Goal: Task Accomplishment & Management: Manage account settings

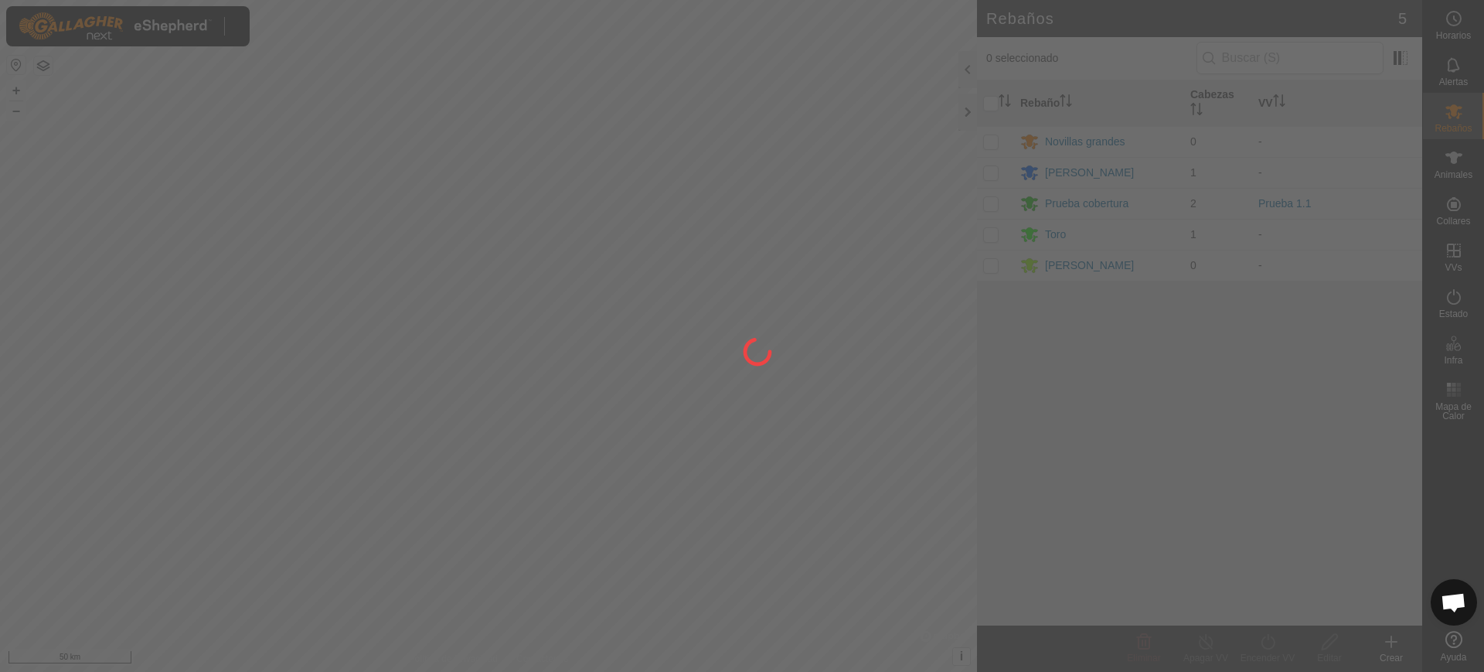
scroll to position [1232, 0]
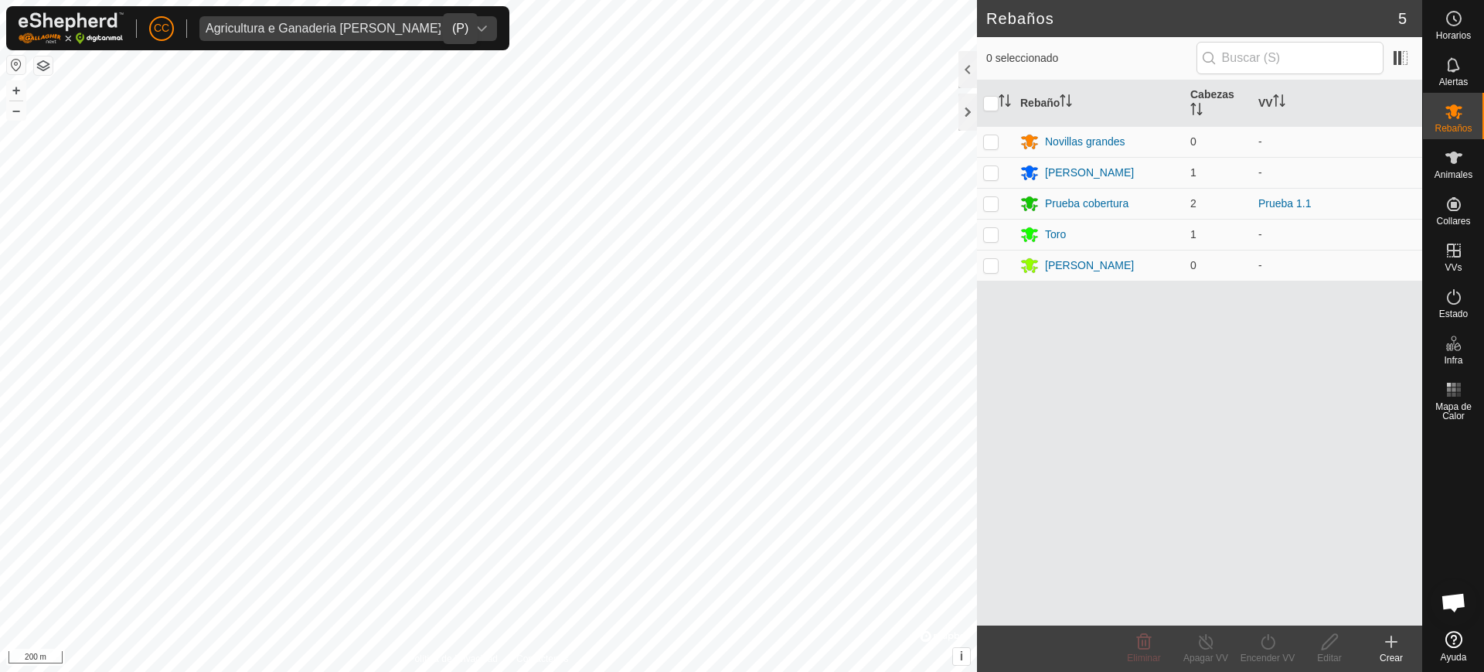
click at [308, 33] on span "Agricultura e Ganaderia [PERSON_NAME] SL" at bounding box center [332, 28] width 267 height 25
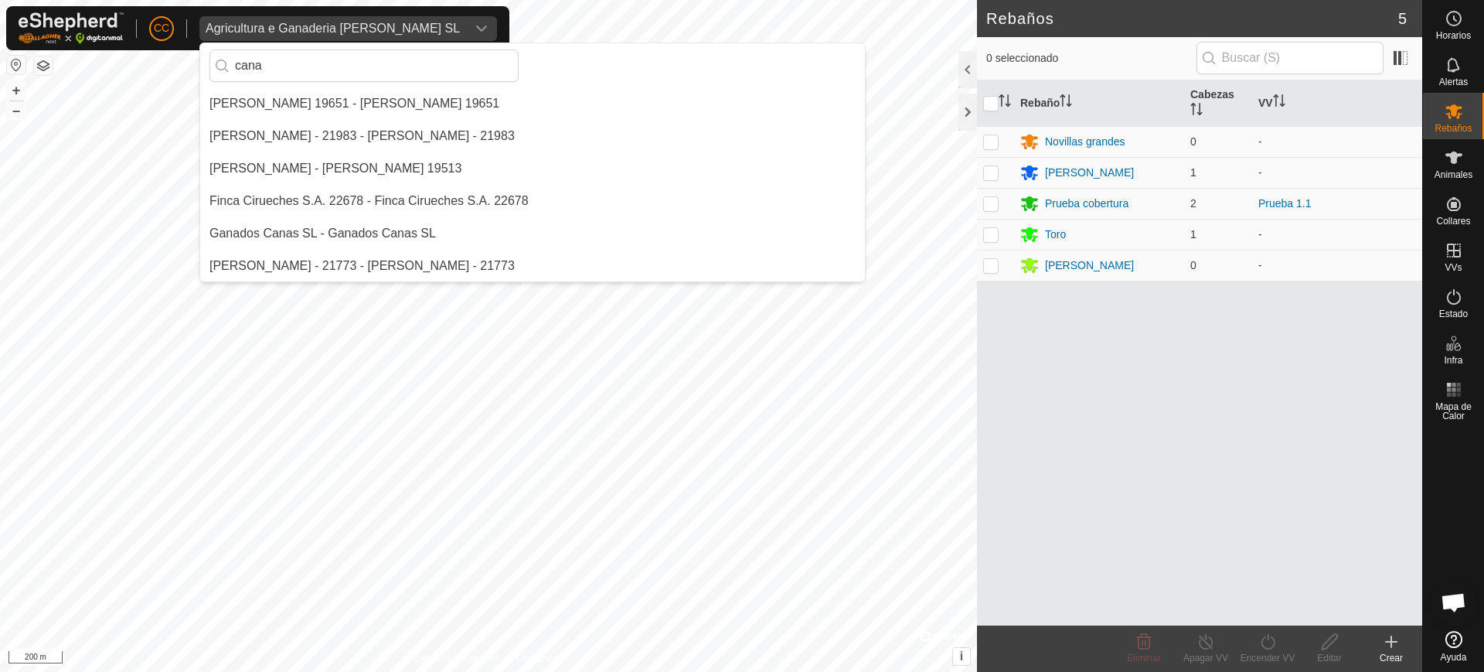
scroll to position [0, 0]
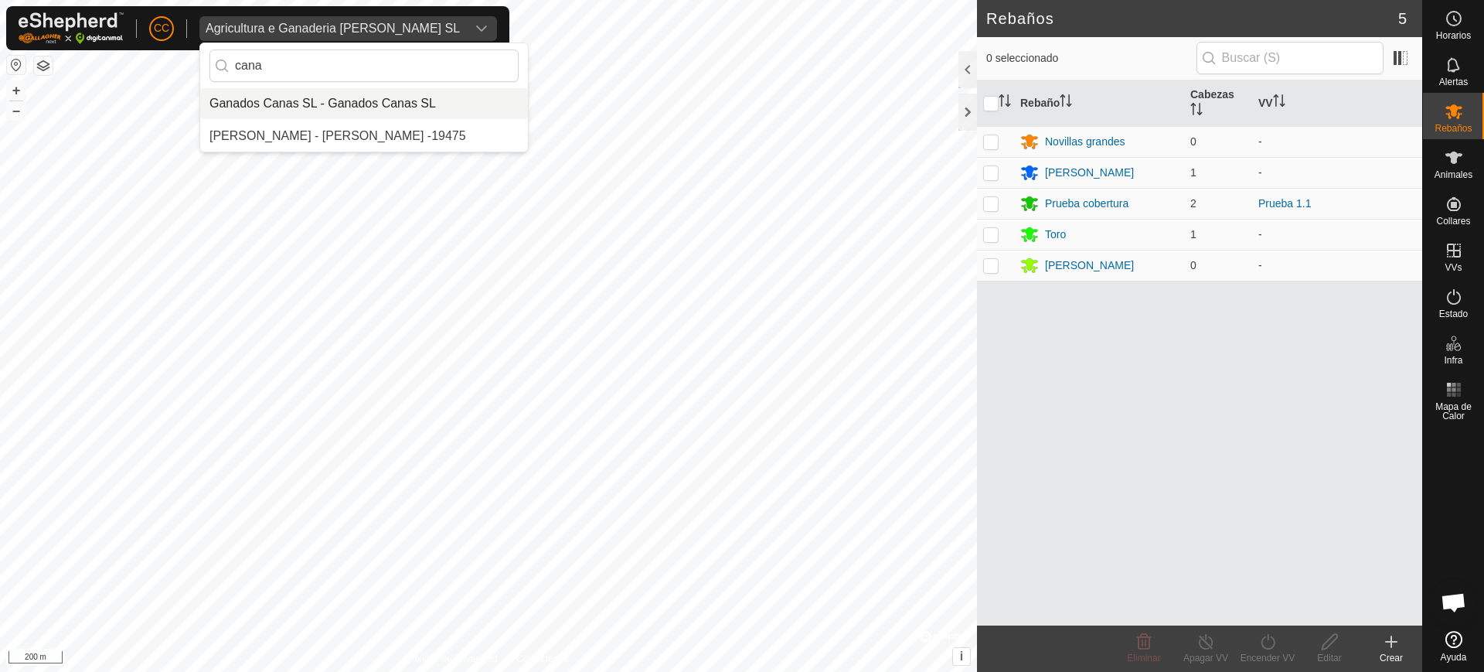
type input "cana"
click at [342, 102] on li "Ganados Canas SL - Ganados Canas SL" at bounding box center [364, 103] width 328 height 31
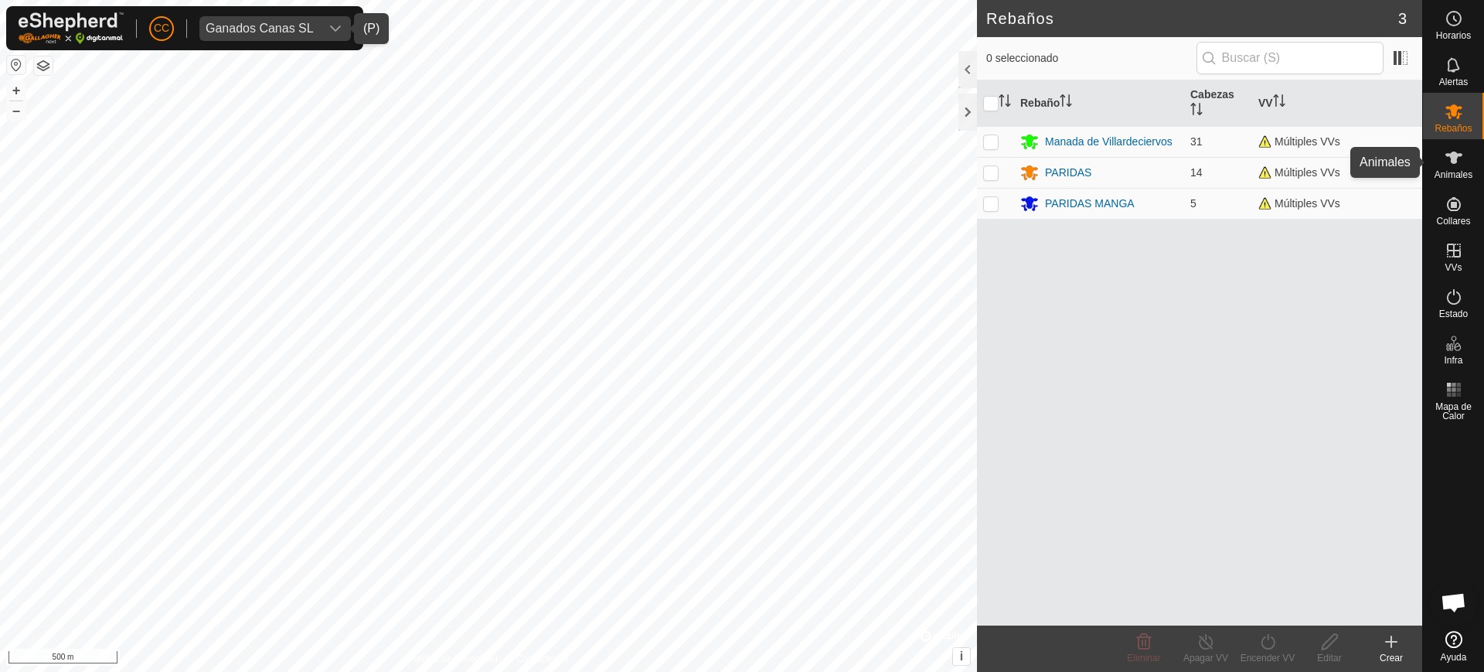
click at [1457, 161] on icon at bounding box center [1454, 157] width 19 height 19
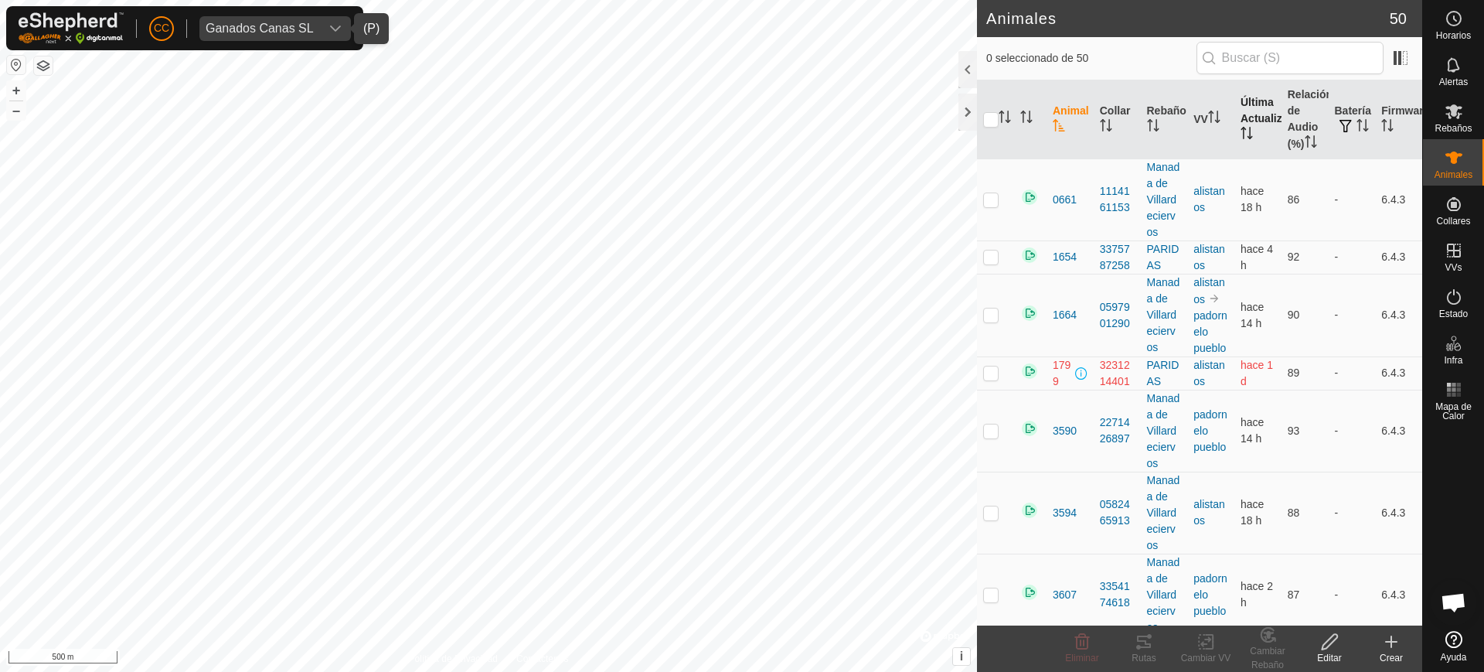
click at [1235, 137] on th "Última Actualización" at bounding box center [1258, 119] width 47 height 79
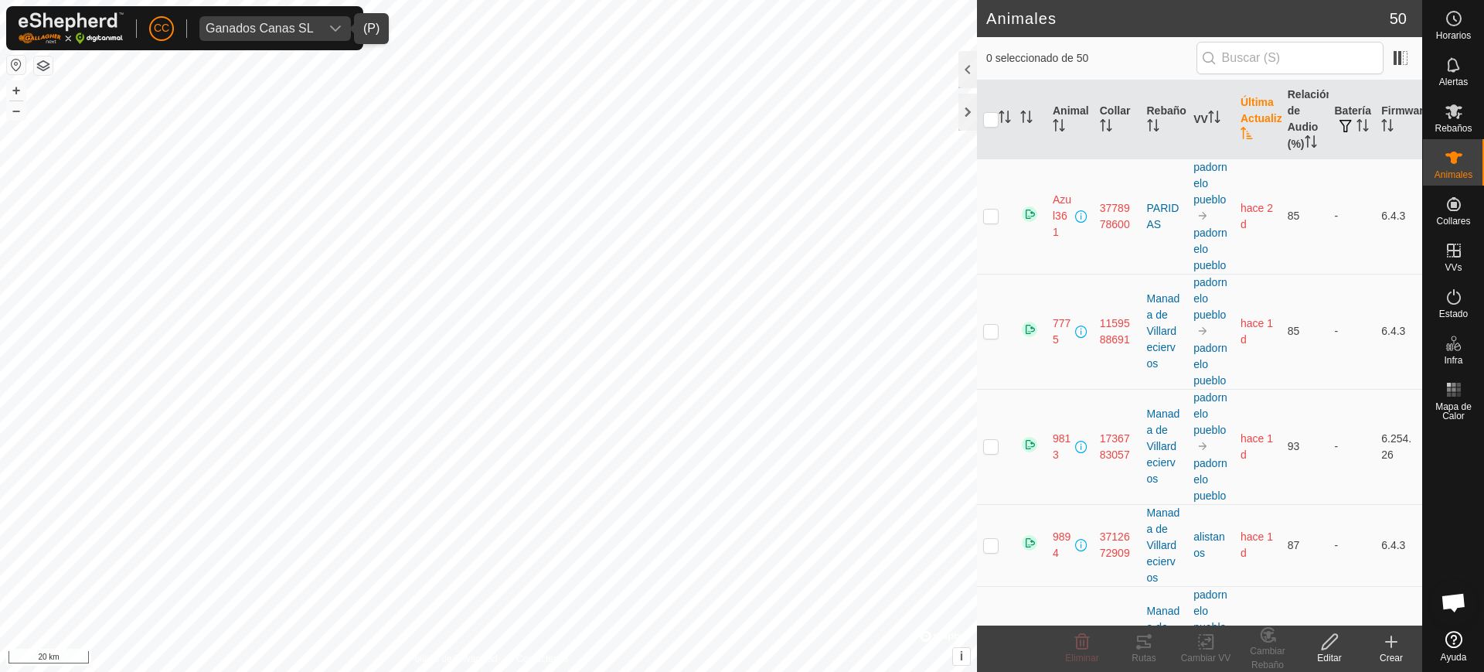
click at [237, 20] on span "Ganados Canas SL" at bounding box center [259, 28] width 121 height 25
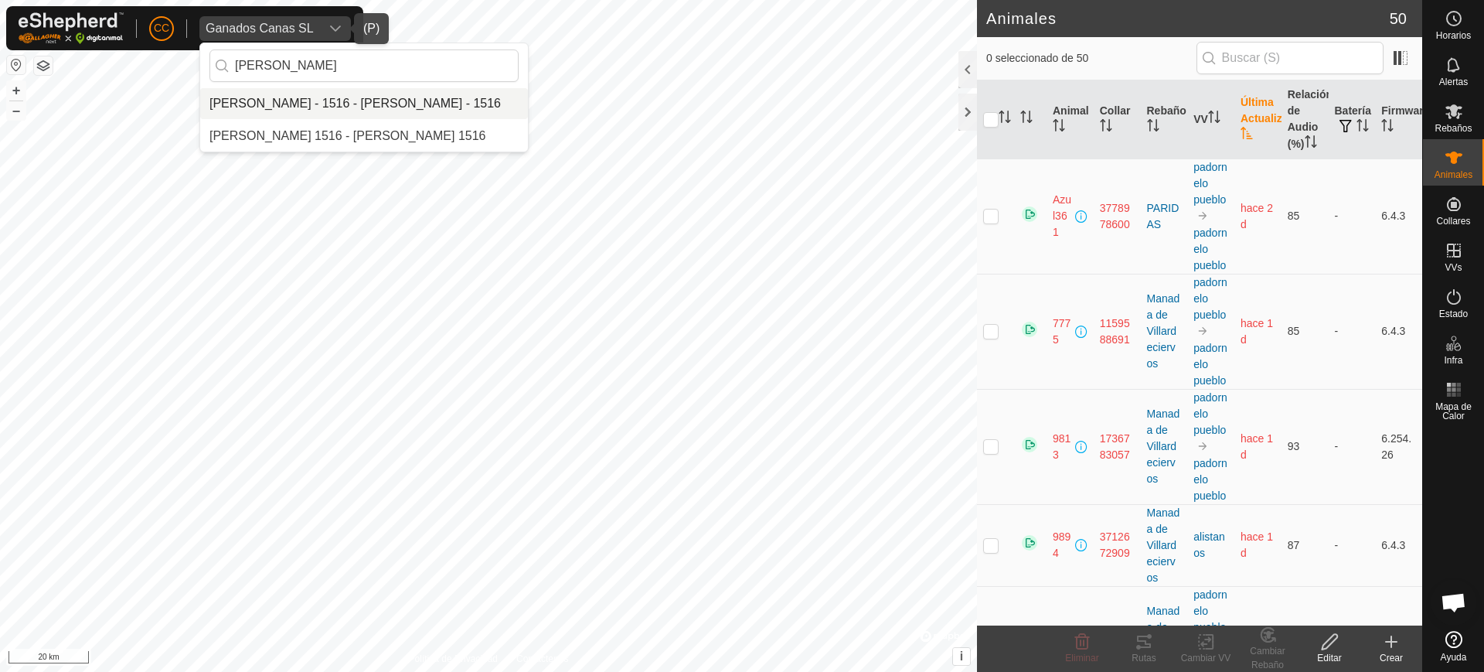
type input "oliver c"
click at [296, 104] on li "[PERSON_NAME] - 1516 - [PERSON_NAME] - 1516" at bounding box center [364, 103] width 328 height 31
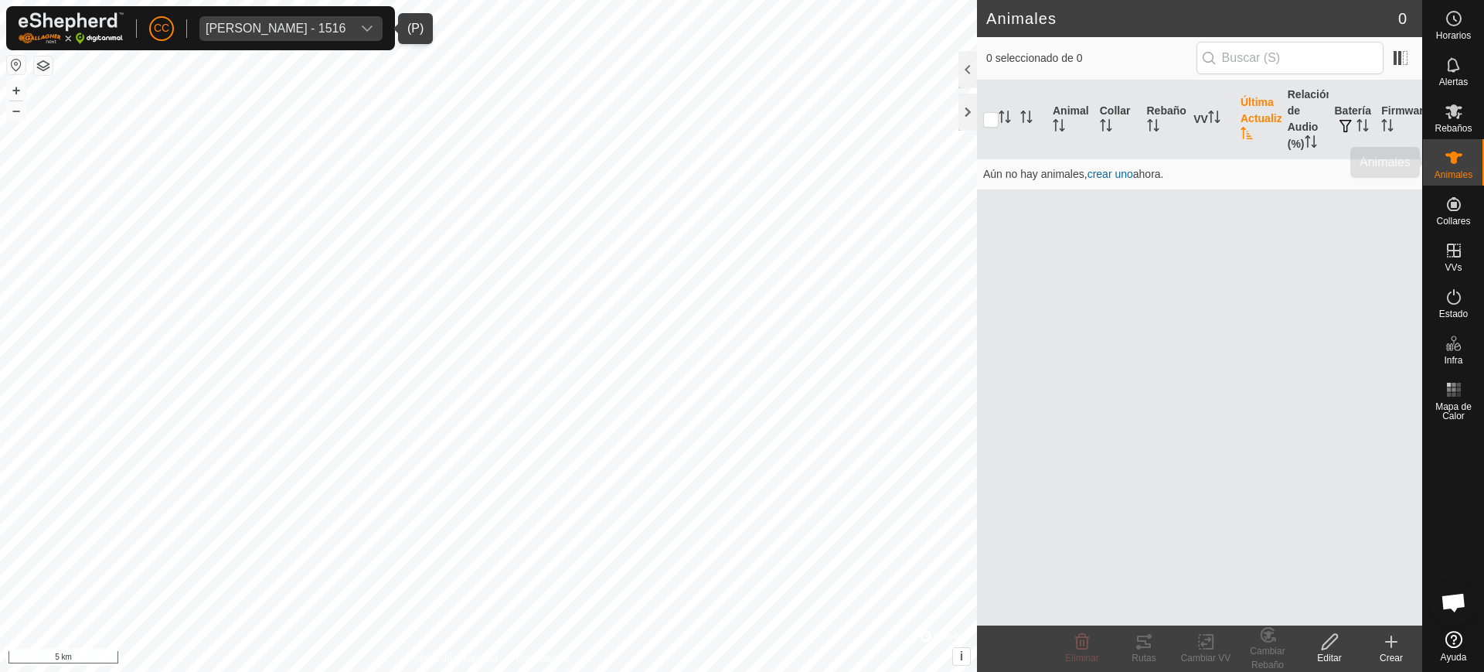
click at [1429, 152] on div "Animales" at bounding box center [1453, 162] width 61 height 46
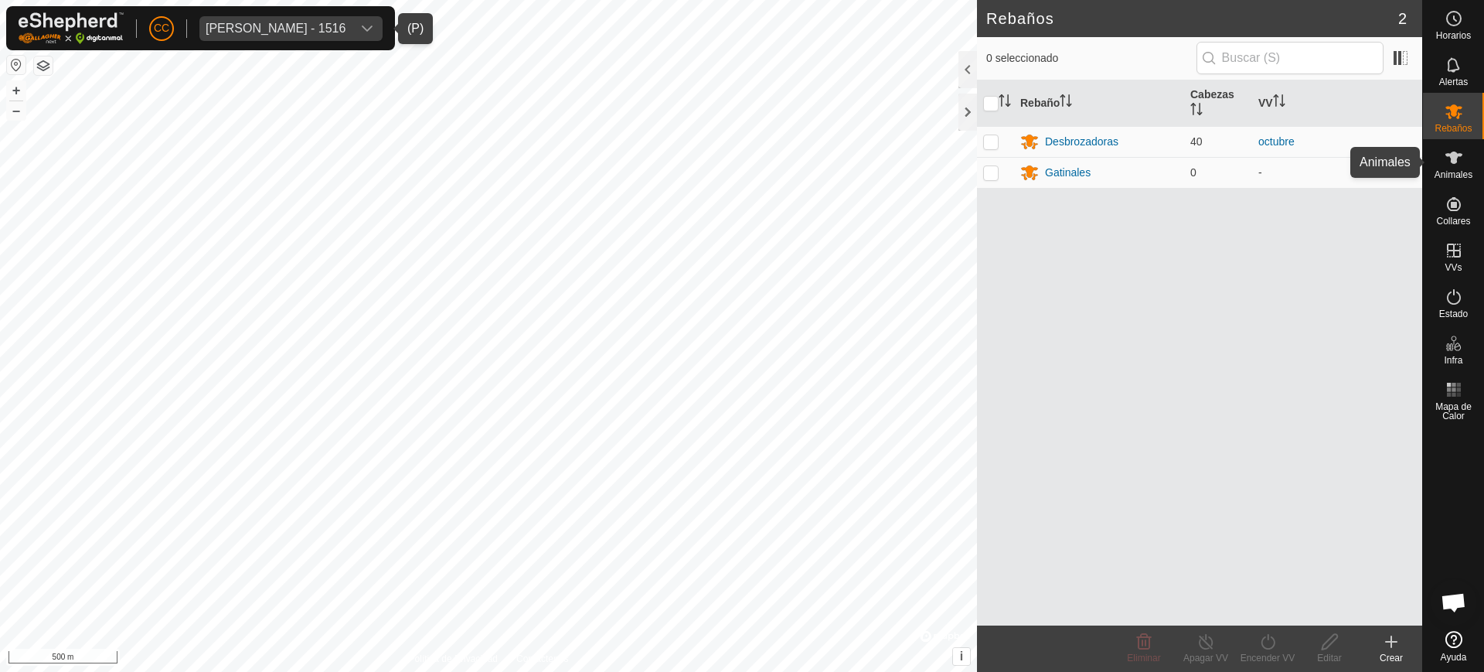
click at [1456, 165] on icon at bounding box center [1454, 157] width 19 height 19
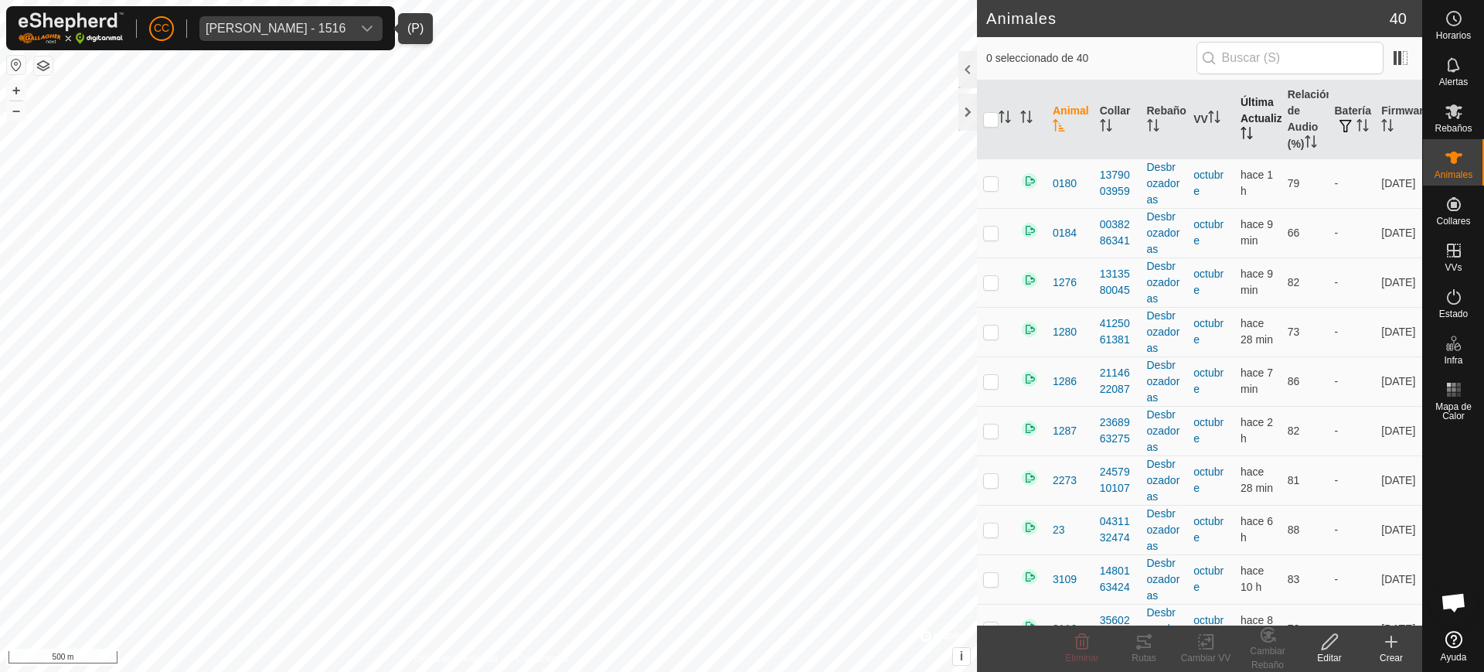
click at [1238, 124] on th "Última Actualización" at bounding box center [1258, 119] width 47 height 79
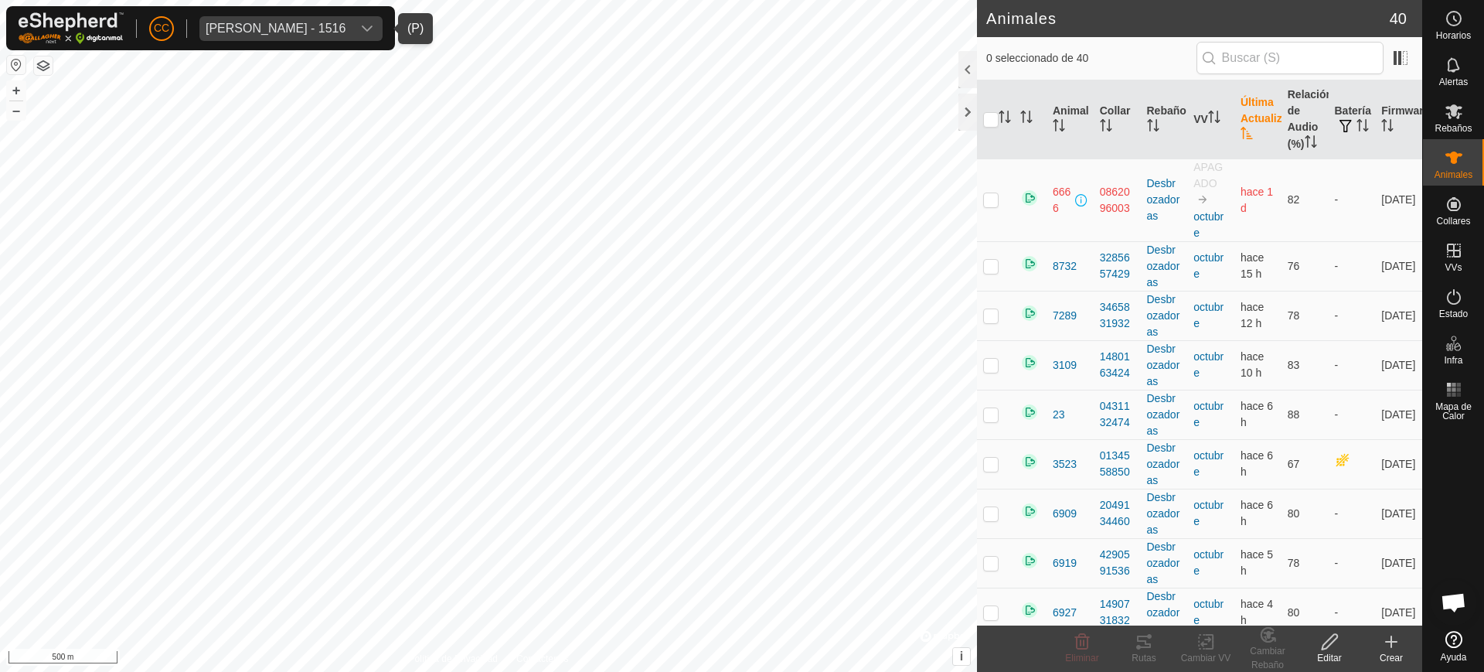
click at [1238, 124] on th "Última Actualización" at bounding box center [1258, 119] width 47 height 79
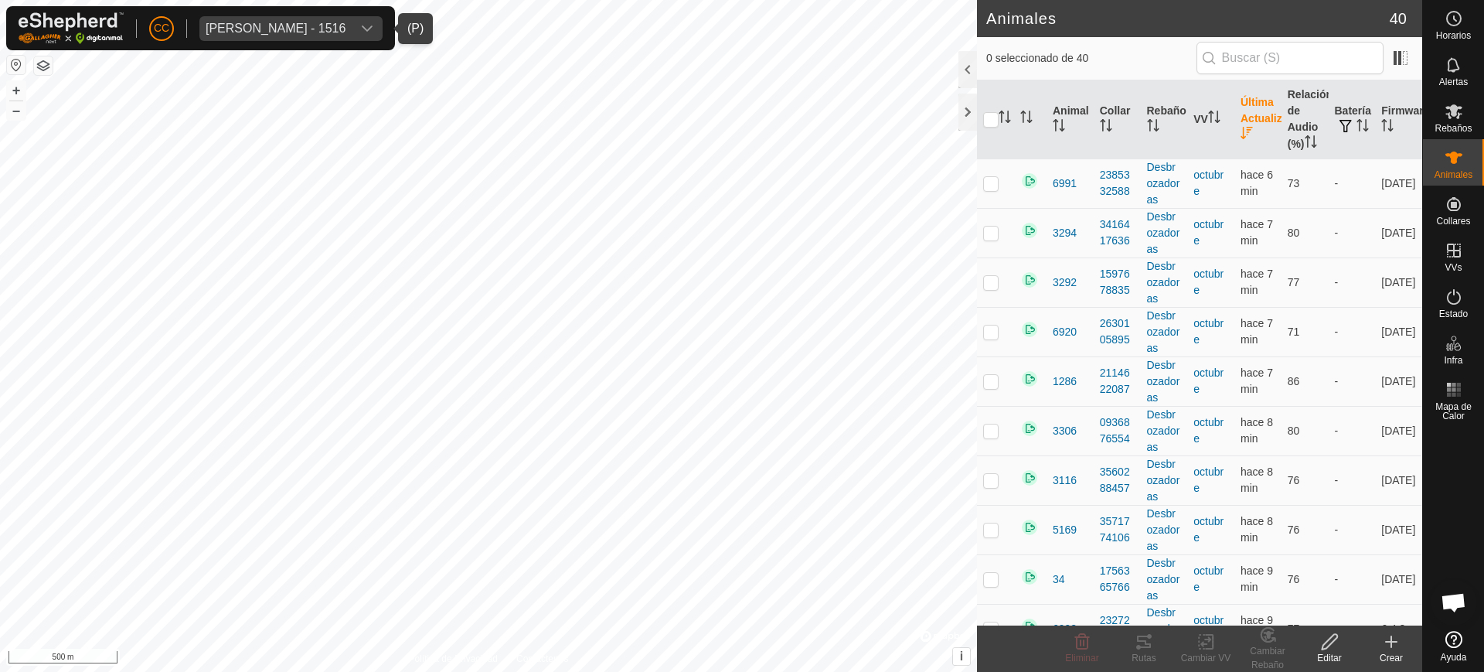
click at [1238, 124] on th "Última Actualización" at bounding box center [1258, 119] width 47 height 79
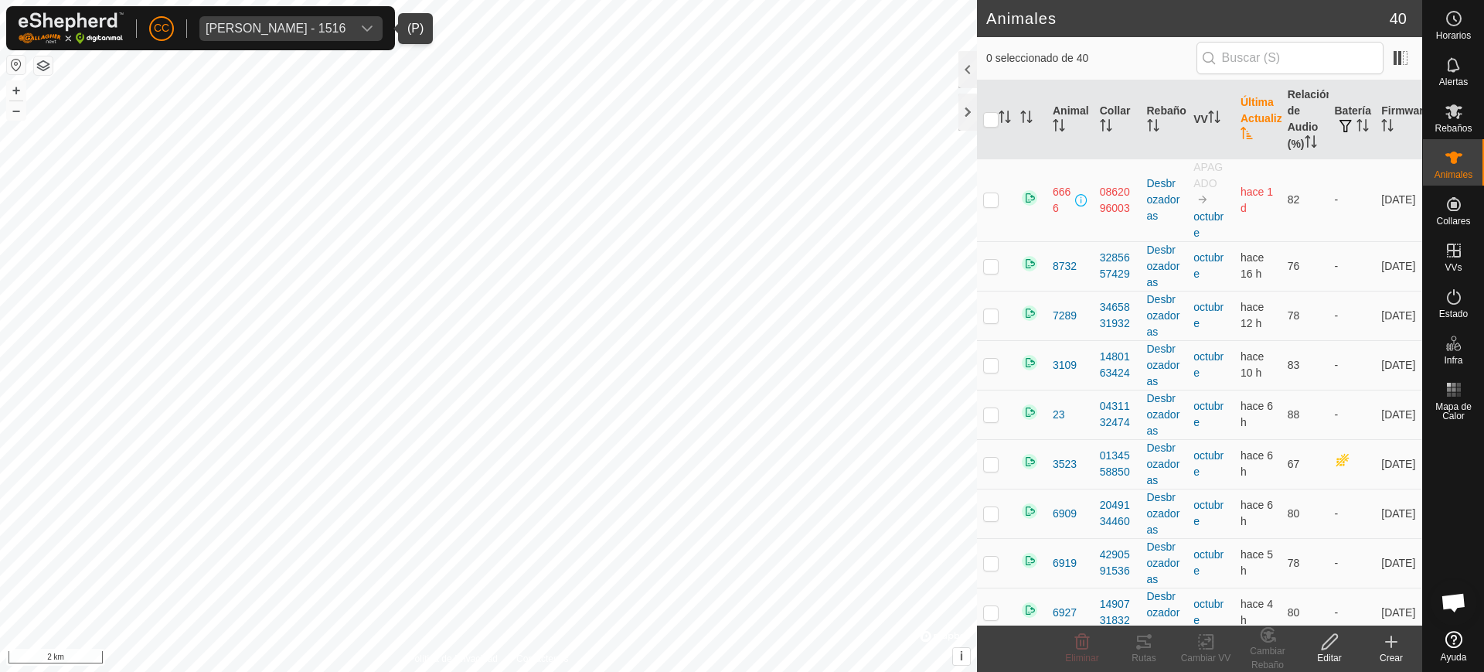
click at [324, 23] on div "Oliver Castedo Vega - 1516" at bounding box center [276, 28] width 140 height 12
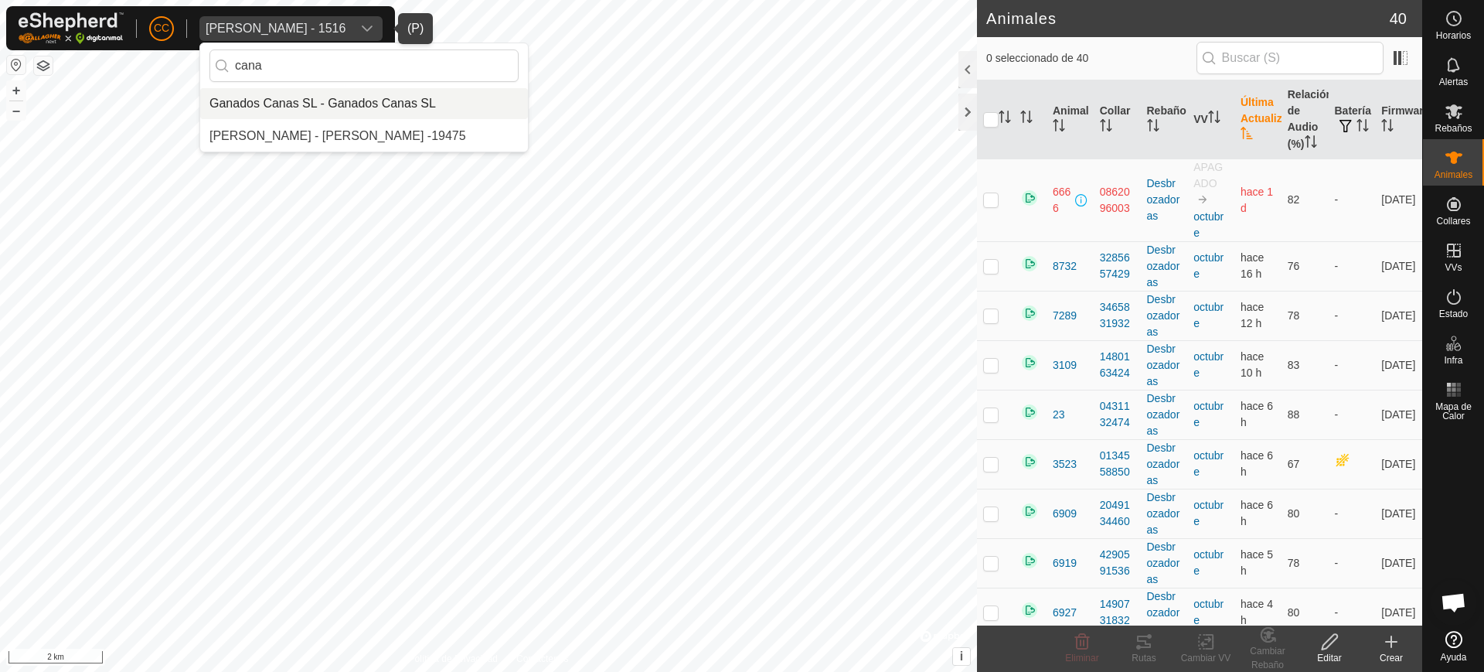
type input "cana"
click at [311, 104] on li "Ganados Canas SL - Ganados Canas SL" at bounding box center [364, 103] width 328 height 31
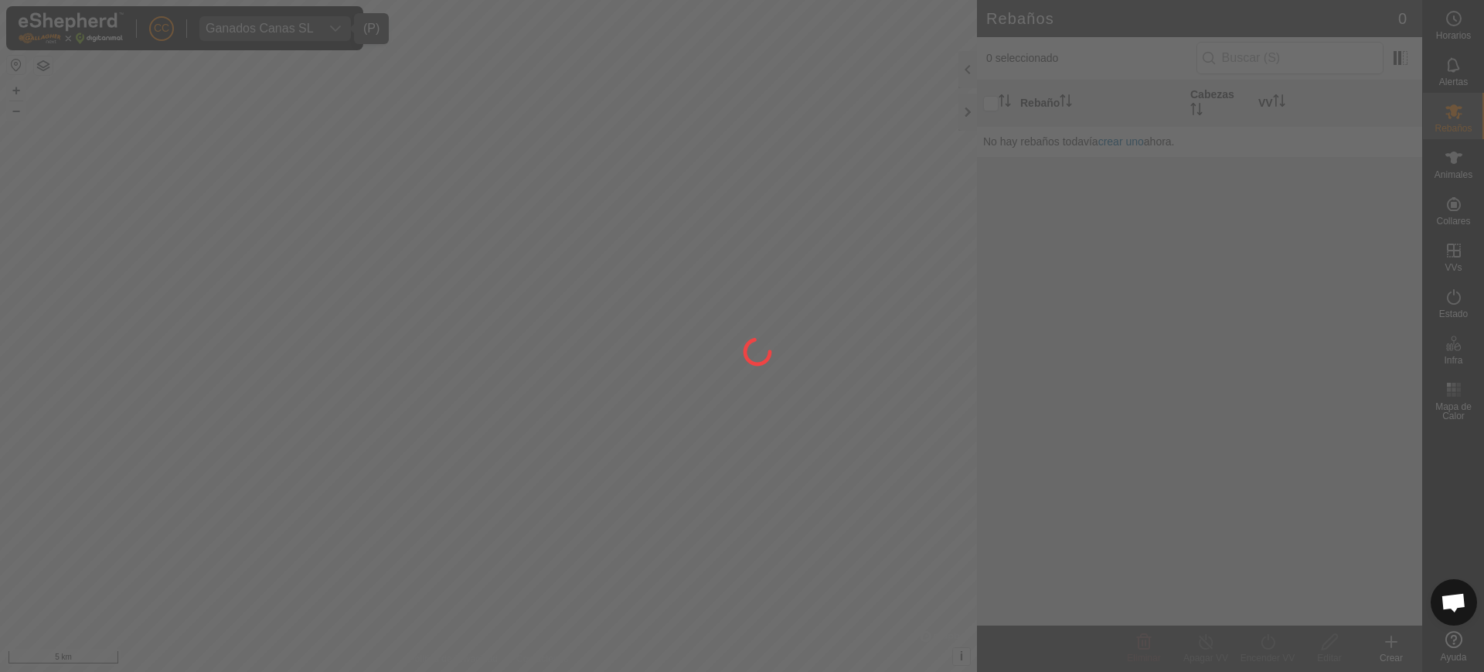
click at [1385, 122] on div at bounding box center [742, 336] width 1484 height 672
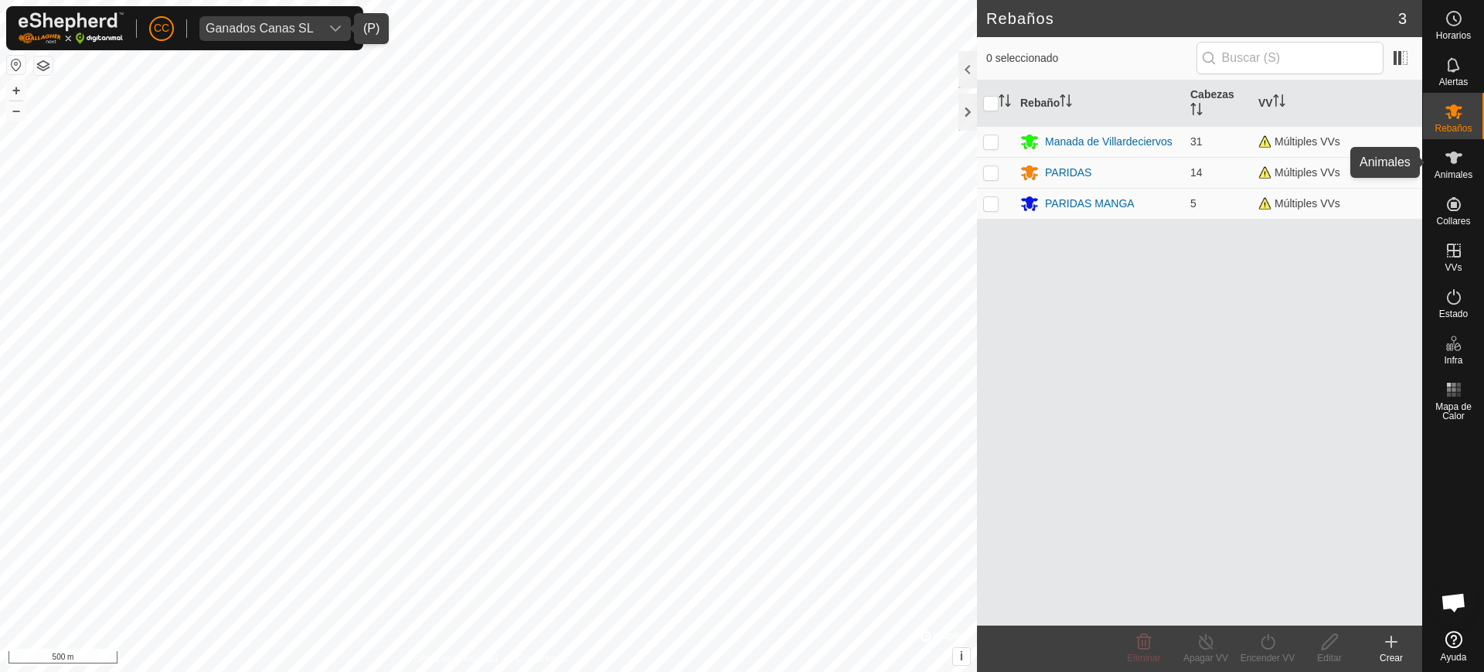
click at [1440, 155] on es-animals-svg-icon at bounding box center [1454, 157] width 28 height 25
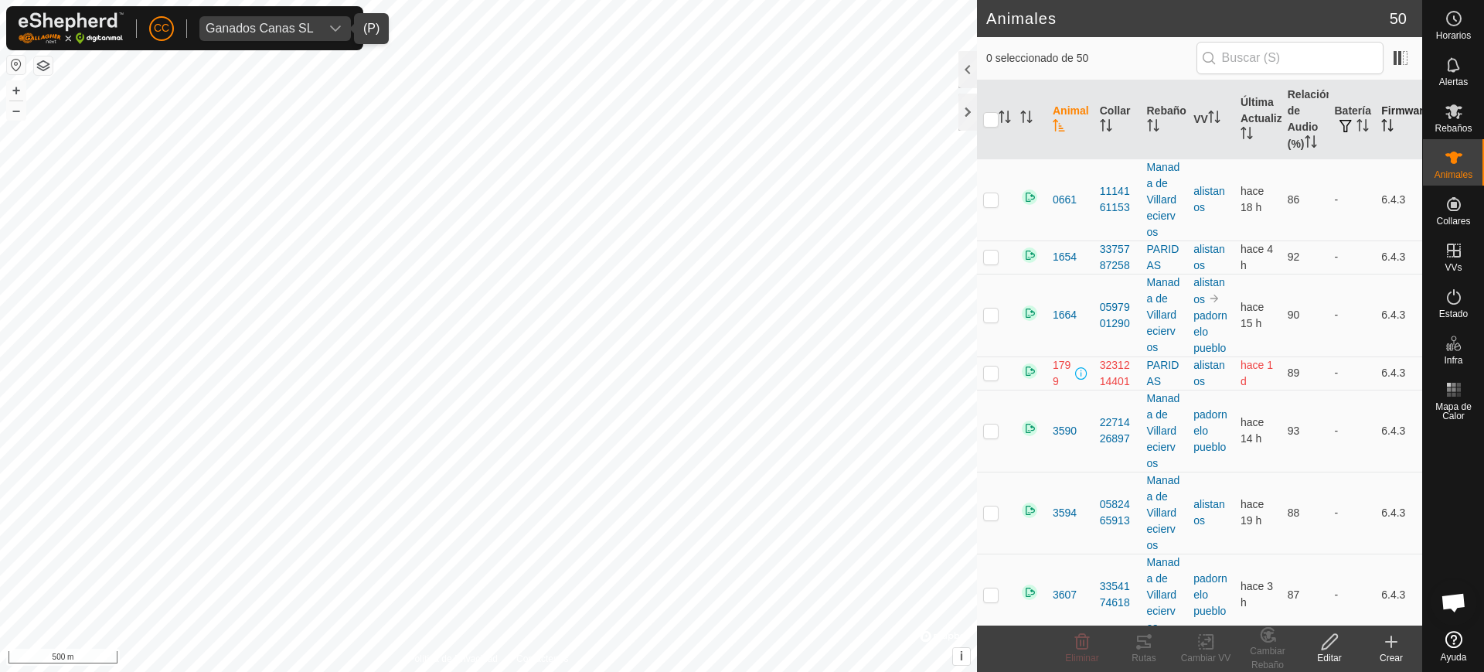
click at [1382, 119] on th "Firmware" at bounding box center [1398, 119] width 47 height 79
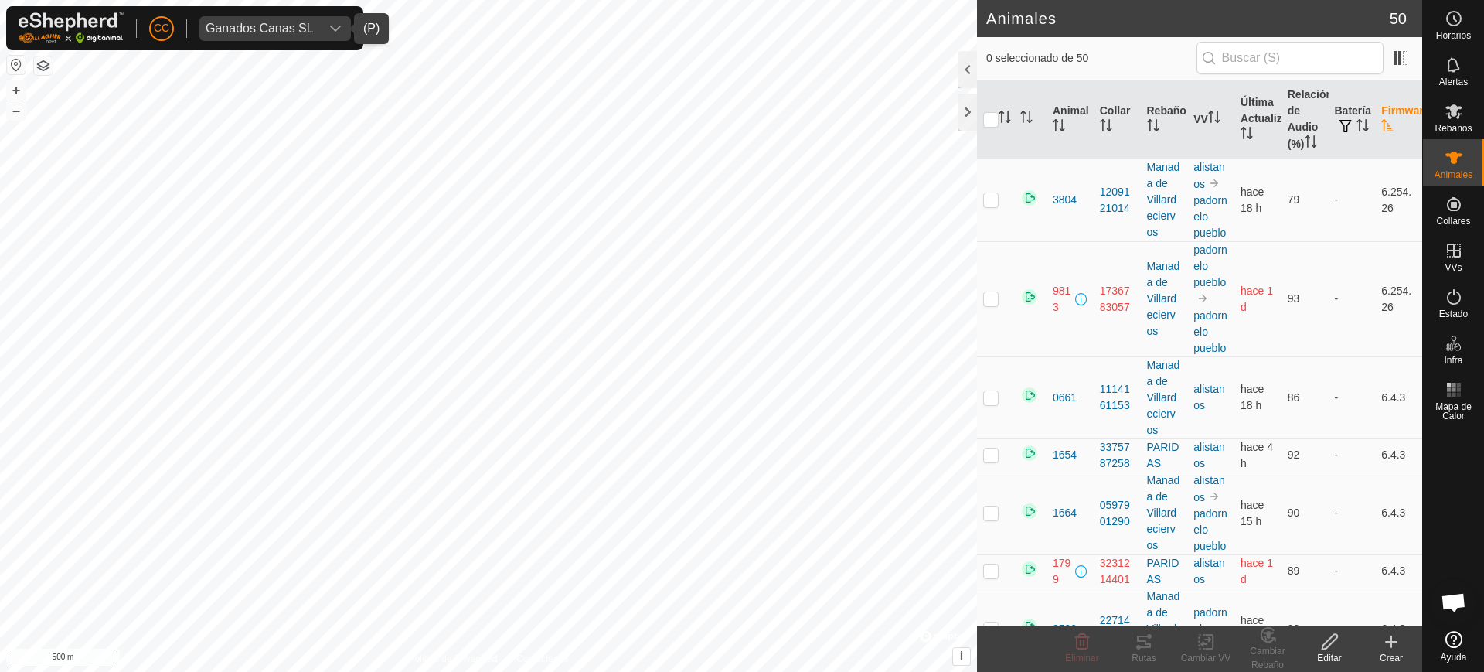
click at [1382, 119] on th "Firmware" at bounding box center [1398, 119] width 47 height 79
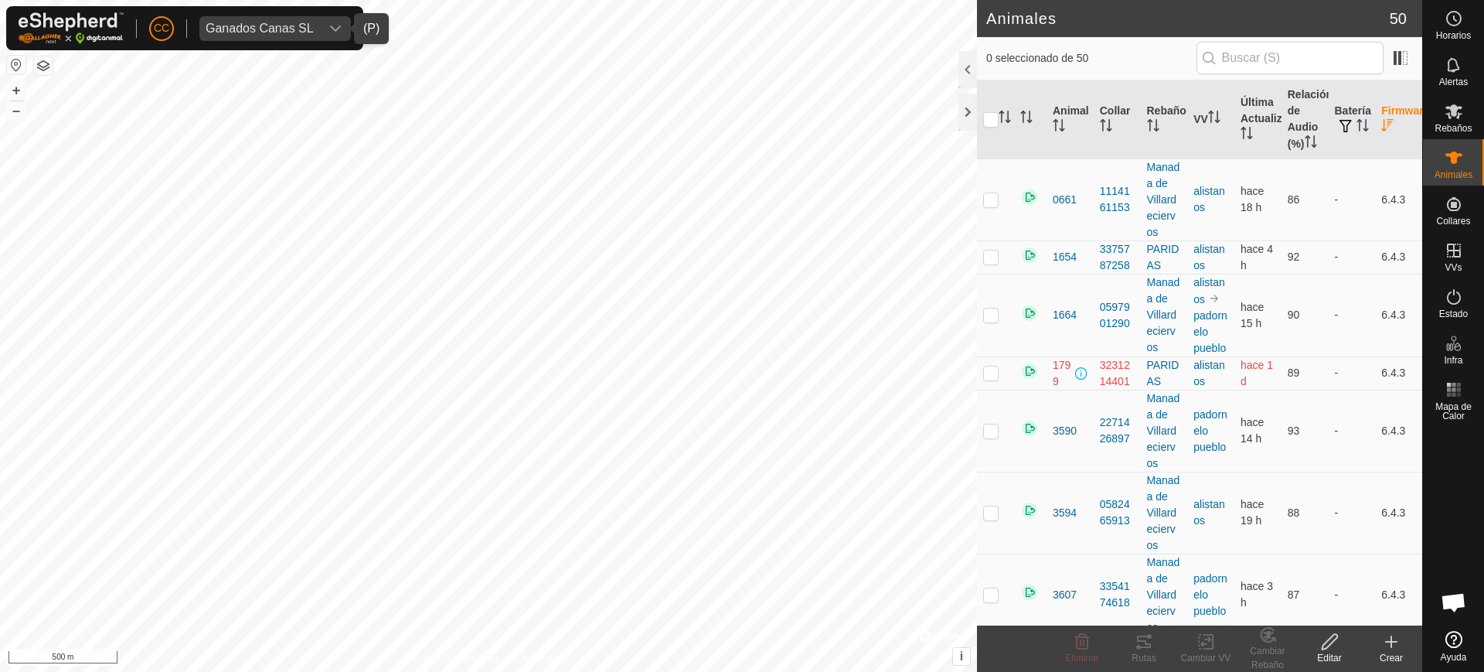
click at [1382, 119] on th "Firmware" at bounding box center [1398, 119] width 47 height 79
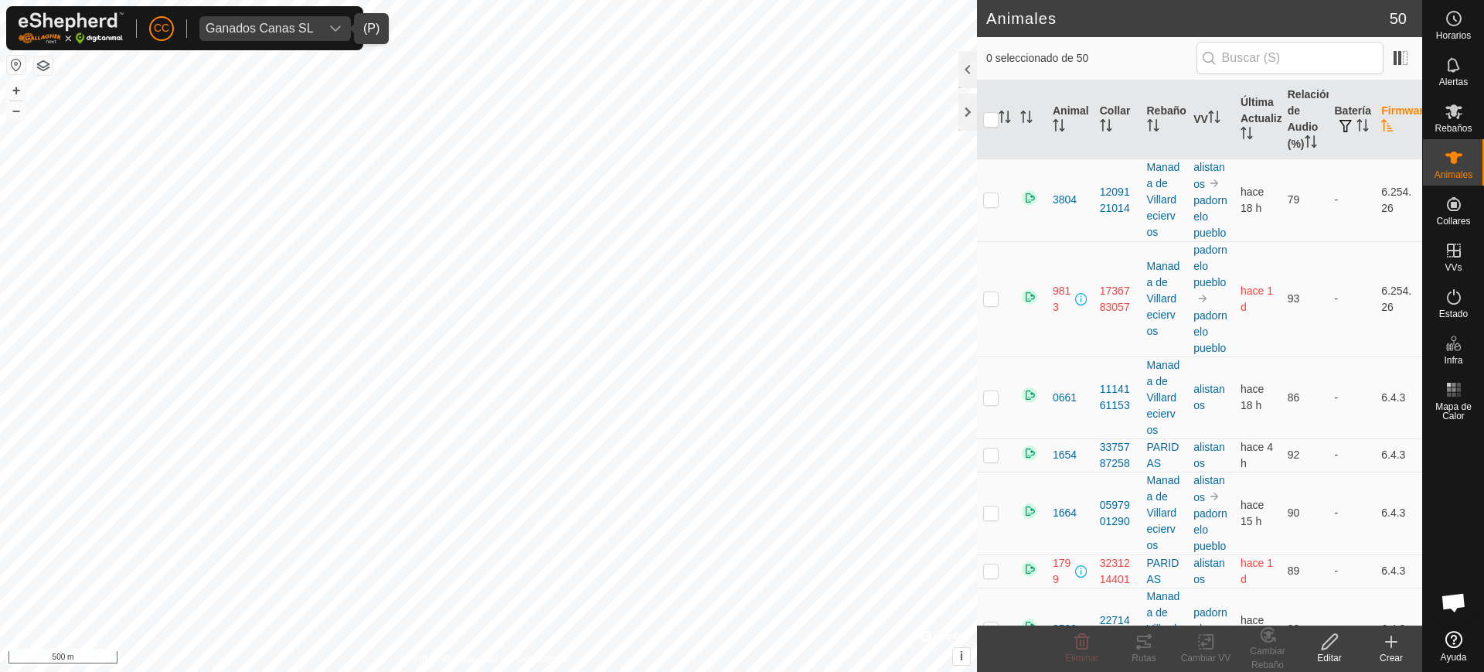
click at [1382, 119] on th "Firmware" at bounding box center [1398, 119] width 47 height 79
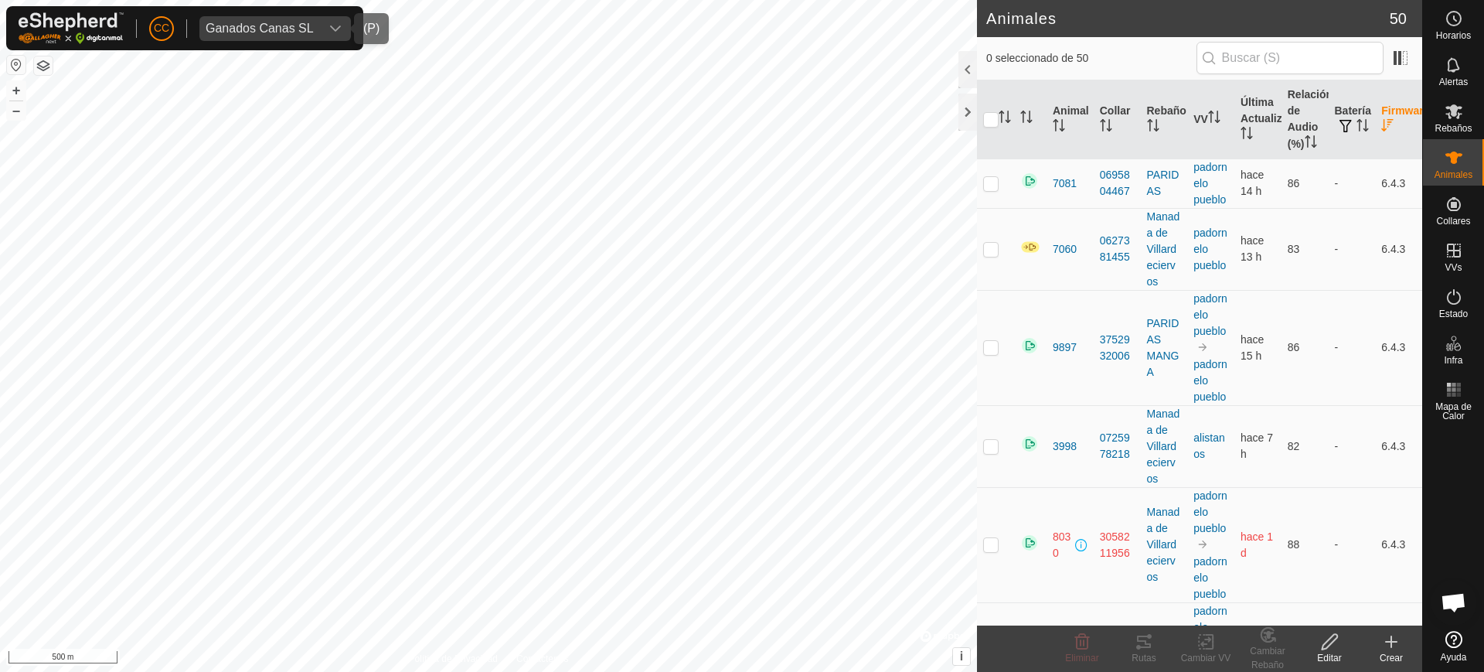
click at [257, 39] on span "Ganados Canas SL" at bounding box center [259, 28] width 121 height 25
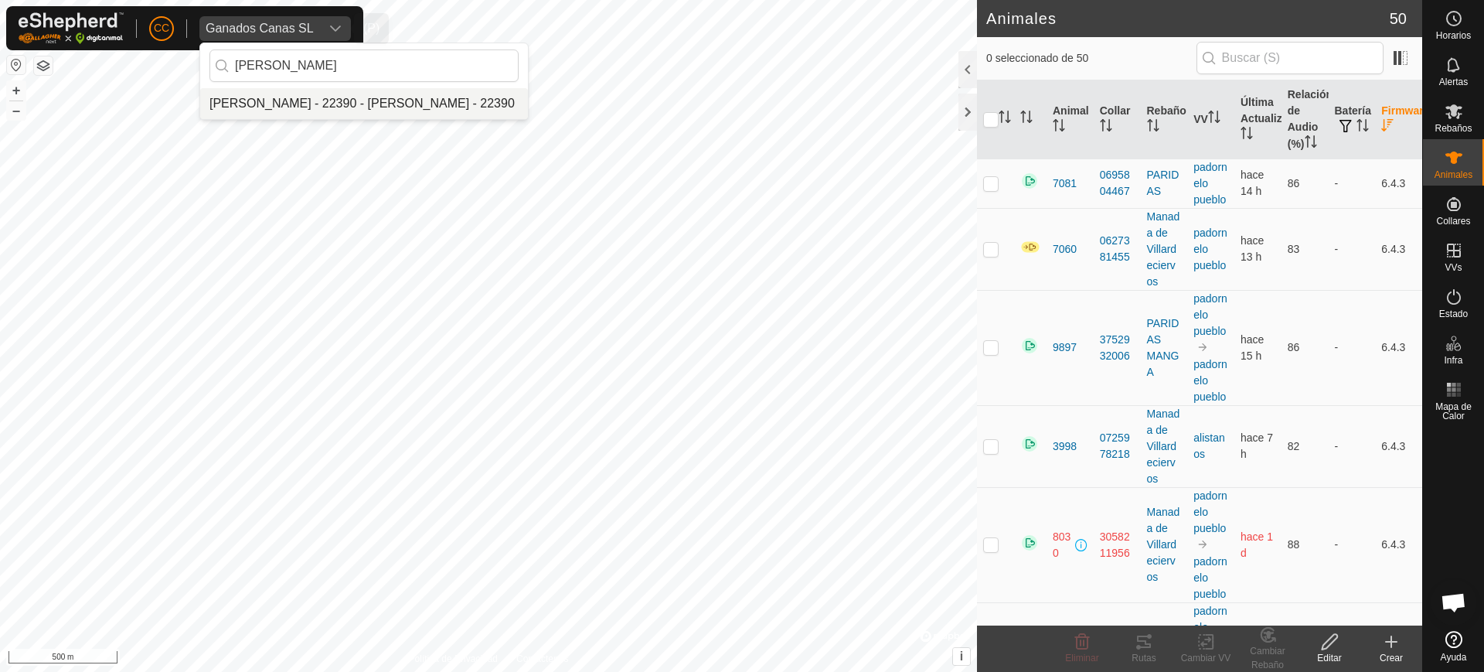
type input "jose ramo"
click at [417, 104] on li "[PERSON_NAME] - 22390 - [PERSON_NAME] - 22390" at bounding box center [364, 103] width 328 height 31
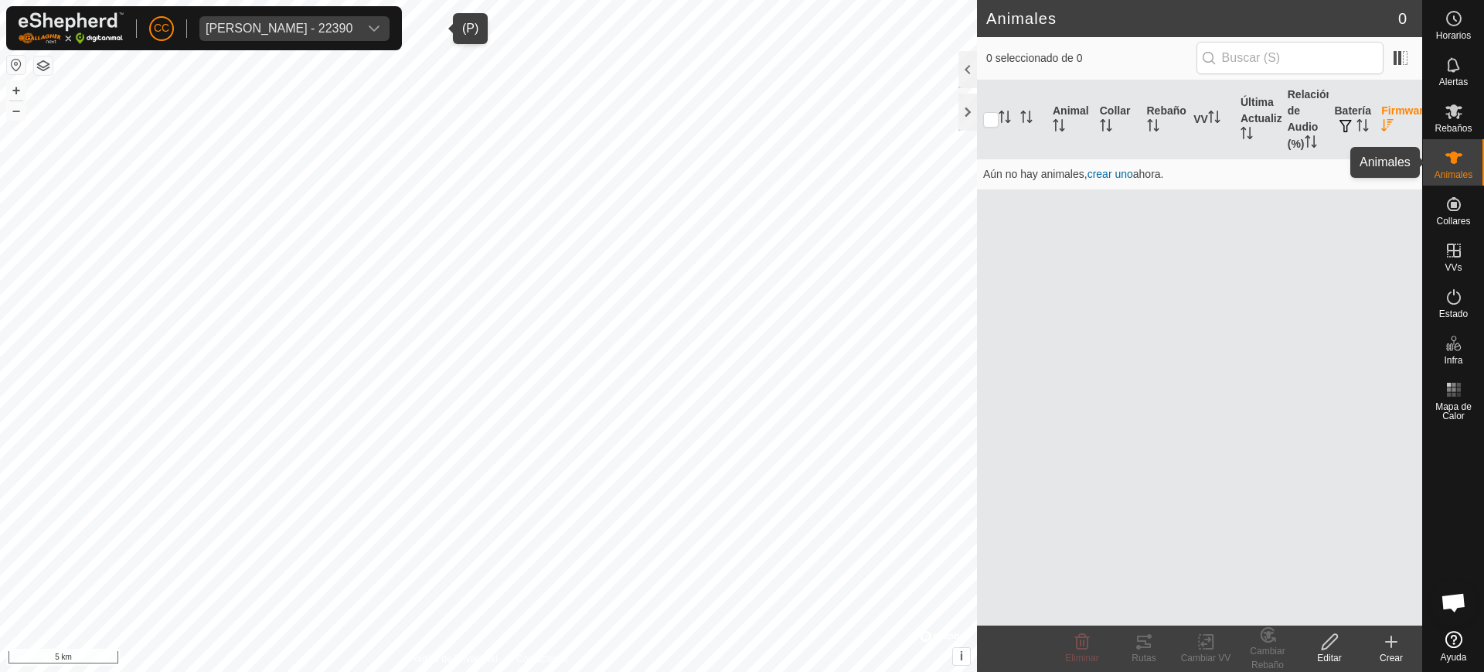
click at [1458, 179] on span "Animales" at bounding box center [1454, 174] width 38 height 9
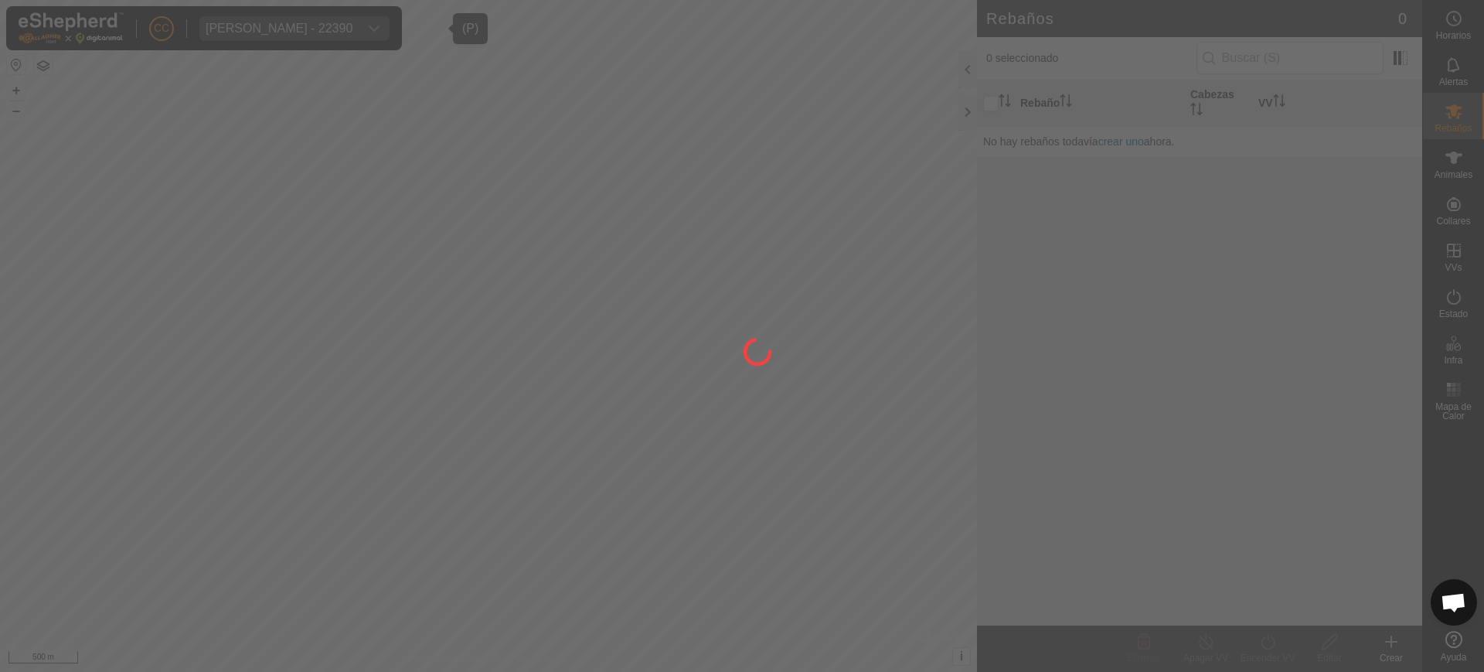
click at [1453, 171] on div at bounding box center [742, 336] width 1484 height 672
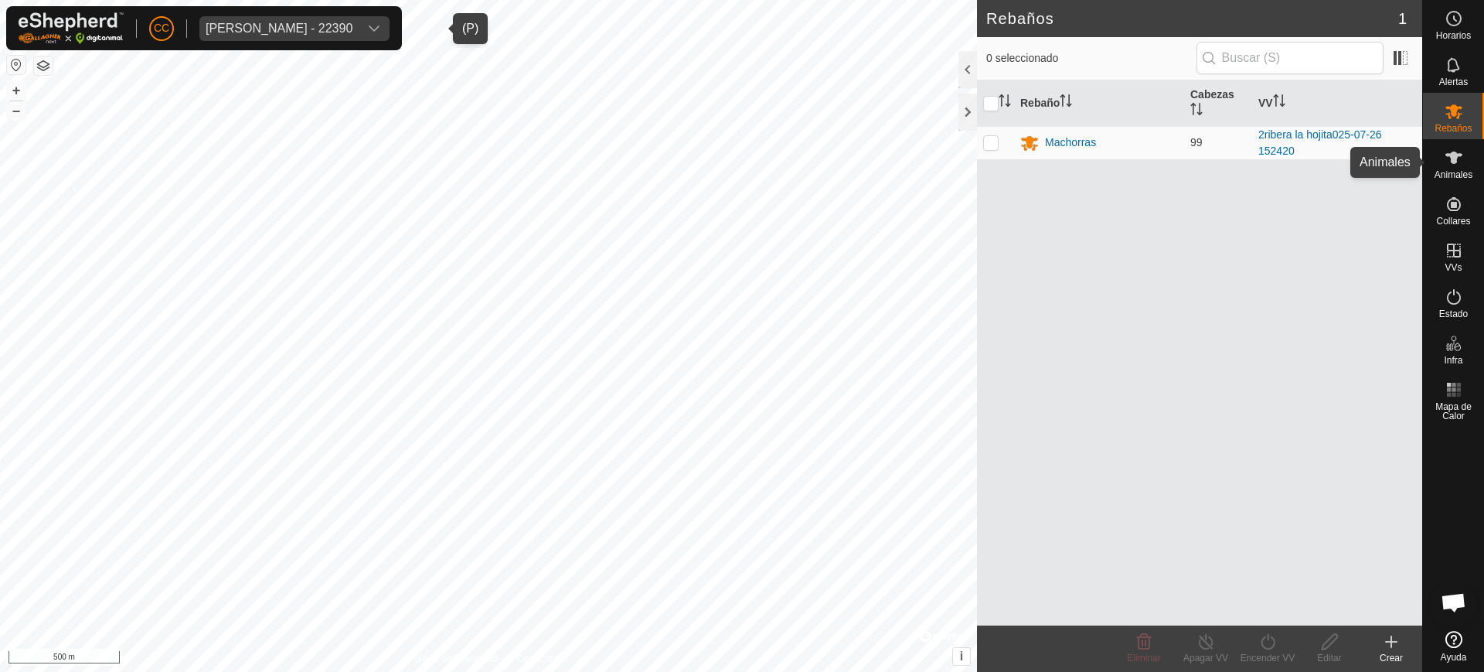
click at [1453, 170] on span "Animales" at bounding box center [1454, 174] width 38 height 9
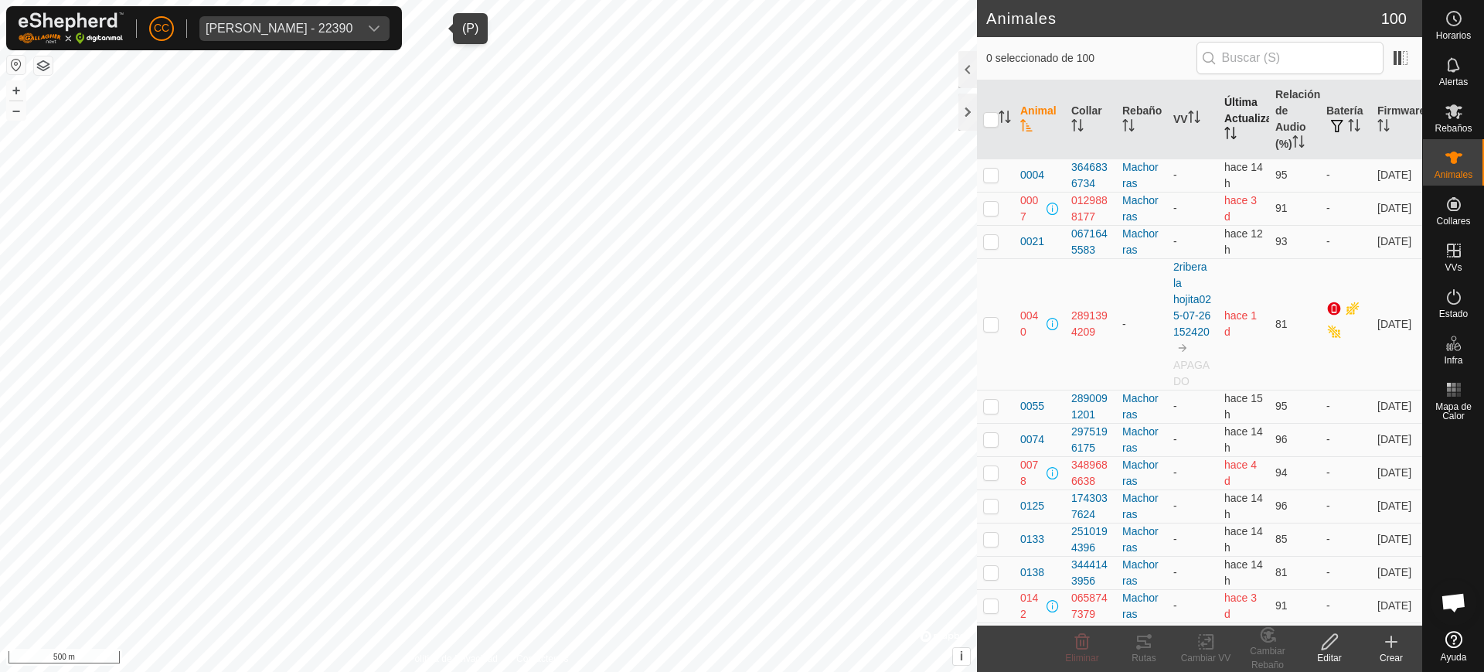
click at [1232, 131] on th "Última Actualización" at bounding box center [1243, 119] width 51 height 79
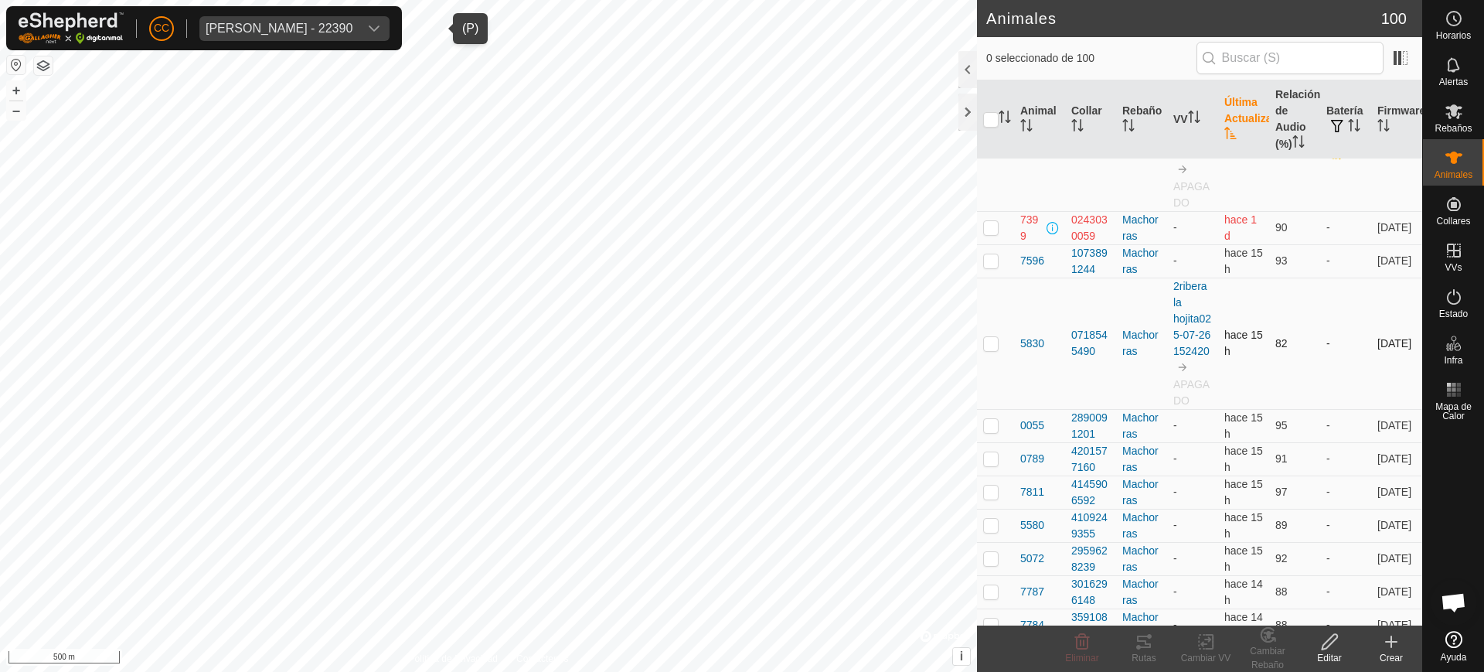
scroll to position [1450, 0]
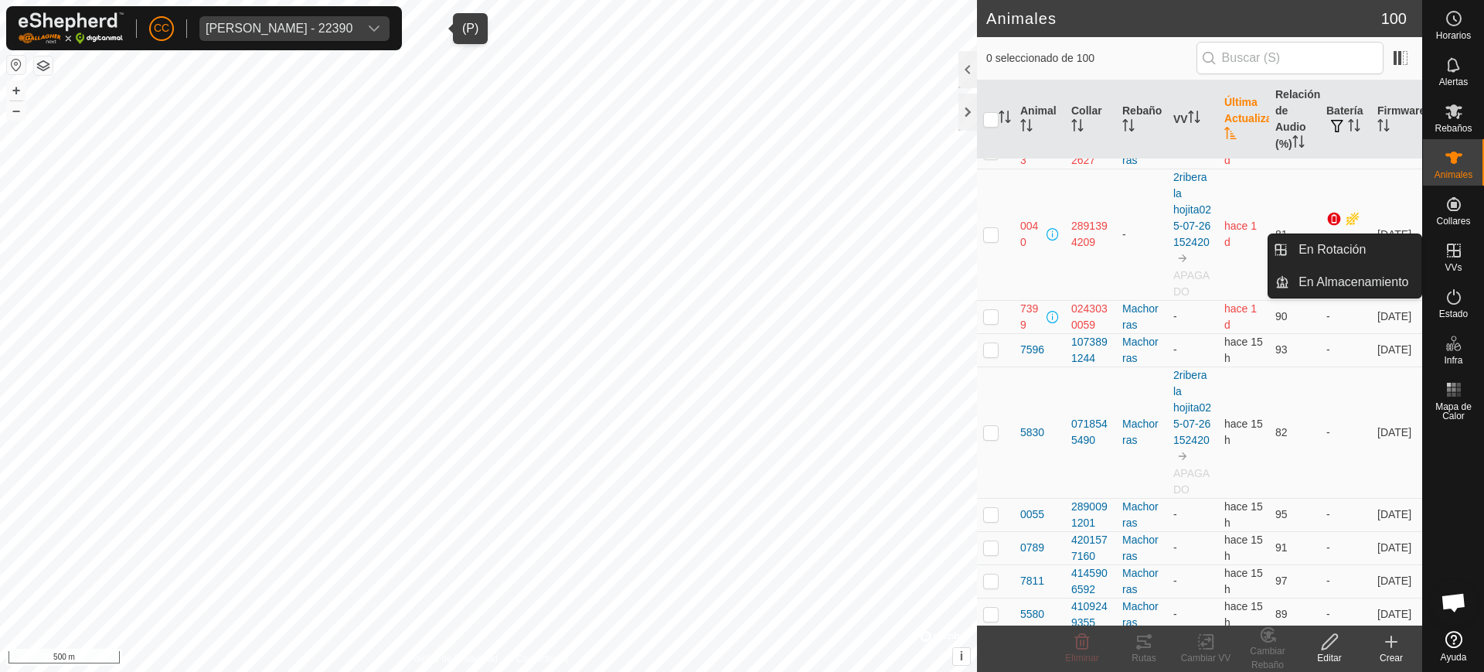
click at [1445, 259] on icon at bounding box center [1454, 250] width 19 height 19
click at [1378, 257] on link "En Rotación" at bounding box center [1356, 249] width 132 height 31
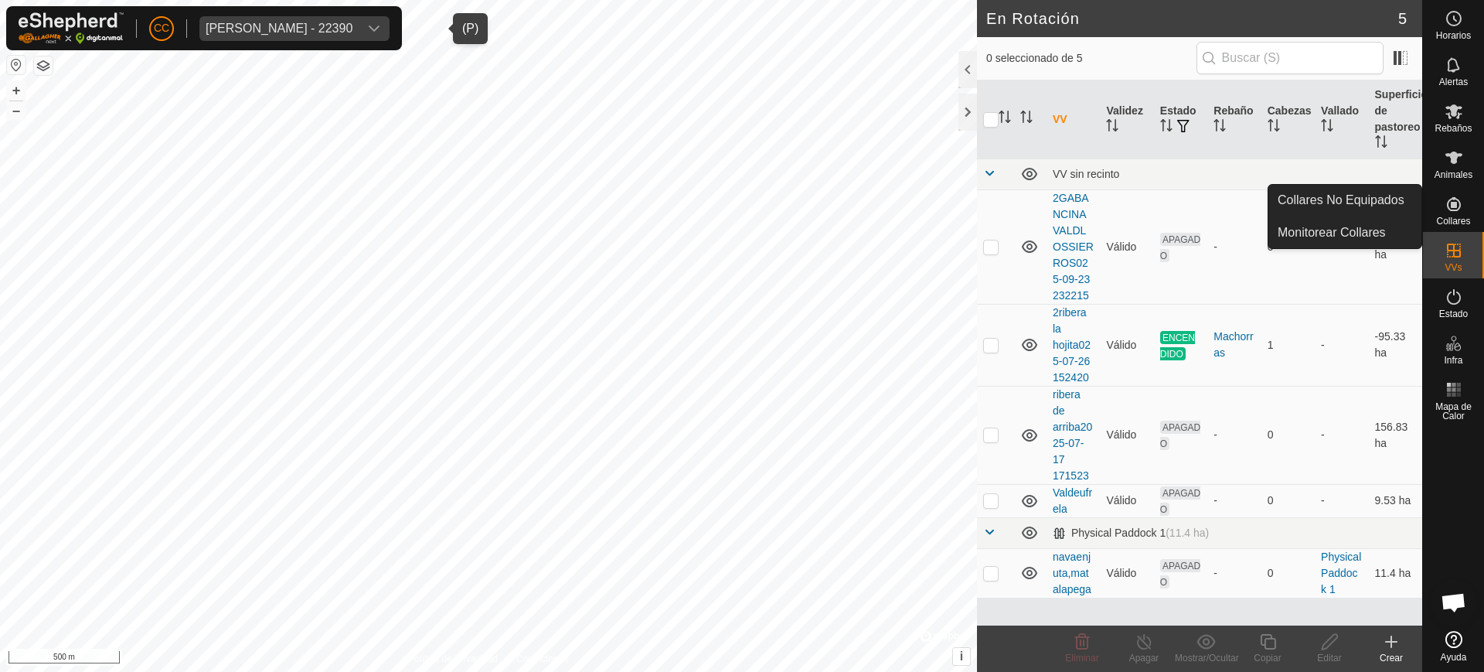
click at [1480, 211] on div "Collares" at bounding box center [1453, 209] width 61 height 46
click at [1399, 241] on link "Monitorear Collares" at bounding box center [1345, 232] width 153 height 31
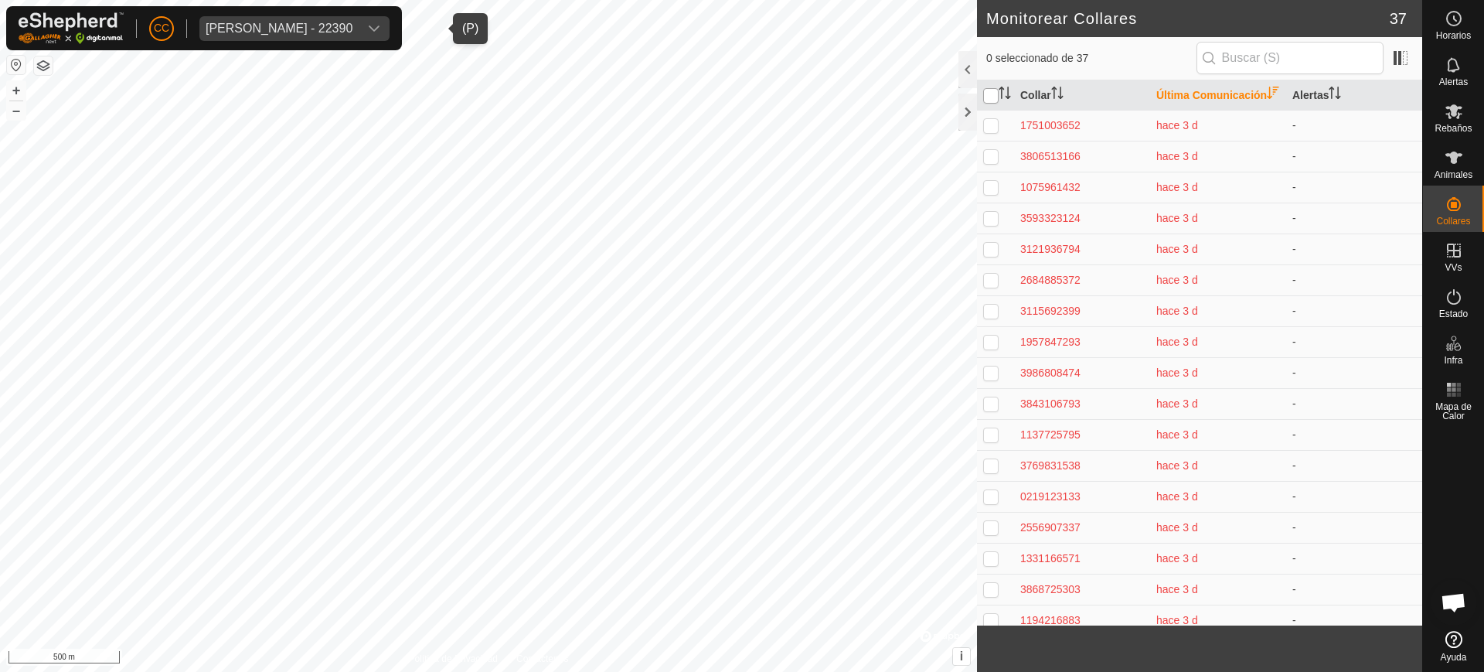
click at [987, 98] on input "checkbox" at bounding box center [990, 95] width 15 height 15
checkbox input "true"
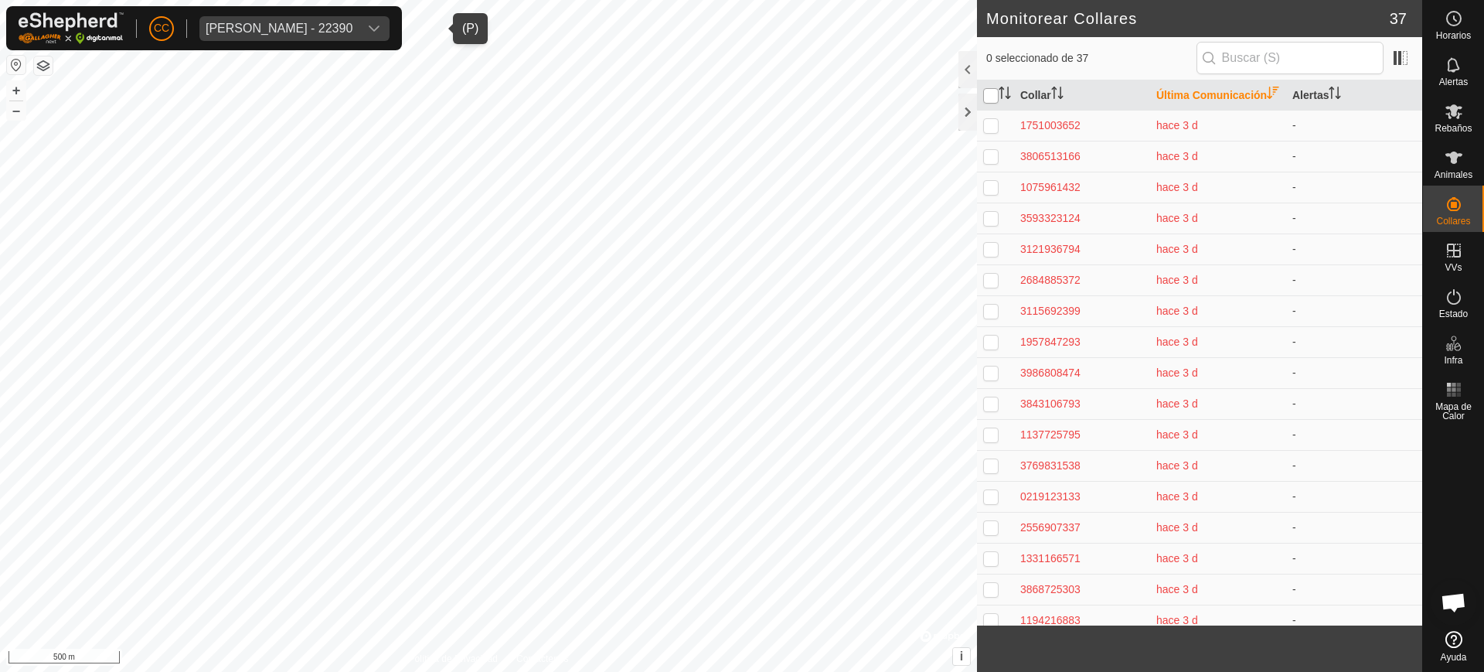
checkbox input "true"
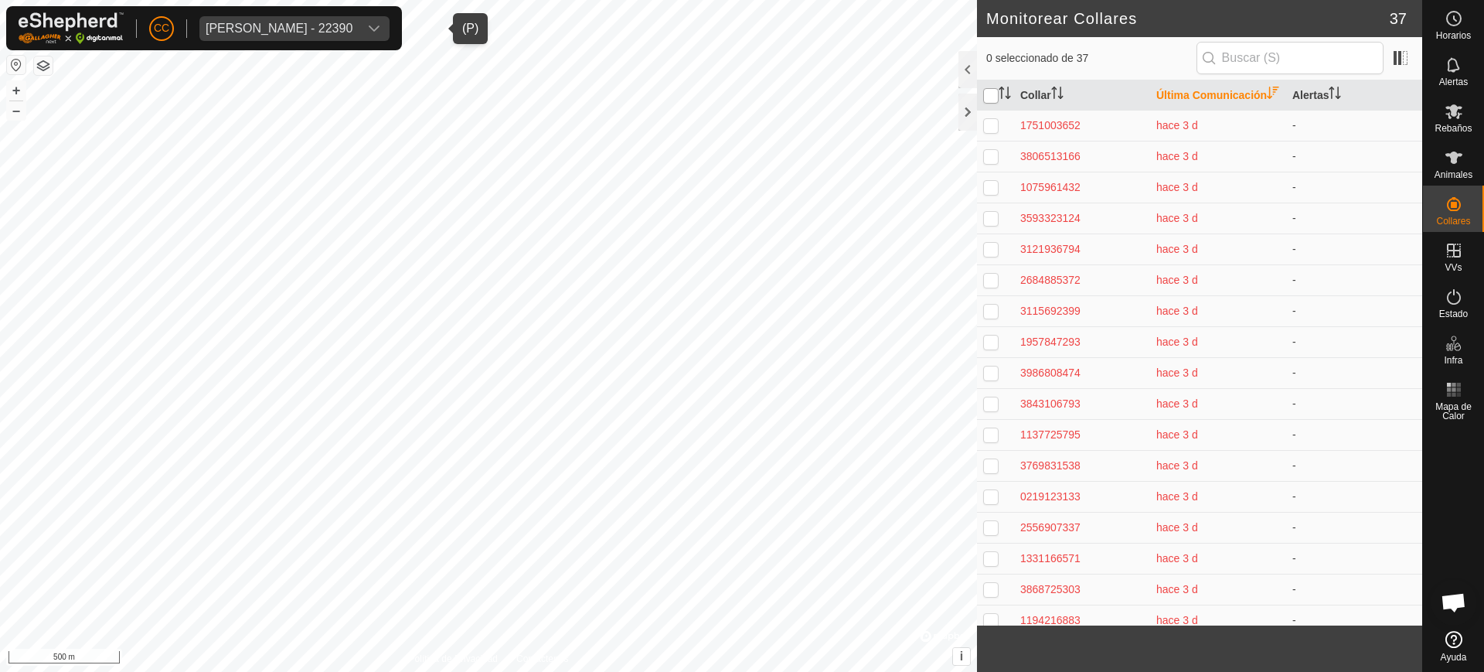
checkbox input "true"
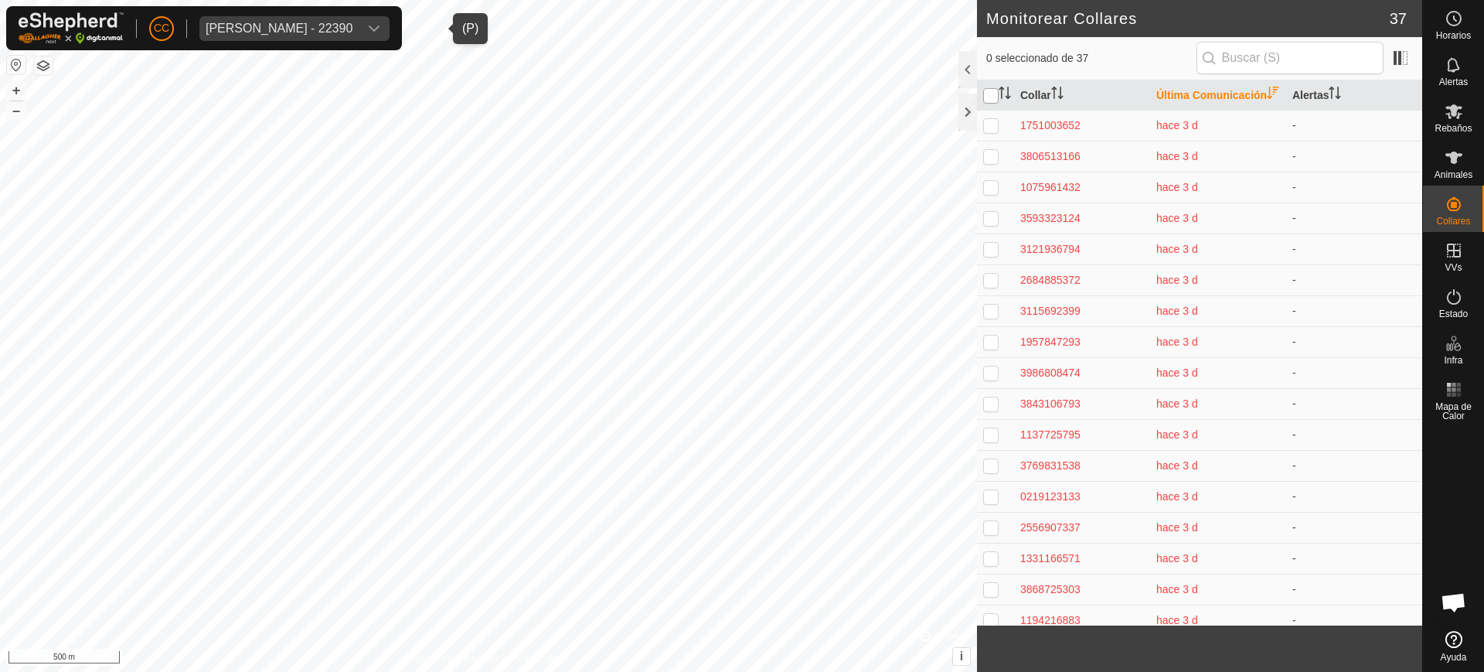
checkbox input "true"
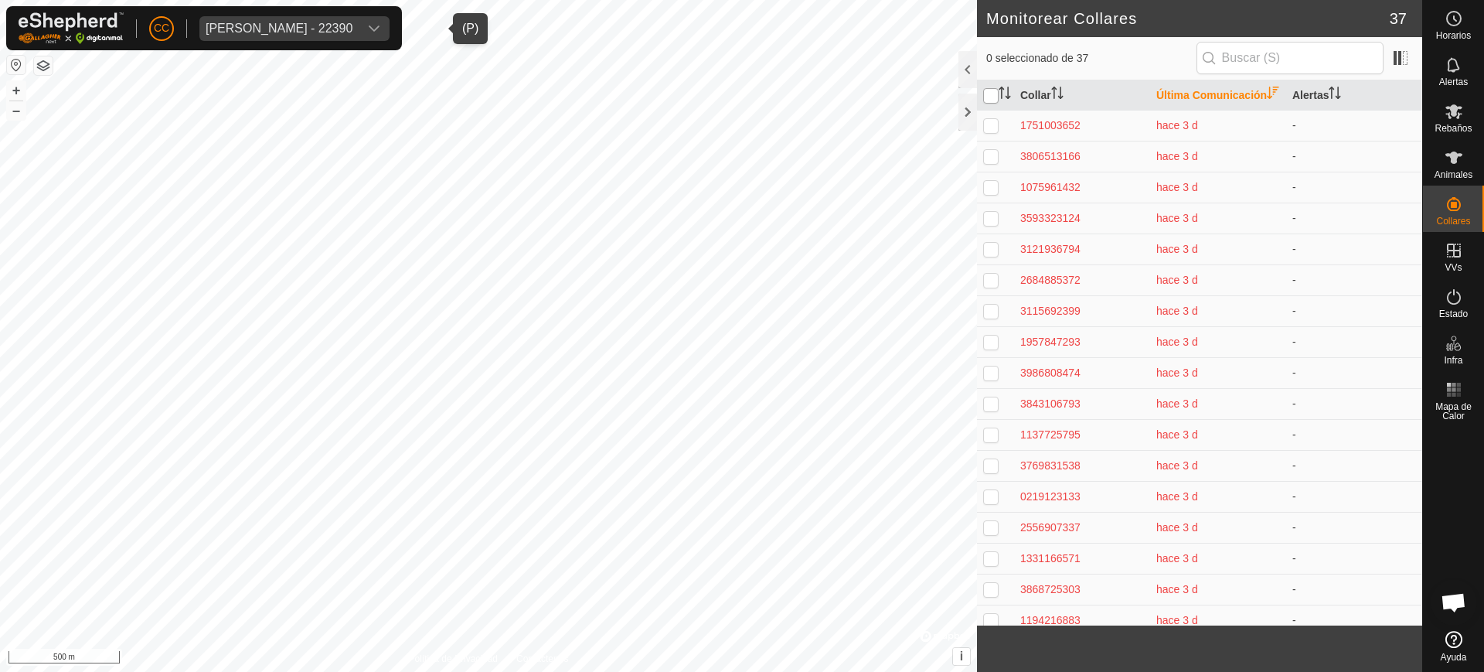
checkbox input "true"
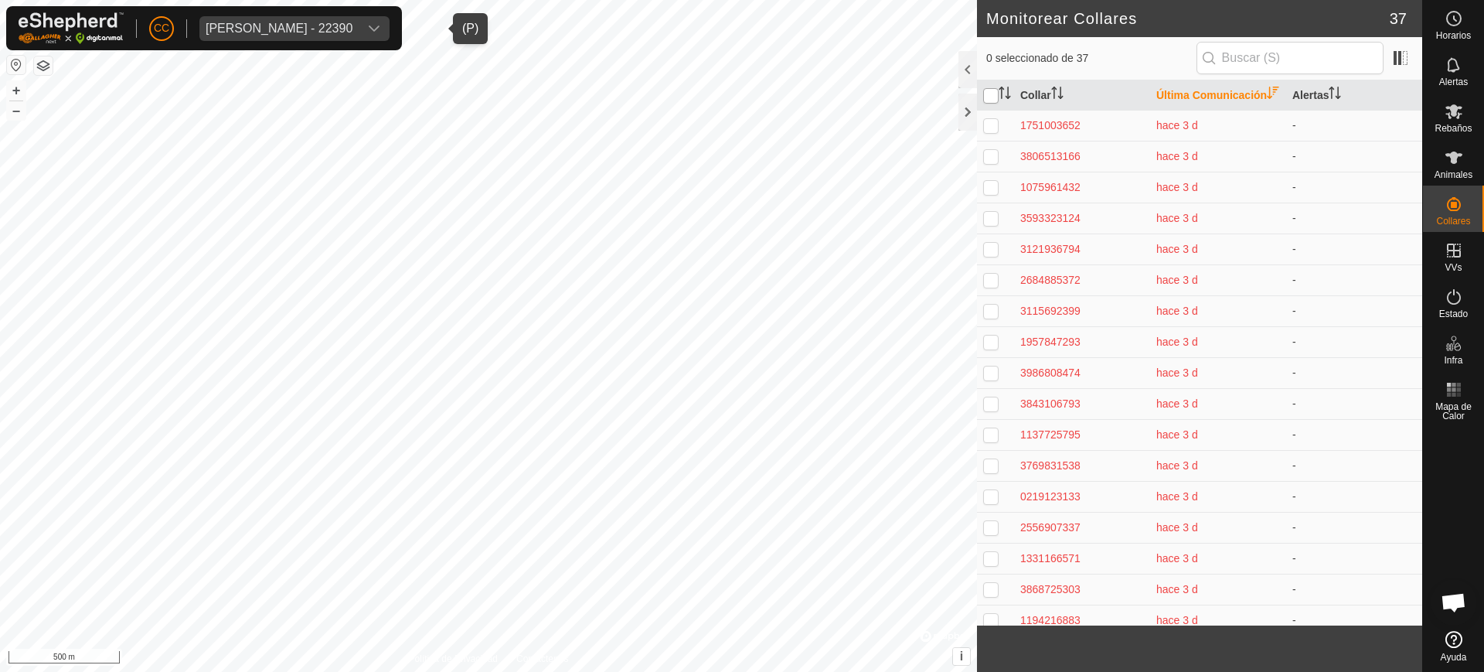
checkbox input "true"
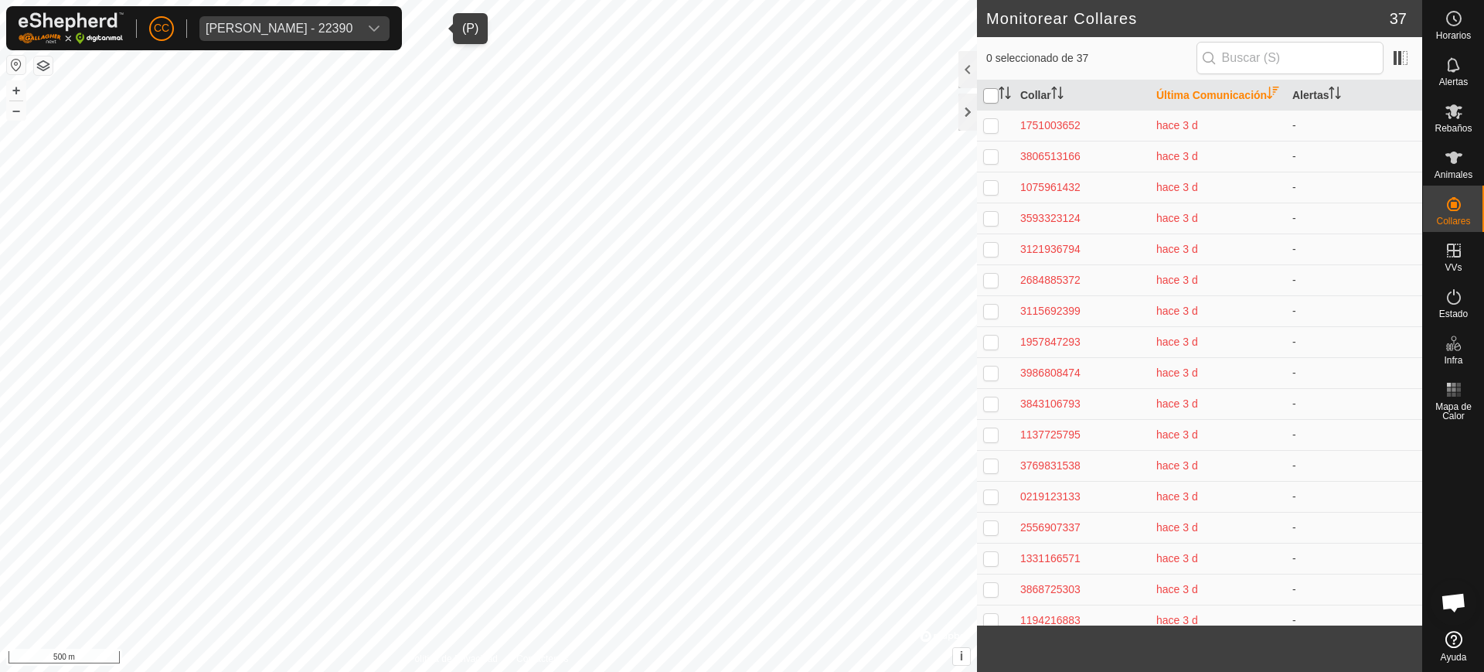
checkbox input "true"
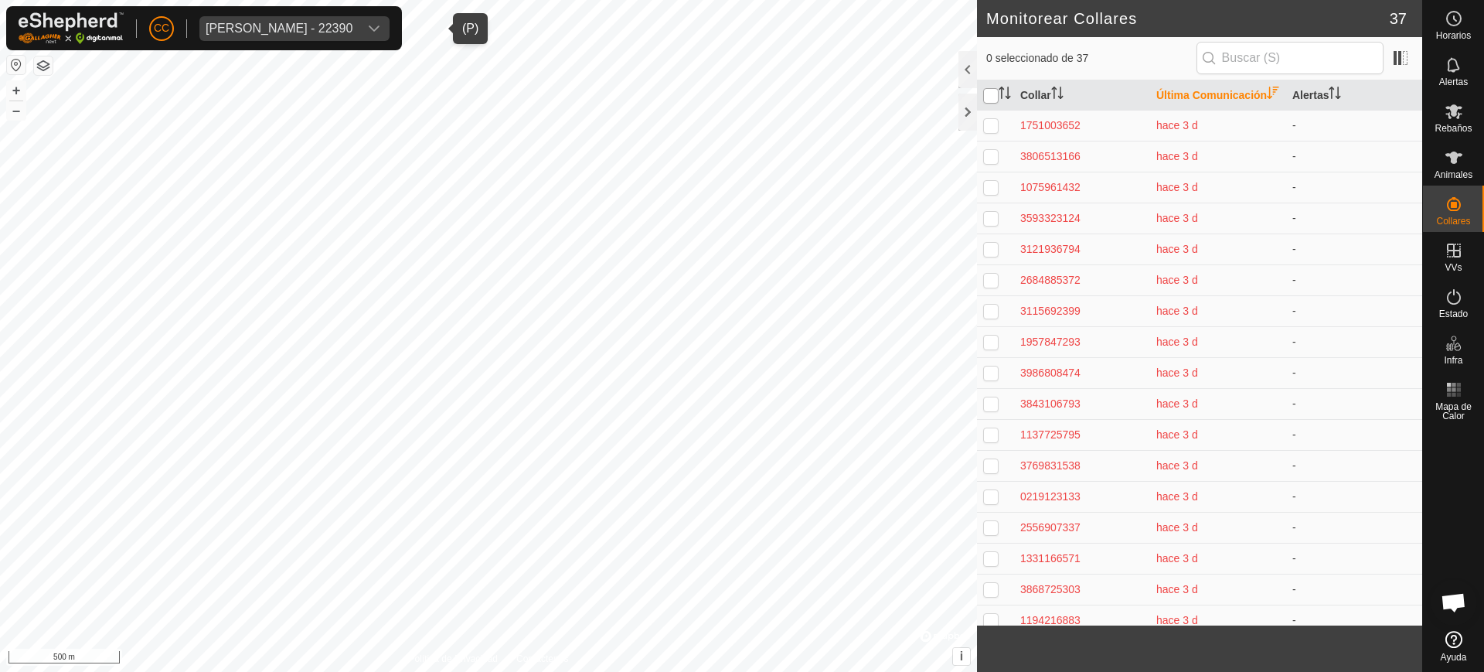
checkbox input "true"
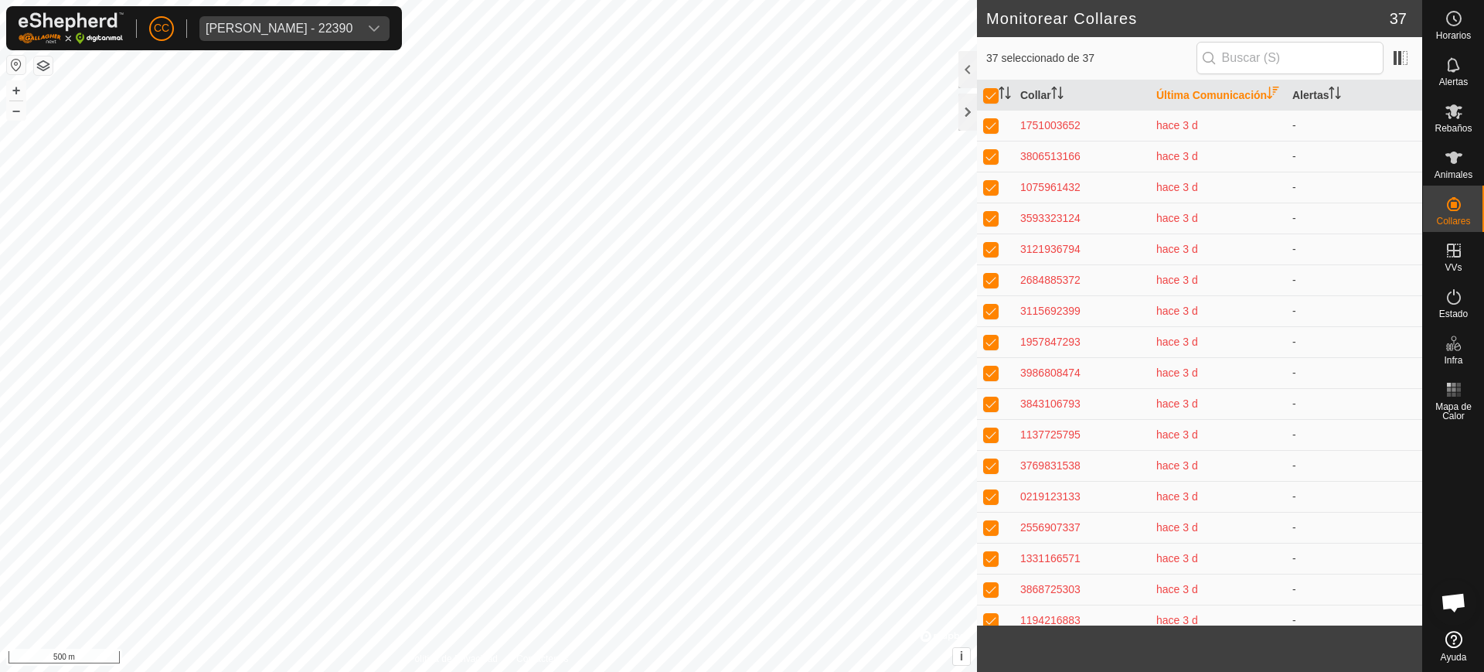
click at [301, 14] on div "CC Jose Ramon Tejedor Montero - 22390" at bounding box center [204, 28] width 396 height 44
click at [306, 22] on div "Jose Ramon Tejedor Montero - 22390" at bounding box center [279, 28] width 147 height 12
type input "cristina"
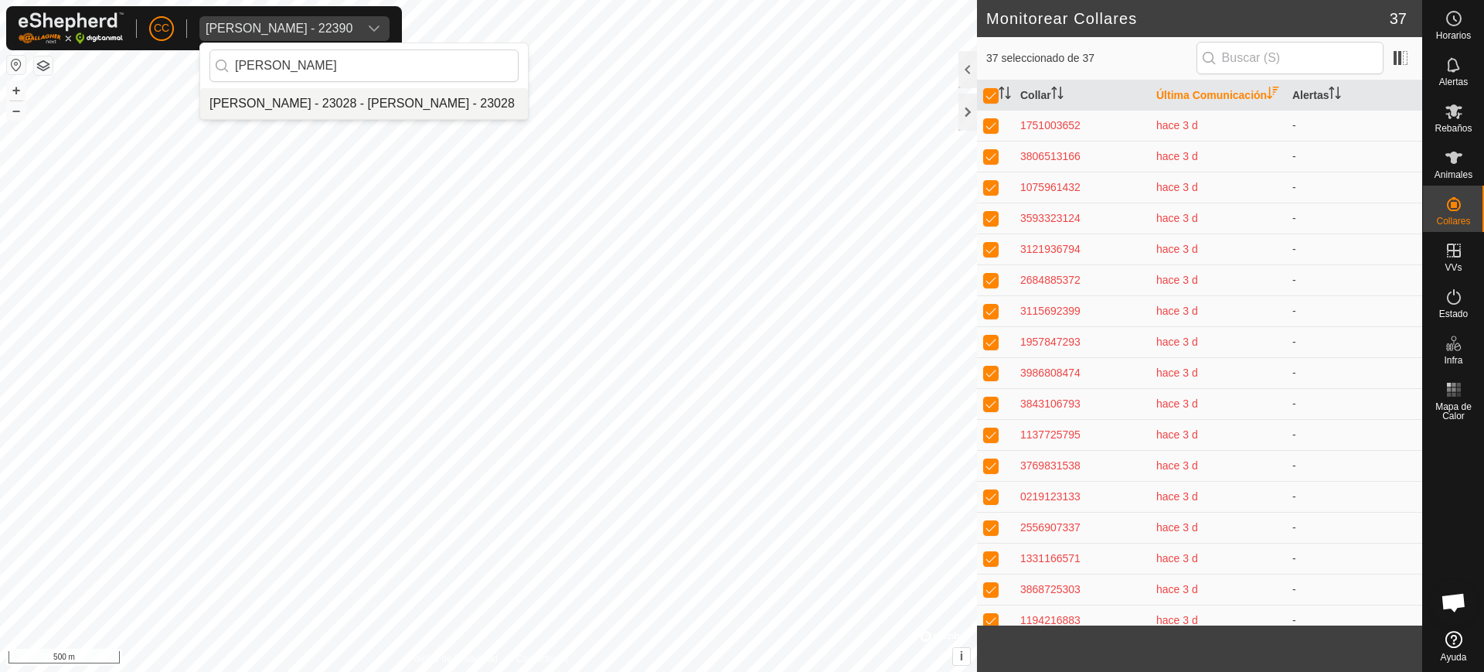
click at [445, 108] on li "[PERSON_NAME] - 23028 - [PERSON_NAME] - 23028" at bounding box center [364, 103] width 328 height 31
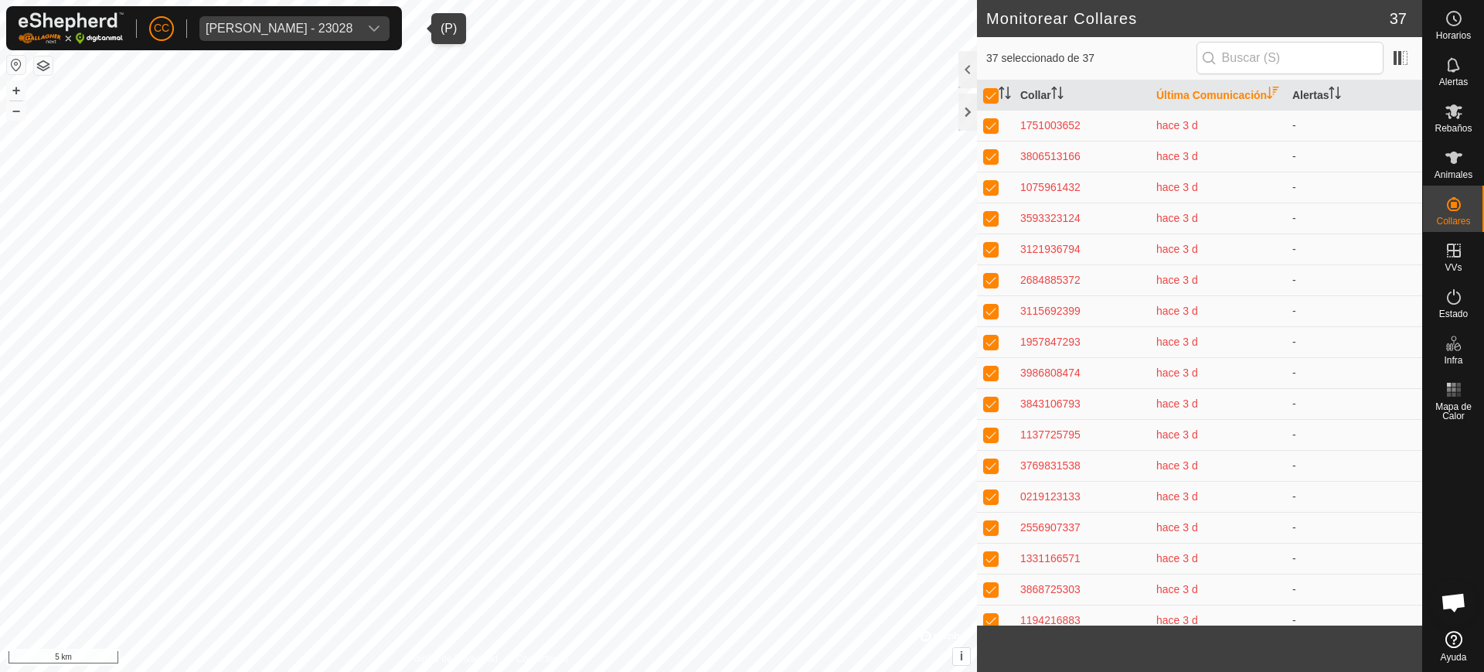
drag, startPoint x: 1399, startPoint y: 135, endPoint x: 1409, endPoint y: 135, distance: 10.1
click at [1409, 135] on div "Collar Última Comunicación Alertas 1751003652 hace 3 d - 3806513166 hace 3 d - …" at bounding box center [1199, 352] width 445 height 545
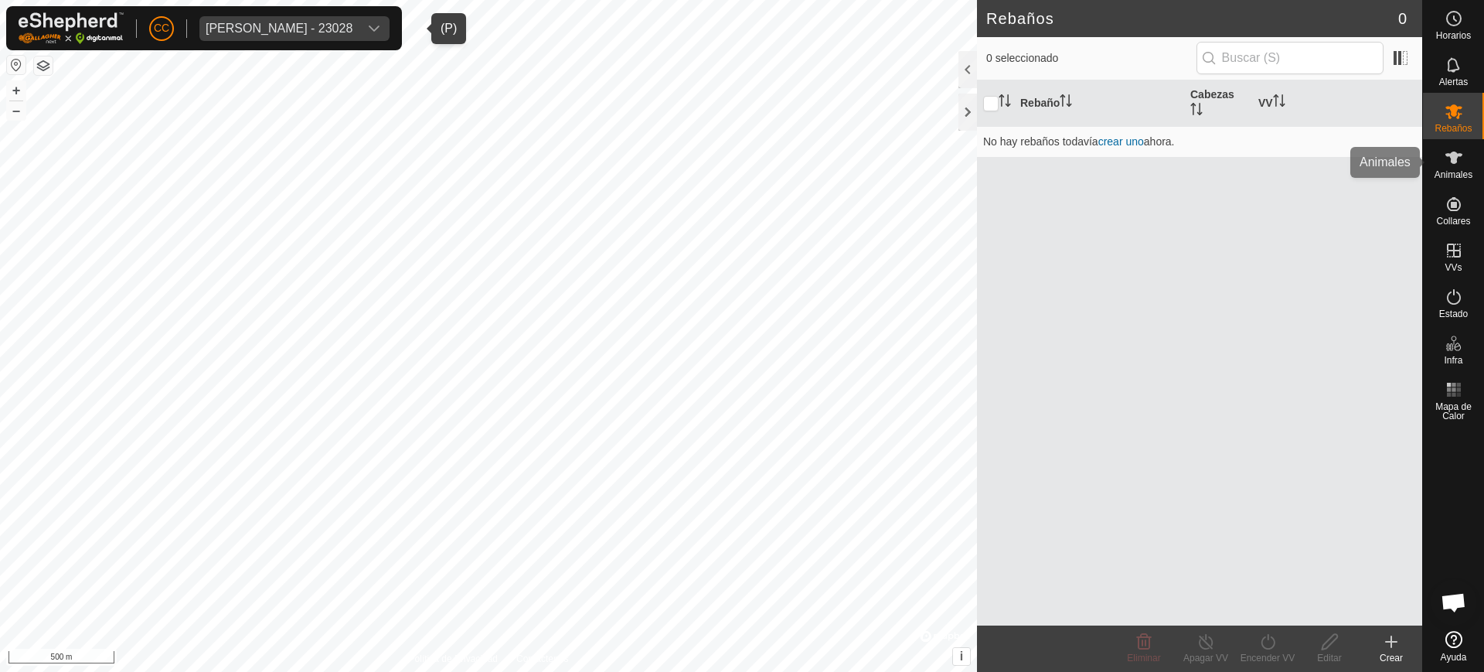
click at [1438, 160] on div "Animales" at bounding box center [1453, 162] width 61 height 46
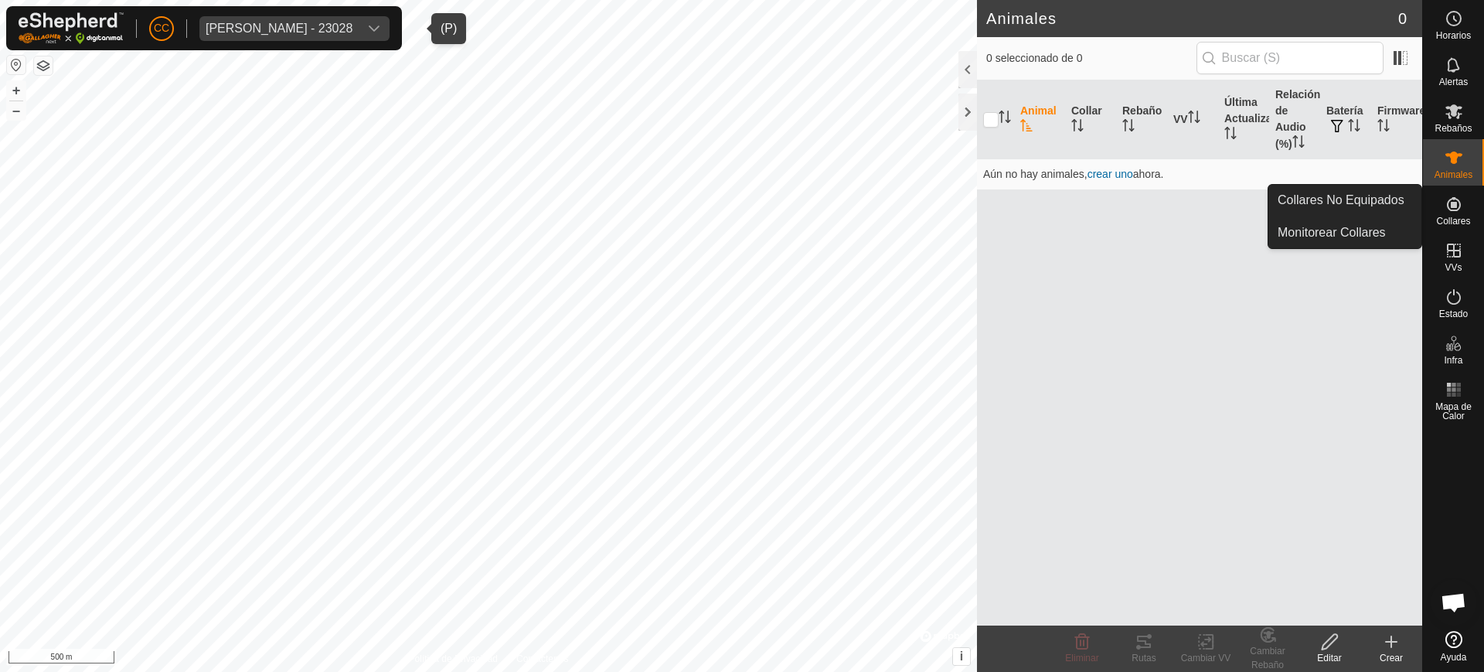
click at [1466, 196] on es-neckbands-svg-icon at bounding box center [1454, 204] width 28 height 25
click at [1394, 195] on link "Collares No Equipados" at bounding box center [1345, 200] width 153 height 31
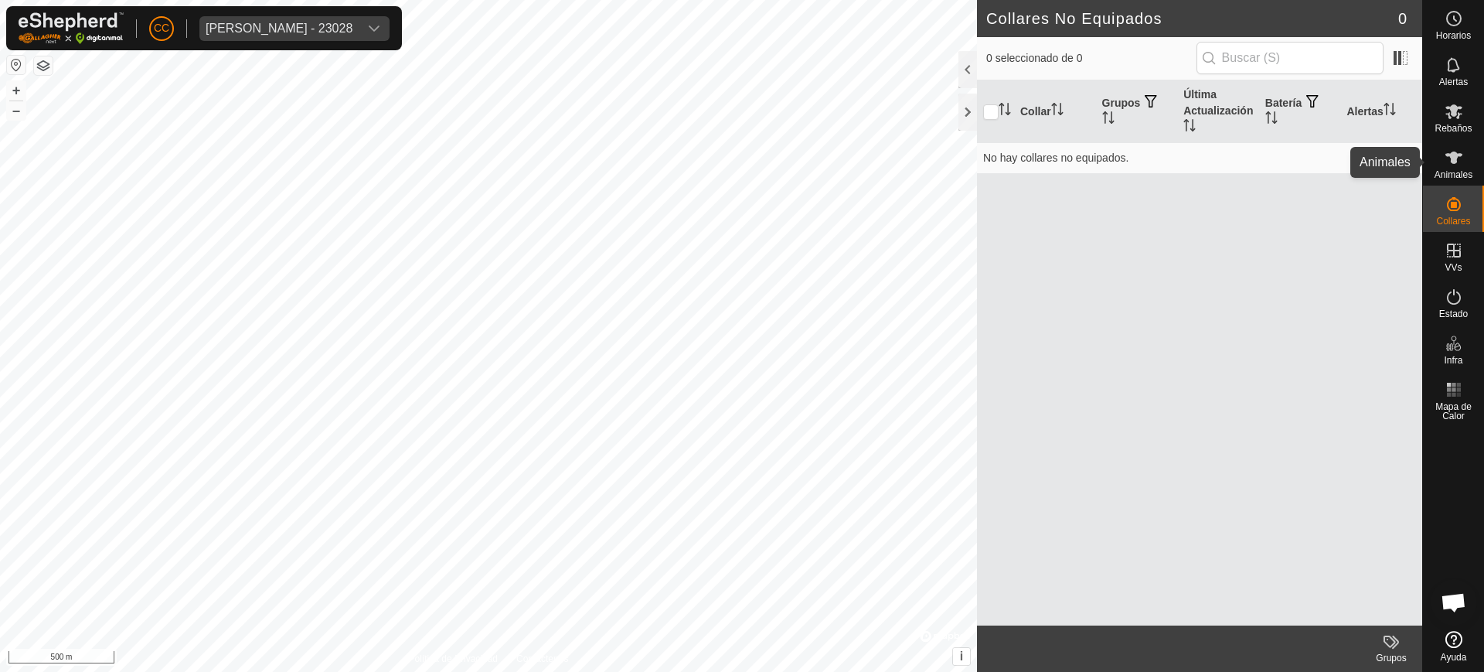
drag, startPoint x: 1475, startPoint y: 182, endPoint x: 1462, endPoint y: 180, distance: 13.3
click at [1474, 182] on div "Animales" at bounding box center [1453, 162] width 61 height 46
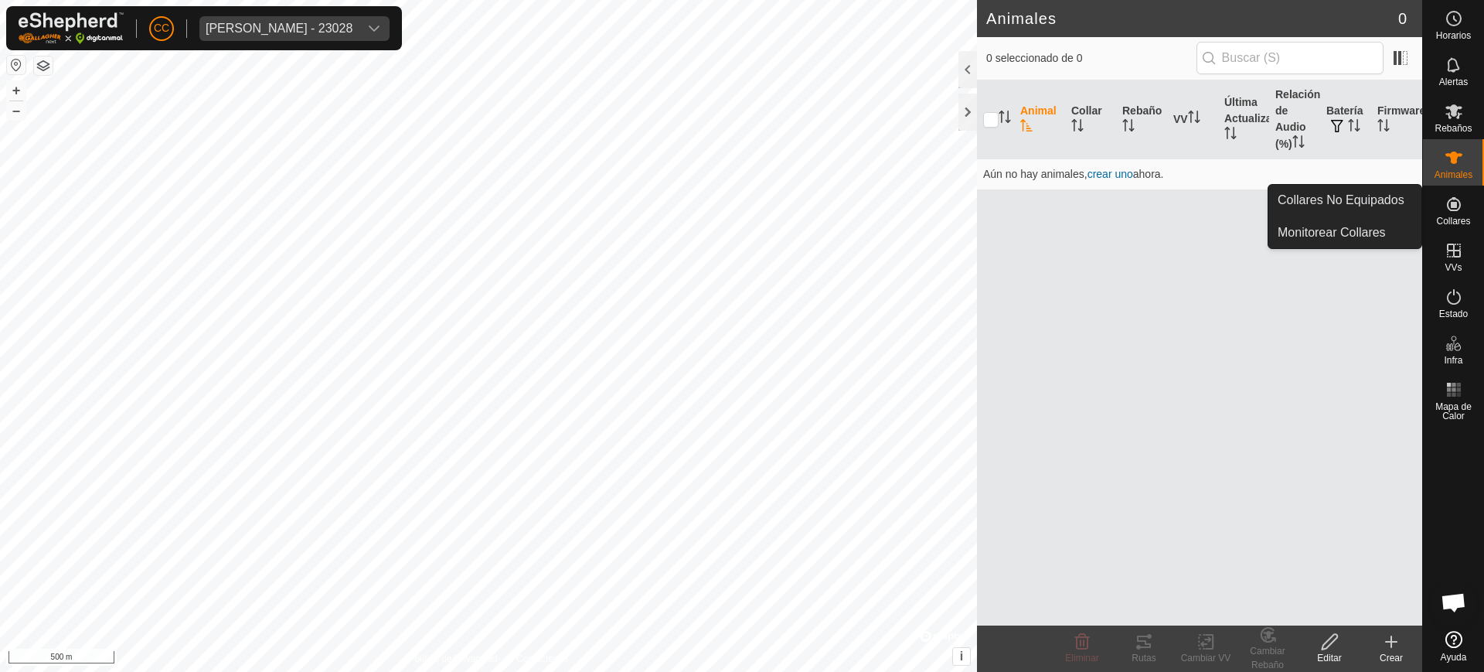
click at [1465, 220] on span "Collares" at bounding box center [1453, 220] width 34 height 9
click at [1370, 210] on link "Collares No Equipados" at bounding box center [1345, 200] width 153 height 31
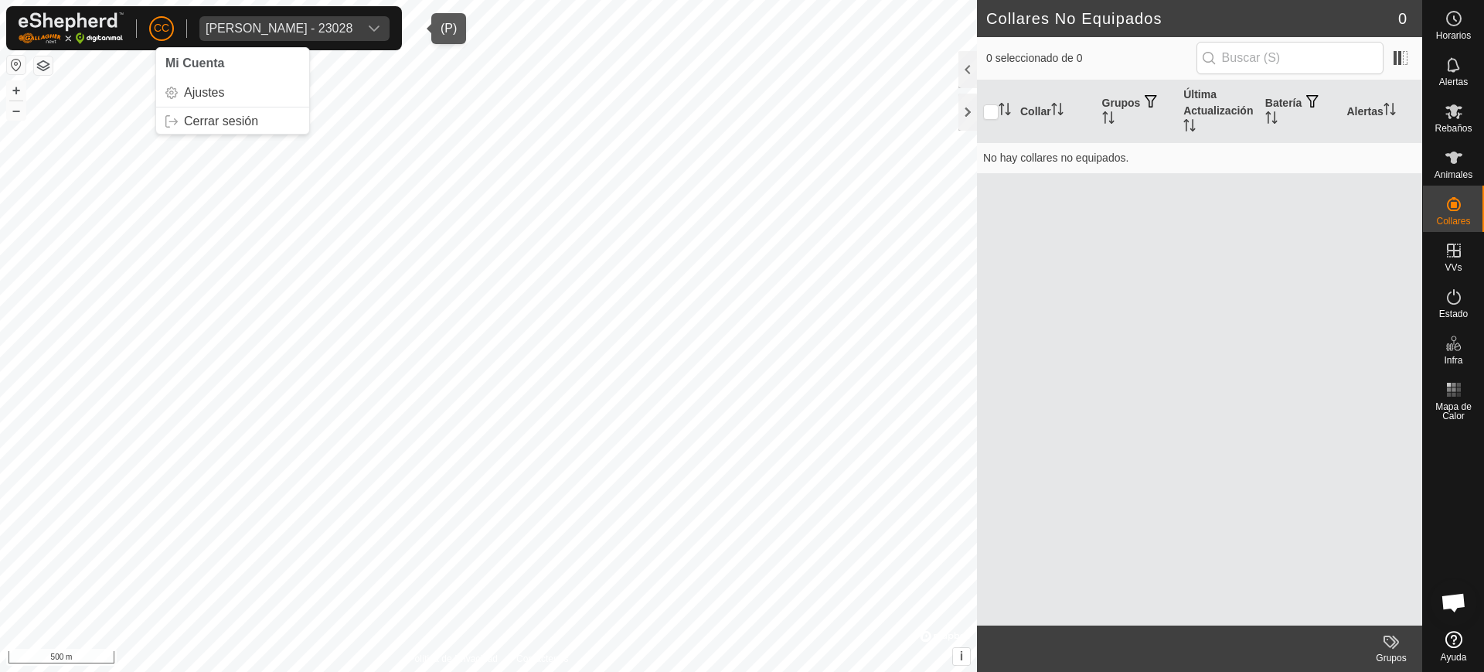
click at [261, 32] on div "Cristina Galan Castellano - 23028" at bounding box center [279, 28] width 147 height 12
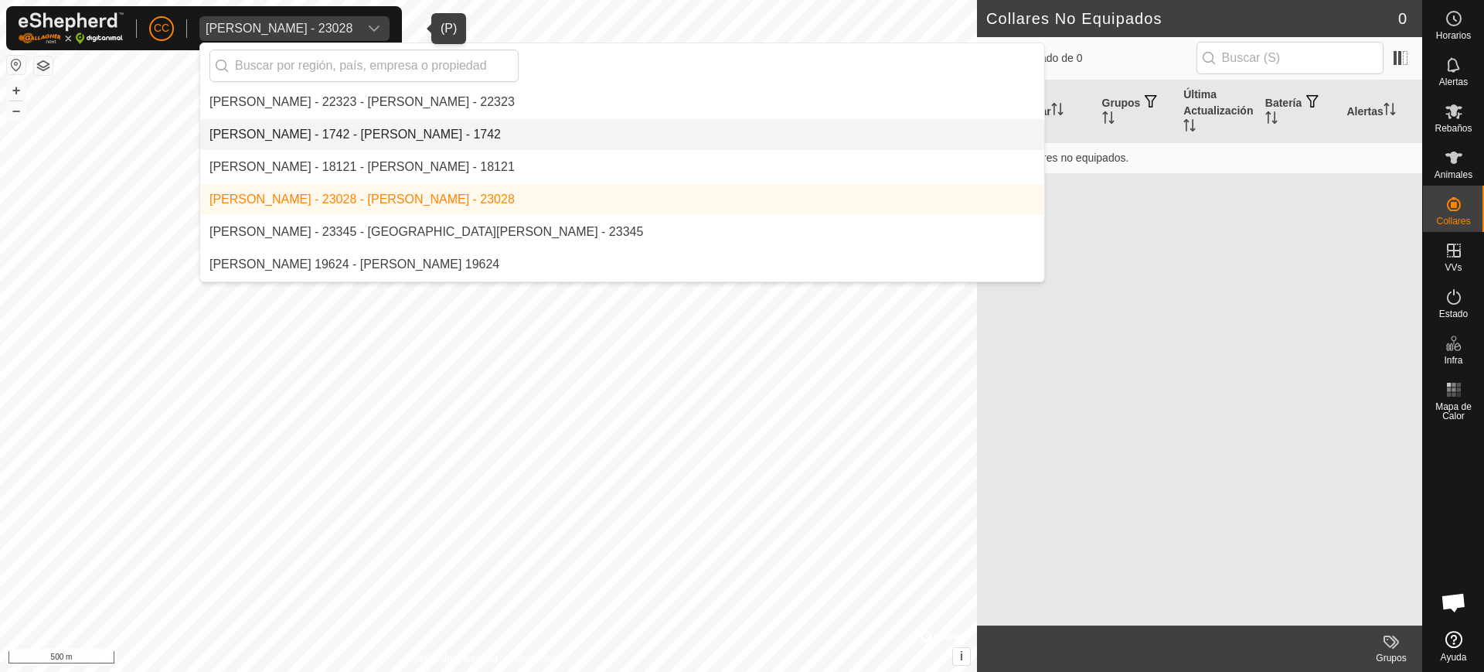
scroll to position [3084, 0]
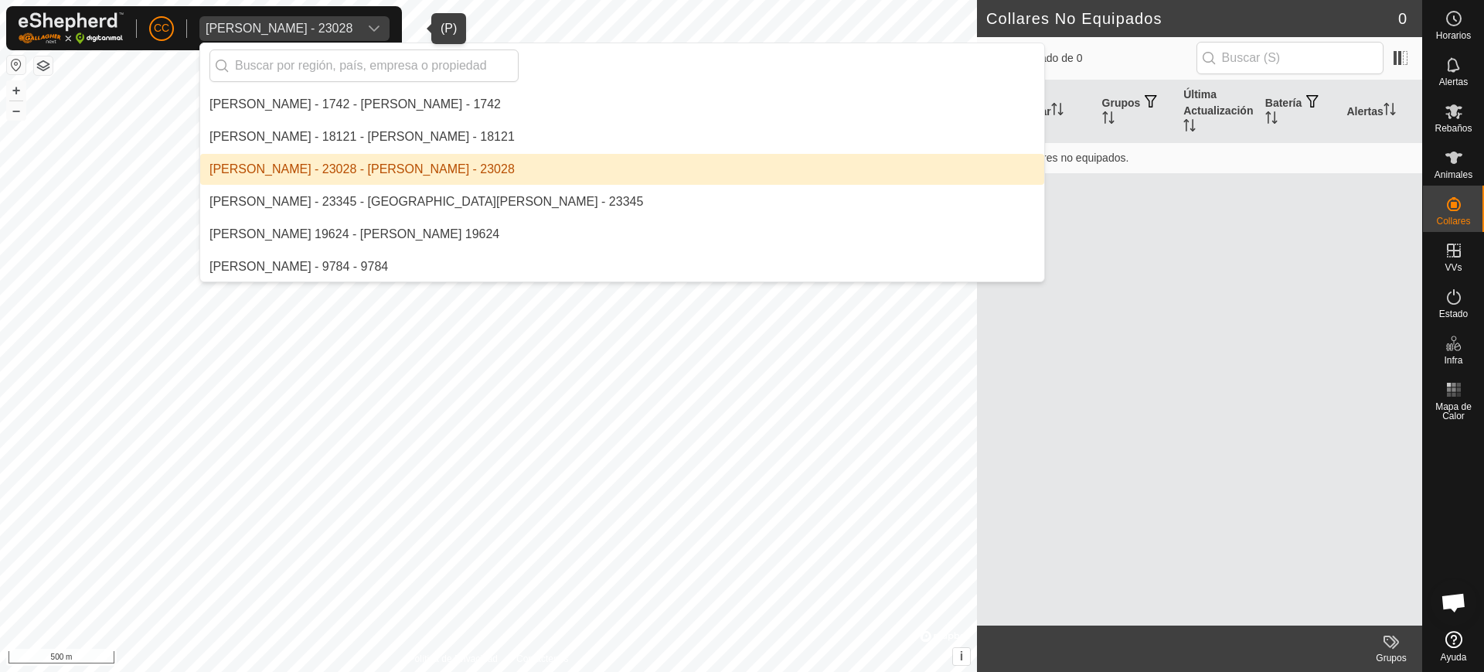
click at [394, 171] on li "[PERSON_NAME] - 23028 - [PERSON_NAME] - 23028" at bounding box center [622, 169] width 844 height 31
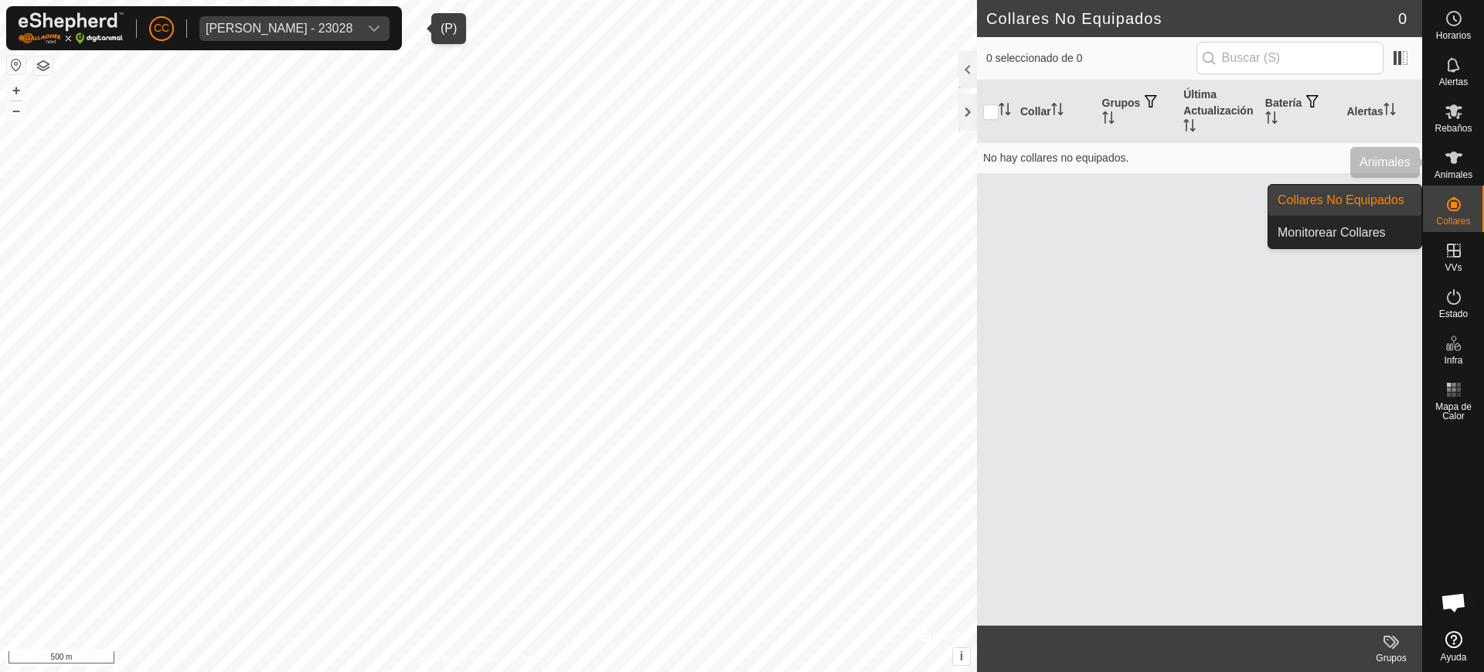
click at [1452, 173] on span "Animales" at bounding box center [1454, 174] width 38 height 9
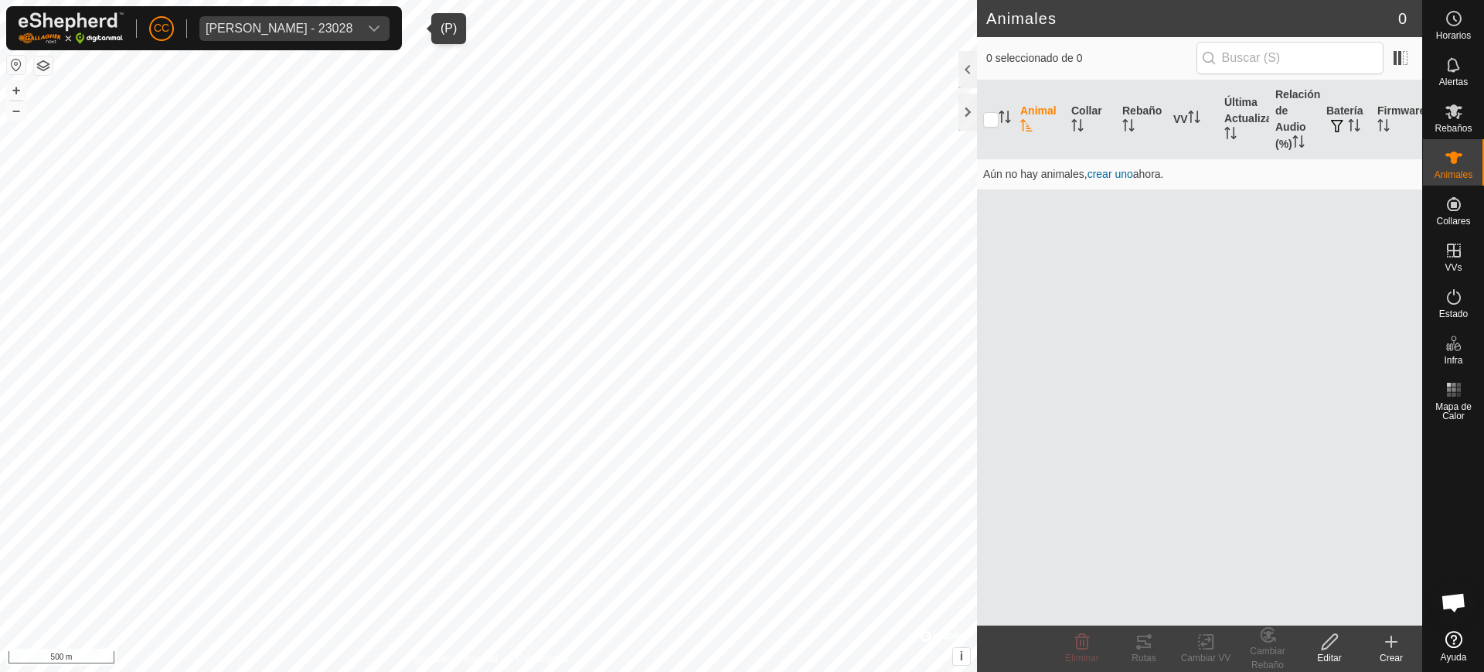
click at [1440, 177] on span "Animales" at bounding box center [1454, 174] width 38 height 9
click at [328, 20] on span "Cristina Galan Castellano - 23028" at bounding box center [278, 28] width 159 height 25
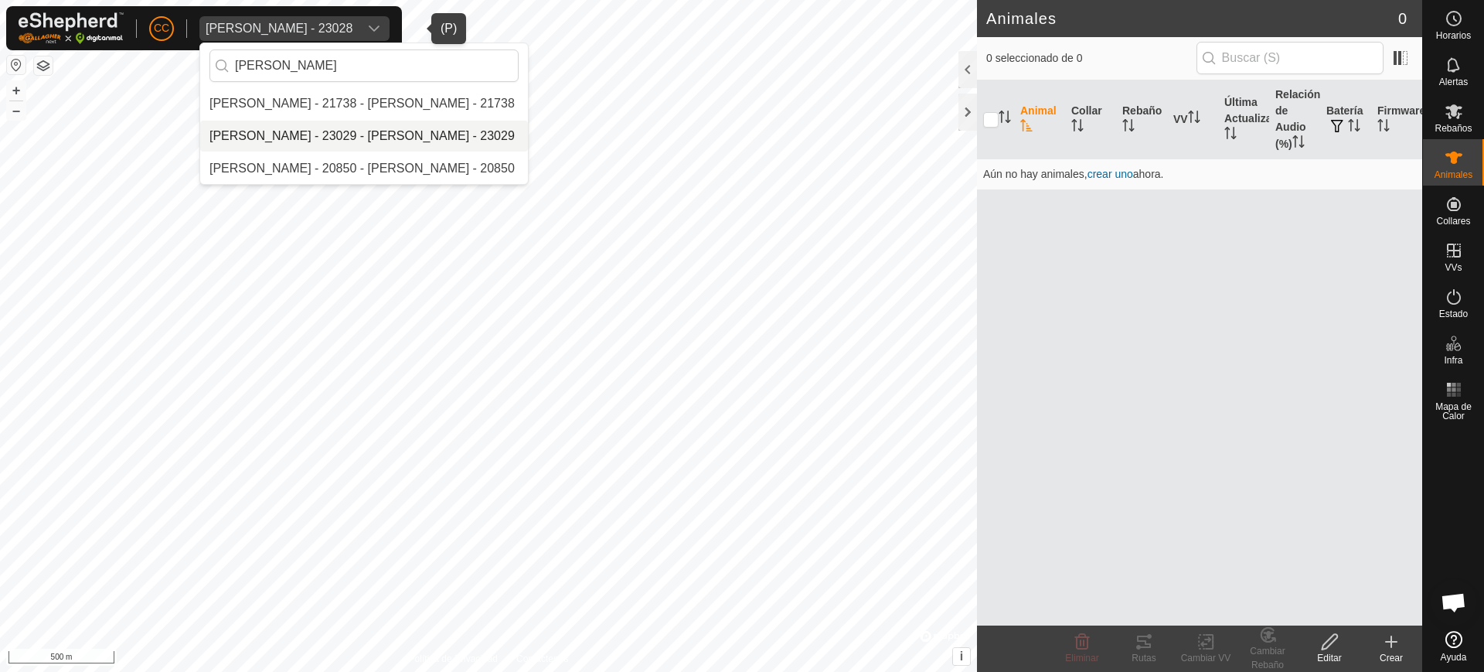
type input "albert"
click at [456, 127] on li "[PERSON_NAME] - 23029 - [PERSON_NAME] - 23029" at bounding box center [364, 136] width 328 height 31
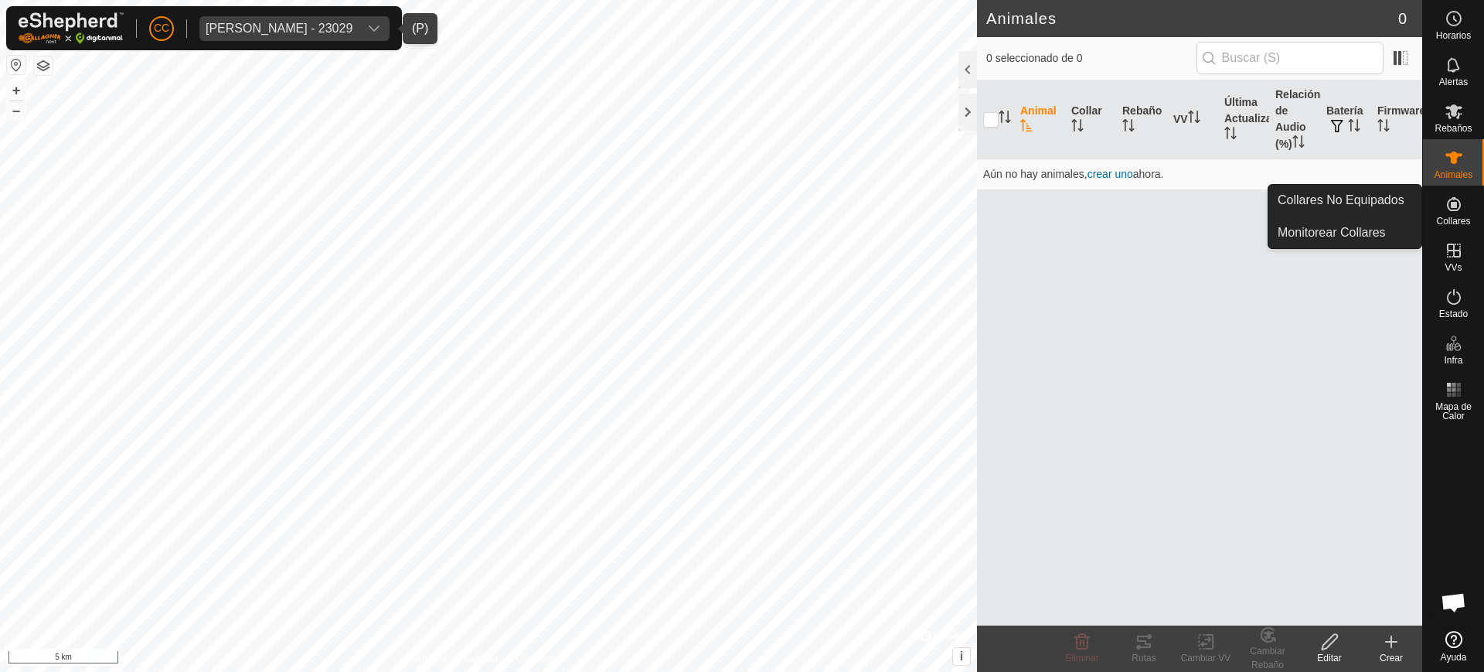
click at [1456, 195] on icon at bounding box center [1454, 204] width 19 height 19
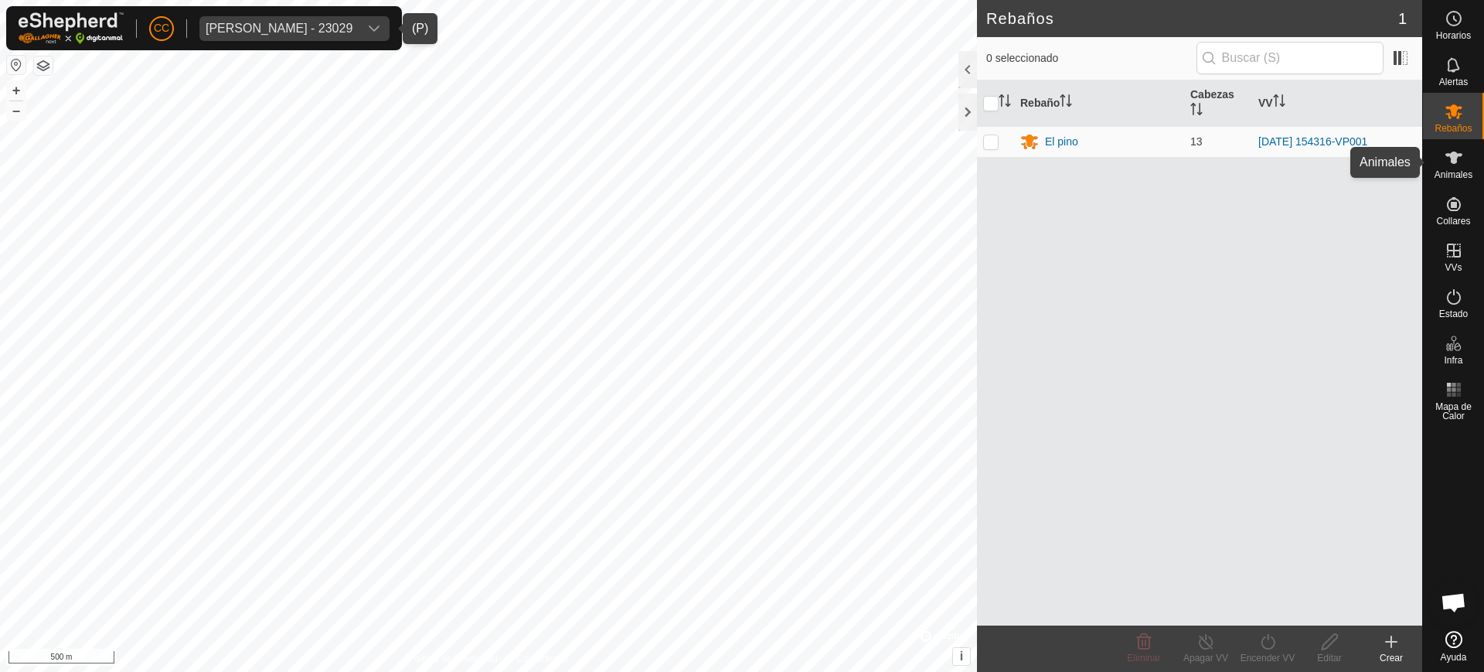
click at [1466, 155] on es-animals-svg-icon at bounding box center [1454, 157] width 28 height 25
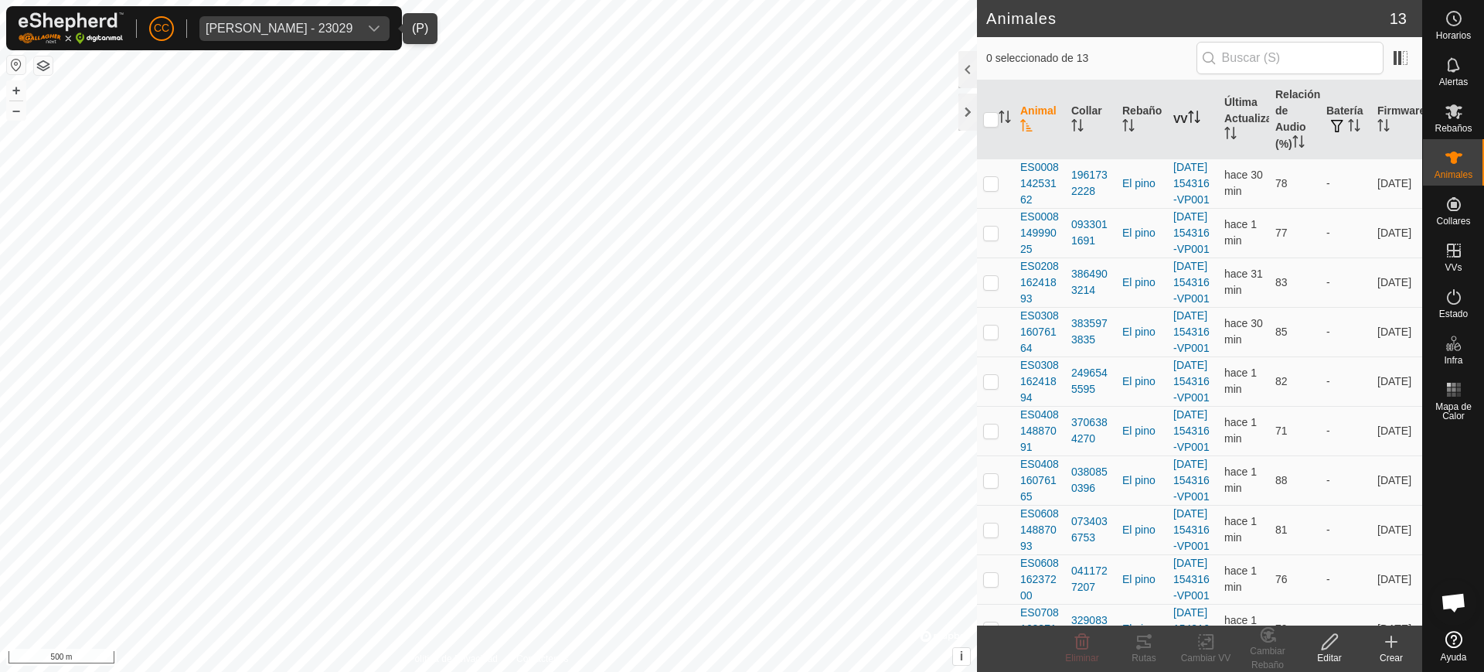
click at [1191, 122] on icon "Activar para ordenar" at bounding box center [1194, 117] width 12 height 12
click at [1230, 128] on th "Última Actualización" at bounding box center [1243, 119] width 51 height 79
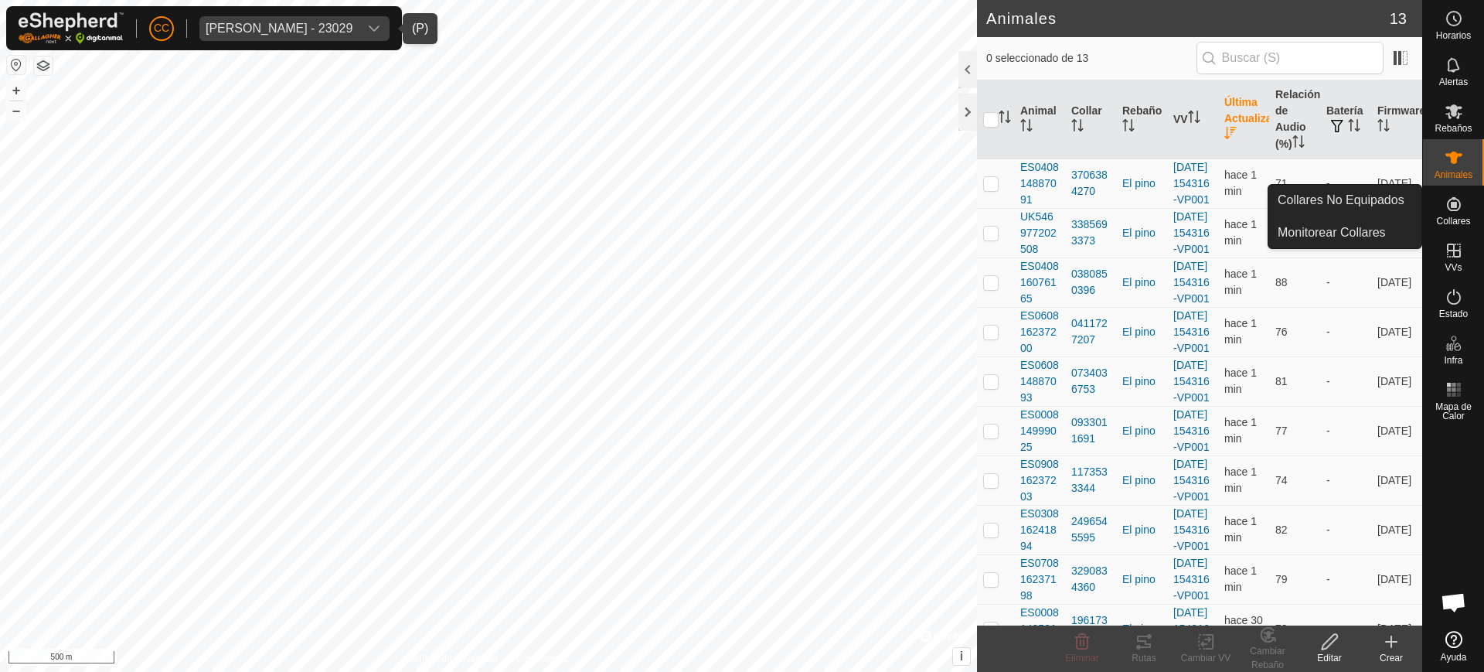
drag, startPoint x: 1457, startPoint y: 202, endPoint x: 1441, endPoint y: 201, distance: 16.3
click at [1455, 203] on icon at bounding box center [1454, 204] width 19 height 19
click at [1397, 195] on link "Collares No Equipados" at bounding box center [1345, 200] width 153 height 31
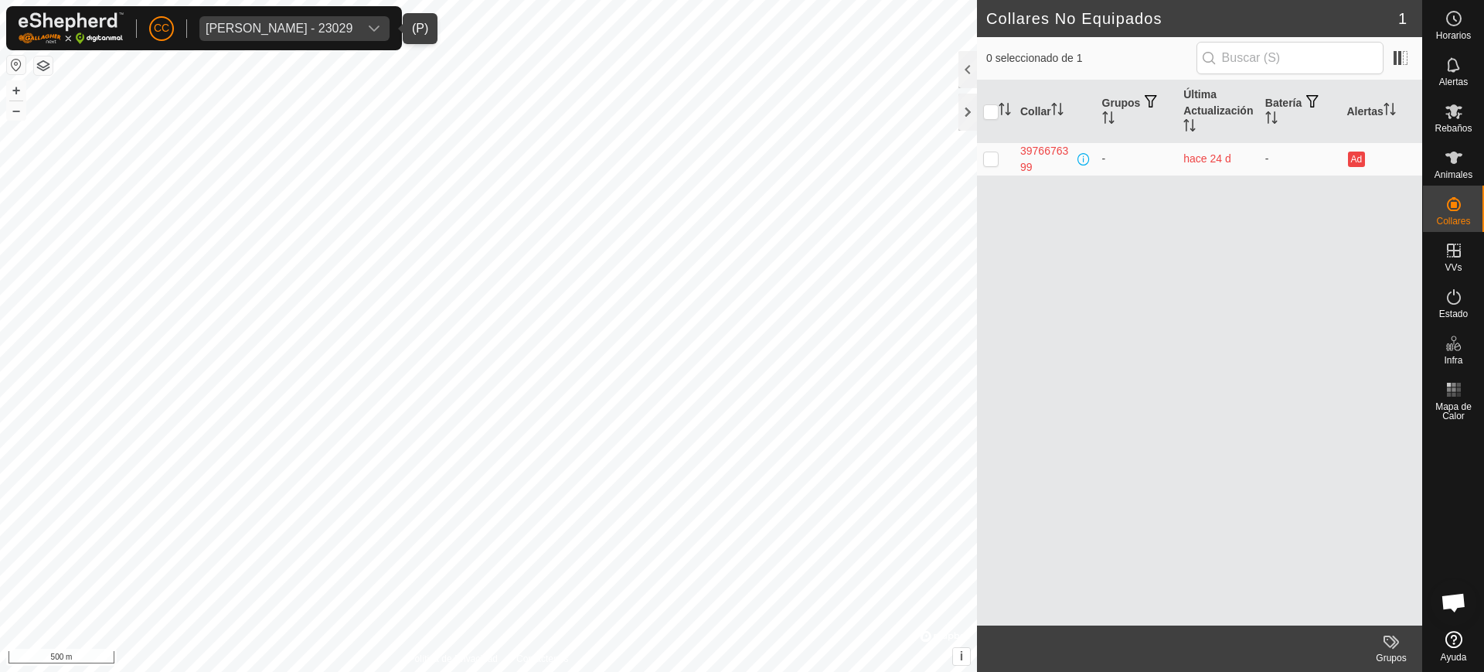
click at [289, 34] on span "Alberto Garcia Guijo - 23029" at bounding box center [278, 28] width 159 height 25
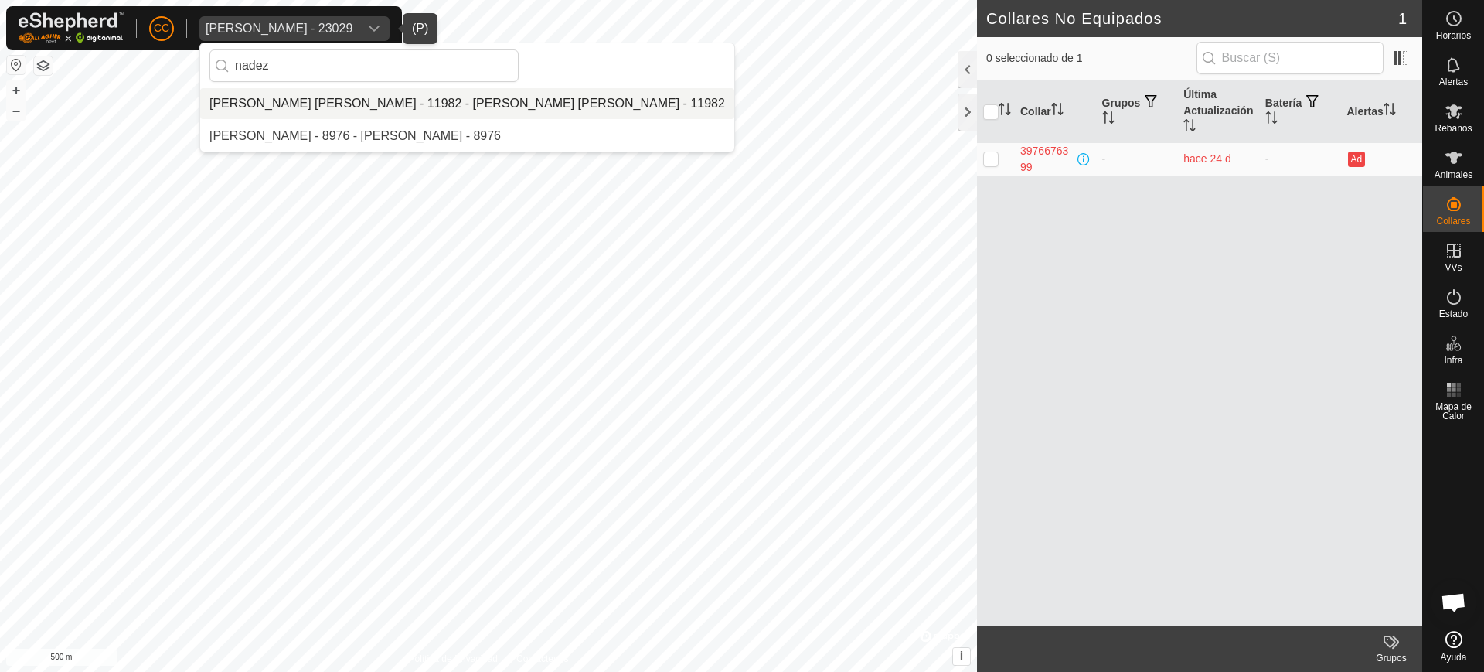
type input "nadez"
click at [387, 116] on li "[PERSON_NAME] [PERSON_NAME] - 11982 - [PERSON_NAME] [PERSON_NAME] - 11982" at bounding box center [467, 103] width 534 height 31
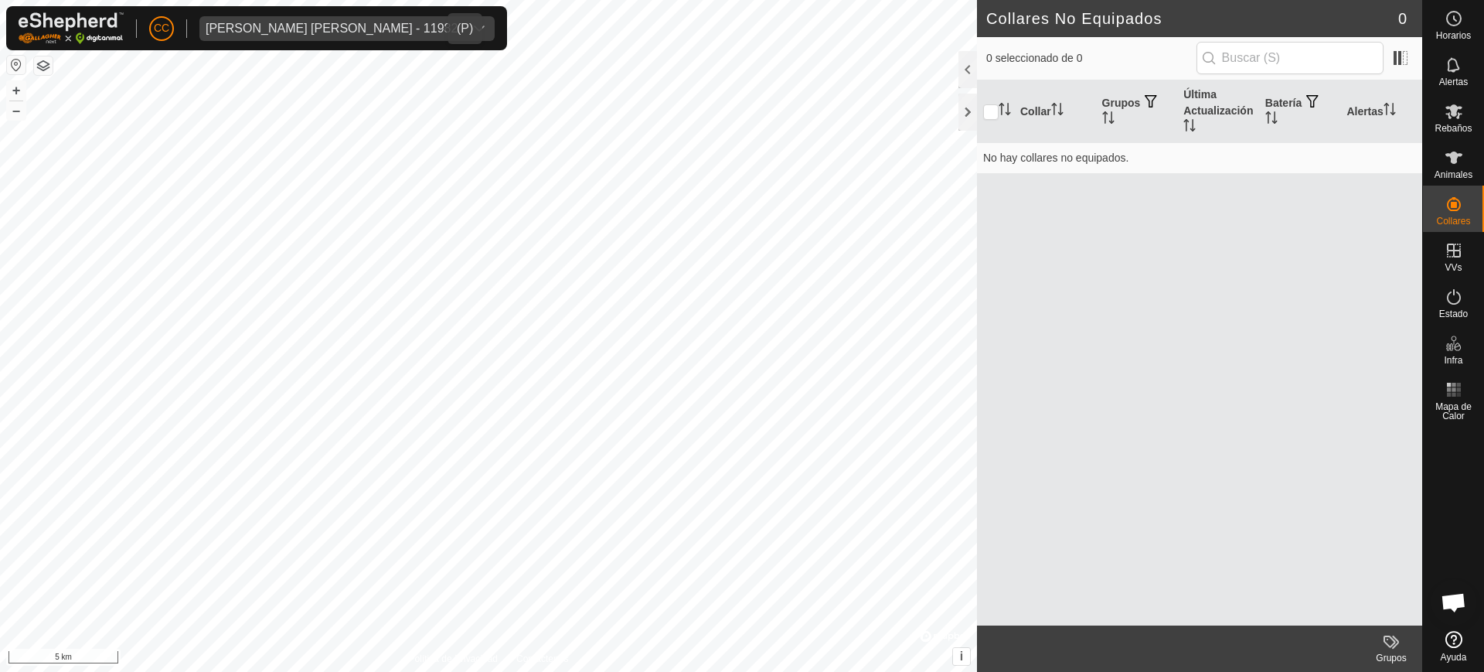
click at [321, 39] on span "Miguel Angel Fernadez Arias - 11982" at bounding box center [331, 28] width 264 height 25
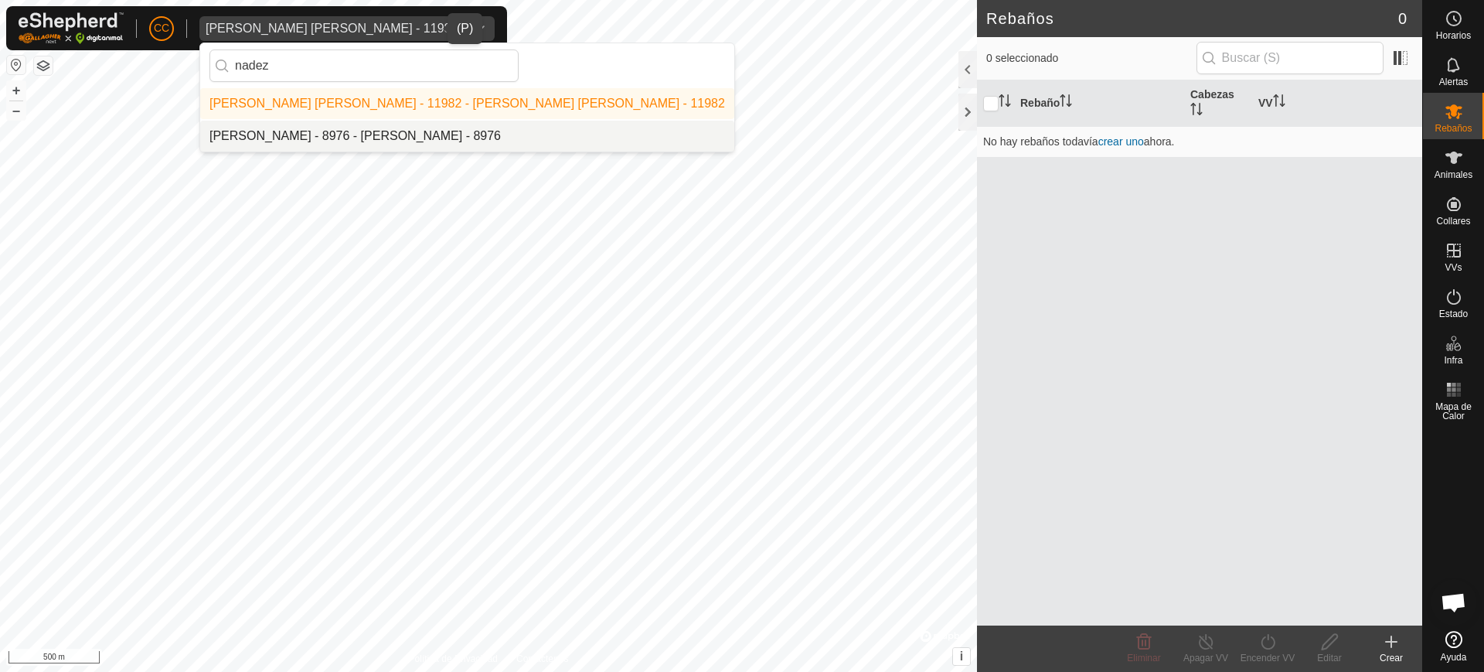
type input "nadez"
click at [325, 122] on li "[PERSON_NAME] - 8976 - [PERSON_NAME] - 8976" at bounding box center [467, 136] width 534 height 31
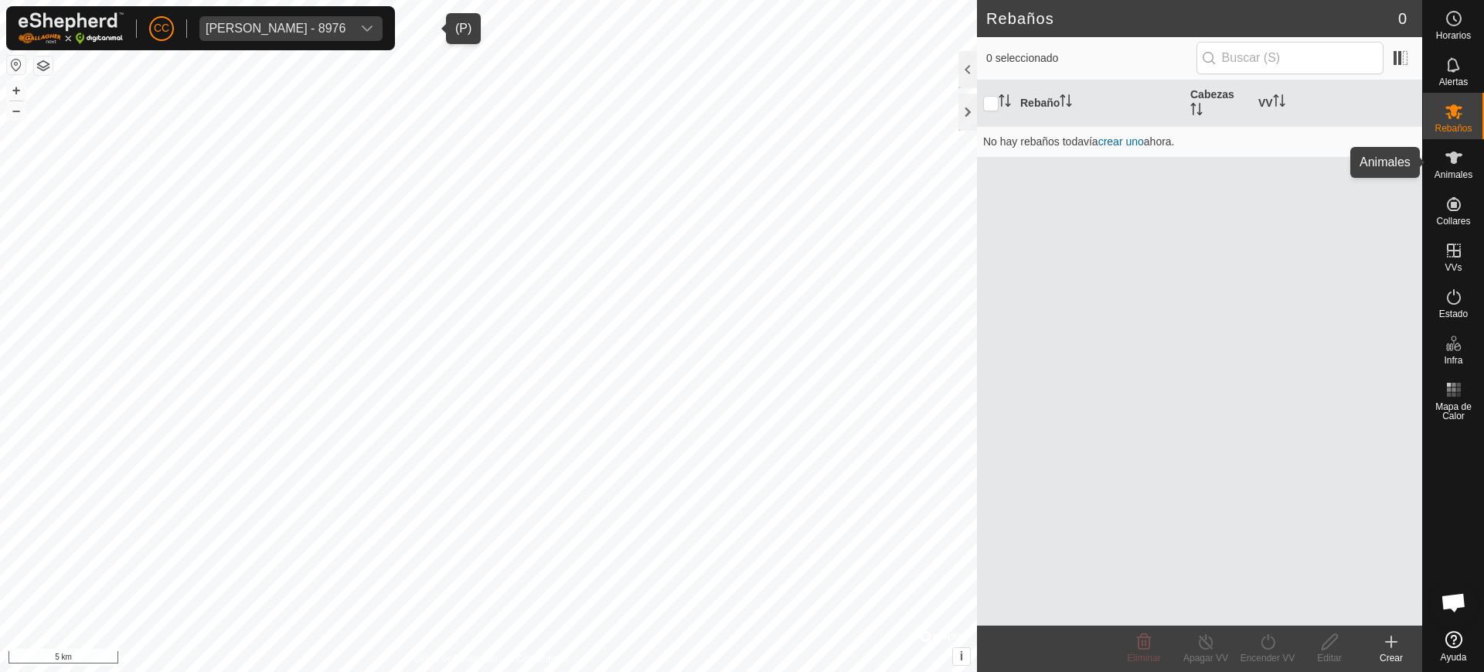
click at [1444, 170] on span "Animales" at bounding box center [1454, 174] width 38 height 9
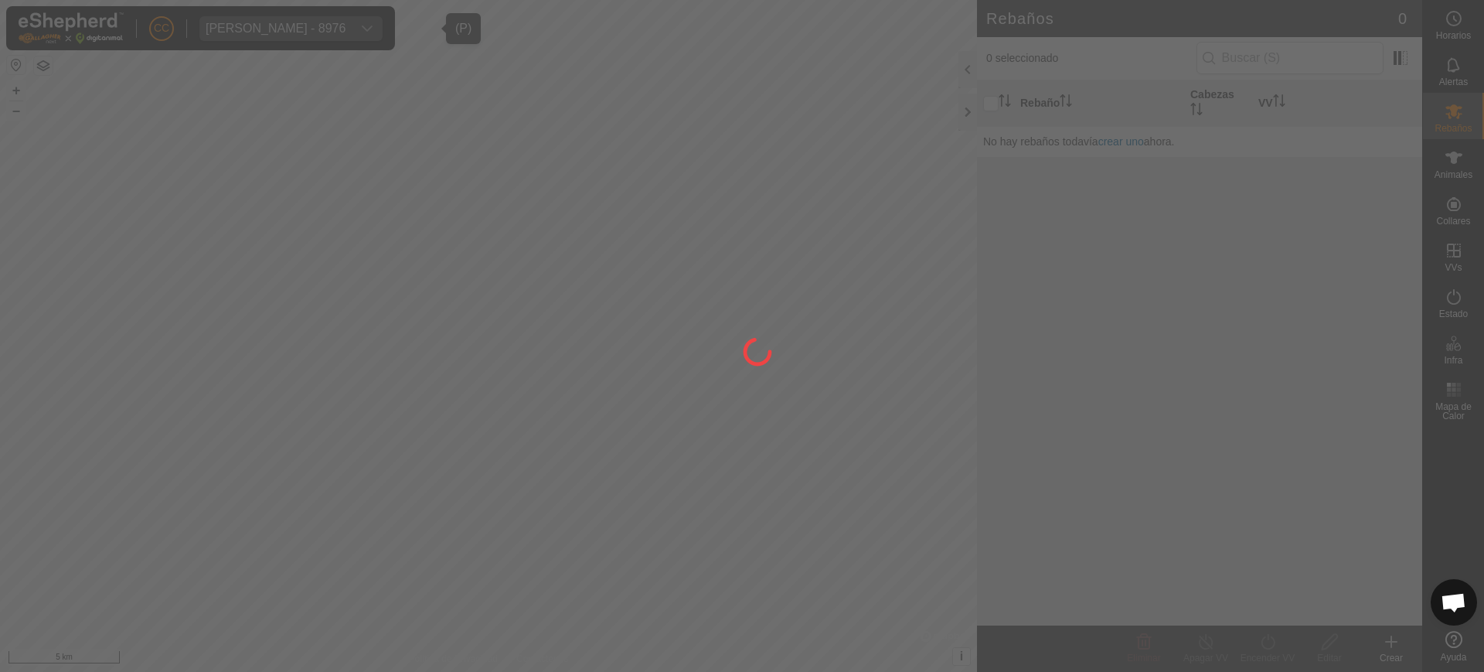
click at [1444, 169] on div at bounding box center [742, 336] width 1484 height 672
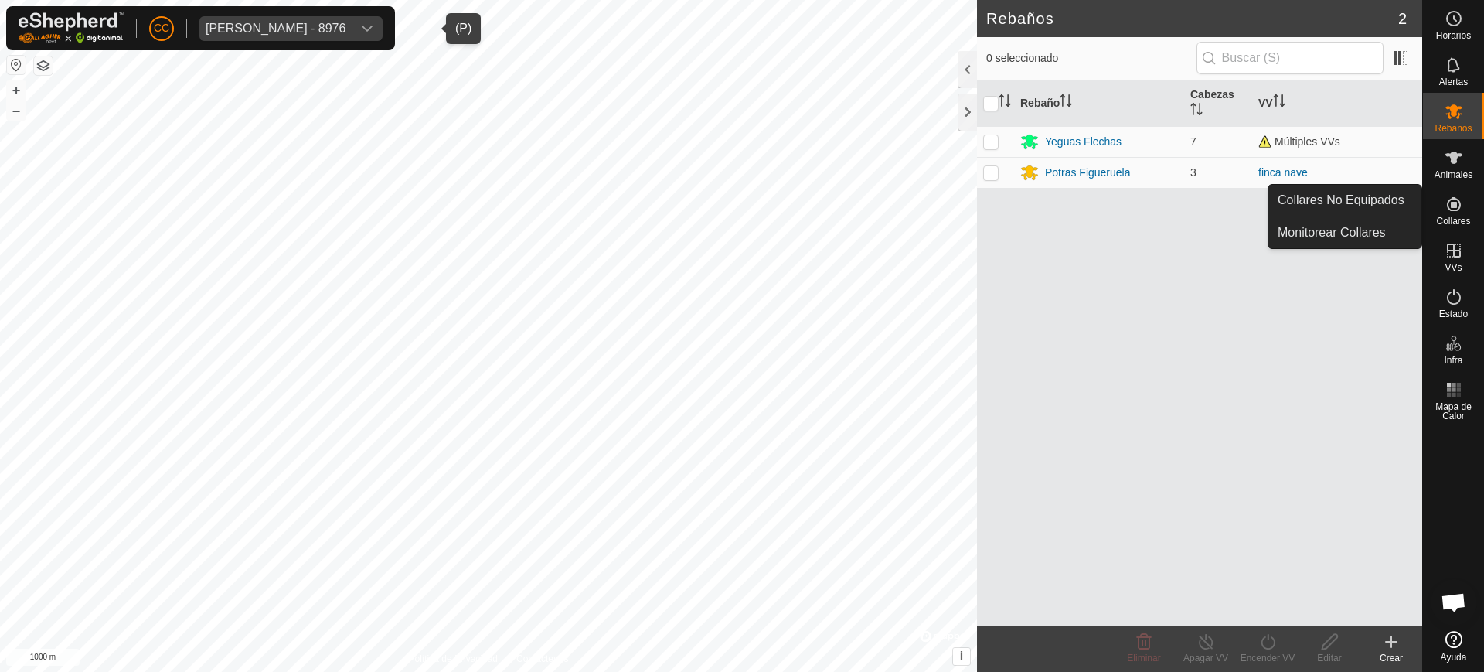
click at [1474, 218] on div "Collares" at bounding box center [1453, 209] width 61 height 46
click at [1392, 199] on link "Collares No Equipados" at bounding box center [1345, 200] width 153 height 31
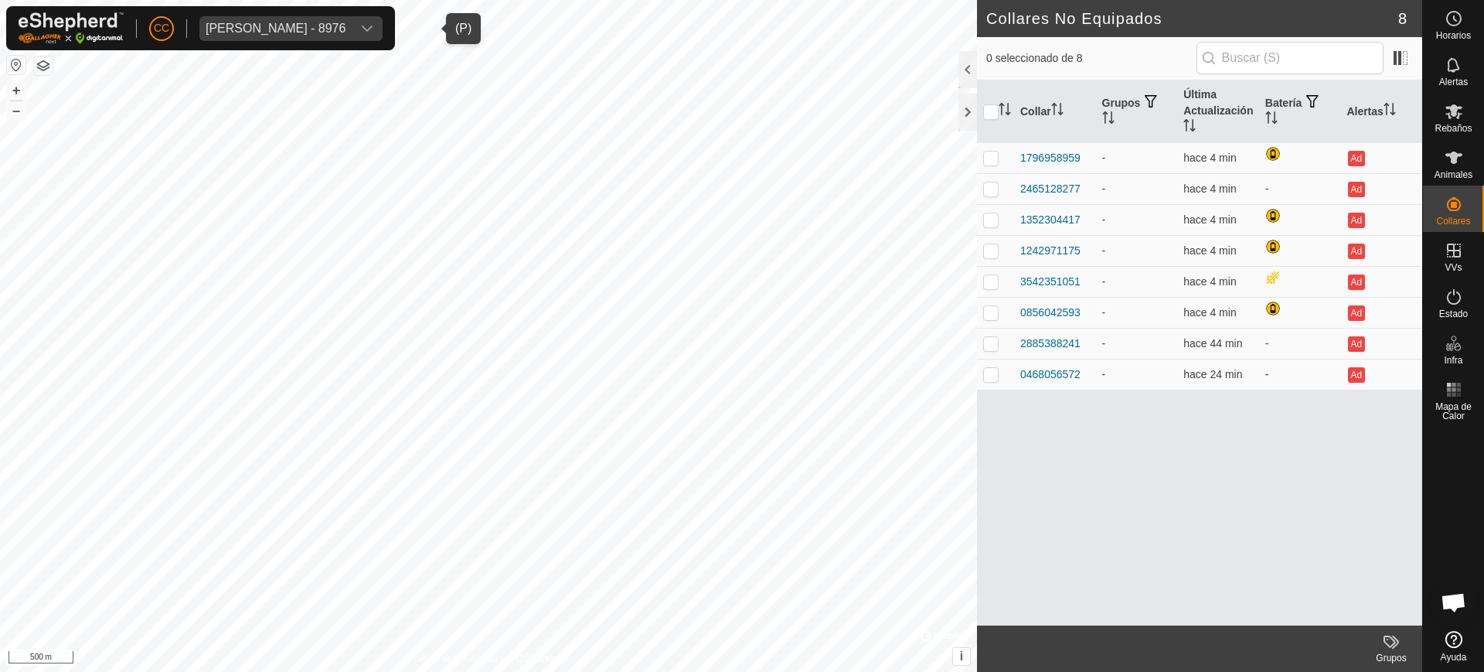
click at [371, 43] on div "CC Nadezhda Nikolova Marinova - 8976" at bounding box center [200, 28] width 389 height 44
click at [346, 32] on div "Nadezhda Nikolova Marinova - 8976" at bounding box center [276, 28] width 140 height 12
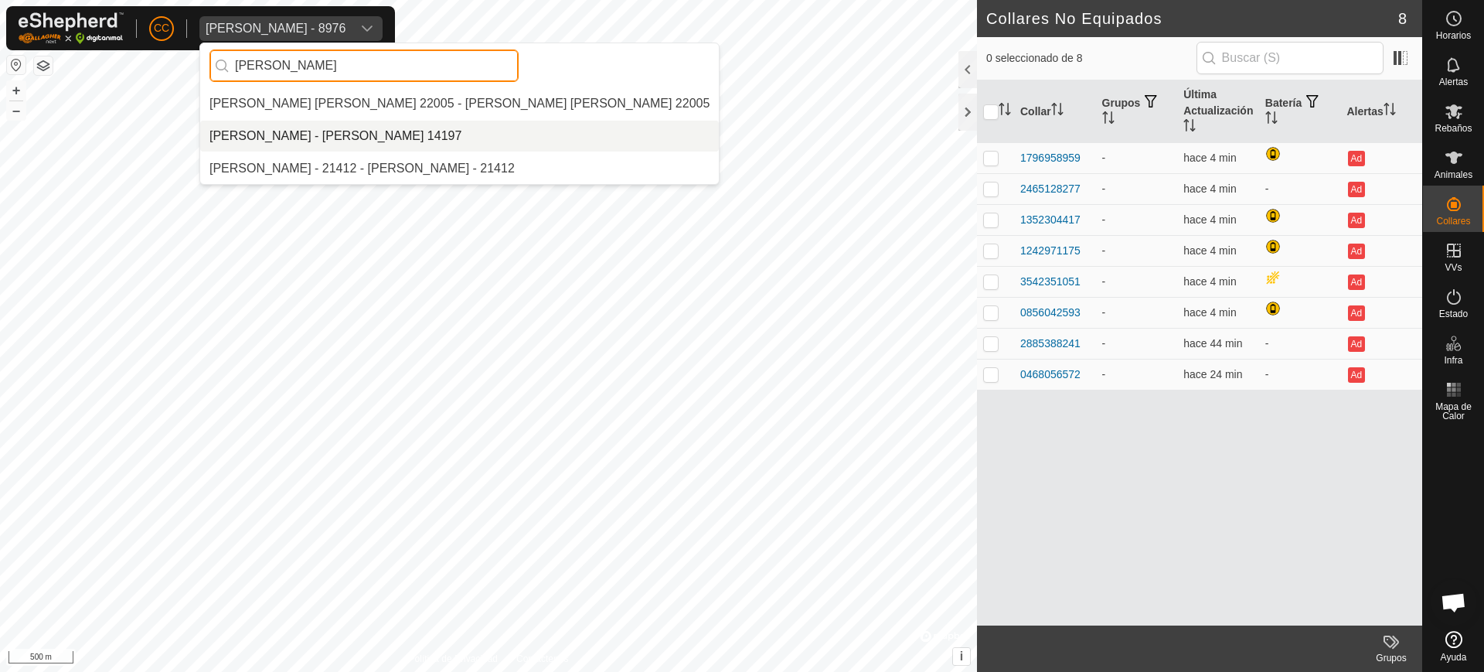
type input "maria isa"
click at [360, 131] on li "[PERSON_NAME] - [PERSON_NAME] 14197" at bounding box center [459, 136] width 519 height 31
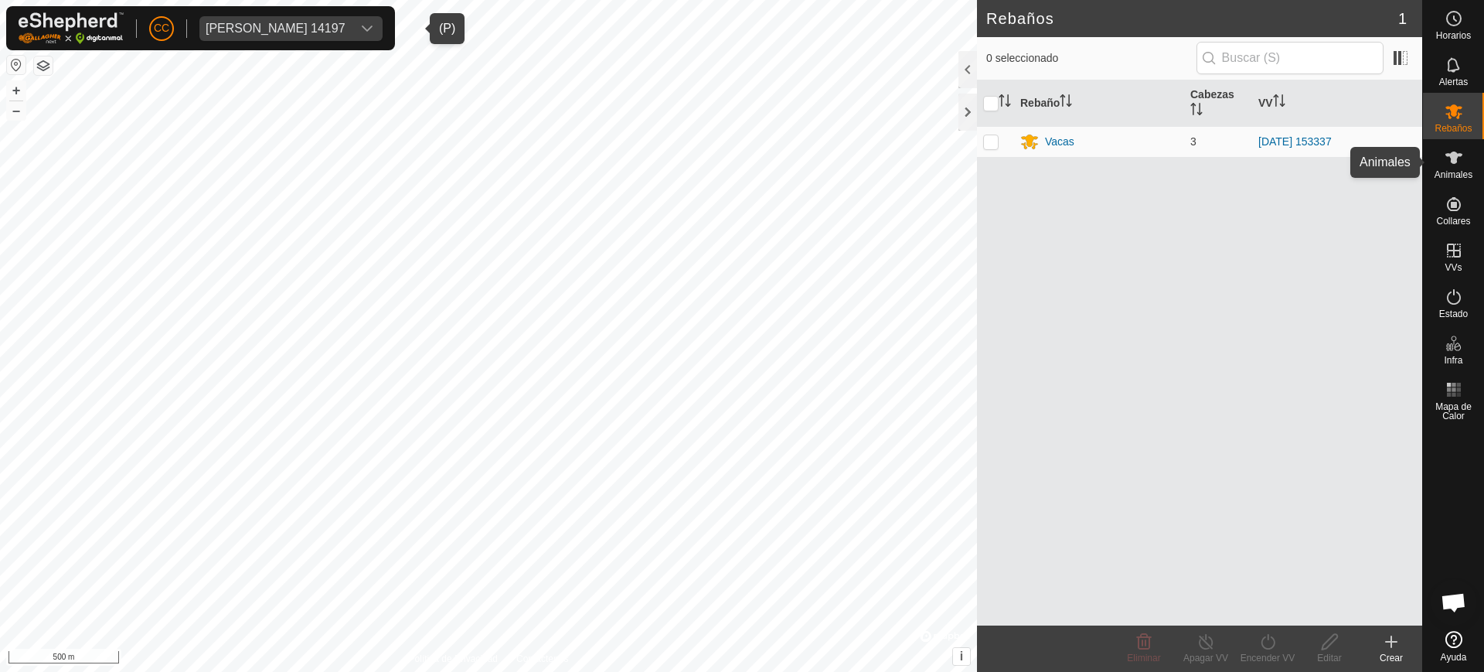
click at [1454, 170] on span "Animales" at bounding box center [1454, 174] width 38 height 9
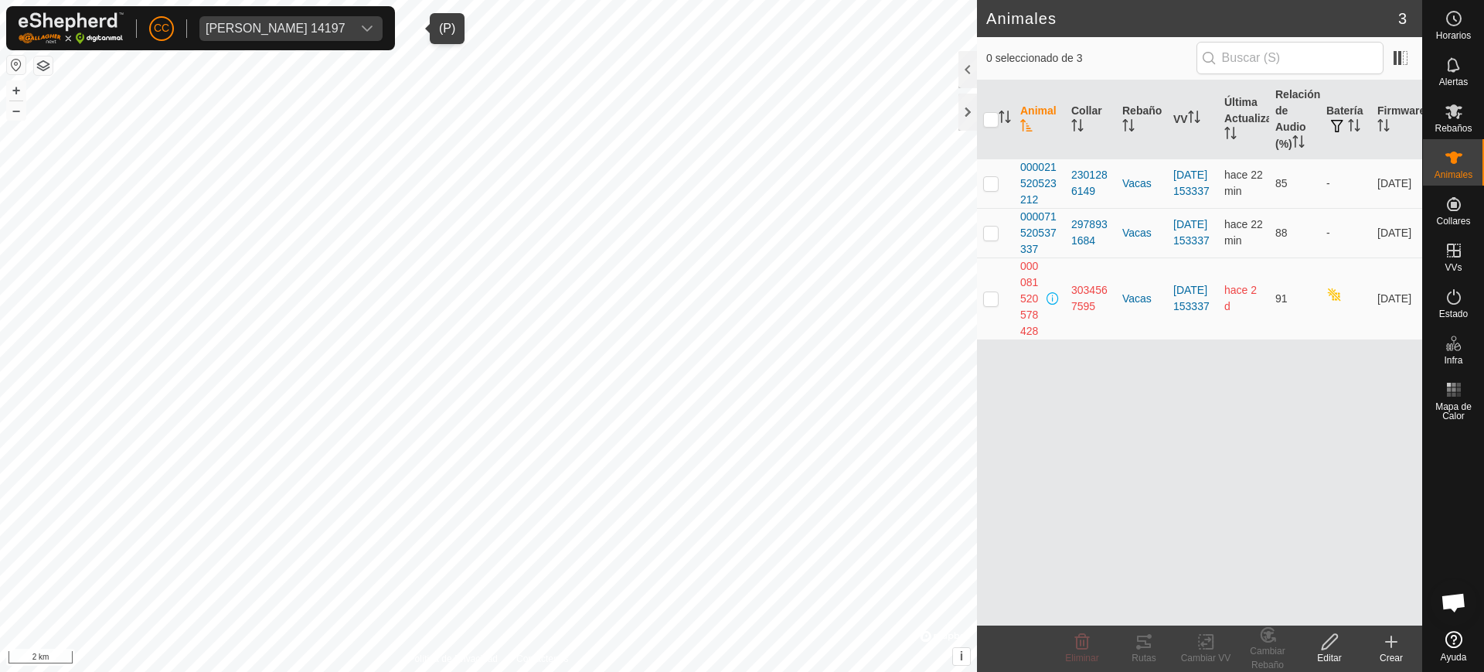
click at [331, 16] on span "Maria Isabel Alava Basabe 14197" at bounding box center [275, 28] width 152 height 25
type input "pau"
click at [359, 101] on li "CAN PAU 18 SL 23259 - CAN PAU 18 SL 23259" at bounding box center [364, 103] width 328 height 31
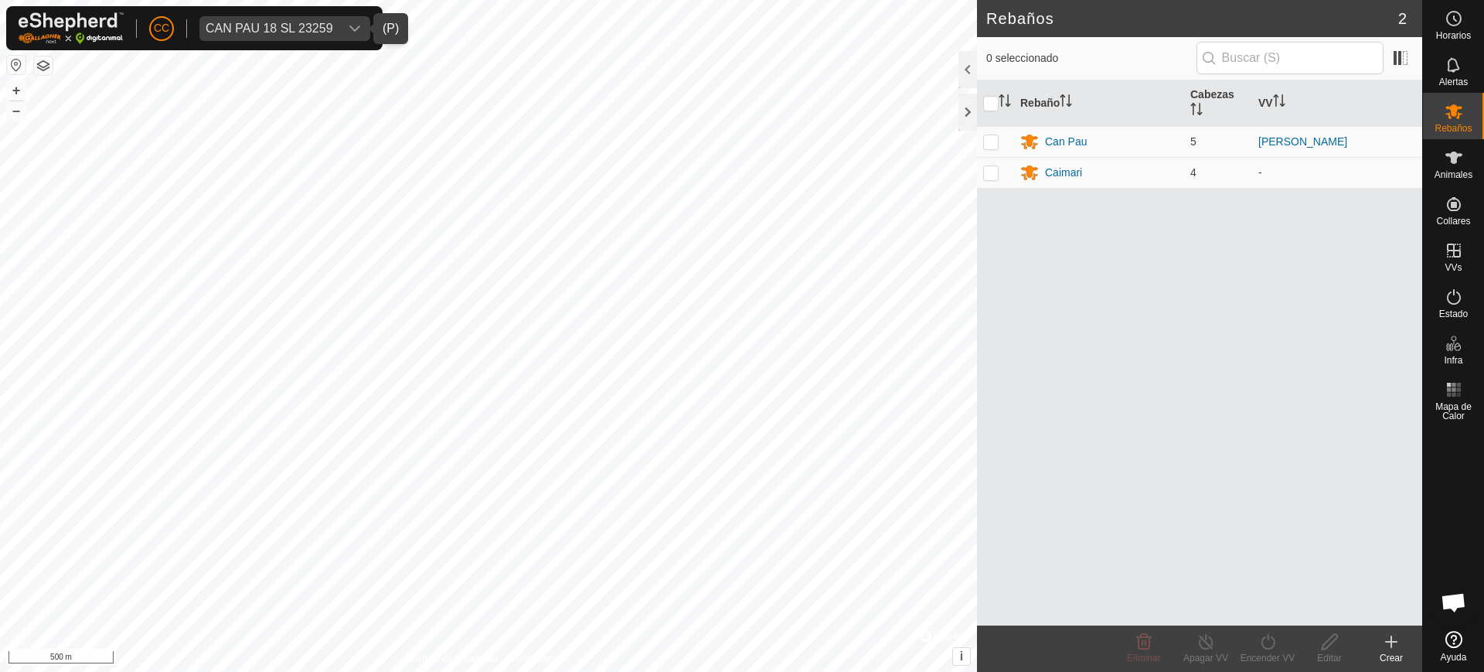
click at [282, 23] on div "CAN PAU 18 SL 23259" at bounding box center [270, 28] width 128 height 12
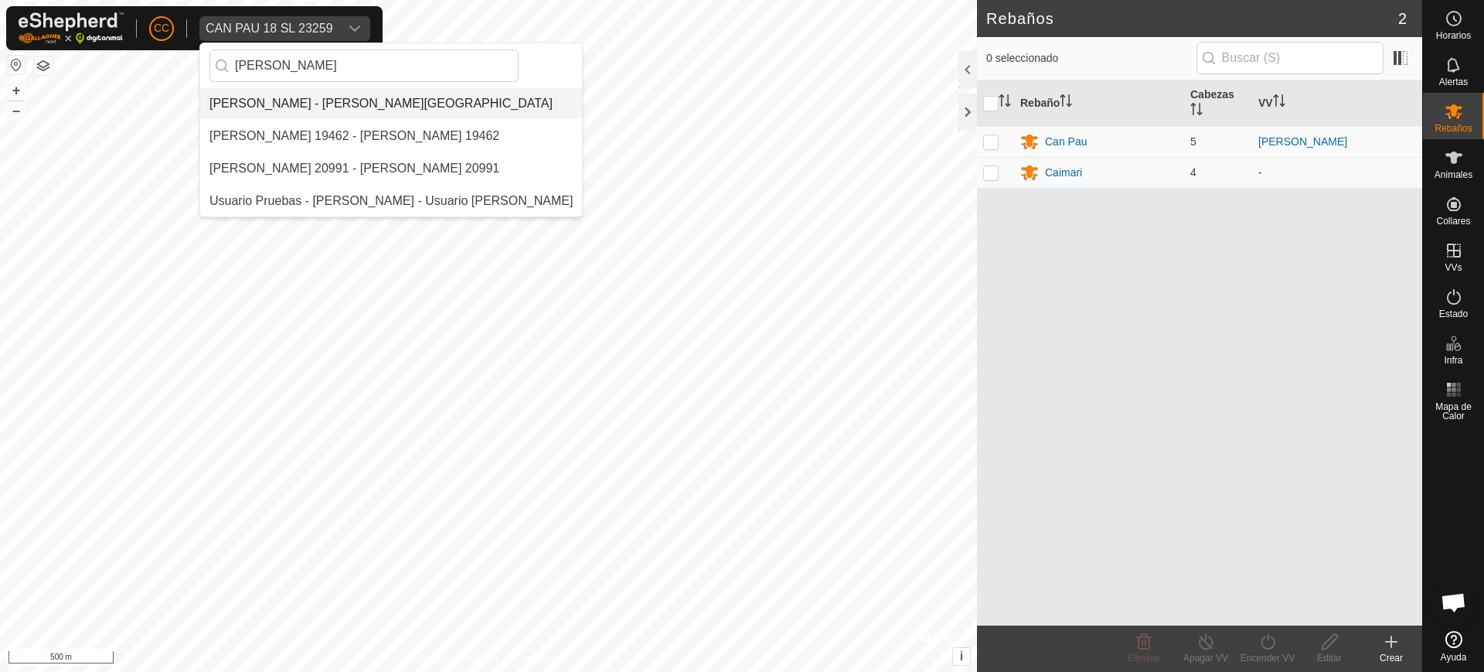
type input "greg"
click at [334, 101] on li "[PERSON_NAME] - [PERSON_NAME][GEOGRAPHIC_DATA]" at bounding box center [391, 103] width 382 height 31
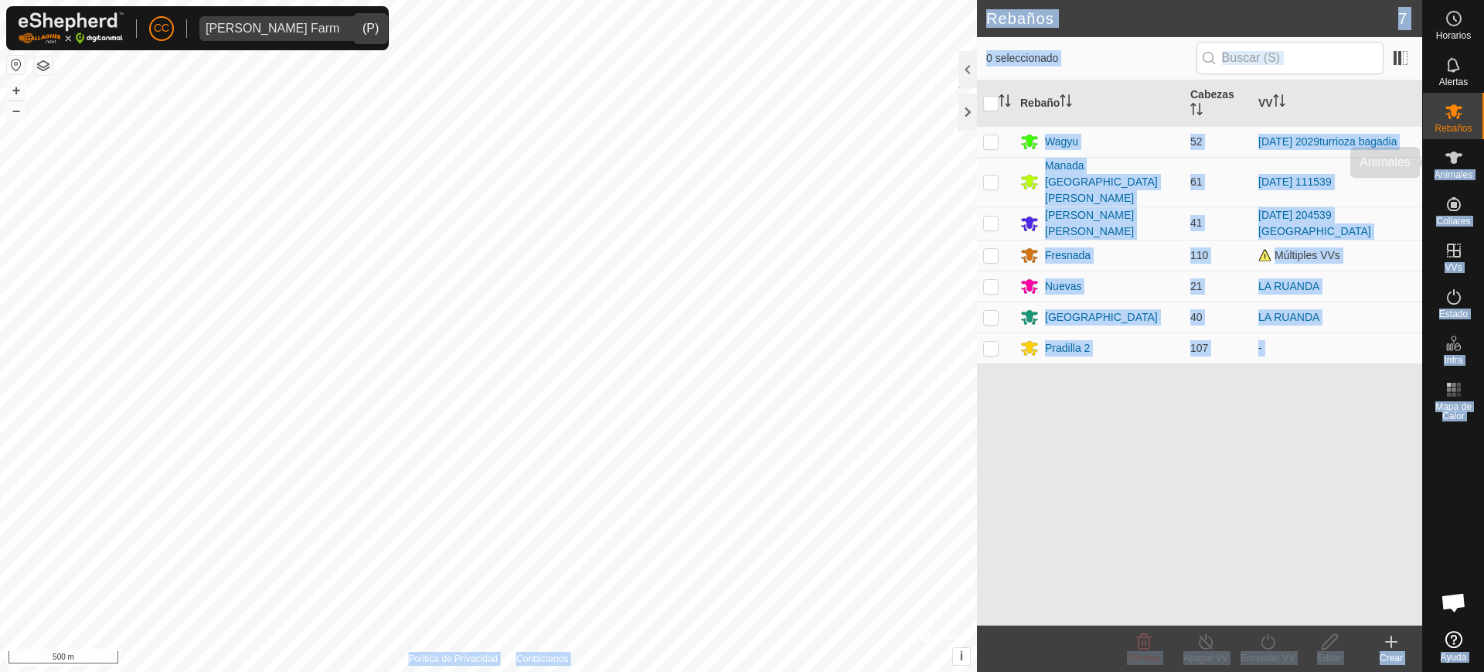
drag, startPoint x: 1474, startPoint y: 158, endPoint x: 1466, endPoint y: 161, distance: 8.1
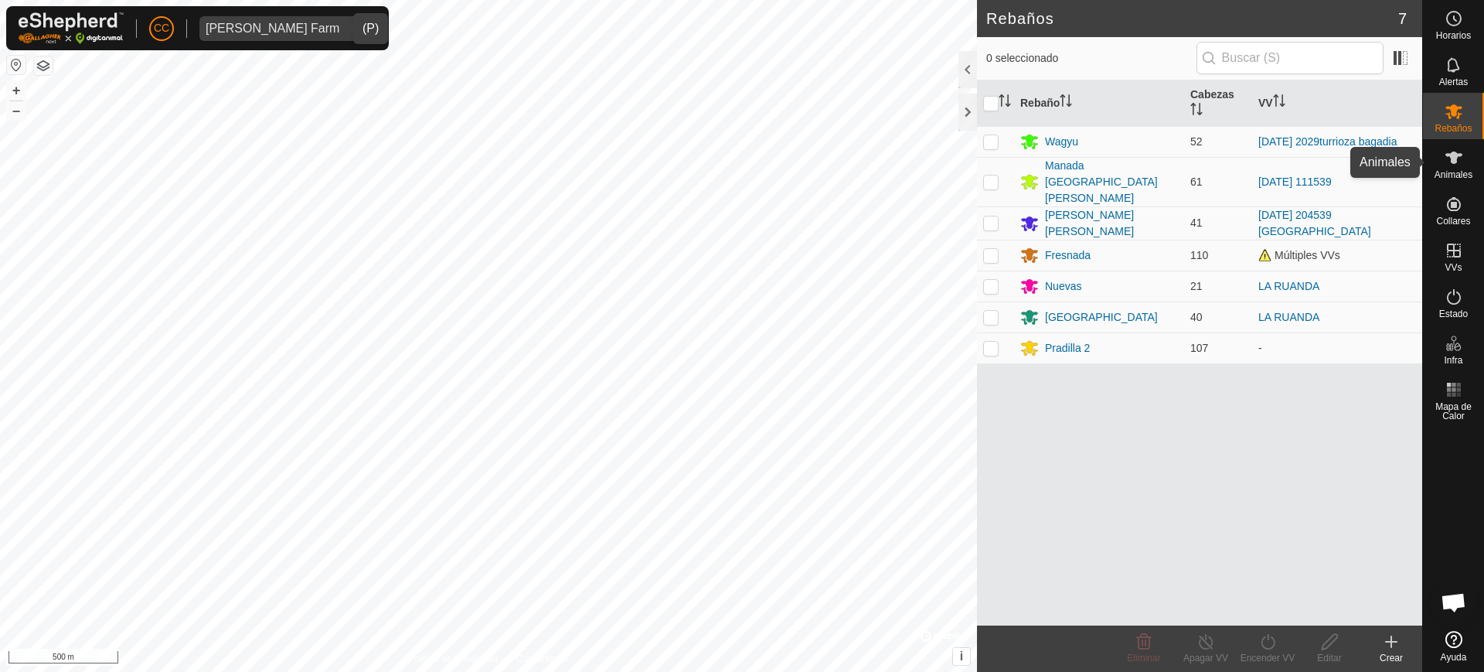
click at [1463, 164] on icon at bounding box center [1454, 157] width 19 height 19
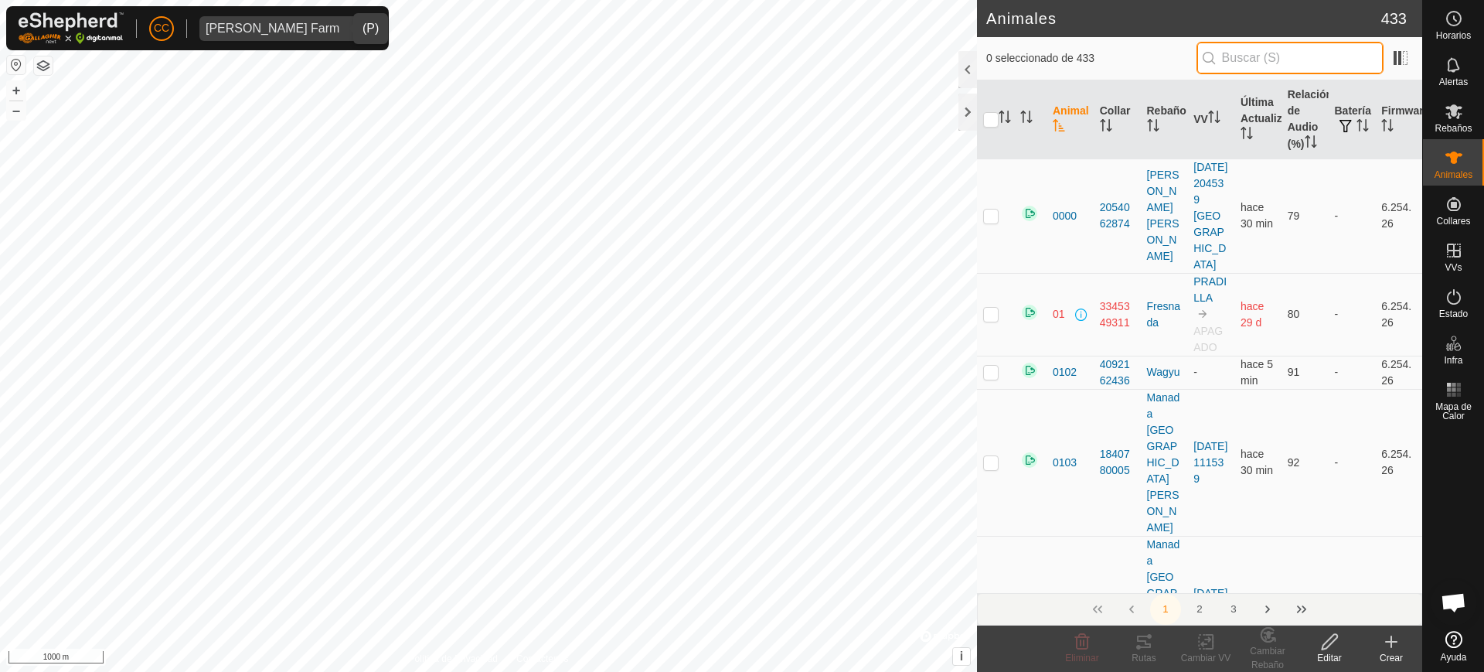
click at [1249, 60] on input "text" at bounding box center [1290, 58] width 187 height 32
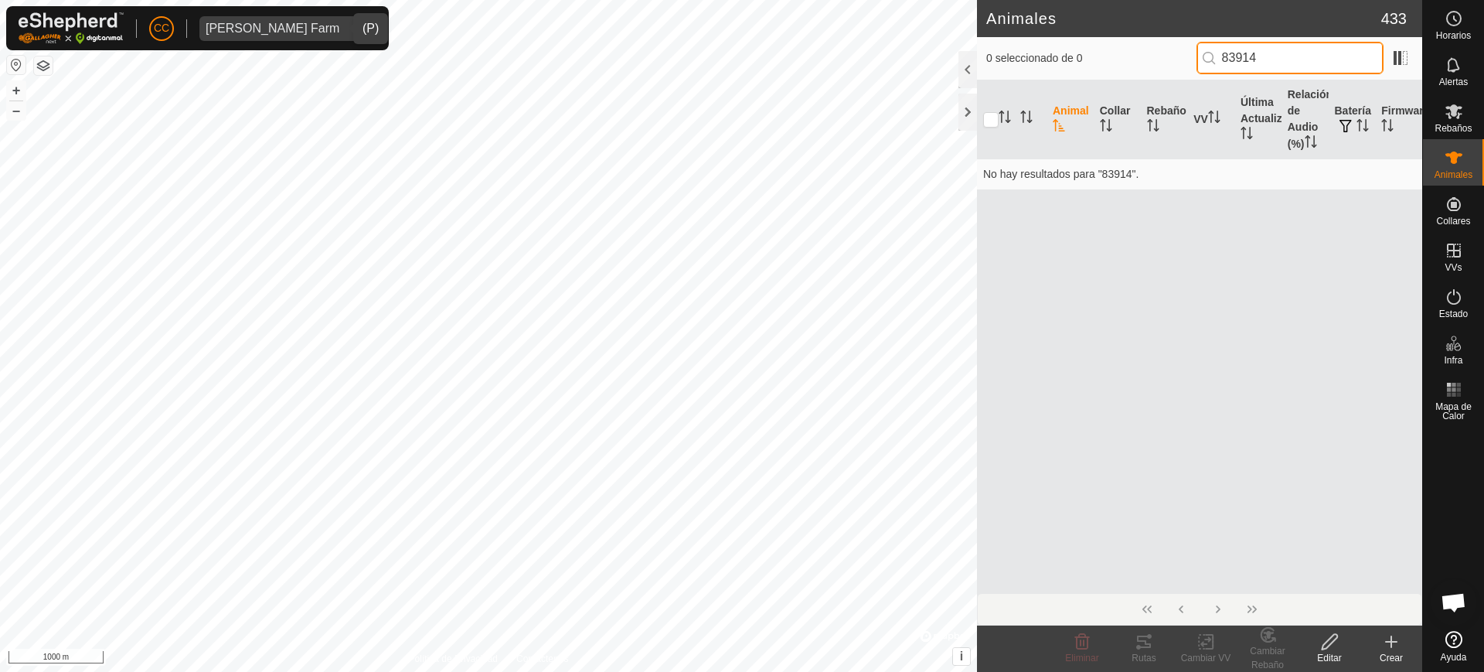
type input "83914"
drag, startPoint x: 1391, startPoint y: 640, endPoint x: 1379, endPoint y: 630, distance: 15.3
click at [1391, 641] on icon at bounding box center [1391, 641] width 19 height 19
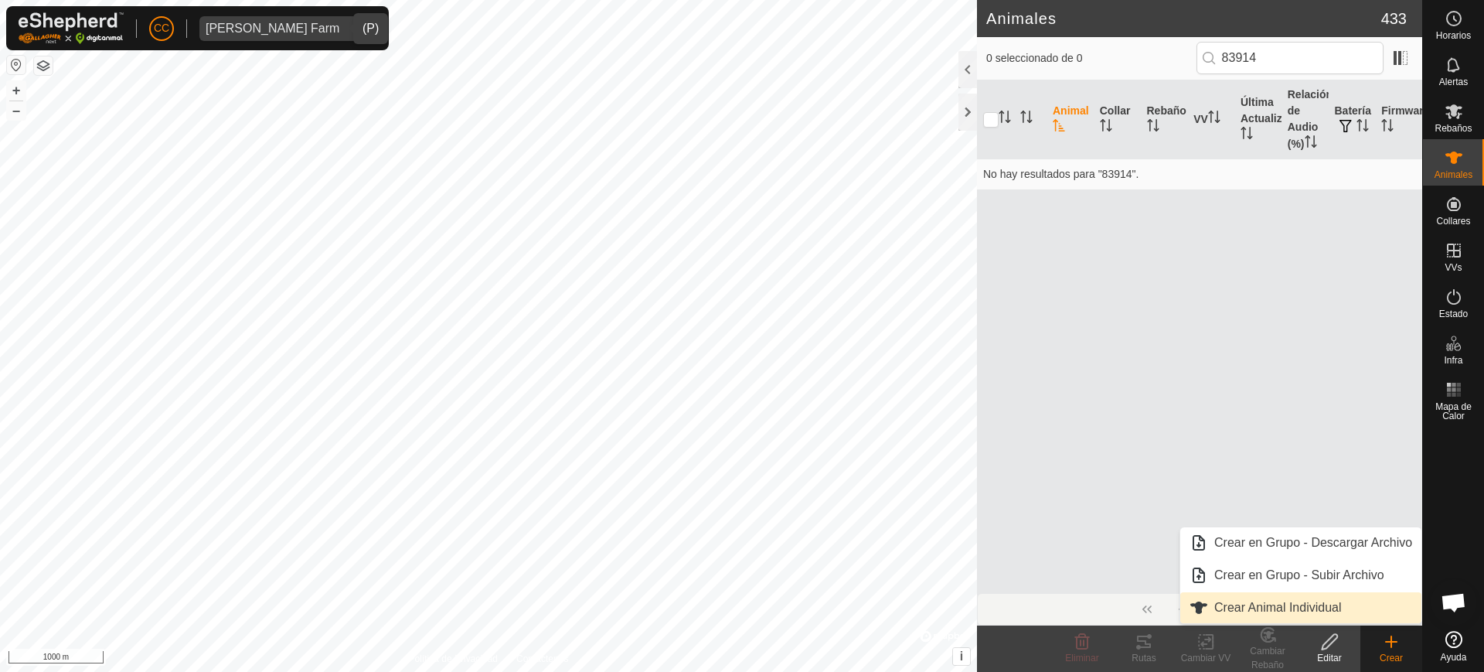
click at [1286, 600] on link "Crear Animal Individual" at bounding box center [1301, 607] width 241 height 31
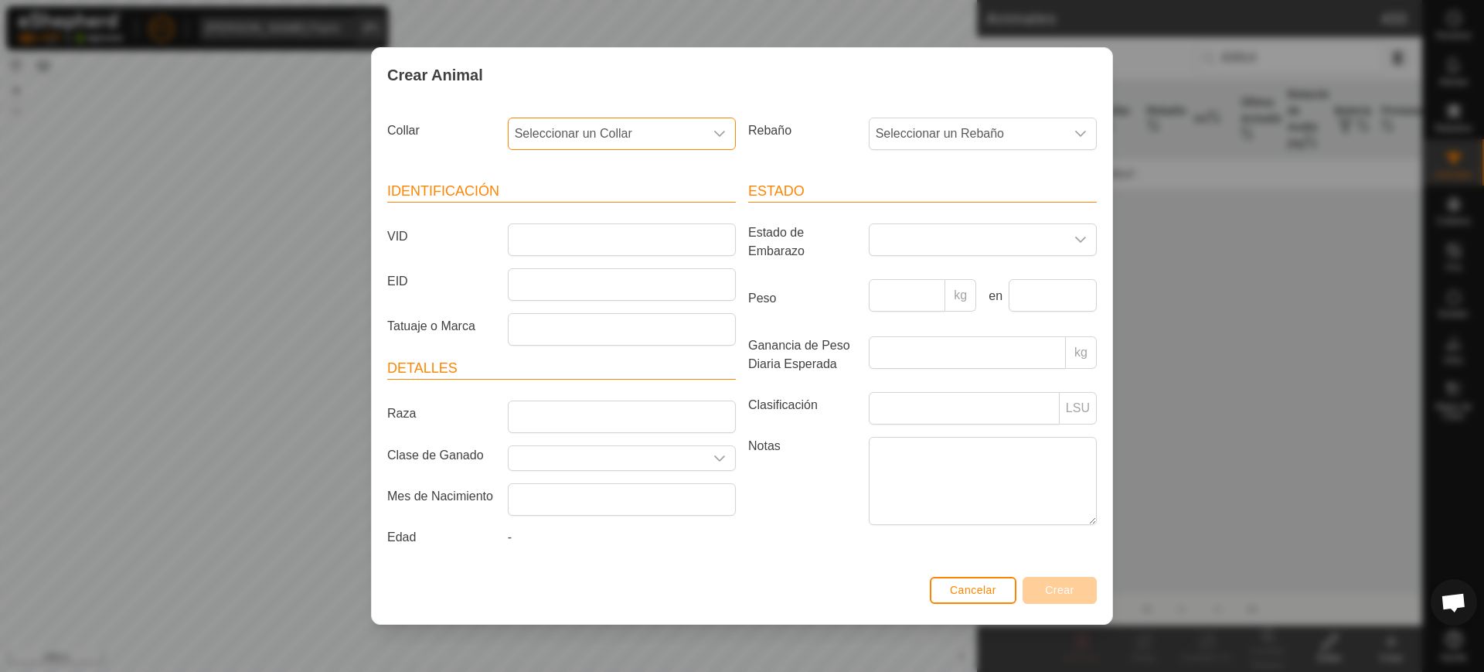
click at [652, 133] on span "Seleccionar un Collar" at bounding box center [607, 133] width 196 height 31
type input "83914"
drag, startPoint x: 598, startPoint y: 171, endPoint x: 469, endPoint y: 175, distance: 129.2
click at [469, 175] on section "Collar Seleccionar un Collar 83914 No results found Rebaño Seleccionar un Rebañ…" at bounding box center [742, 341] width 710 height 460
click at [601, 135] on span "Seleccionar un Collar" at bounding box center [607, 133] width 196 height 31
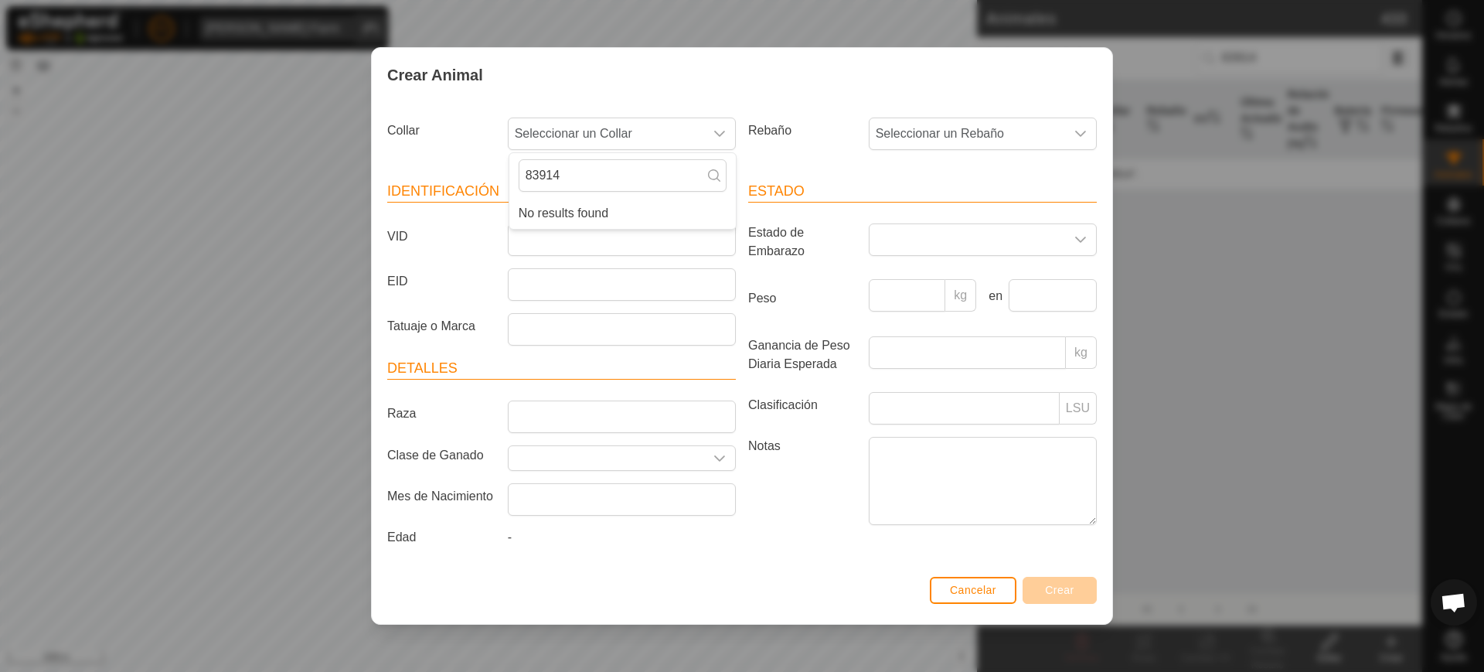
drag, startPoint x: 604, startPoint y: 175, endPoint x: 462, endPoint y: 164, distance: 141.9
click at [462, 164] on section "Collar Seleccionar un Collar 83914 No results found Rebaño Seleccionar un Rebañ…" at bounding box center [742, 341] width 710 height 460
click at [684, 138] on span "Seleccionar un Collar" at bounding box center [607, 133] width 196 height 31
click at [704, 184] on input "83914" at bounding box center [623, 175] width 208 height 32
type input "8"
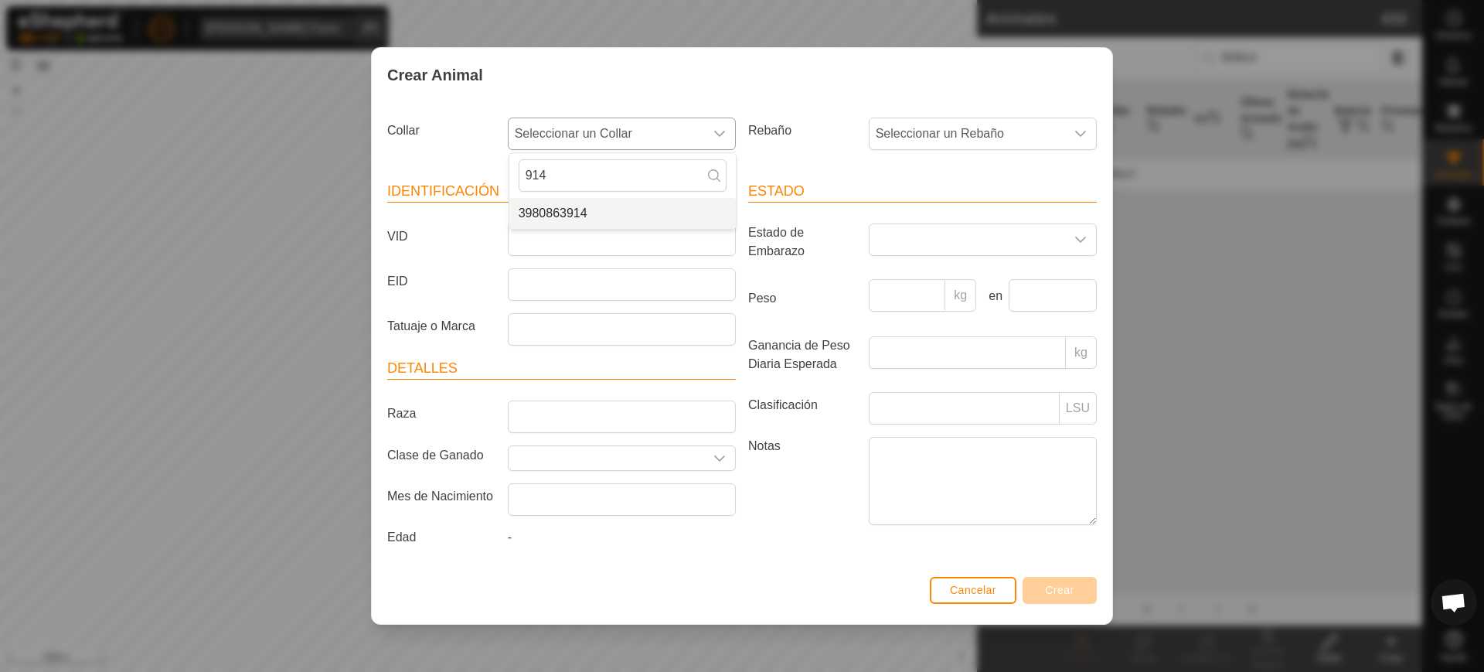
type input "914"
click at [588, 220] on li "3980863914" at bounding box center [622, 213] width 227 height 31
click at [956, 124] on span "Seleccionar un Rebaño" at bounding box center [968, 133] width 196 height 31
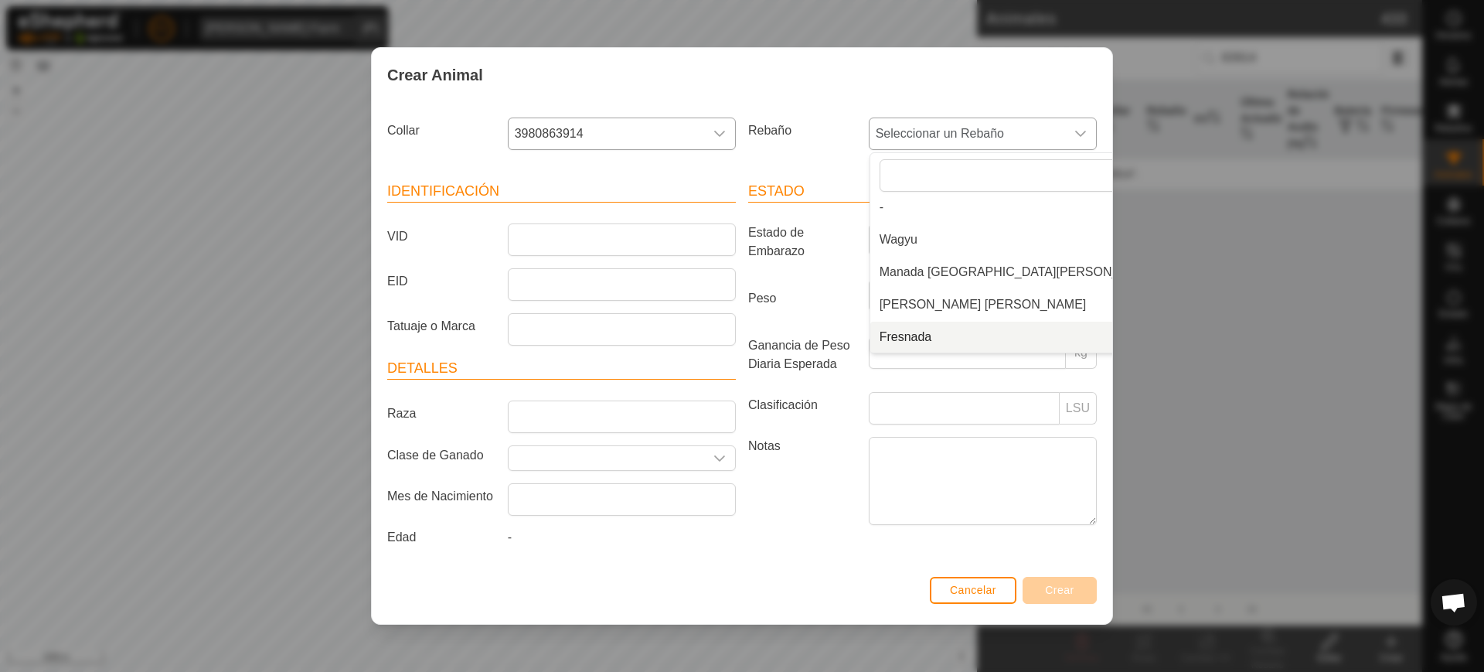
scroll to position [104, 0]
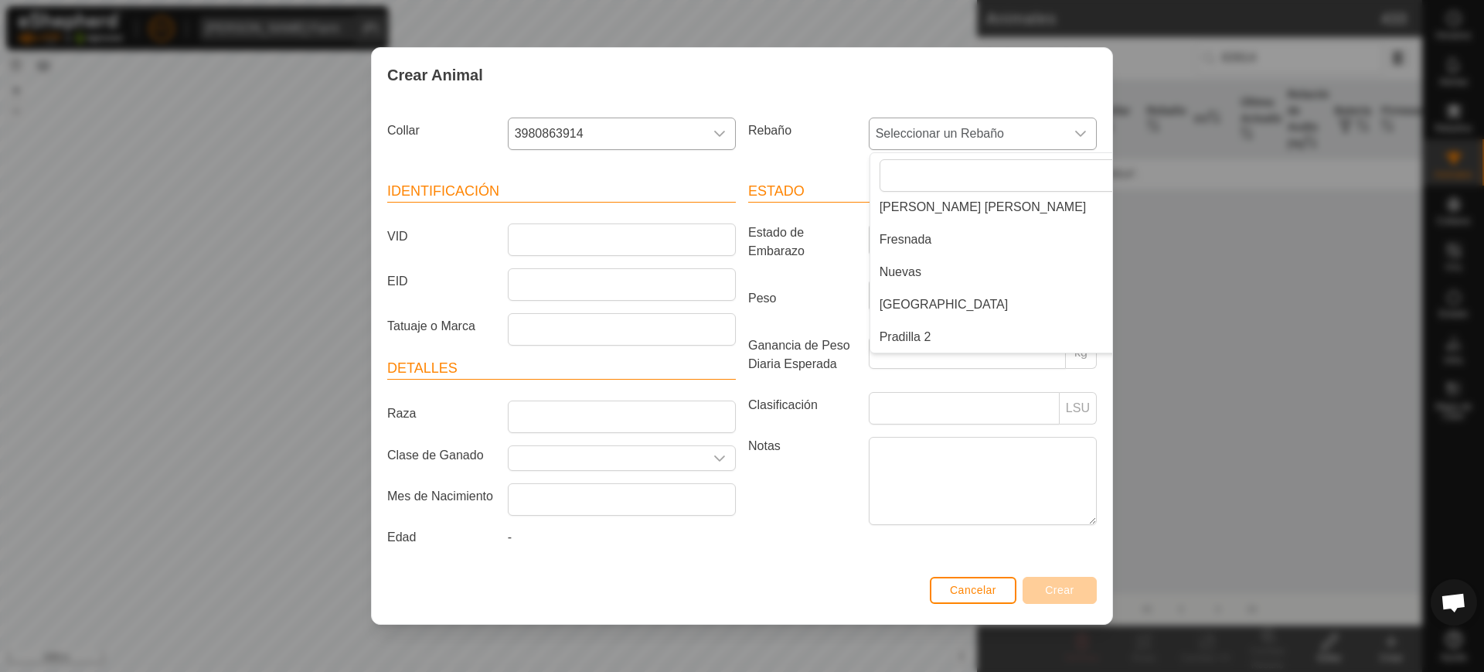
click at [931, 329] on li "Pradilla 2" at bounding box center [1018, 337] width 297 height 31
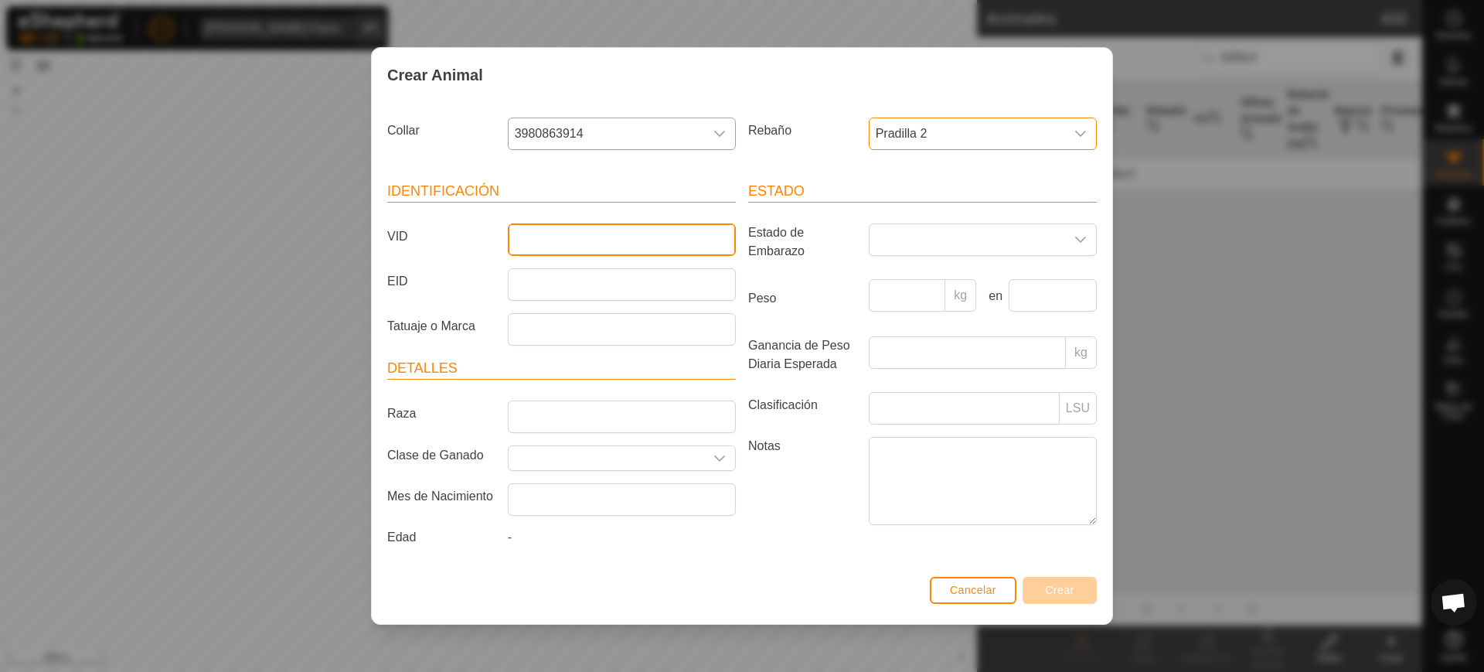
click at [625, 245] on input "VID" at bounding box center [622, 239] width 228 height 32
click at [587, 241] on input "1570" at bounding box center [622, 239] width 228 height 32
type input "1570"
click at [1080, 588] on button "Crear" at bounding box center [1060, 590] width 74 height 27
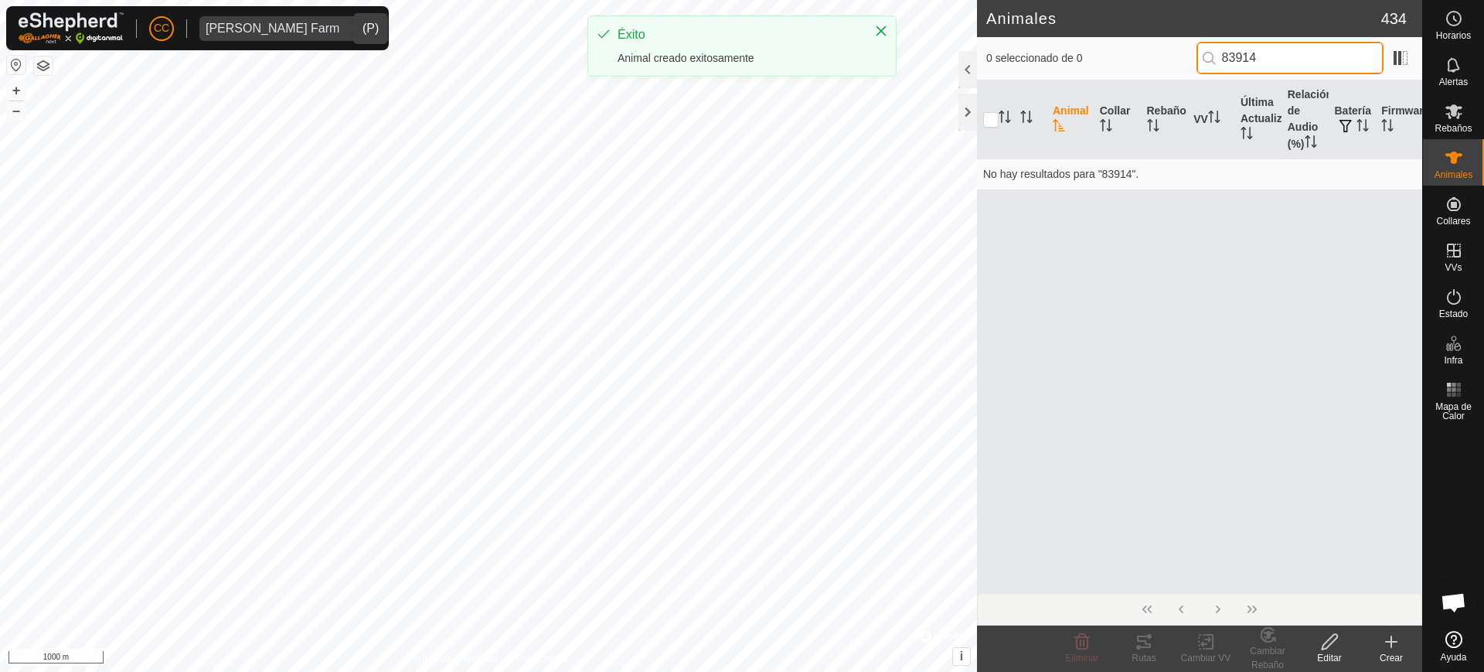
click at [1290, 54] on input "83914" at bounding box center [1290, 58] width 187 height 32
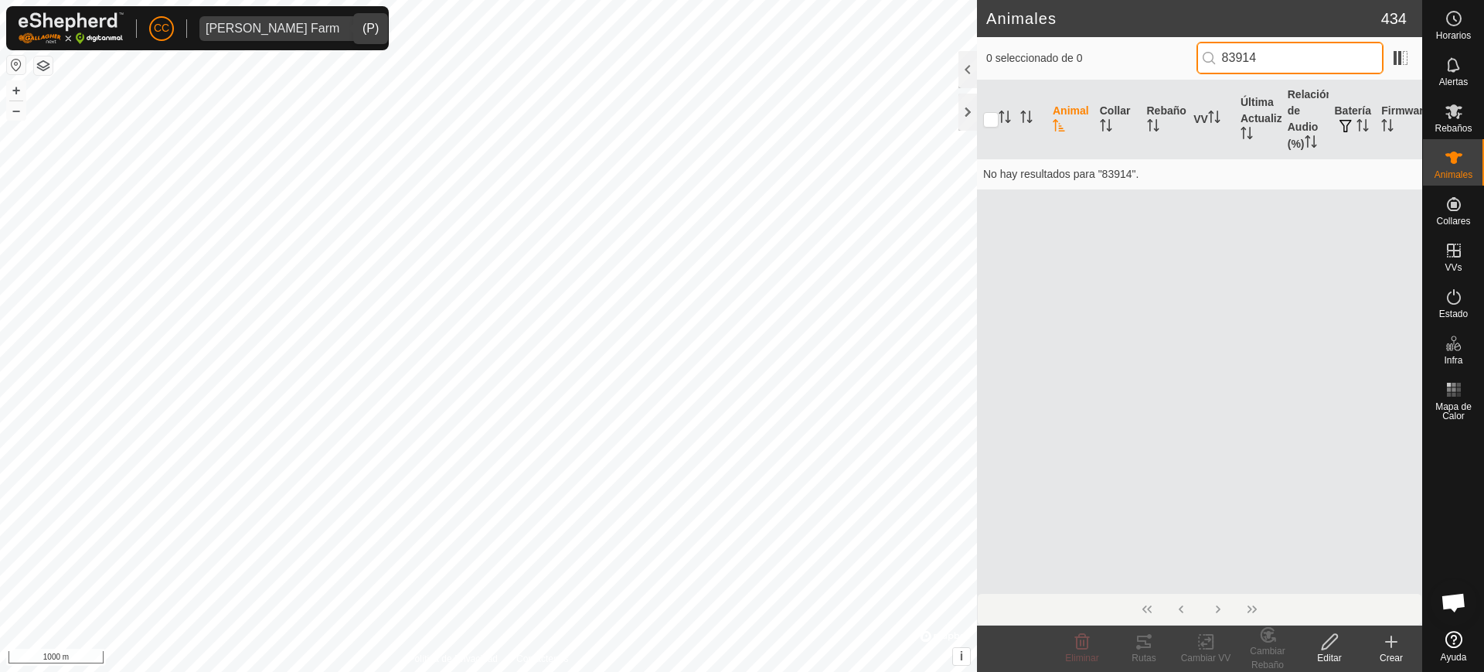
drag, startPoint x: 1229, startPoint y: 52, endPoint x: 1215, endPoint y: 53, distance: 14.0
click at [1215, 53] on p-iconfield "83914" at bounding box center [1290, 58] width 187 height 32
type input "63914"
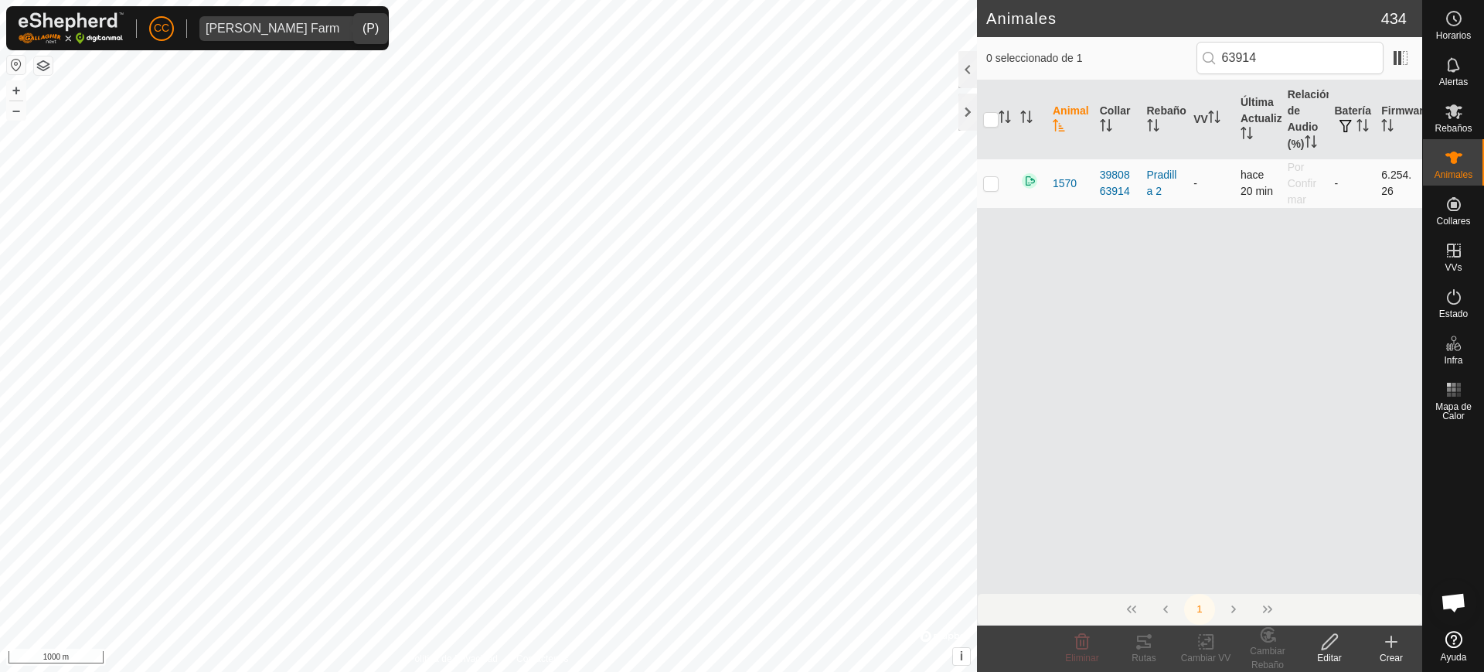
click at [989, 188] on p-checkbox at bounding box center [990, 183] width 15 height 12
checkbox input "true"
click at [1386, 644] on icon at bounding box center [1391, 641] width 19 height 19
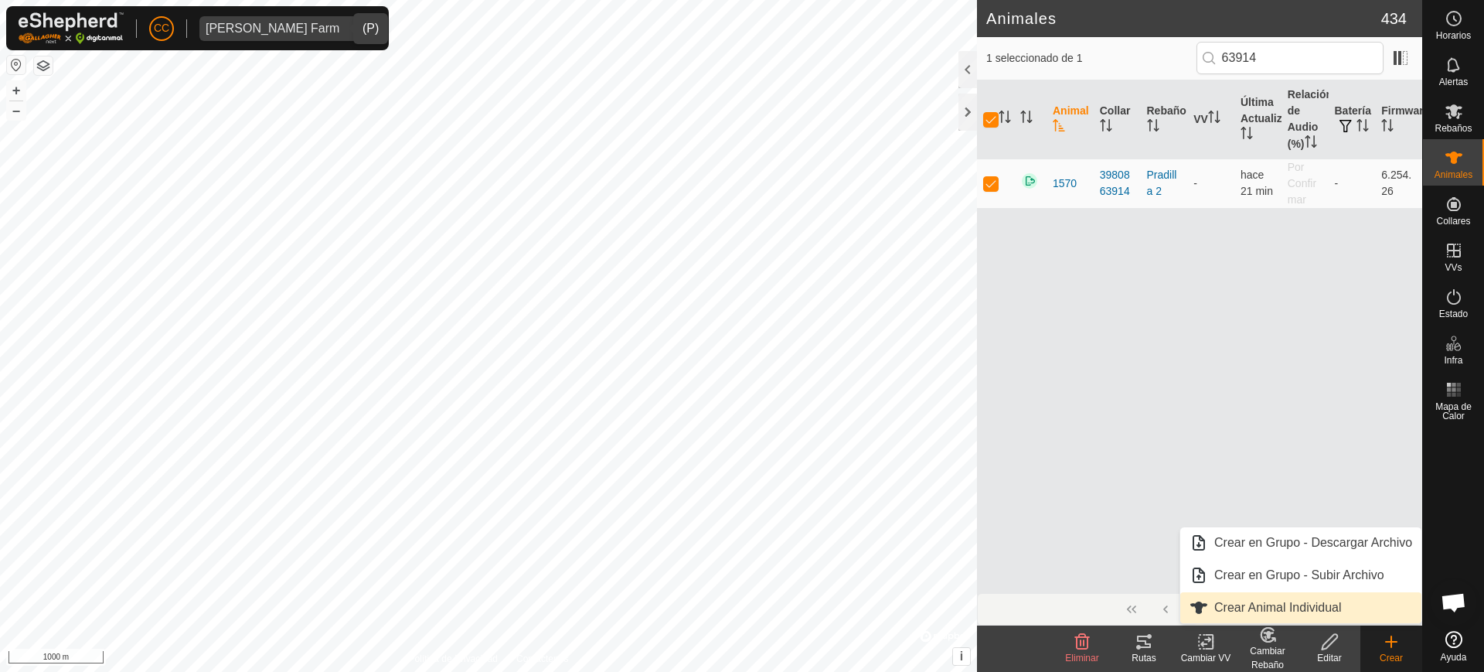
click at [1331, 607] on link "Crear Animal Individual" at bounding box center [1301, 607] width 241 height 31
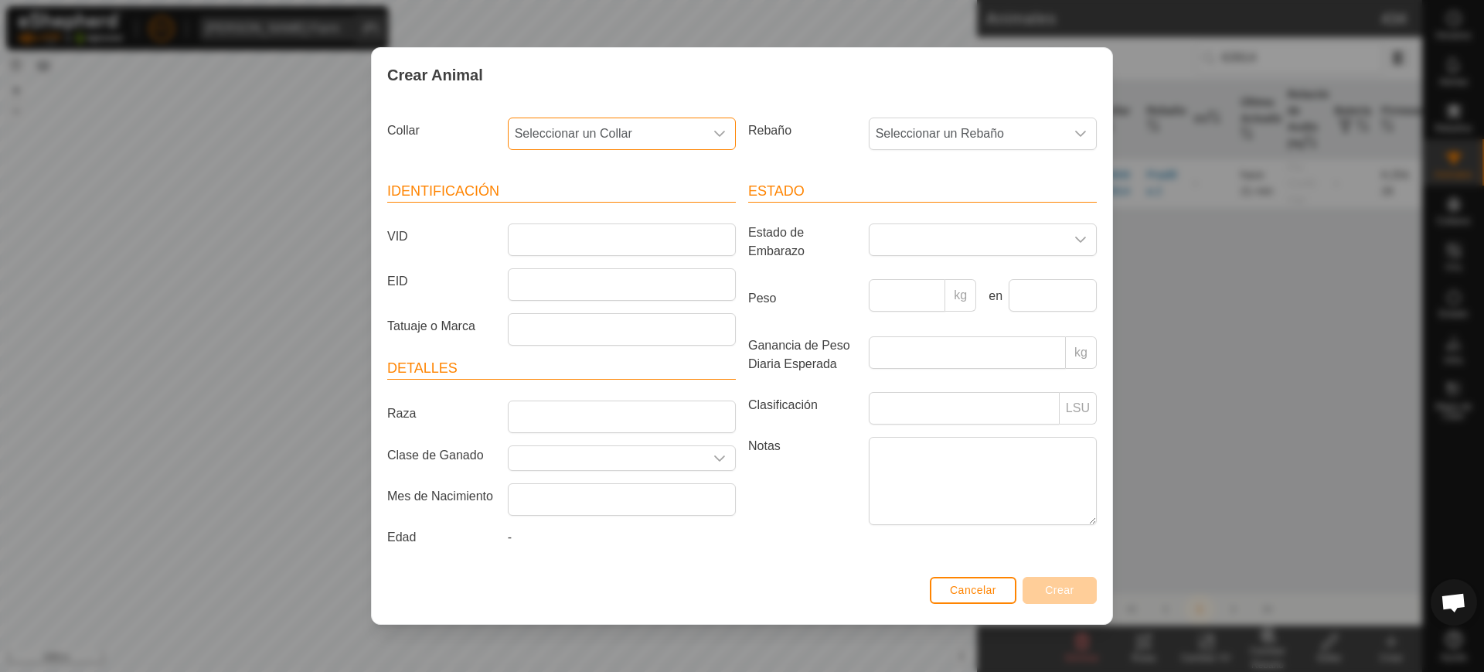
click at [639, 135] on span "Seleccionar un Collar" at bounding box center [607, 133] width 196 height 31
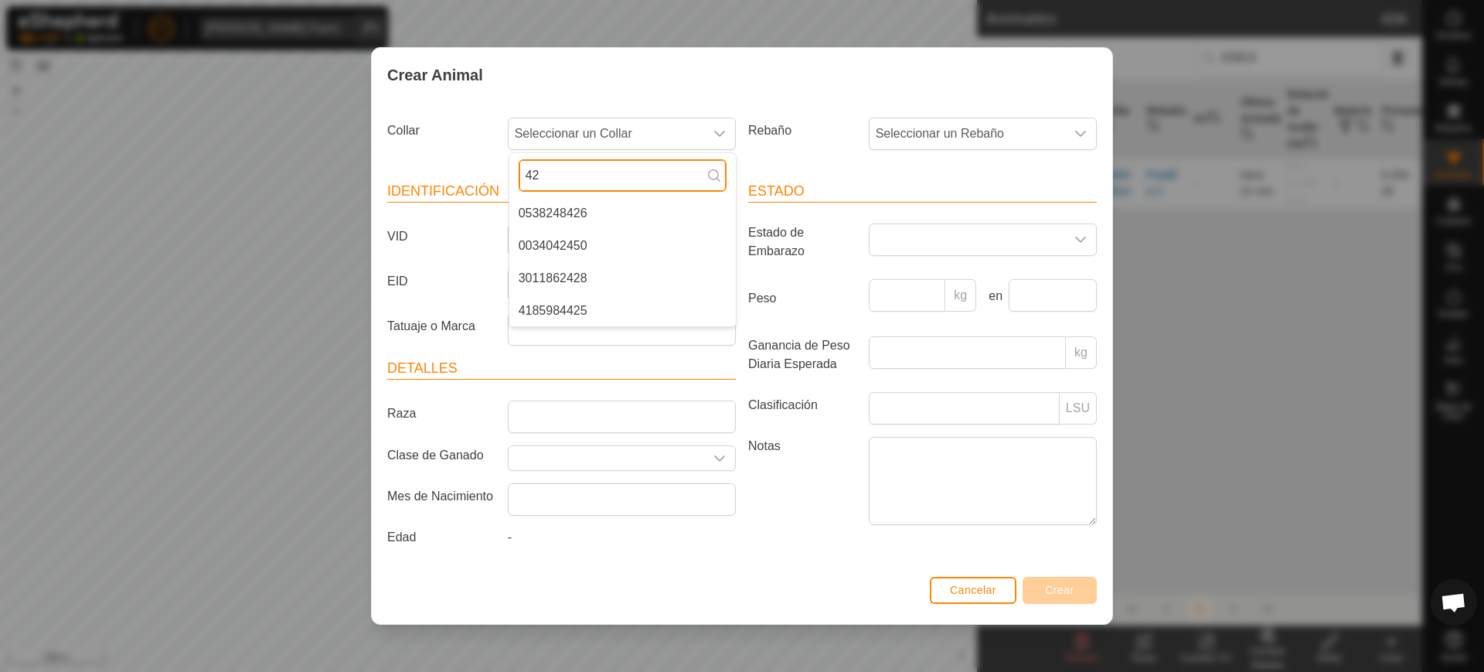
scroll to position [0, 0]
type input "4245"
click at [680, 204] on li "0034042450" at bounding box center [622, 213] width 227 height 31
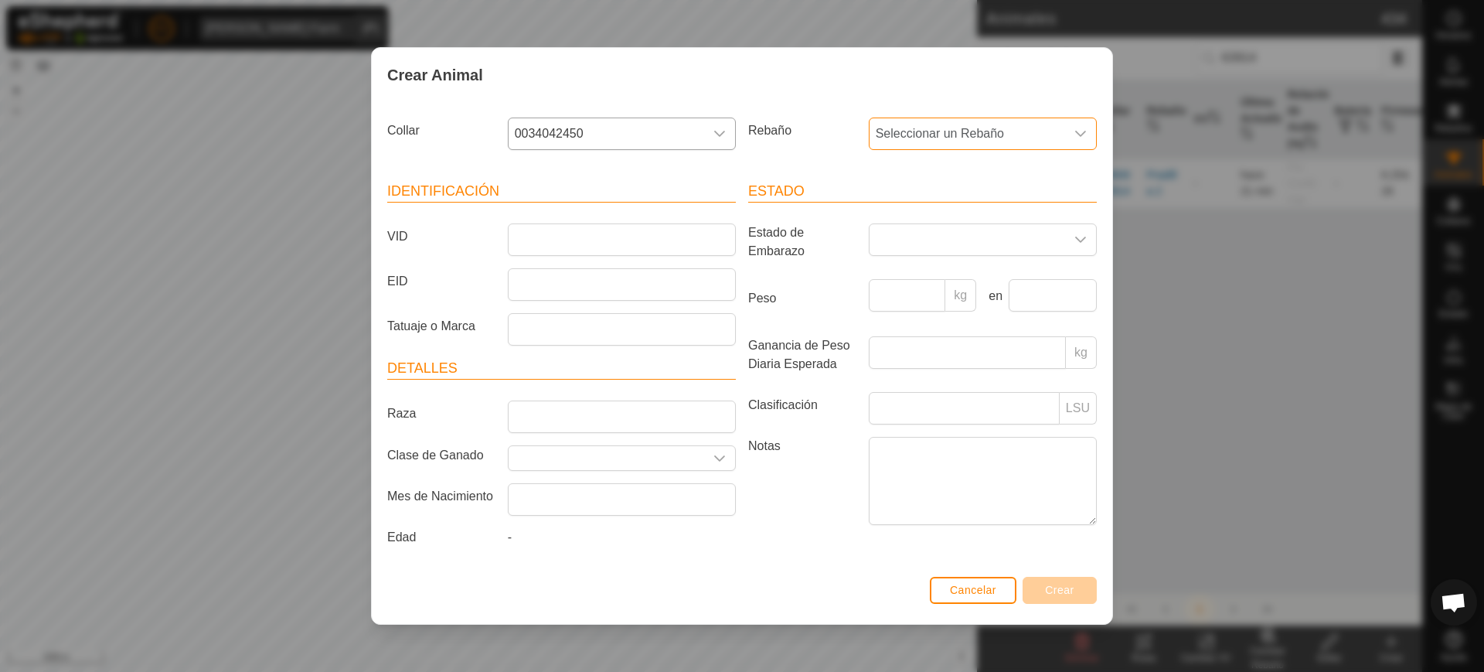
click at [945, 123] on span "Seleccionar un Rebaño" at bounding box center [968, 133] width 196 height 31
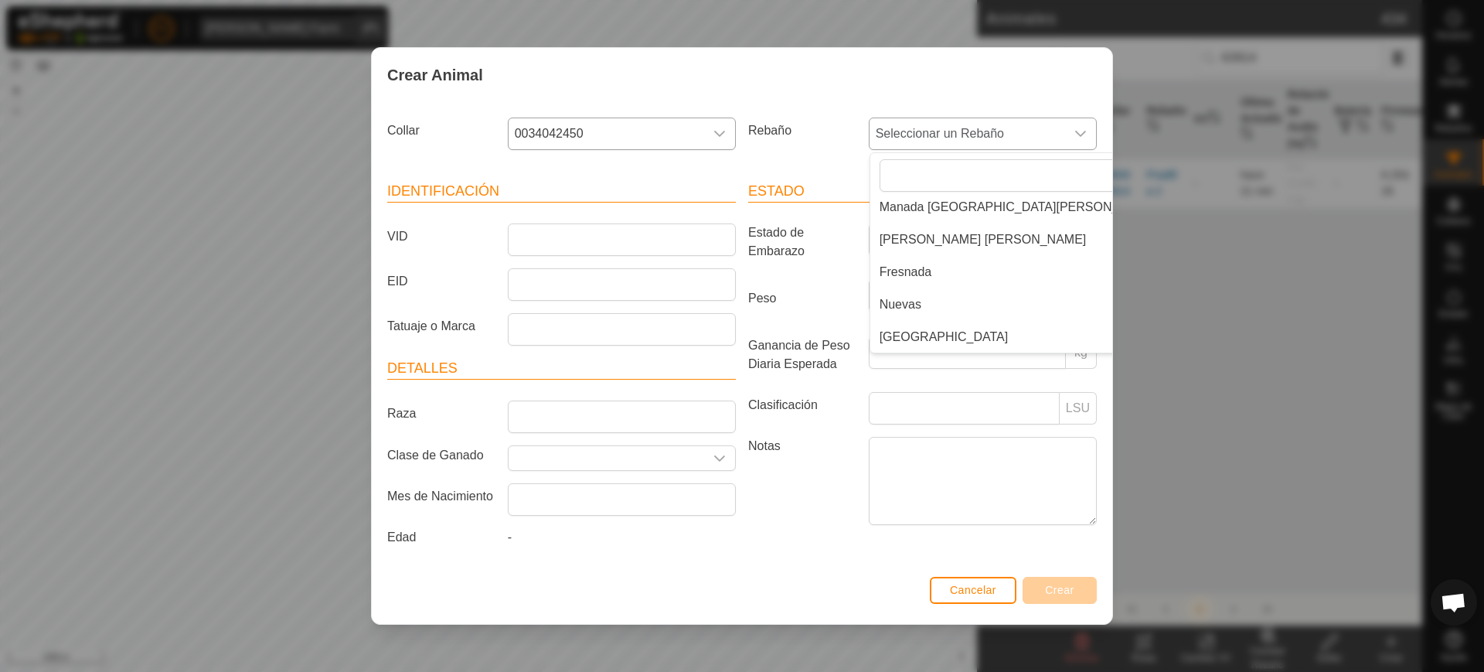
scroll to position [104, 0]
click at [911, 329] on li "Pradilla 2" at bounding box center [1018, 337] width 297 height 31
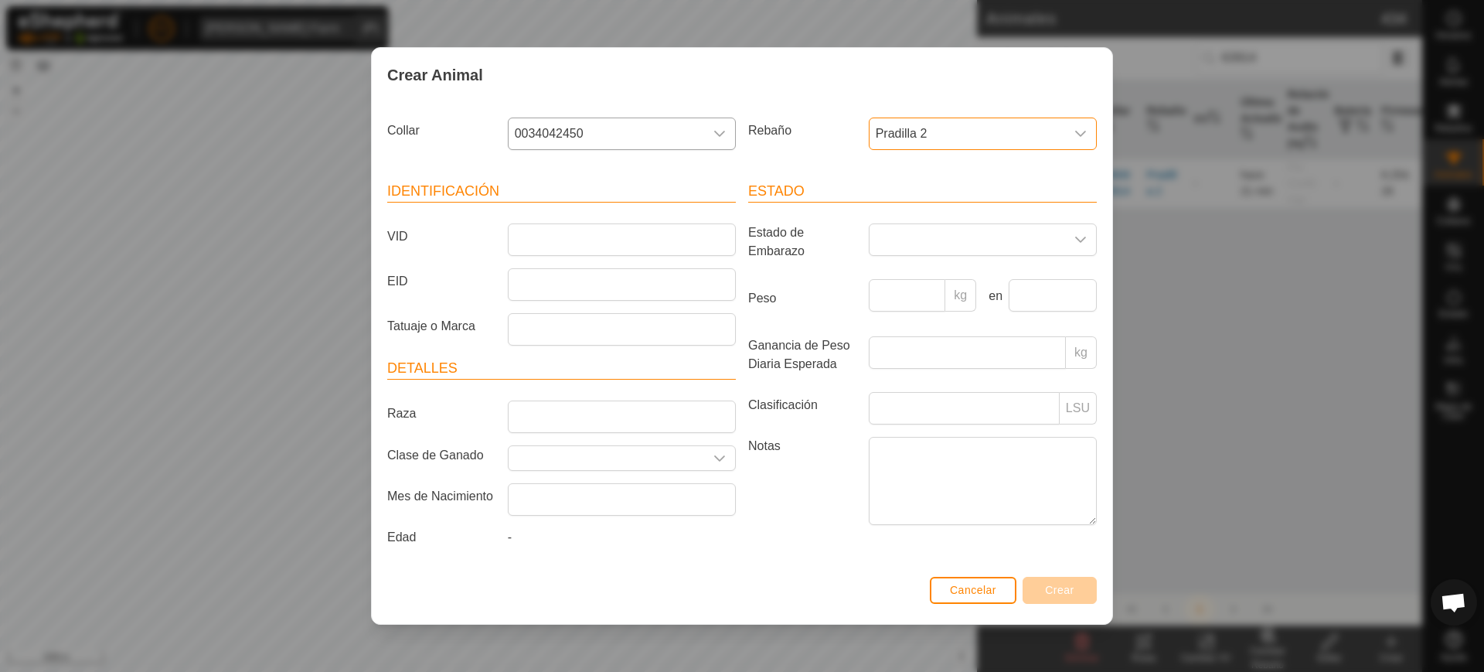
click at [666, 261] on article "Identificación VID EID Tatuaje o Marca" at bounding box center [561, 263] width 349 height 165
click at [670, 249] on input "VID" at bounding box center [622, 239] width 228 height 32
type input "7093"
click at [1071, 583] on button "Crear" at bounding box center [1060, 590] width 74 height 27
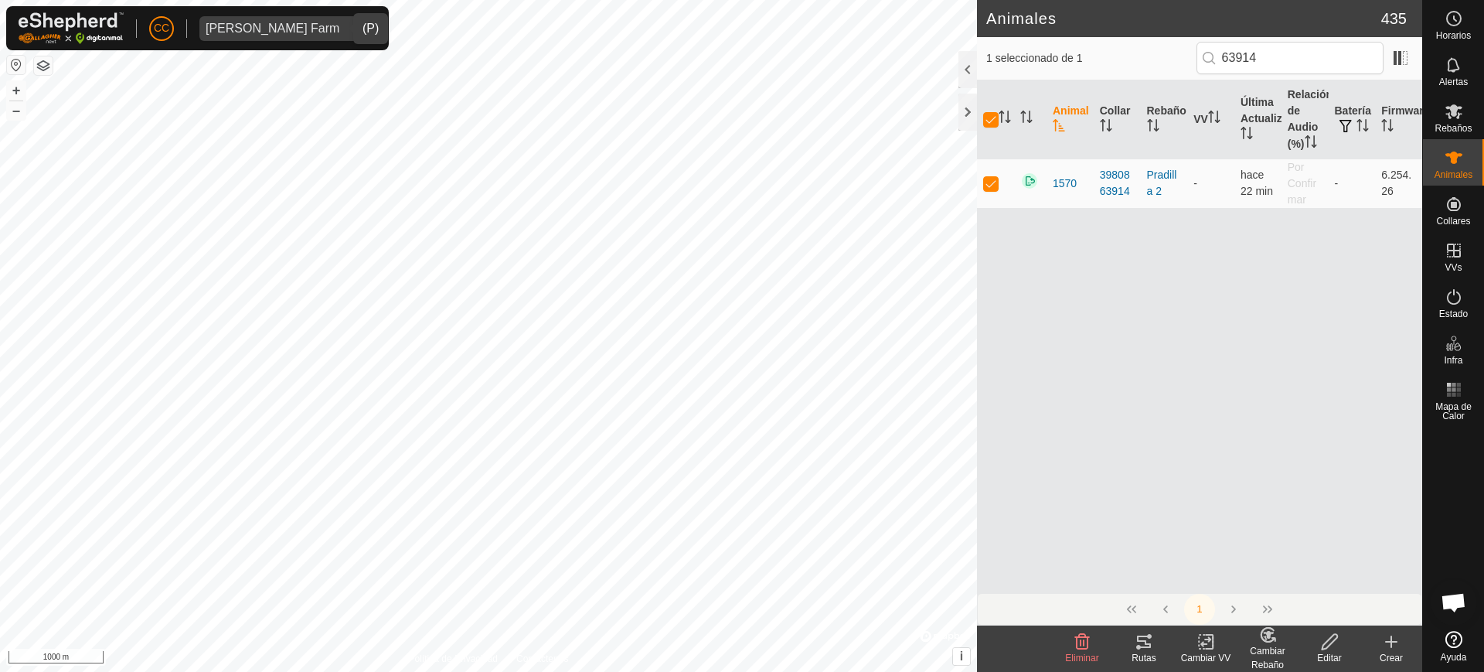
click at [1382, 643] on icon at bounding box center [1391, 641] width 19 height 19
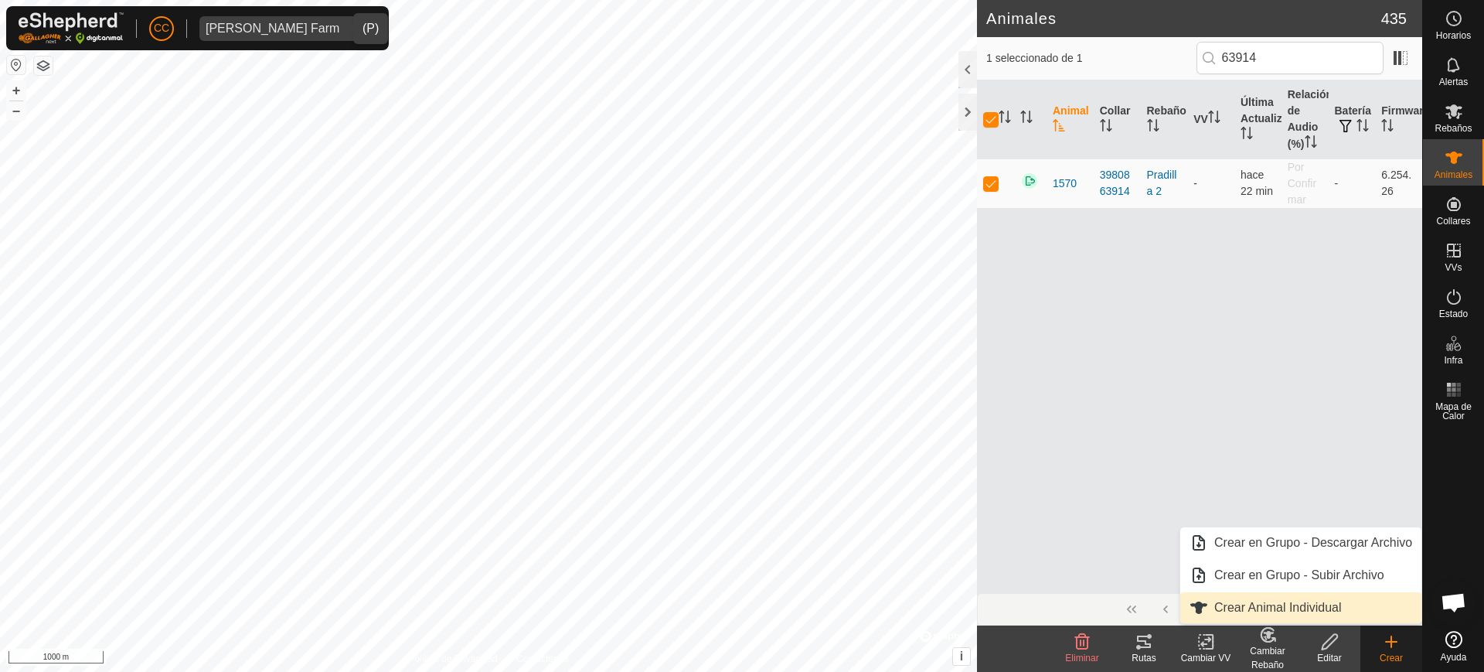
click at [1341, 605] on link "Crear Animal Individual" at bounding box center [1301, 607] width 241 height 31
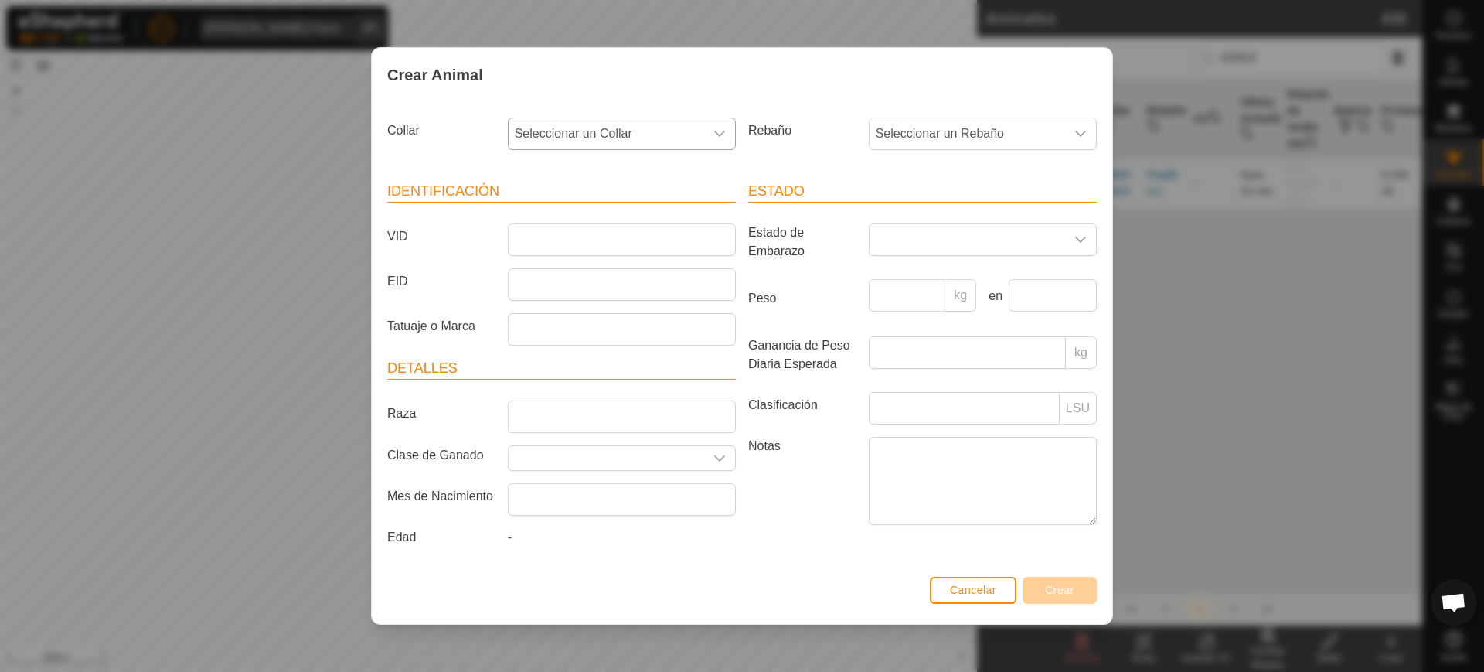
click at [699, 124] on p-select "Seleccionar un Collar" at bounding box center [622, 134] width 228 height 32
type input "0"
type input "8"
type input "0"
type input "22603"
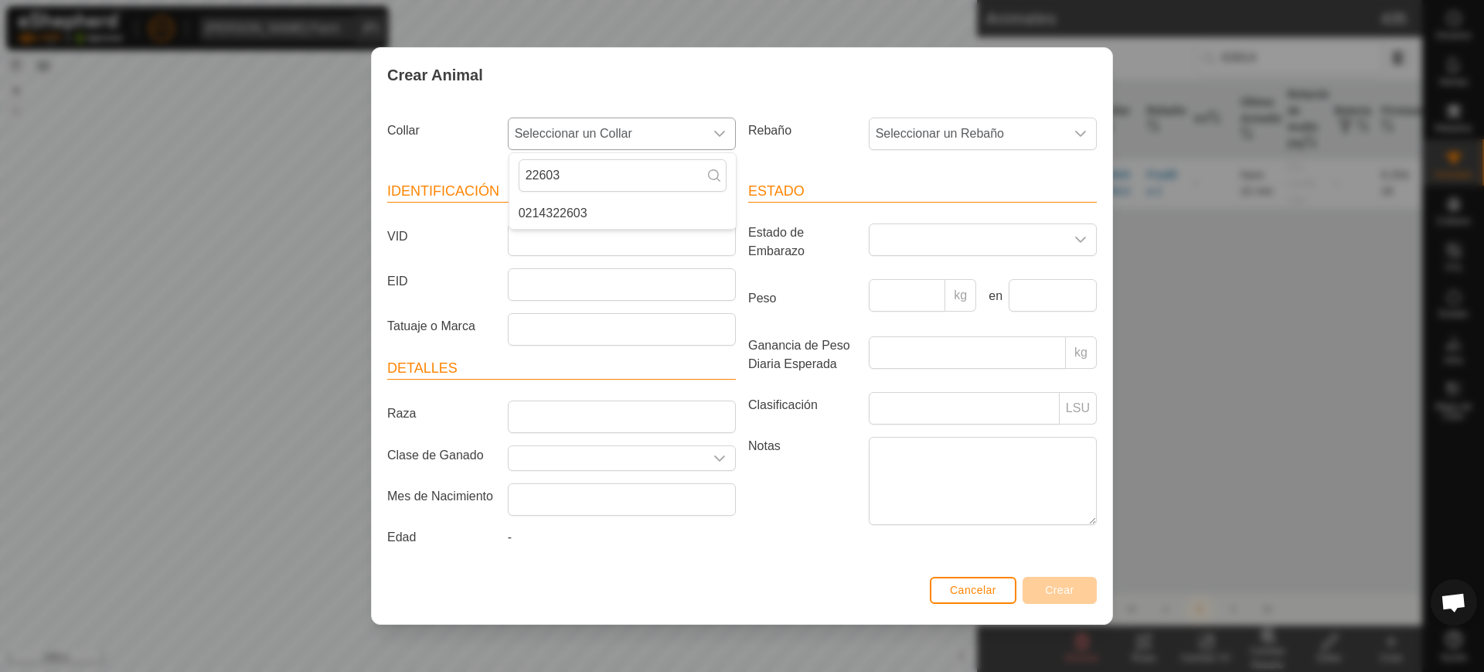
click at [690, 223] on li "0214322603" at bounding box center [622, 213] width 227 height 31
click at [981, 125] on span "Seleccionar un Rebaño" at bounding box center [968, 133] width 196 height 31
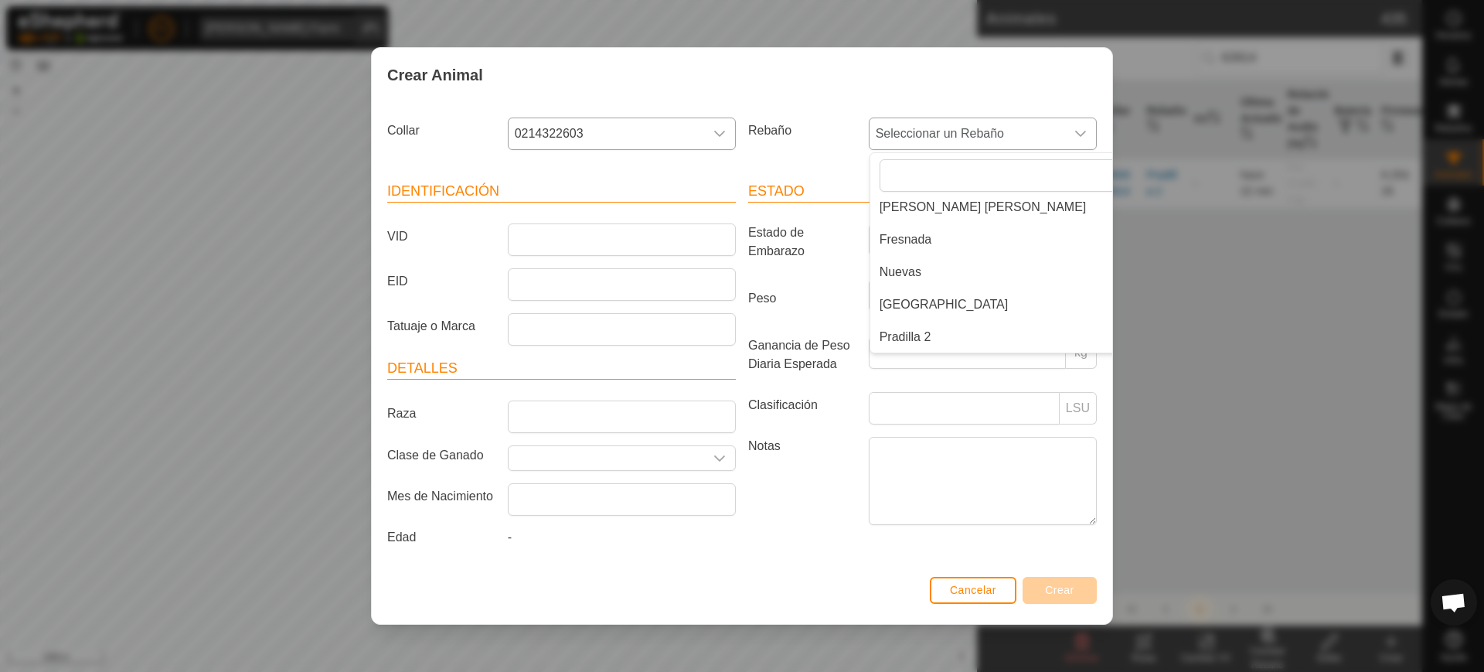
click at [945, 325] on li "Pradilla 2" at bounding box center [1018, 337] width 297 height 31
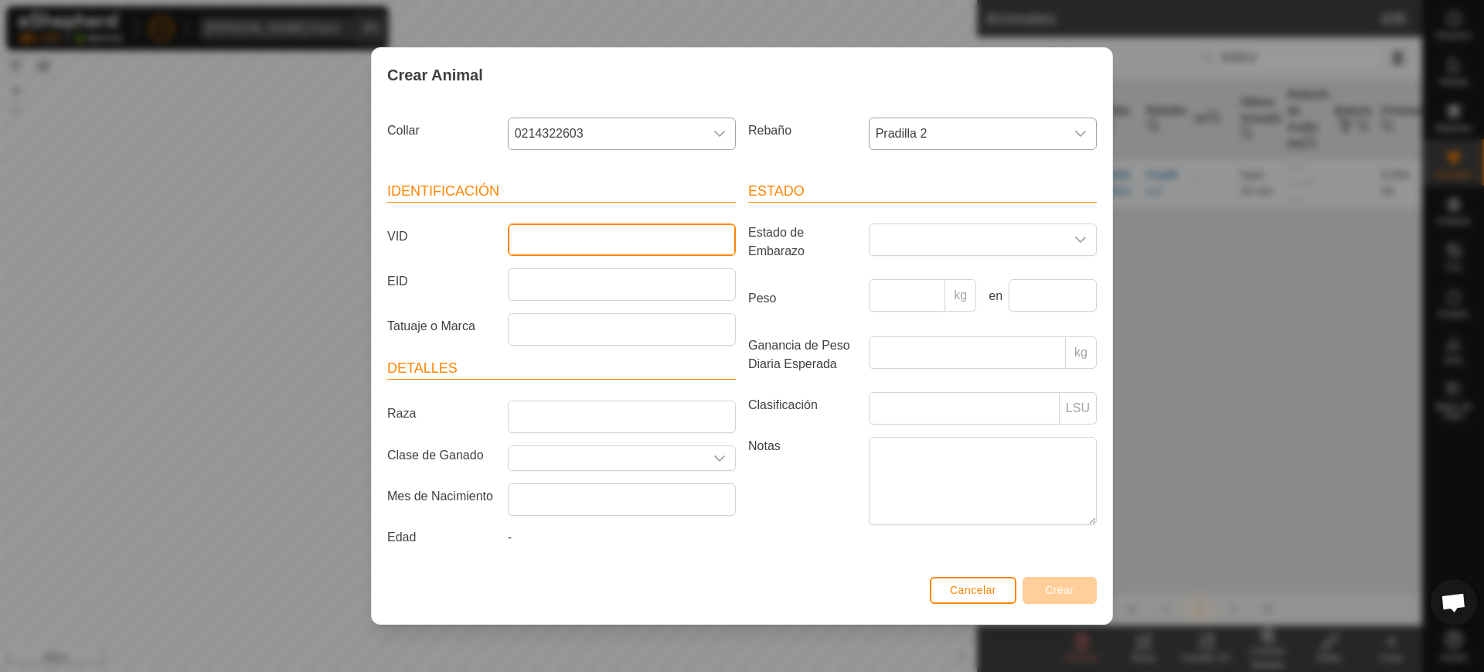
click at [553, 237] on input "VID" at bounding box center [622, 239] width 228 height 32
type input "8973"
click at [1062, 589] on span "Crear" at bounding box center [1059, 590] width 29 height 12
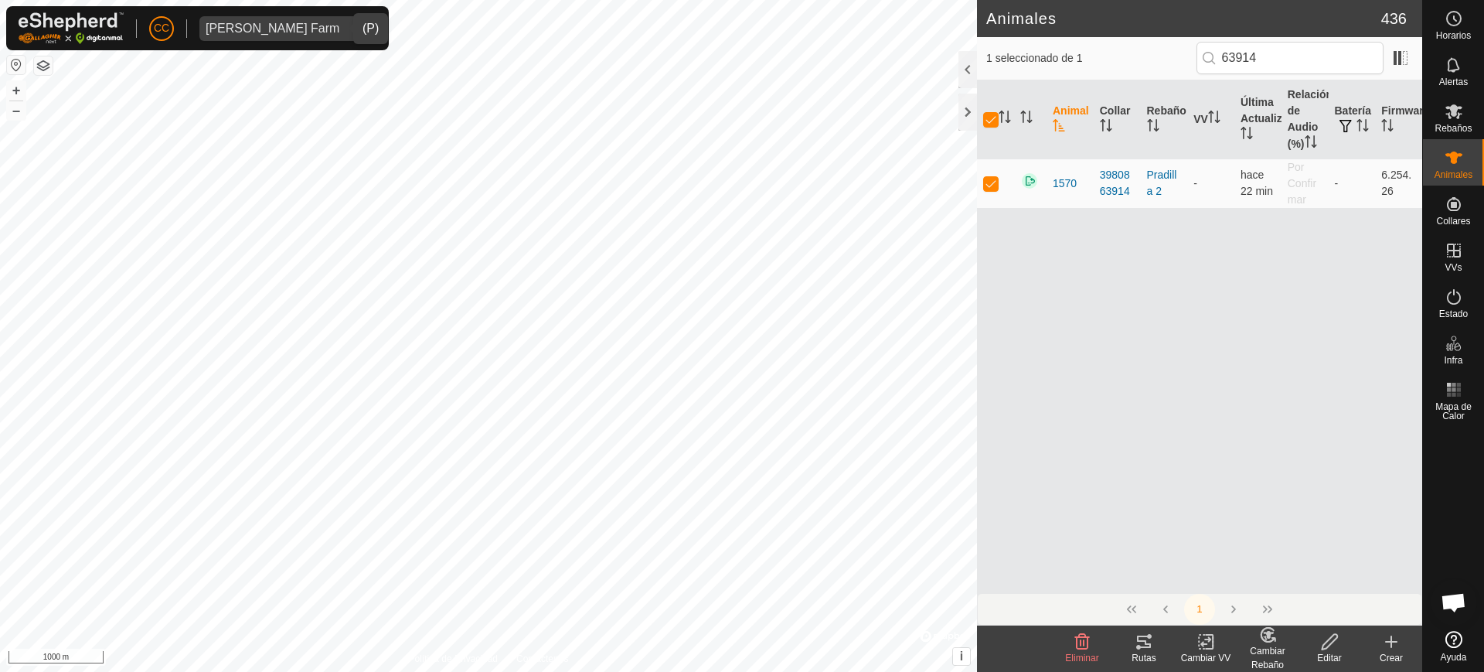
click at [1392, 647] on icon at bounding box center [1392, 641] width 0 height 11
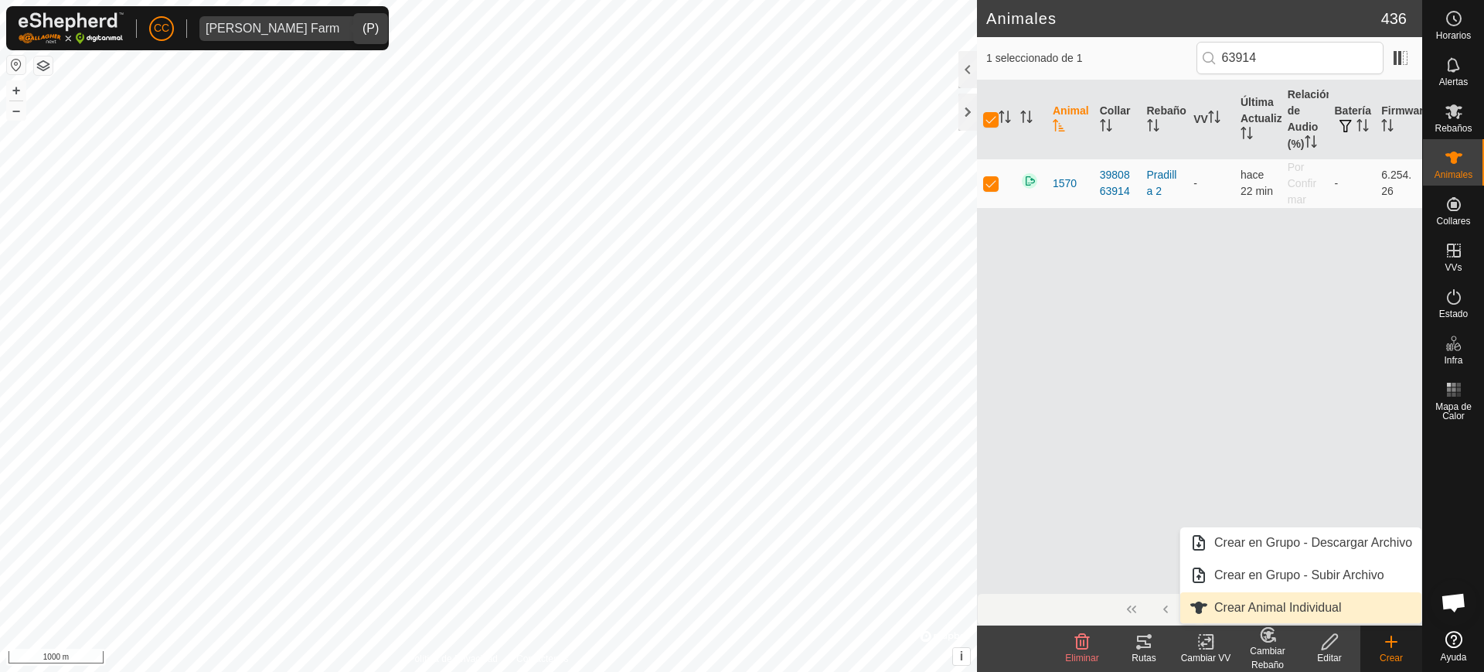
click at [1314, 612] on link "Crear Animal Individual" at bounding box center [1301, 607] width 241 height 31
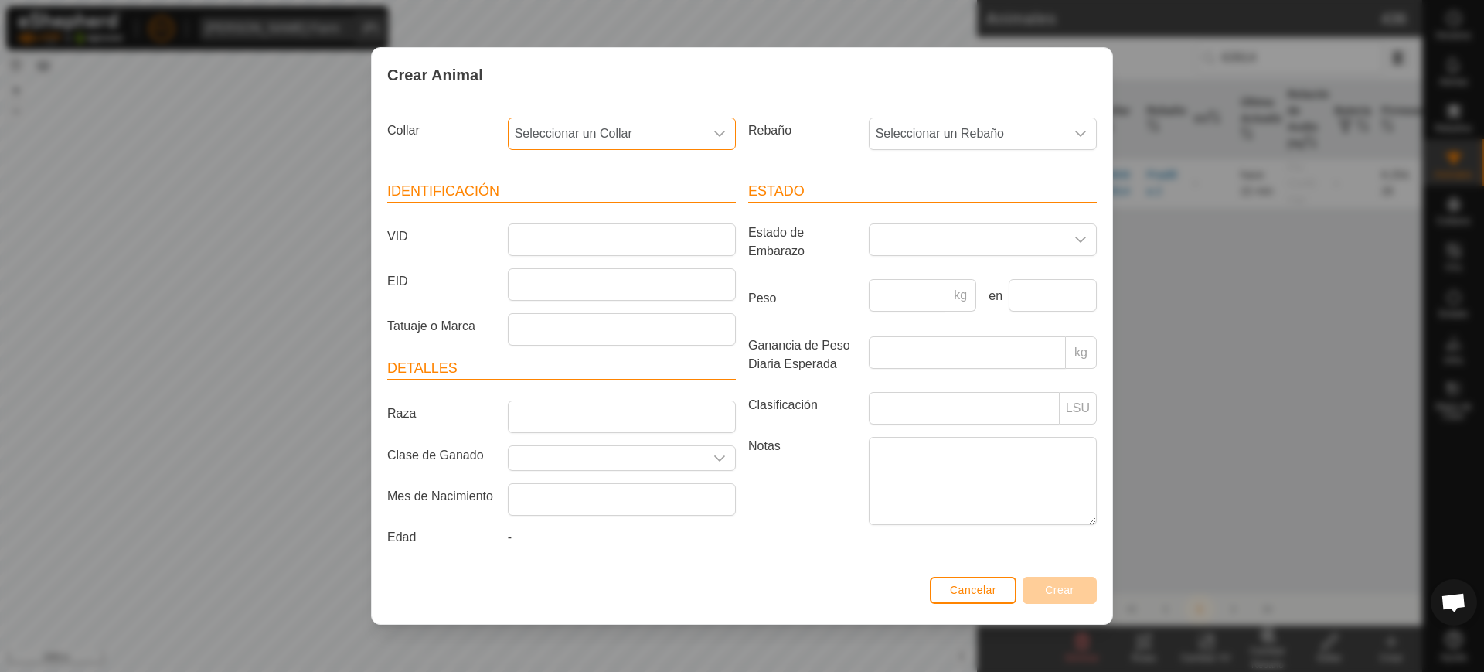
click at [645, 134] on span "Seleccionar un Collar" at bounding box center [607, 133] width 196 height 31
type input "624"
drag, startPoint x: 649, startPoint y: 206, endPoint x: 668, endPoint y: 201, distance: 19.1
click at [651, 206] on li "3011862428" at bounding box center [622, 213] width 227 height 31
click at [908, 140] on span "Seleccionar un Rebaño" at bounding box center [968, 133] width 196 height 31
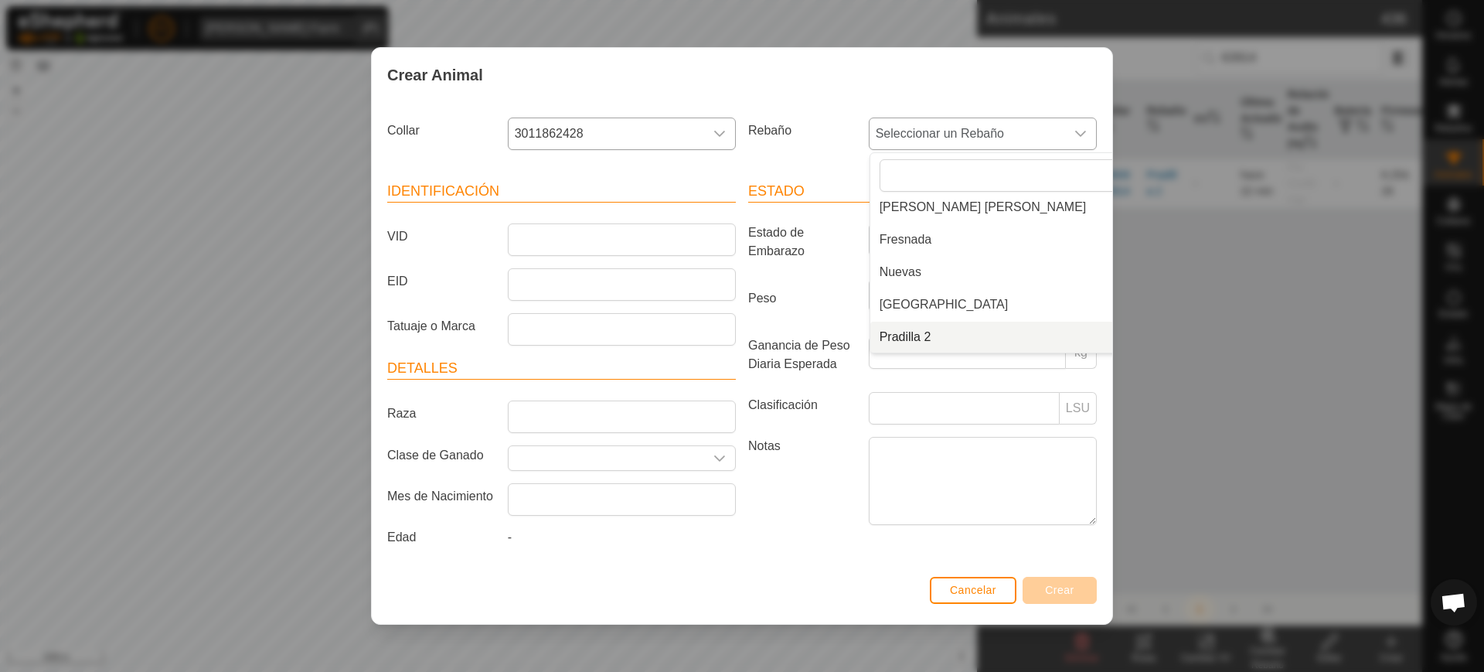
click at [977, 333] on li "Pradilla 2" at bounding box center [1018, 337] width 297 height 31
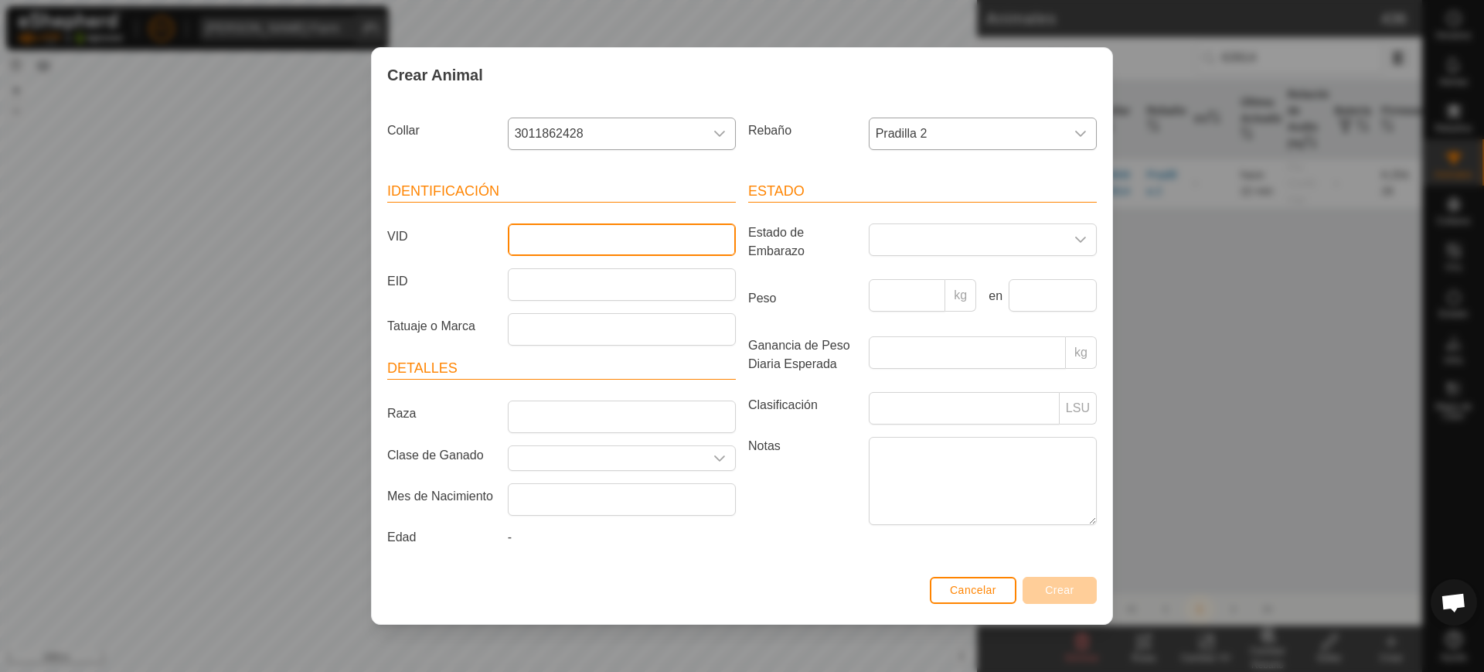
drag, startPoint x: 555, startPoint y: 231, endPoint x: 557, endPoint y: 241, distance: 10.2
click at [555, 233] on input "VID" at bounding box center [622, 239] width 228 height 32
type input "2973"
click at [1061, 599] on button "Crear" at bounding box center [1060, 590] width 74 height 27
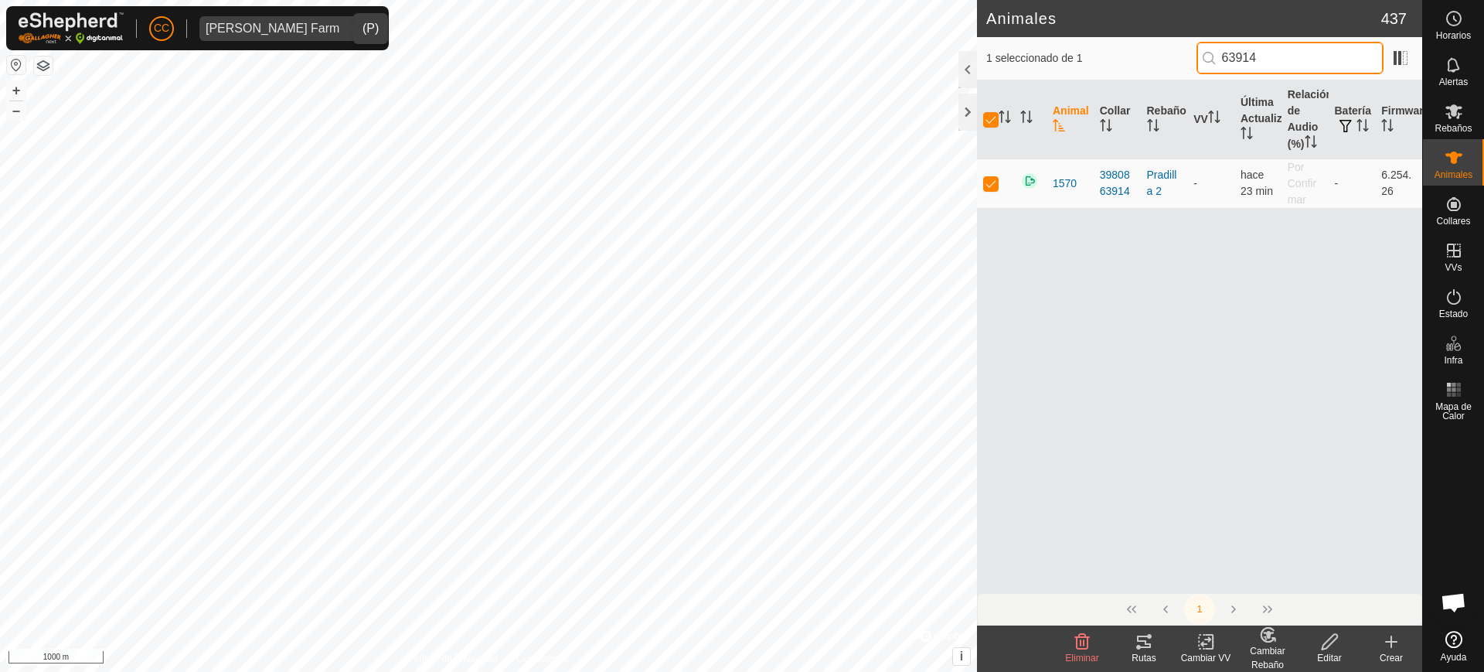
drag, startPoint x: 1289, startPoint y: 53, endPoint x: 1146, endPoint y: 56, distance: 143.0
click at [1151, 53] on div "1 seleccionado de 1 63914" at bounding box center [1199, 58] width 427 height 32
type input "00820"
checkbox input "false"
type input "00820"
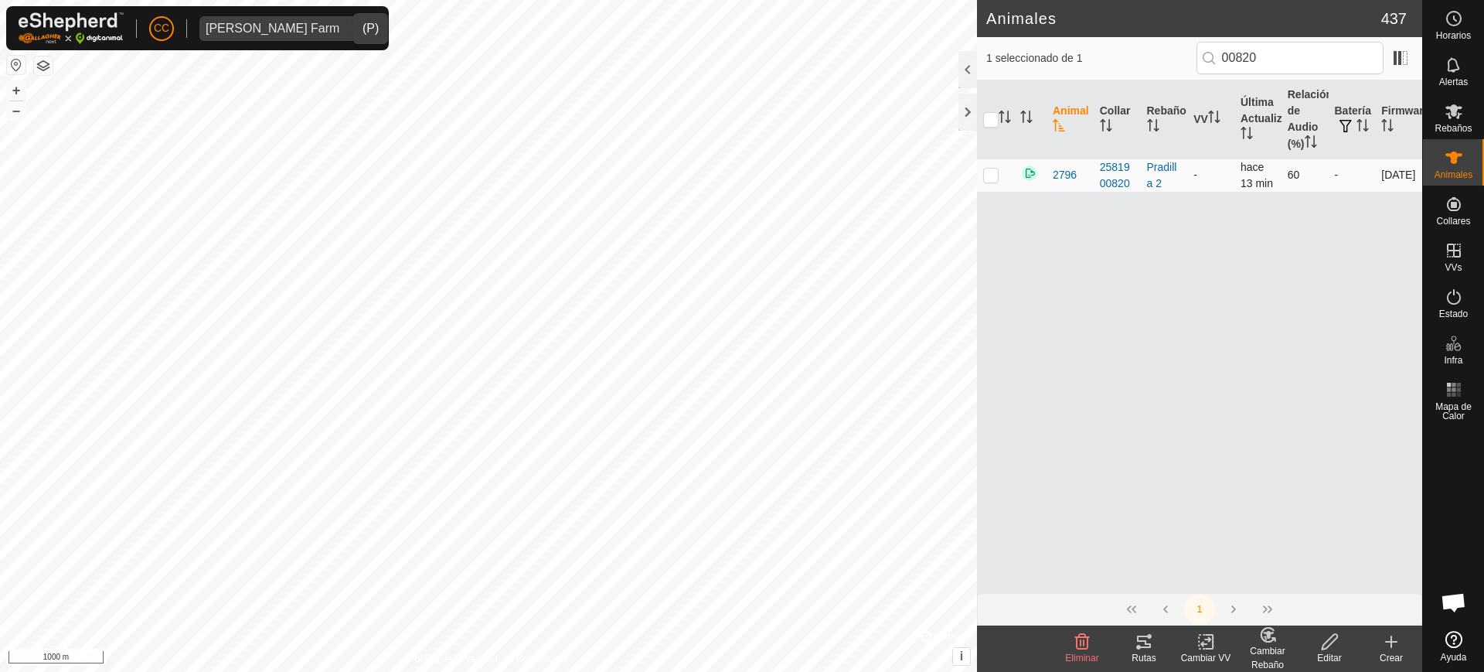
click at [988, 175] on p-checkbox at bounding box center [990, 175] width 15 height 12
checkbox input "true"
click at [1330, 653] on div "Editar" at bounding box center [1330, 658] width 62 height 14
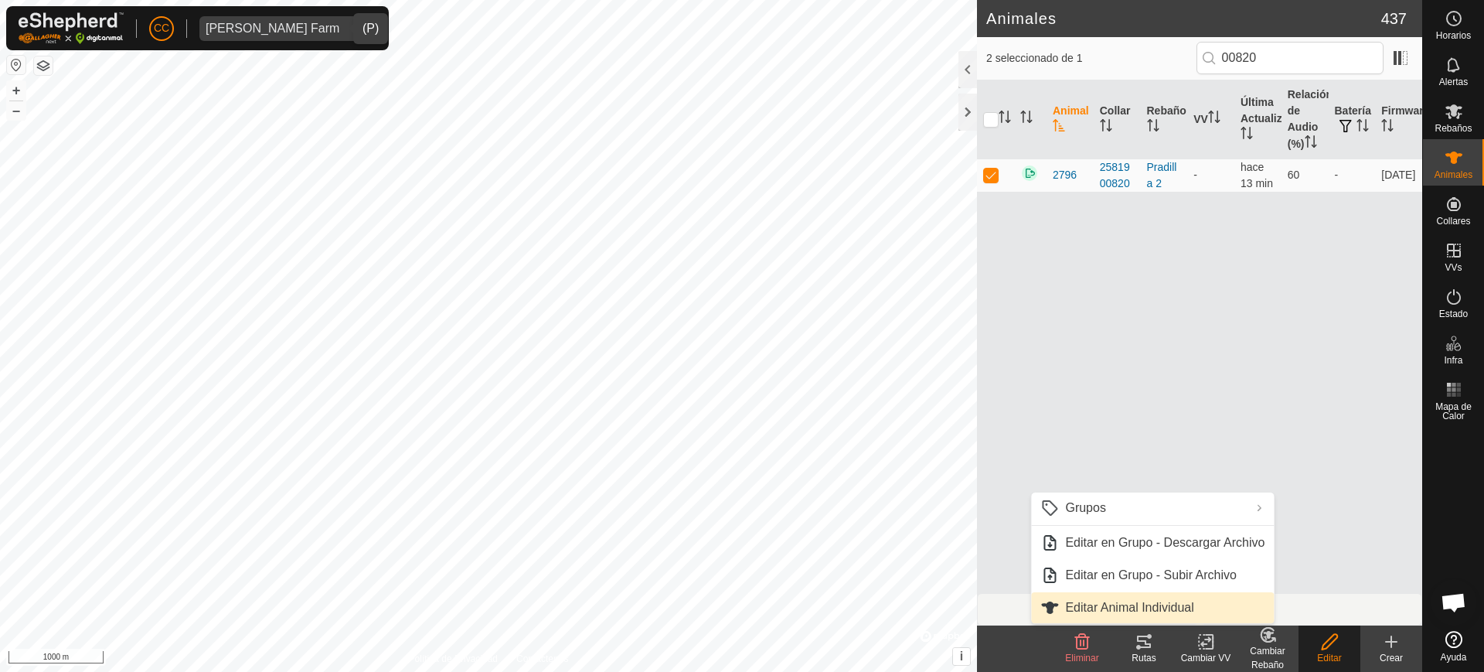
click at [1184, 605] on link "Editar Animal Individual" at bounding box center [1152, 607] width 243 height 31
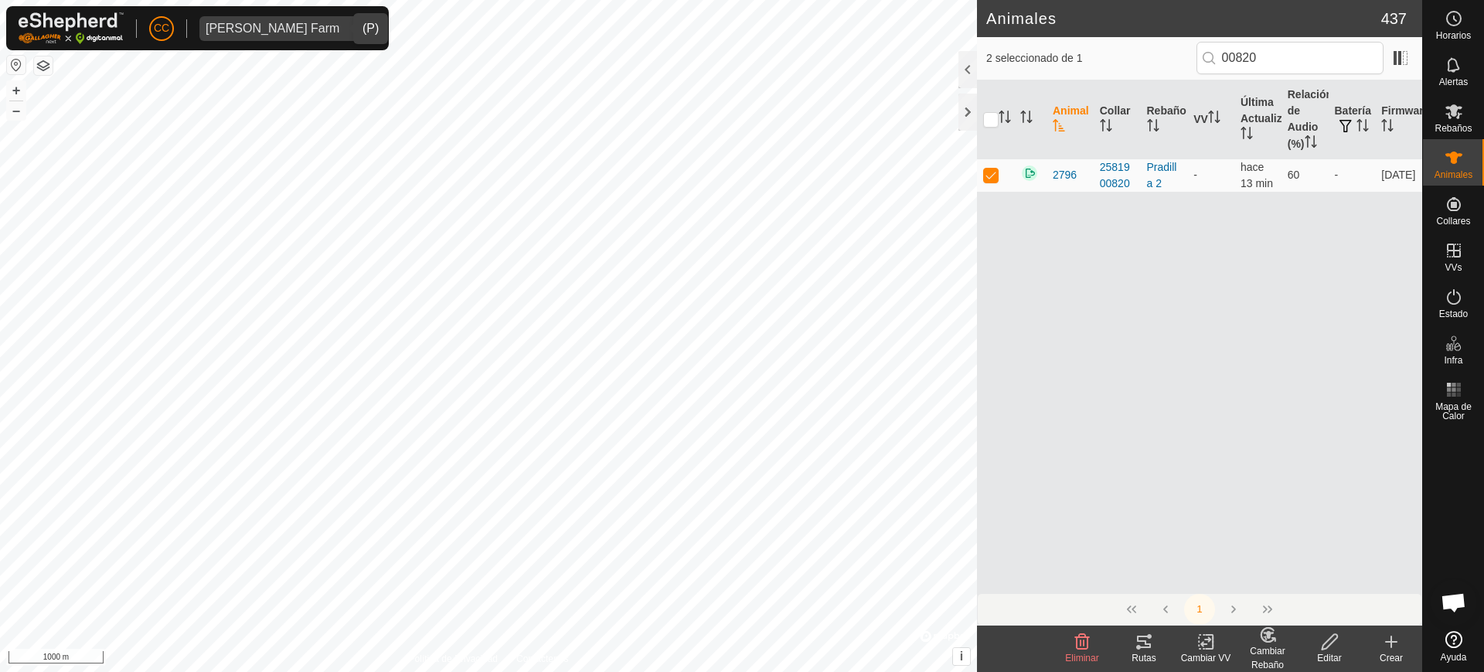
click at [1339, 646] on icon at bounding box center [1329, 641] width 19 height 19
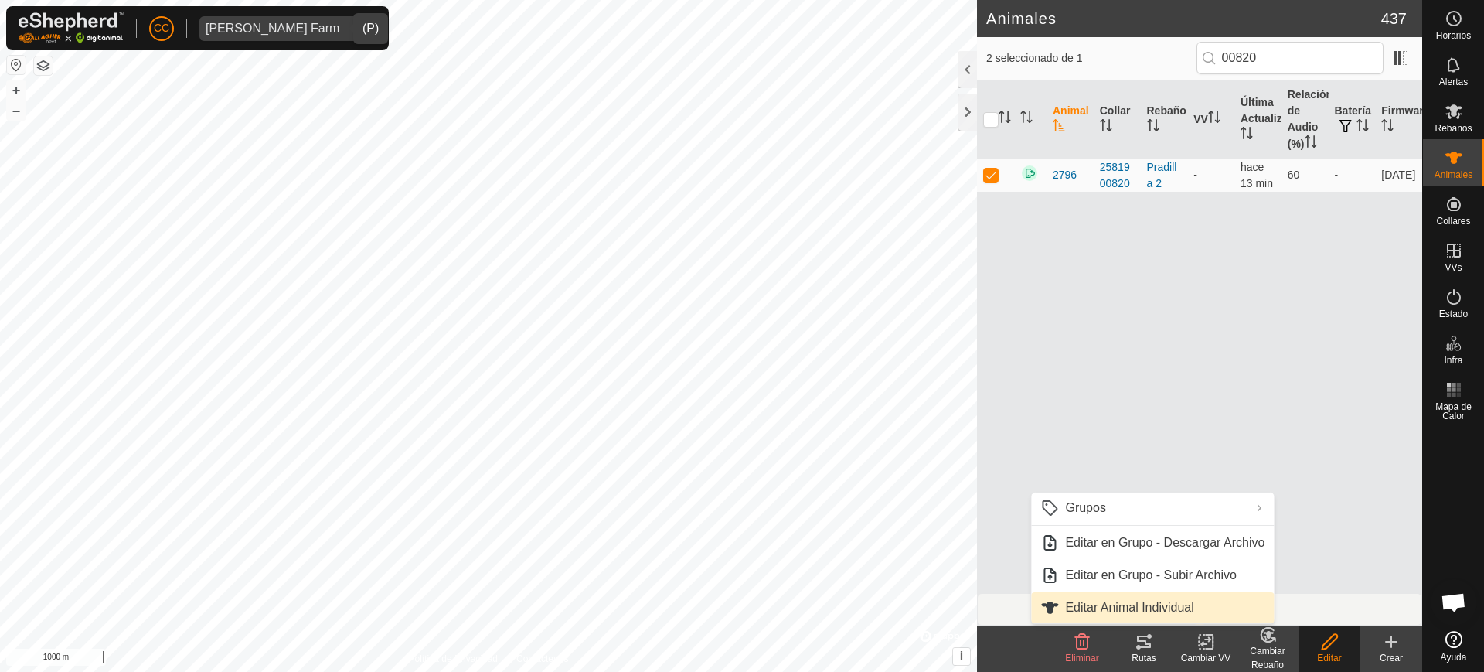
click at [1178, 603] on link "Editar Animal Individual" at bounding box center [1152, 607] width 243 height 31
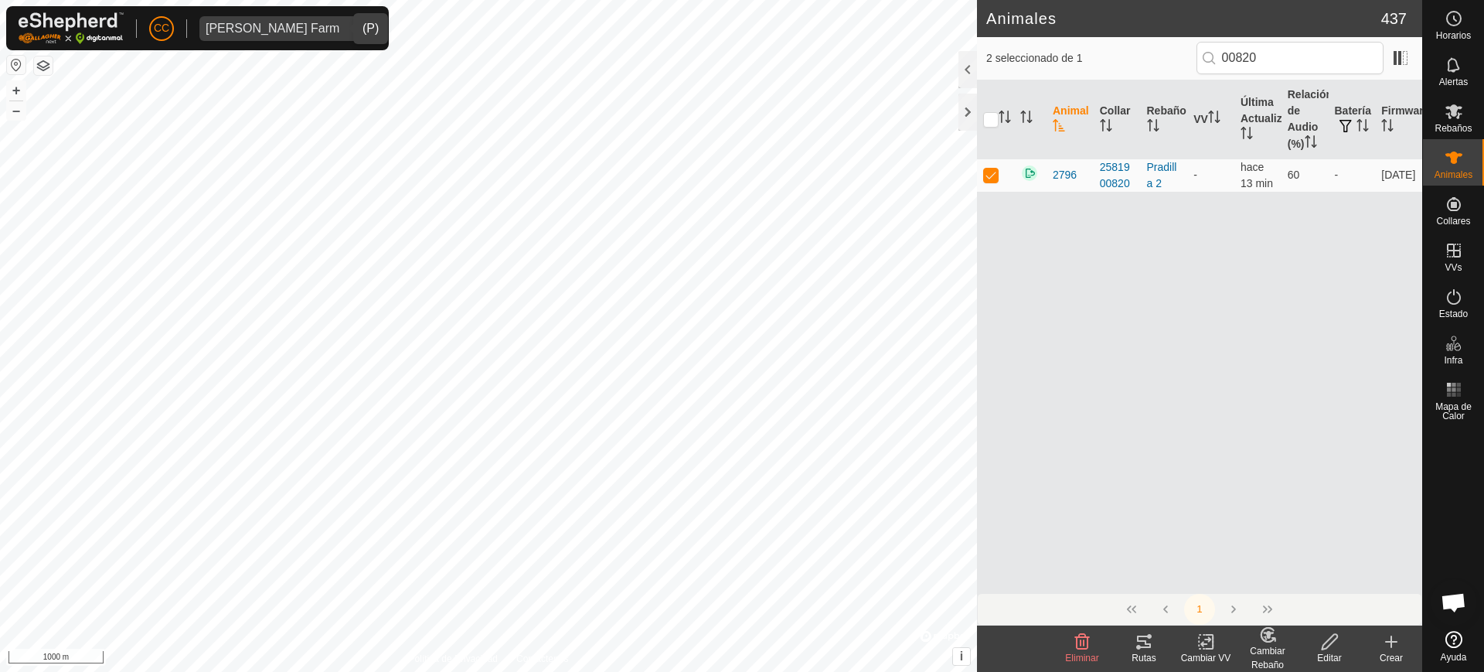
click at [1327, 637] on icon at bounding box center [1329, 641] width 19 height 19
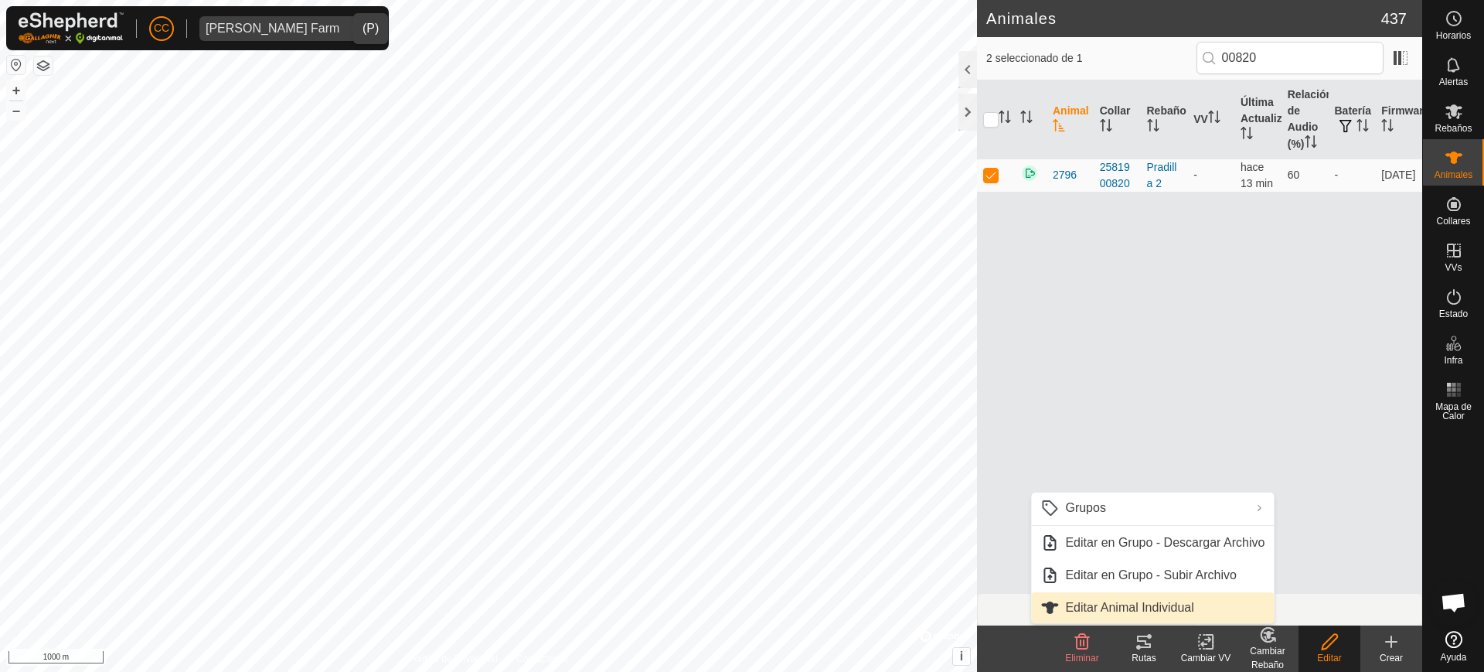
click at [1192, 605] on link "Editar Animal Individual" at bounding box center [1152, 607] width 243 height 31
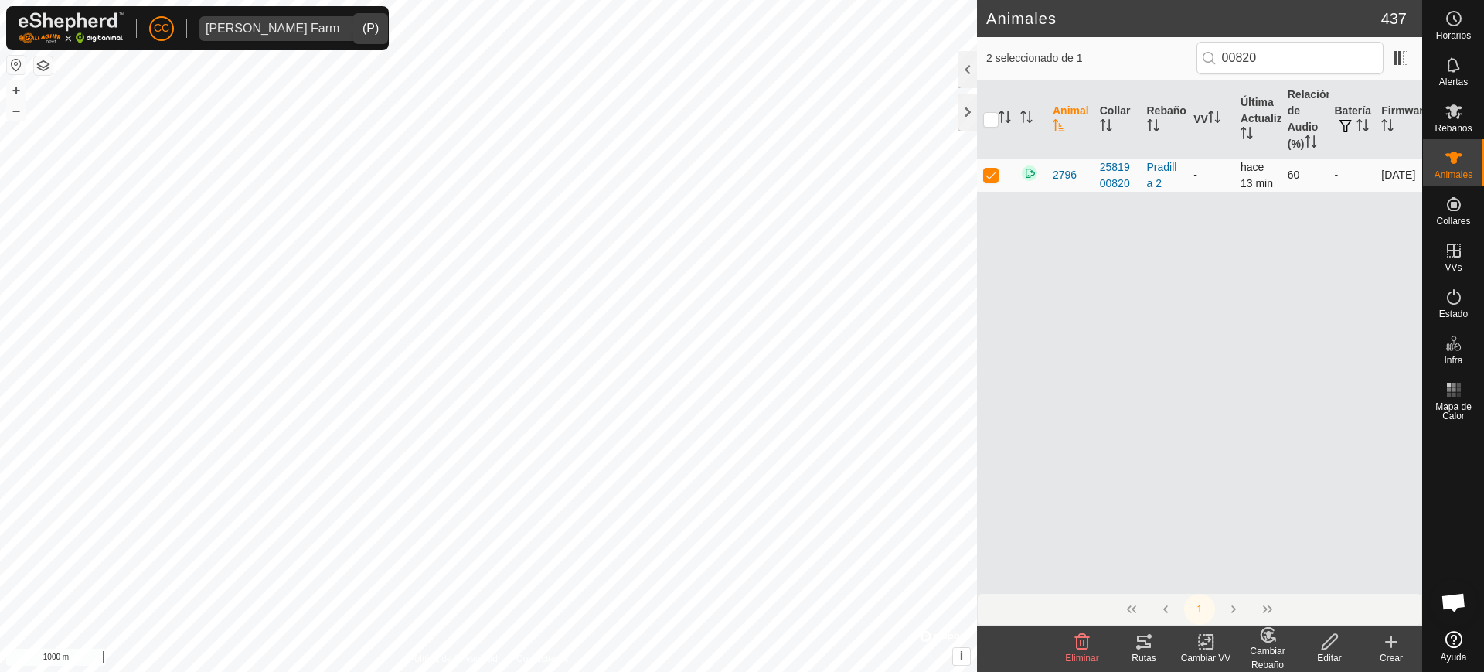
click at [1092, 172] on td "2796" at bounding box center [1070, 174] width 47 height 33
click at [1114, 186] on div "2581900820" at bounding box center [1117, 175] width 35 height 32
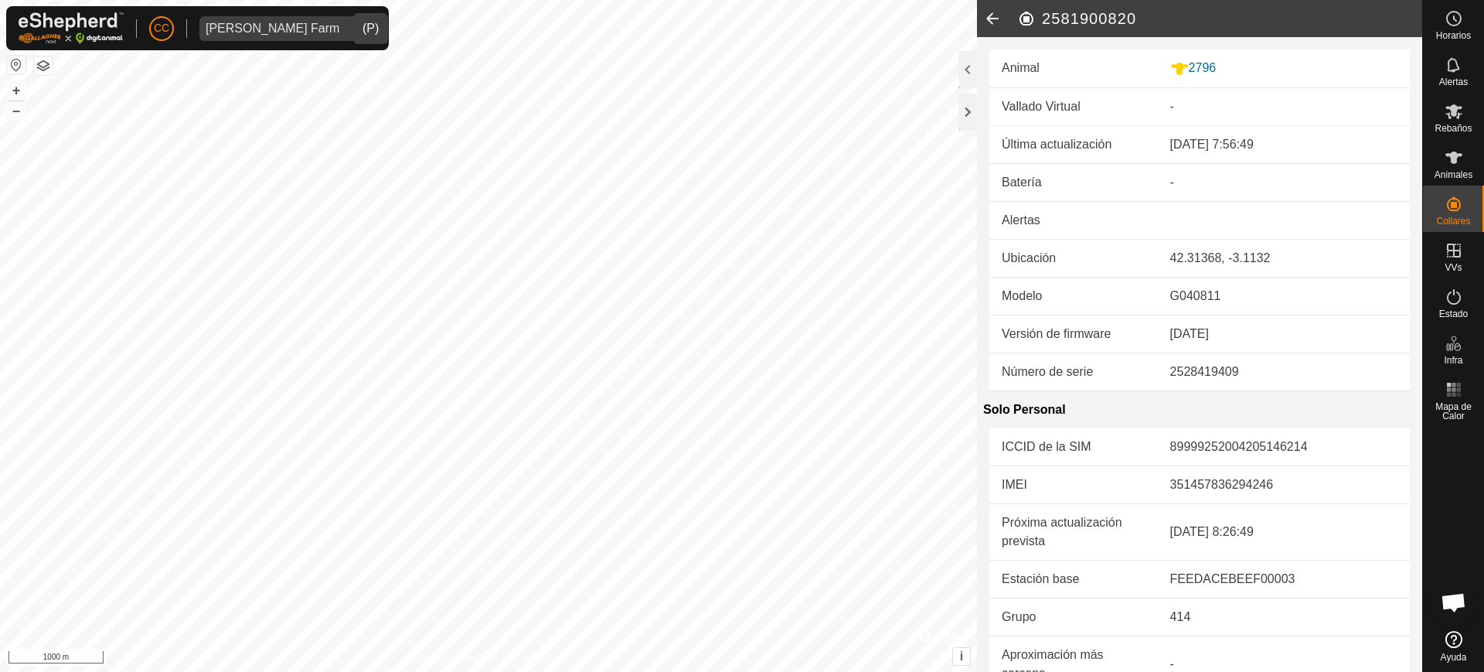
click at [977, 5] on icon at bounding box center [992, 18] width 31 height 37
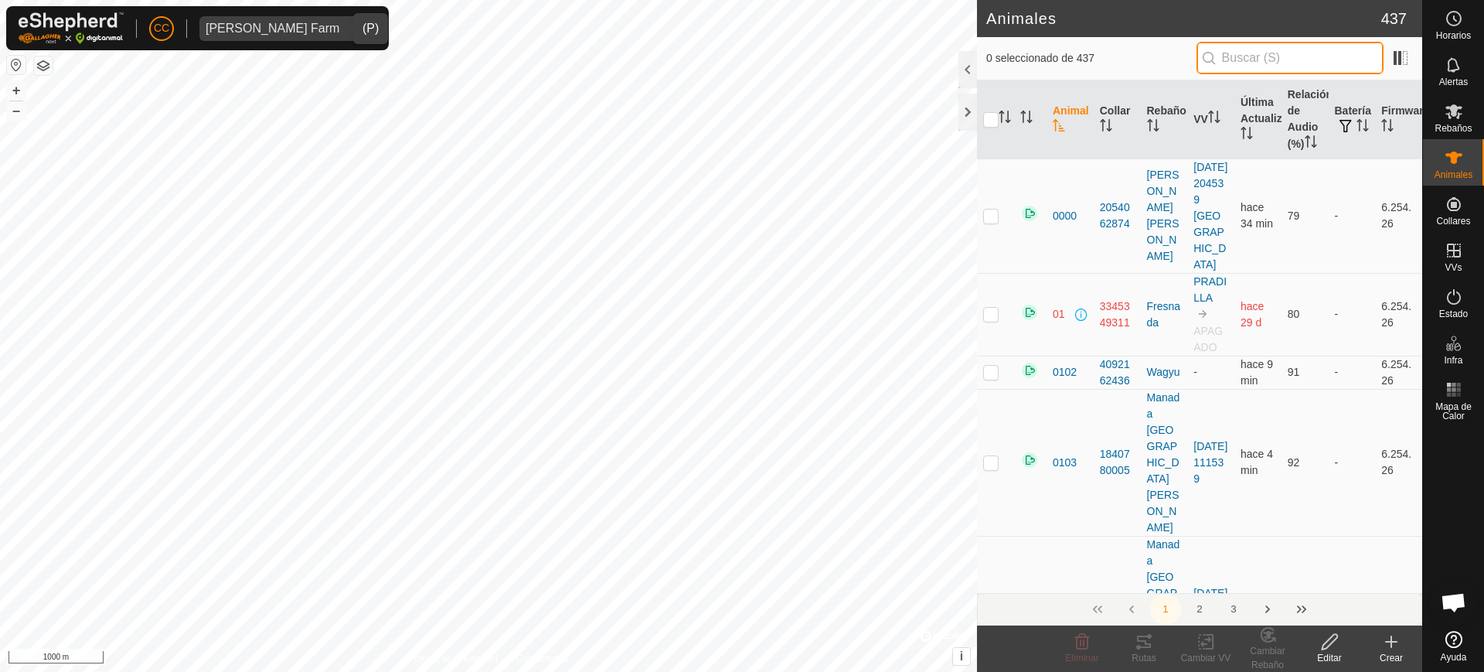
click at [1331, 48] on input "text" at bounding box center [1290, 58] width 187 height 32
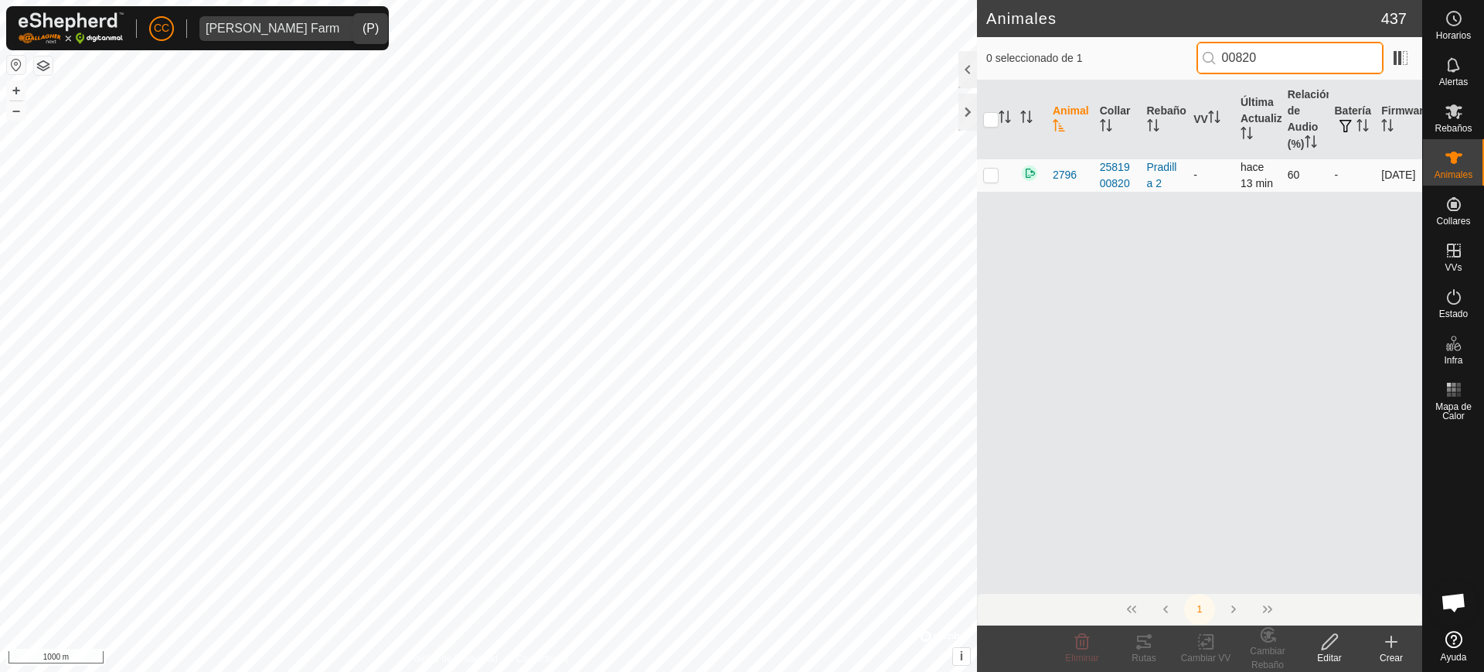
type input "00820"
click at [990, 169] on p-checkbox at bounding box center [990, 175] width 15 height 12
checkbox input "true"
click at [1317, 651] on div "Editar" at bounding box center [1330, 658] width 62 height 14
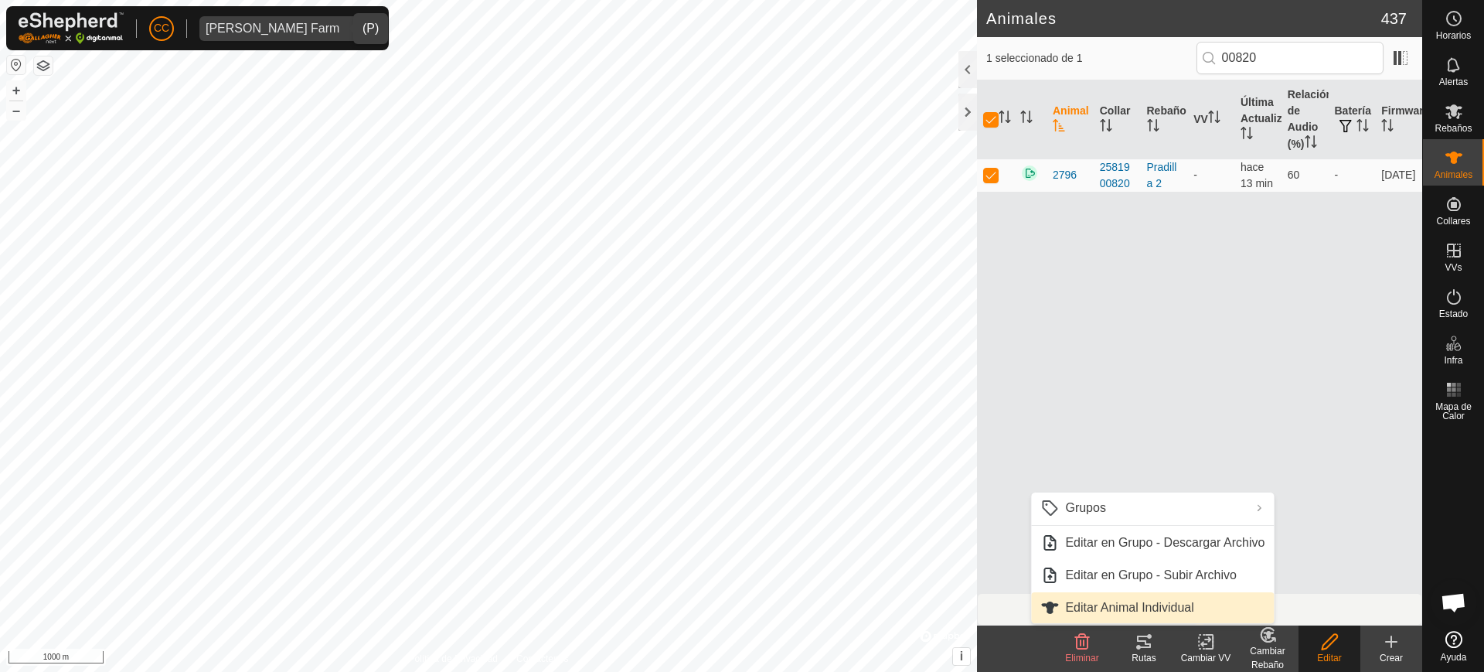
click at [1178, 604] on link "Editar Animal Individual" at bounding box center [1152, 607] width 243 height 31
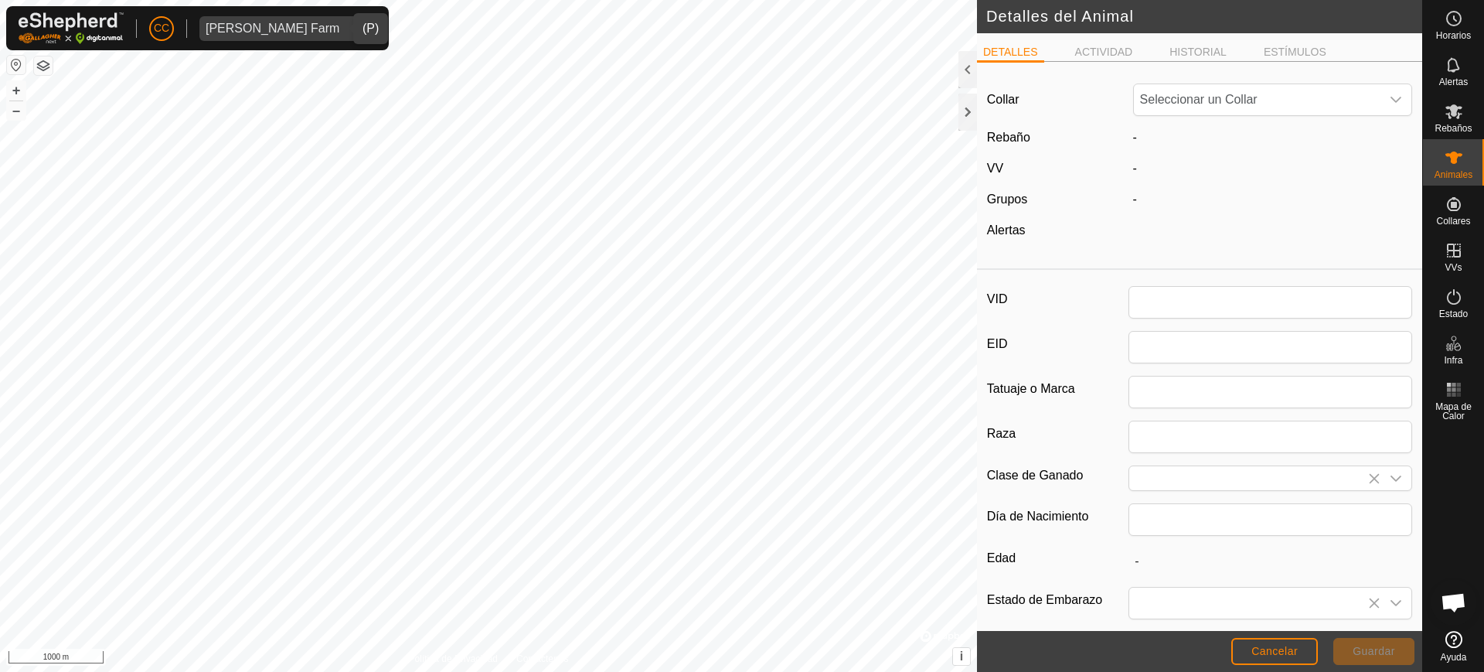
type input "2796"
type input "0"
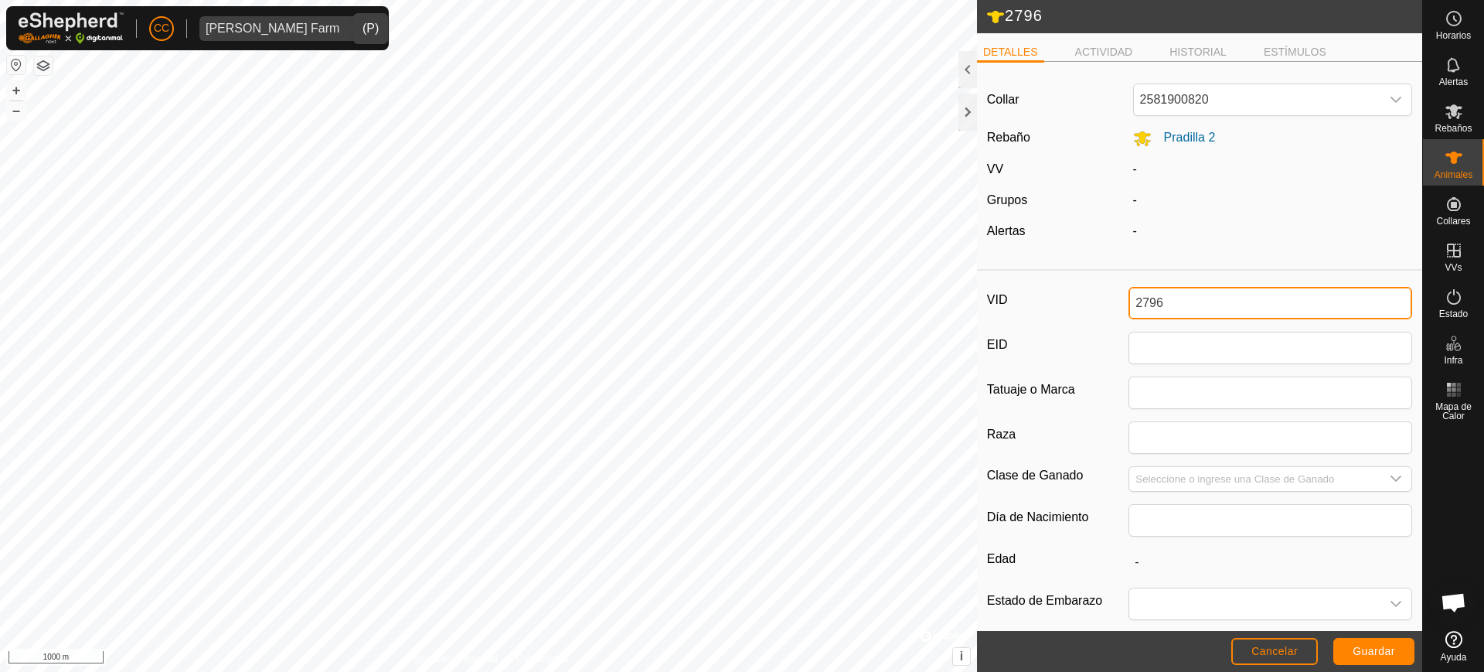
drag, startPoint x: 1184, startPoint y: 308, endPoint x: 1064, endPoint y: 298, distance: 120.2
click at [1071, 292] on div "VID 2796" at bounding box center [1199, 303] width 425 height 32
click at [1371, 640] on button "Guardar" at bounding box center [1374, 651] width 81 height 27
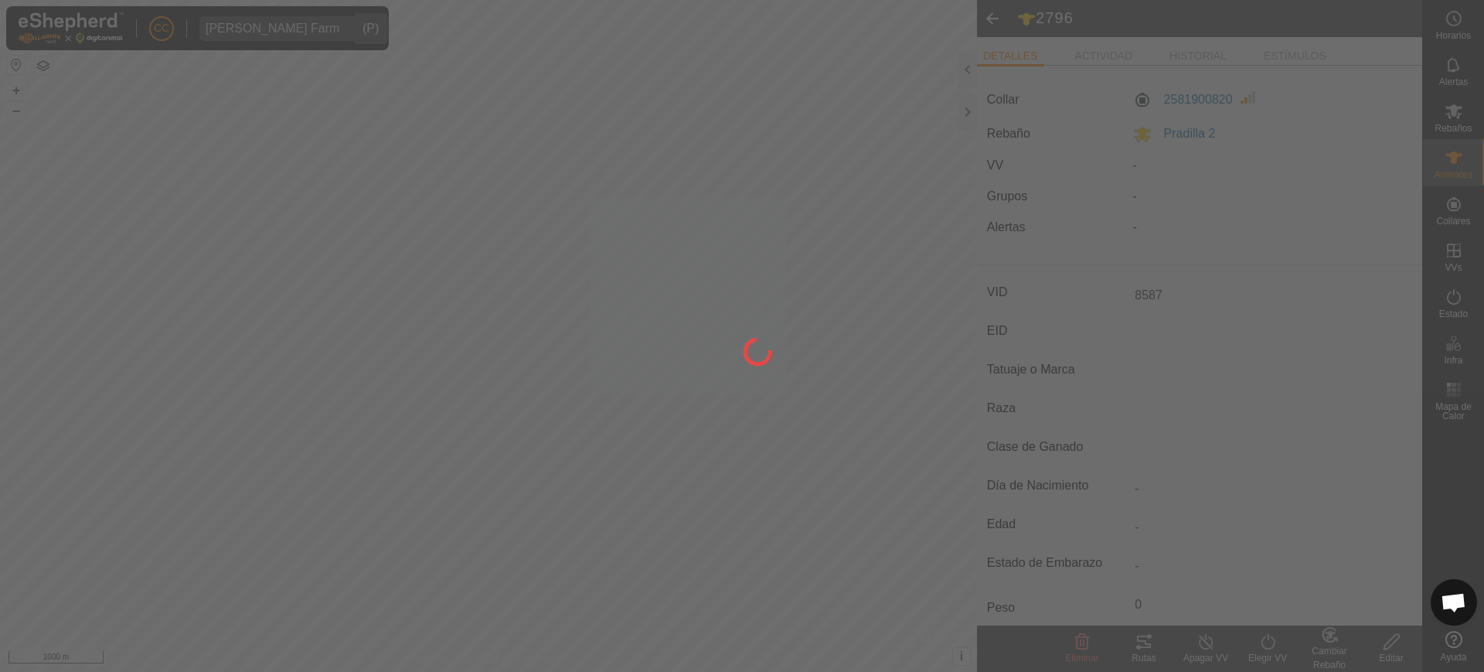
type input "8587"
type input "-"
type input "0 kg"
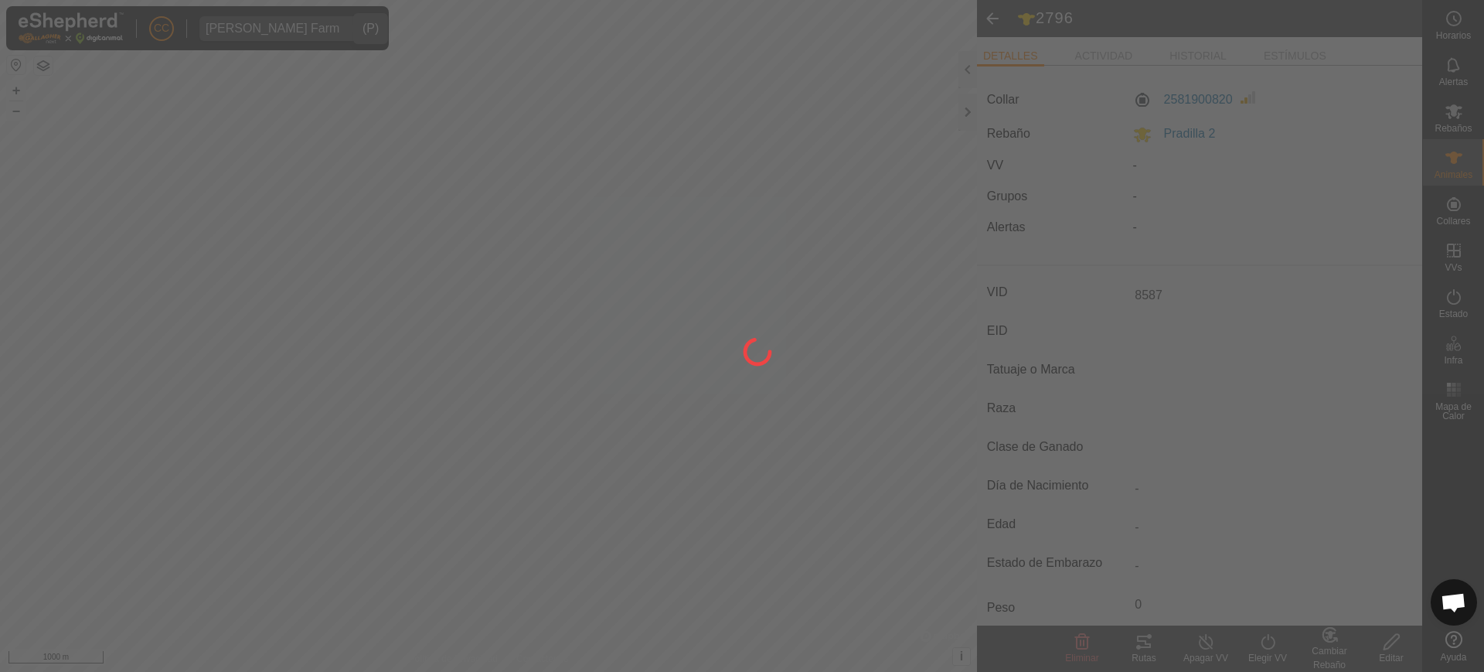
type input "-"
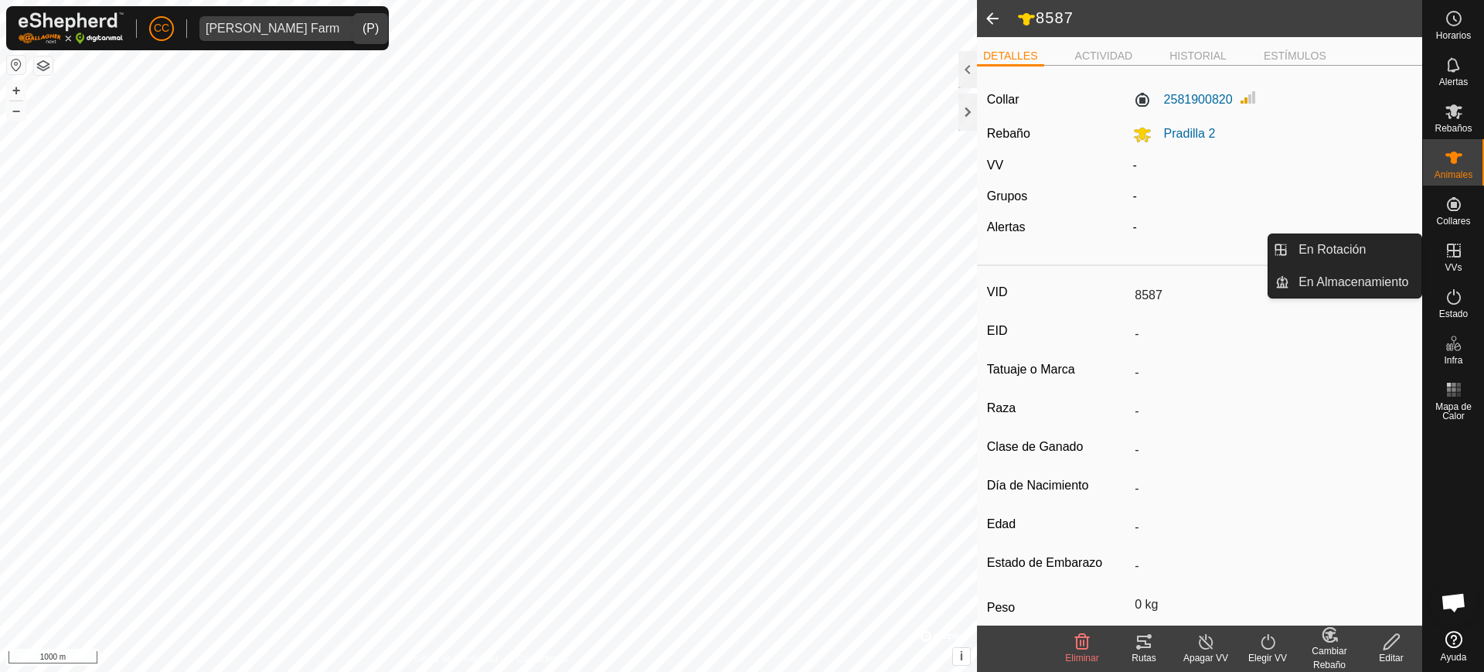
click at [1456, 258] on icon at bounding box center [1454, 250] width 19 height 19
click at [1393, 251] on link "En Rotación" at bounding box center [1356, 249] width 132 height 31
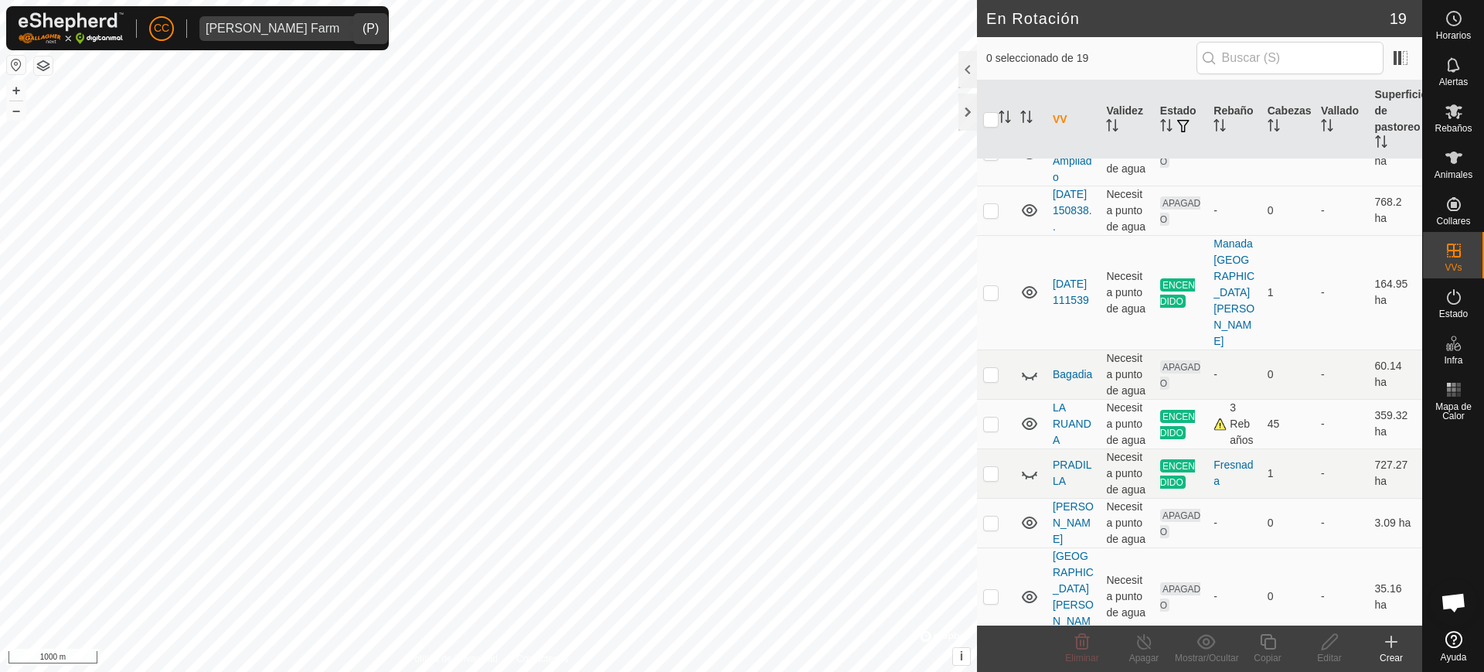
scroll to position [676, 0]
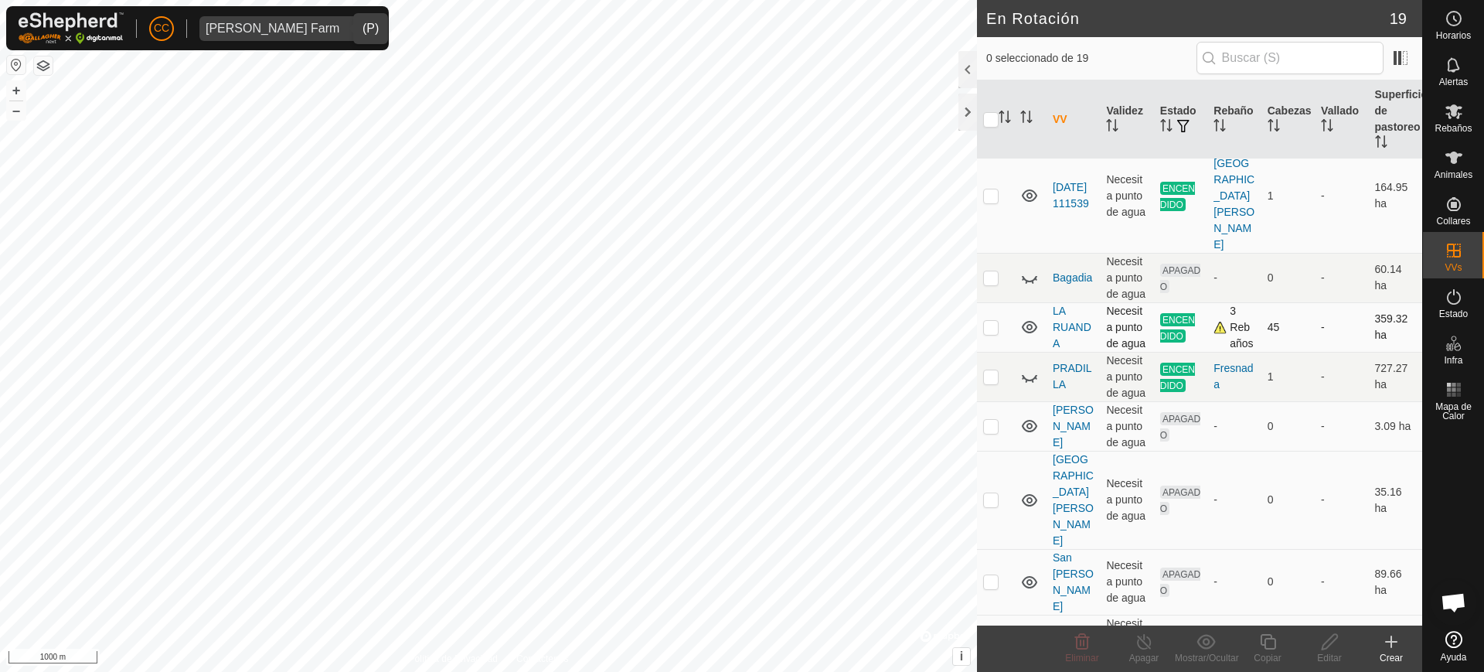
click at [993, 333] on p-checkbox at bounding box center [990, 327] width 15 height 12
checkbox input "false"
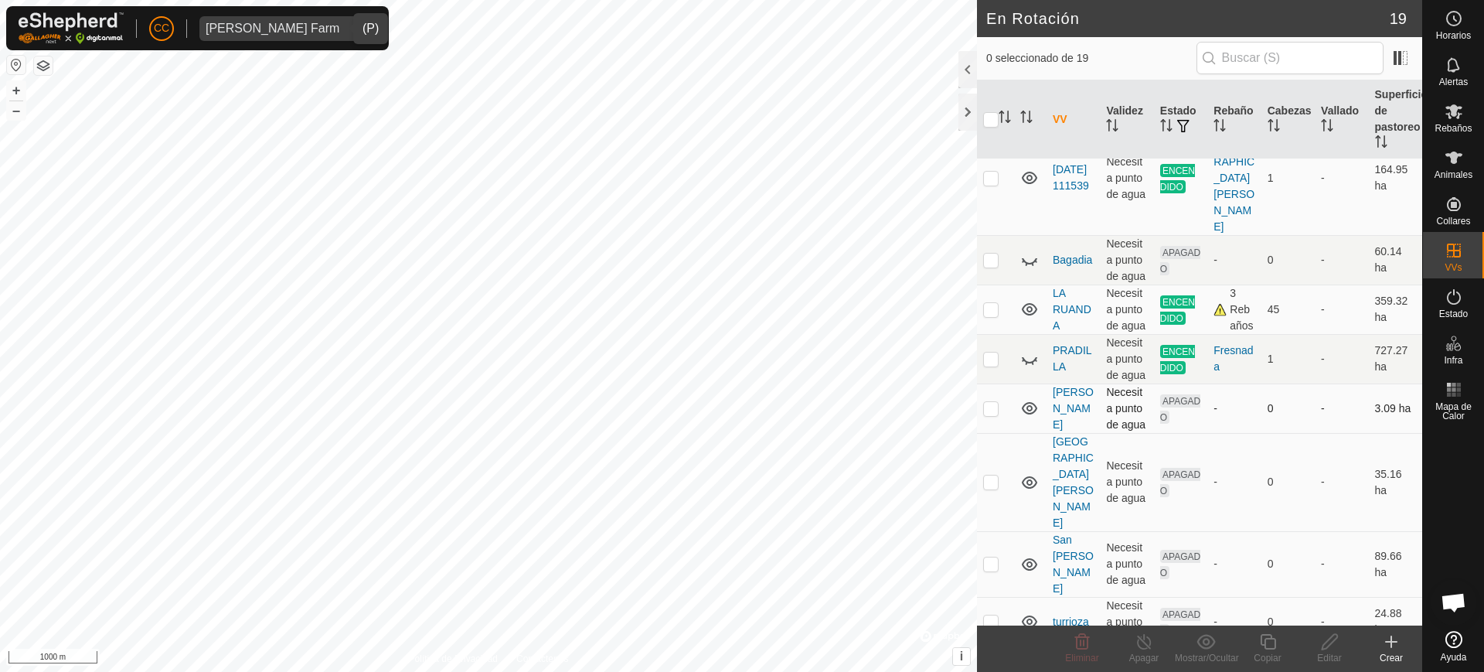
scroll to position [700, 0]
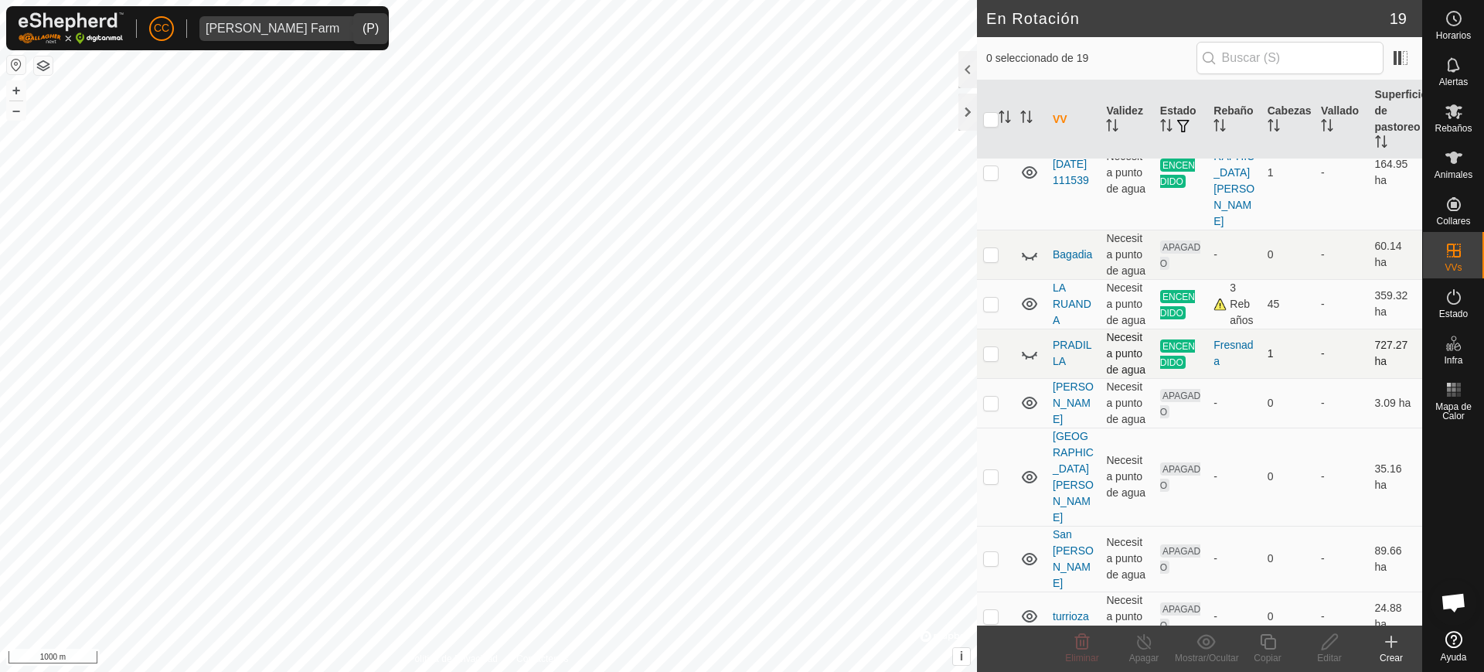
click at [1027, 363] on icon at bounding box center [1029, 353] width 19 height 19
click at [1456, 307] on es-activation-svg-icon at bounding box center [1454, 296] width 28 height 25
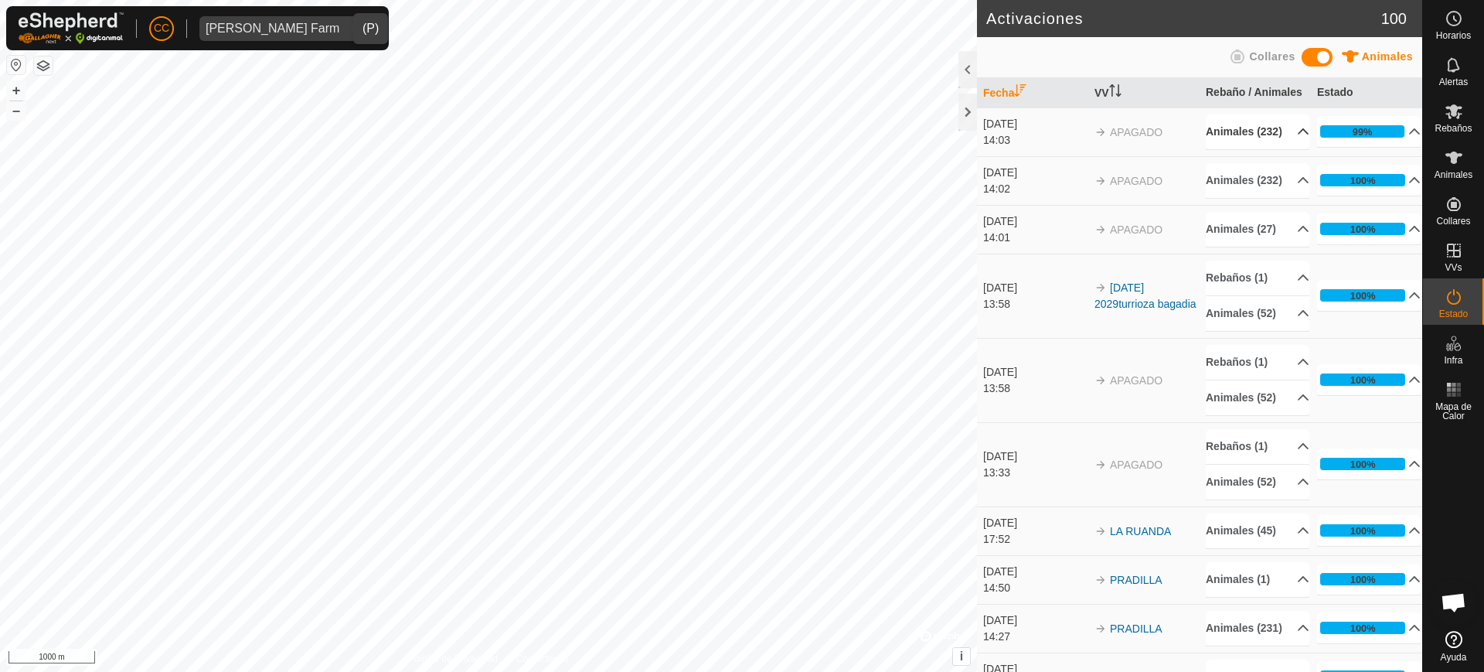
click at [1245, 149] on p-accordion-header "Animales (232)" at bounding box center [1258, 131] width 104 height 35
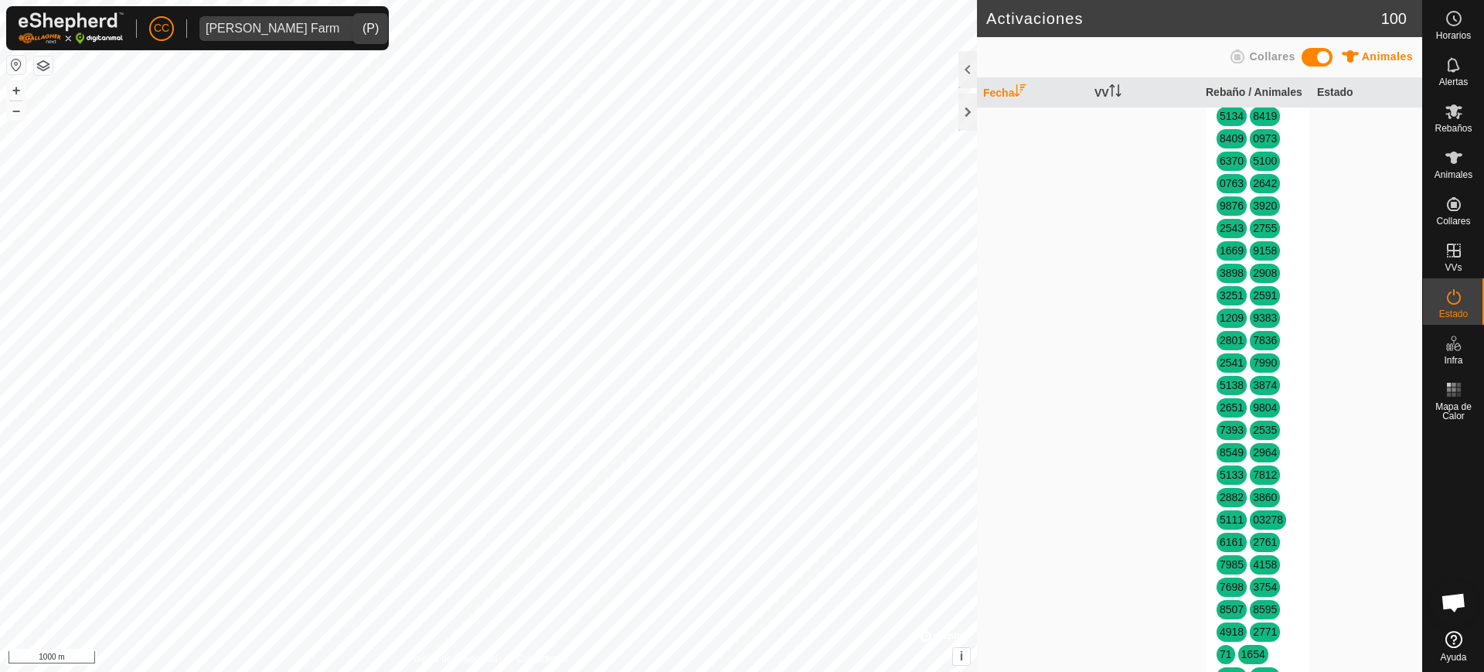
scroll to position [97, 0]
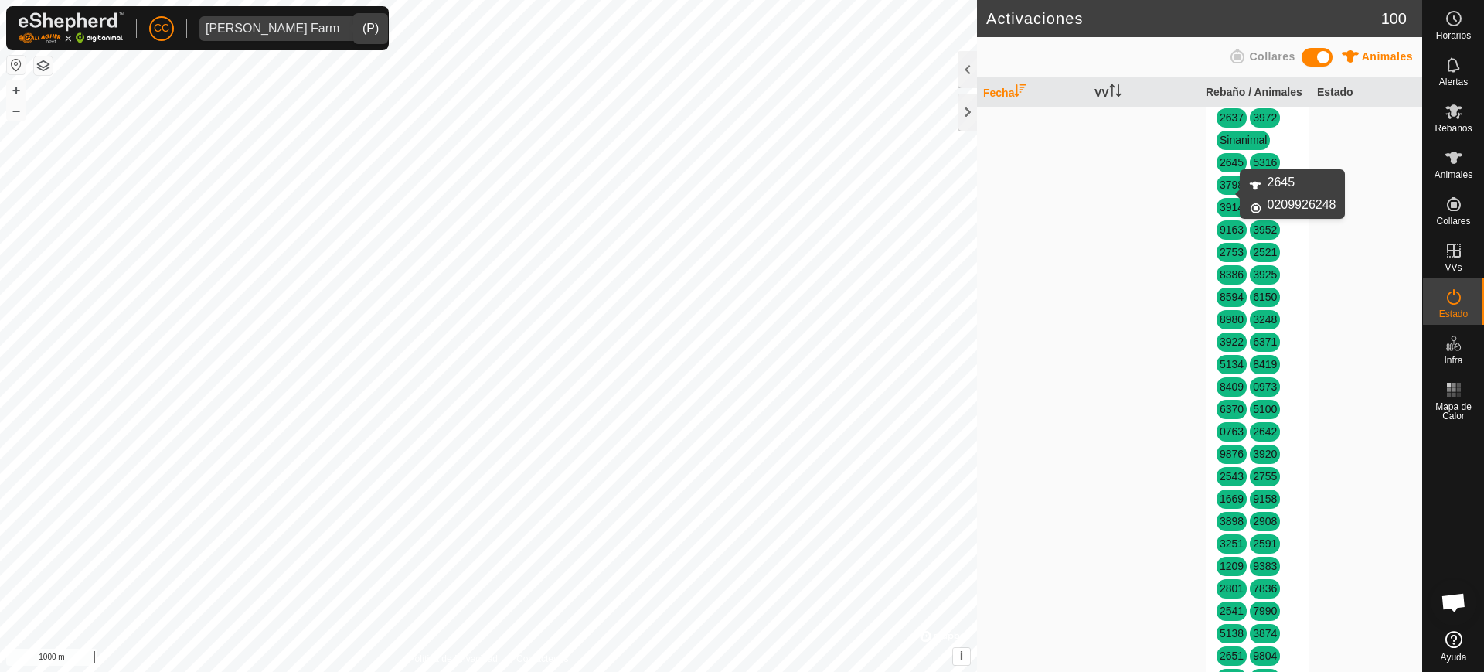
click at [1220, 169] on link "2645" at bounding box center [1232, 162] width 24 height 12
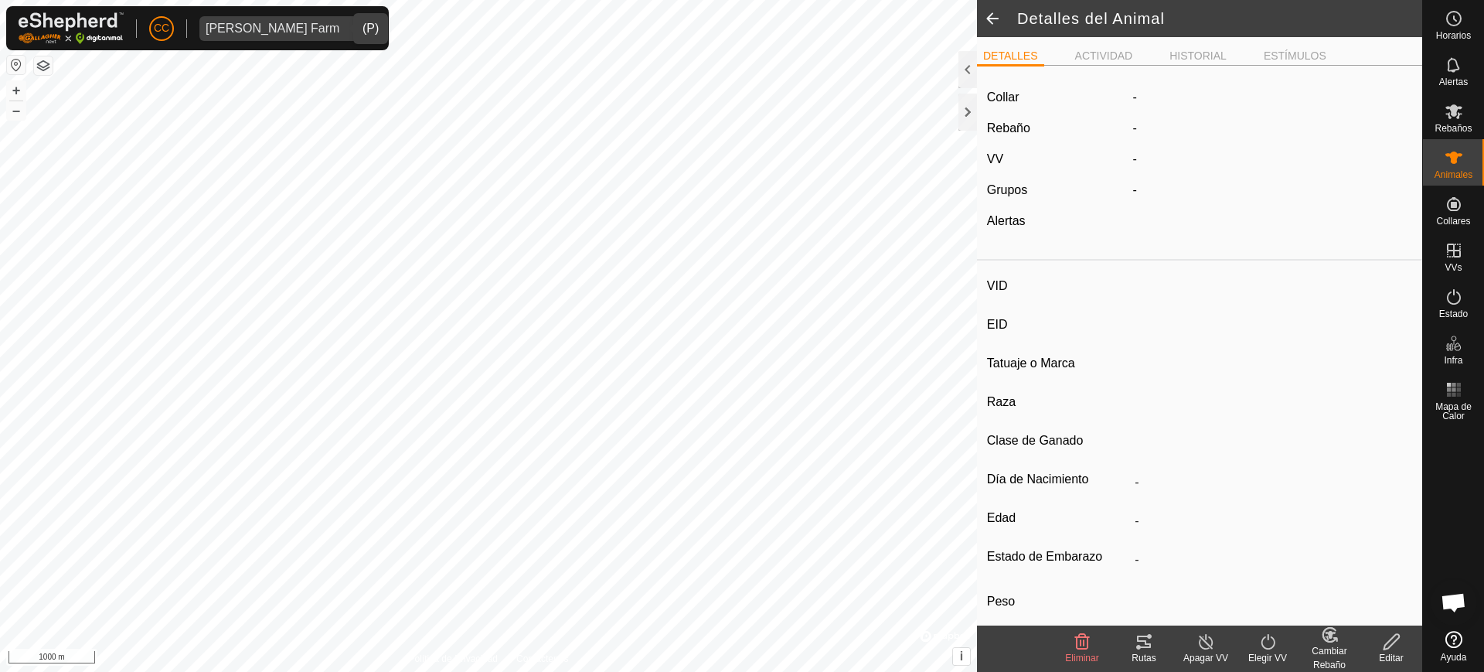
type input "2645"
type input "-"
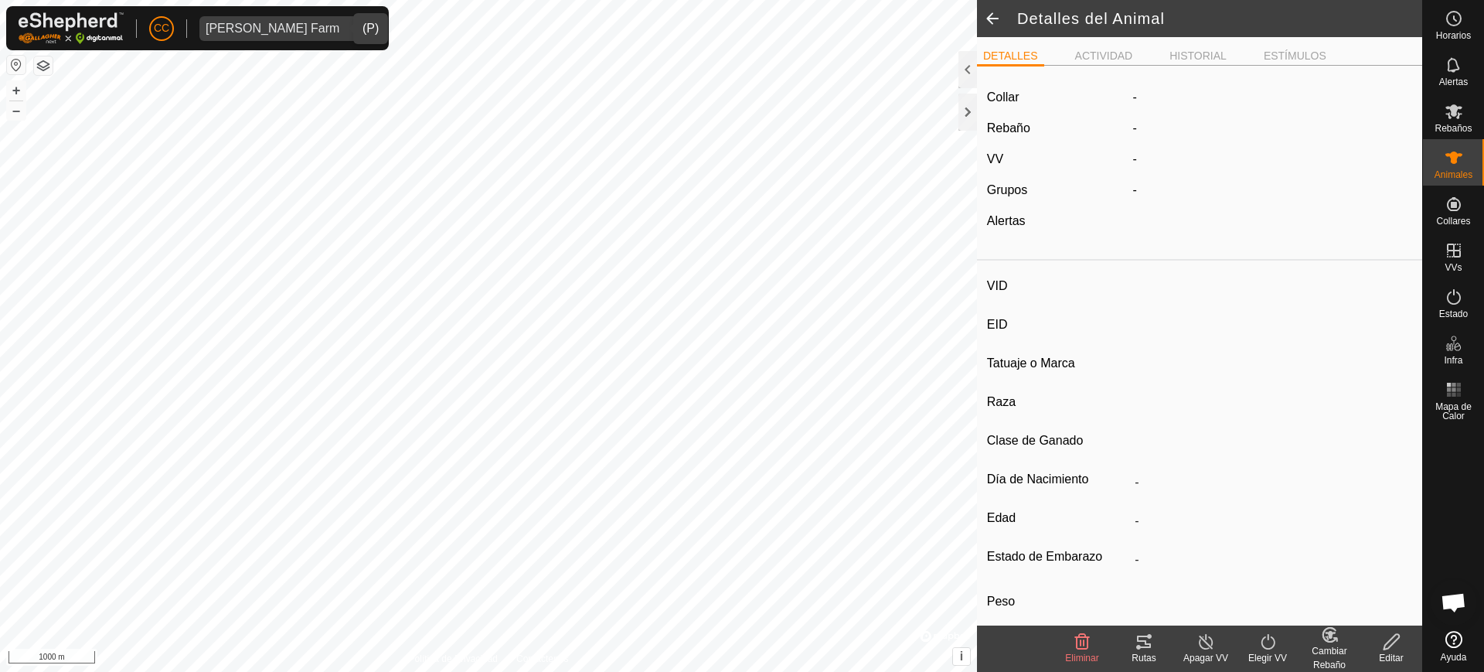
type input "0 kg"
type input "-"
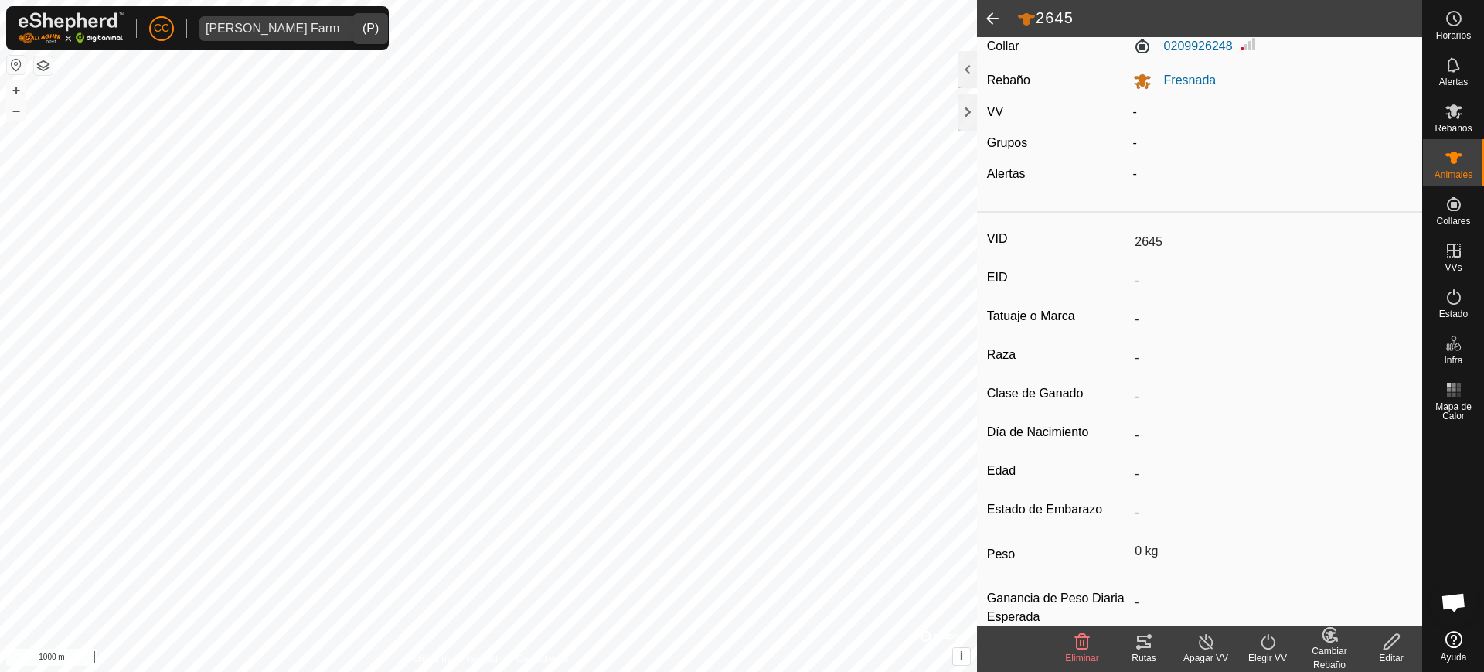
scroll to position [83, 0]
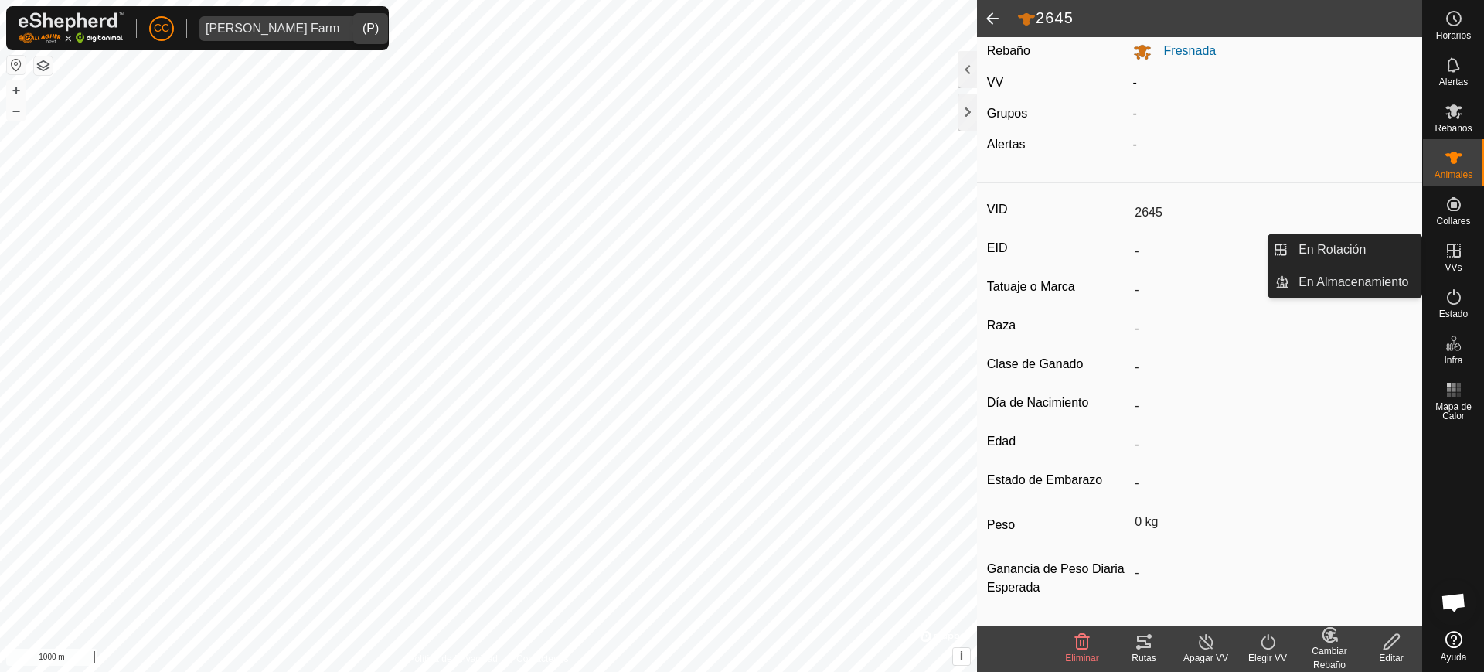
click at [1460, 260] on es-virtualpaddocks-svg-icon at bounding box center [1454, 250] width 28 height 25
click at [1371, 249] on link "En Rotación" at bounding box center [1356, 249] width 132 height 31
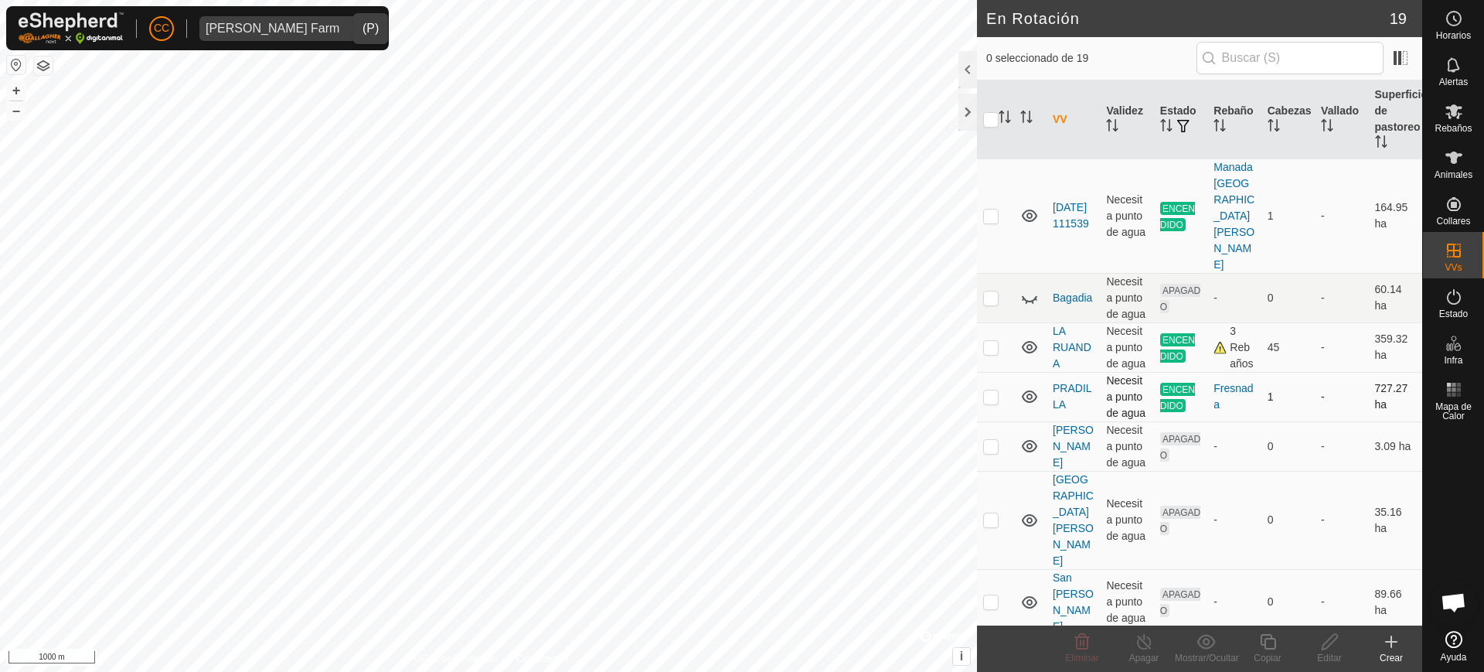
scroll to position [676, 0]
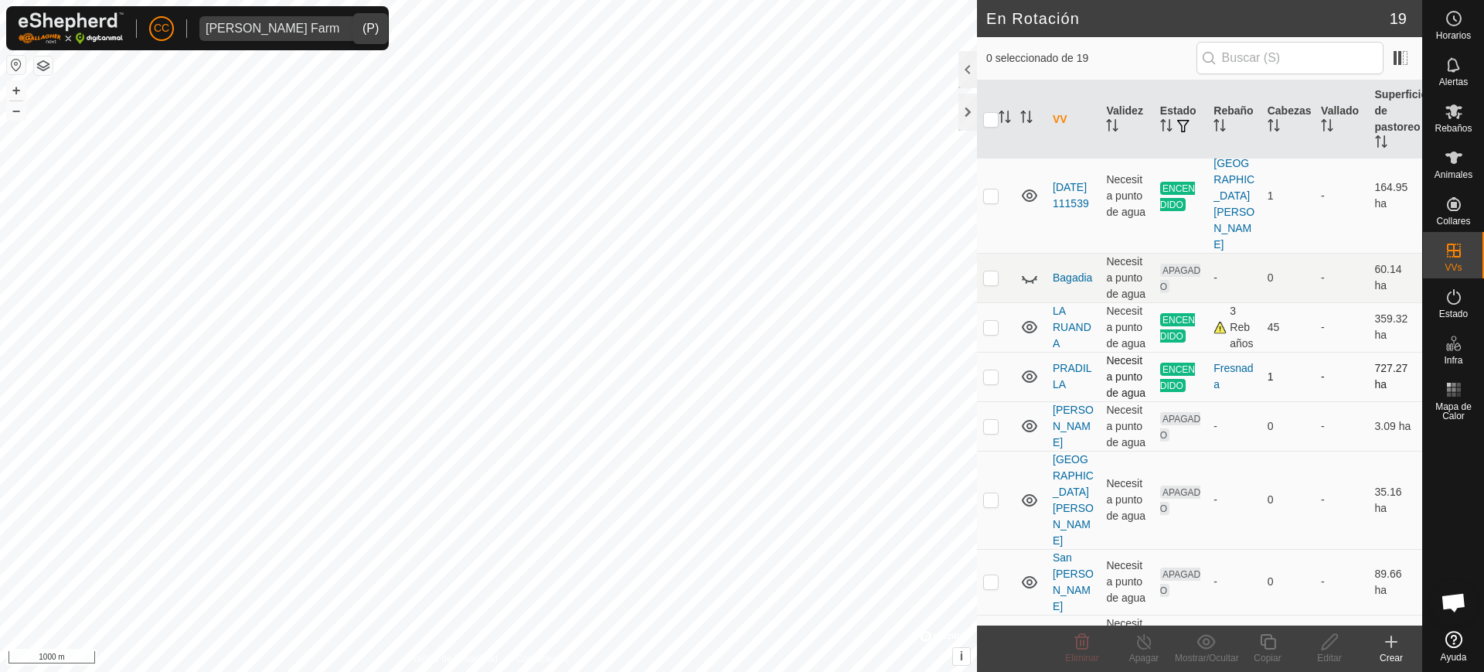
click at [1027, 386] on icon at bounding box center [1029, 376] width 19 height 19
click at [304, 28] on div "Alarcia Monja Farm" at bounding box center [273, 28] width 134 height 12
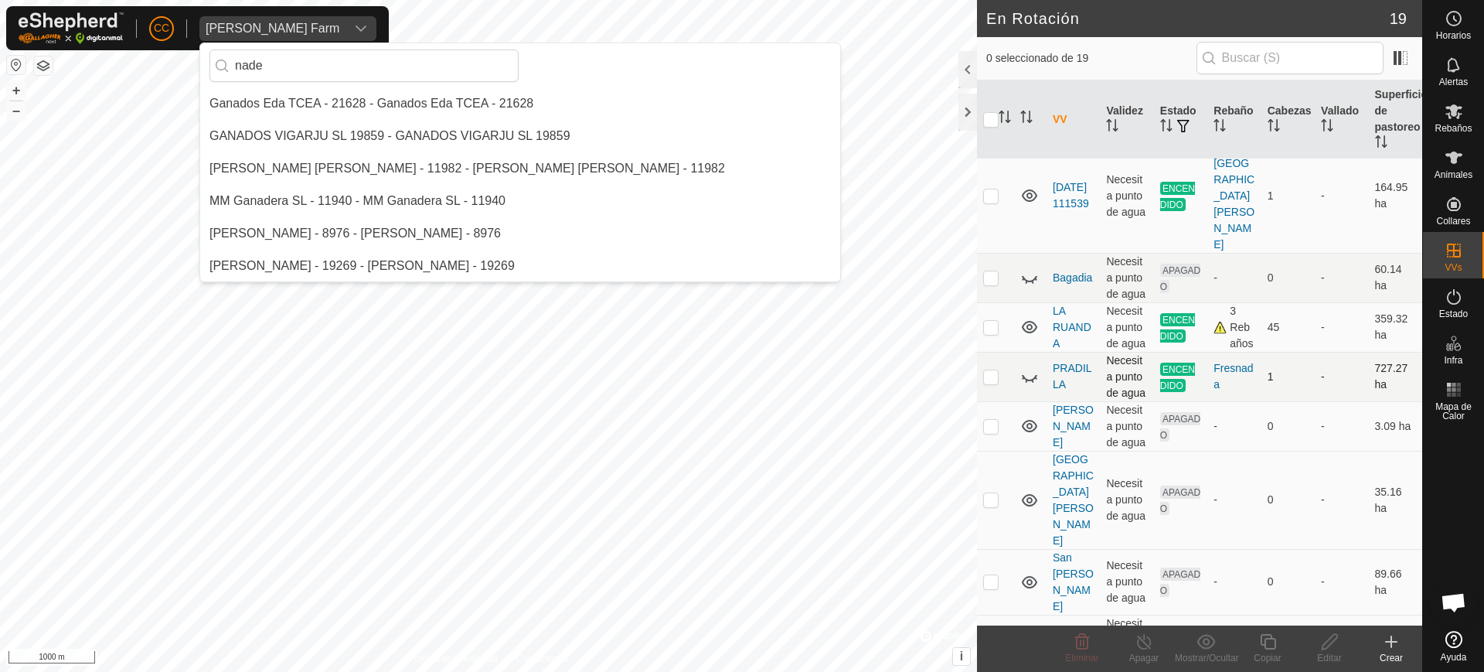
scroll to position [32, 0]
type input "nade"
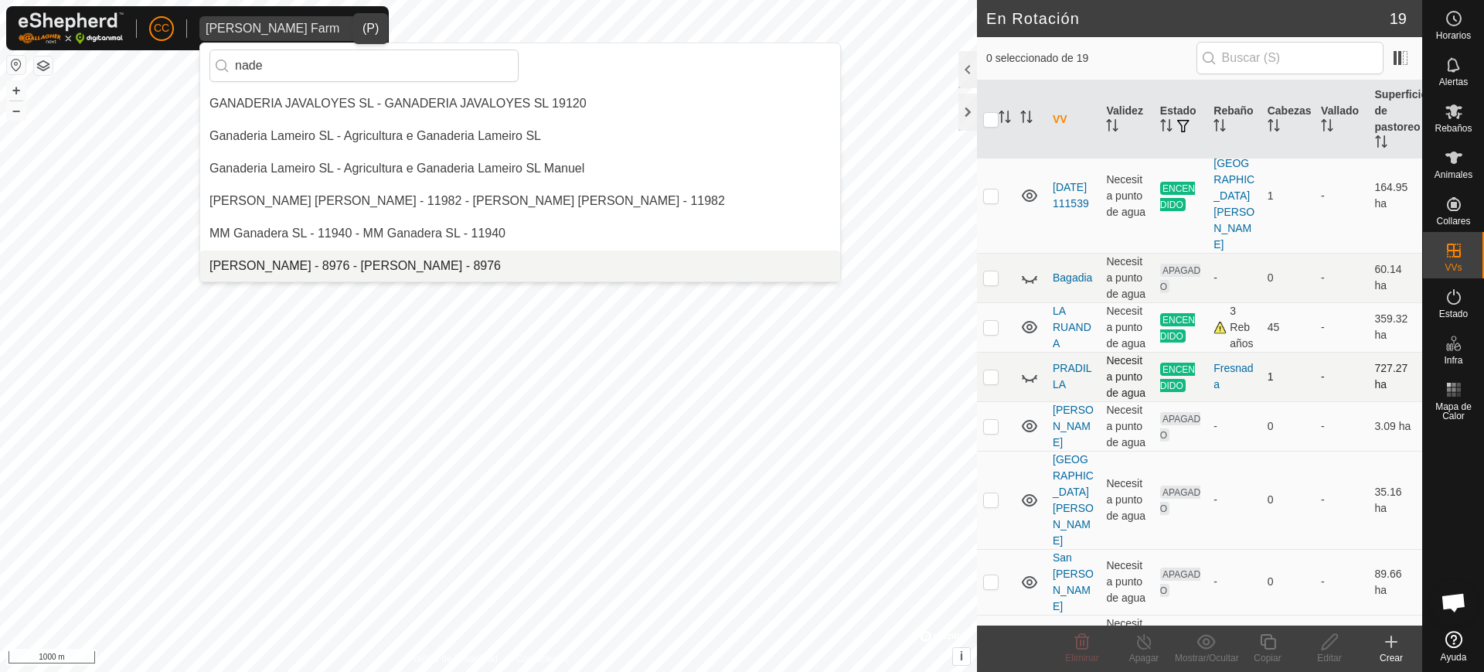
click at [371, 267] on li "[PERSON_NAME] - 8976 - [PERSON_NAME] - 8976" at bounding box center [520, 265] width 640 height 31
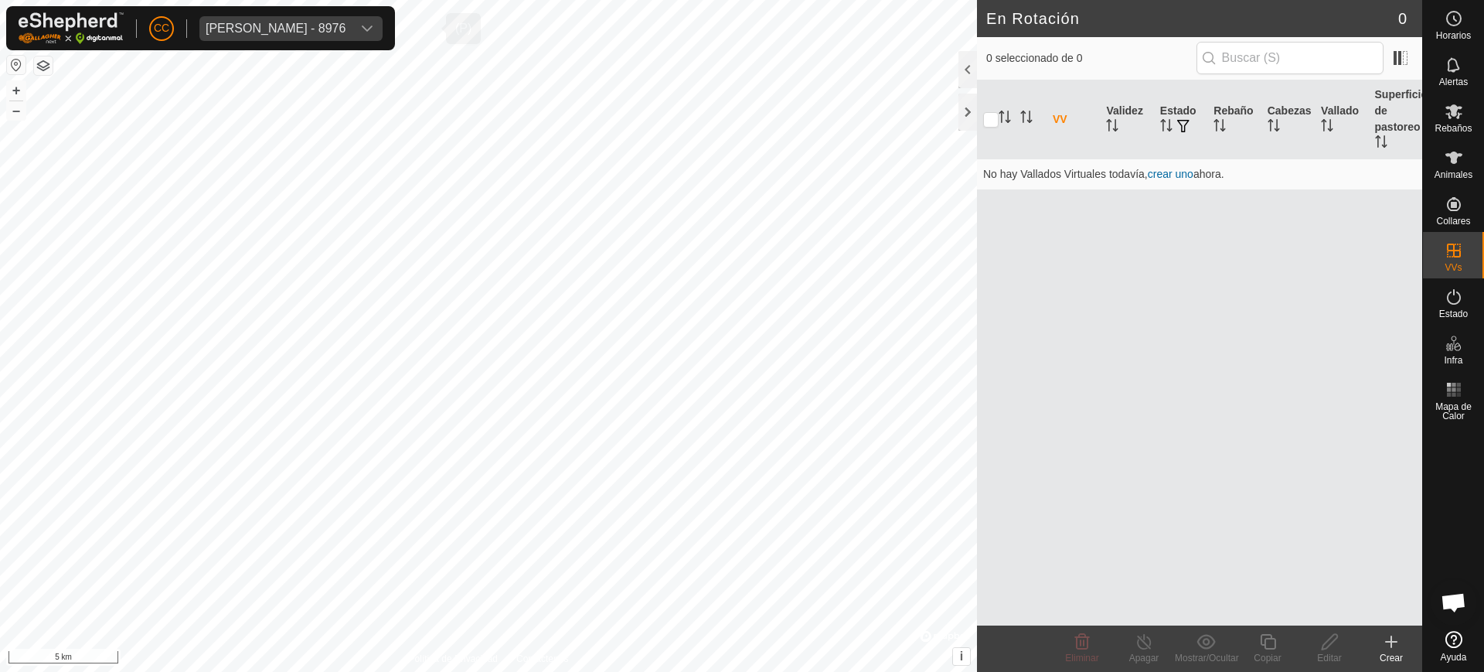
scroll to position [0, 0]
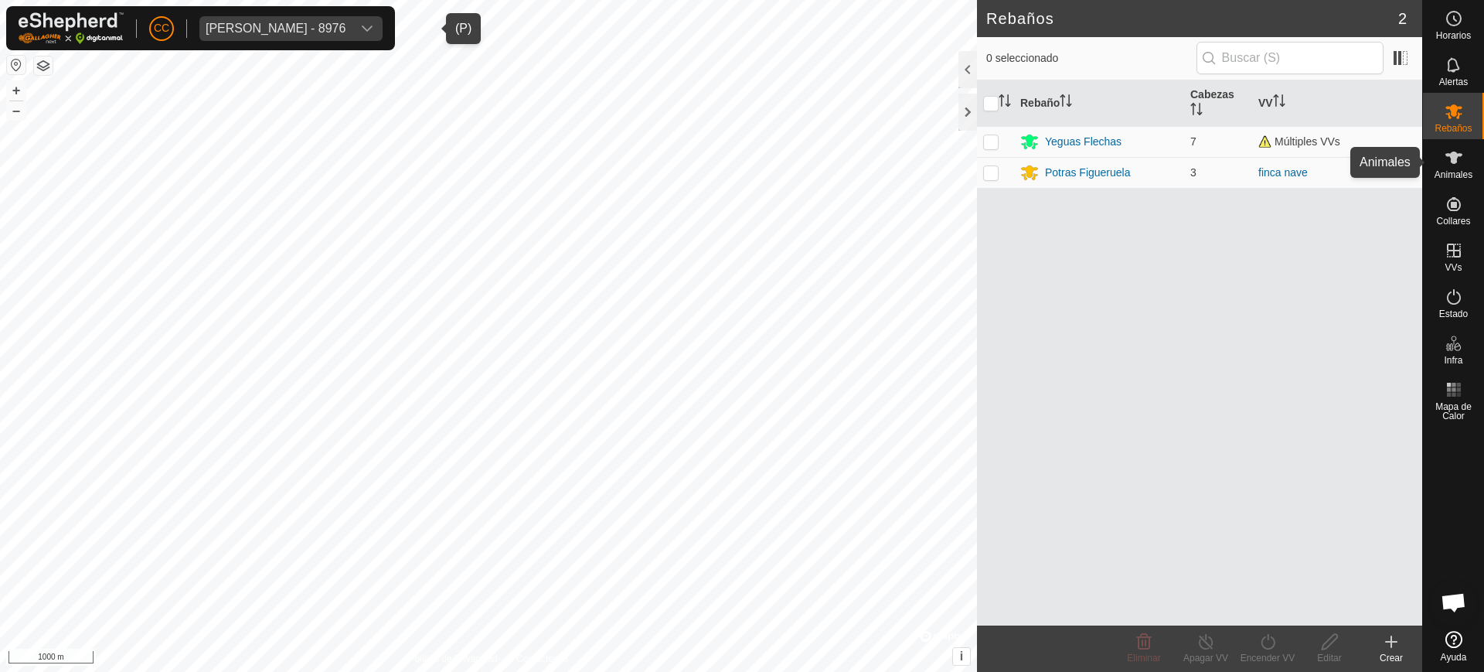
click at [1478, 176] on div "Animales" at bounding box center [1453, 162] width 61 height 46
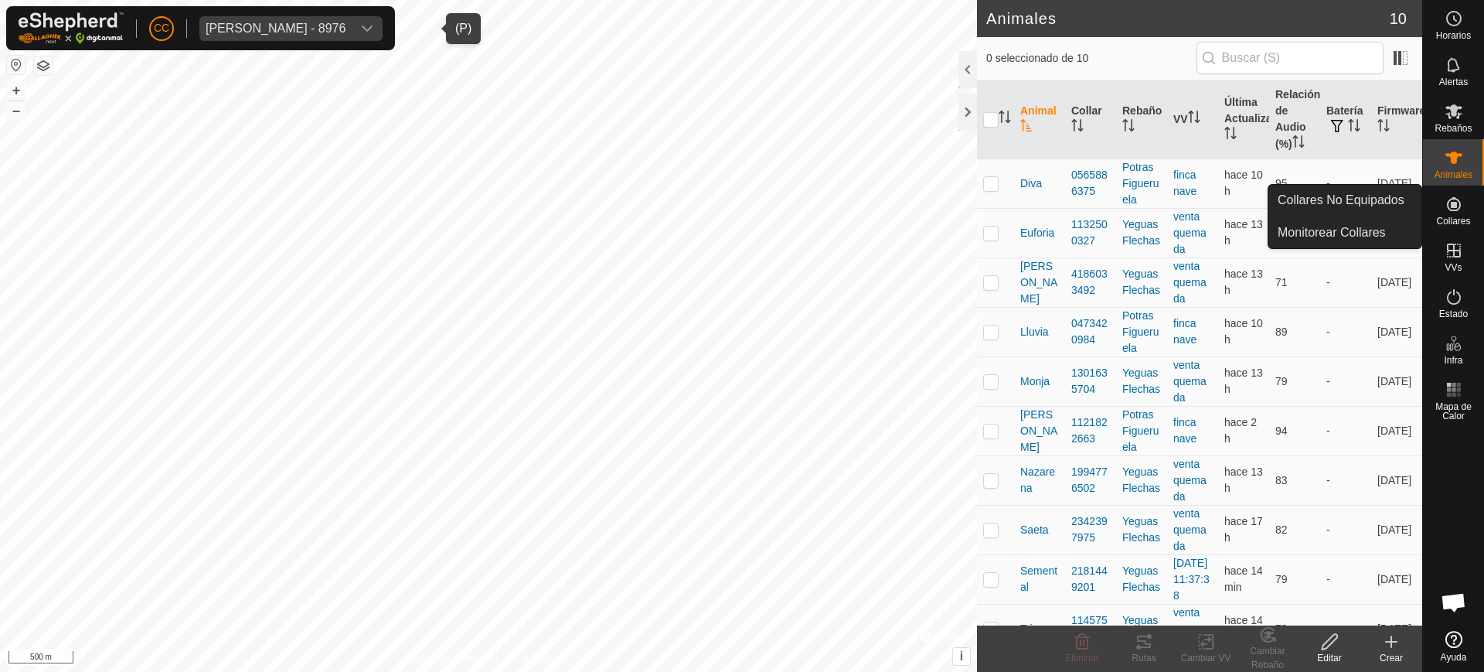
click at [1450, 219] on span "Collares" at bounding box center [1453, 220] width 34 height 9
click at [1395, 201] on link "Collares No Equipados" at bounding box center [1345, 200] width 153 height 31
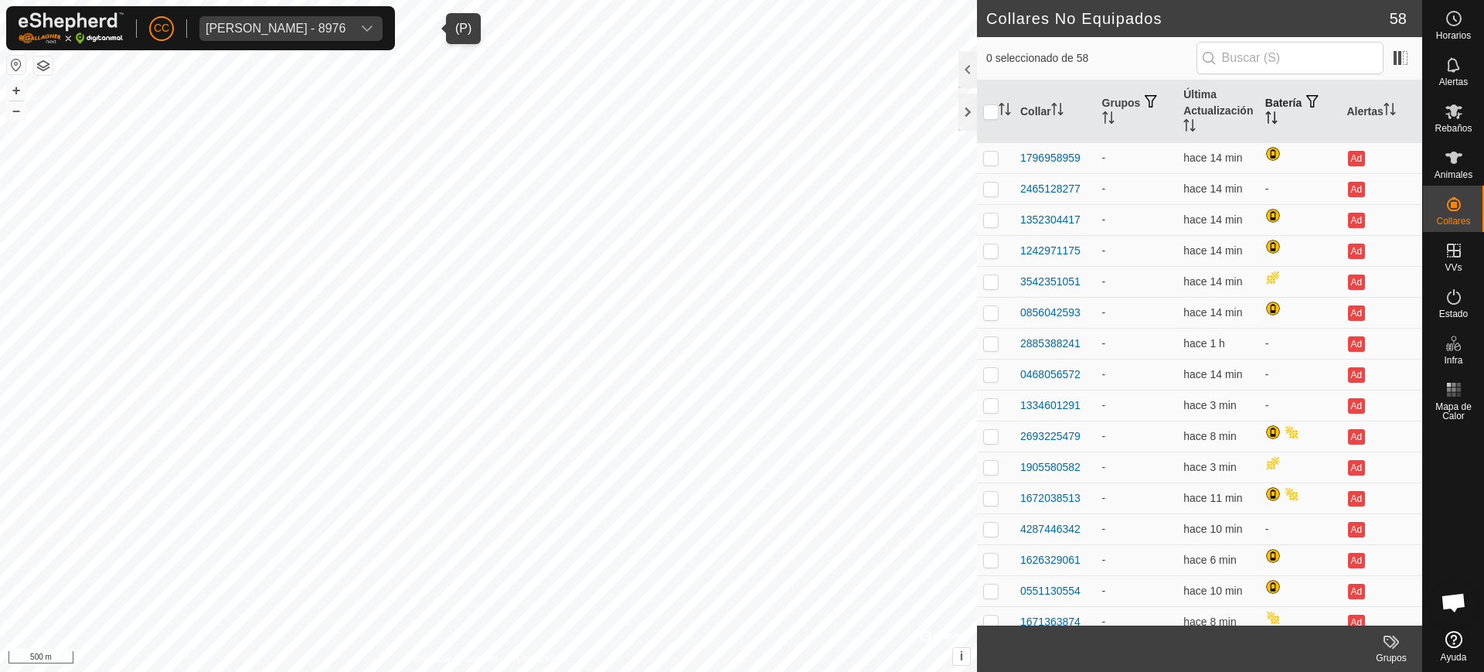
click at [1266, 114] on icon "Activar para ordenar" at bounding box center [1272, 117] width 12 height 12
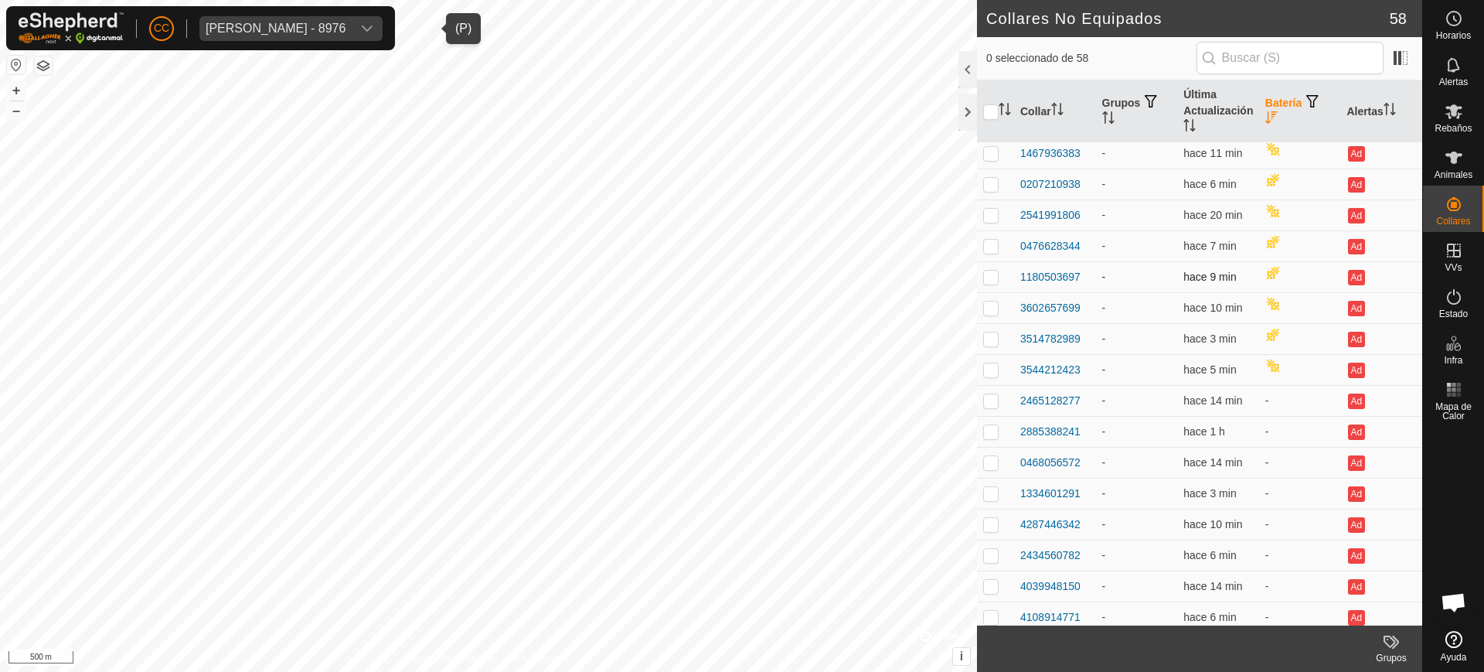
scroll to position [870, 0]
drag, startPoint x: 357, startPoint y: 29, endPoint x: 366, endPoint y: 27, distance: 9.6
click at [346, 30] on div "Nadezhda Nikolova Marinova - 8976" at bounding box center [276, 28] width 140 height 12
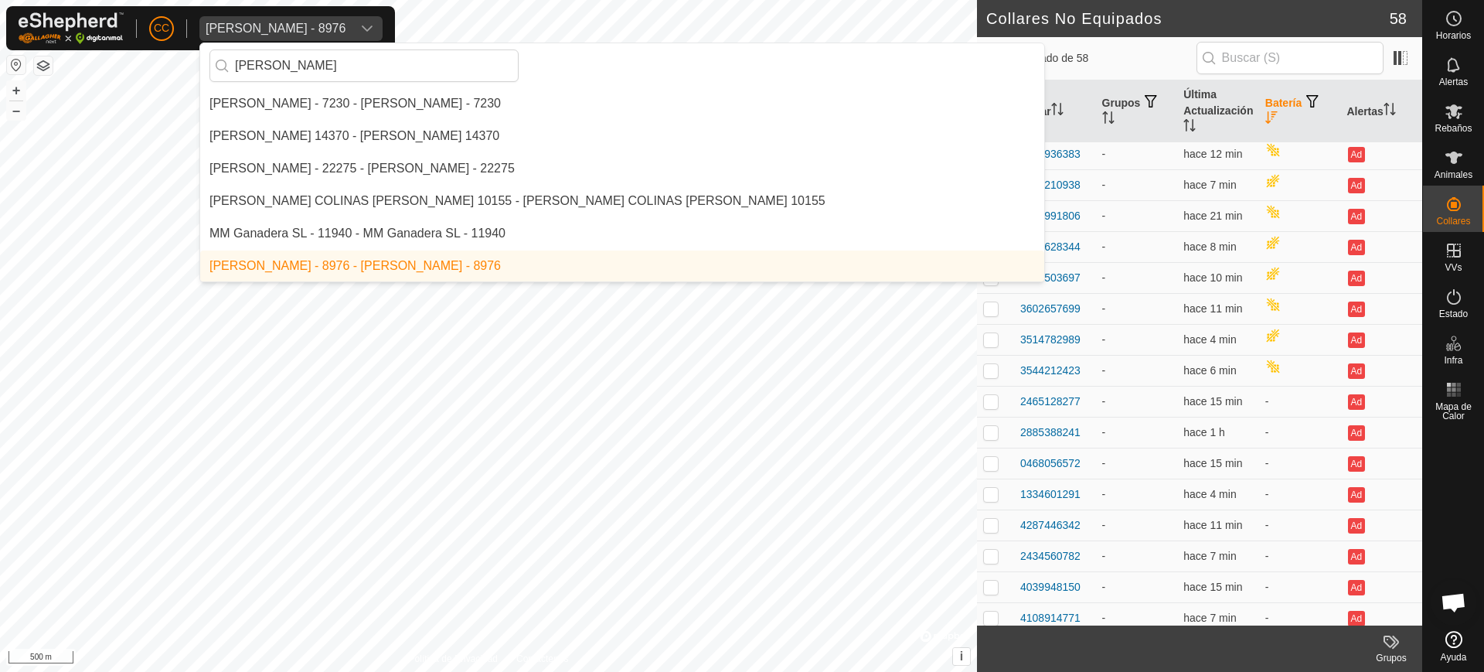
scroll to position [0, 0]
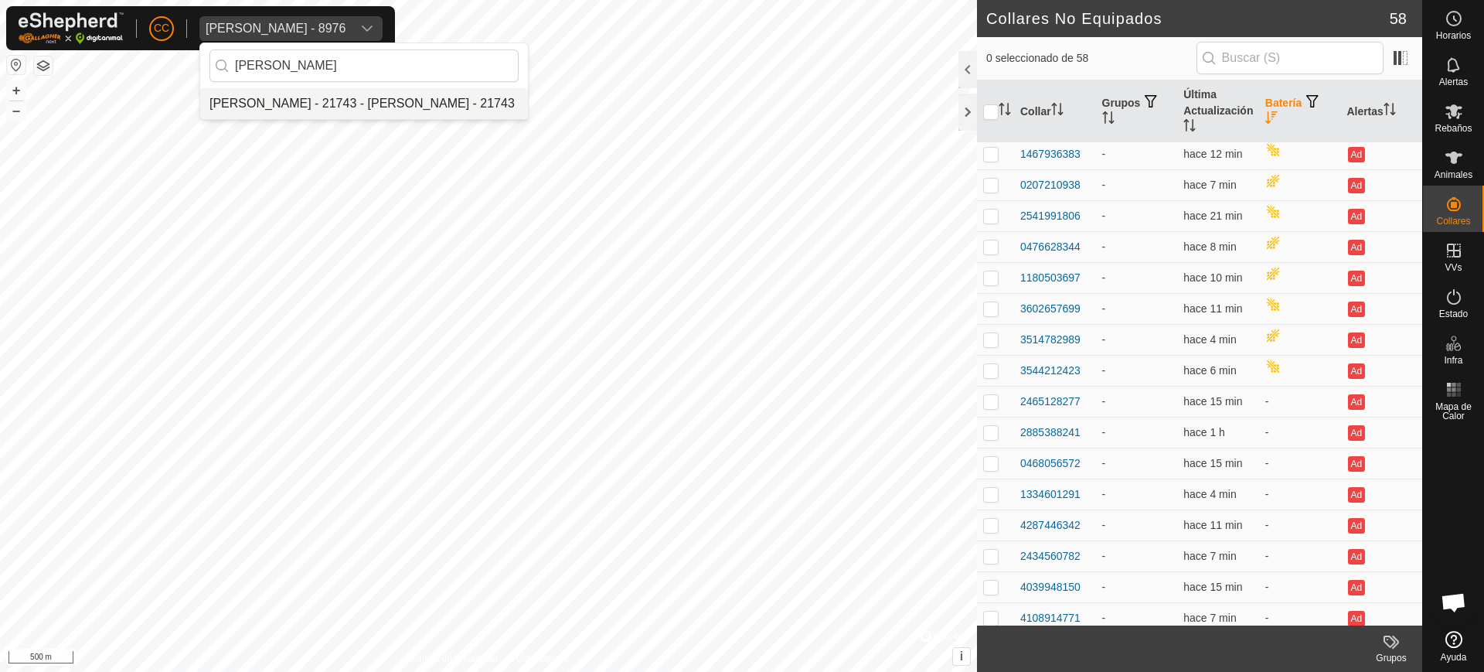
type input "Laura"
click at [330, 101] on li "[PERSON_NAME] - 21743 - [PERSON_NAME] - 21743" at bounding box center [364, 103] width 328 height 31
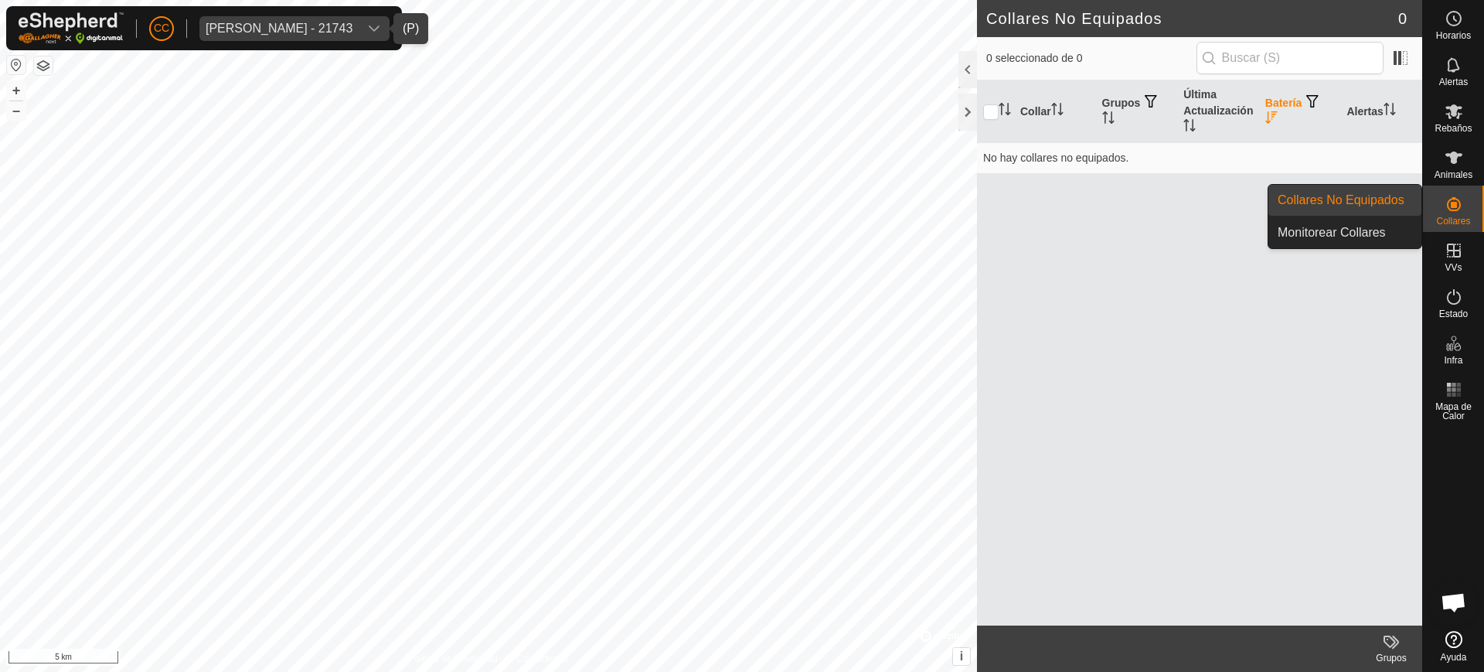
click at [1484, 199] on div "Collares" at bounding box center [1453, 209] width 61 height 46
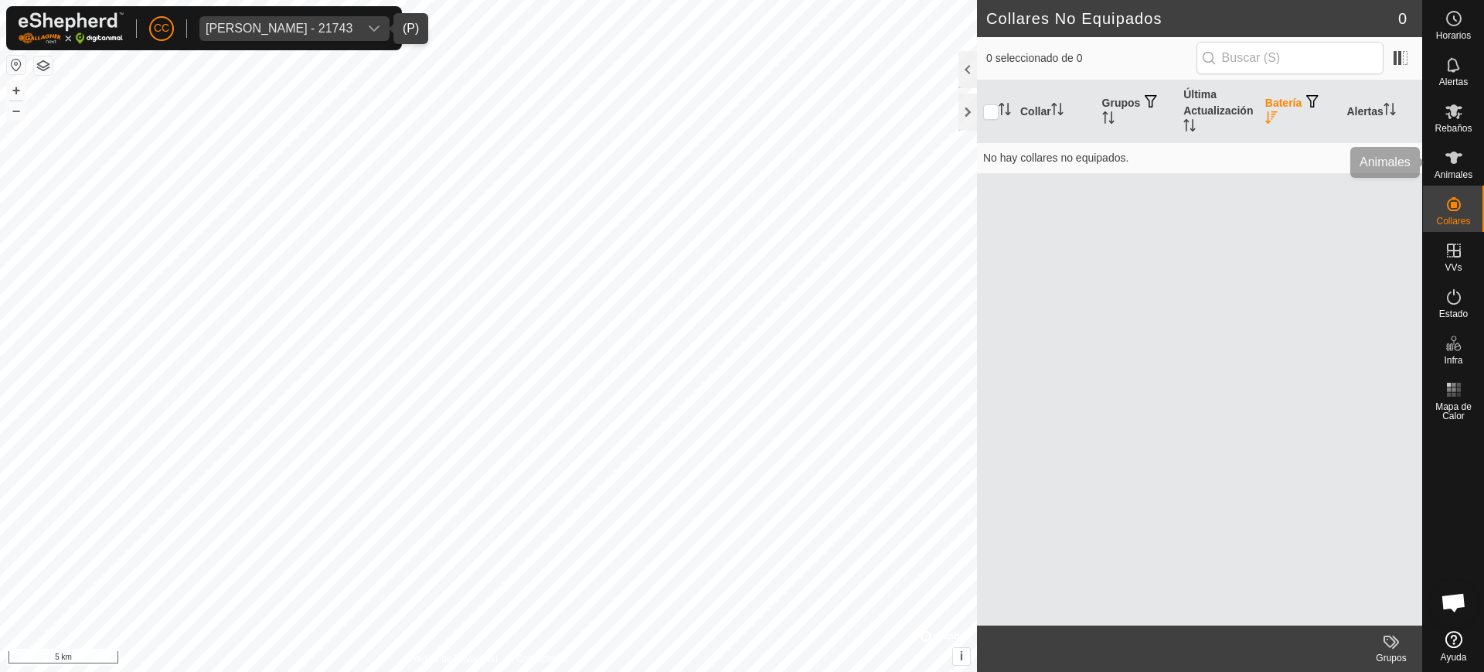
click at [1449, 176] on span "Animales" at bounding box center [1454, 174] width 38 height 9
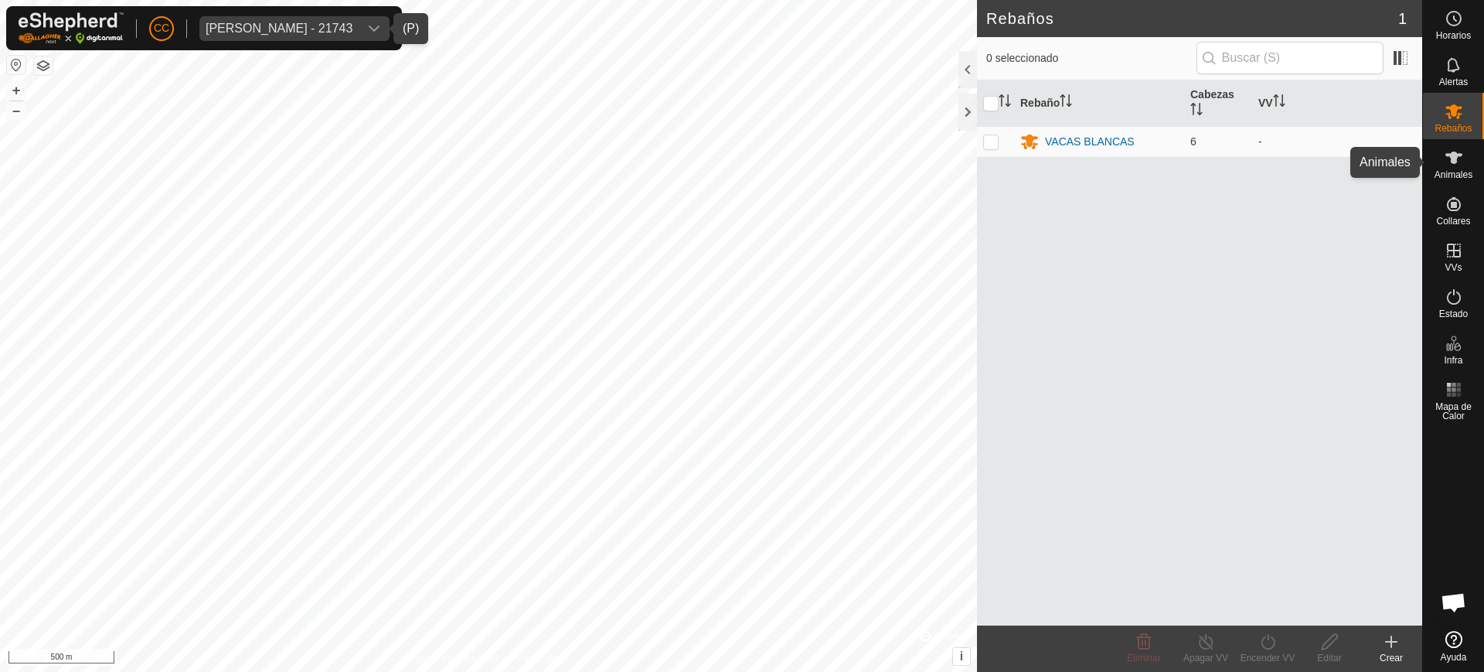
click at [1447, 165] on icon at bounding box center [1454, 157] width 19 height 19
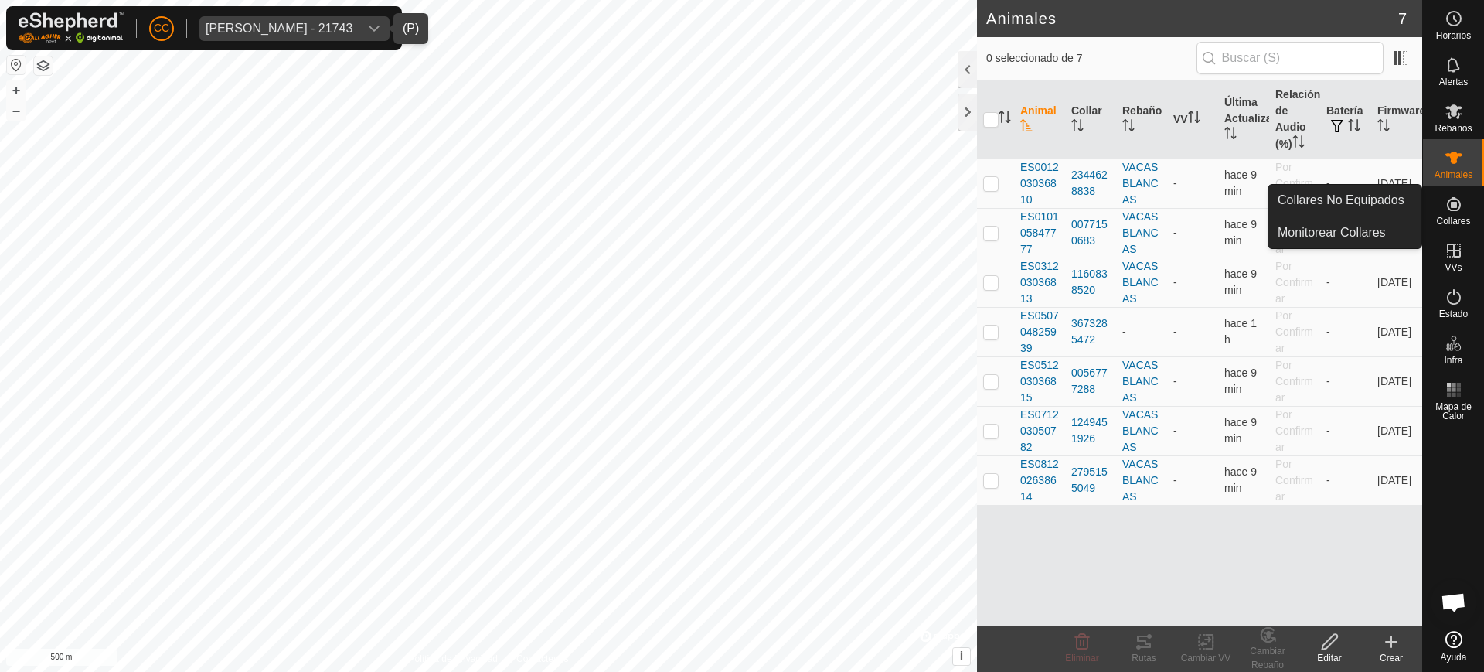
click at [1451, 199] on icon at bounding box center [1454, 204] width 14 height 14
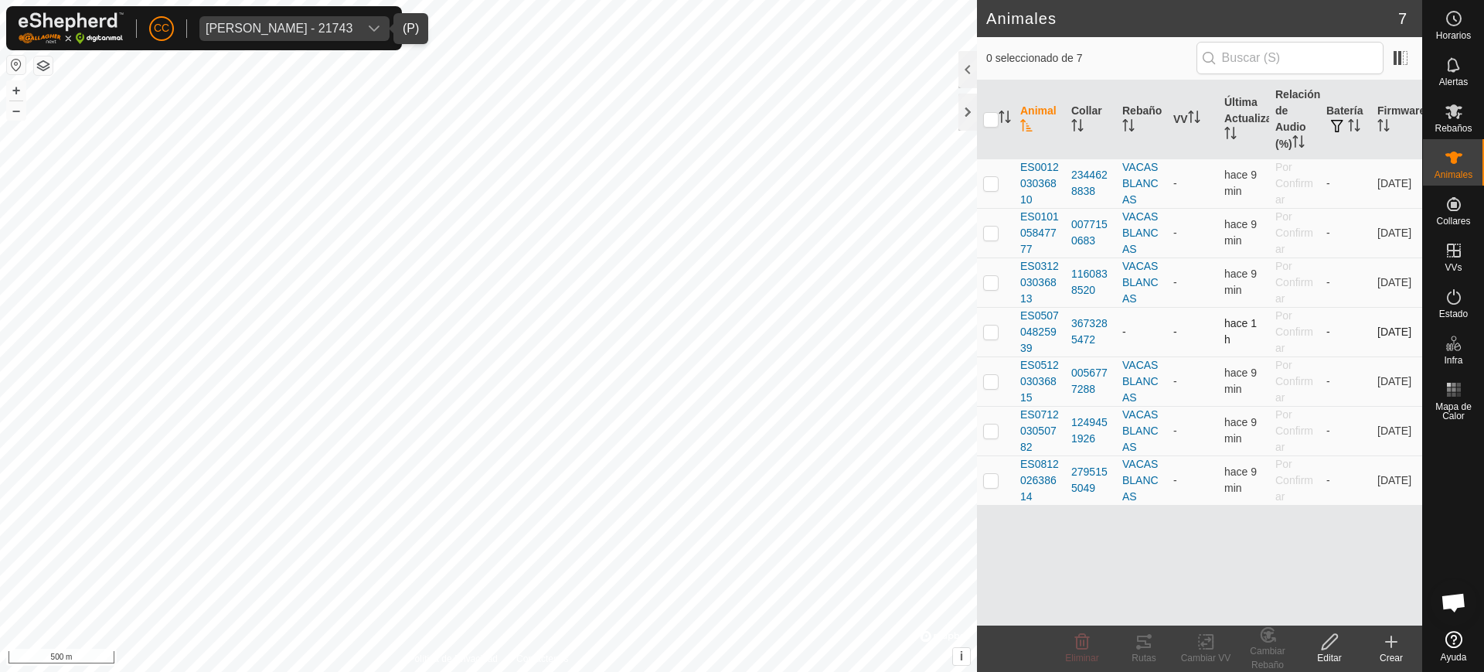
click at [993, 336] on p-checkbox at bounding box center [990, 331] width 15 height 12
checkbox input "true"
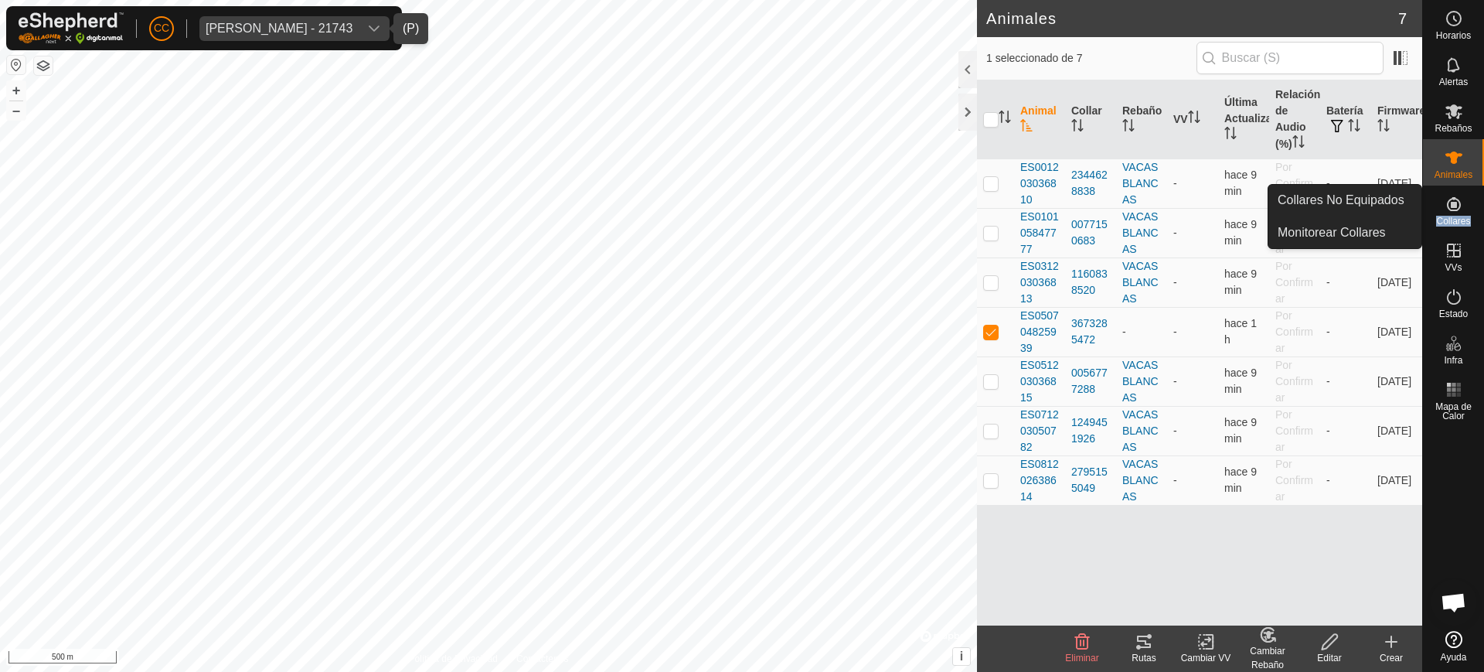
click at [1471, 211] on div "Collares" at bounding box center [1453, 209] width 61 height 46
click at [1450, 232] on div "VVs" at bounding box center [1453, 255] width 61 height 46
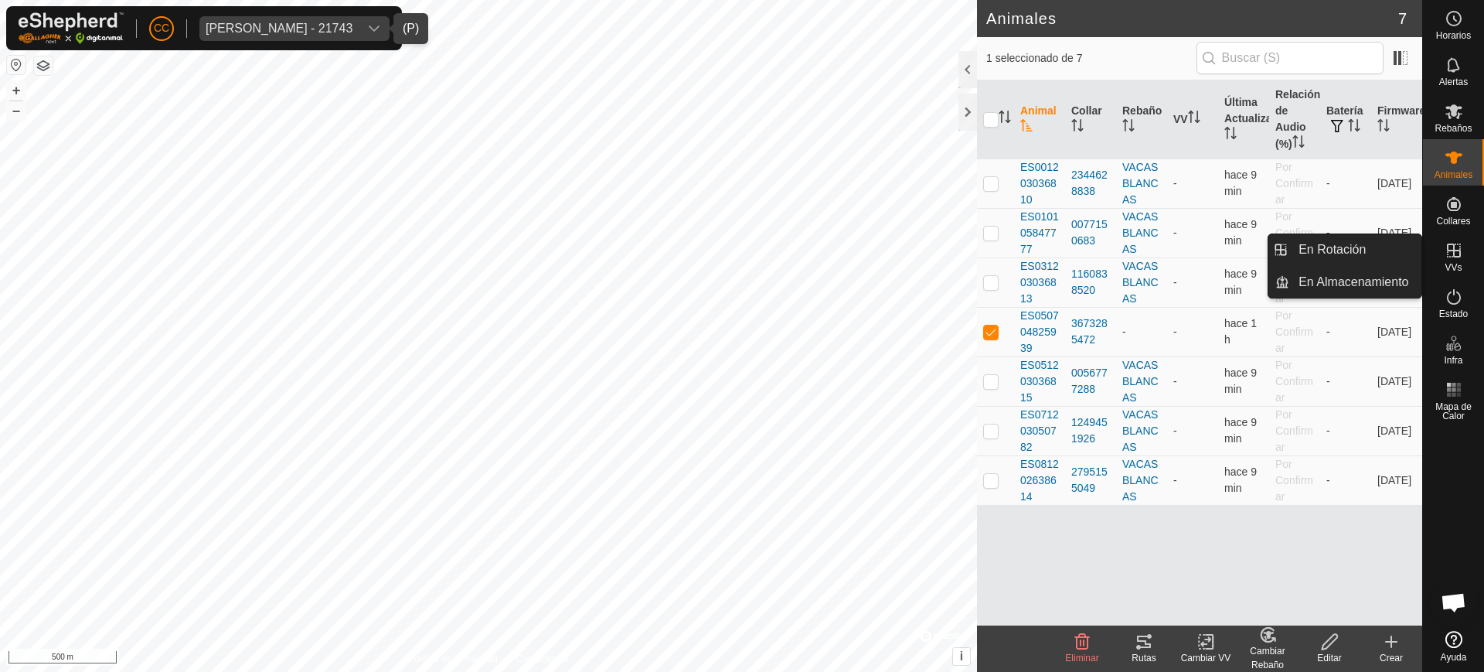
click at [1419, 255] on link "En Rotación" at bounding box center [1356, 249] width 132 height 31
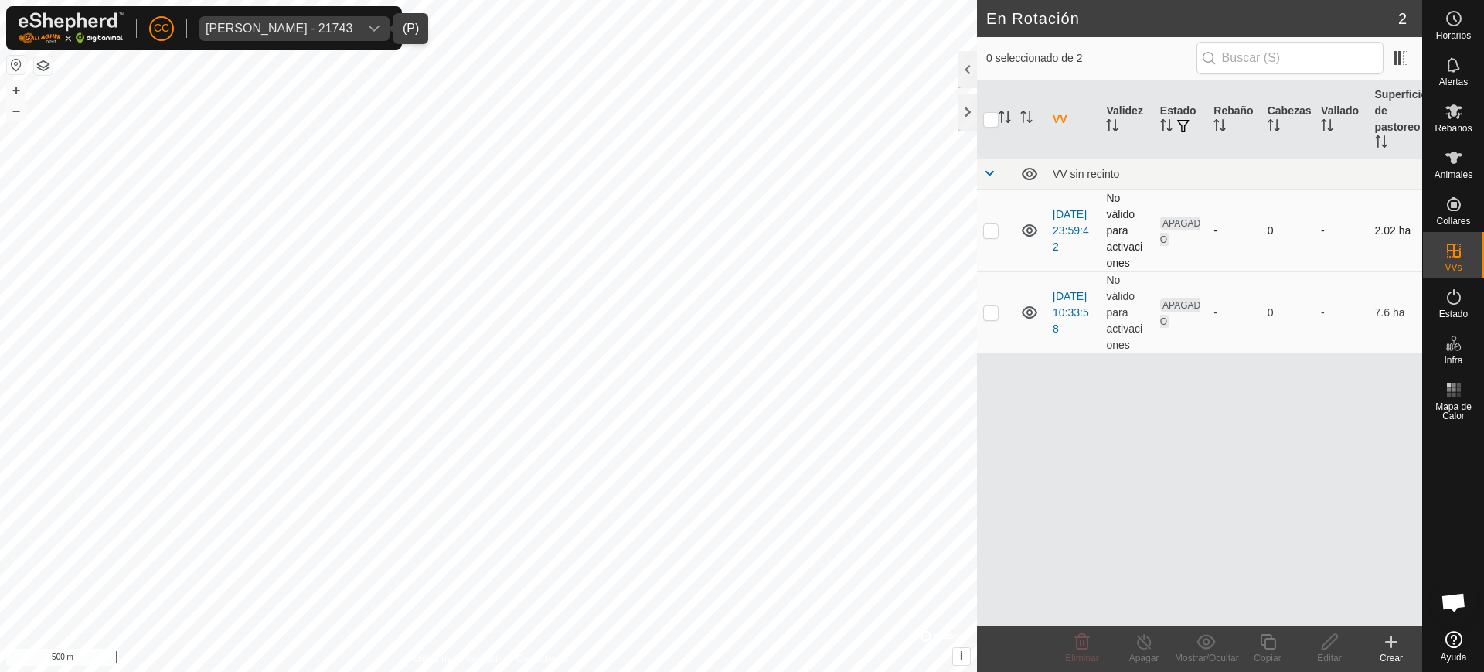
click at [993, 234] on p-checkbox at bounding box center [990, 230] width 15 height 12
checkbox input "true"
click at [1319, 639] on edit-svg-icon at bounding box center [1330, 641] width 62 height 19
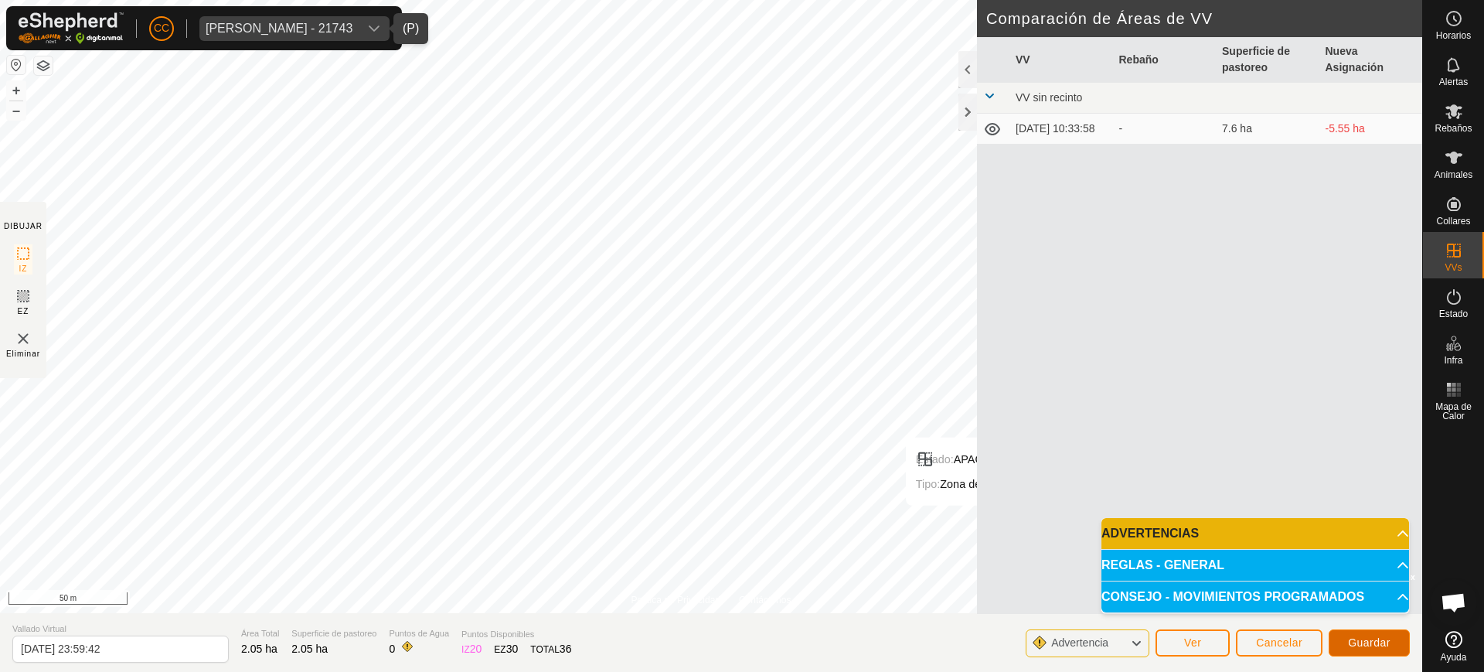
click at [1363, 642] on span "Guardar" at bounding box center [1369, 642] width 43 height 12
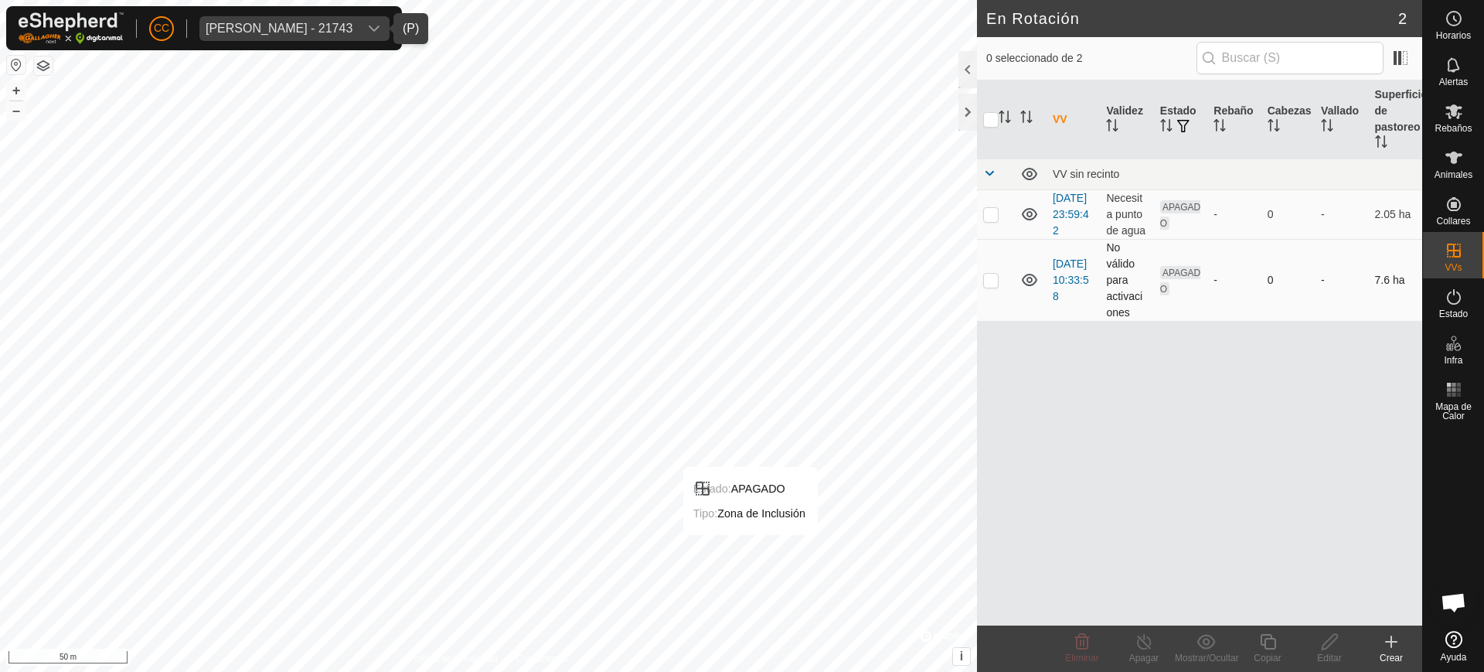
click at [996, 303] on td at bounding box center [995, 280] width 37 height 82
checkbox input "true"
click at [1320, 639] on icon at bounding box center [1329, 641] width 19 height 19
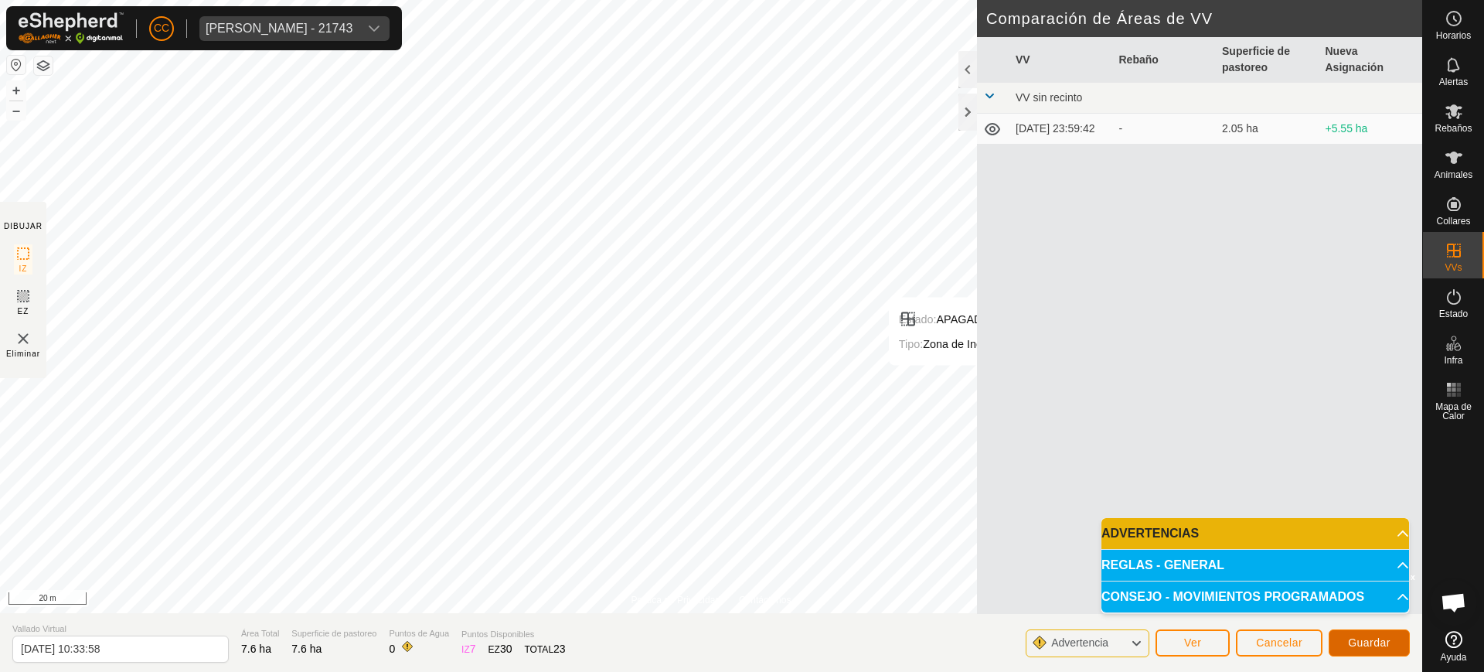
click at [1371, 643] on span "Guardar" at bounding box center [1369, 642] width 43 height 12
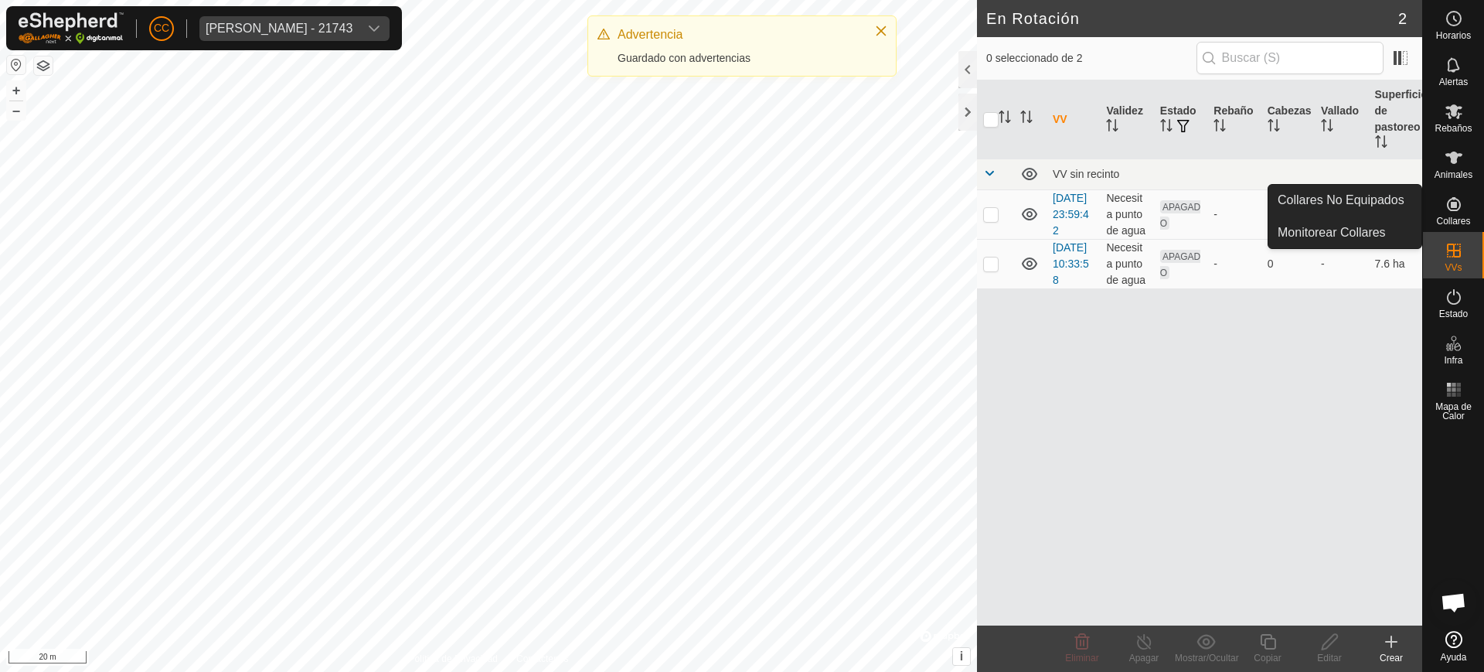
click at [1440, 204] on es-neckbands-svg-icon at bounding box center [1454, 204] width 28 height 25
click at [1460, 197] on icon at bounding box center [1454, 204] width 19 height 19
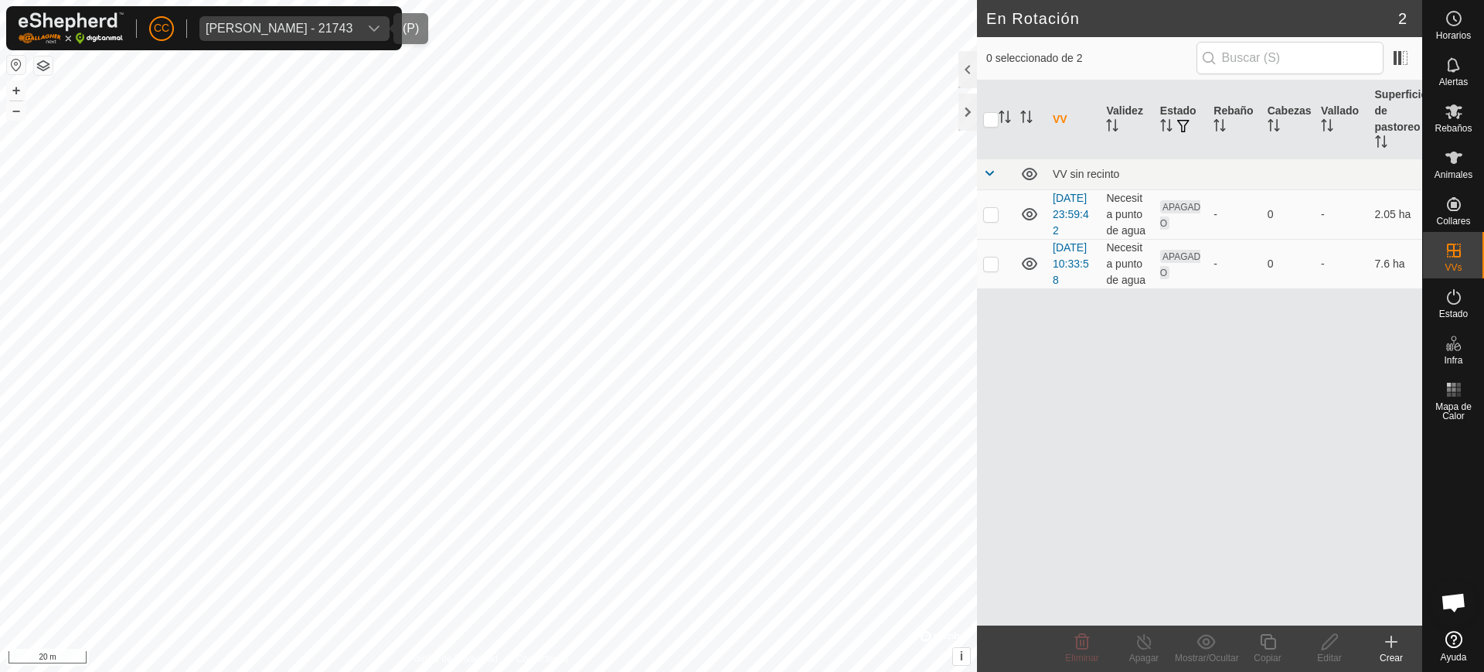
click at [271, 26] on div "Laura Lopez Parro - 21743" at bounding box center [279, 28] width 147 height 12
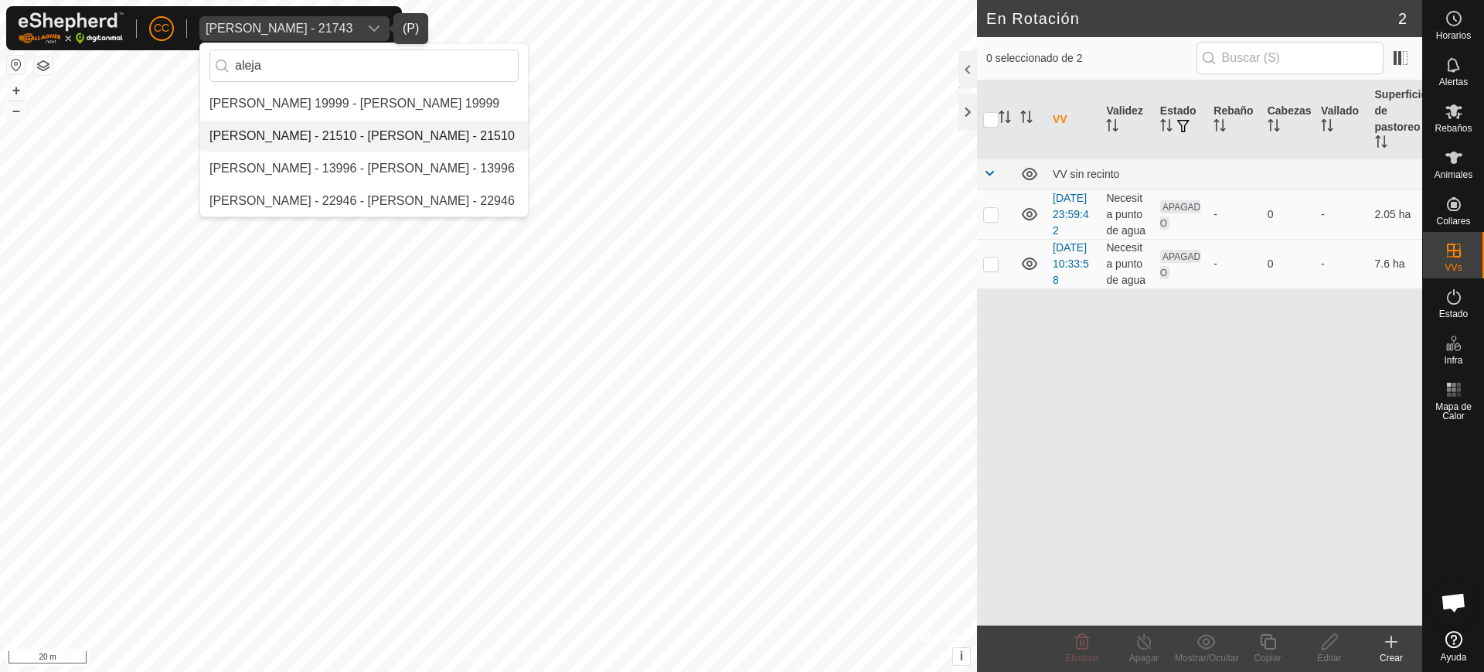
type input "aleja"
click at [361, 128] on li "[PERSON_NAME] - 21510 - [PERSON_NAME] - 21510" at bounding box center [364, 136] width 328 height 31
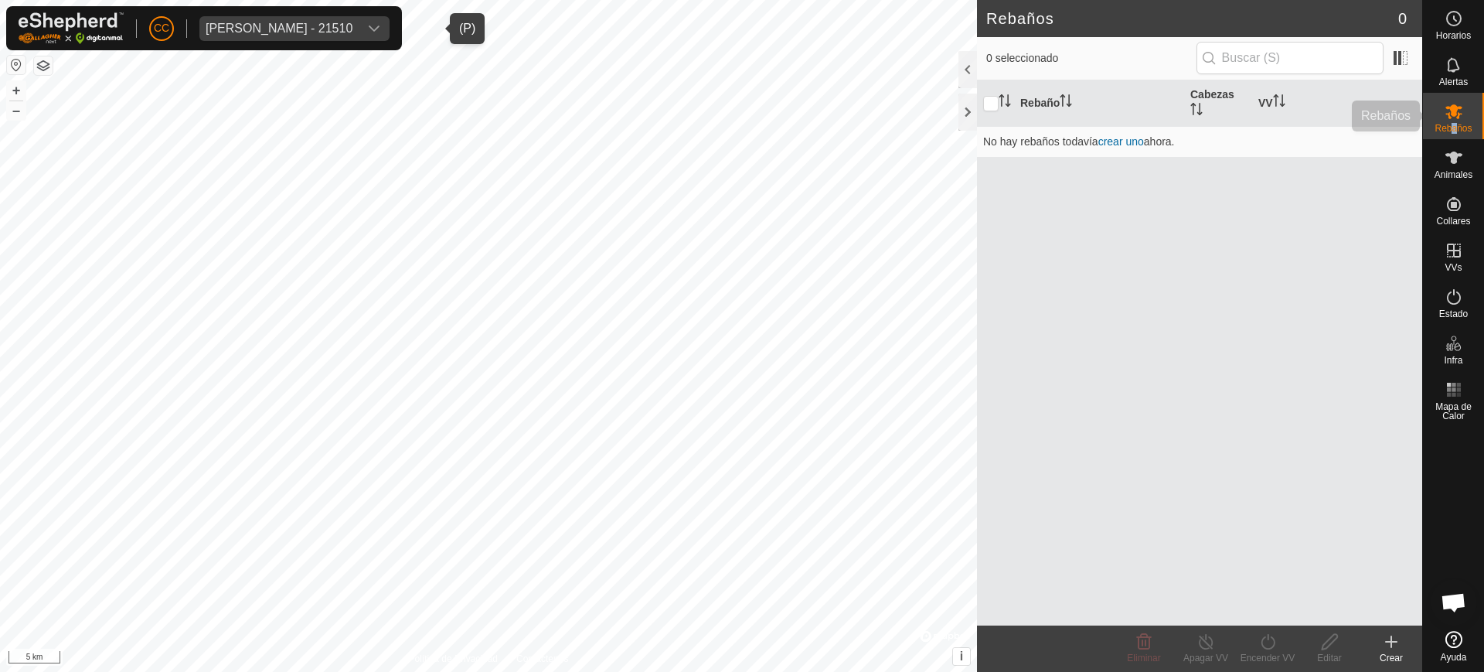
click at [1451, 135] on div "Rebaños" at bounding box center [1453, 116] width 61 height 46
click at [1446, 154] on icon at bounding box center [1454, 158] width 17 height 12
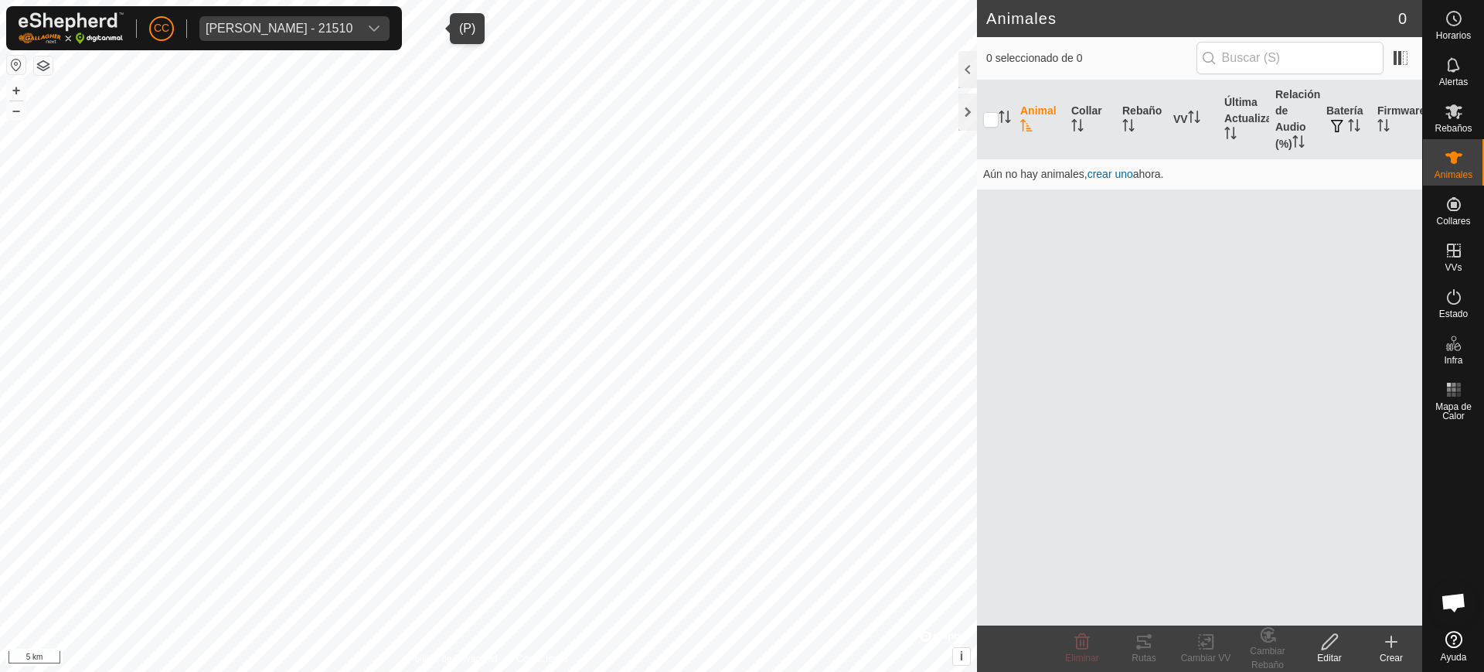
click at [1455, 177] on span "Animales" at bounding box center [1454, 174] width 38 height 9
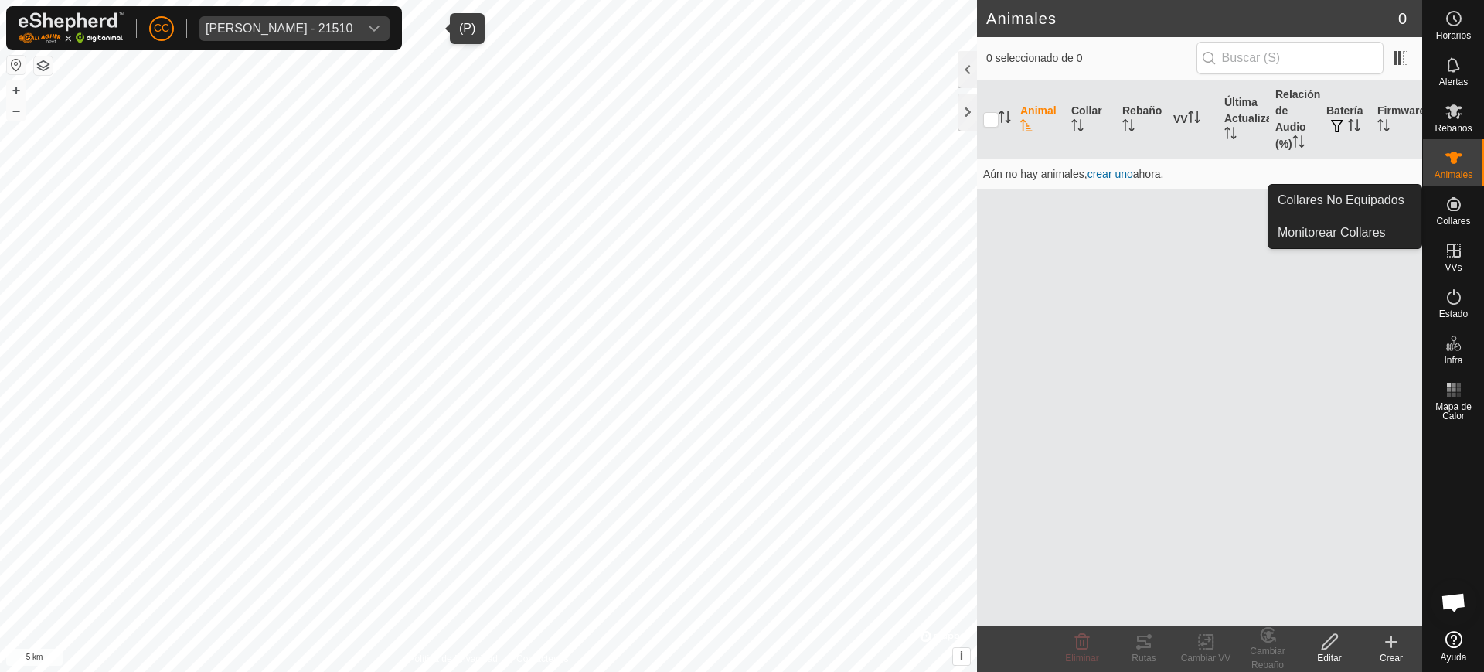
click at [1439, 206] on div "Collares" at bounding box center [1453, 209] width 61 height 46
click at [1345, 202] on link "Collares No Equipados" at bounding box center [1345, 200] width 153 height 31
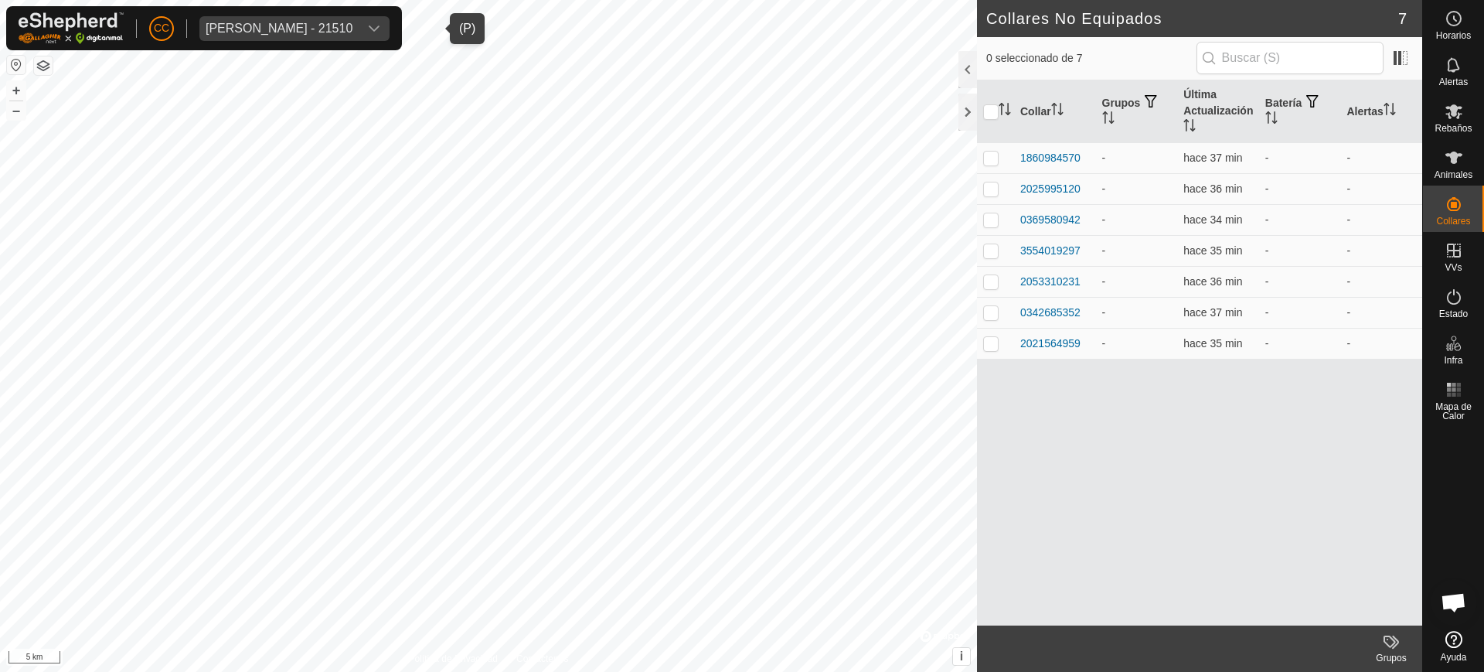
click at [284, 36] on span "[PERSON_NAME] - 21510" at bounding box center [278, 28] width 159 height 25
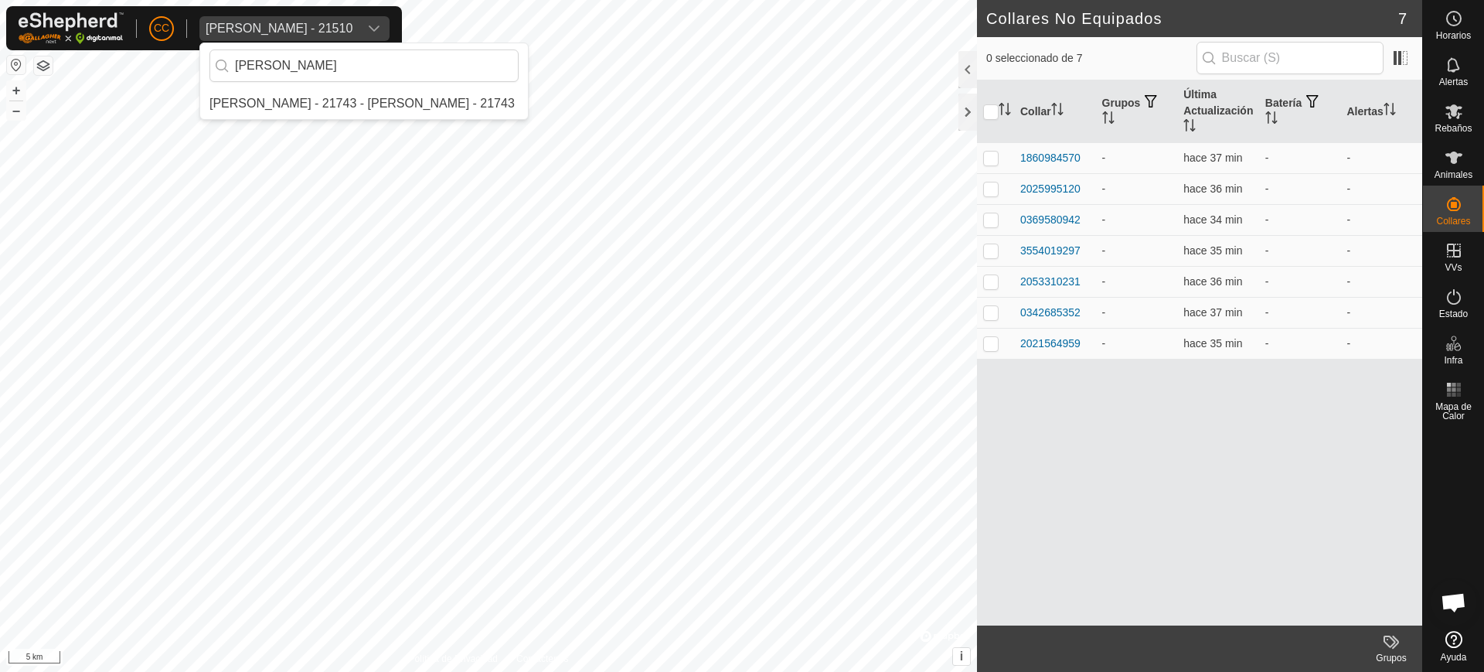
type input "laura"
click at [335, 109] on li "[PERSON_NAME] - 21743 - [PERSON_NAME] - 21743" at bounding box center [364, 103] width 328 height 31
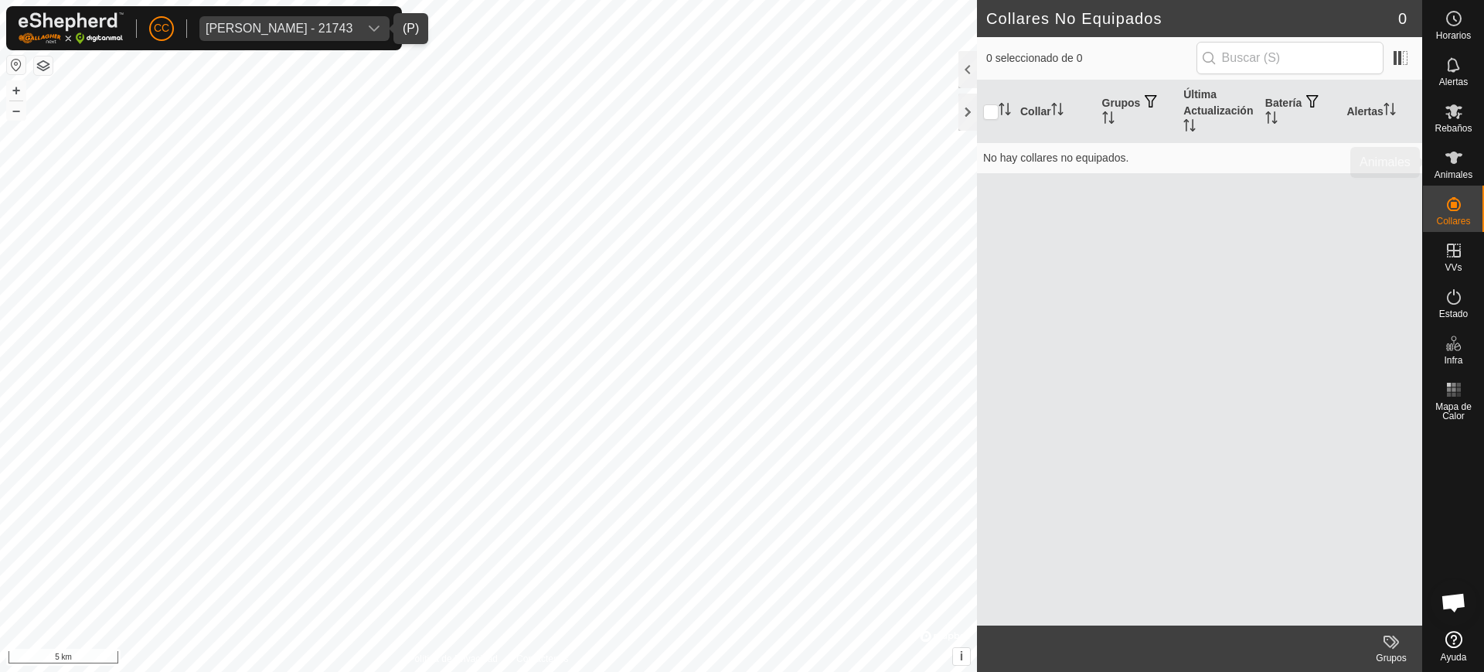
click at [1446, 151] on icon at bounding box center [1454, 157] width 19 height 19
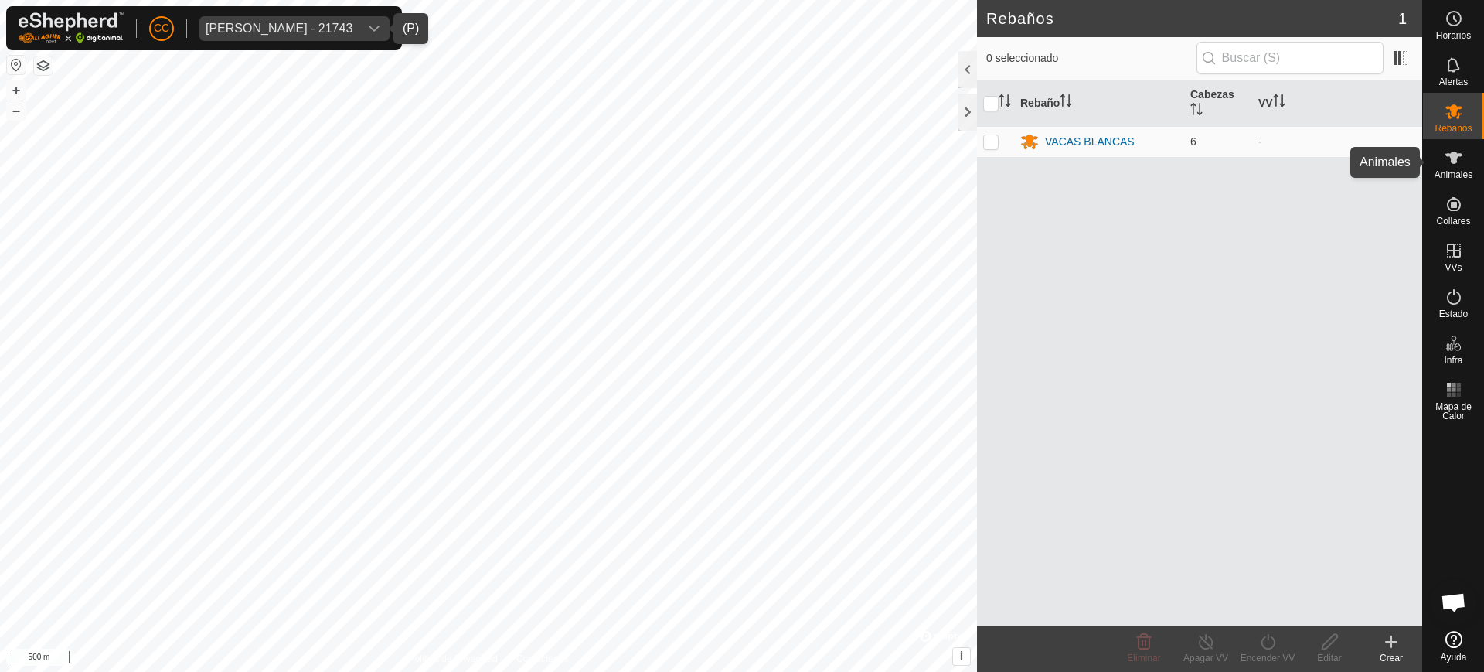
click at [1450, 163] on icon at bounding box center [1454, 157] width 19 height 19
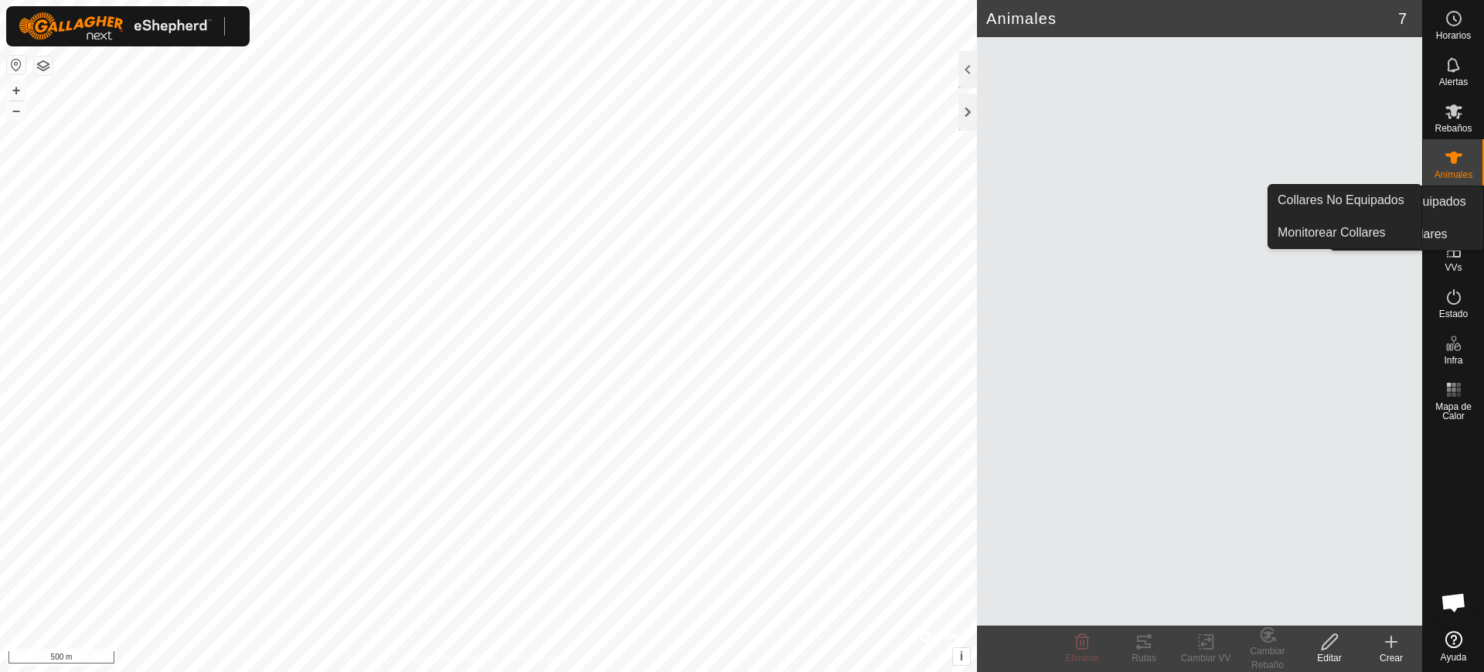
scroll to position [1232, 0]
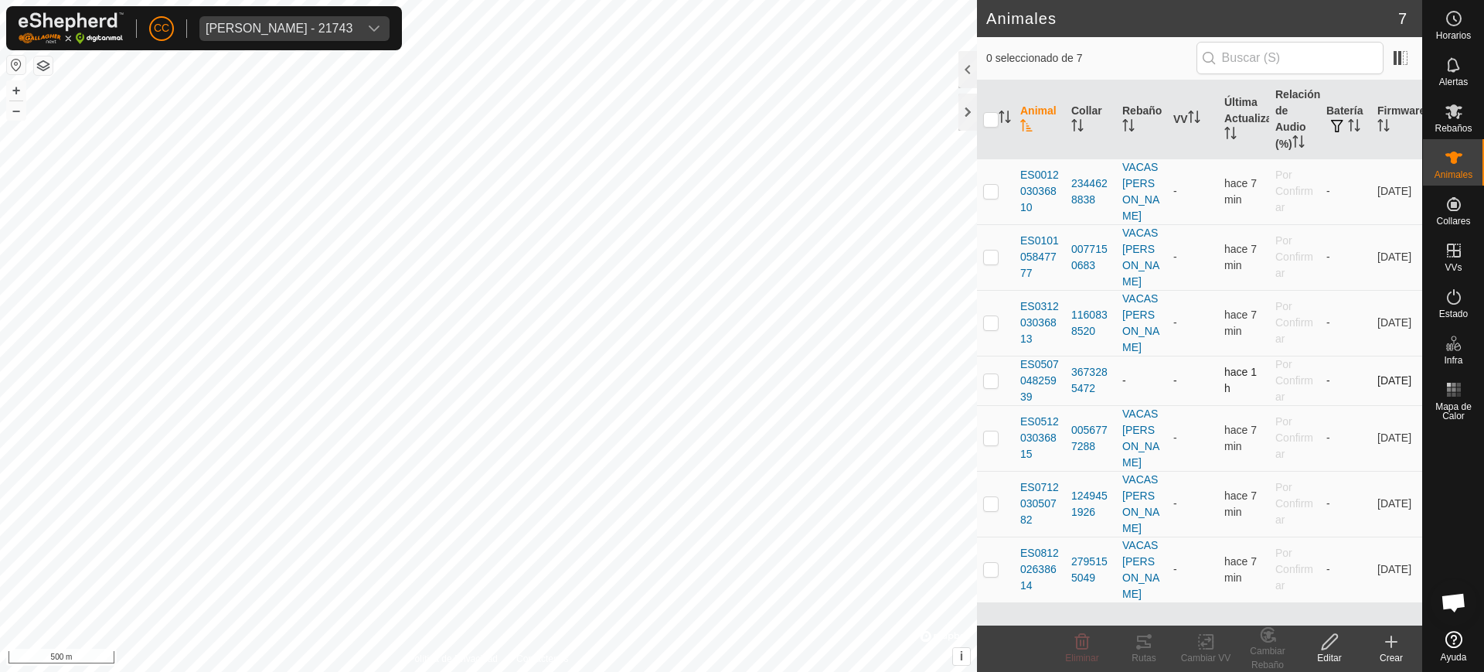
click at [986, 374] on p-checkbox at bounding box center [990, 380] width 15 height 12
click at [1264, 649] on div "Cambiar Rebaño" at bounding box center [1268, 658] width 62 height 28
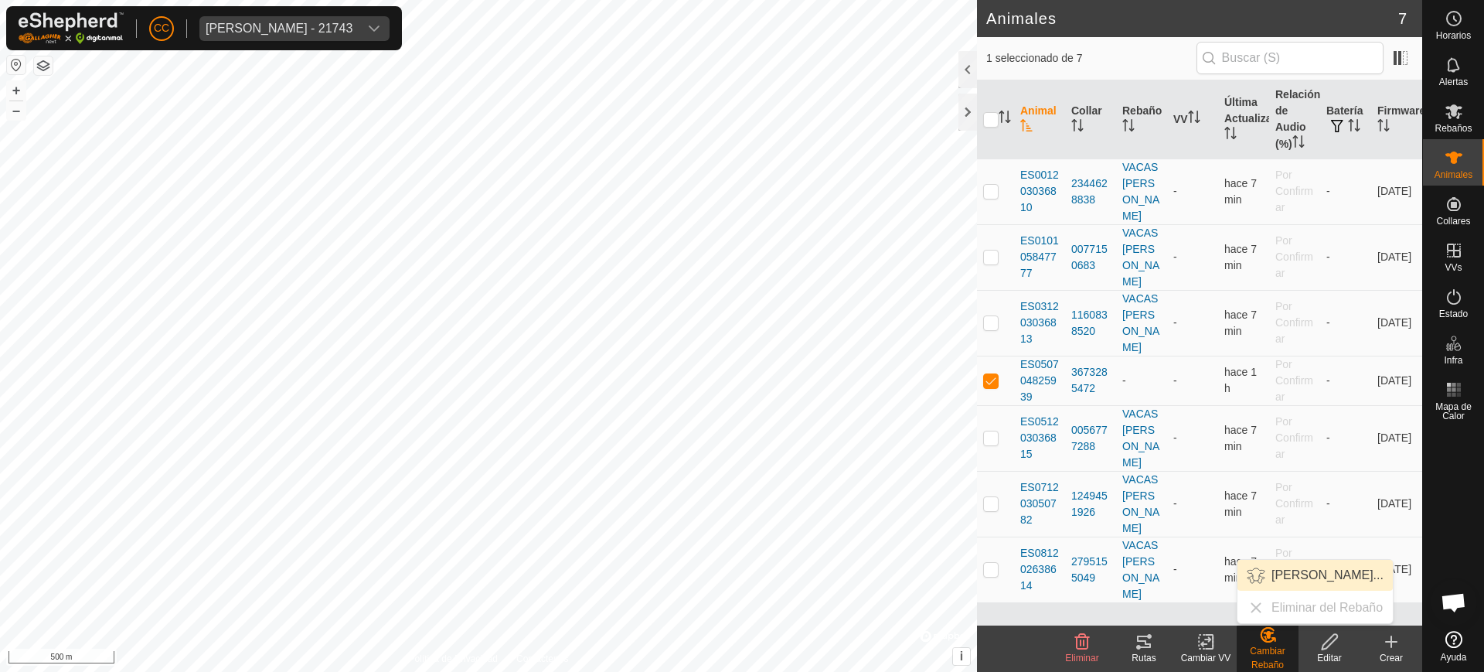
click at [1294, 571] on link "Elegir Rebaño..." at bounding box center [1315, 575] width 155 height 31
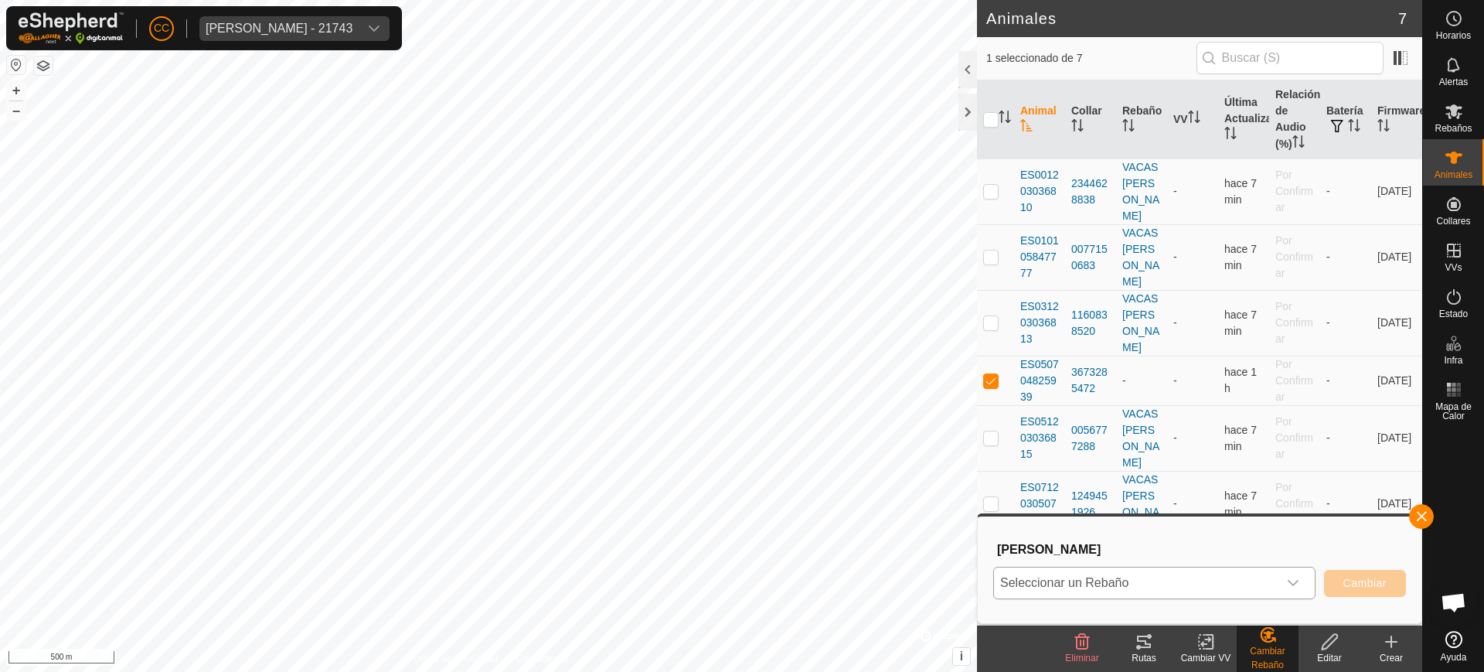
click at [1110, 574] on span "Seleccionar un Rebaño" at bounding box center [1136, 582] width 284 height 31
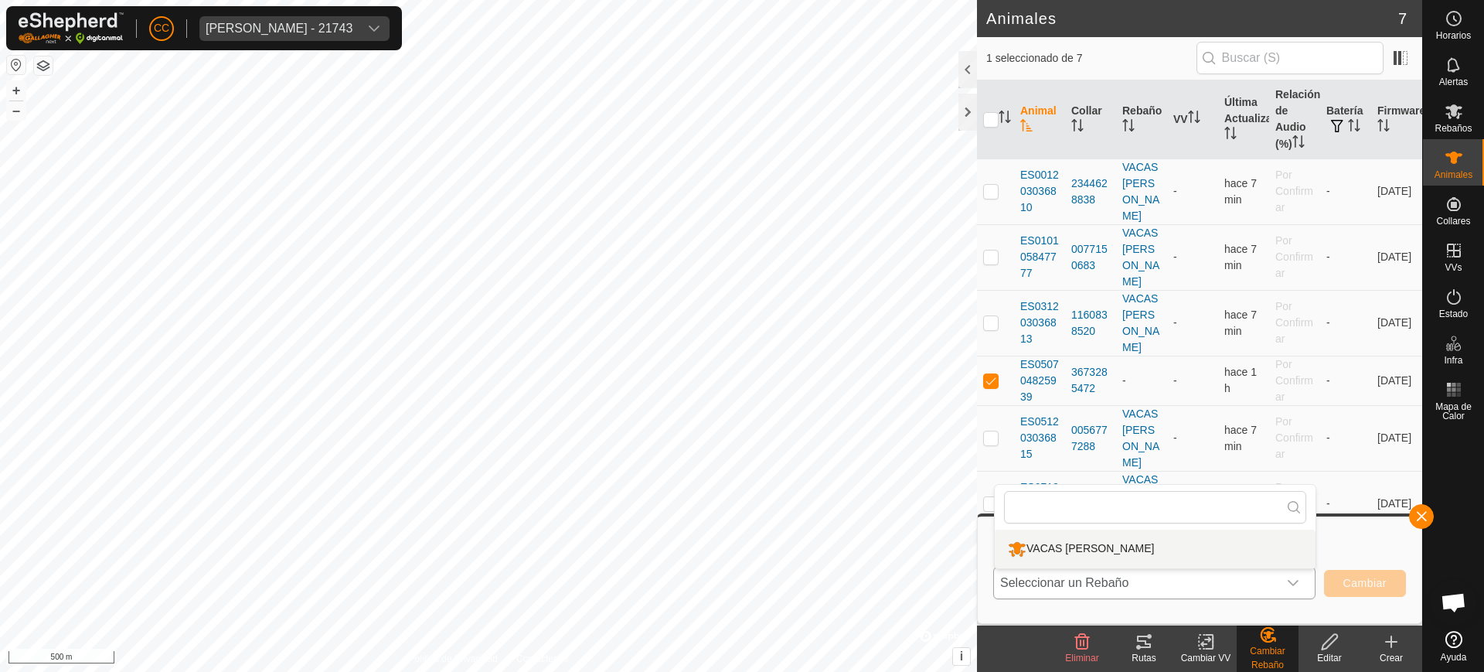
click at [1074, 557] on li "VACAS BLANCAS" at bounding box center [1155, 549] width 321 height 39
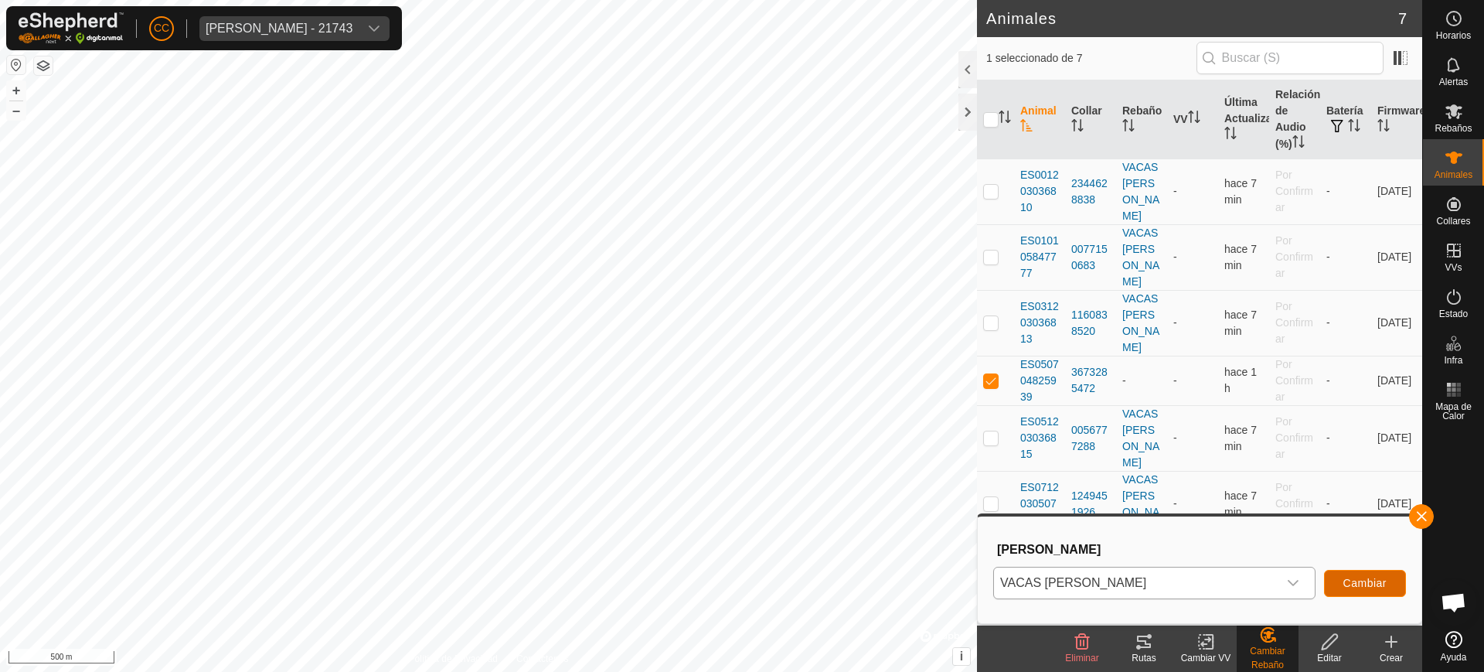
click at [1368, 581] on span "Cambiar" at bounding box center [1365, 583] width 43 height 12
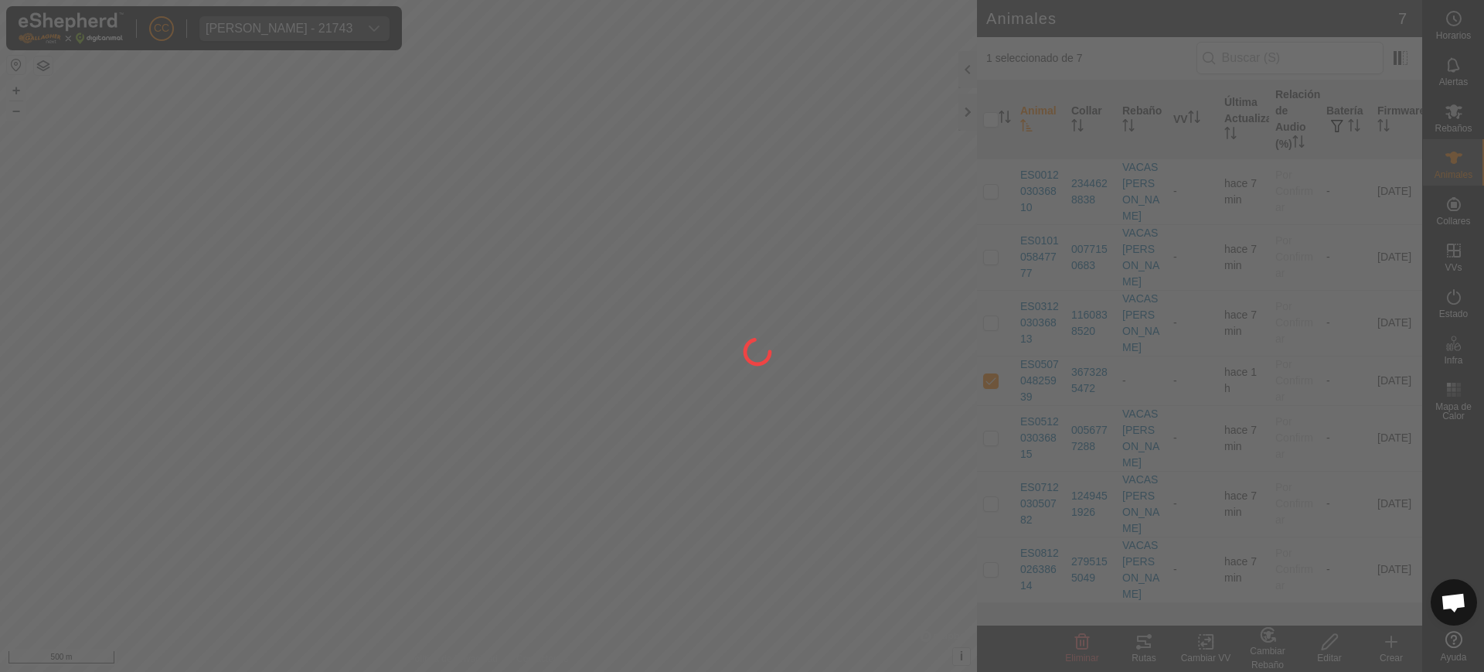
checkbox input "false"
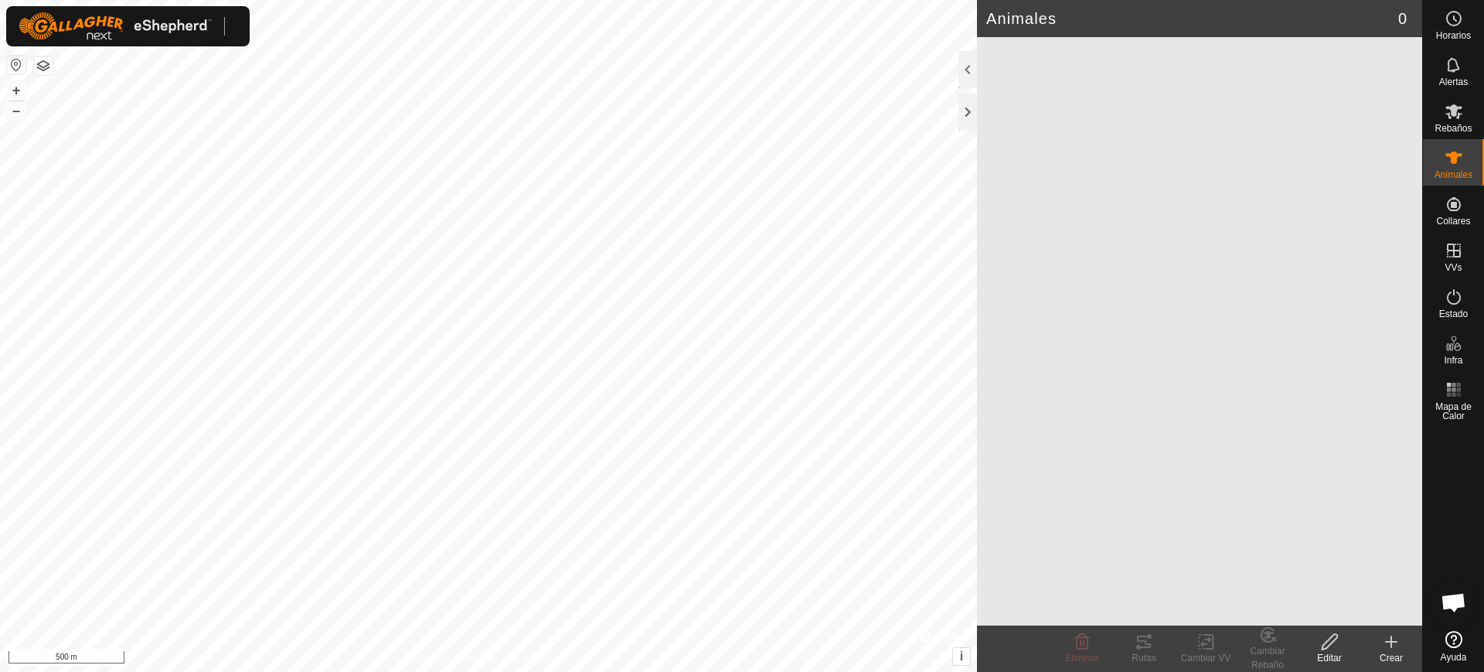
scroll to position [1232, 0]
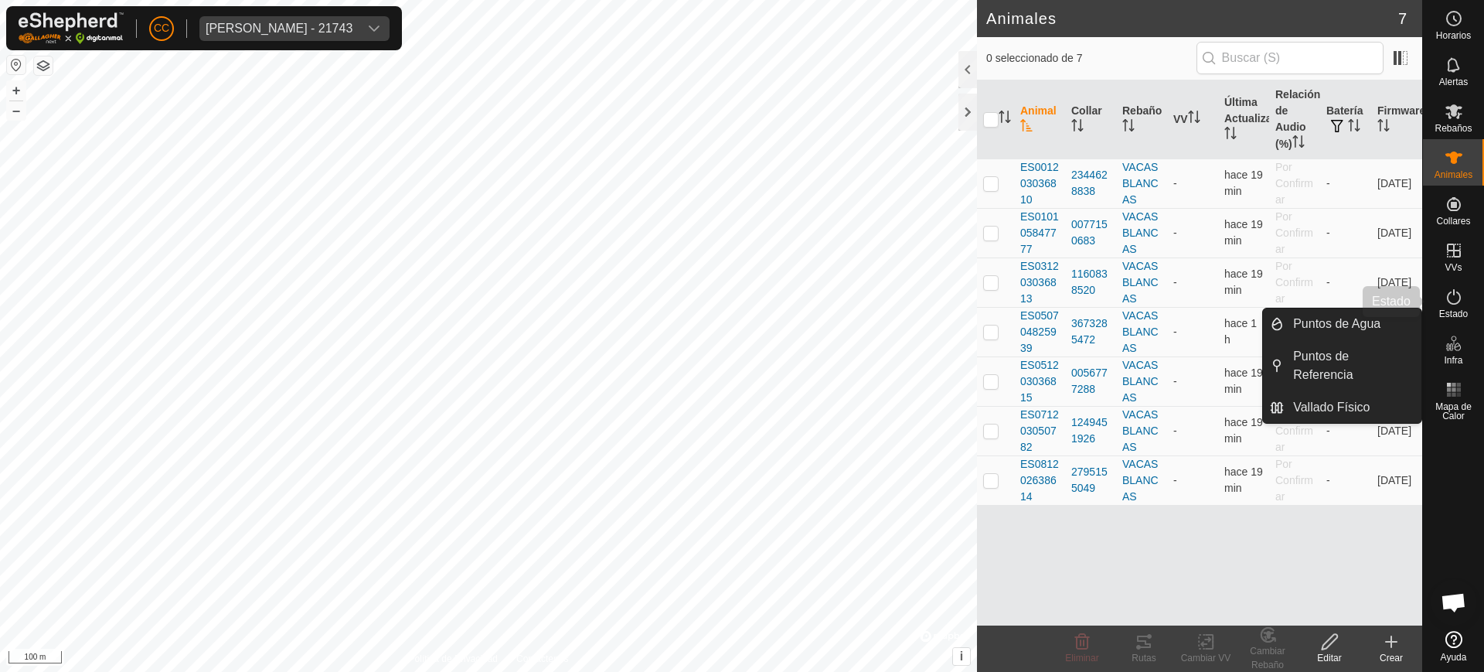
click at [1472, 301] on div "Estado" at bounding box center [1453, 301] width 61 height 46
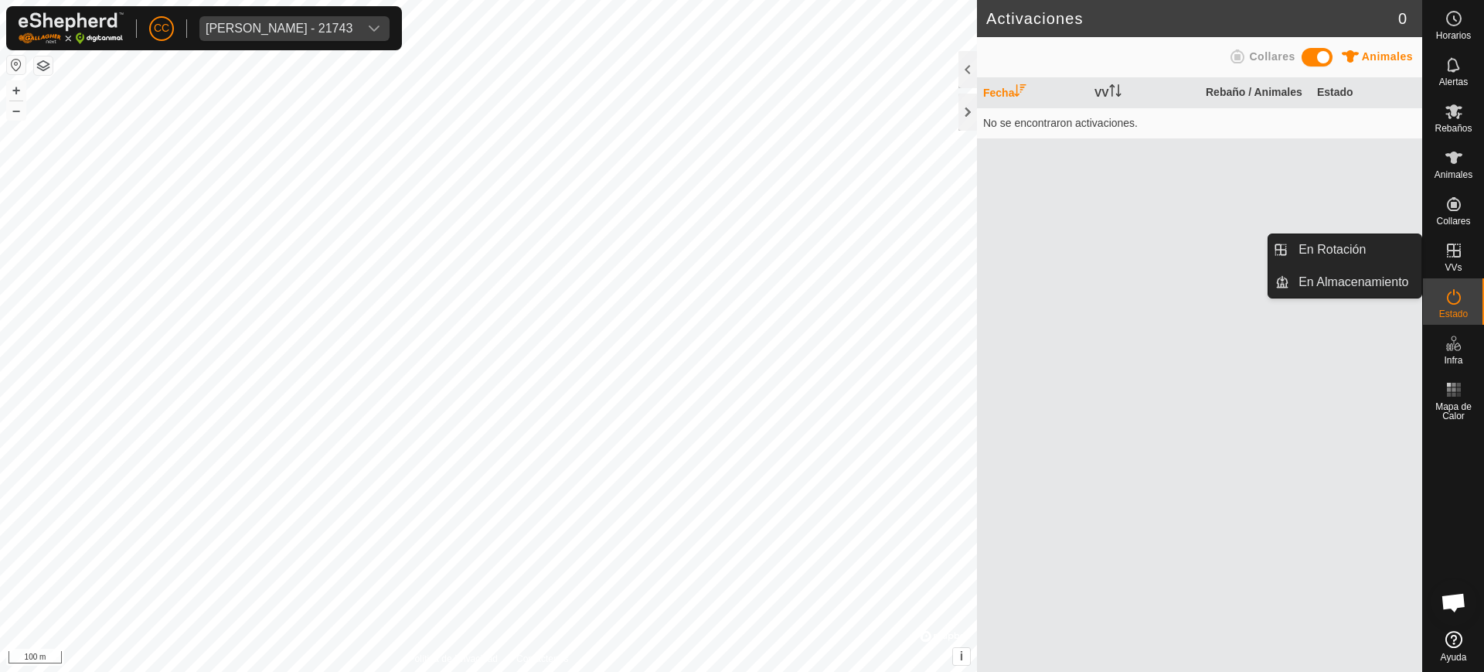
click at [1453, 253] on icon at bounding box center [1454, 251] width 14 height 14
click at [1331, 249] on link "En Rotación" at bounding box center [1356, 249] width 132 height 31
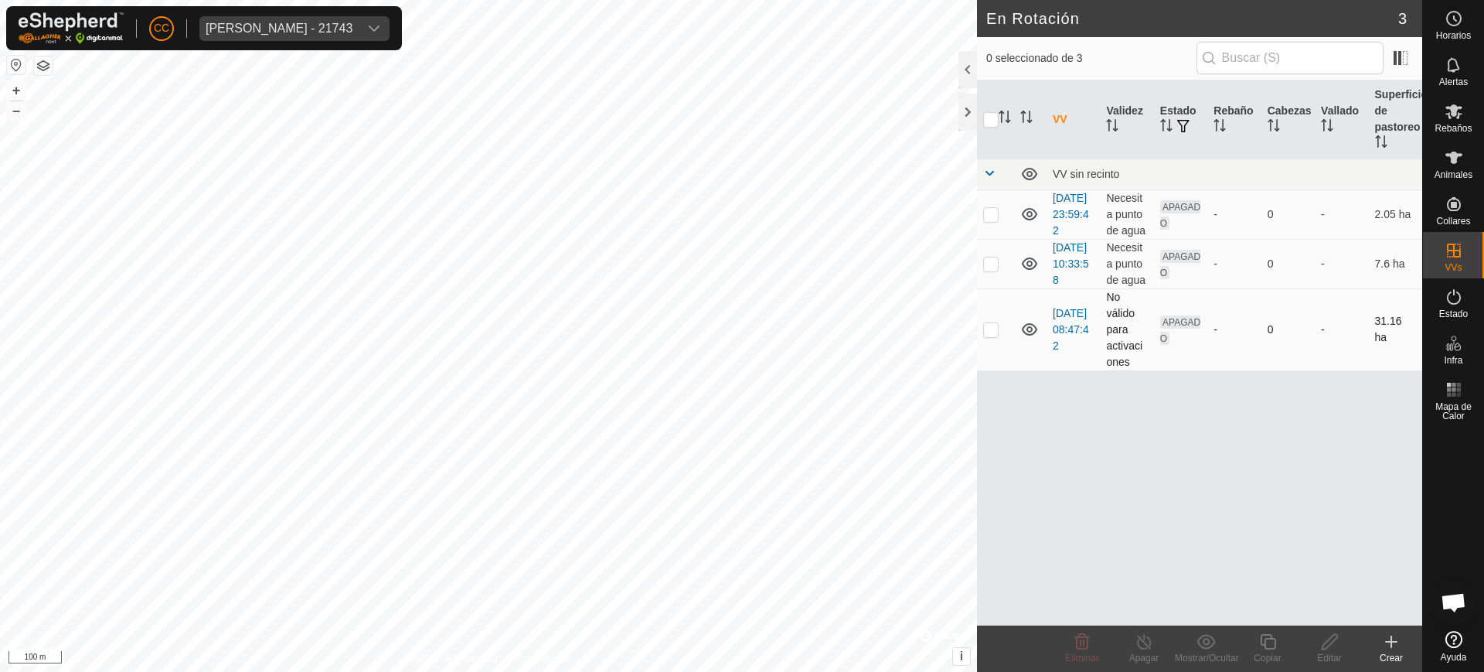
click at [983, 358] on td at bounding box center [995, 329] width 37 height 82
checkbox input "true"
click at [1313, 661] on div "Editar" at bounding box center [1330, 658] width 62 height 14
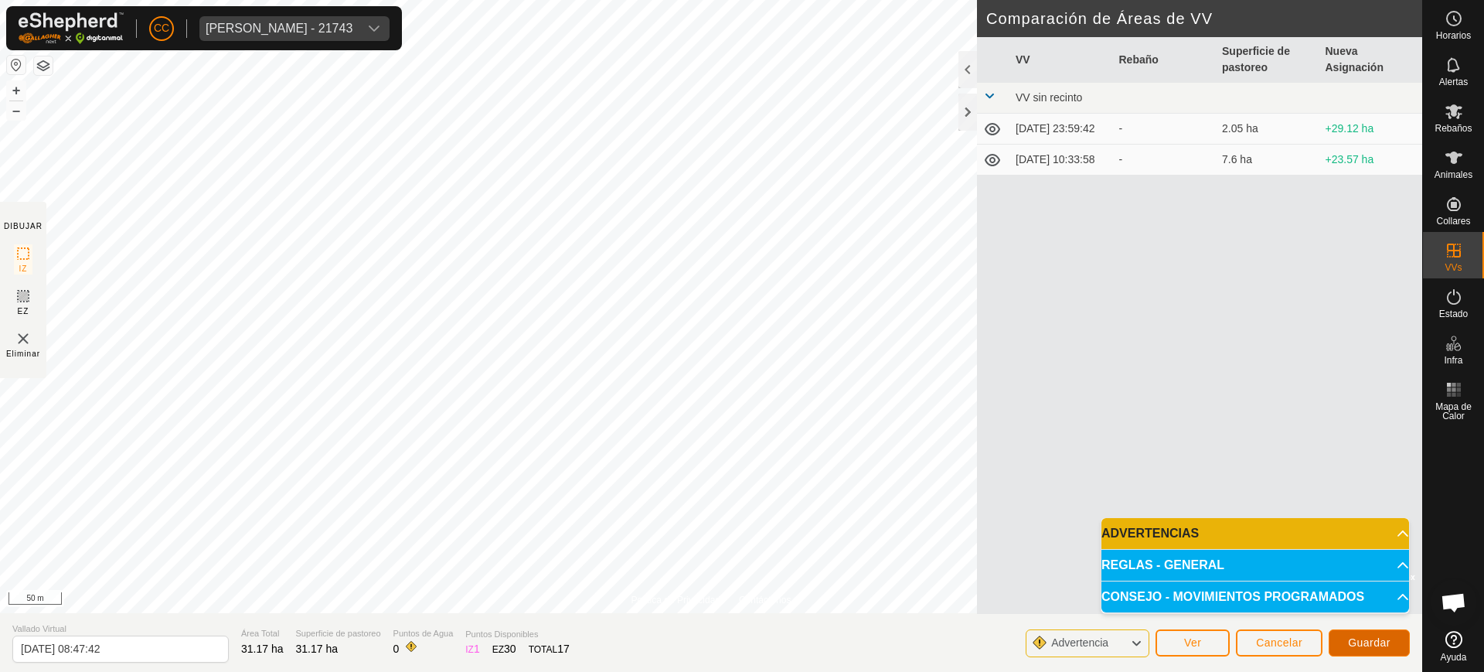
click at [1367, 644] on span "Guardar" at bounding box center [1369, 642] width 43 height 12
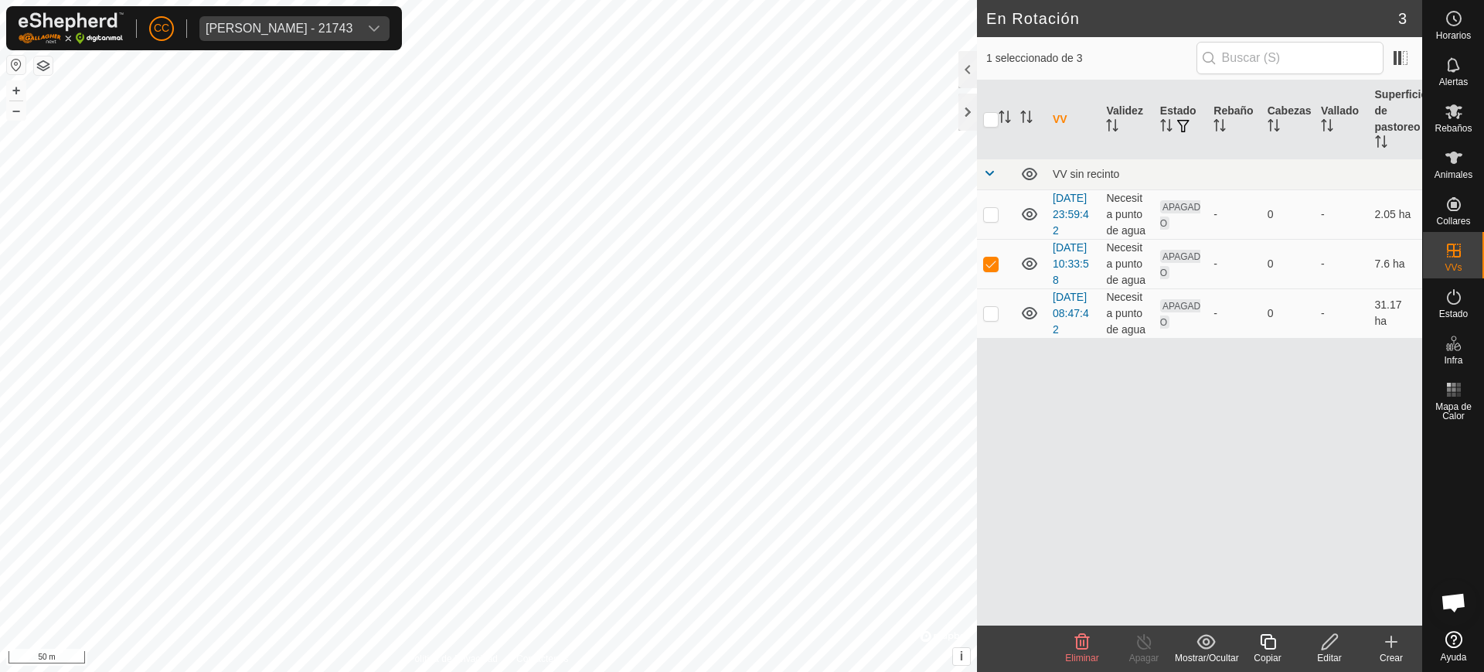
checkbox input "false"
checkbox input "true"
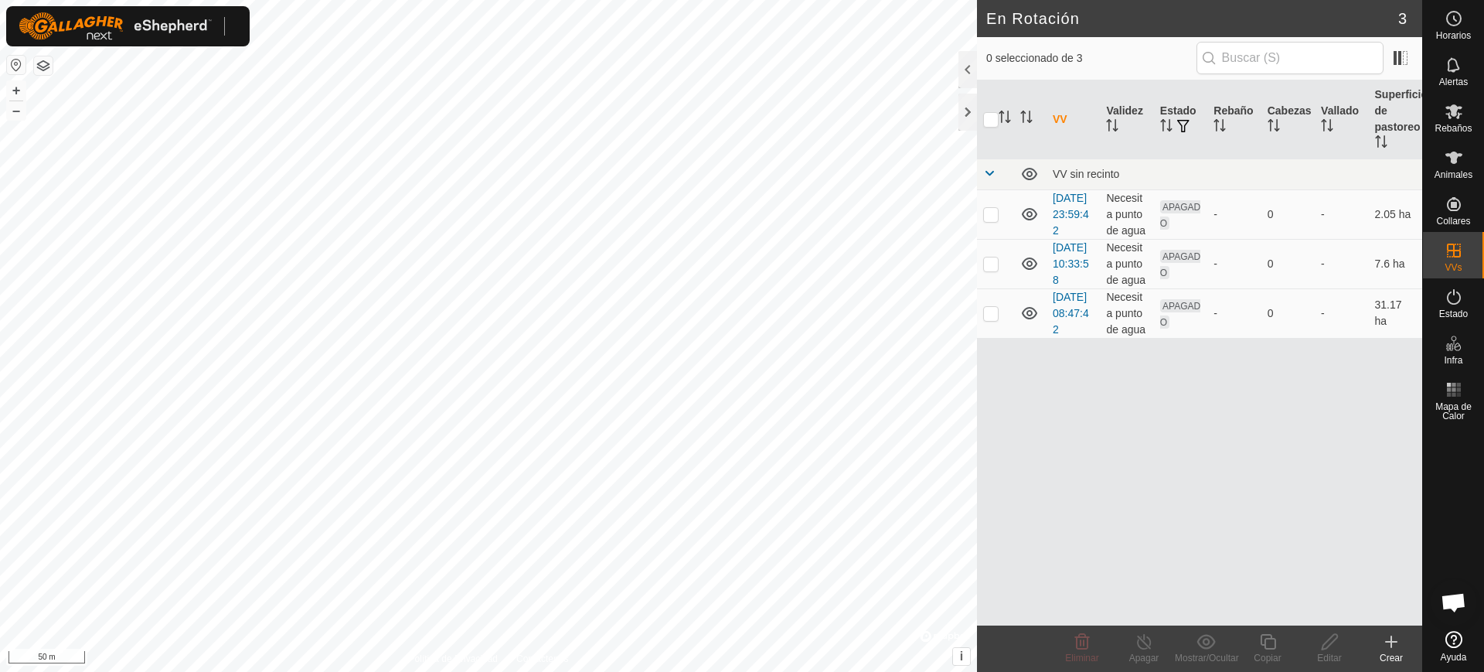
scroll to position [1232, 0]
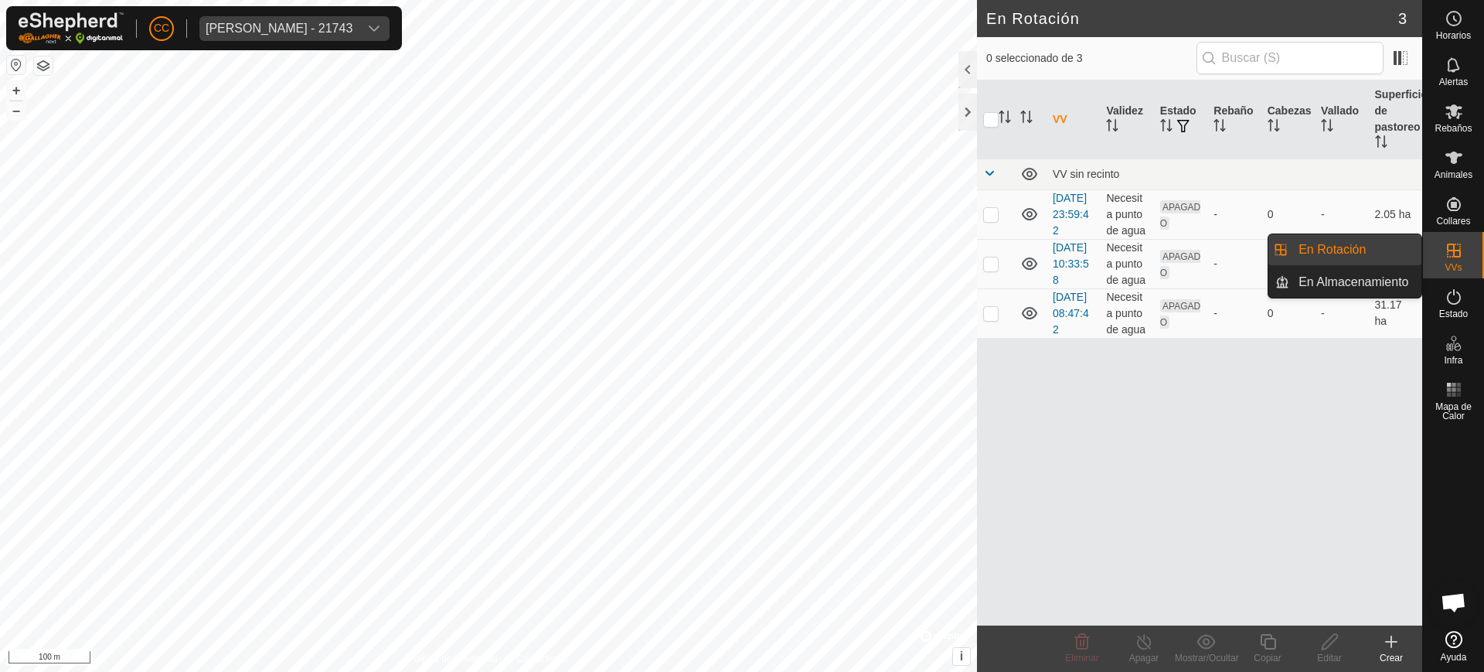
drag, startPoint x: 1463, startPoint y: 275, endPoint x: 1465, endPoint y: 261, distance: 14.0
click at [1465, 261] on es-virtualpaddocks-svg-icon at bounding box center [1454, 250] width 28 height 25
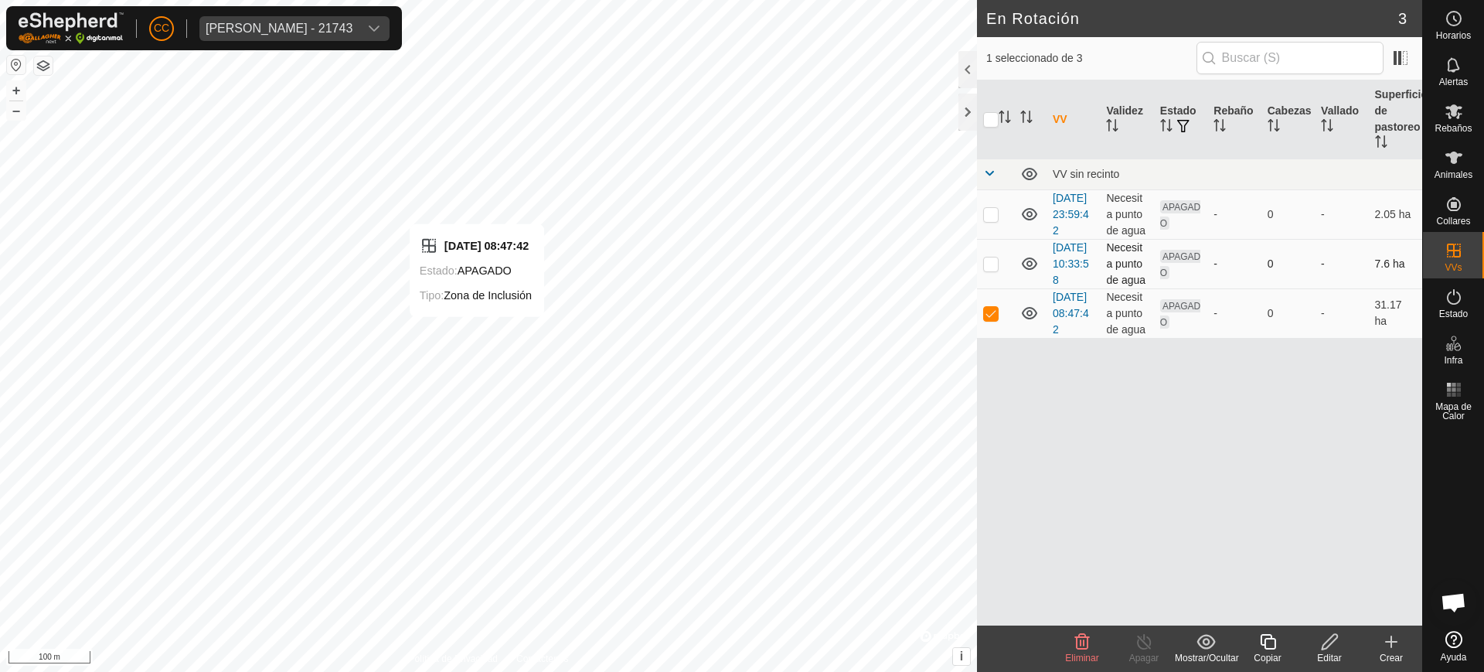
checkbox input "false"
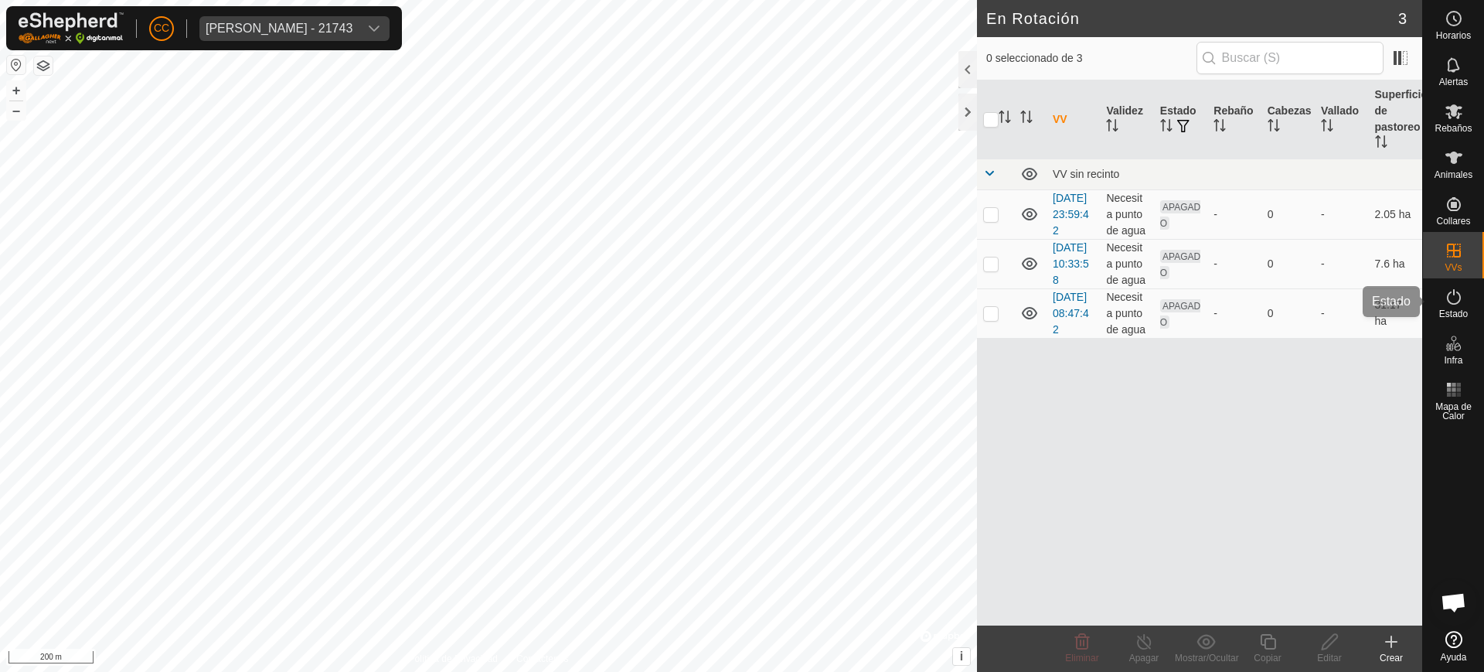
click at [1460, 315] on span "Estado" at bounding box center [1453, 313] width 29 height 9
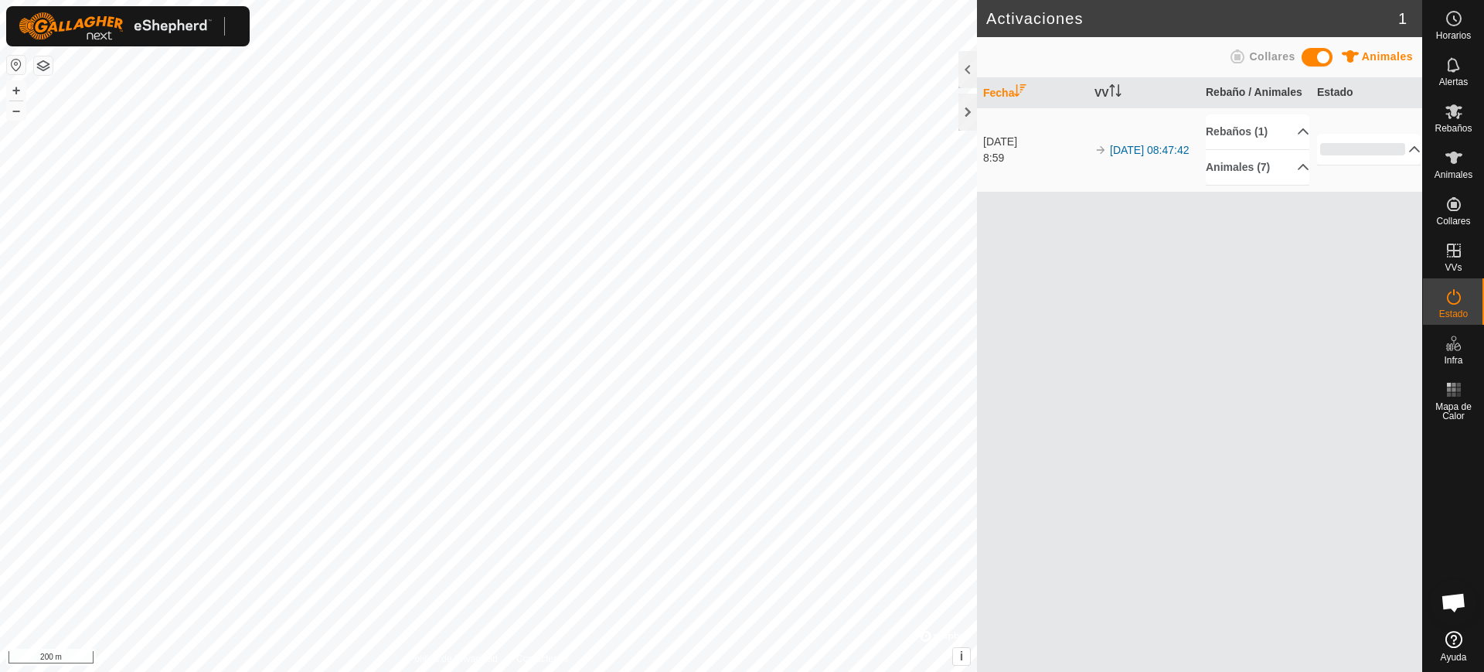
scroll to position [1232, 0]
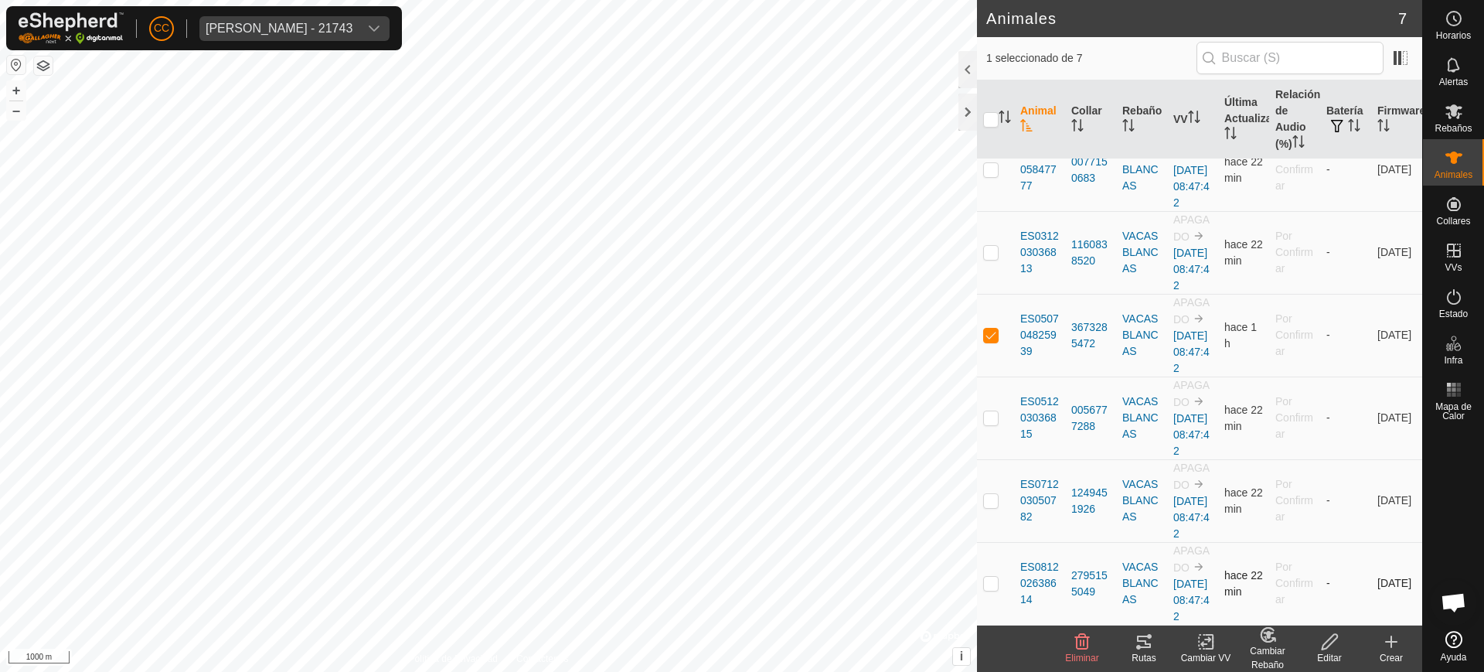
scroll to position [227, 0]
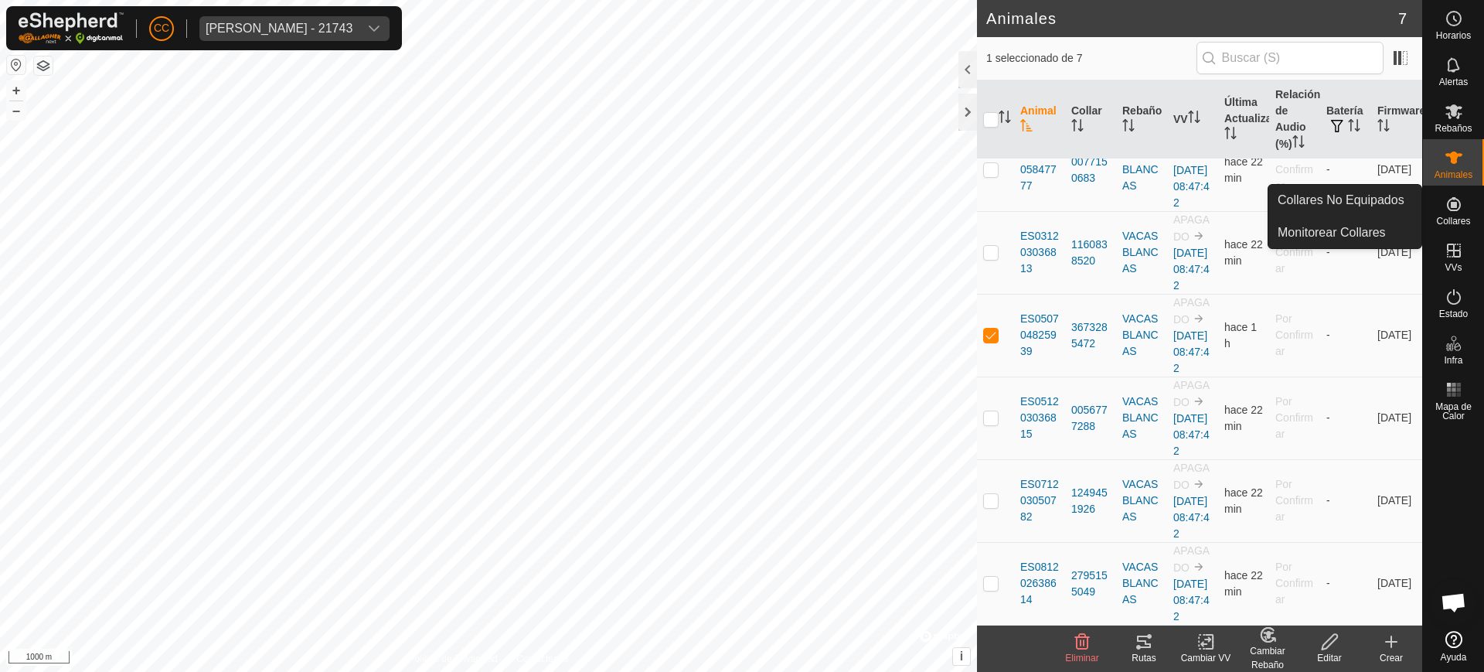
click at [1445, 207] on icon at bounding box center [1454, 204] width 19 height 19
click at [1450, 209] on icon at bounding box center [1454, 204] width 14 height 14
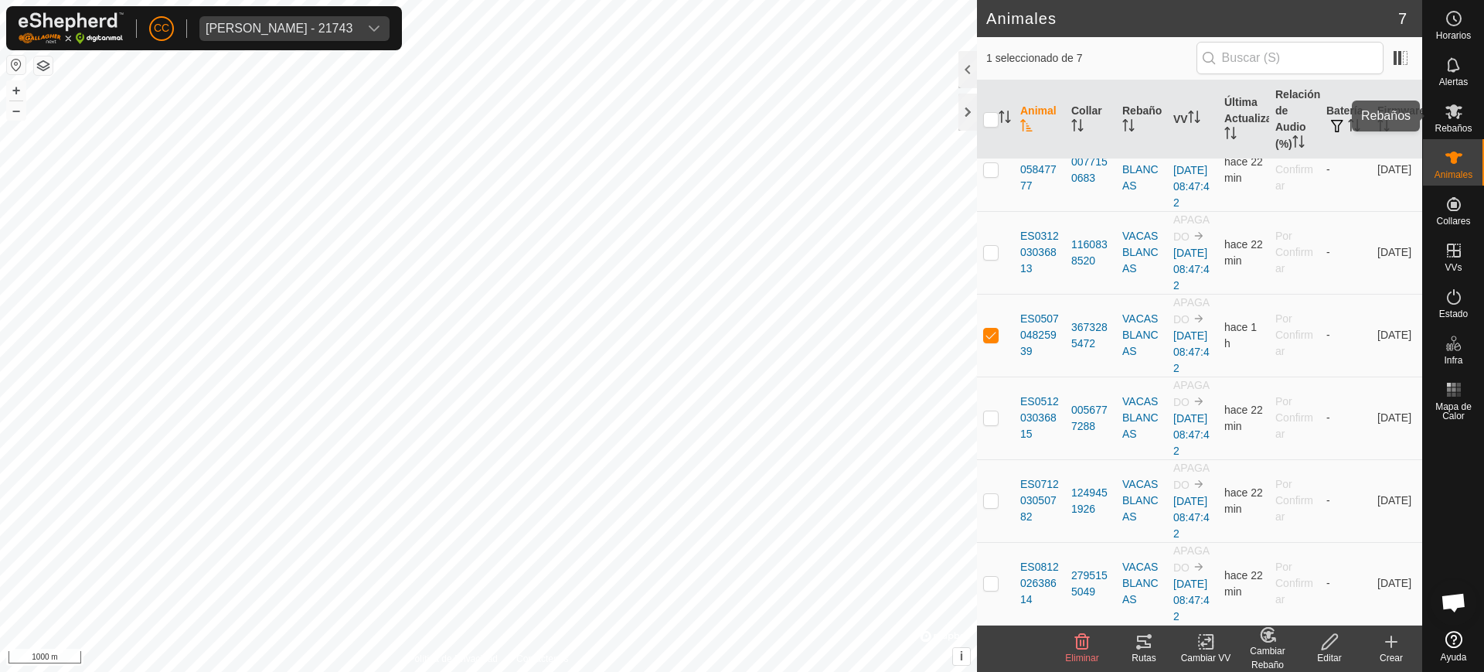
click at [1468, 125] on span "Rebaños" at bounding box center [1453, 128] width 37 height 9
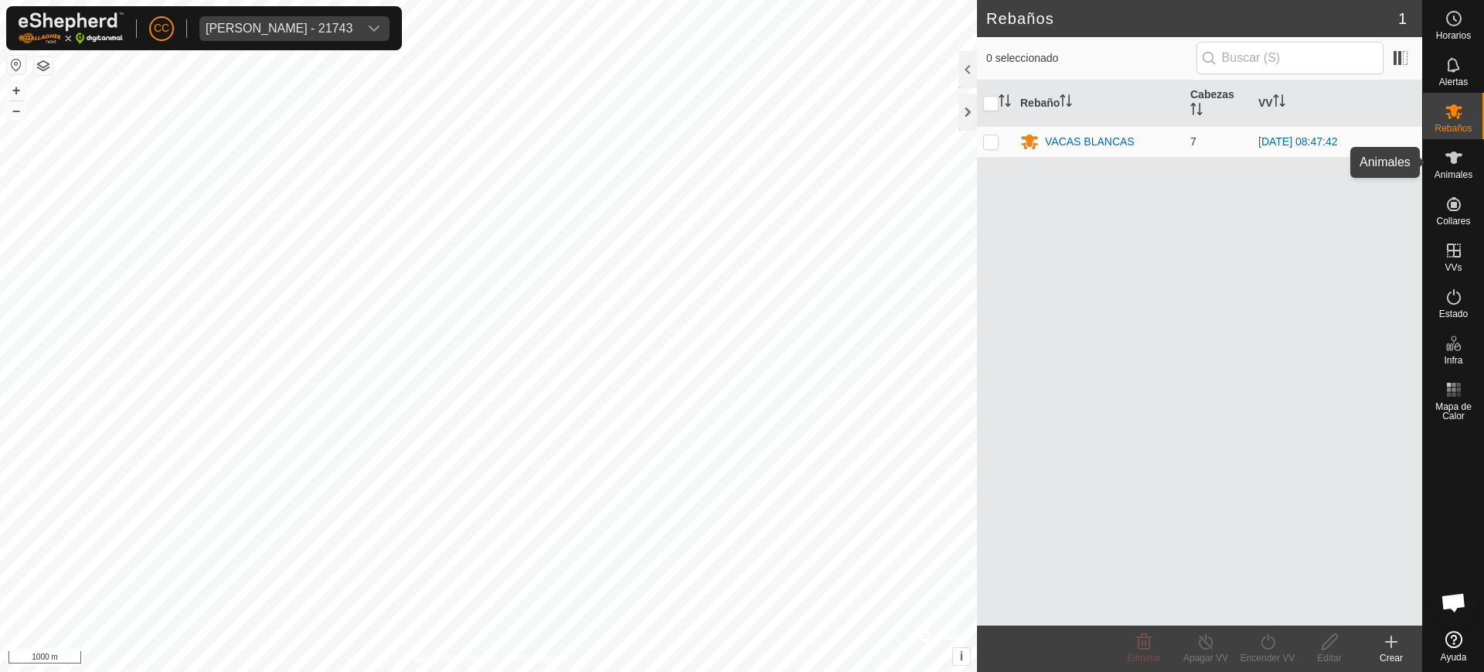
click at [1460, 164] on icon at bounding box center [1454, 157] width 19 height 19
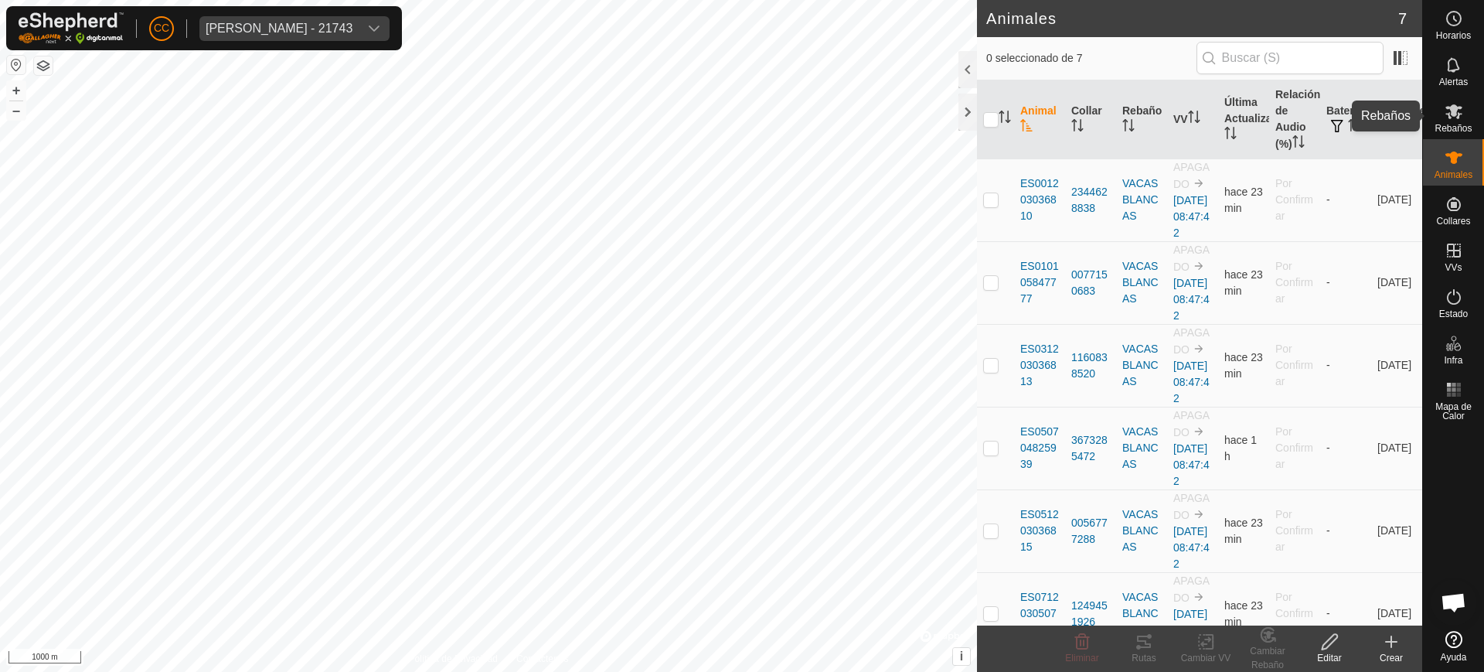
click at [1455, 95] on div "Rebaños" at bounding box center [1453, 116] width 61 height 46
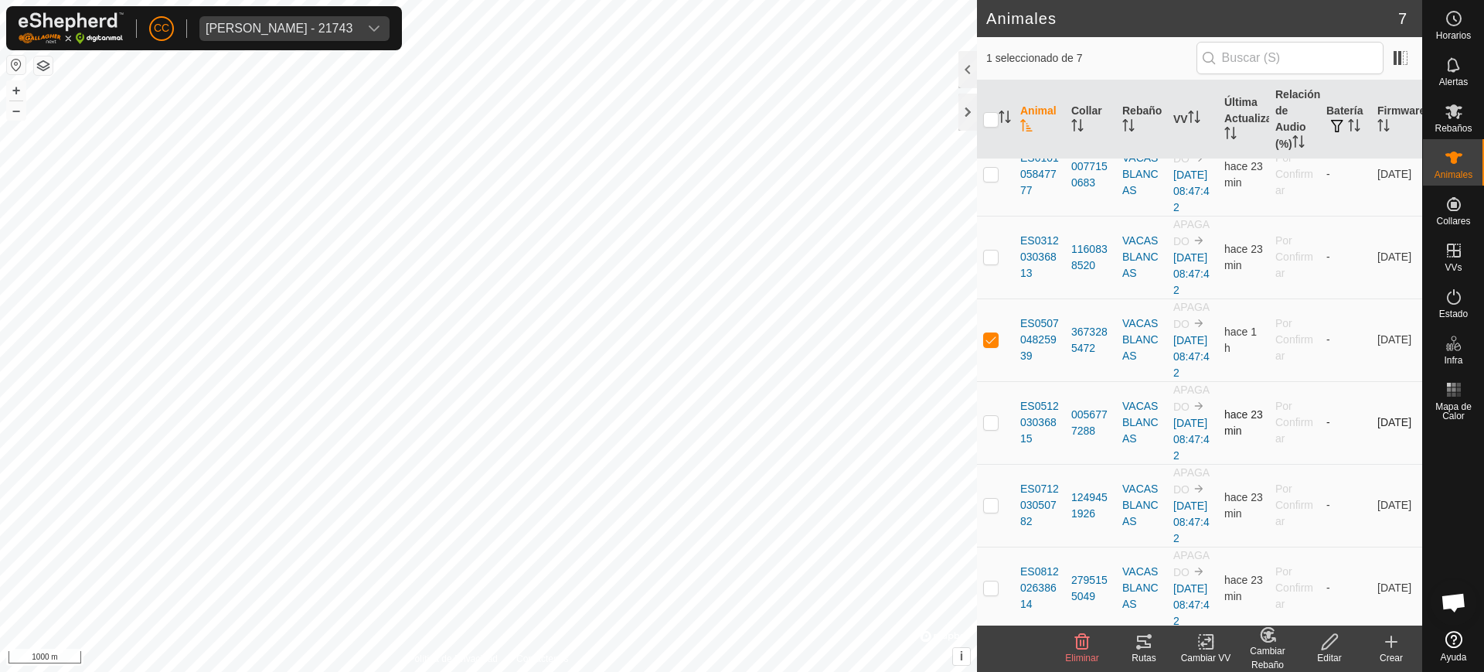
scroll to position [130, 0]
click at [1272, 644] on div "Cambiar Rebaño" at bounding box center [1268, 658] width 62 height 28
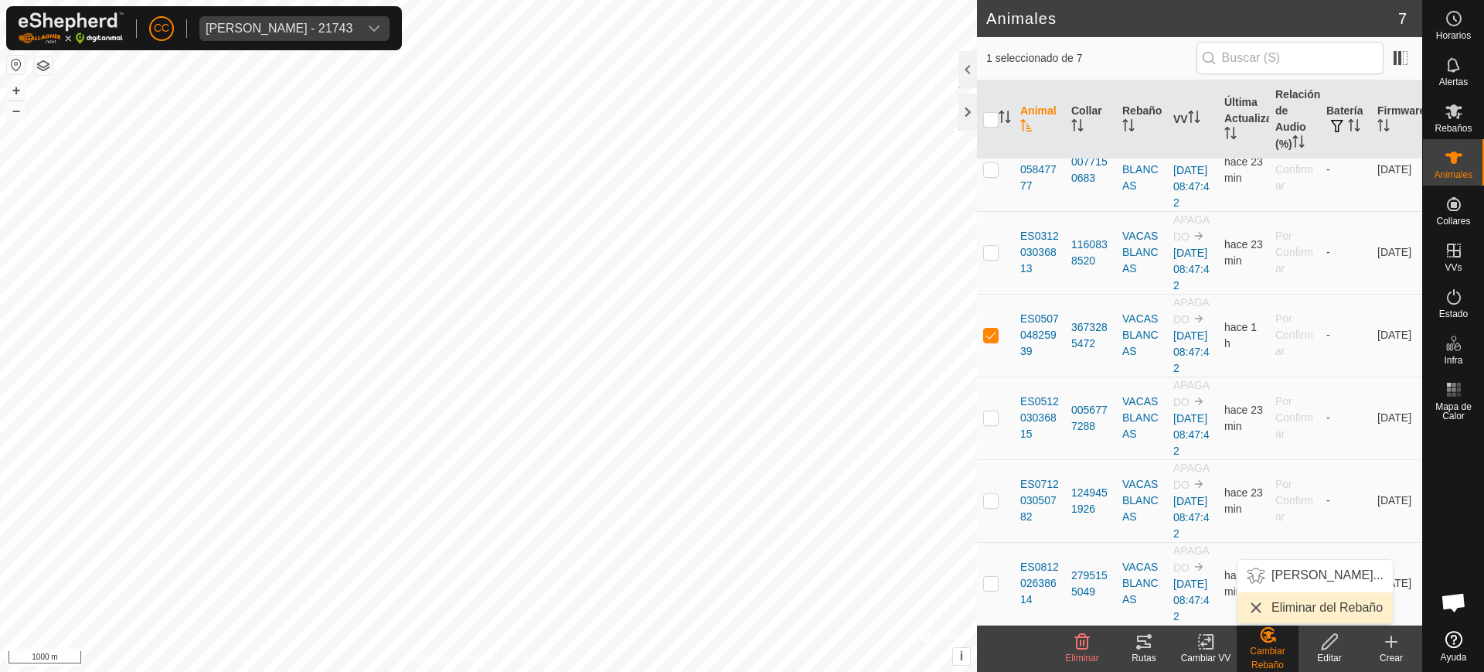
click at [1305, 605] on link "Eliminar del Rebaño" at bounding box center [1315, 607] width 155 height 31
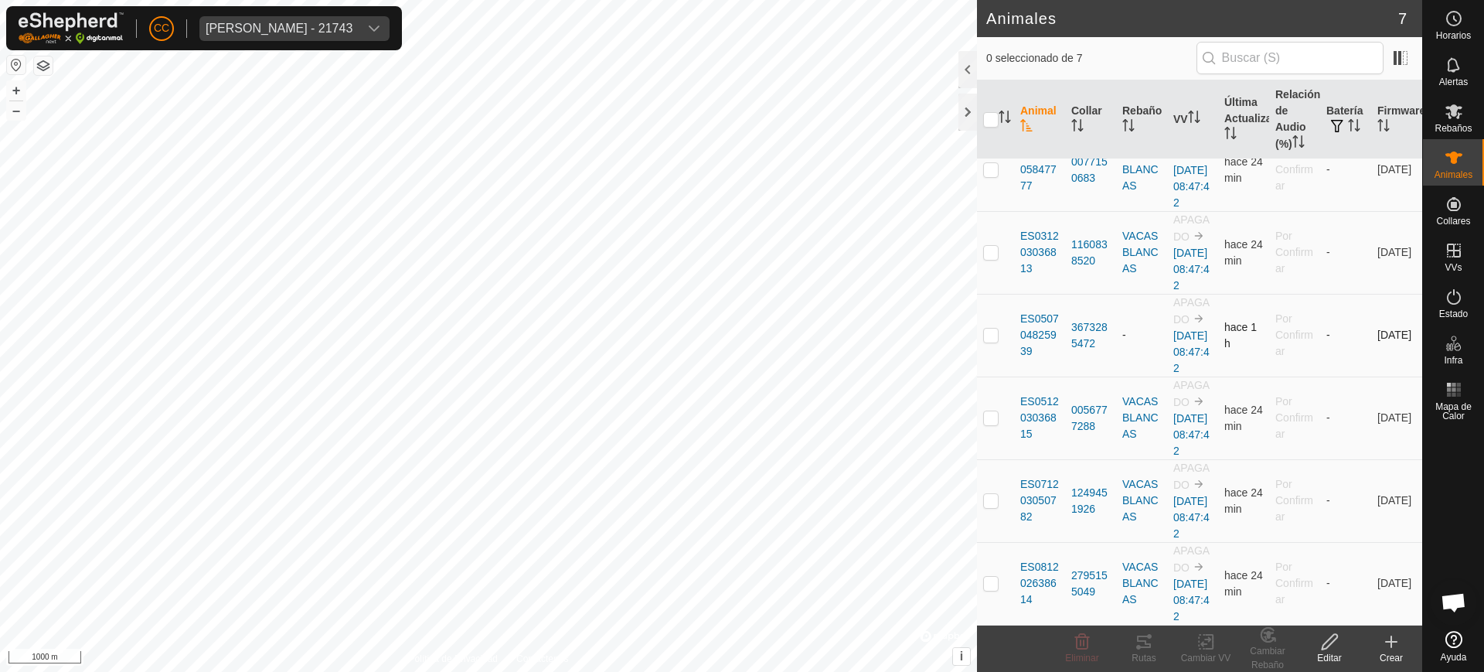
click at [987, 341] on p-checkbox at bounding box center [990, 335] width 15 height 12
checkbox input "true"
click at [1468, 106] on div "Rebaños" at bounding box center [1453, 116] width 61 height 46
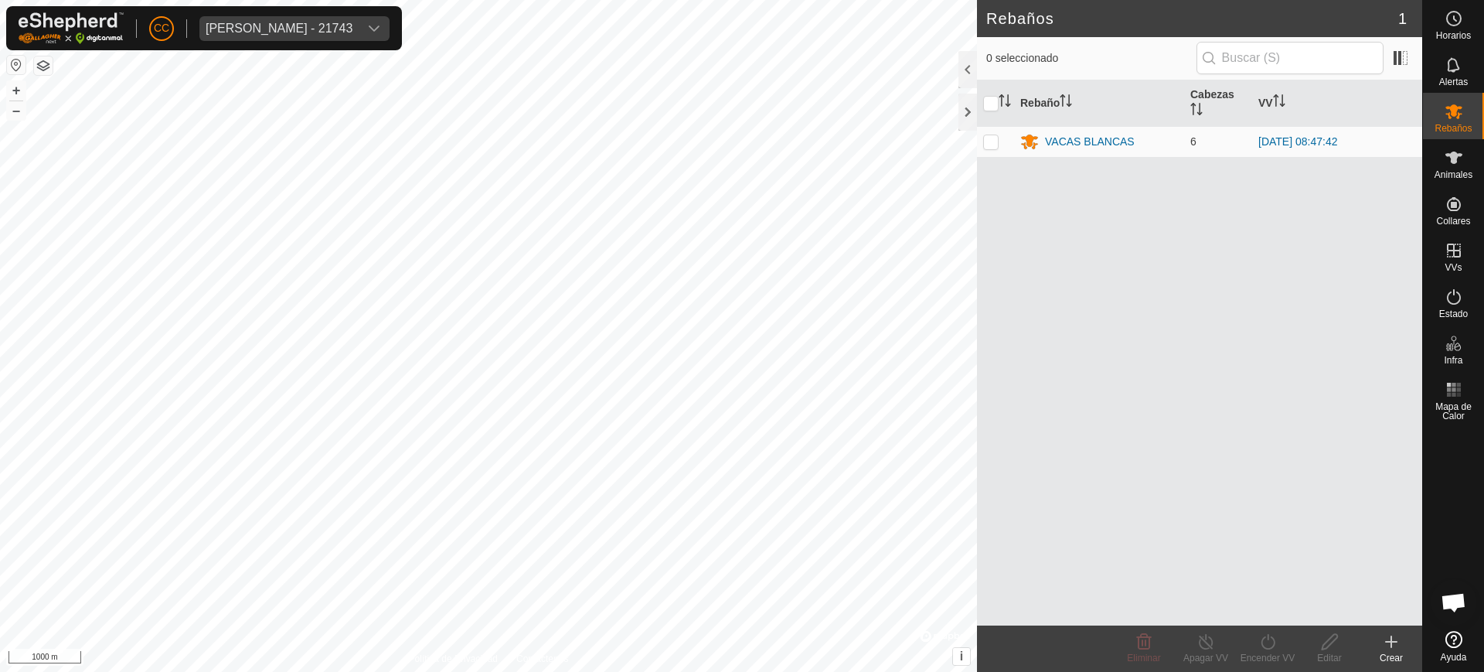
click at [1398, 643] on icon at bounding box center [1391, 641] width 19 height 19
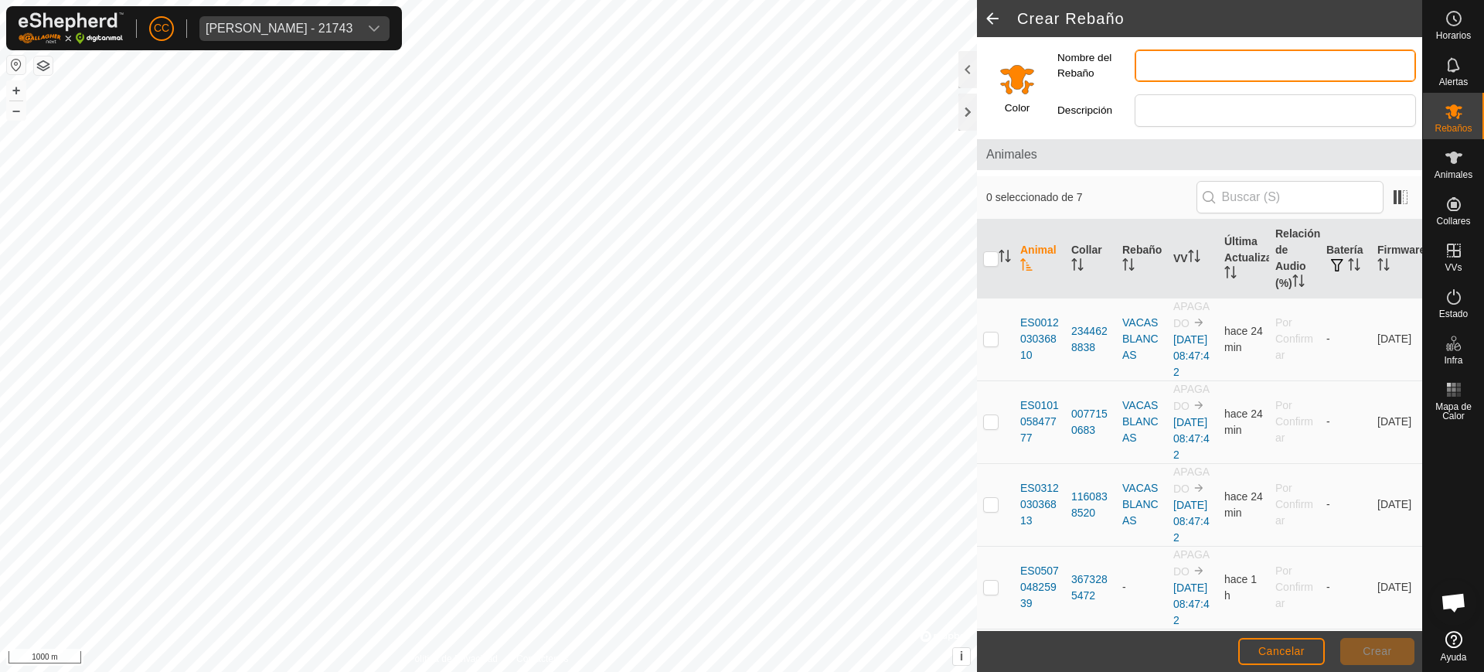
click at [1213, 67] on input "Nombre del Rebaño" at bounding box center [1275, 65] width 281 height 32
type input "VACAS_BERRENDAS"
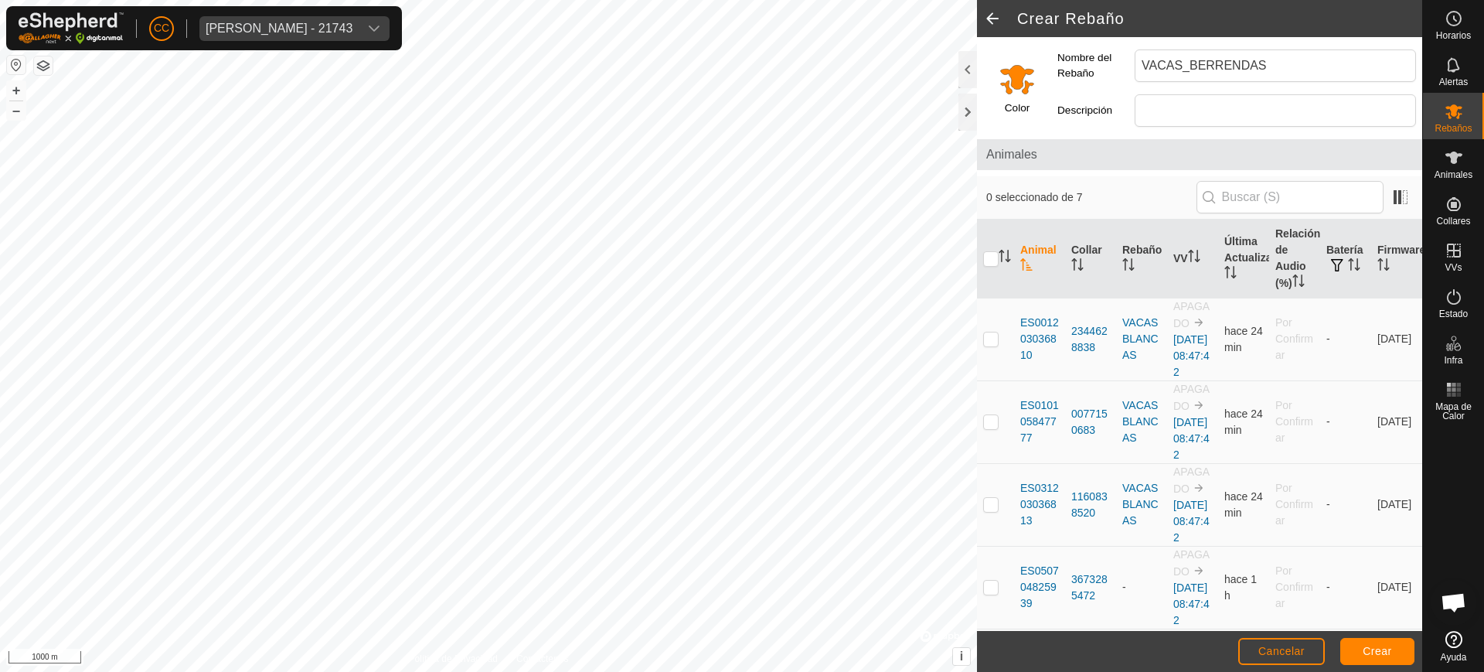
click at [1031, 73] on input "Select a color" at bounding box center [1017, 78] width 37 height 37
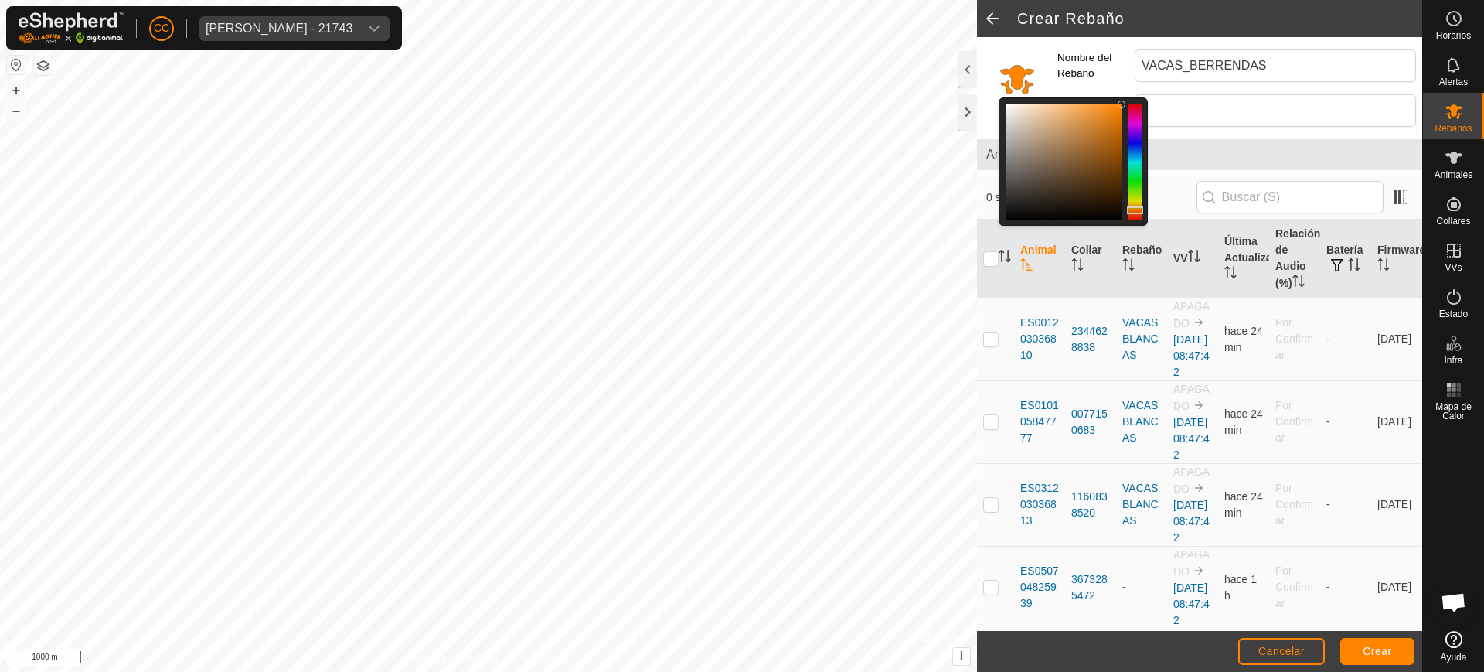
click at [1137, 181] on div at bounding box center [1135, 162] width 13 height 116
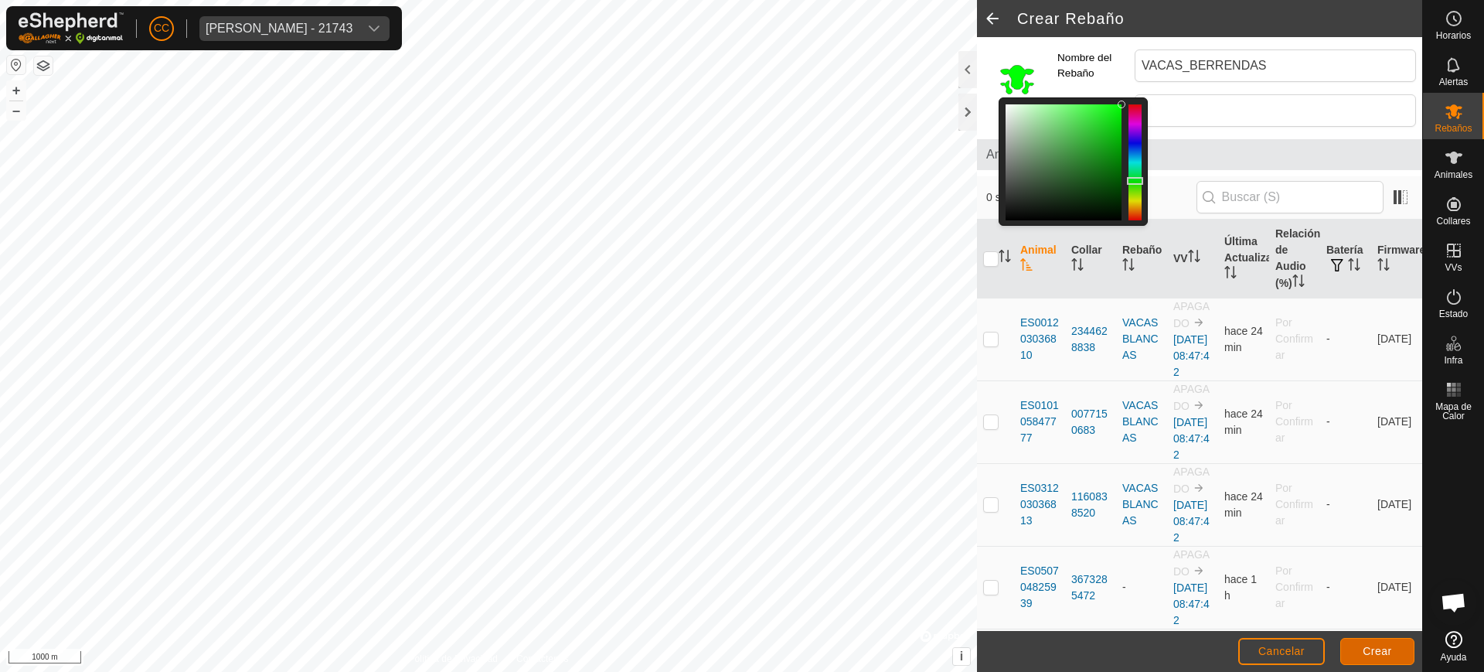
click at [1386, 652] on span "Crear" at bounding box center [1377, 651] width 29 height 12
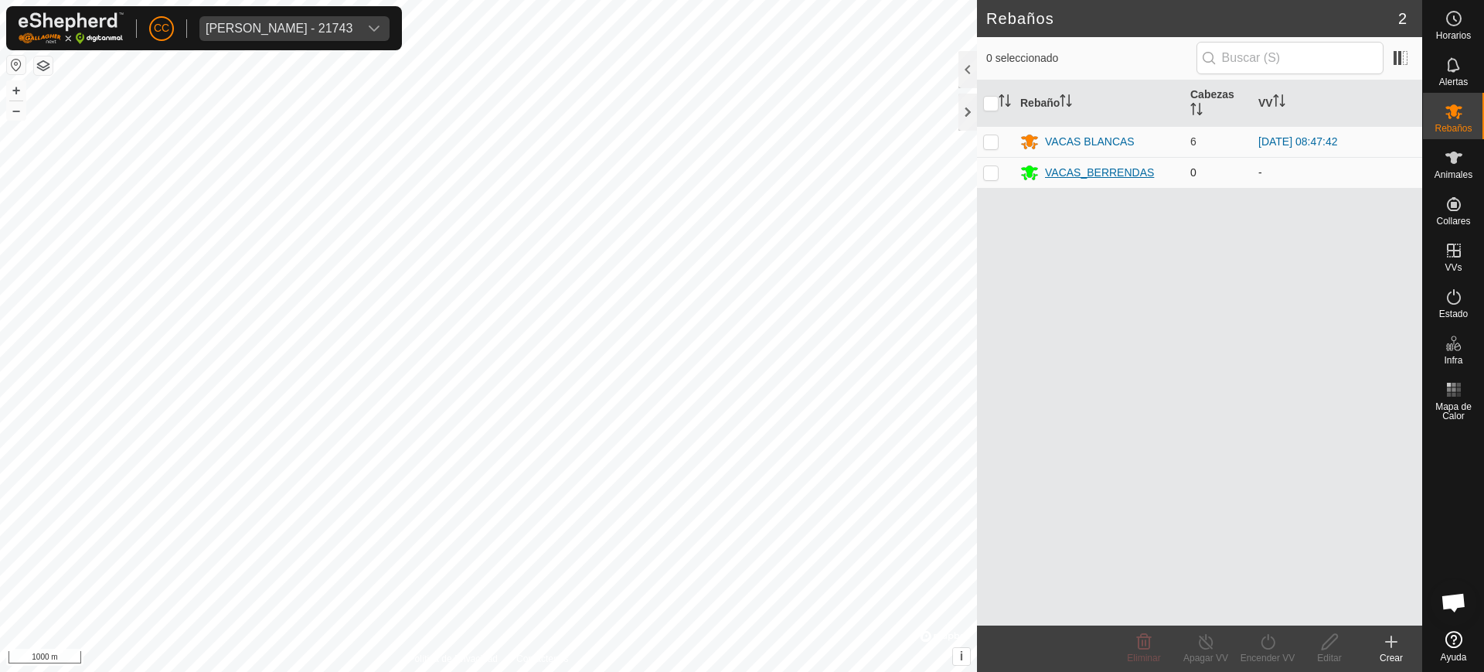
click at [1075, 165] on div "VACAS_BERRENDAS" at bounding box center [1099, 173] width 109 height 16
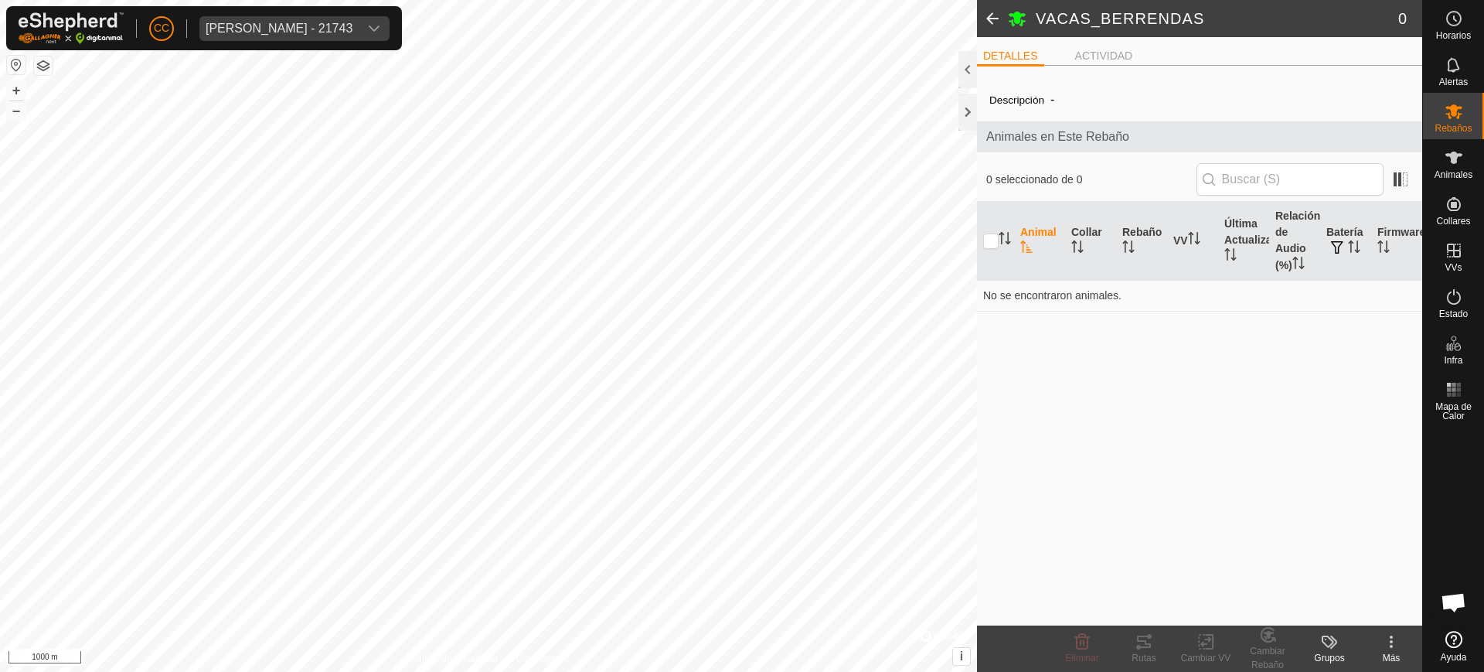
click at [998, 8] on span at bounding box center [992, 18] width 31 height 37
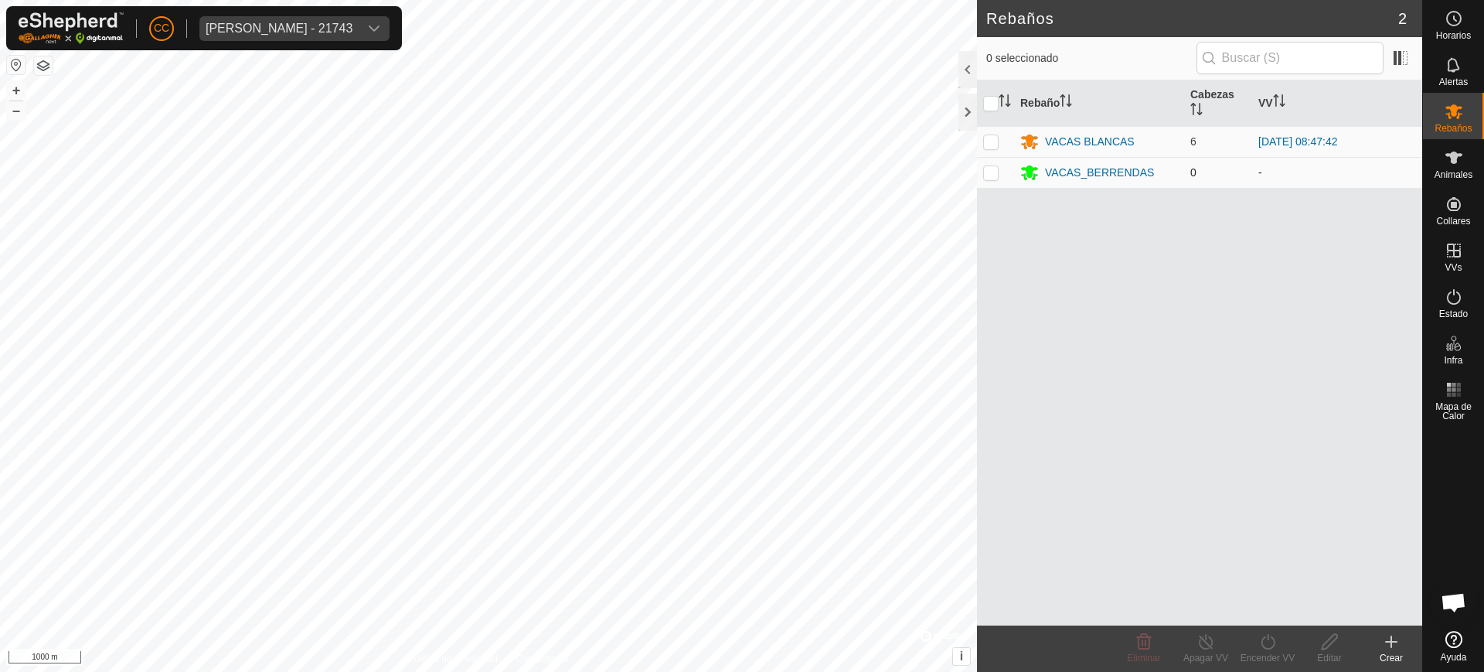
click at [987, 173] on p-checkbox at bounding box center [990, 172] width 15 height 12
checkbox input "true"
click at [1071, 172] on div "VACAS_BERRENDAS" at bounding box center [1099, 173] width 109 height 16
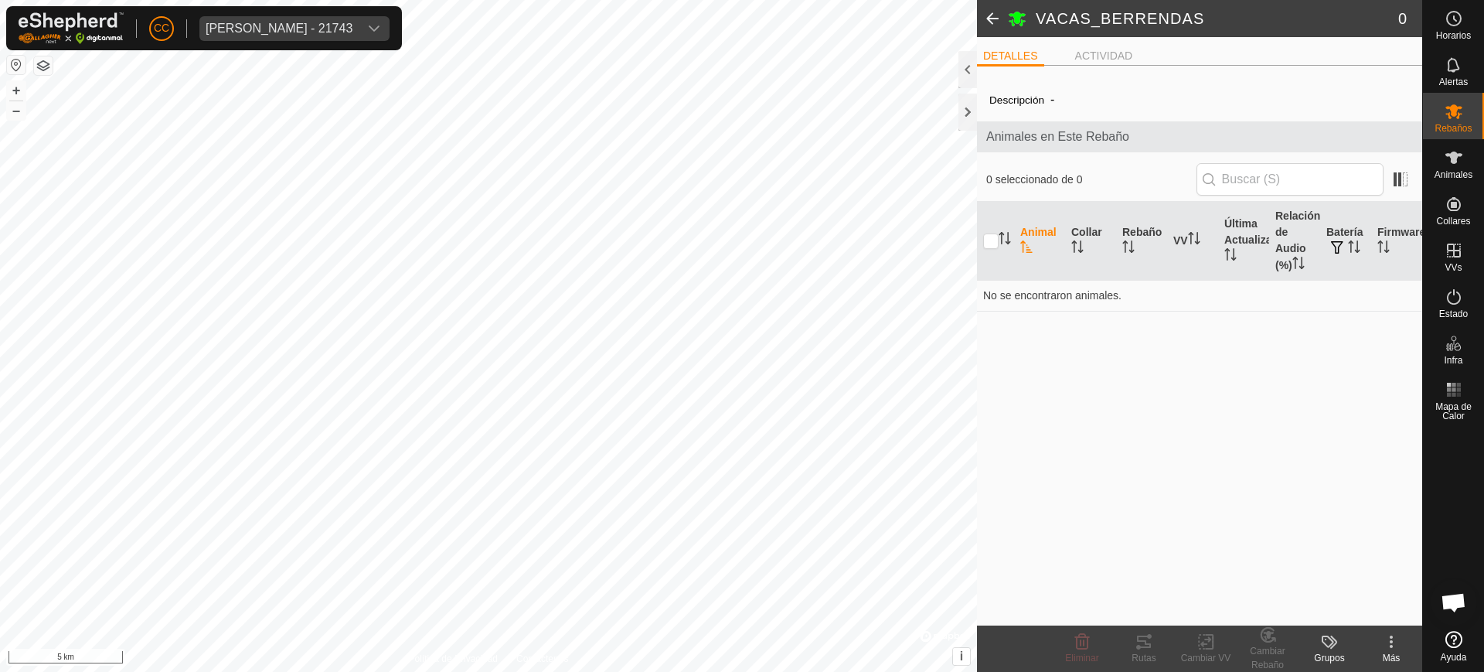
click at [1401, 652] on div "Más" at bounding box center [1392, 658] width 62 height 14
click at [1210, 410] on div "Descripción - Animales en Este Rebaño 0 seleccionado de 0 Animal Collar Rebaño …" at bounding box center [1199, 351] width 445 height 547
click at [1461, 156] on icon at bounding box center [1454, 157] width 19 height 19
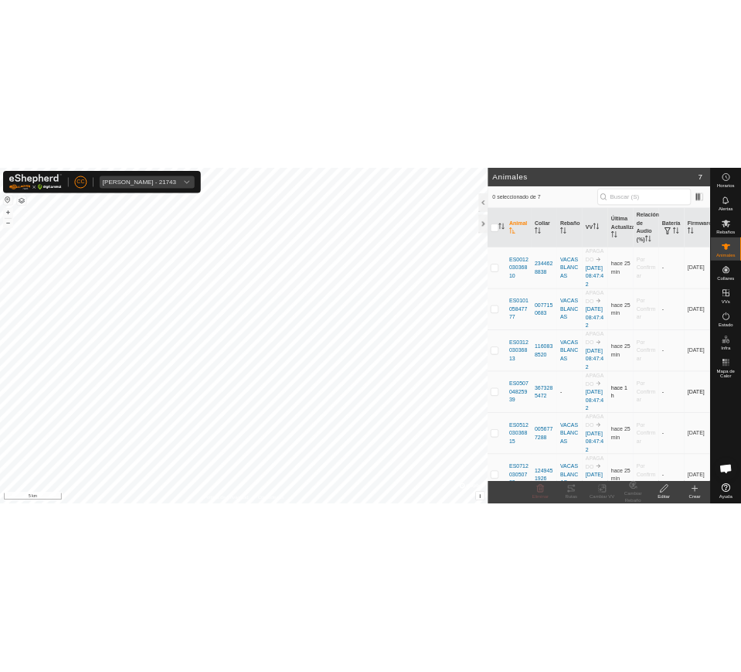
scroll to position [97, 0]
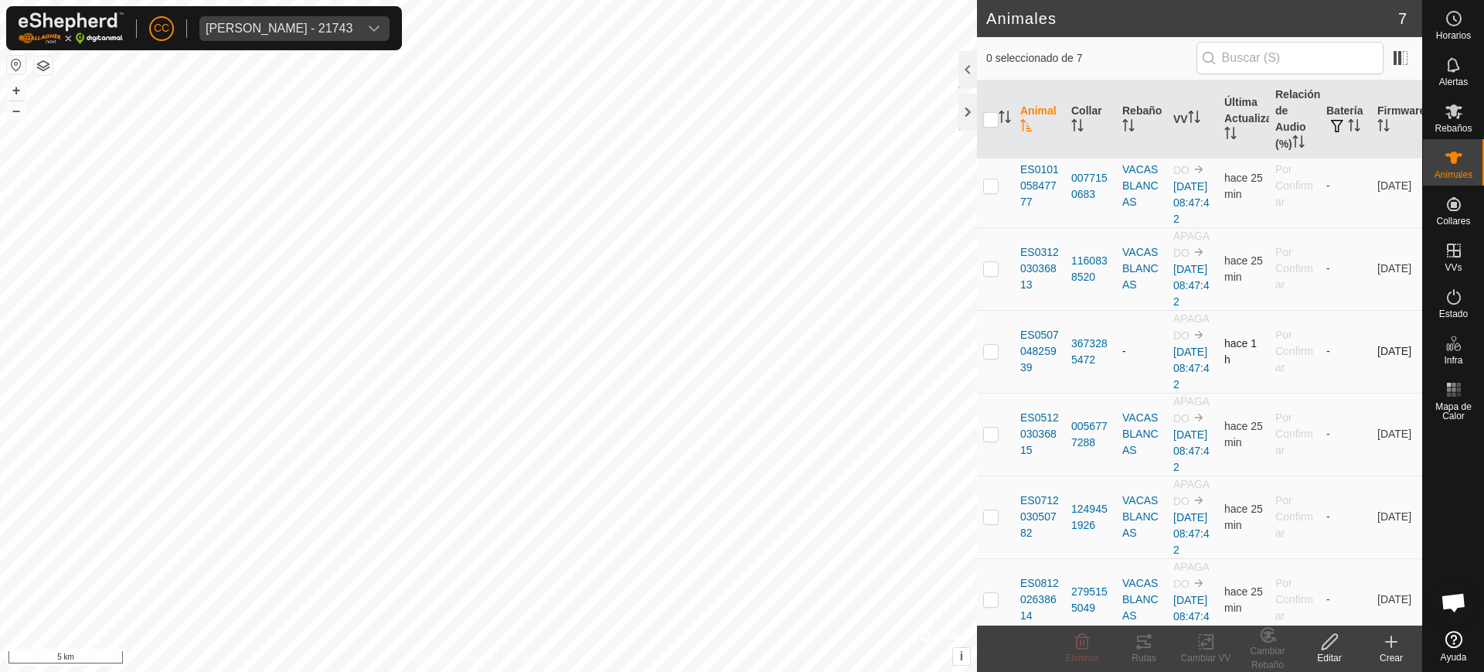
click at [994, 357] on p-checkbox at bounding box center [990, 351] width 15 height 12
click at [1268, 644] on div "Cambiar Rebaño" at bounding box center [1268, 658] width 62 height 28
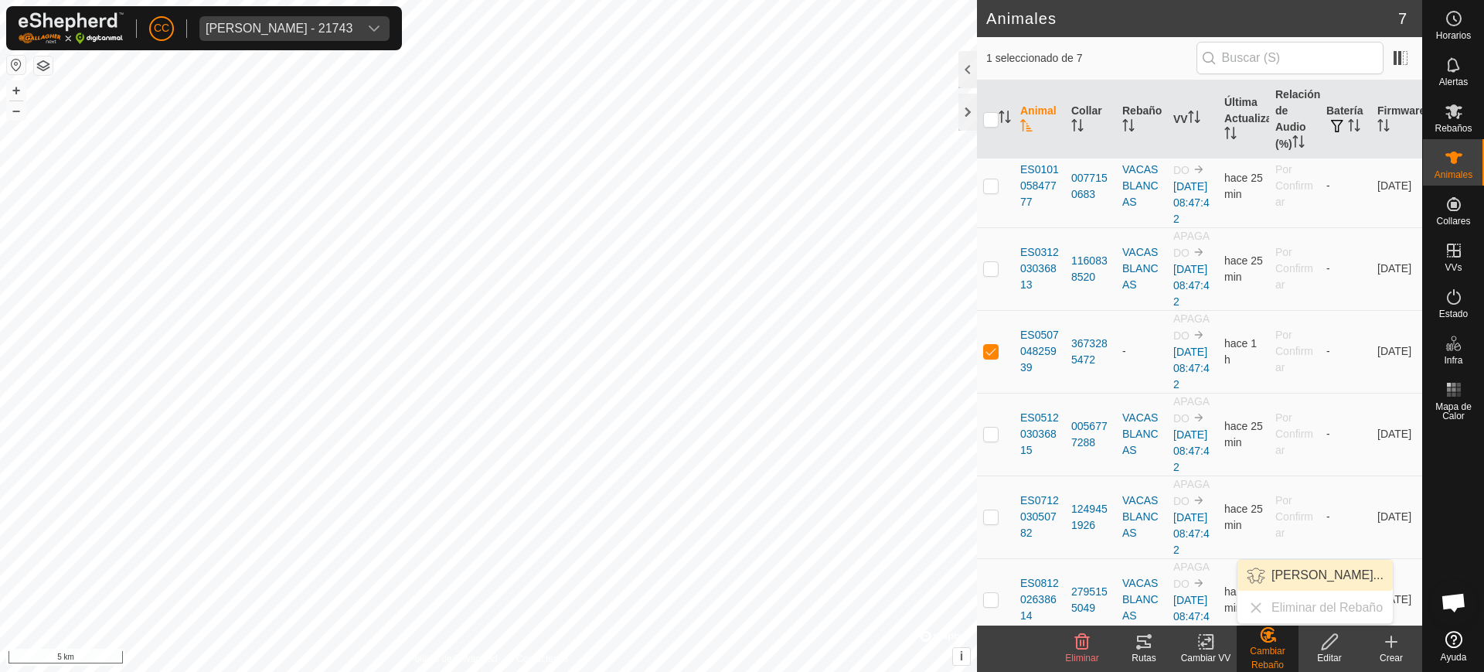
click at [1292, 573] on link "Elegir Rebaño..." at bounding box center [1315, 575] width 155 height 31
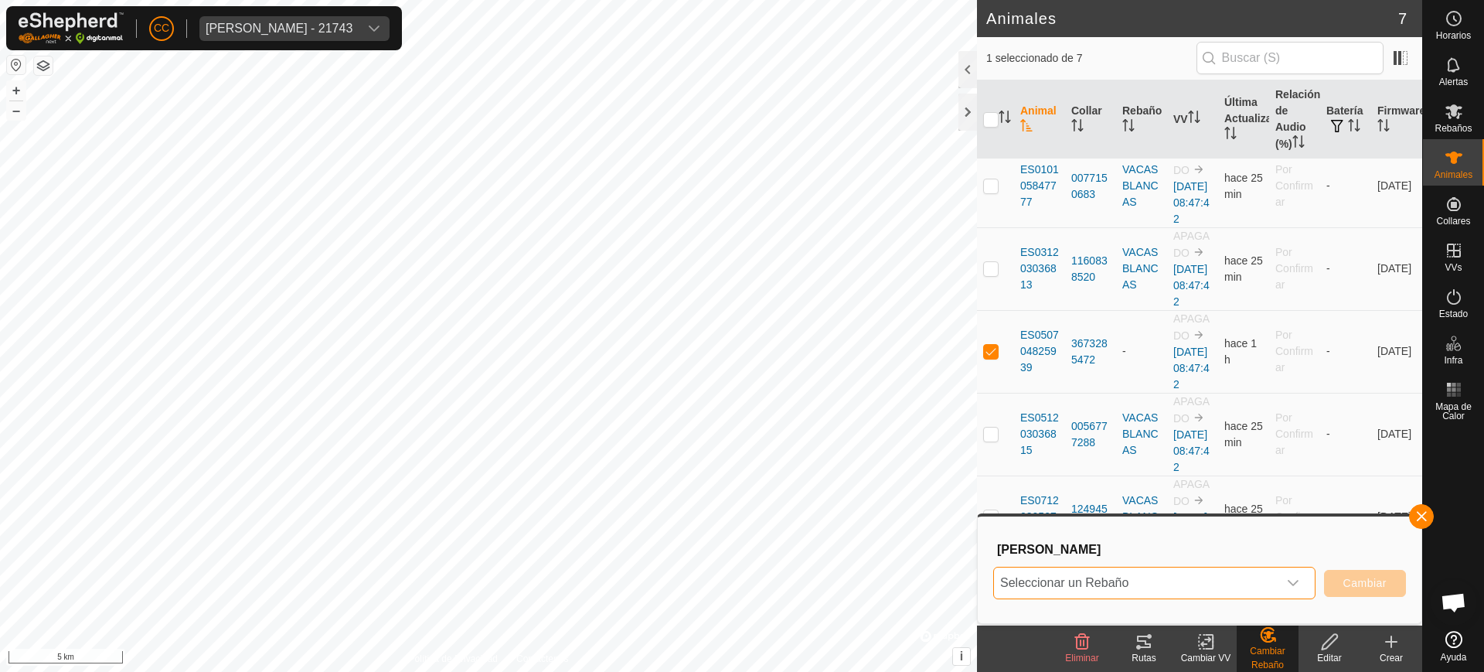
click at [1093, 581] on span "Seleccionar un Rebaño" at bounding box center [1136, 582] width 284 height 31
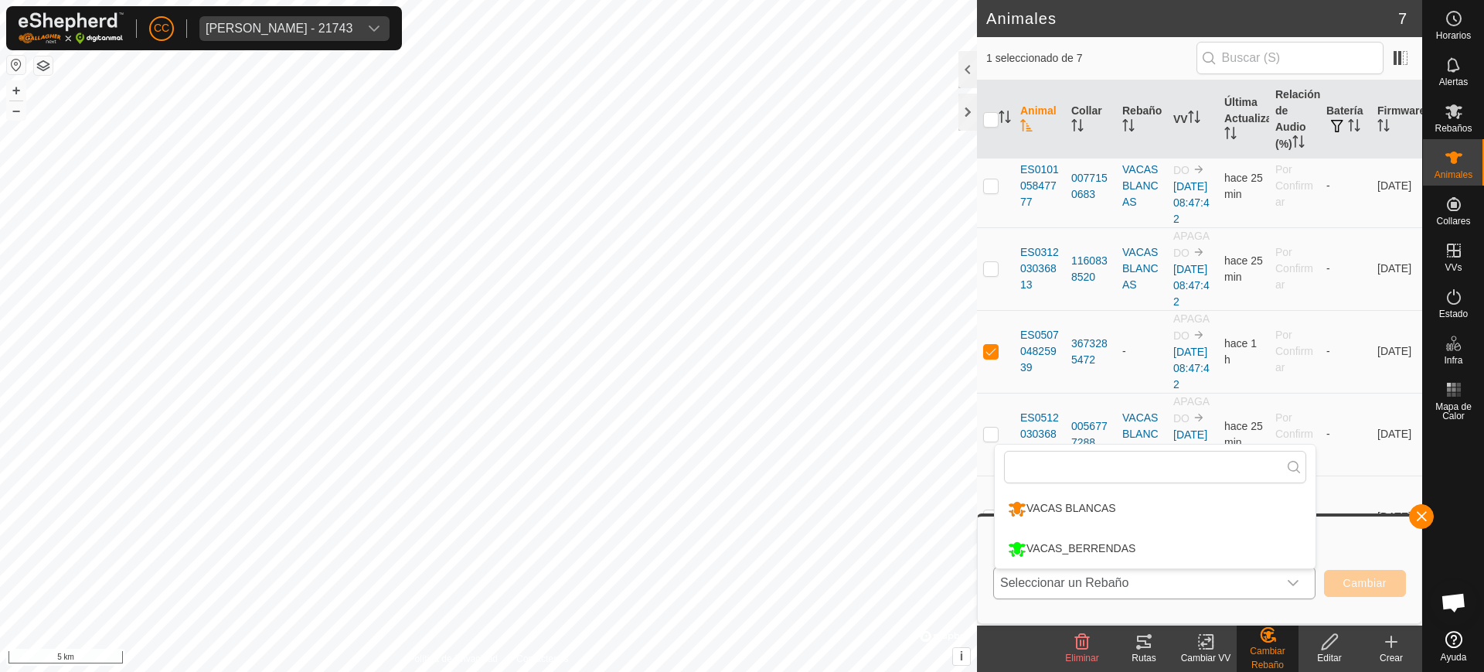
click at [1088, 550] on li "VACAS_BERRENDAS" at bounding box center [1155, 549] width 321 height 39
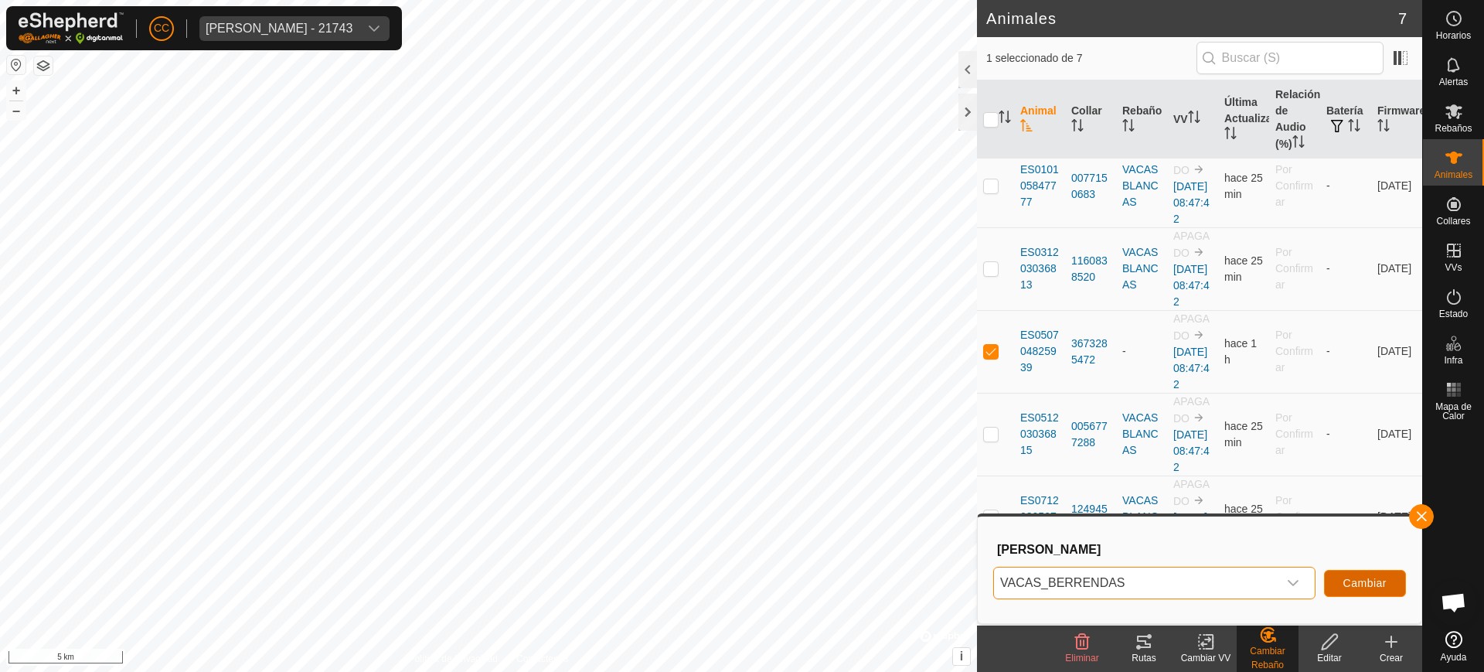
click at [1368, 591] on button "Cambiar" at bounding box center [1365, 583] width 82 height 27
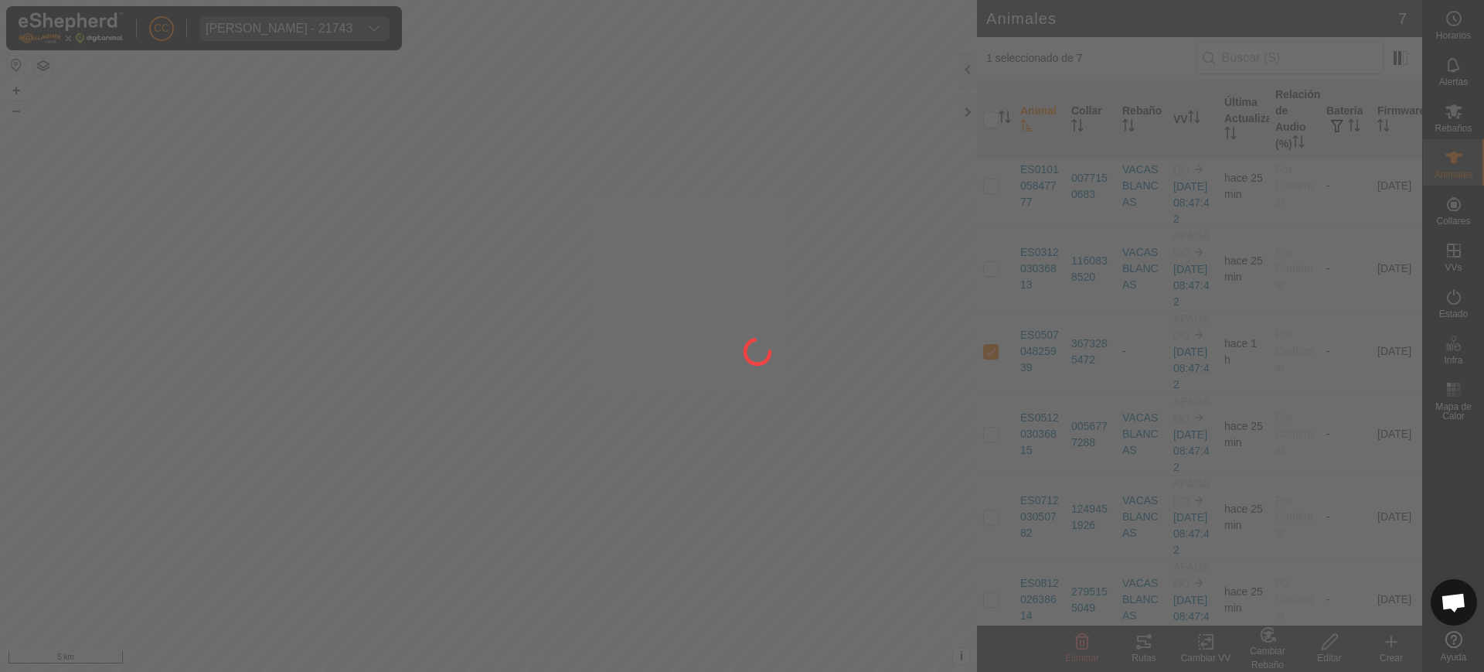
checkbox input "false"
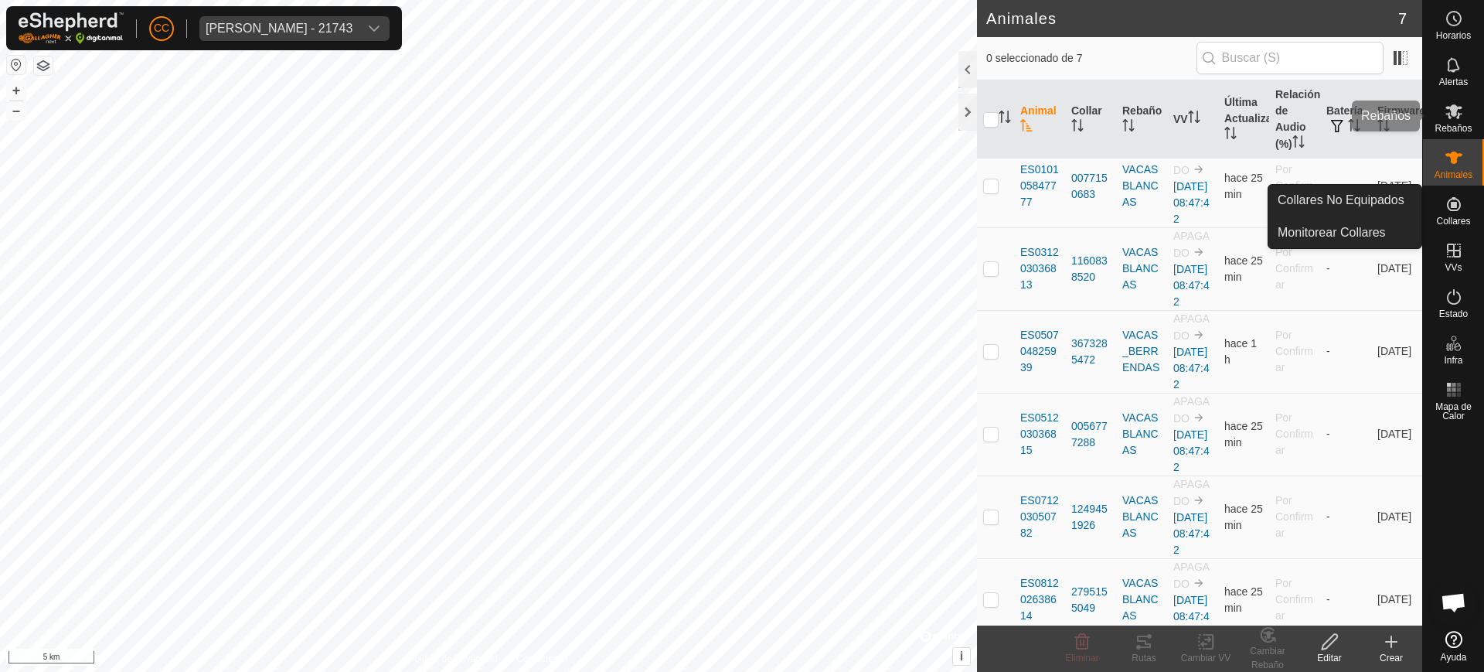
click at [1470, 114] on div "Rebaños" at bounding box center [1453, 116] width 61 height 46
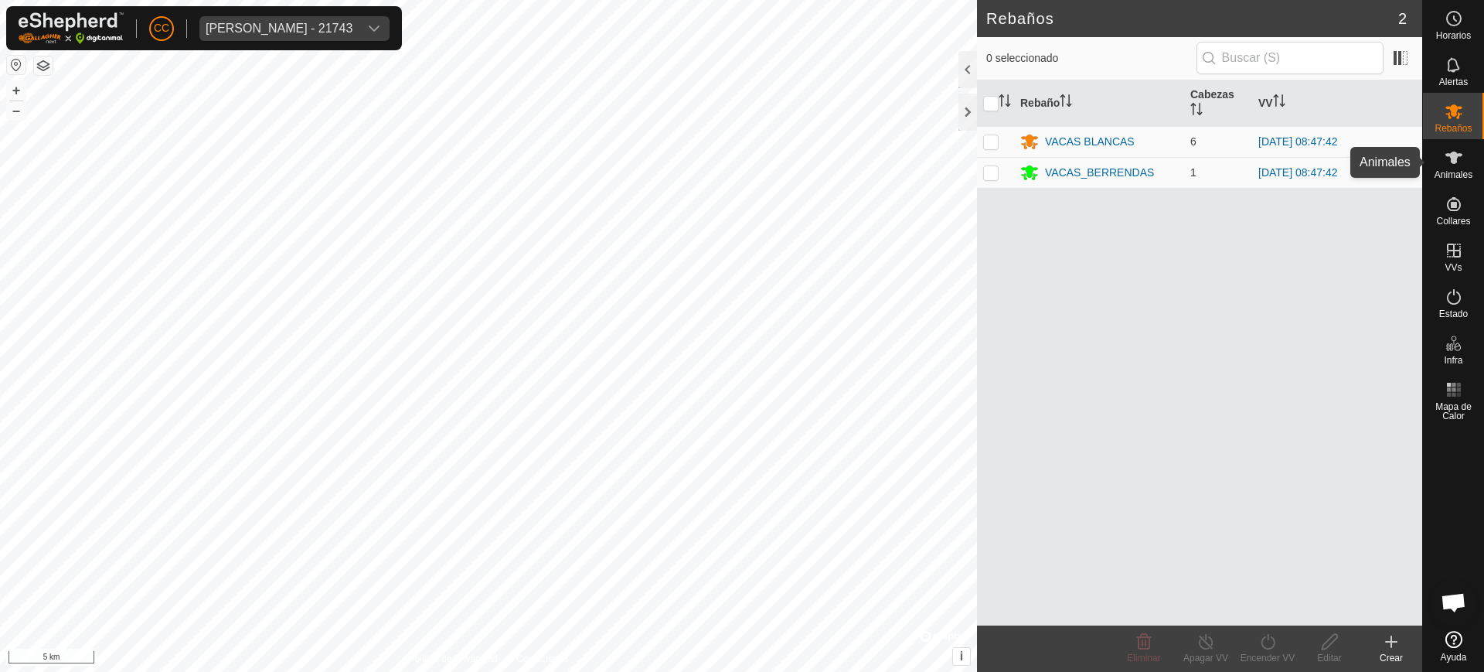
click at [1453, 166] on icon at bounding box center [1454, 157] width 19 height 19
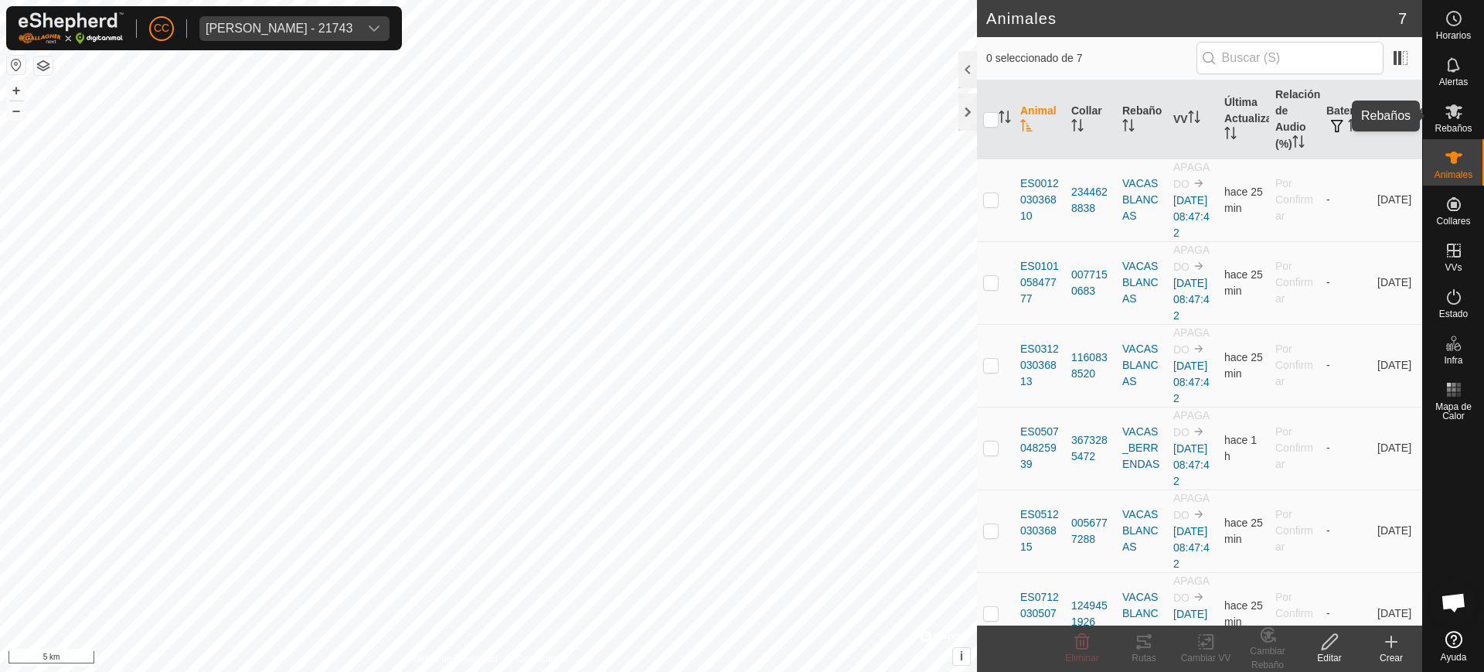
click at [1474, 124] on div "Rebaños" at bounding box center [1453, 116] width 61 height 46
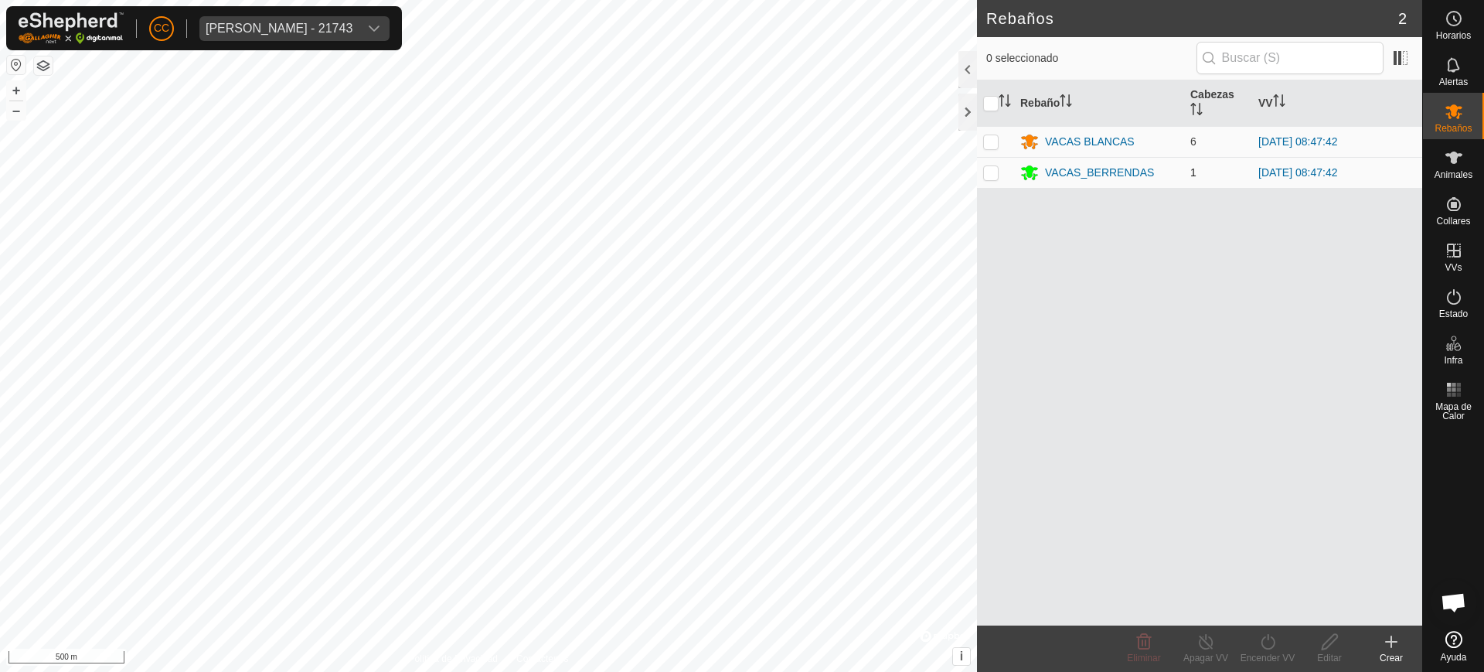
drag, startPoint x: 1003, startPoint y: 173, endPoint x: 984, endPoint y: 175, distance: 18.6
click at [984, 175] on td at bounding box center [995, 172] width 37 height 31
checkbox input "true"
click at [1210, 647] on icon at bounding box center [1206, 641] width 19 height 19
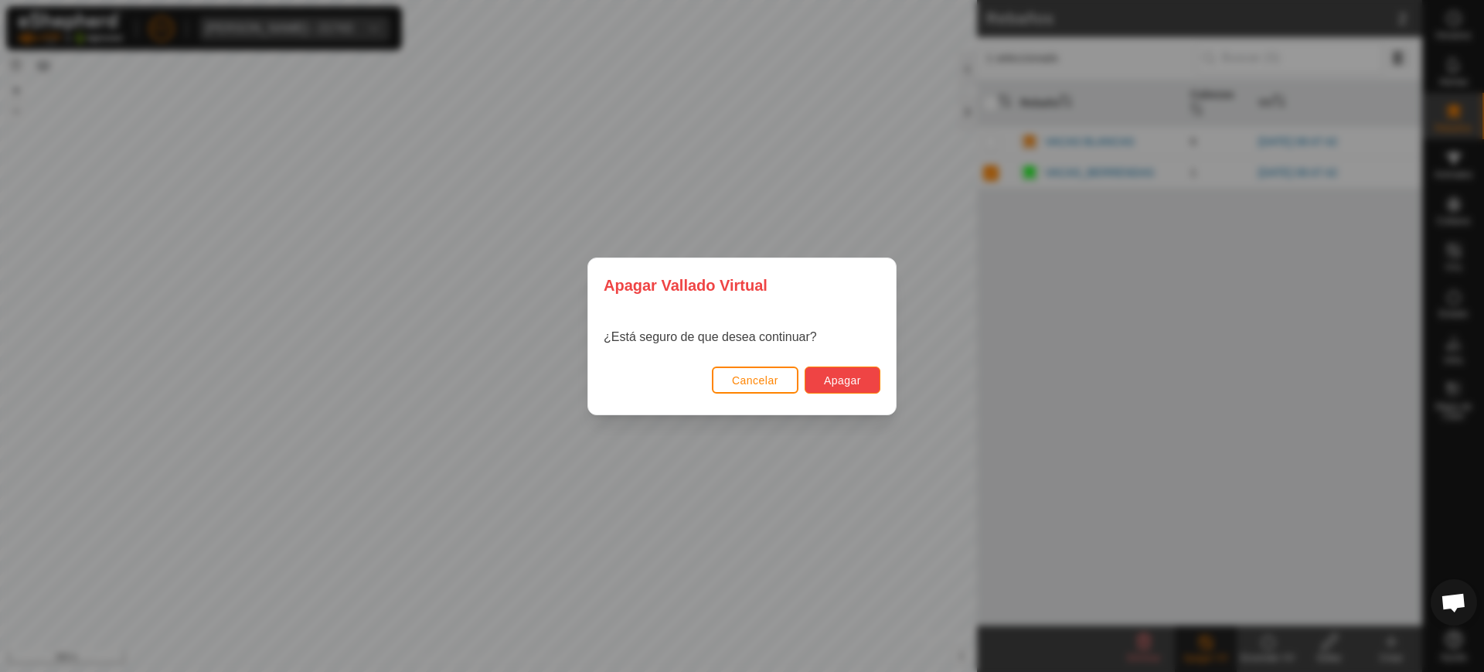
click at [849, 376] on span "Apagar" at bounding box center [842, 380] width 37 height 12
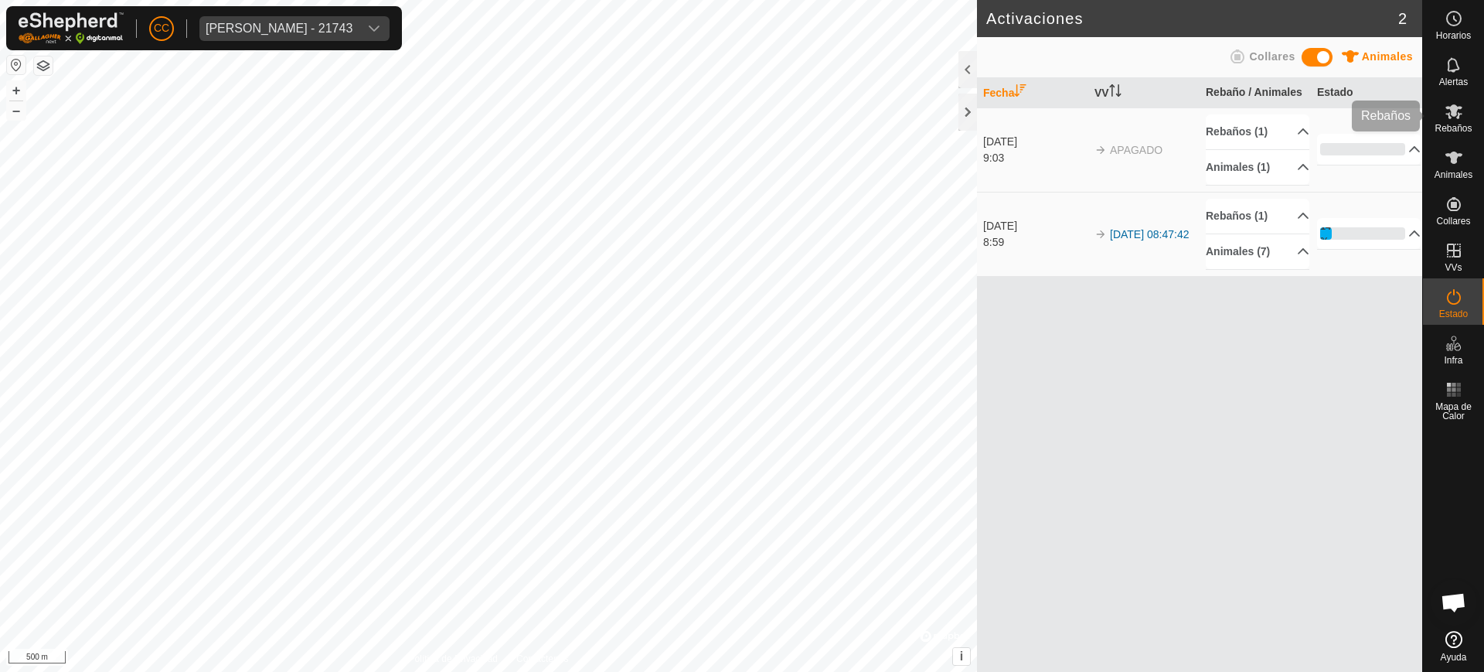
click at [1462, 121] on es-mob-svg-icon at bounding box center [1454, 111] width 28 height 25
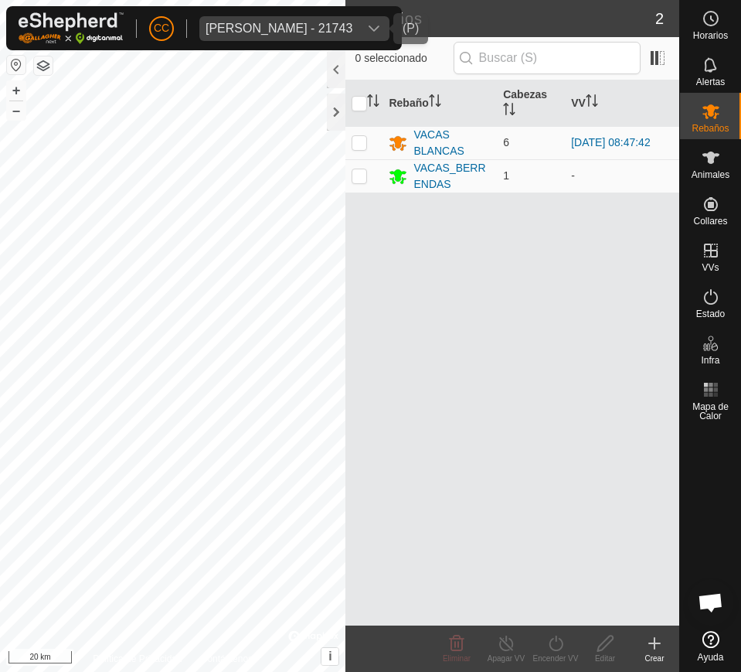
click at [247, 29] on div "Laura Lopez Parro - 21743" at bounding box center [279, 28] width 147 height 12
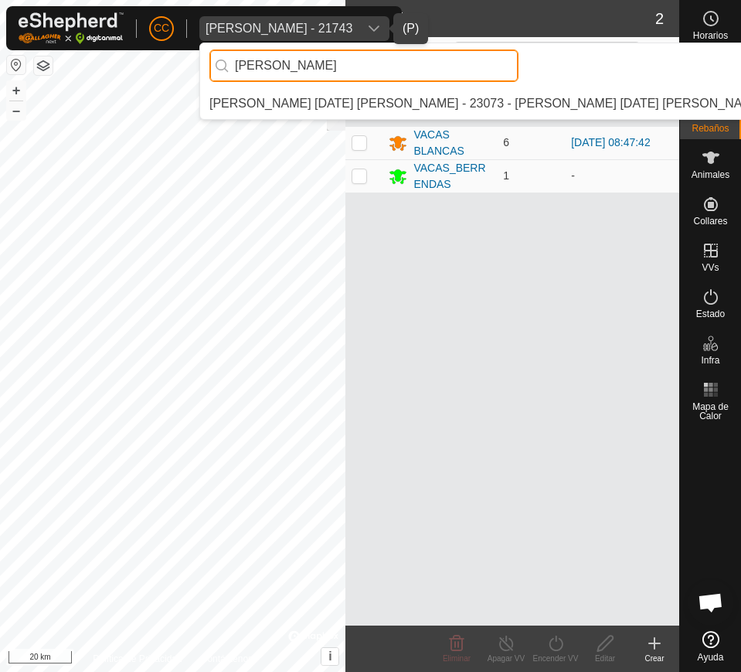
type input "maria asce"
click at [246, 95] on li "[PERSON_NAME] [DATE] [PERSON_NAME] - 23073 - [PERSON_NAME] [DATE] [PERSON_NAME]…" at bounding box center [509, 103] width 619 height 31
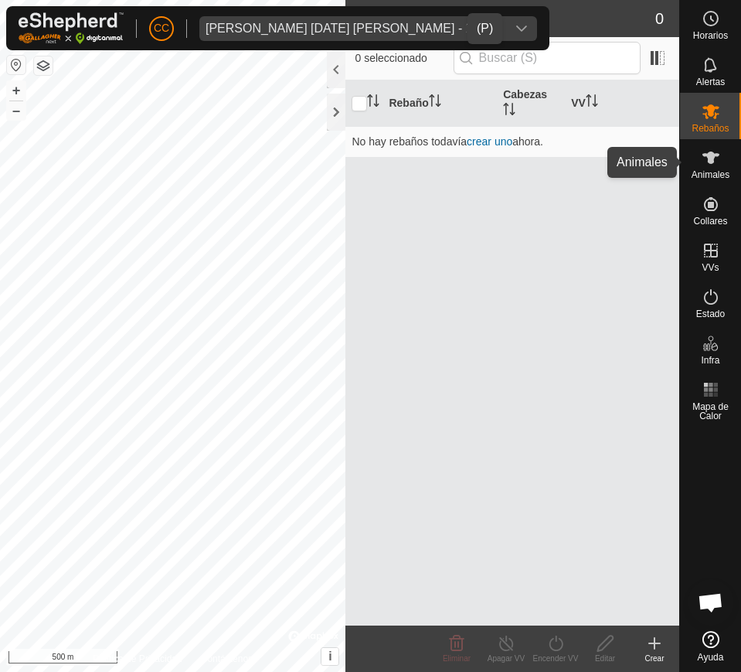
click at [705, 161] on icon at bounding box center [711, 157] width 19 height 19
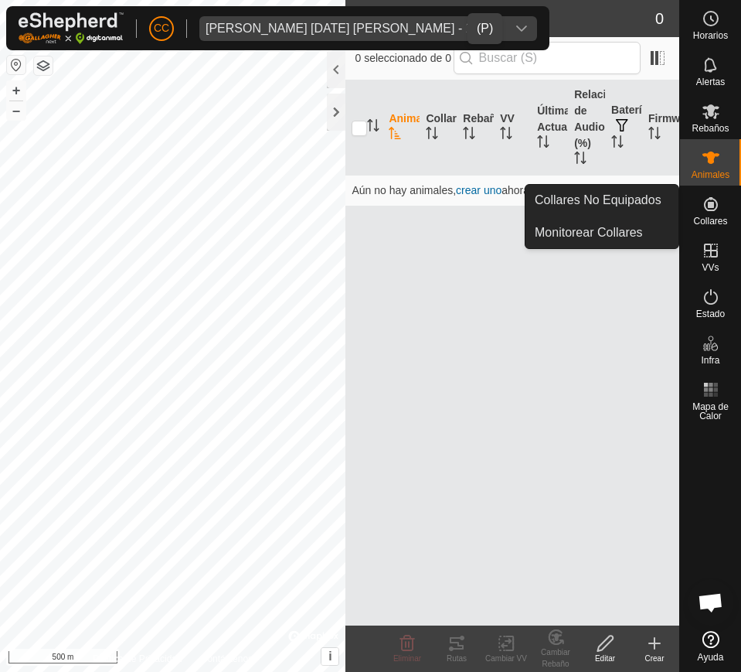
click at [685, 212] on div "Collares" at bounding box center [710, 209] width 61 height 46
click at [633, 197] on link "Collares No Equipados" at bounding box center [602, 200] width 153 height 31
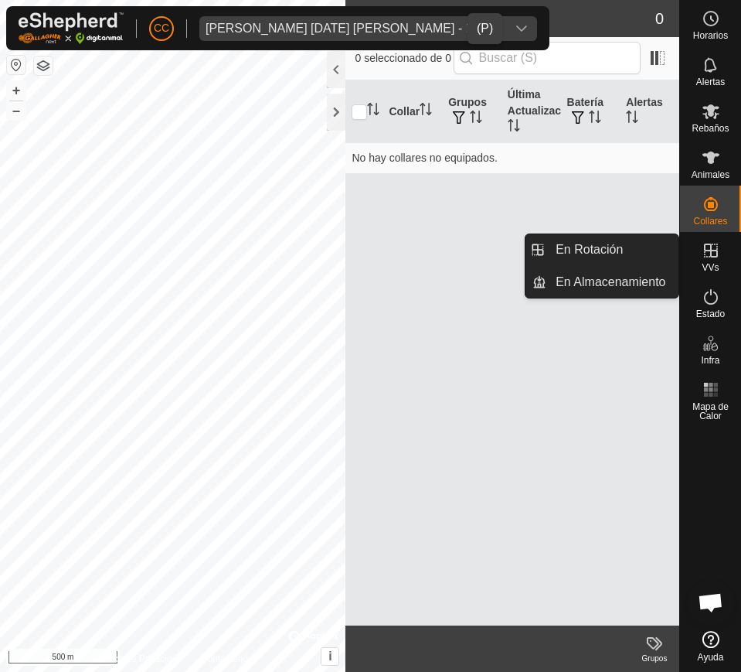
click at [720, 260] on es-virtualpaddocks-svg-icon at bounding box center [711, 250] width 28 height 25
click at [646, 247] on link "En Rotación" at bounding box center [613, 249] width 132 height 31
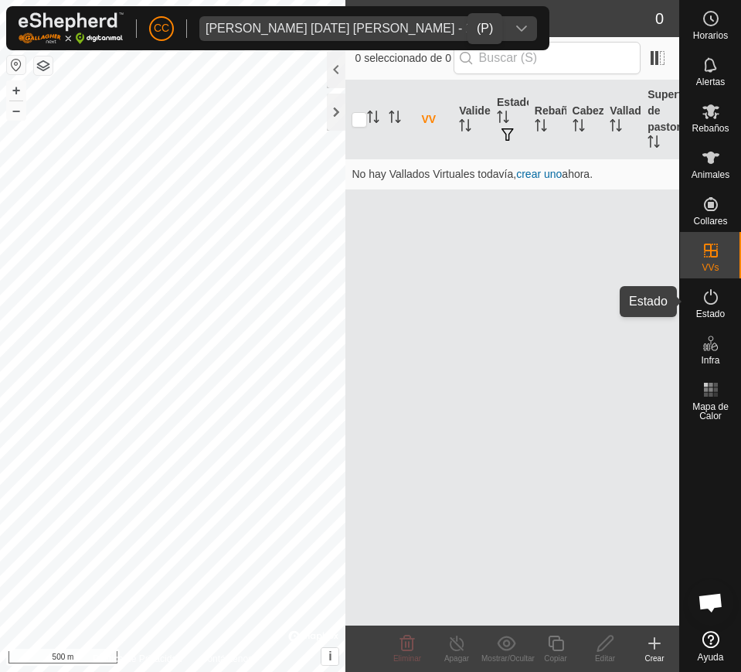
click at [730, 306] on div "Estado" at bounding box center [710, 301] width 61 height 46
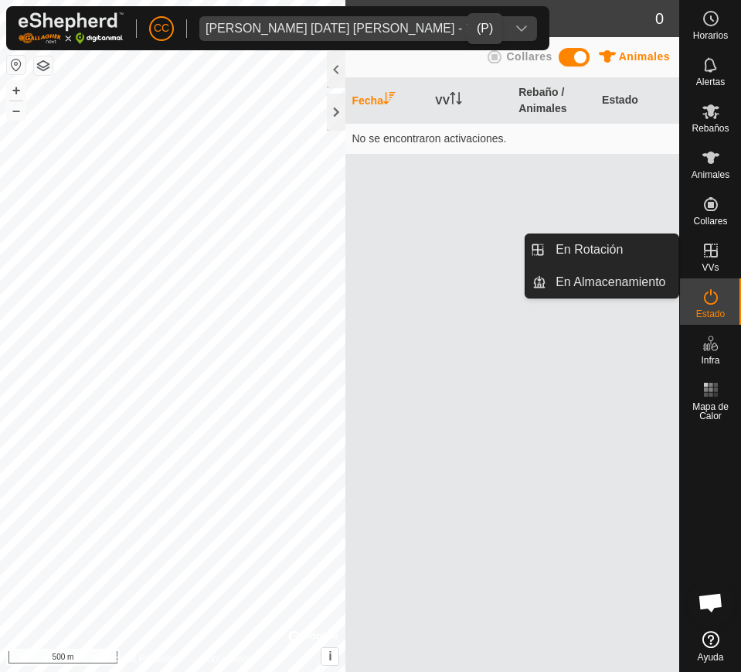
click at [696, 244] on div "VVs" at bounding box center [710, 255] width 61 height 46
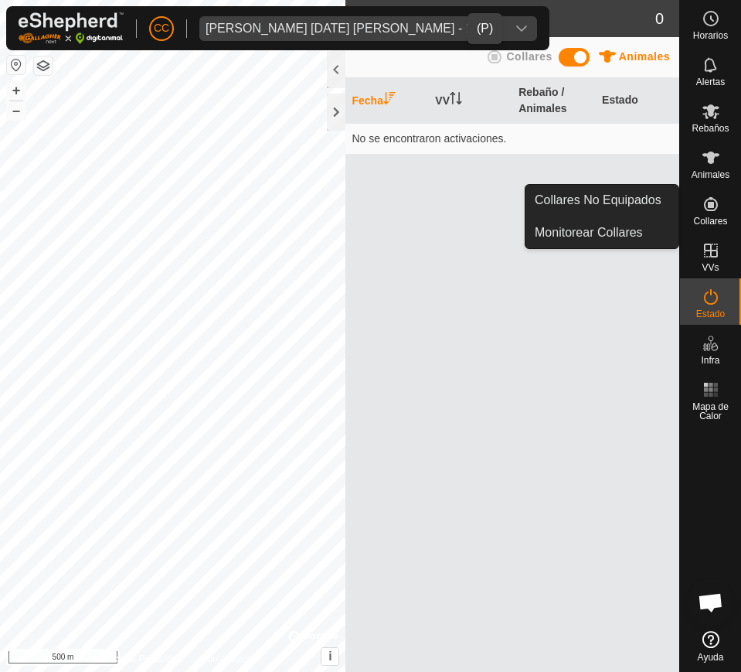
click at [716, 211] on icon at bounding box center [711, 204] width 19 height 19
click at [643, 198] on link "Collares No Equipados" at bounding box center [602, 200] width 153 height 31
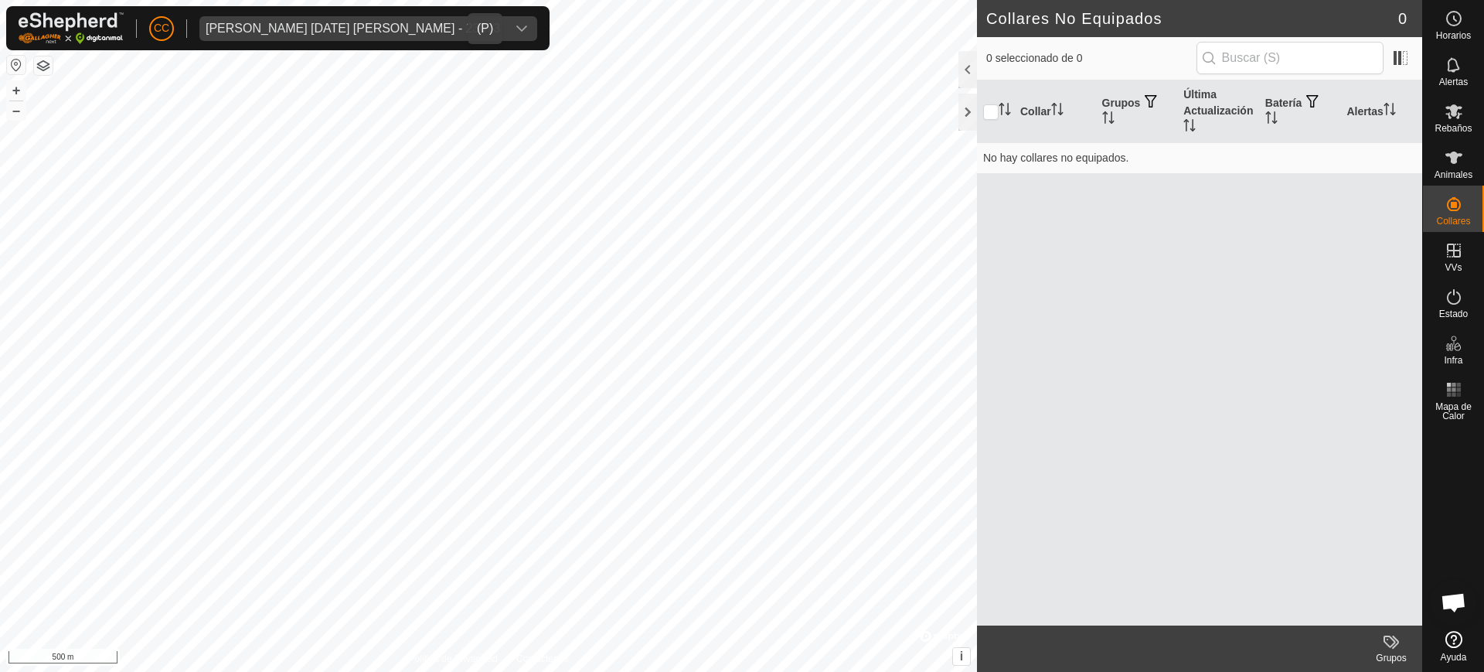
click at [377, 27] on div "Maria Ascension Perez Centeno - 23073" at bounding box center [353, 28] width 295 height 12
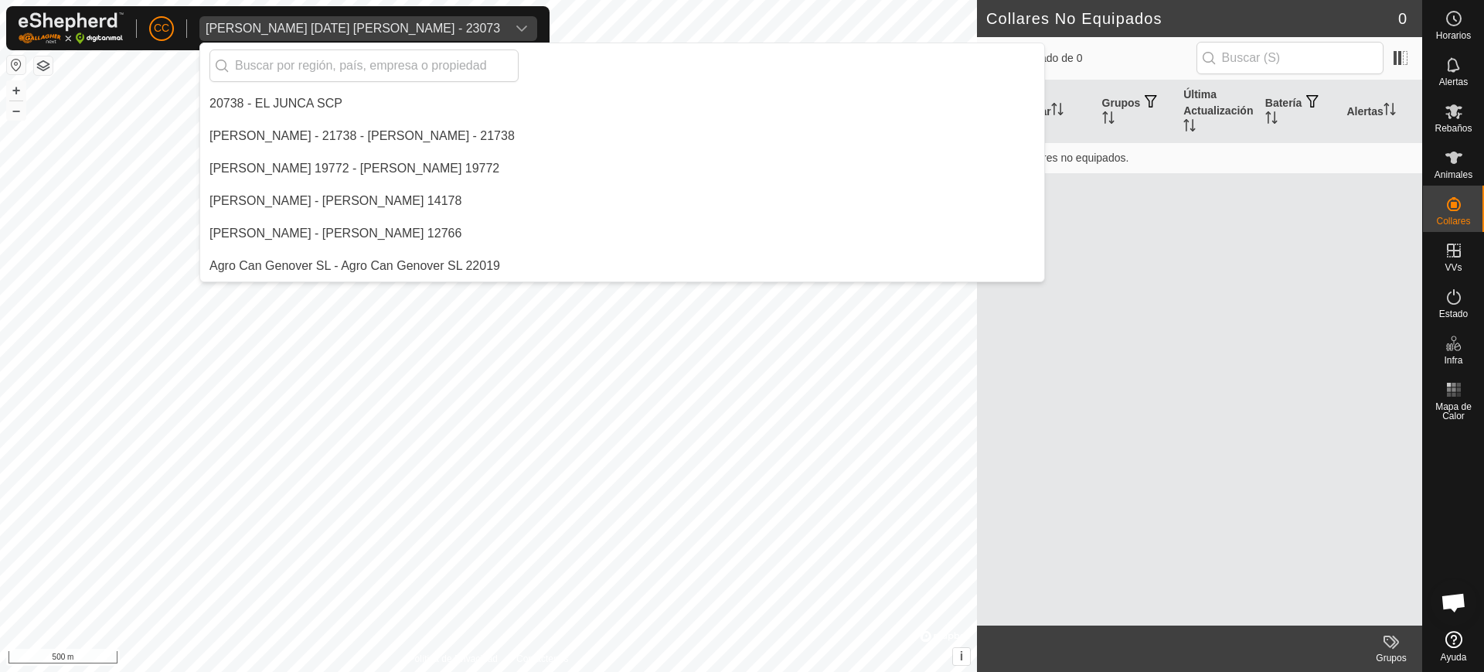
scroll to position [9059, 0]
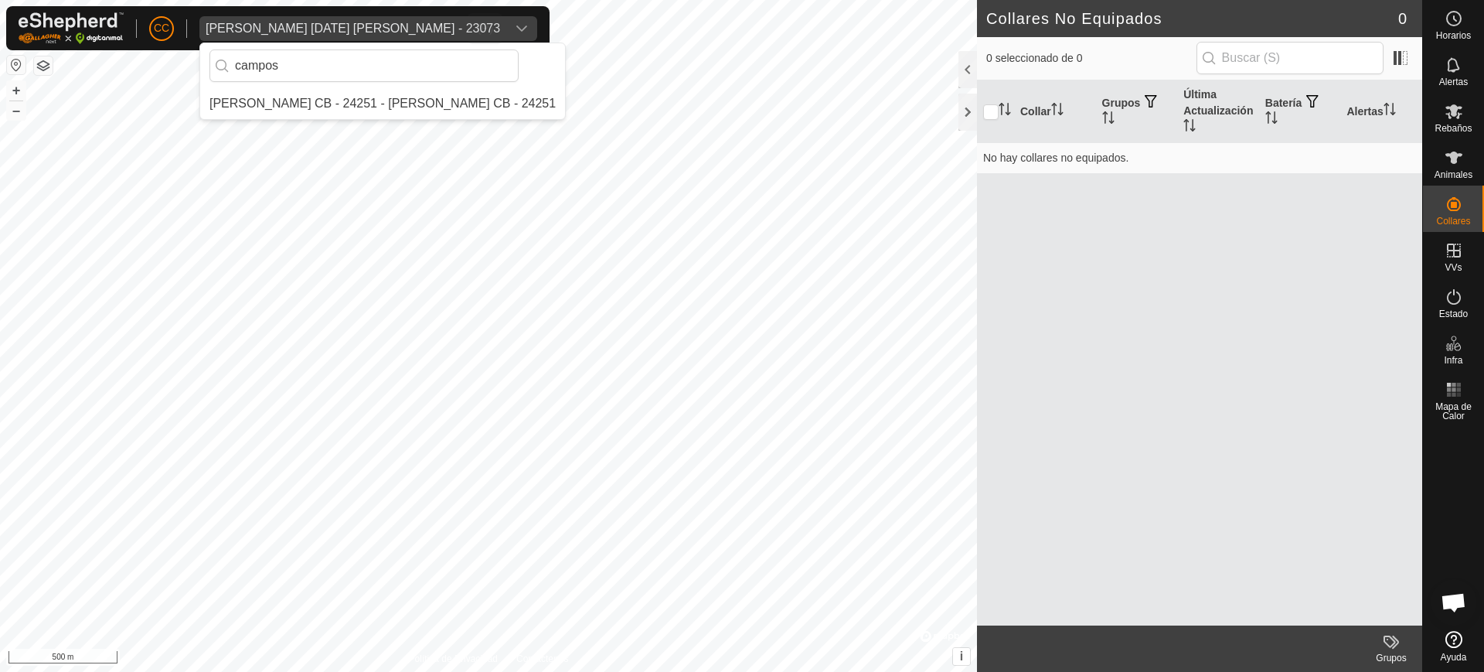
type input "campos"
click at [264, 100] on li "[PERSON_NAME] CB - 24251 - [PERSON_NAME] CB - 24251" at bounding box center [382, 103] width 365 height 31
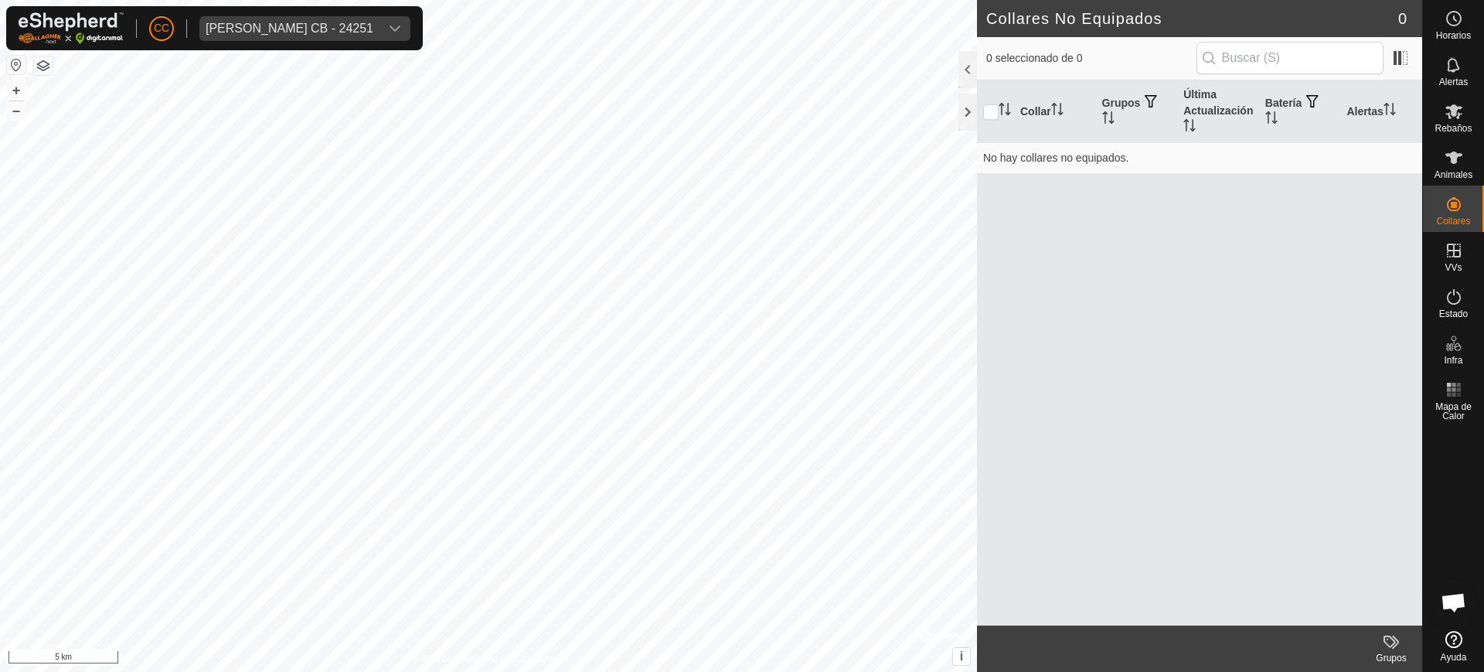
scroll to position [0, 0]
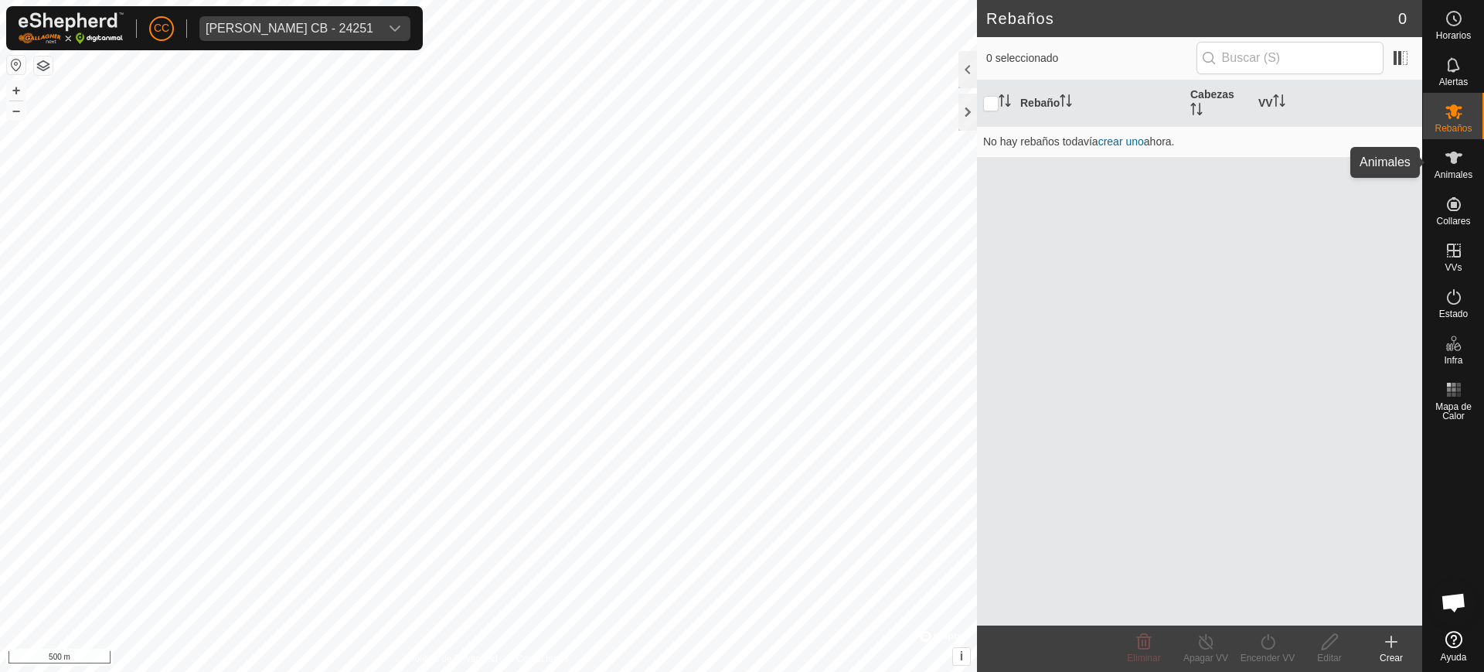
click at [1484, 155] on div "Animales" at bounding box center [1453, 162] width 61 height 46
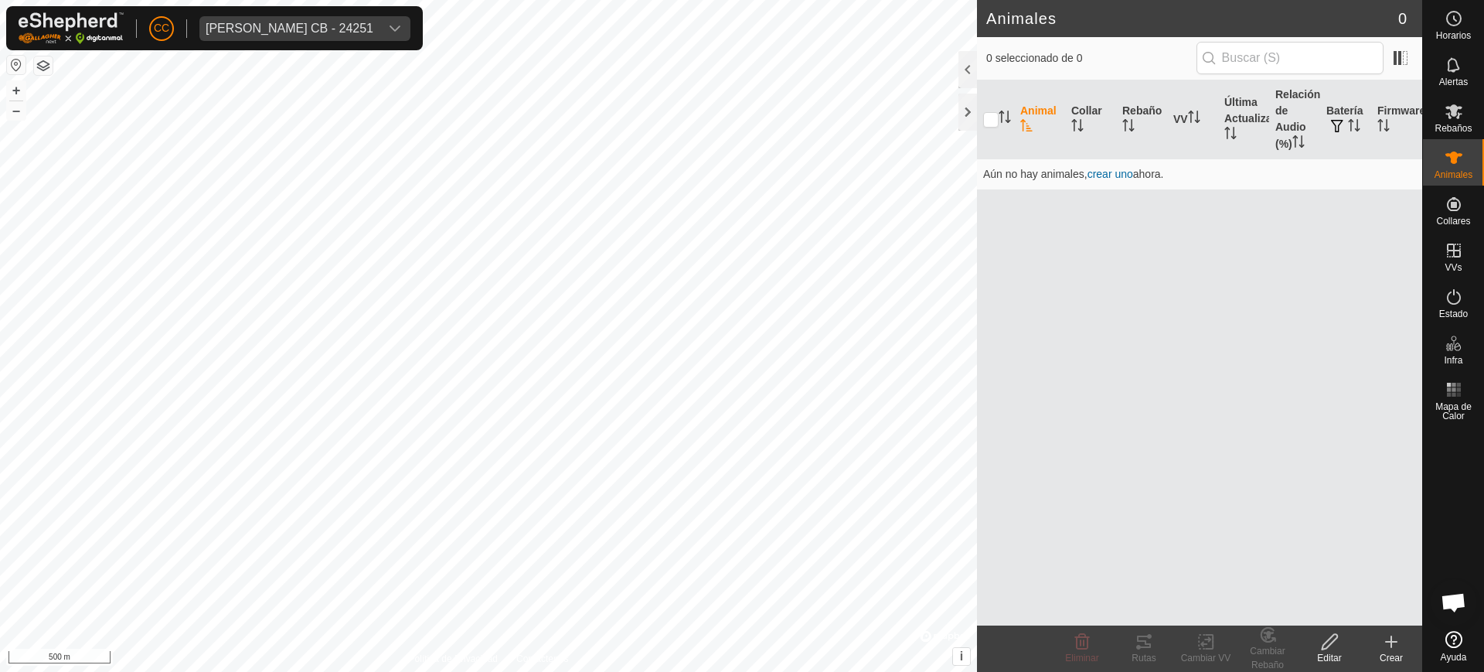
click at [1460, 165] on icon at bounding box center [1454, 157] width 19 height 19
click at [1422, 671] on p-menu "Collares No Equipados Monitorear Collares" at bounding box center [1422, 672] width 0 height 0
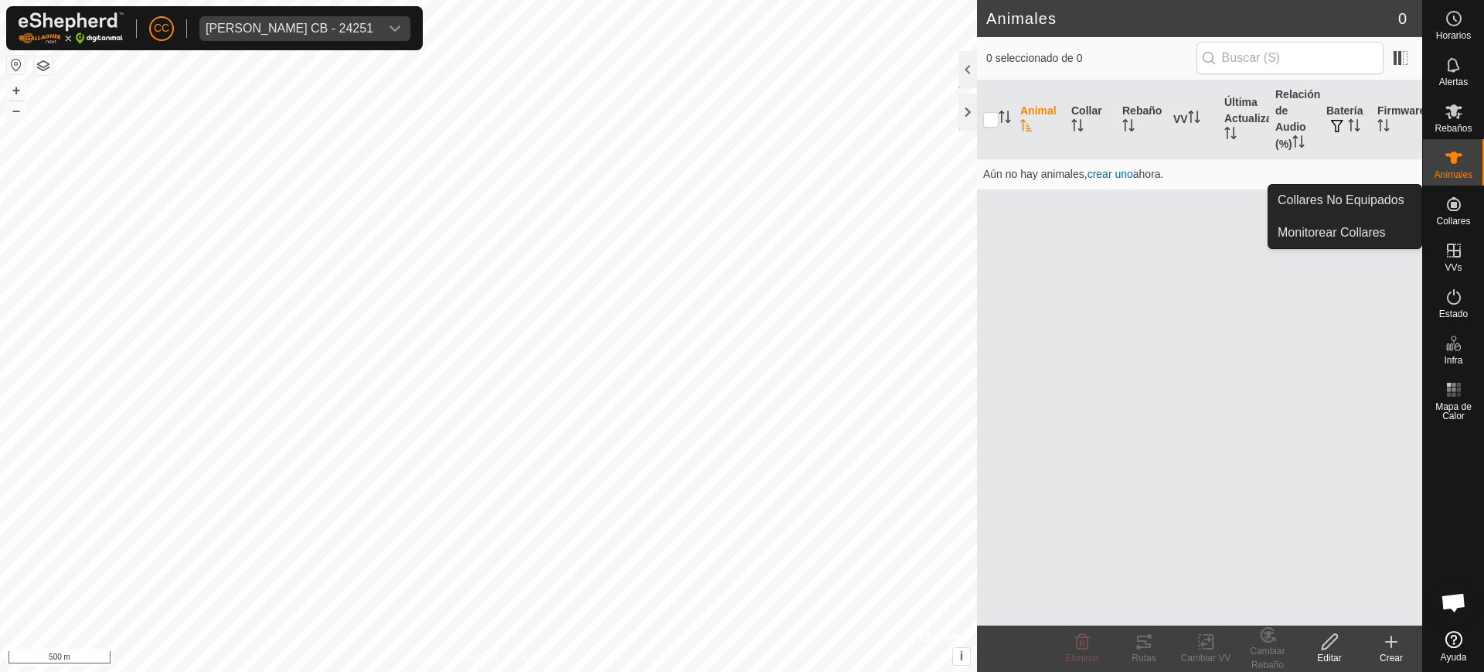
click at [1467, 216] on span "Collares" at bounding box center [1453, 220] width 34 height 9
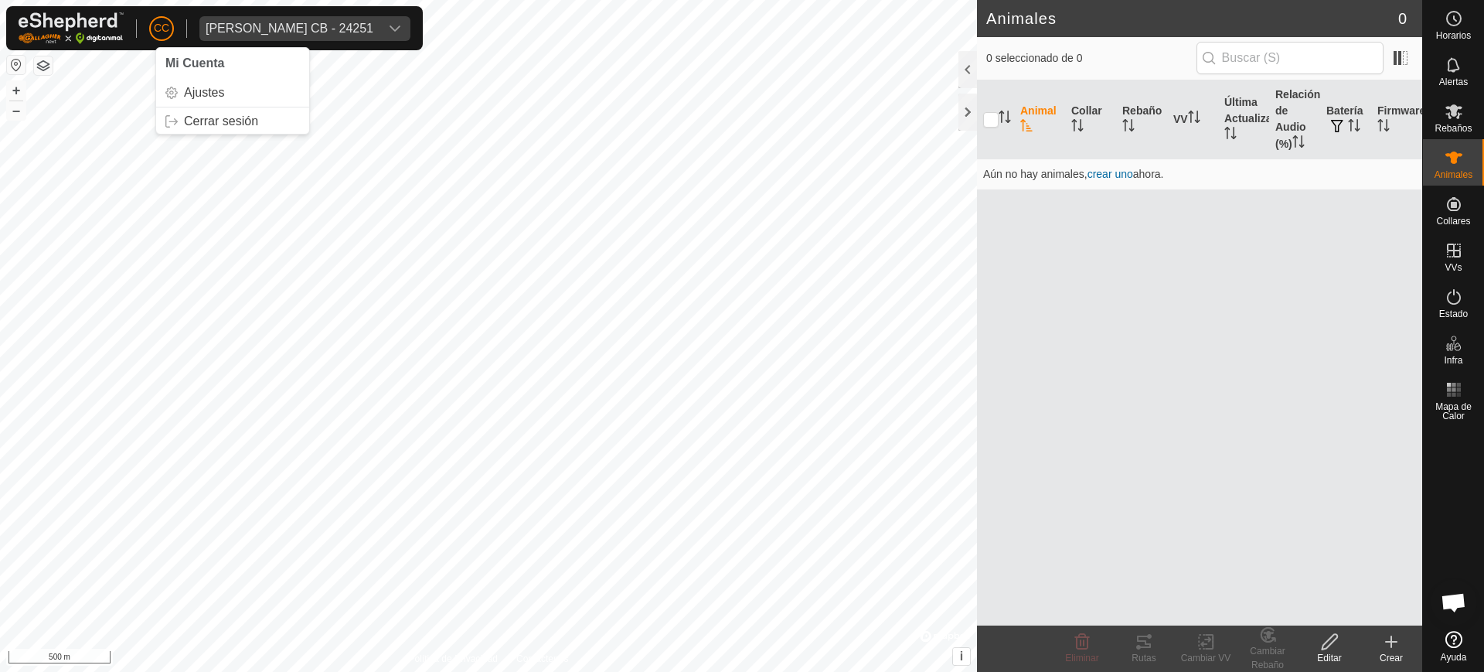
click at [155, 30] on span "CC" at bounding box center [161, 28] width 15 height 16
click at [238, 113] on link "Cerrar sesión" at bounding box center [232, 121] width 153 height 25
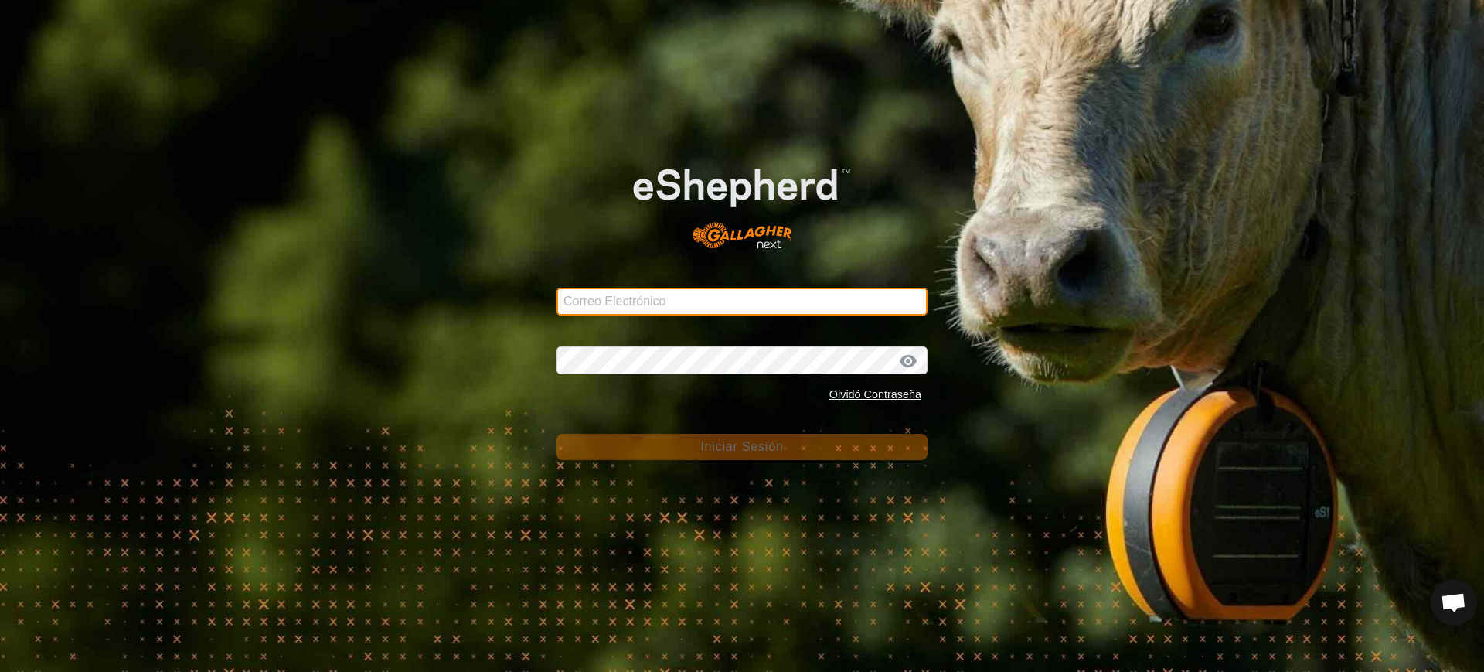
type input "ccallejero@digitanimal.com"
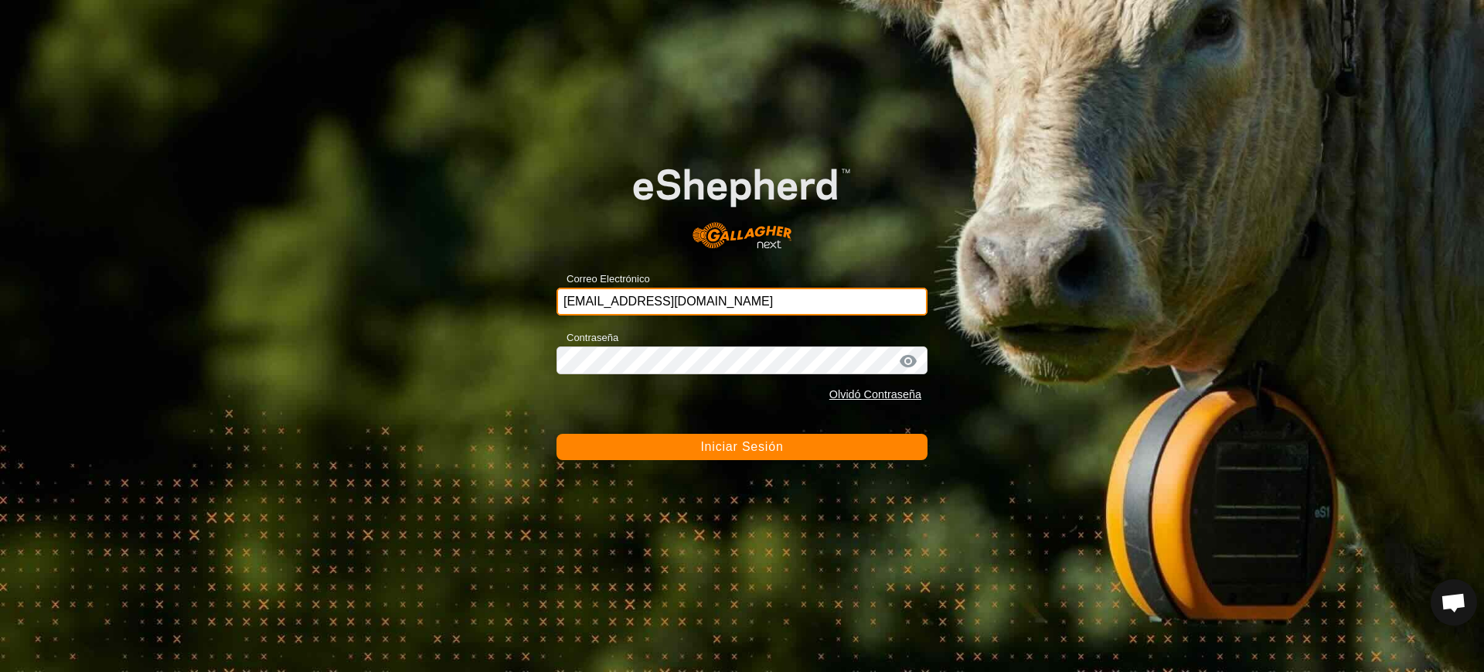
click at [763, 298] on input "ccallejero@digitanimal.com" at bounding box center [742, 302] width 371 height 28
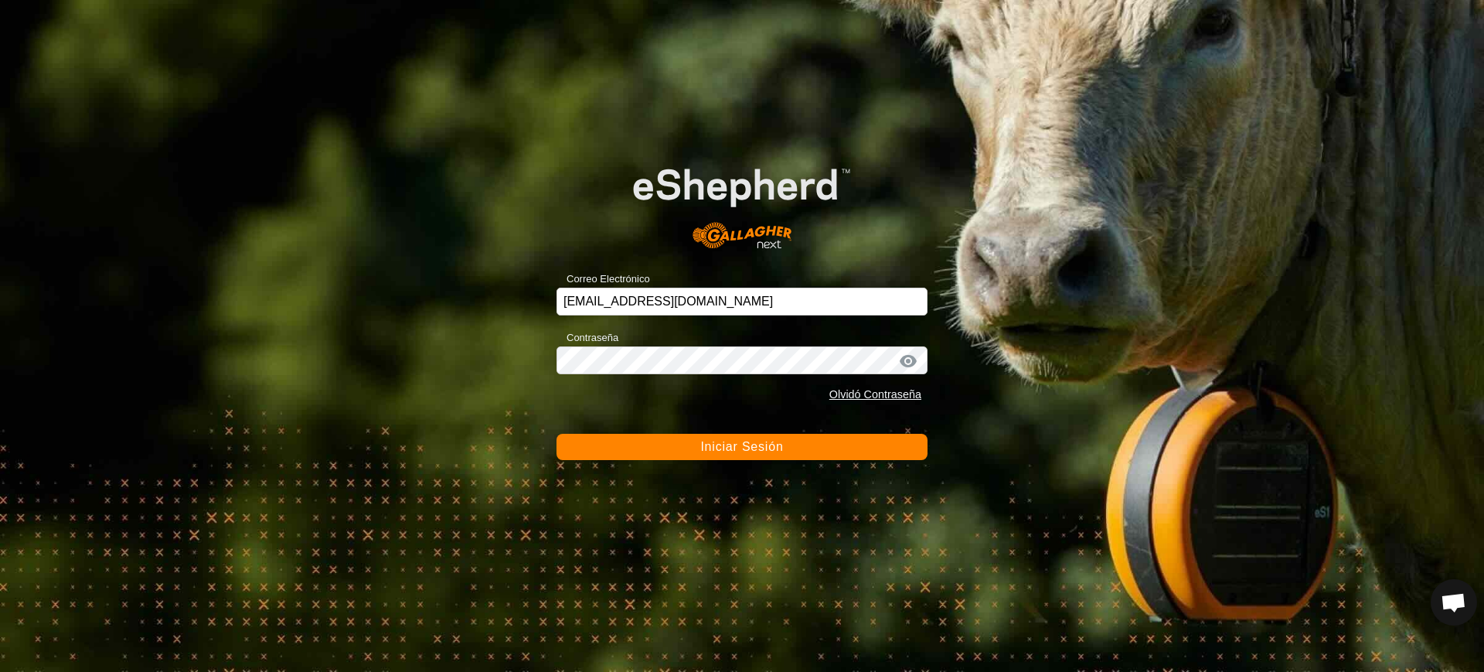
click at [458, 112] on div "Correo Electrónico ccallejero@digitanimal.com Contraseña Olvidó Contraseña Inic…" at bounding box center [742, 336] width 1484 height 672
click at [715, 447] on span "Iniciar Sesión" at bounding box center [741, 446] width 83 height 13
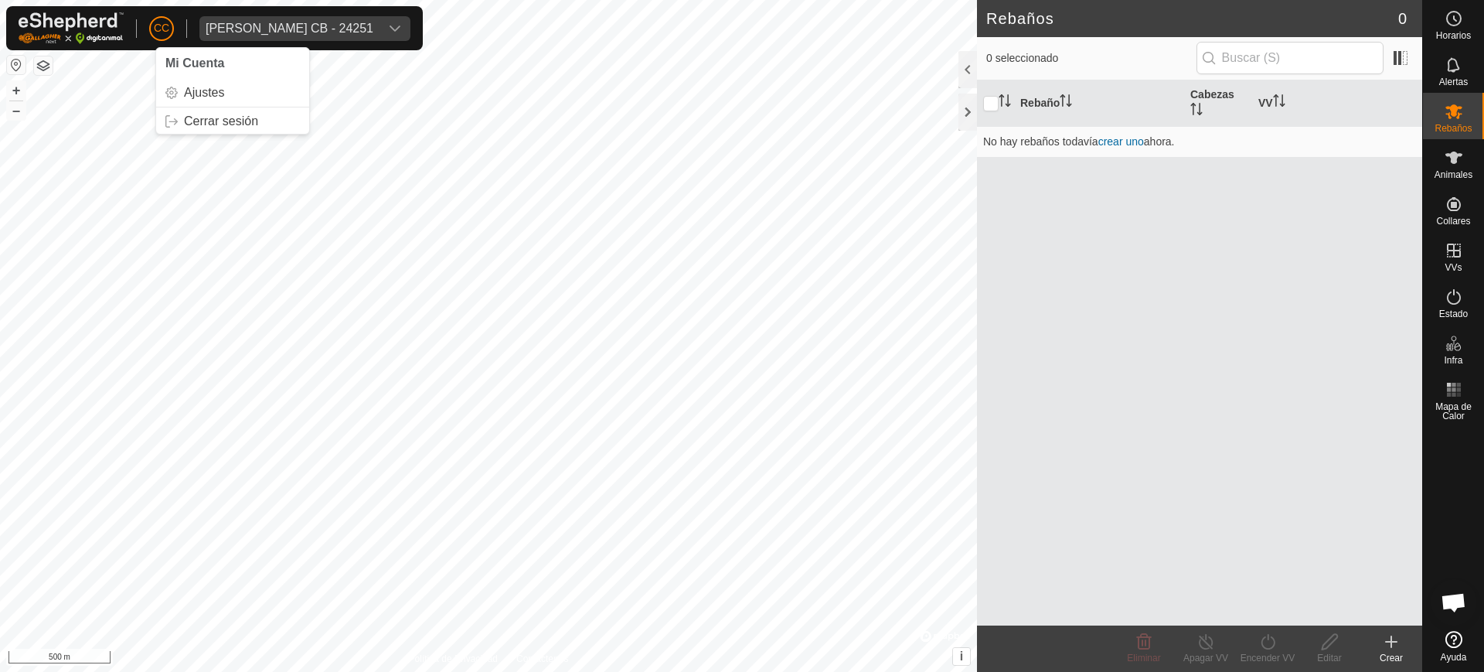
click at [16, 73] on button "button" at bounding box center [16, 65] width 19 height 19
click at [18, 63] on button "button" at bounding box center [16, 65] width 19 height 19
click at [29, 65] on div "Política de Privacidad Contáctenos + – ⇧ i © Mapbox , © OpenStreetMap , Improve…" at bounding box center [488, 336] width 977 height 672
click at [17, 62] on button "button" at bounding box center [16, 65] width 19 height 19
click at [16, 62] on button "button" at bounding box center [16, 65] width 19 height 19
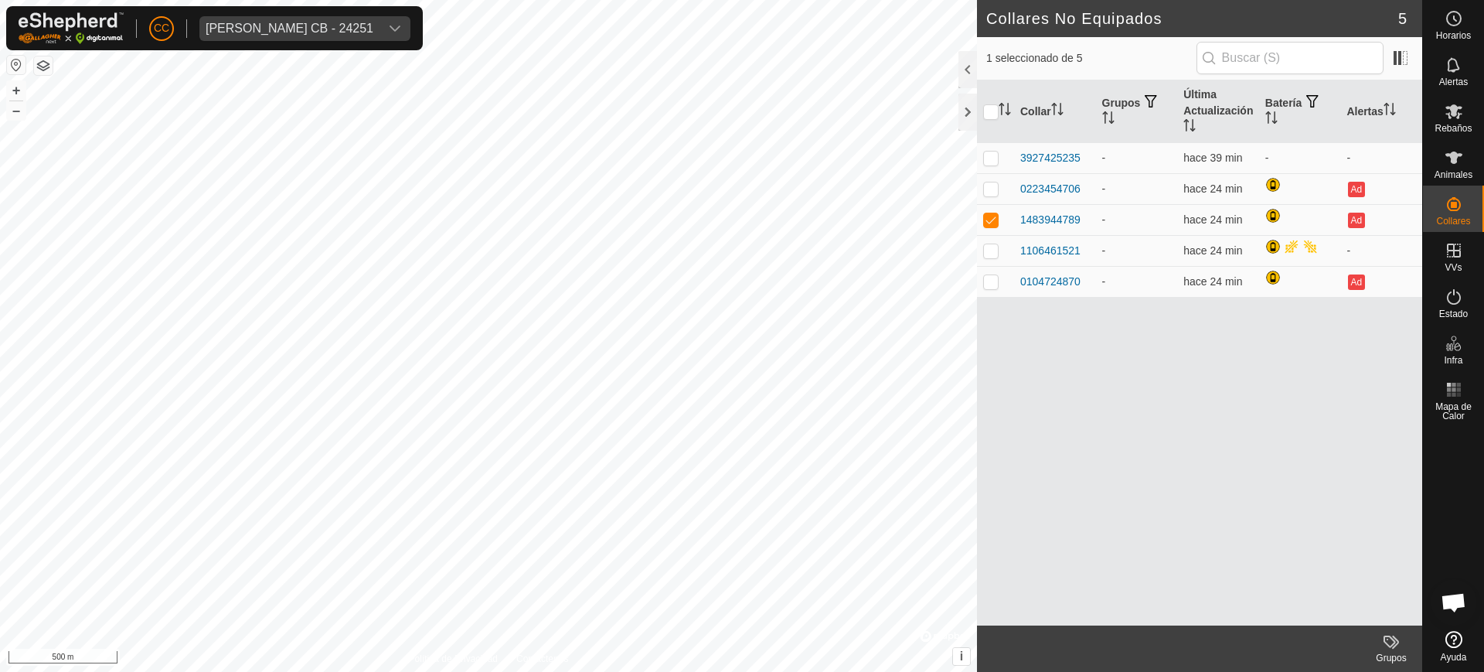
click at [14, 56] on button "button" at bounding box center [16, 65] width 19 height 19
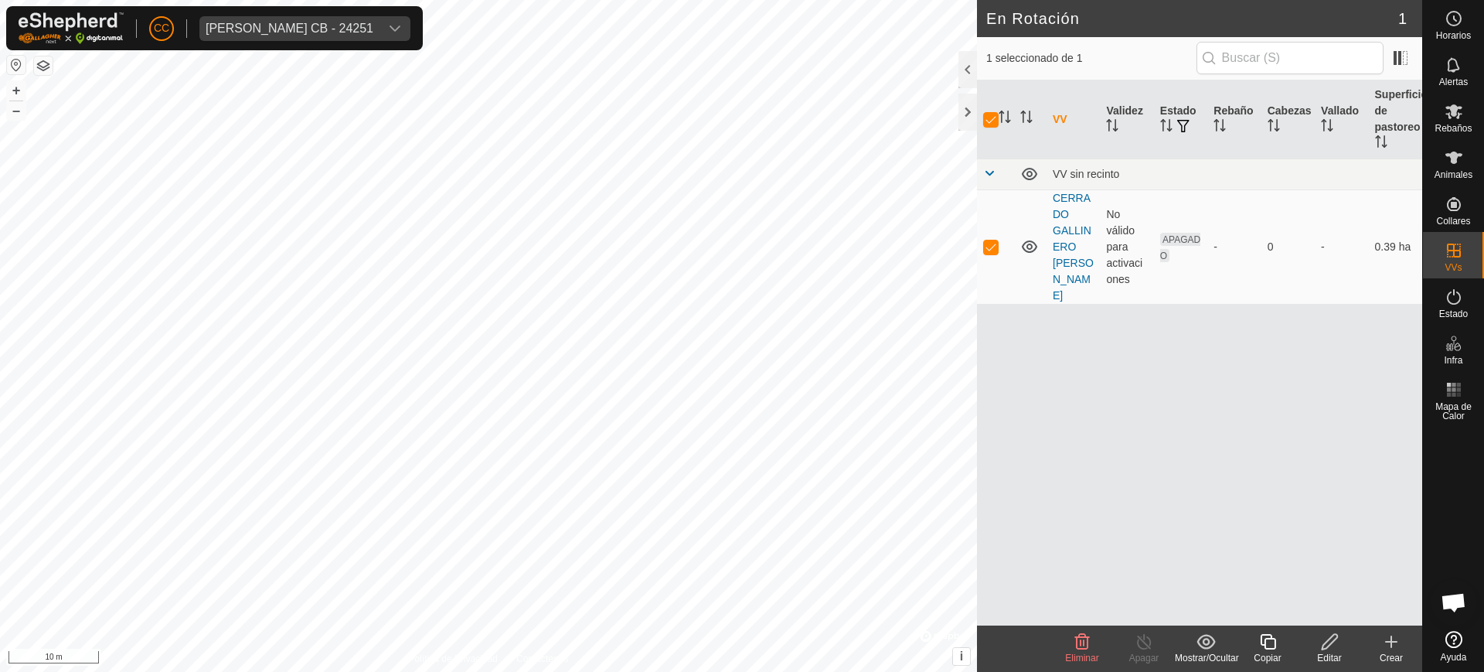
click at [1326, 651] on div "Editar" at bounding box center [1330, 658] width 62 height 14
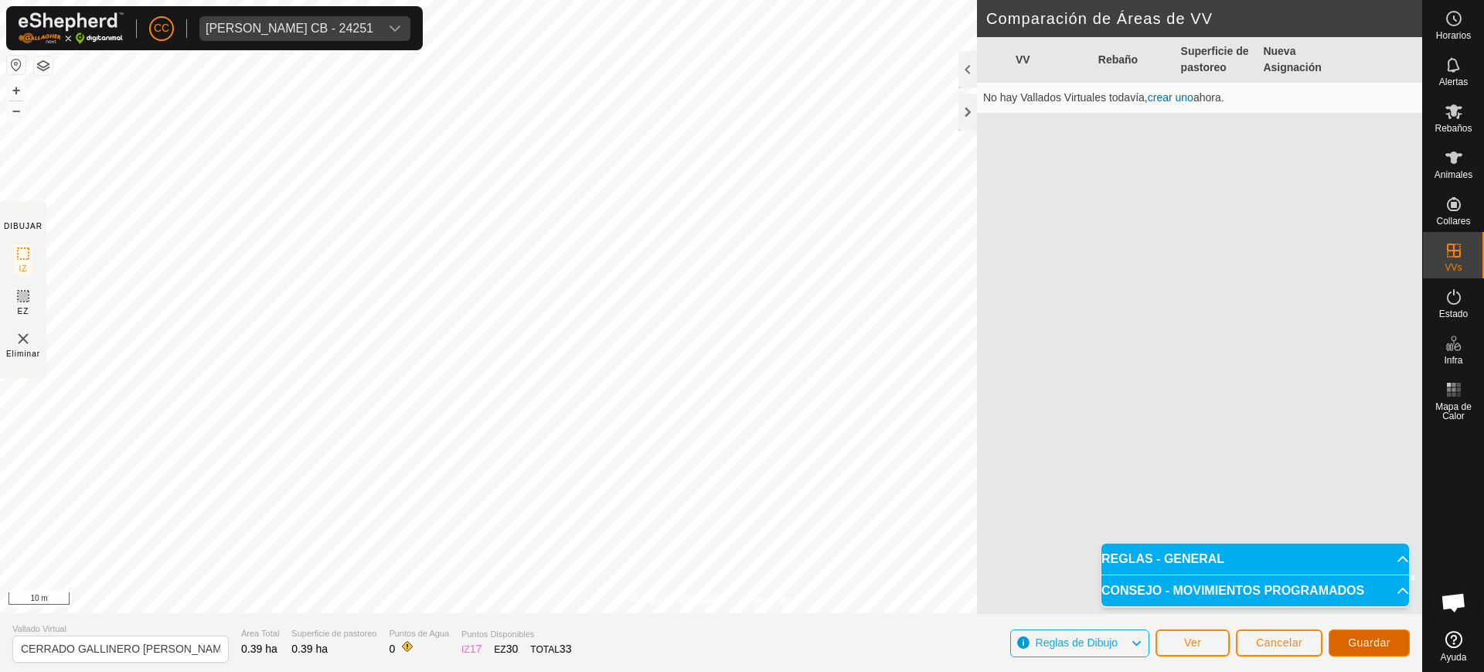
click at [1355, 638] on span "Guardar" at bounding box center [1369, 642] width 43 height 12
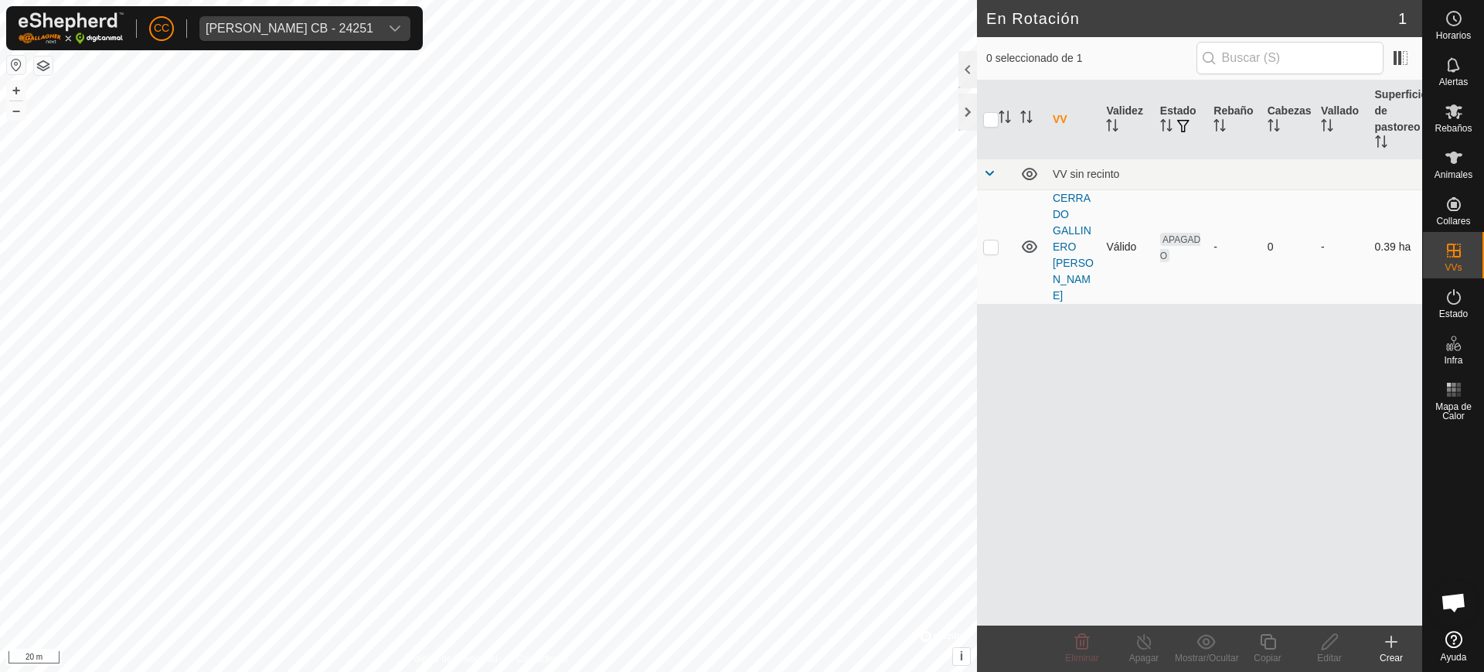
click at [985, 253] on p-checkbox at bounding box center [990, 246] width 15 height 12
checkbox input "true"
click at [1324, 643] on icon at bounding box center [1329, 641] width 15 height 15
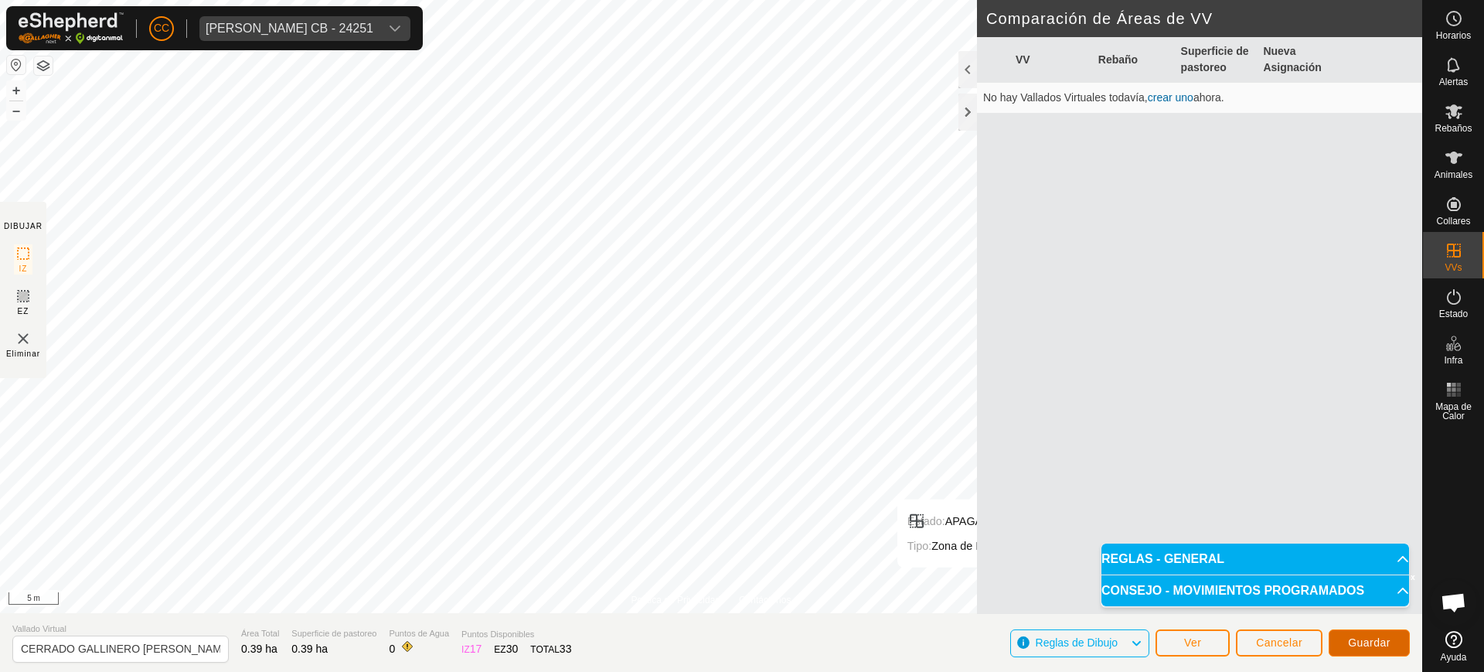
click at [1361, 639] on span "Guardar" at bounding box center [1369, 642] width 43 height 12
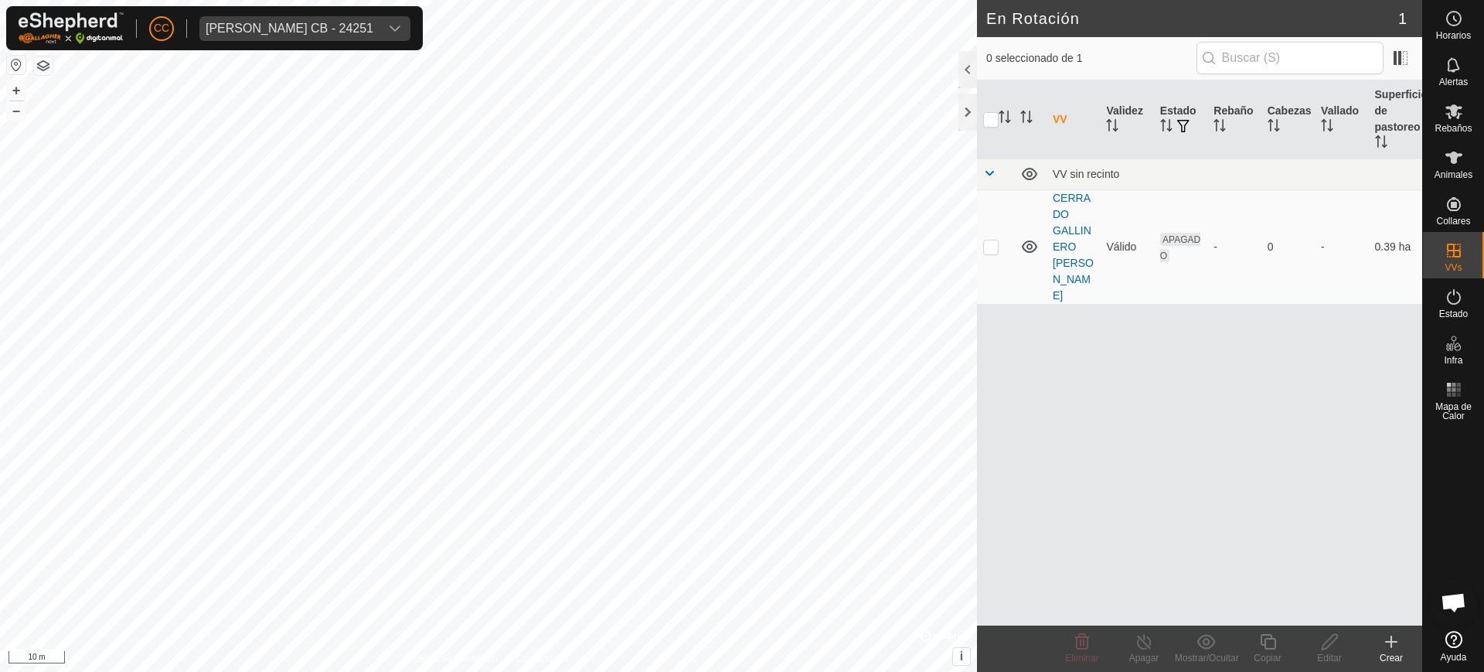
click at [1392, 657] on div "Crear" at bounding box center [1392, 658] width 62 height 14
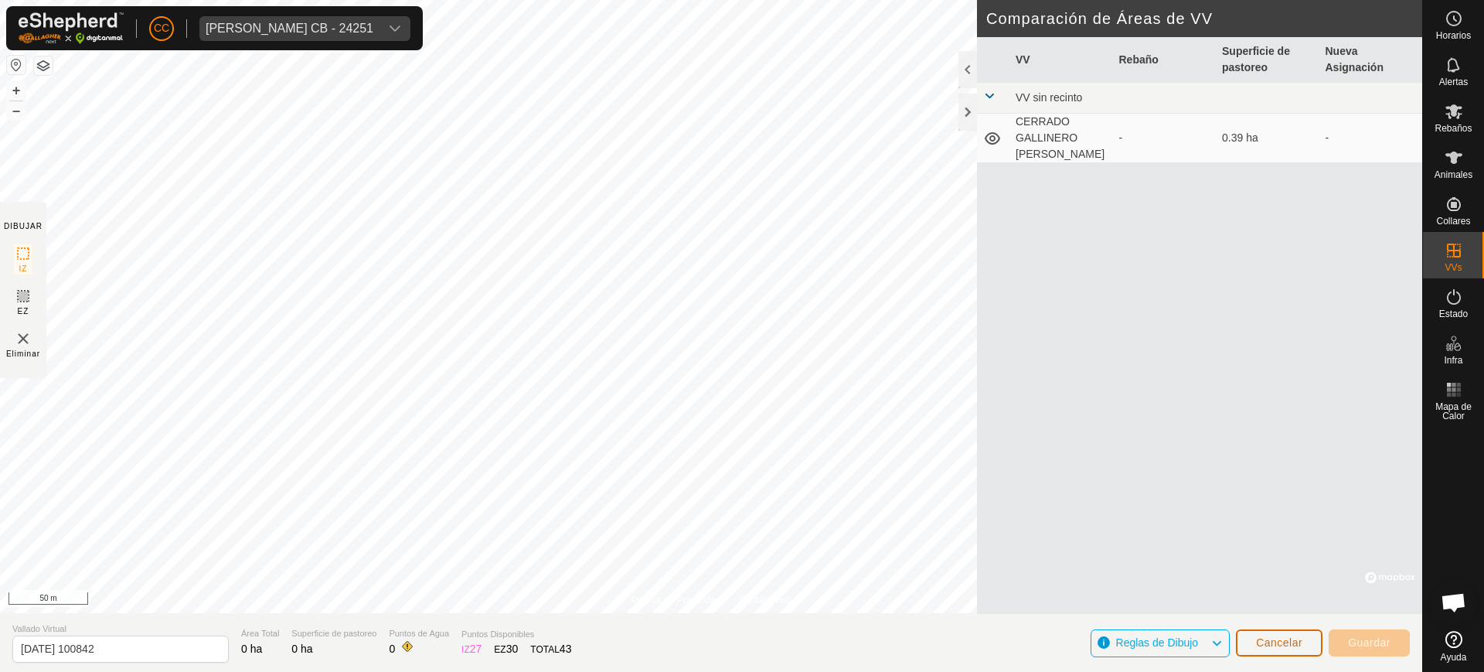
click at [1262, 633] on button "Cancelar" at bounding box center [1279, 642] width 87 height 27
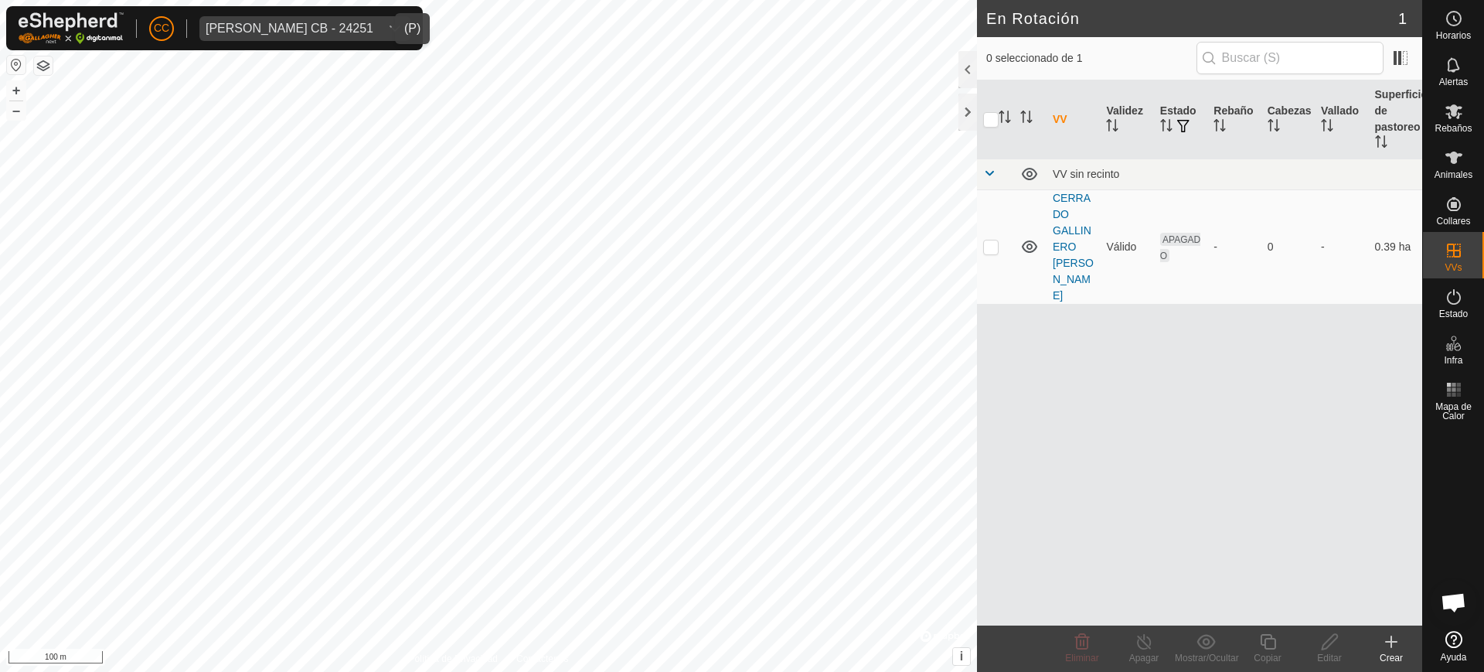
drag, startPoint x: 299, startPoint y: 22, endPoint x: 302, endPoint y: 12, distance: 10.3
click at [298, 22] on div "Campos Lopez CB - 24251" at bounding box center [290, 28] width 168 height 12
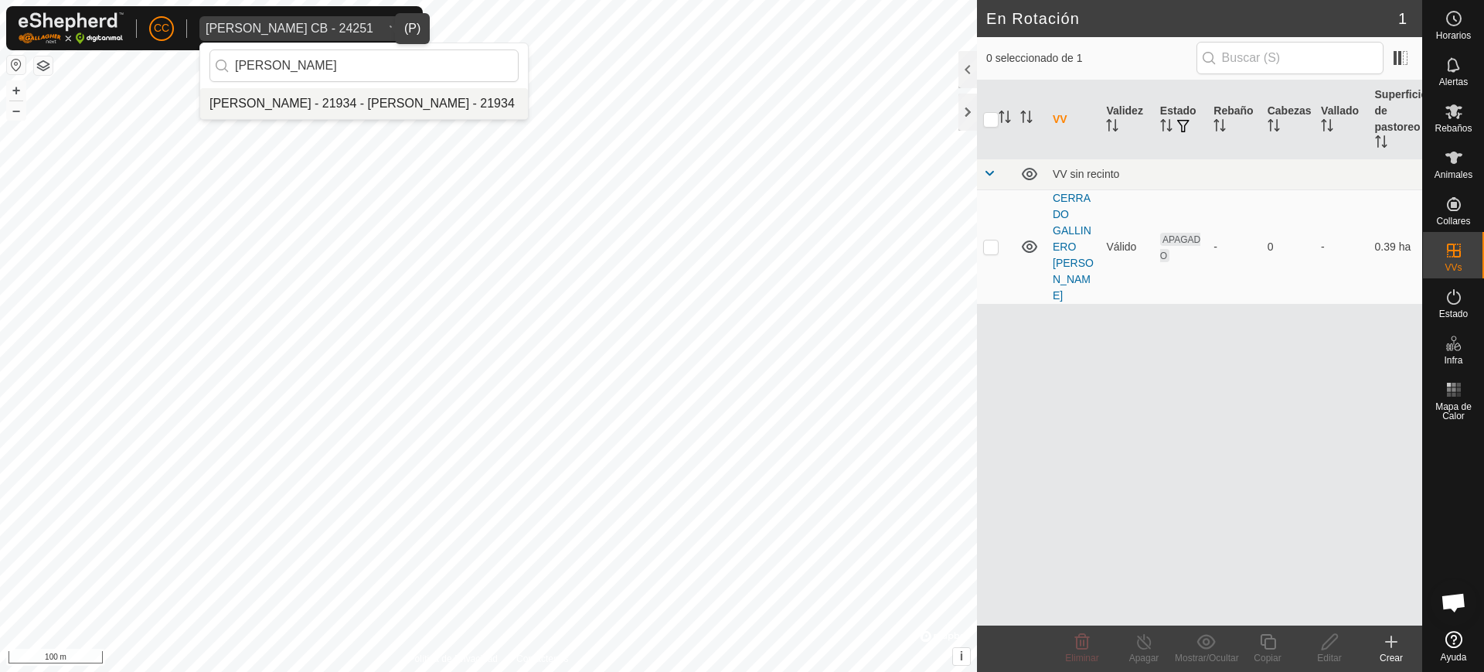
type input "jose miguel"
click at [366, 99] on li "[PERSON_NAME] - 21934 - [PERSON_NAME] - 21934" at bounding box center [364, 103] width 328 height 31
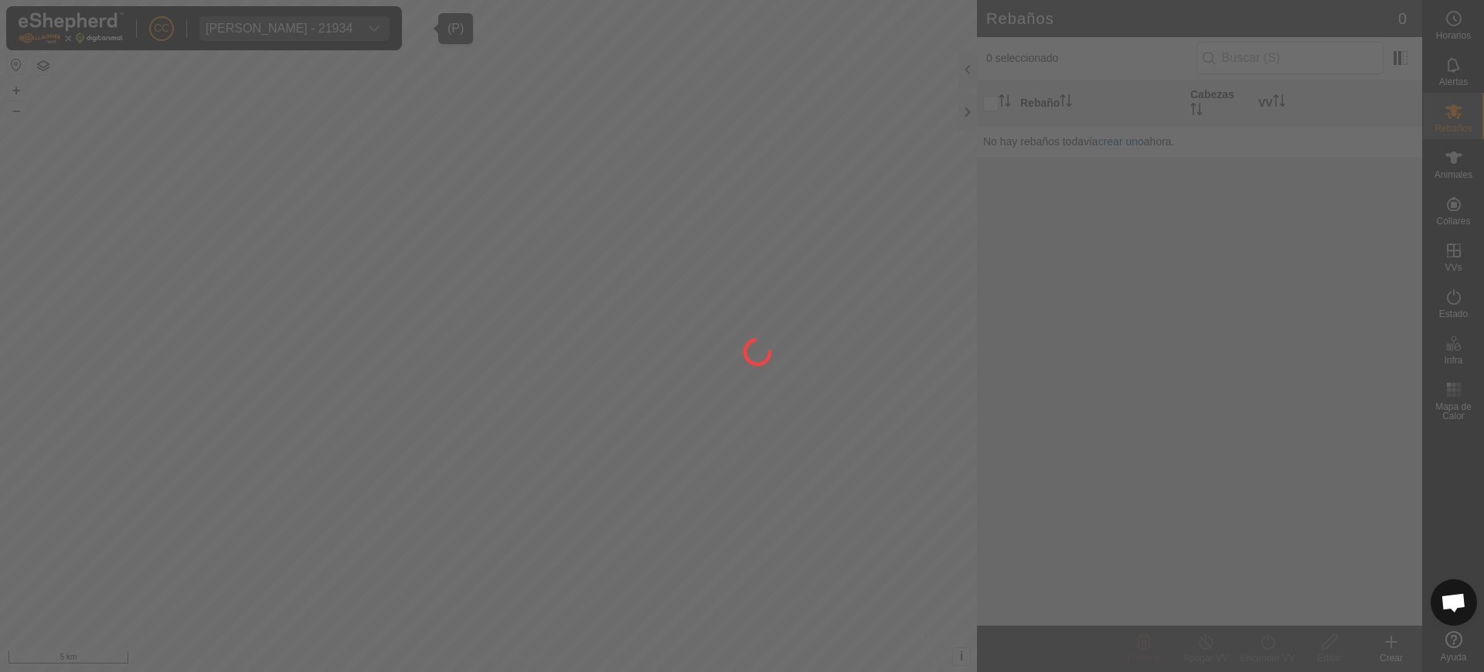
click at [1459, 159] on div at bounding box center [742, 336] width 1484 height 672
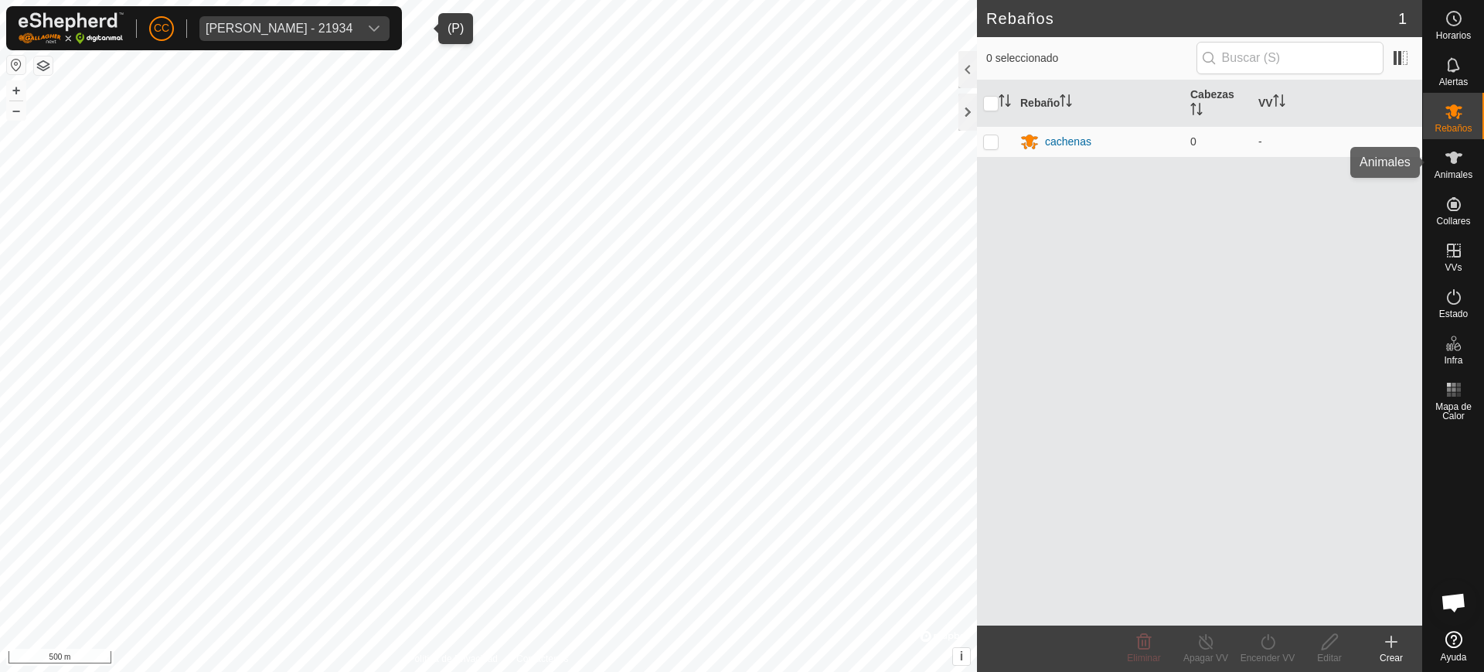
click at [1446, 175] on span "Animales" at bounding box center [1454, 174] width 38 height 9
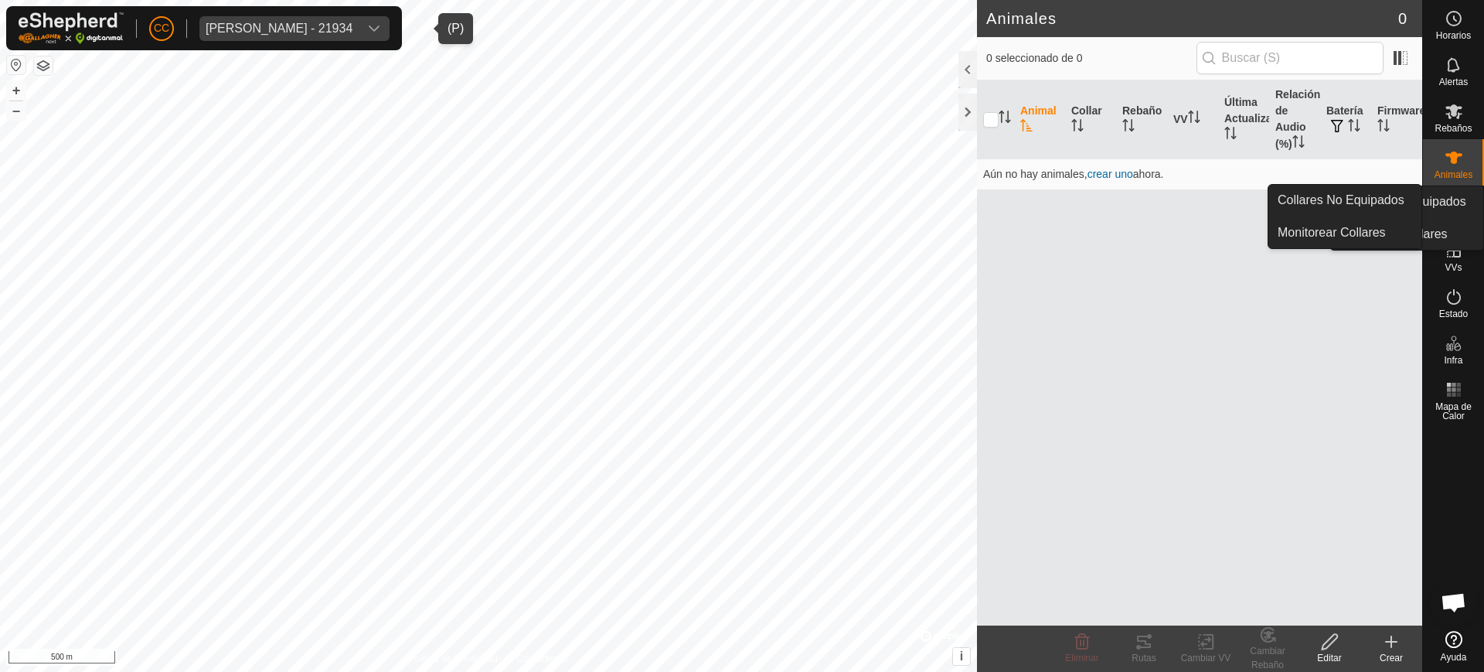
click at [1457, 207] on icon at bounding box center [1454, 204] width 19 height 19
click at [1396, 201] on link "Collares No Equipados" at bounding box center [1345, 200] width 153 height 31
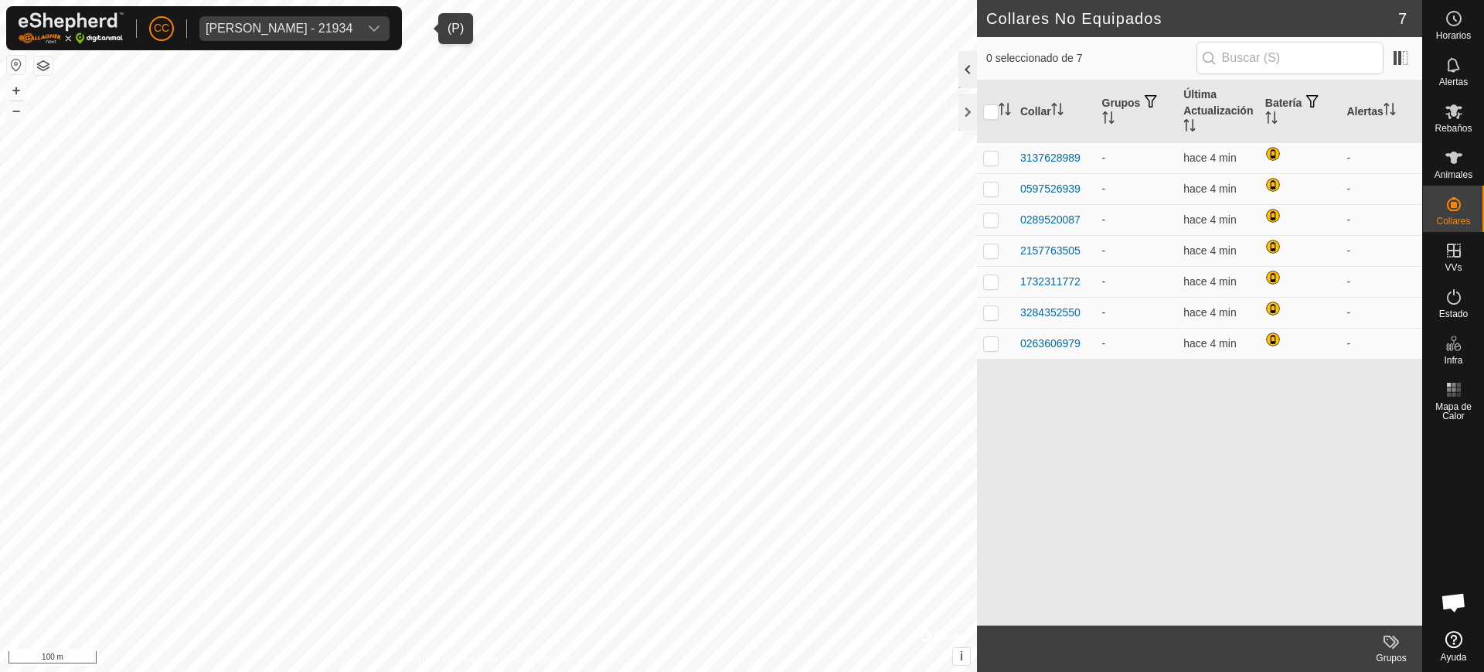
click at [972, 87] on div at bounding box center [968, 69] width 19 height 37
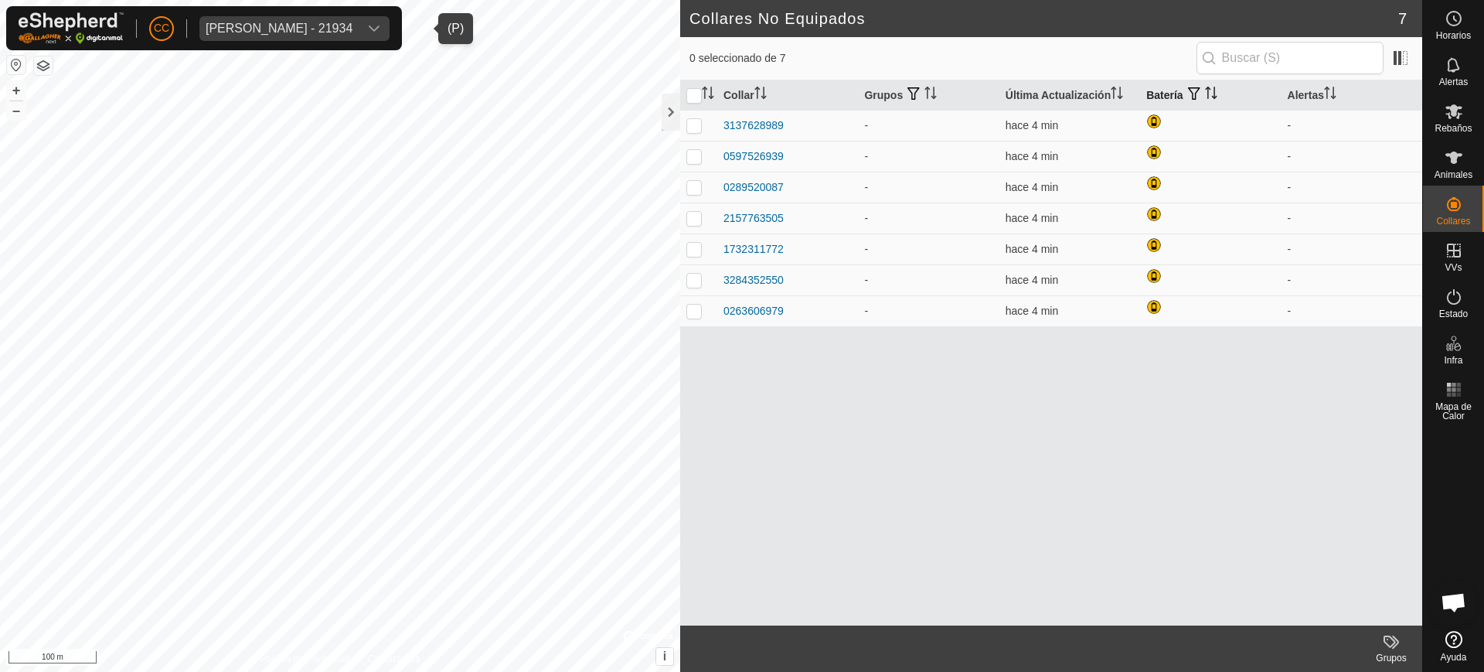
click at [1163, 93] on th "Batería" at bounding box center [1210, 95] width 141 height 30
click at [1215, 95] on icon "Activar para ordenar" at bounding box center [1211, 93] width 12 height 12
click at [1123, 418] on div "Collar Grupos Última Actualización Batería Alertas 3137628989 - hace 4 min - 05…" at bounding box center [1051, 352] width 742 height 545
click at [1440, 182] on div "Animales" at bounding box center [1453, 162] width 61 height 46
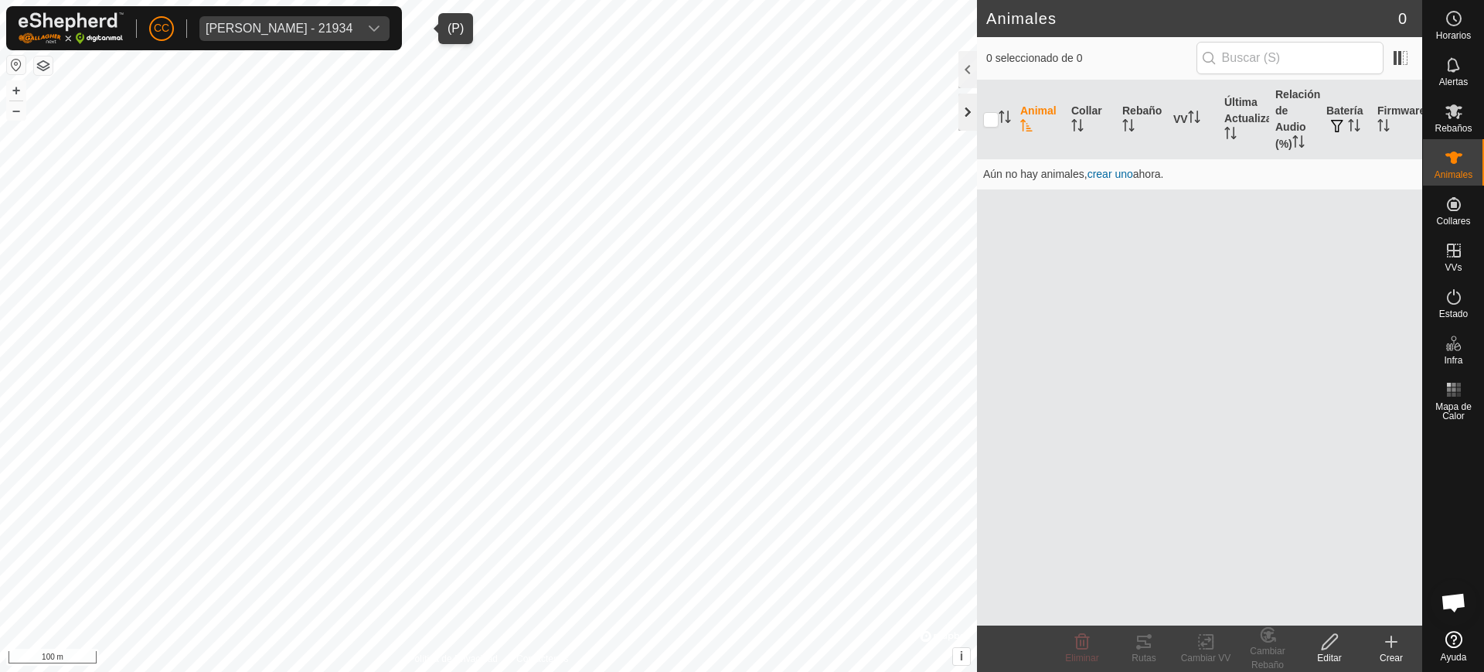
click at [964, 113] on div at bounding box center [968, 112] width 19 height 37
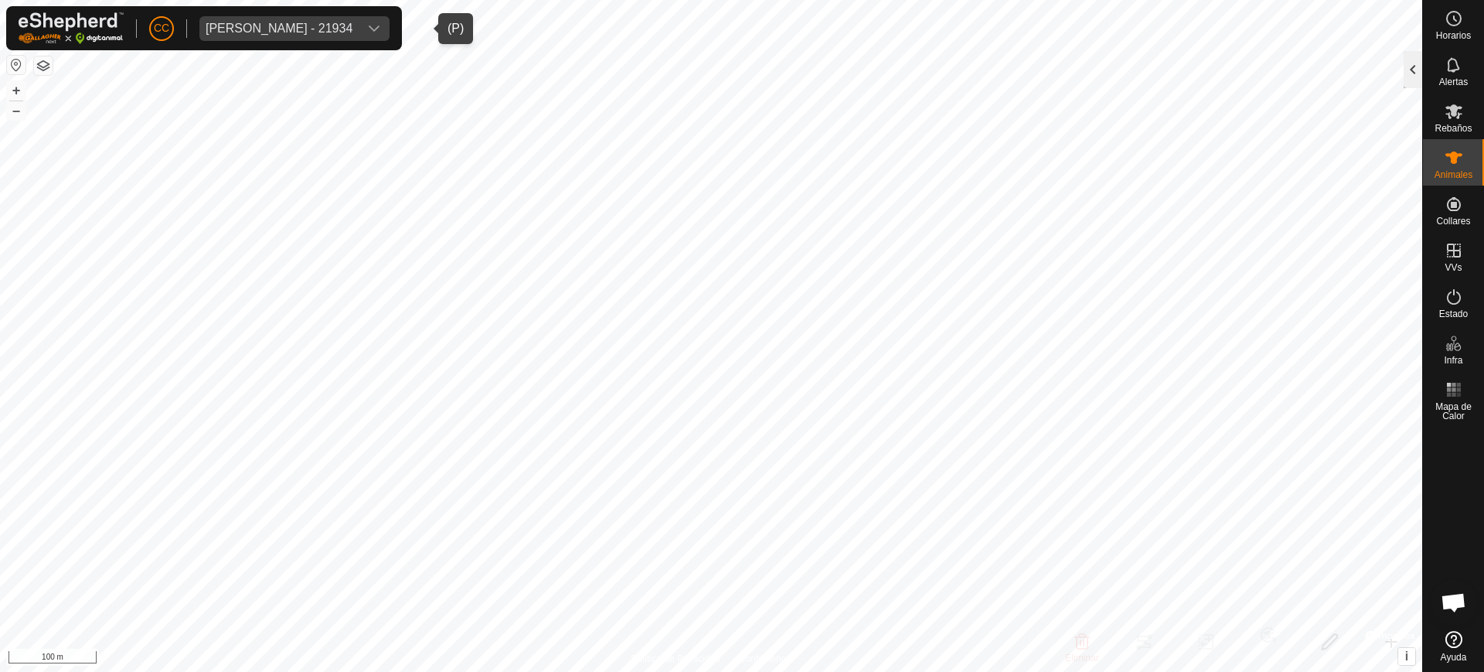
click at [1418, 64] on div at bounding box center [1413, 69] width 19 height 37
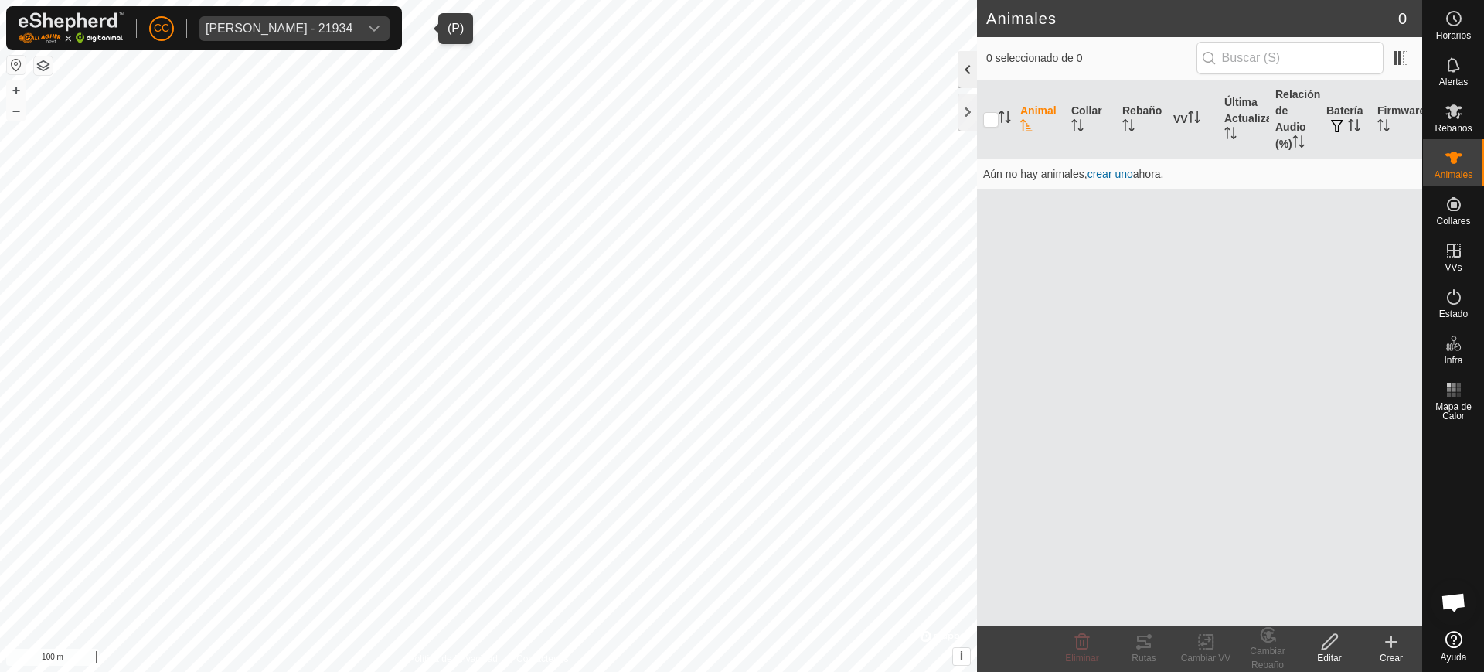
click at [962, 80] on div at bounding box center [968, 69] width 19 height 37
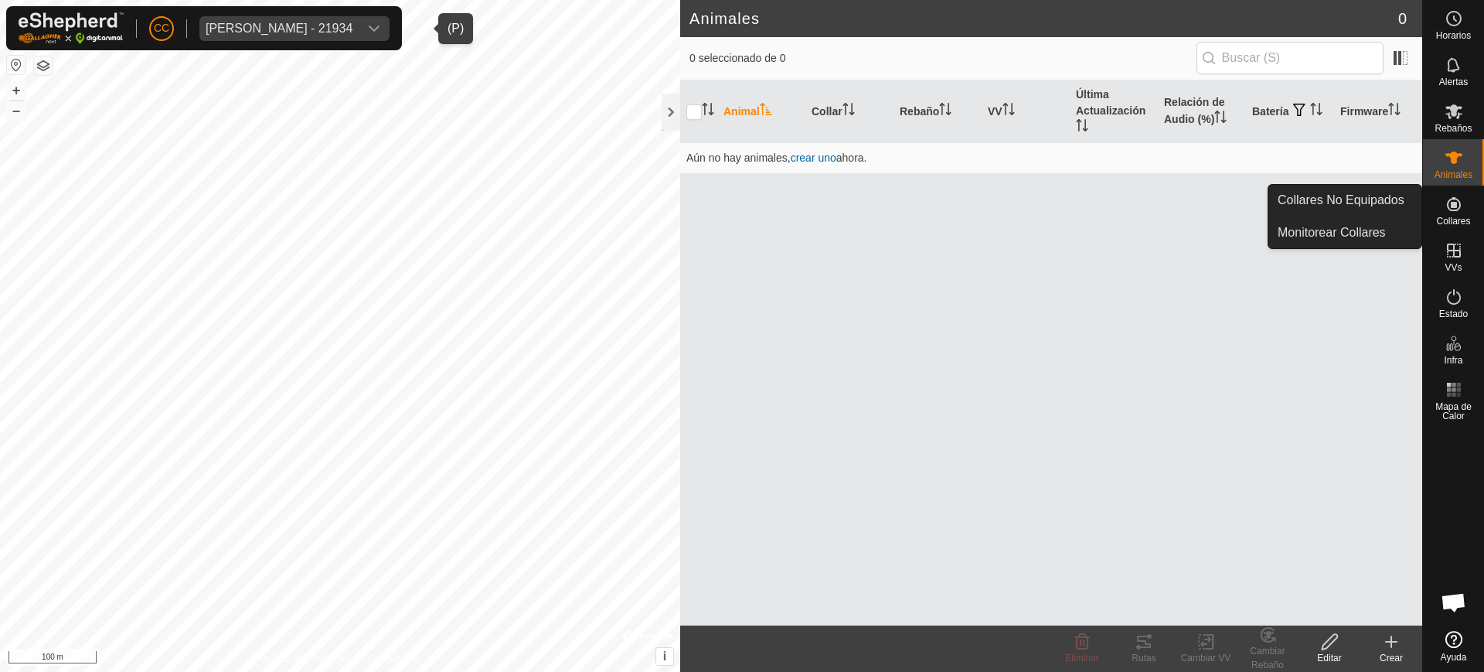
click at [1463, 206] on es-neckbands-svg-icon at bounding box center [1454, 204] width 28 height 25
click at [1375, 207] on link "Collares No Equipados" at bounding box center [1345, 200] width 153 height 31
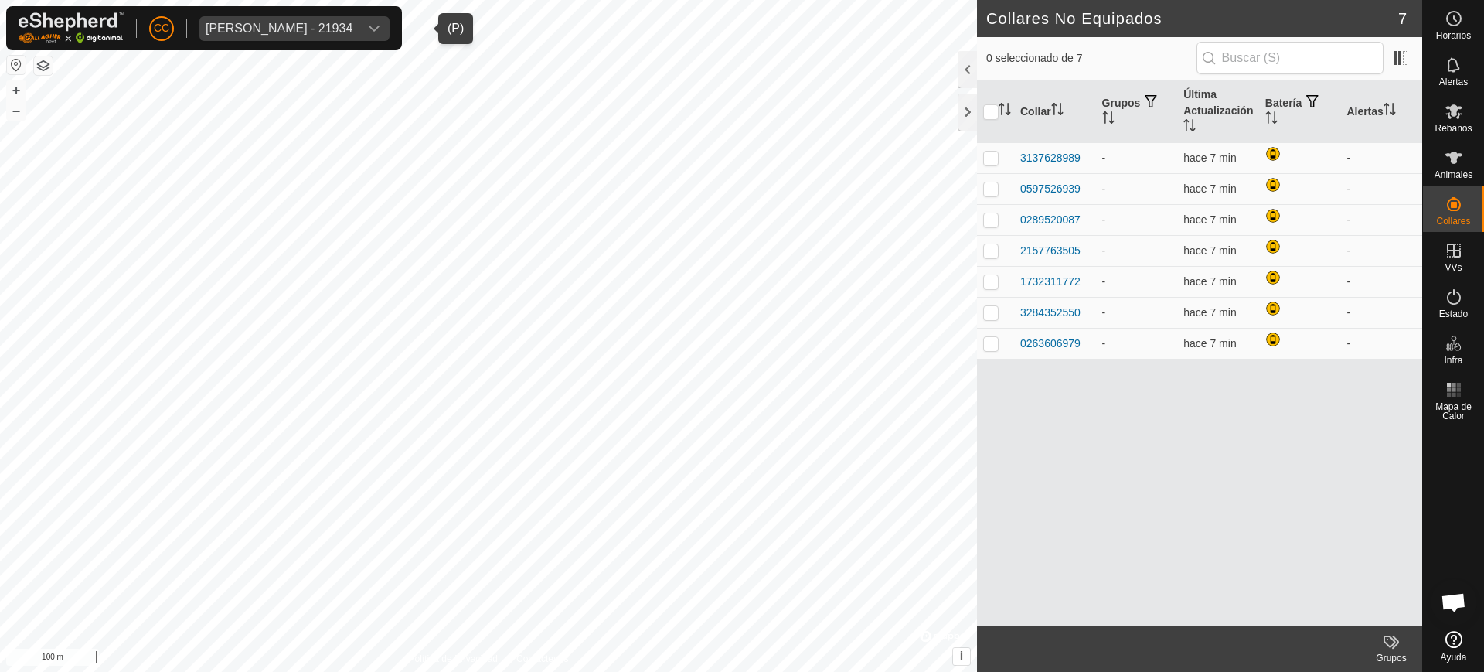
click at [968, 66] on div at bounding box center [968, 69] width 19 height 37
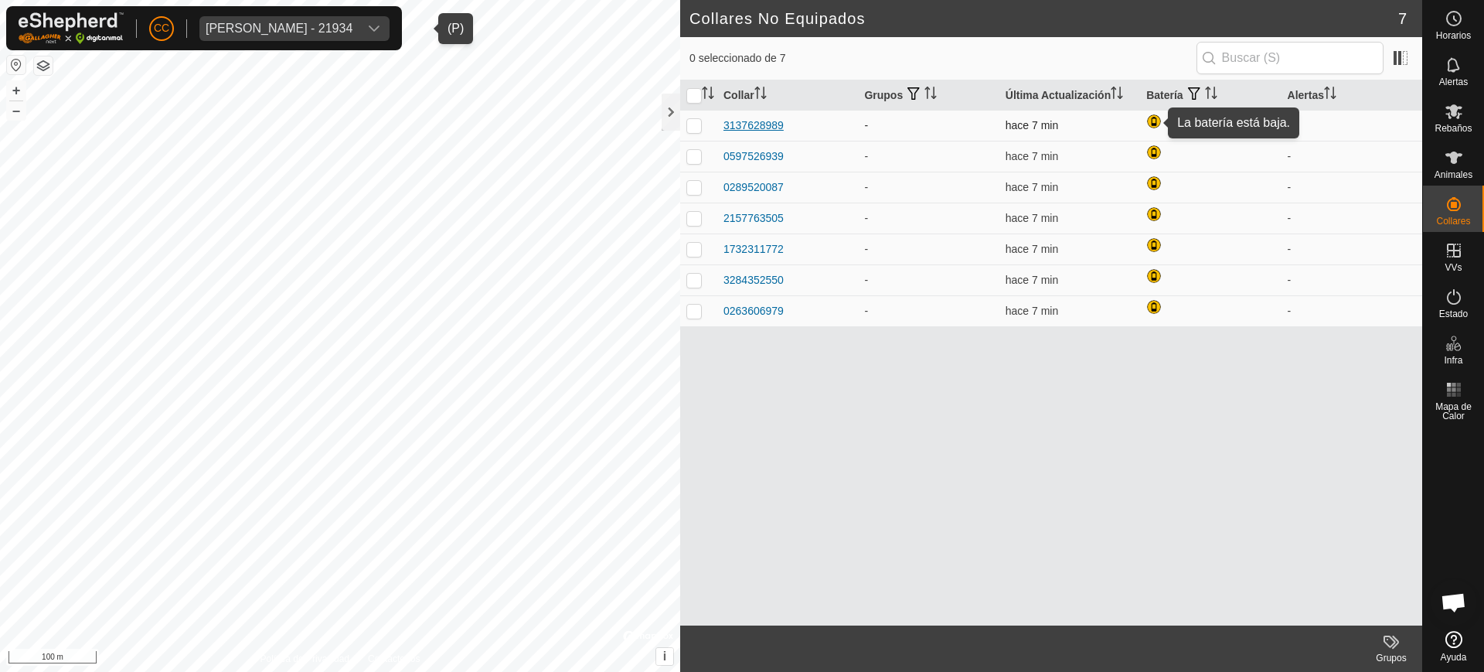
drag, startPoint x: 1156, startPoint y: 119, endPoint x: 751, endPoint y: 128, distance: 404.4
drag, startPoint x: 751, startPoint y: 128, endPoint x: 327, endPoint y: 14, distance: 439.4
click at [327, 14] on div "CC Jose Miguel Fuertes Millan - 21934" at bounding box center [204, 28] width 396 height 44
click at [298, 29] on div "Jose Miguel Fuertes Millan - 21934" at bounding box center [279, 28] width 147 height 12
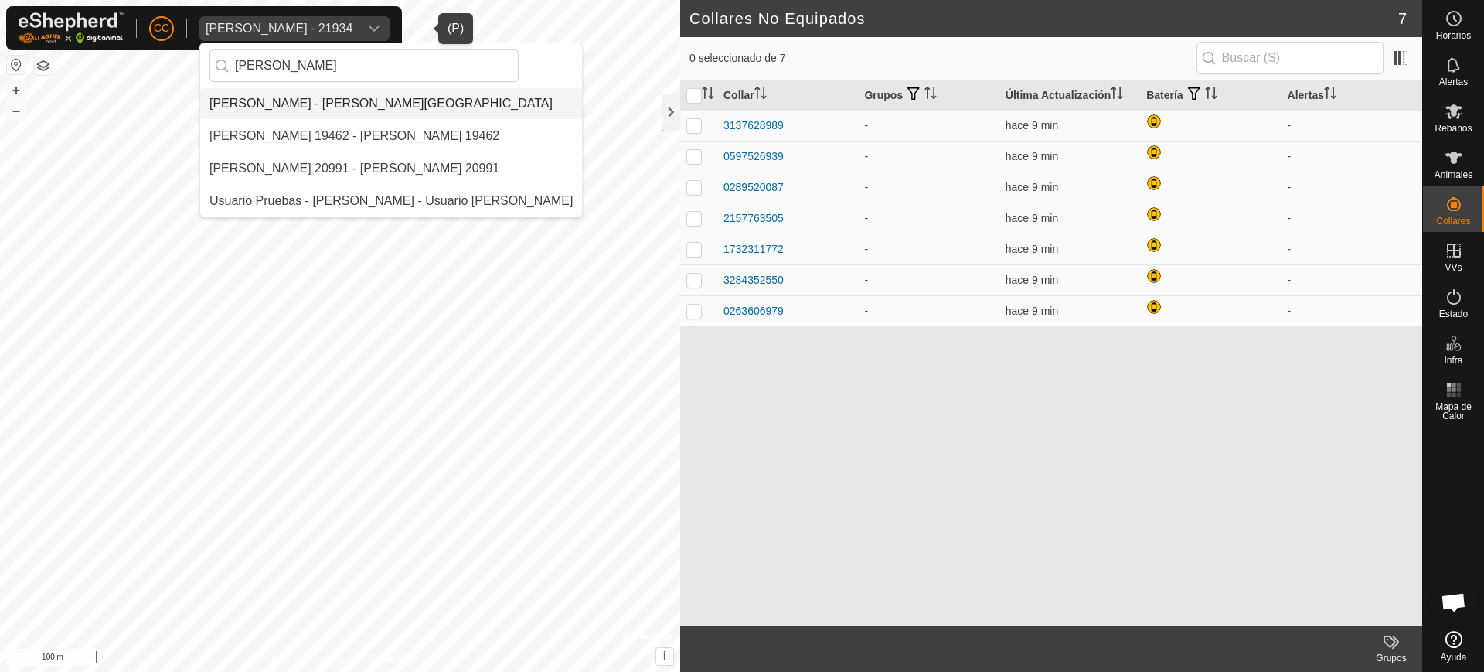
type input "Grego"
click at [278, 103] on li "[PERSON_NAME] - [PERSON_NAME][GEOGRAPHIC_DATA]" at bounding box center [391, 103] width 382 height 31
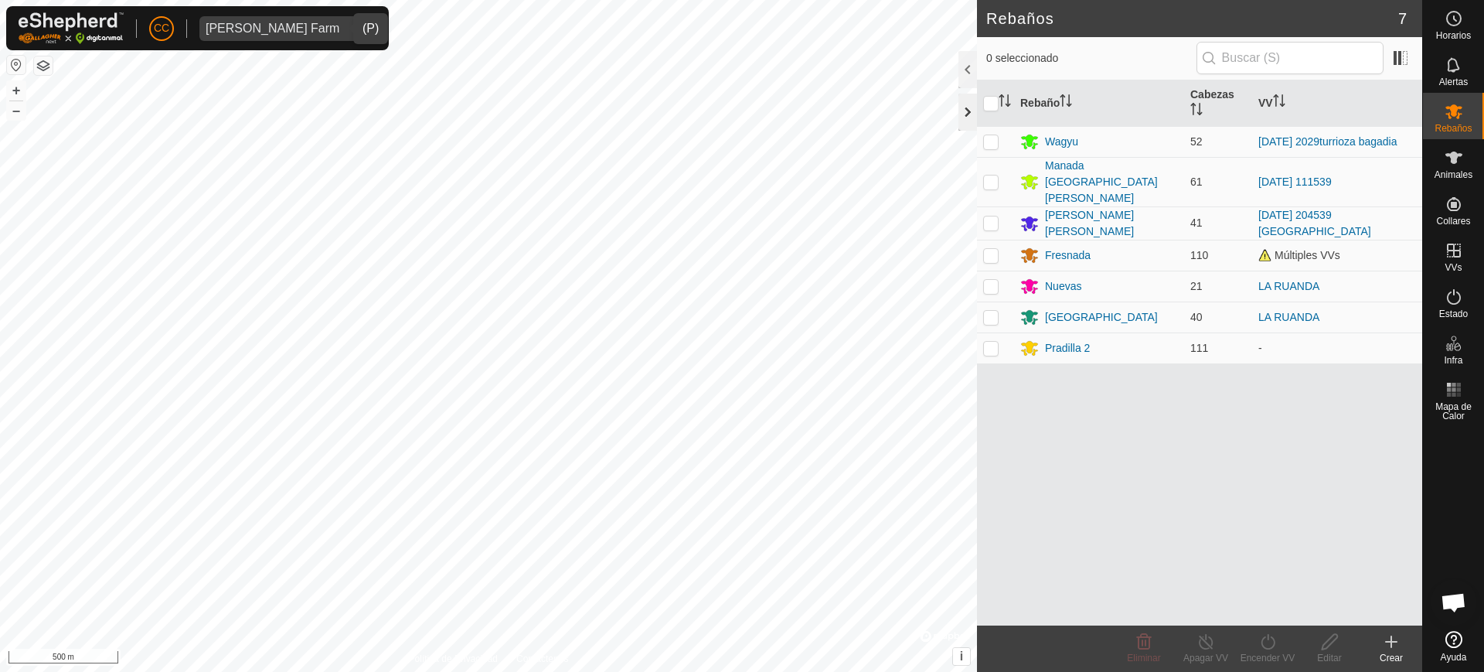
click at [962, 105] on div at bounding box center [968, 112] width 19 height 37
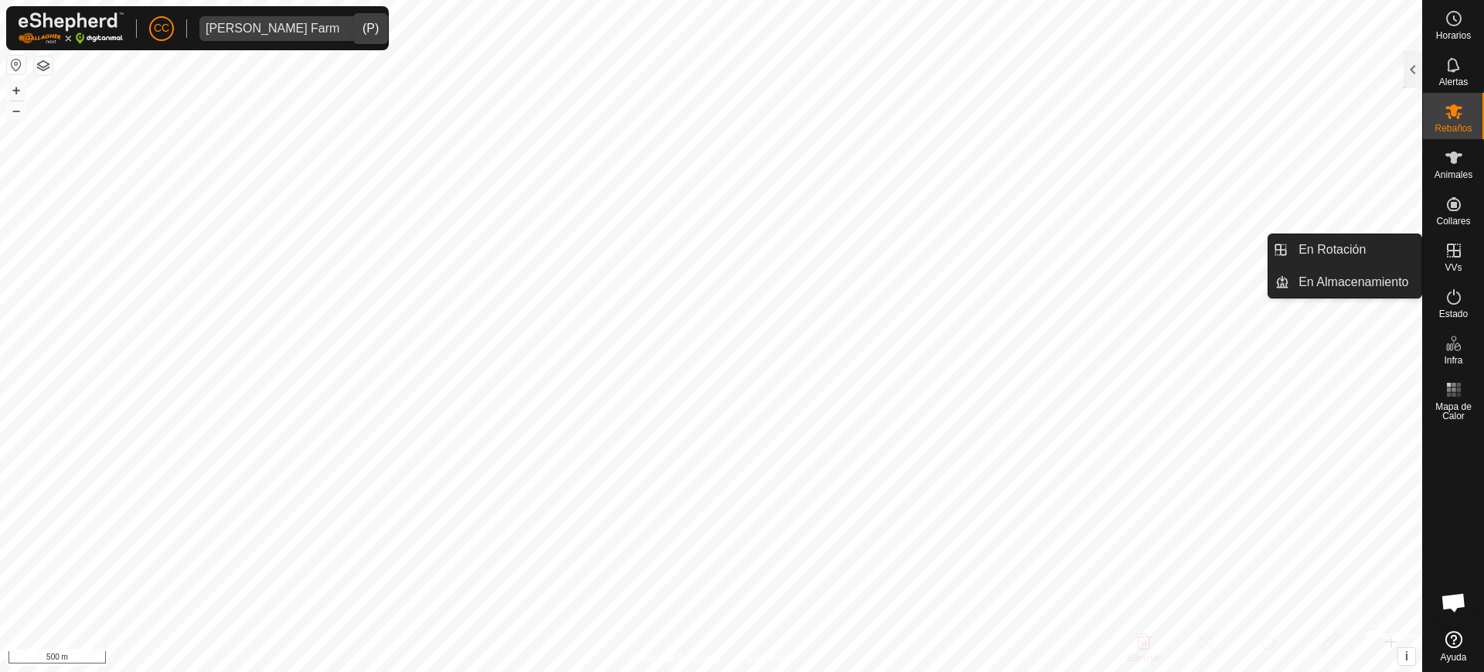
click at [1458, 264] on span "VVs" at bounding box center [1453, 267] width 17 height 9
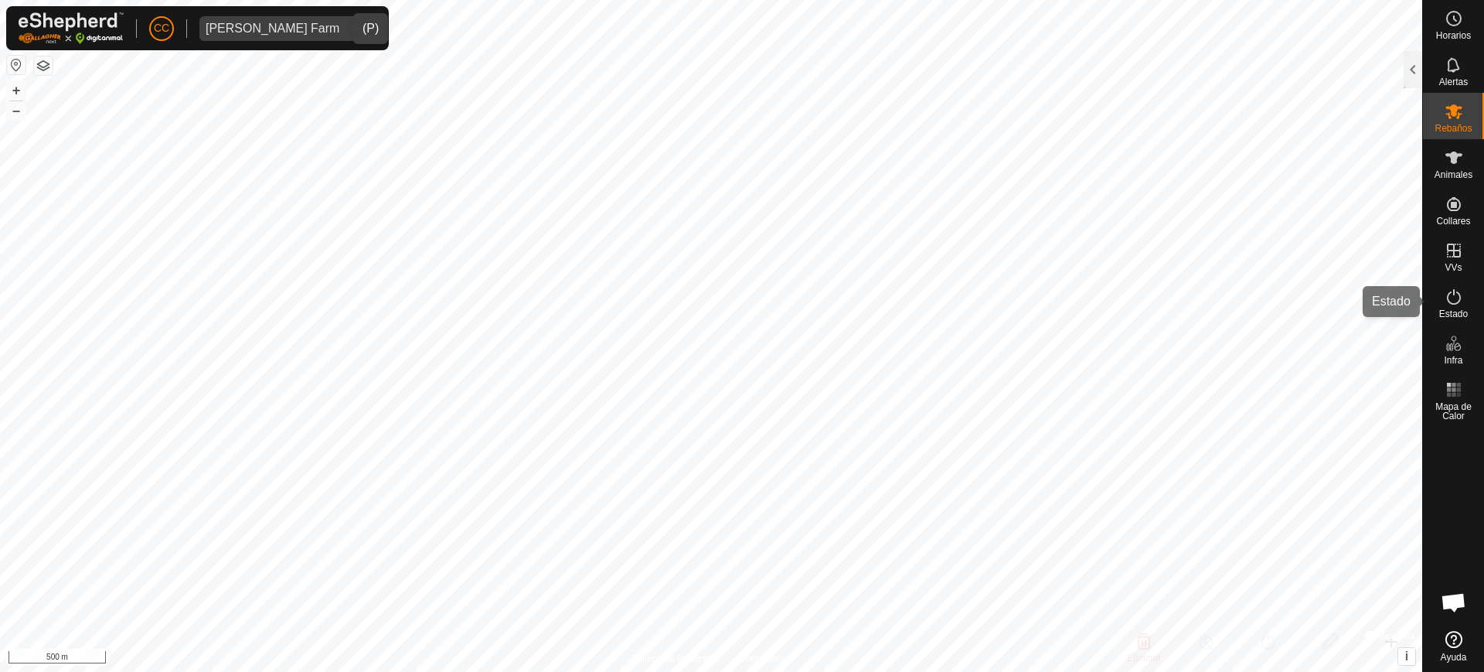
drag, startPoint x: 1449, startPoint y: 304, endPoint x: 1424, endPoint y: 98, distance: 207.1
click at [1450, 305] on icon at bounding box center [1454, 297] width 19 height 19
click at [1465, 303] on es-activation-svg-icon at bounding box center [1454, 296] width 28 height 25
click at [1410, 77] on div at bounding box center [1413, 69] width 19 height 37
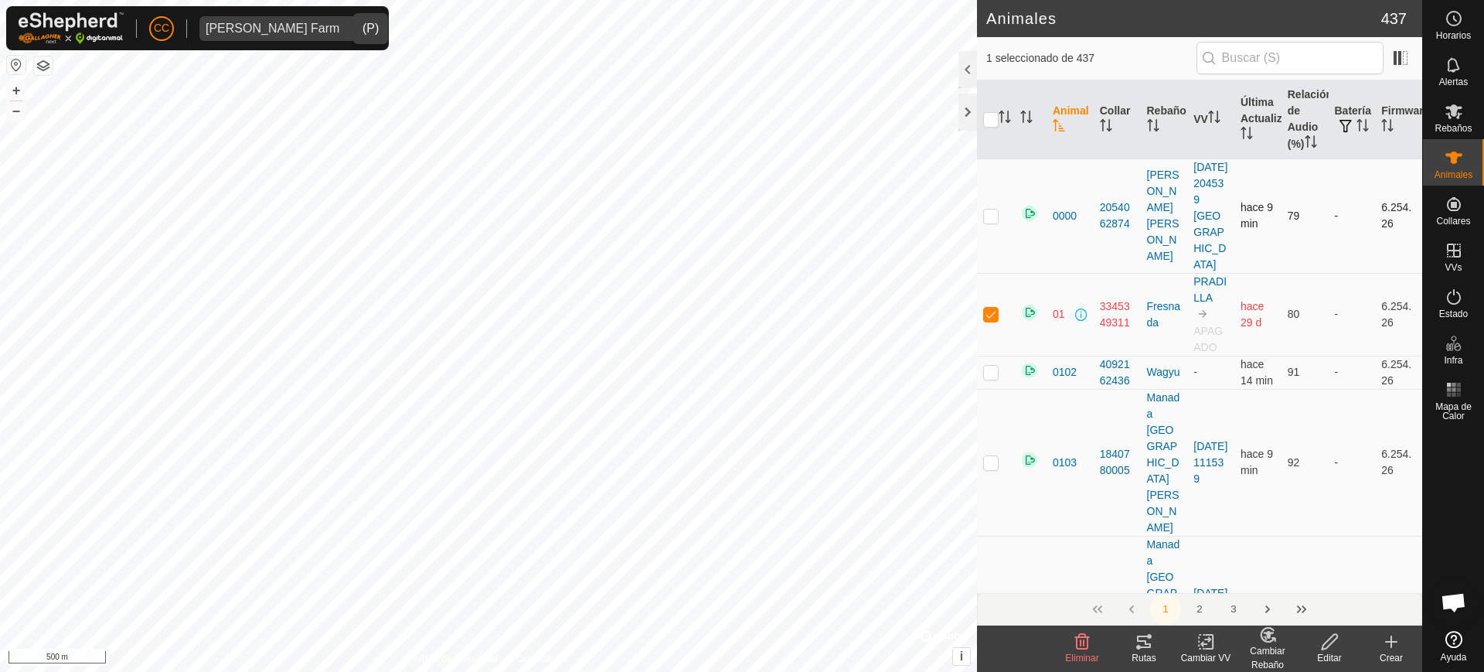
checkbox input "false"
click at [1469, 162] on div "Animales" at bounding box center [1453, 162] width 61 height 46
click at [1456, 310] on span "Estado" at bounding box center [1453, 313] width 29 height 9
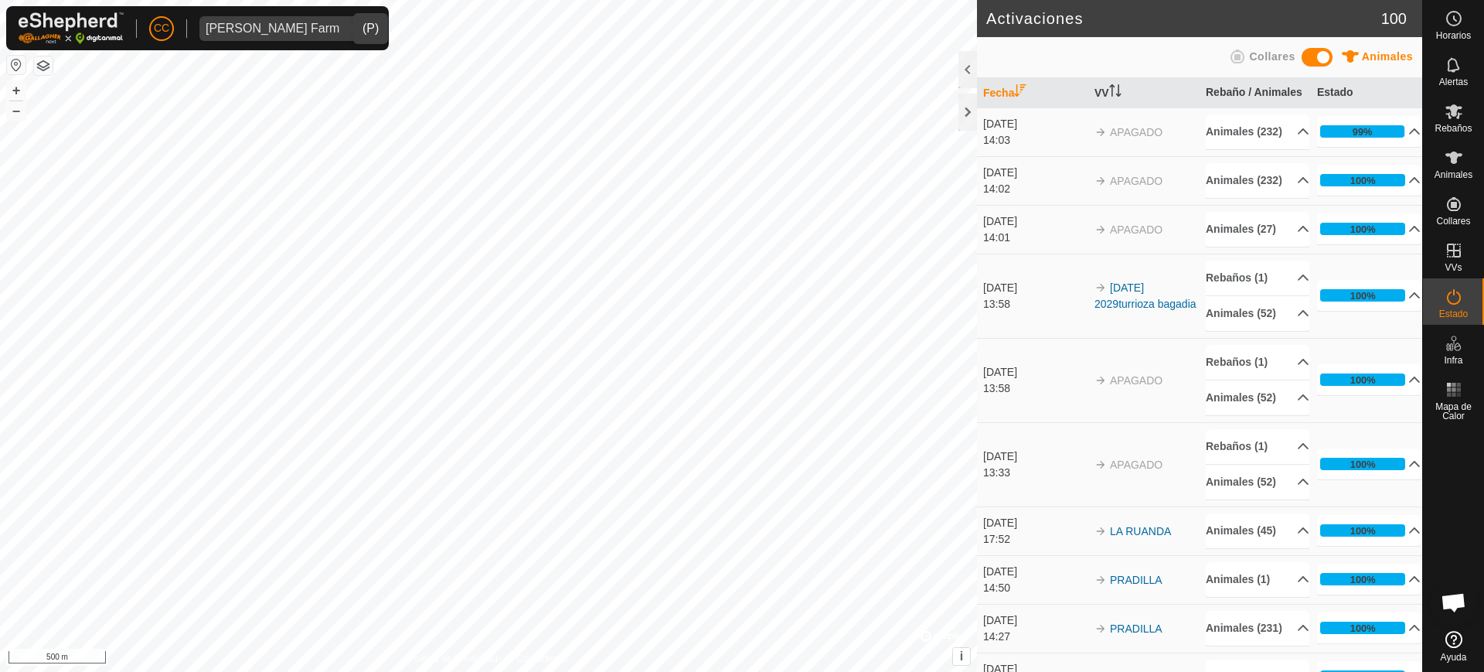
click at [364, 88] on div "6583 1957565073 Pradilla 2 - + – ⇧ i © Mapbox , © OpenStreetMap , Improve this …" at bounding box center [488, 336] width 977 height 672
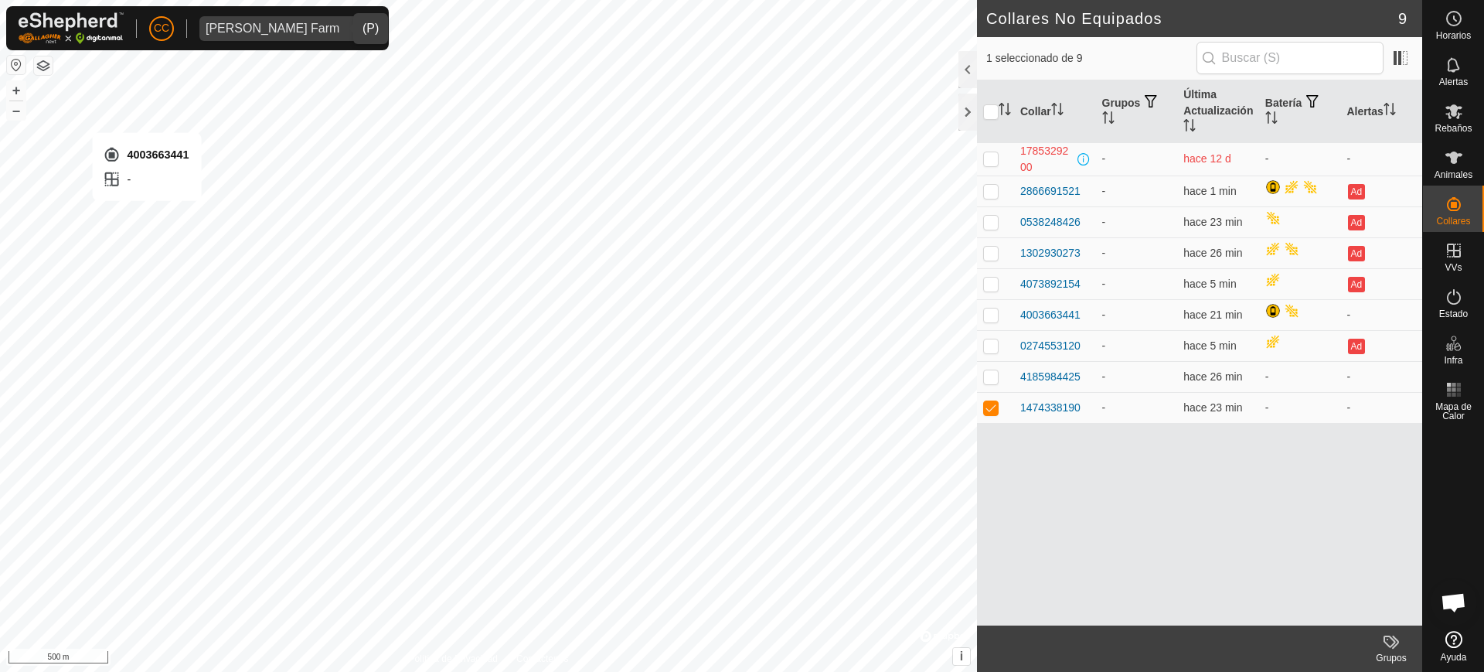
checkbox input "true"
click at [777, 370] on div "1474338190 - + – ⇧ i © Mapbox , © OpenStreetMap , Improve this map 500 m" at bounding box center [488, 336] width 977 height 672
checkbox input "true"
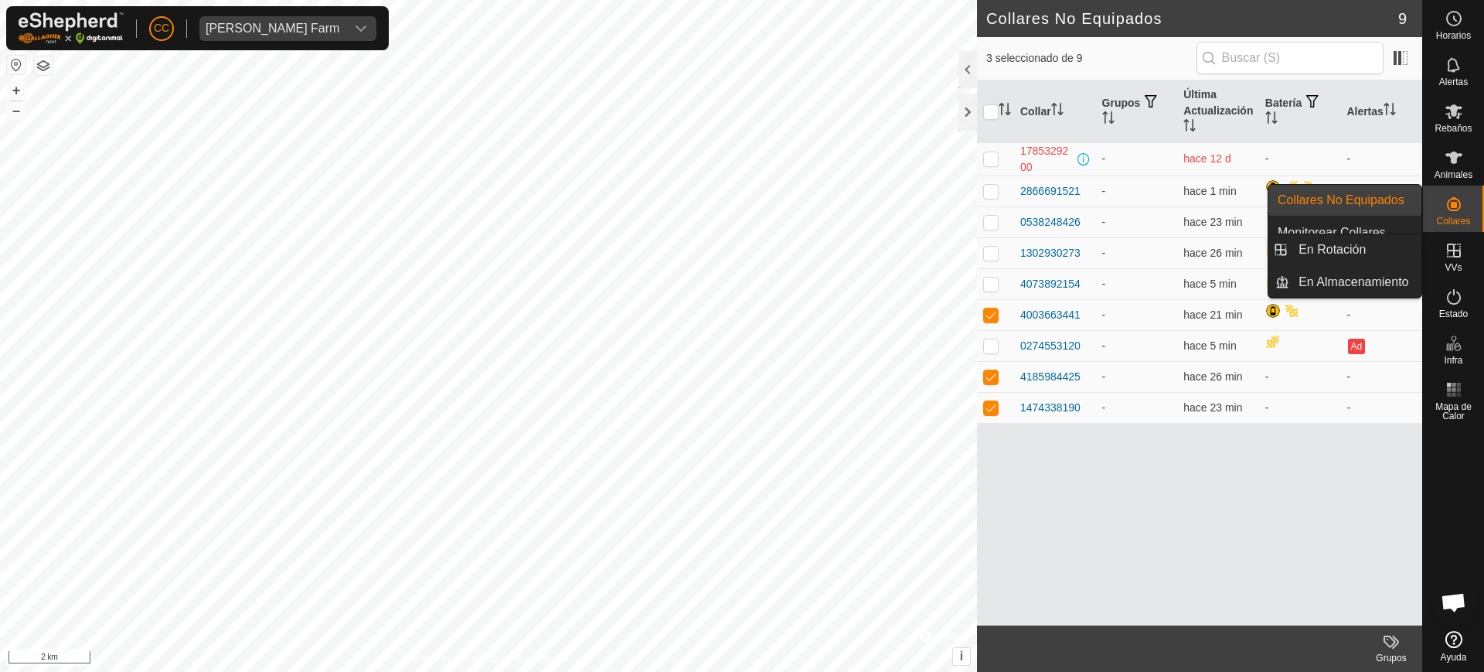
drag, startPoint x: 1451, startPoint y: 242, endPoint x: 1443, endPoint y: 254, distance: 13.9
click at [1443, 254] on es-virtualpaddocks-svg-icon at bounding box center [1454, 250] width 28 height 25
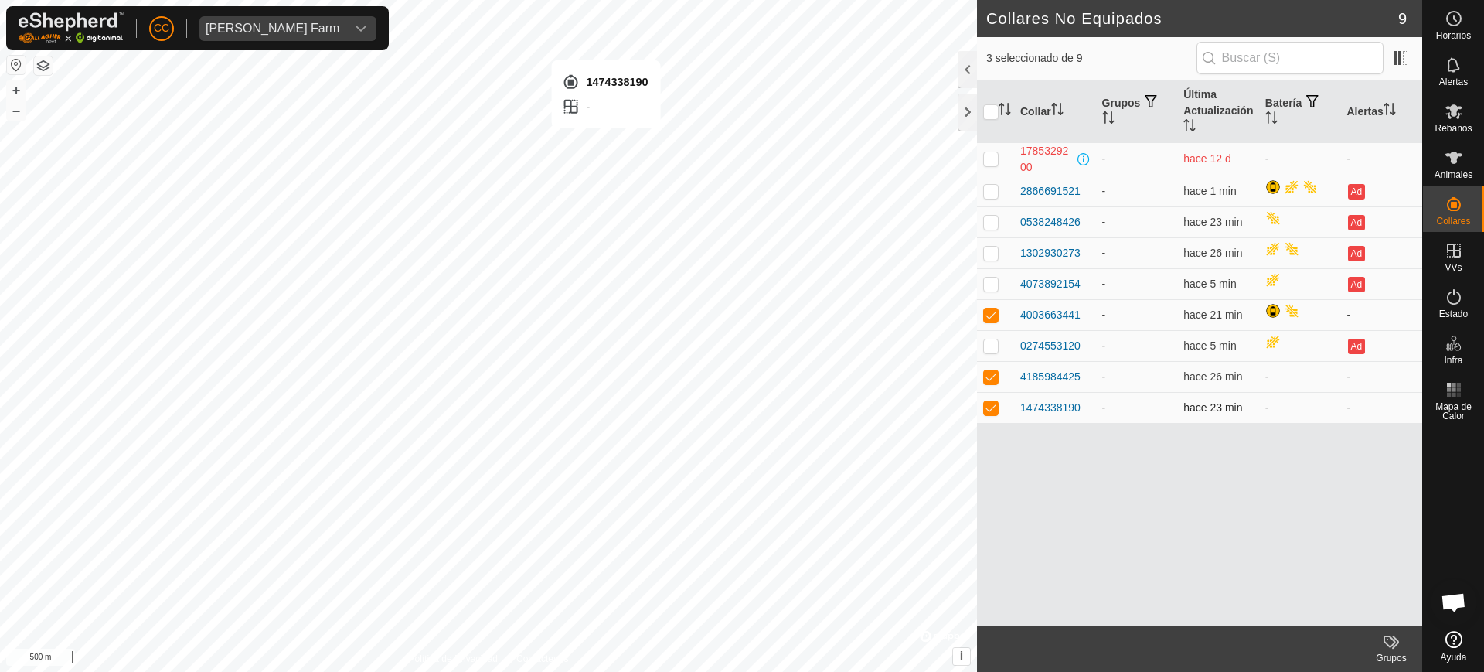
checkbox input "false"
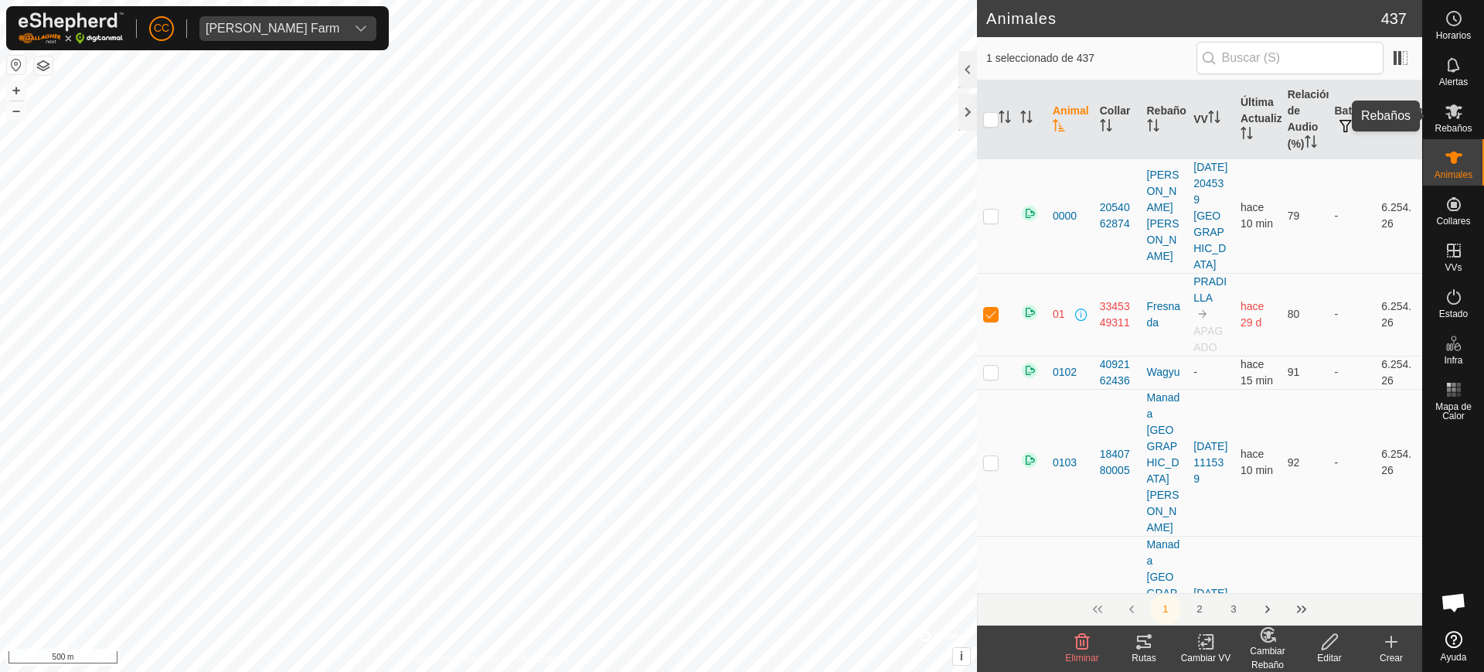
click at [1445, 124] on span "Rebaños" at bounding box center [1453, 128] width 37 height 9
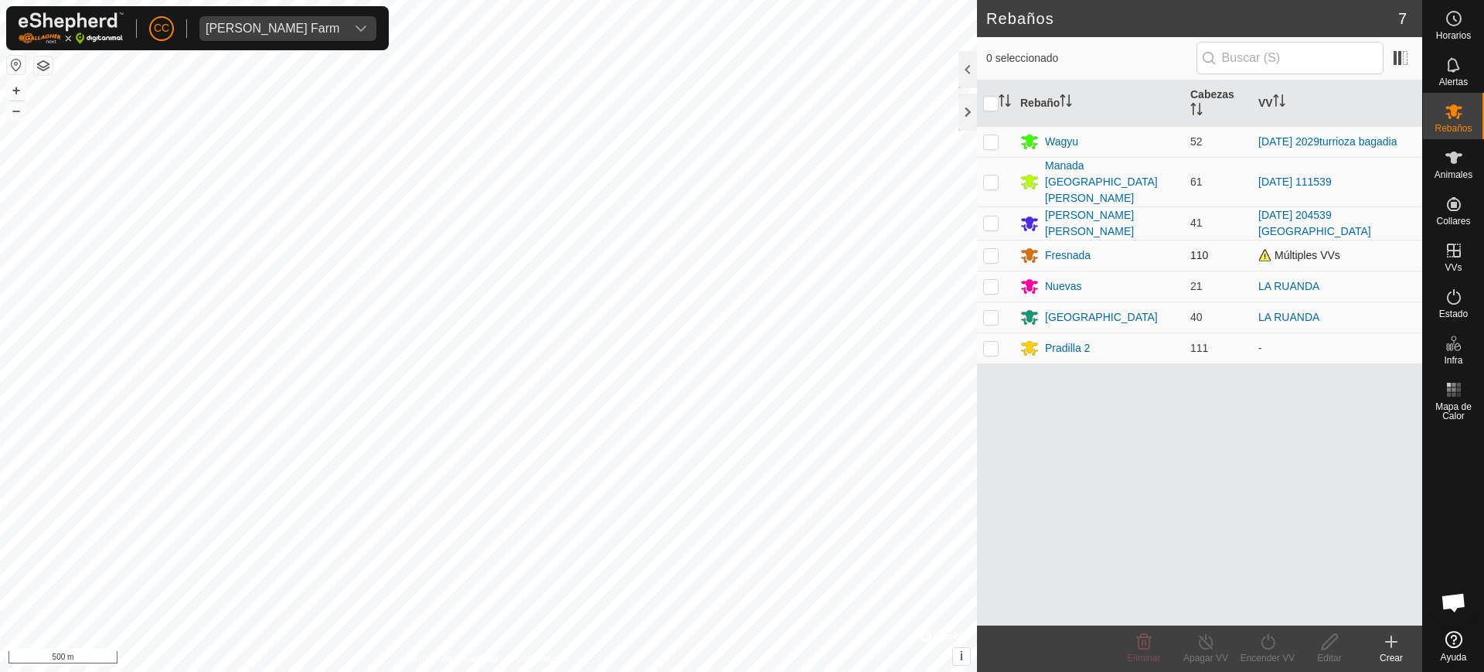
click at [985, 249] on p-checkbox at bounding box center [990, 255] width 15 height 12
checkbox input "true"
click at [996, 280] on p-checkbox at bounding box center [990, 286] width 15 height 12
click at [989, 280] on p-checkbox at bounding box center [990, 286] width 15 height 12
checkbox input "false"
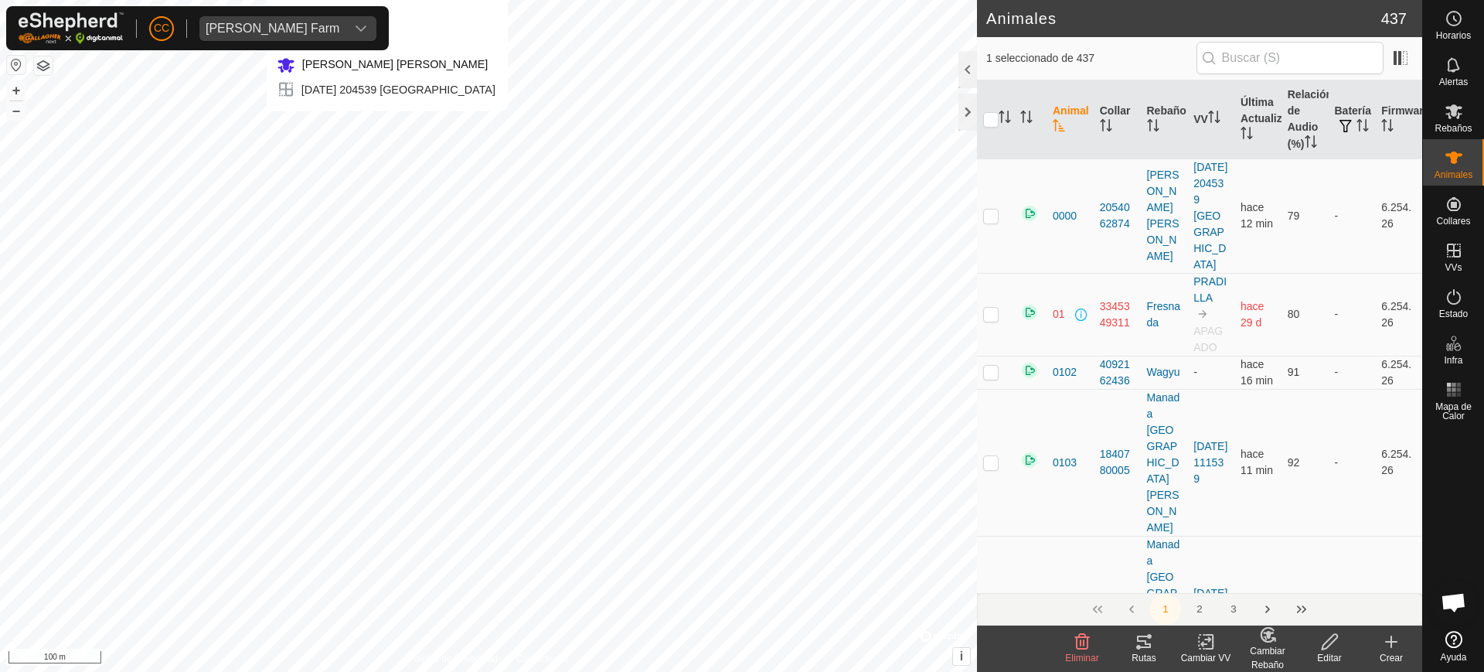
checkbox input "false"
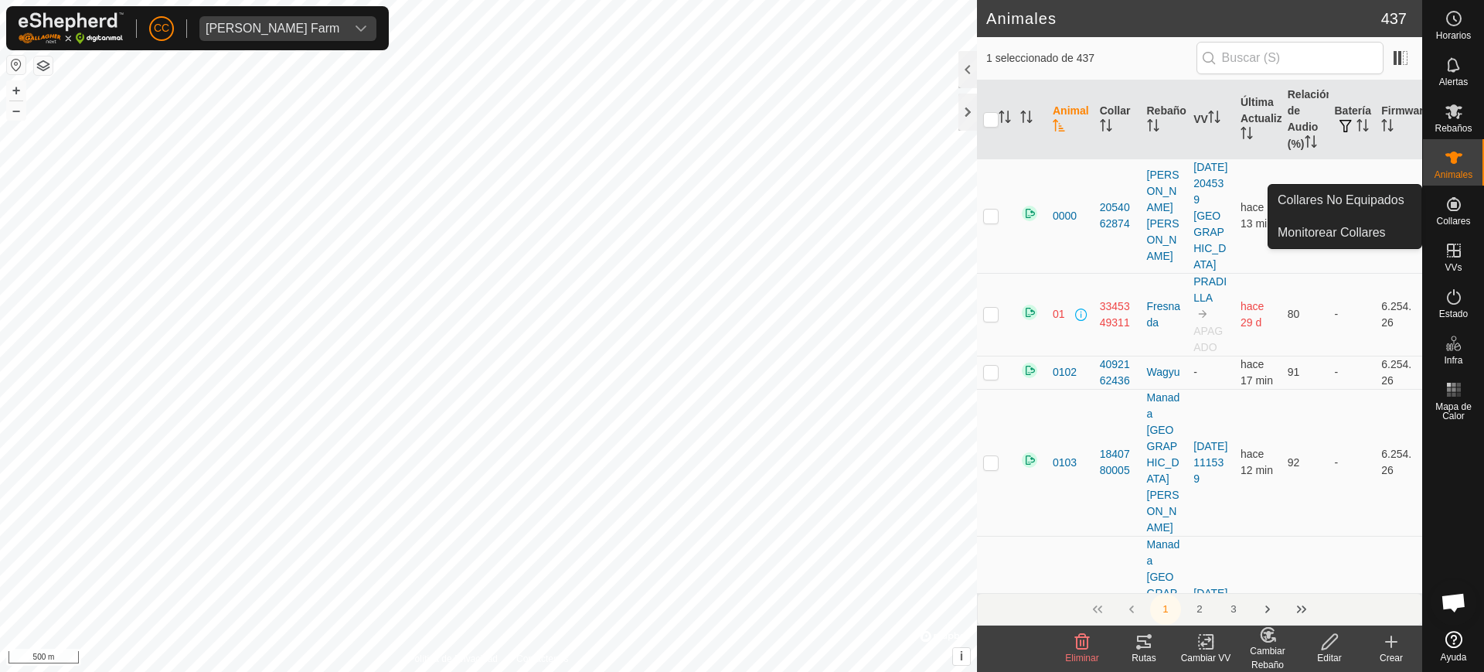
click at [1451, 223] on span "Collares" at bounding box center [1453, 220] width 34 height 9
click at [1363, 202] on link "Collares No Equipados" at bounding box center [1345, 200] width 153 height 31
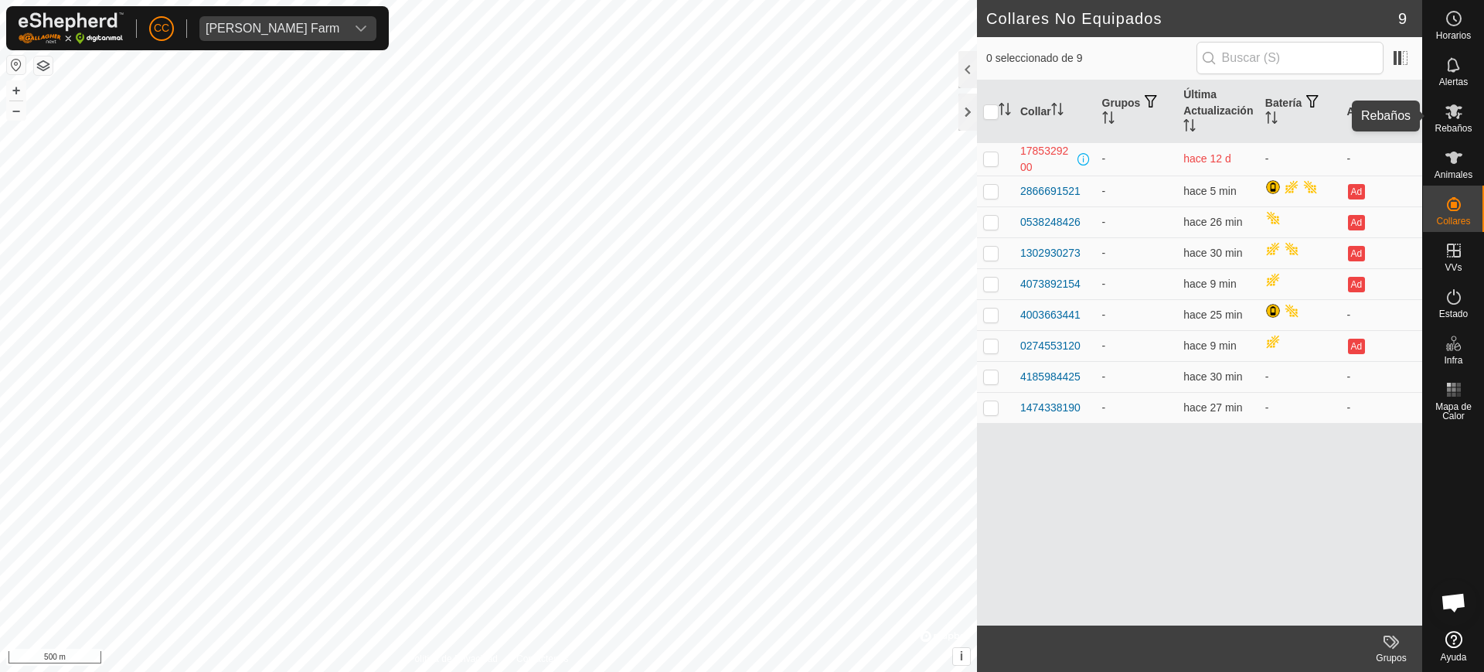
click at [1467, 118] on es-mob-svg-icon at bounding box center [1454, 111] width 28 height 25
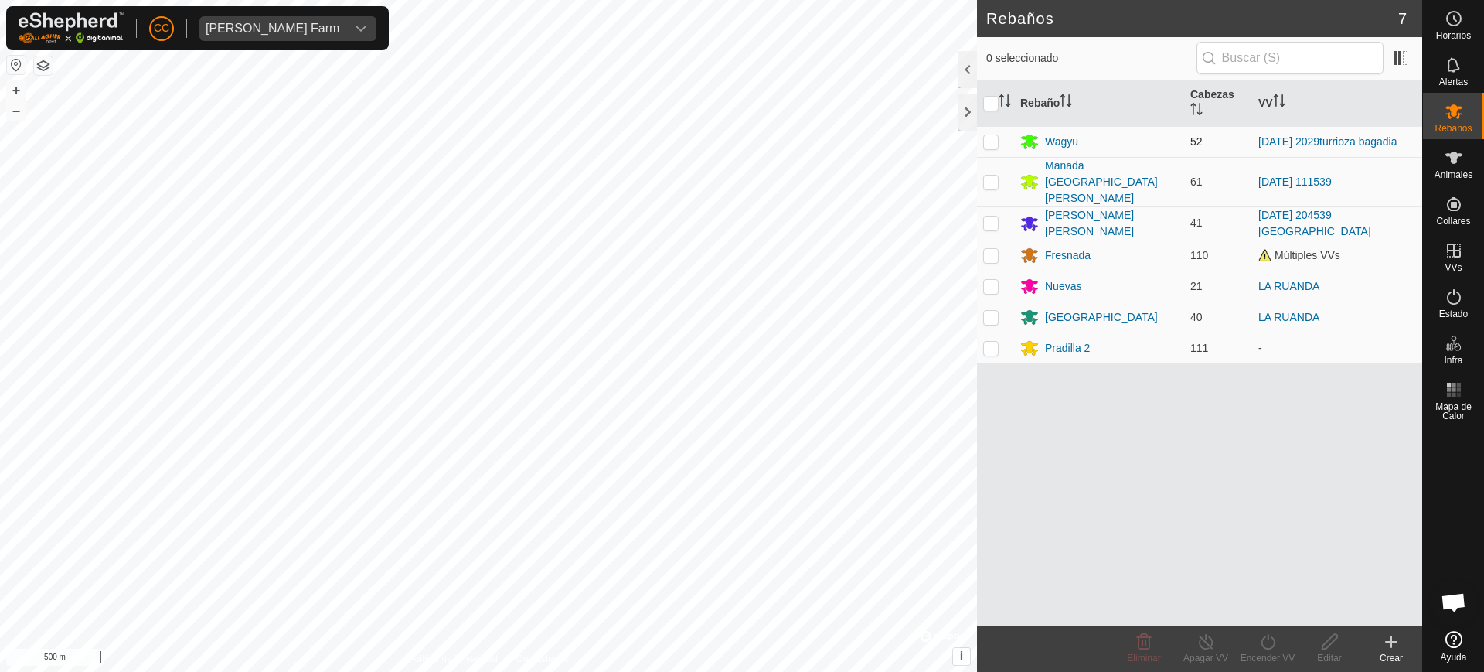
click at [990, 142] on p-checkbox at bounding box center [990, 141] width 15 height 12
checkbox input "true"
click at [1261, 642] on icon at bounding box center [1268, 641] width 19 height 19
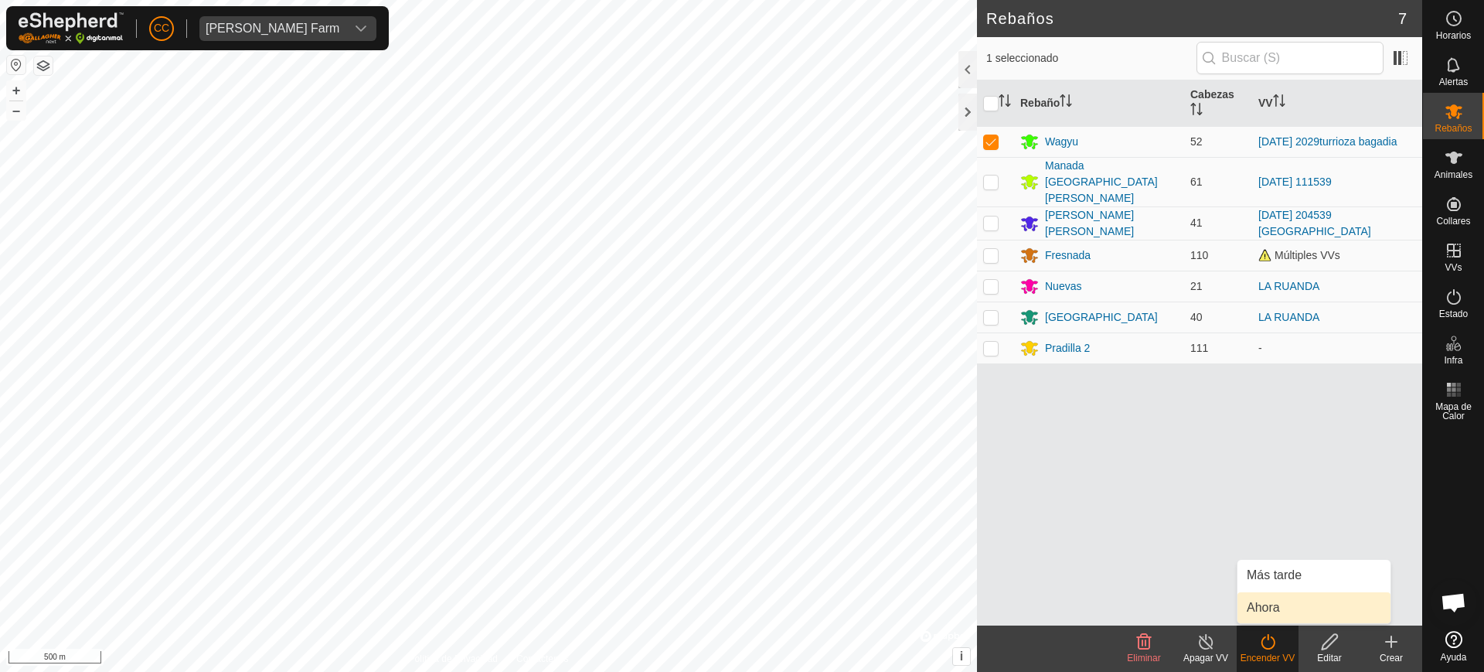
click at [1261, 609] on link "Ahora" at bounding box center [1314, 607] width 153 height 31
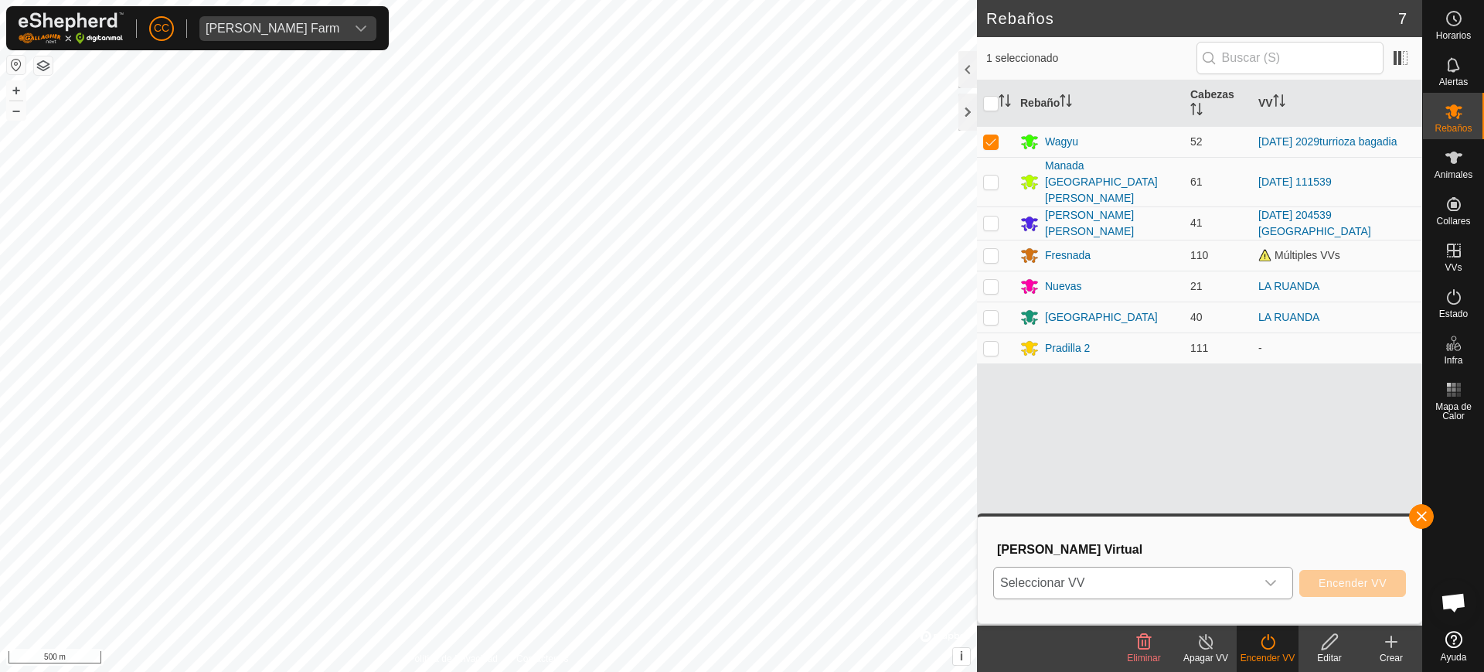
click at [1248, 577] on span "Seleccionar VV" at bounding box center [1124, 582] width 261 height 31
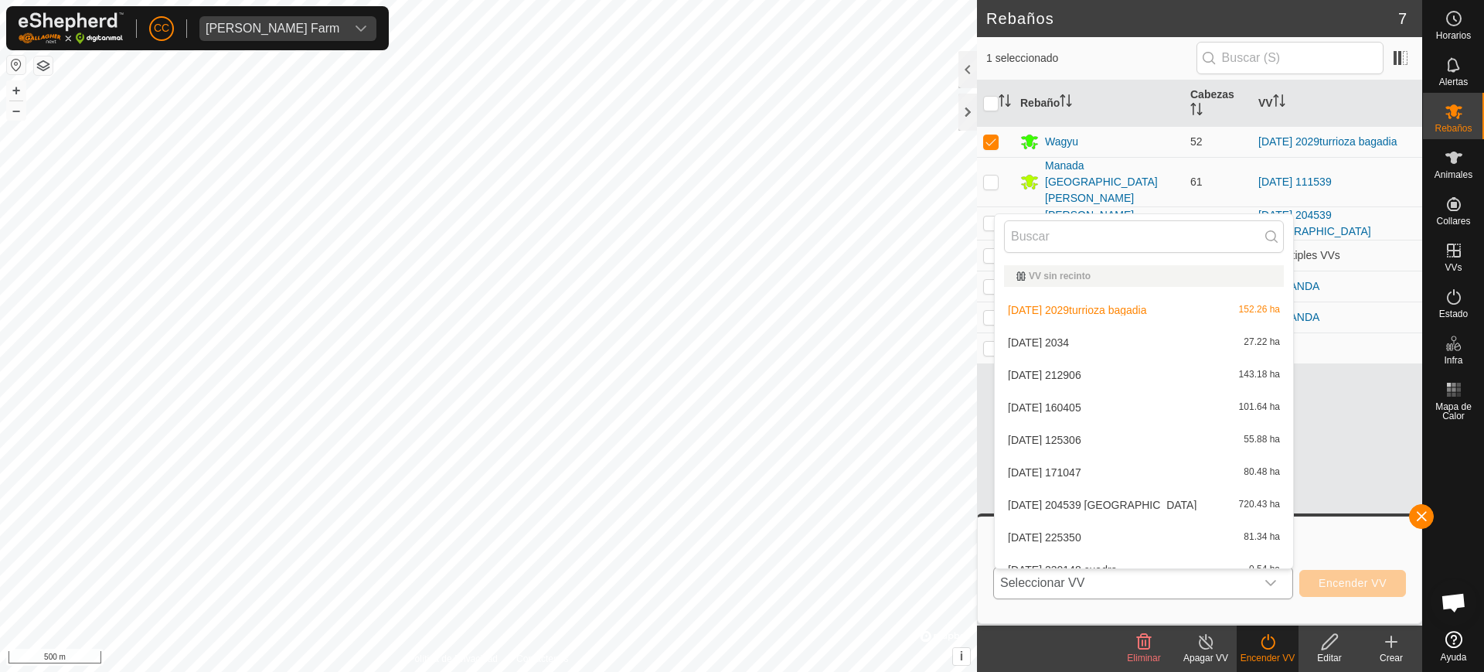
scroll to position [17, 0]
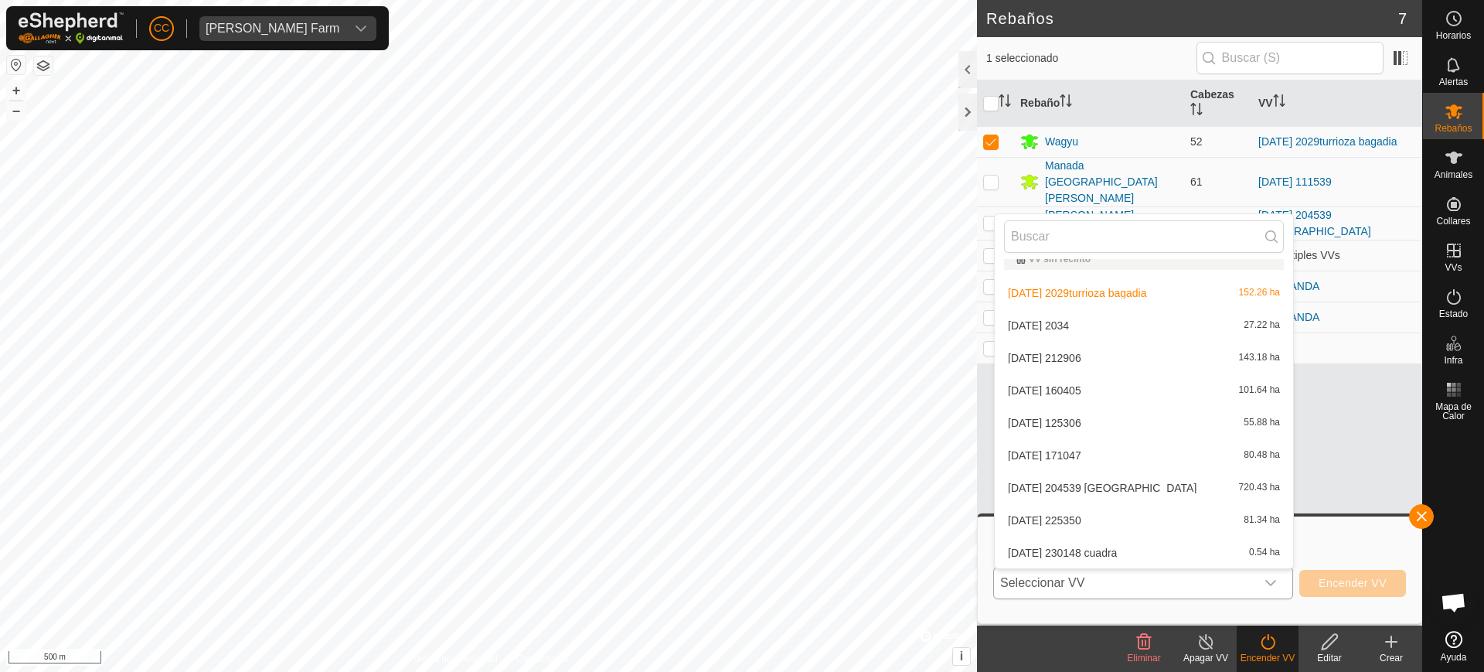
click at [1112, 294] on li "2024-11-18 2029turrioza bagadia 152.26 ha" at bounding box center [1144, 293] width 298 height 31
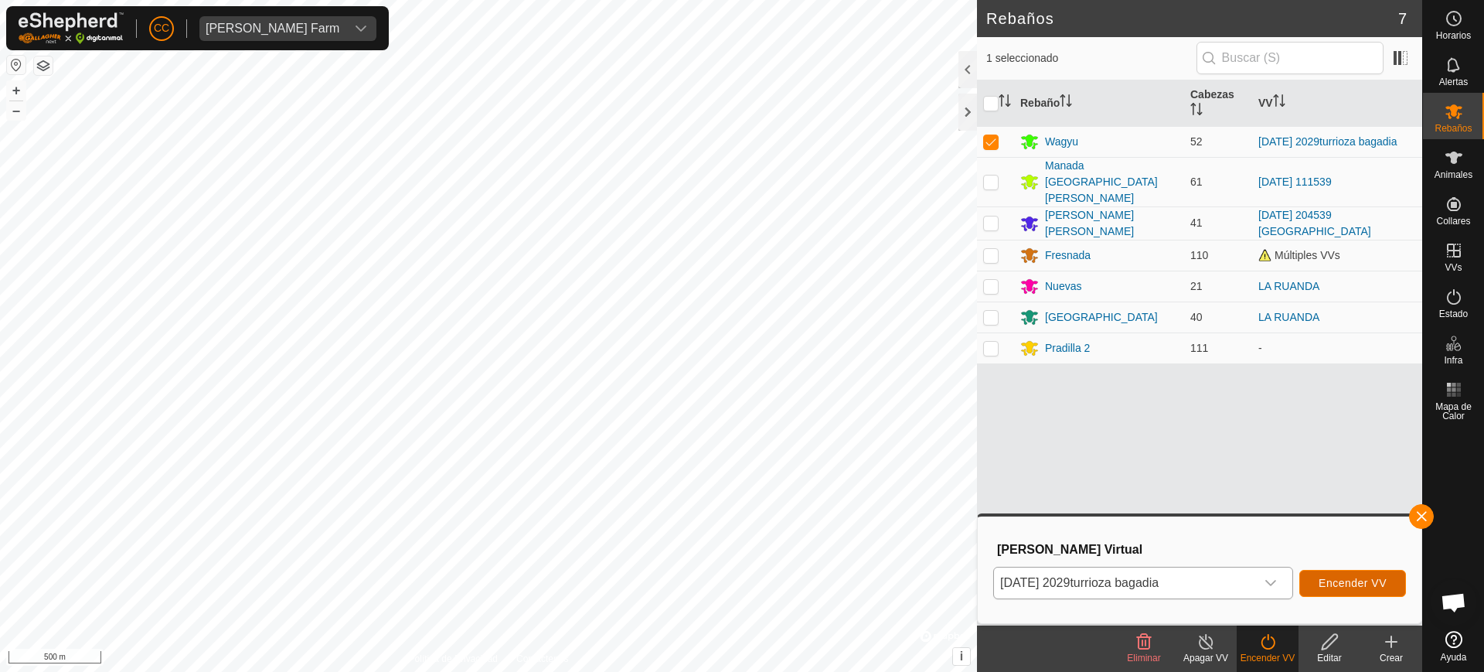
click at [1353, 578] on span "Encender VV" at bounding box center [1353, 583] width 68 height 12
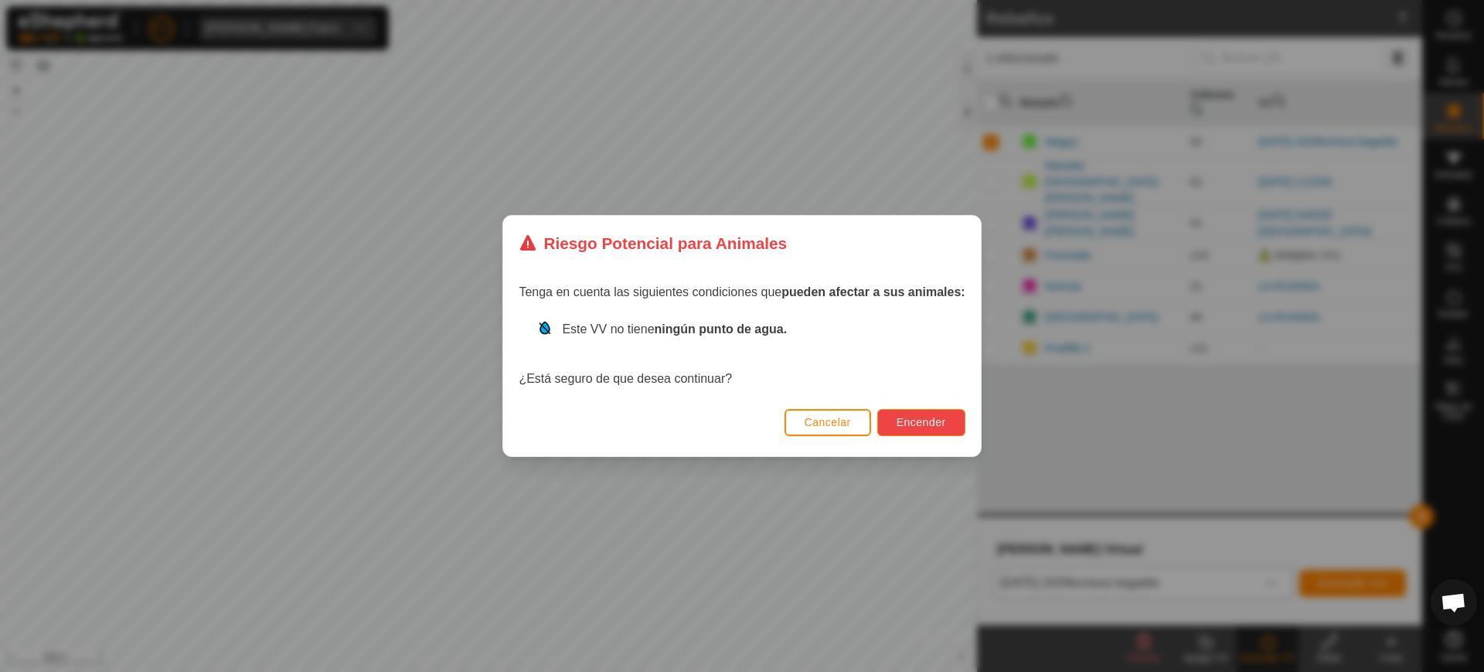
click at [911, 412] on button "Encender" at bounding box center [921, 422] width 88 height 27
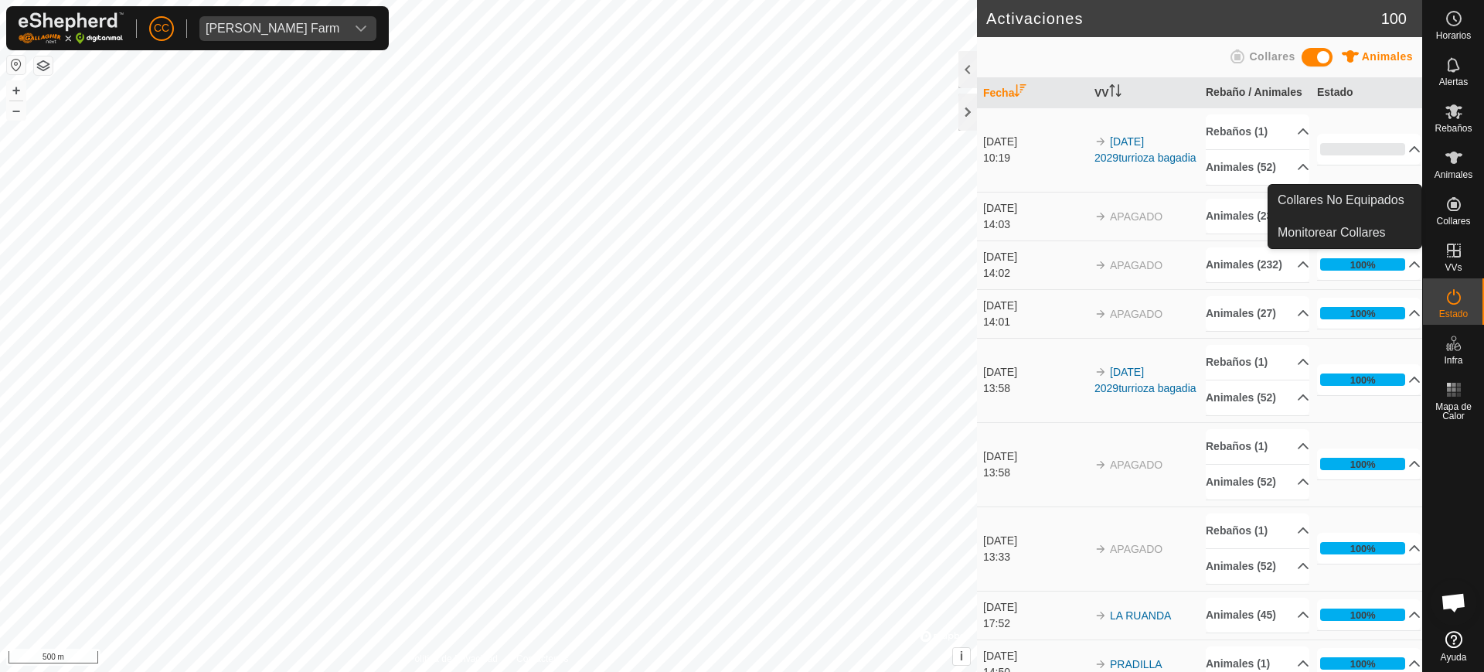
click at [1450, 207] on icon at bounding box center [1454, 204] width 19 height 19
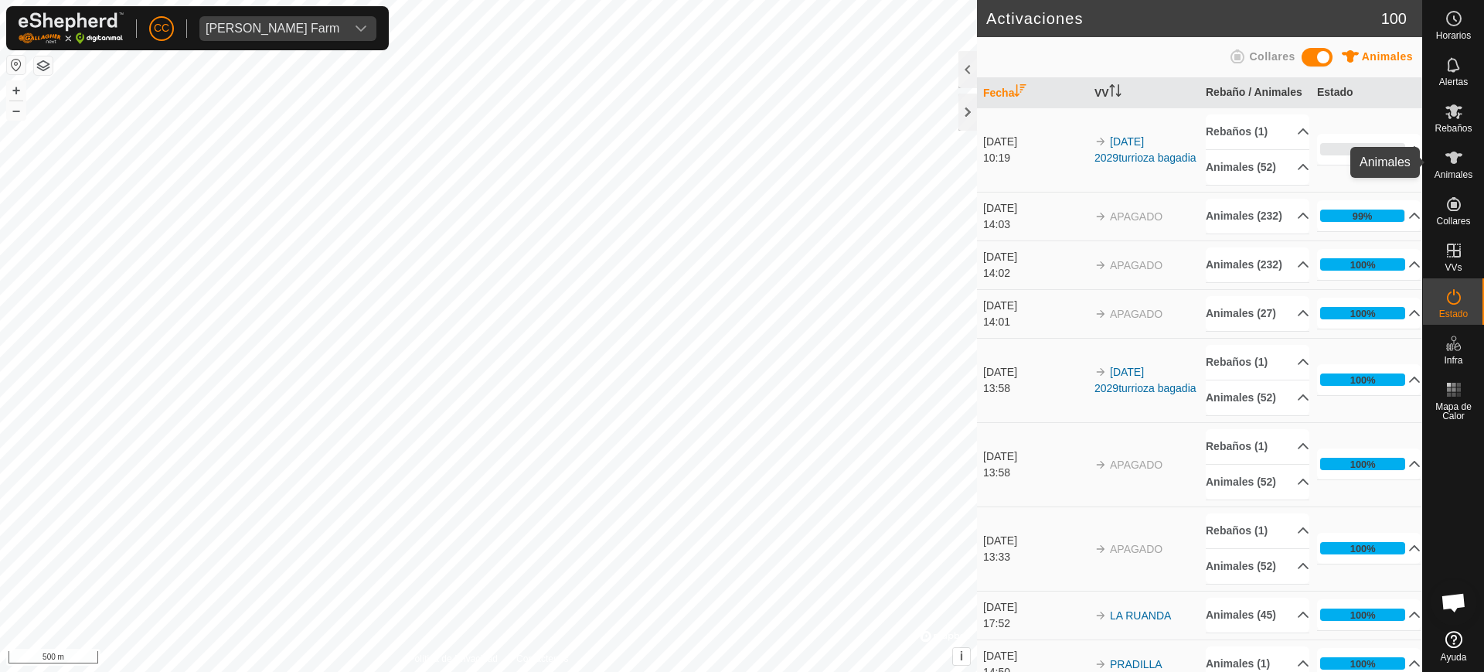
click at [1465, 158] on es-animals-svg-icon at bounding box center [1454, 157] width 28 height 25
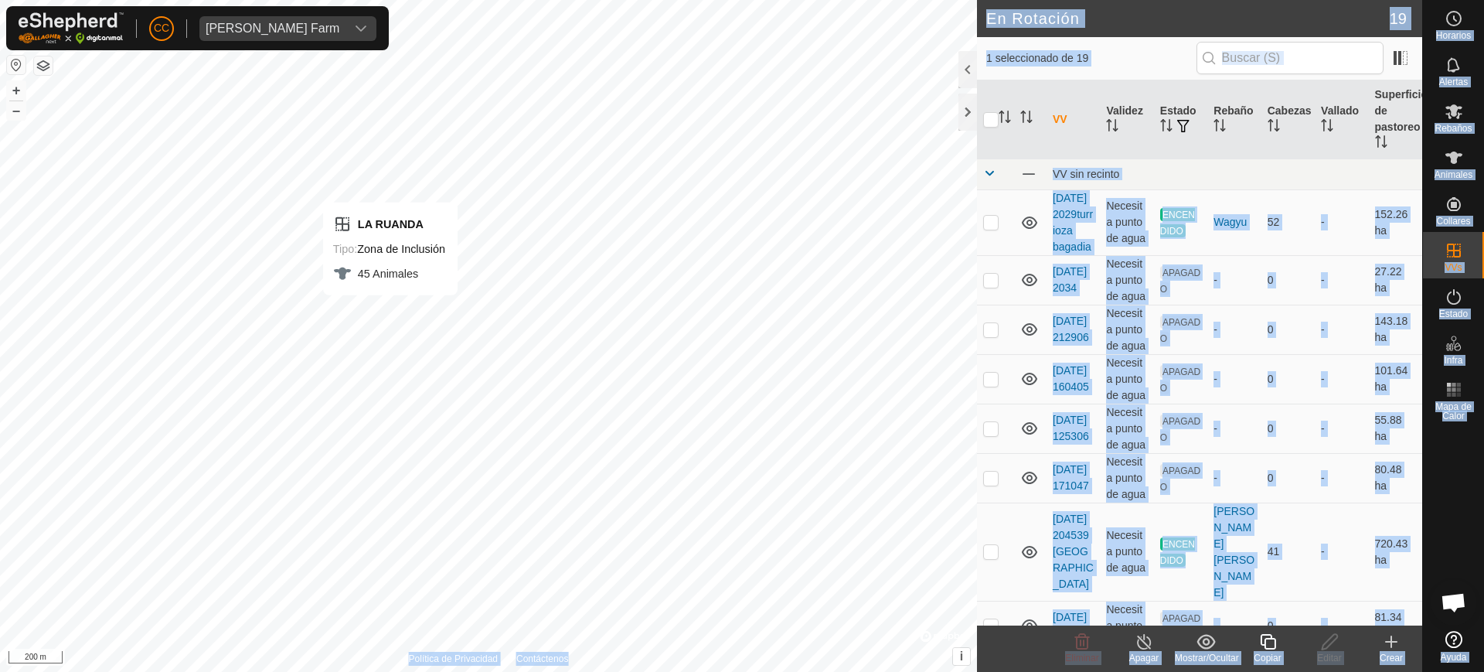
click at [396, 316] on div "CC Alarcia Monja Farm Horarios Alertas Rebaños Animales Collares VVs Estado Inf…" at bounding box center [742, 336] width 1484 height 672
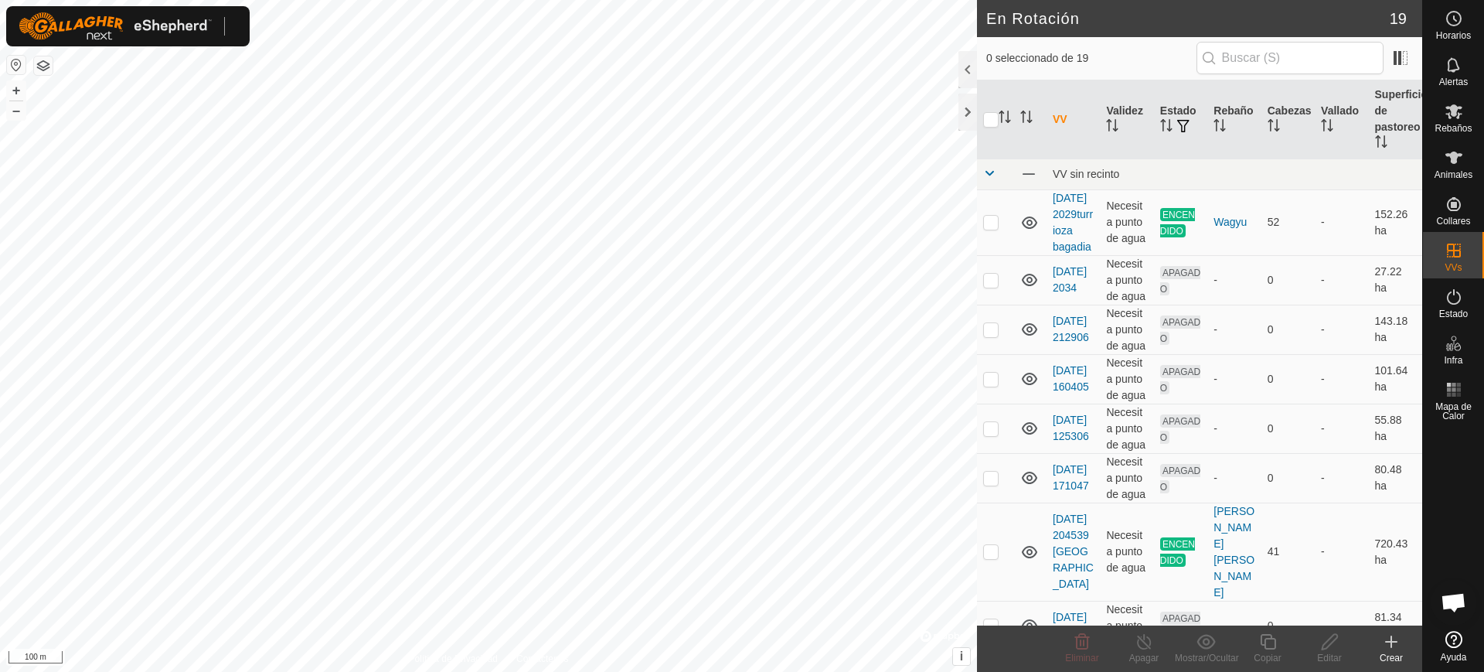
scroll to position [1232, 0]
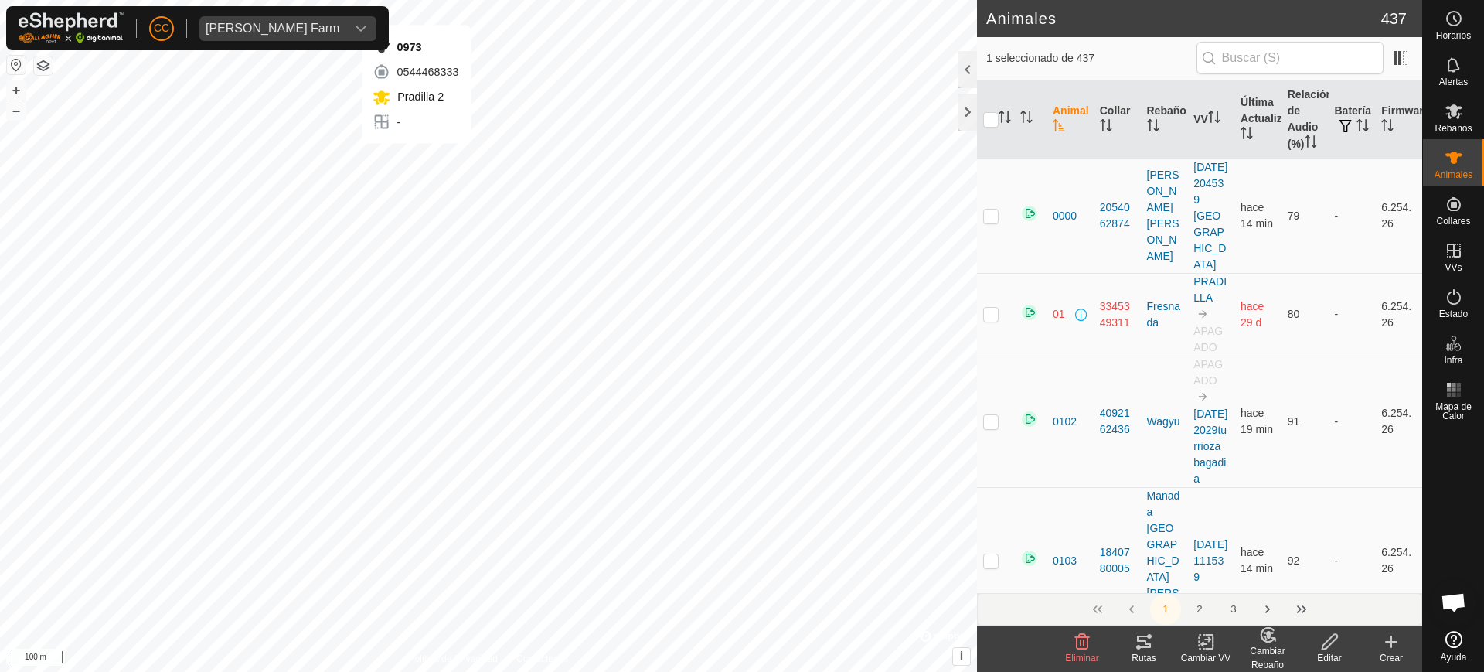
click at [417, 158] on div "0973 0544468333 [PERSON_NAME] 2 - + – ⇧ i © Mapbox , © OpenStreetMap , Improve …" at bounding box center [488, 336] width 977 height 672
click at [542, 210] on div "LA RUANDA Tipo: Zona de Inclusión 45 Animales + – ⇧ i © Mapbox , © OpenStreetMa…" at bounding box center [488, 336] width 977 height 672
click at [356, 258] on div "0973 0544468333 Pradilla 2 - + – ⇧ i © Mapbox , © OpenStreetMap , Improve this …" at bounding box center [488, 336] width 977 height 672
checkbox input "true"
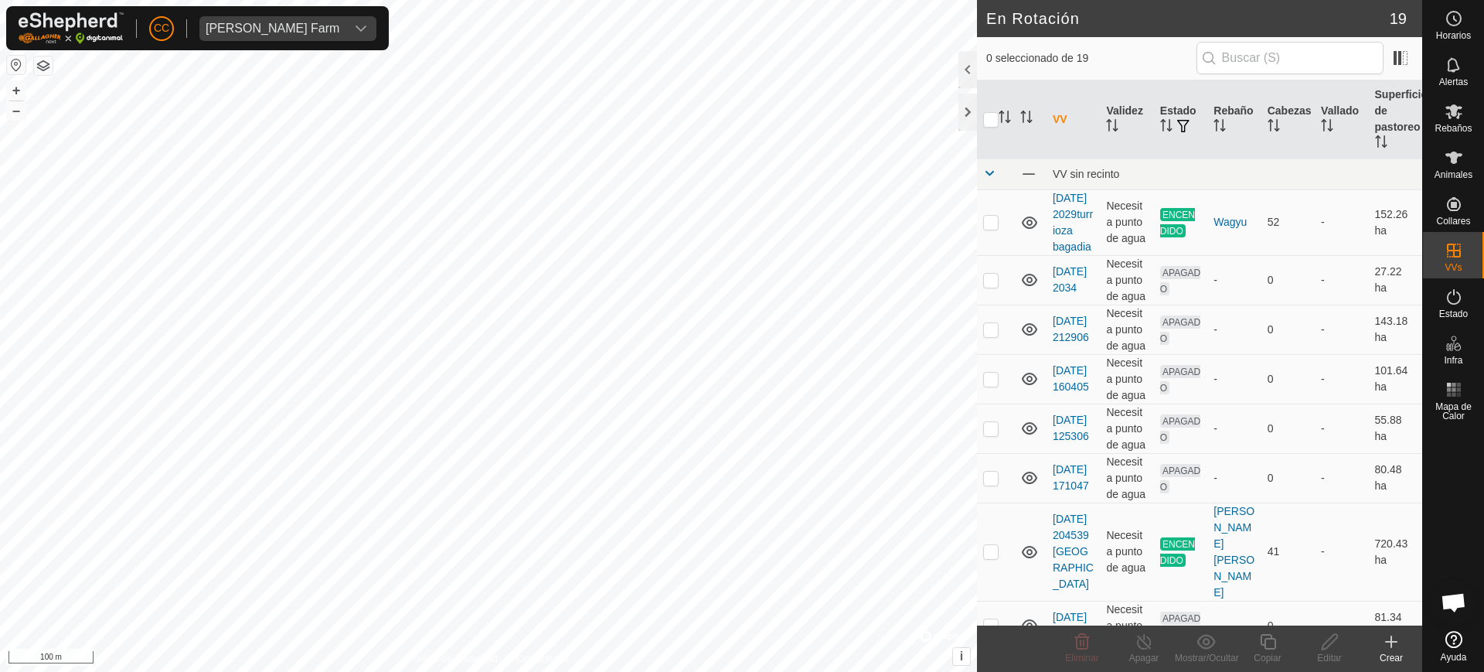
click at [390, 194] on div "2385 2583213067 Nuevas LA RUANDA + – ⇧ i © Mapbox , © OpenStreetMap , Improve t…" at bounding box center [488, 336] width 977 height 672
click at [100, 143] on div "2385 2583213067 Nuevas LA RUANDA + – ⇧ i © Mapbox , © OpenStreetMap , Improve t…" at bounding box center [488, 336] width 977 height 672
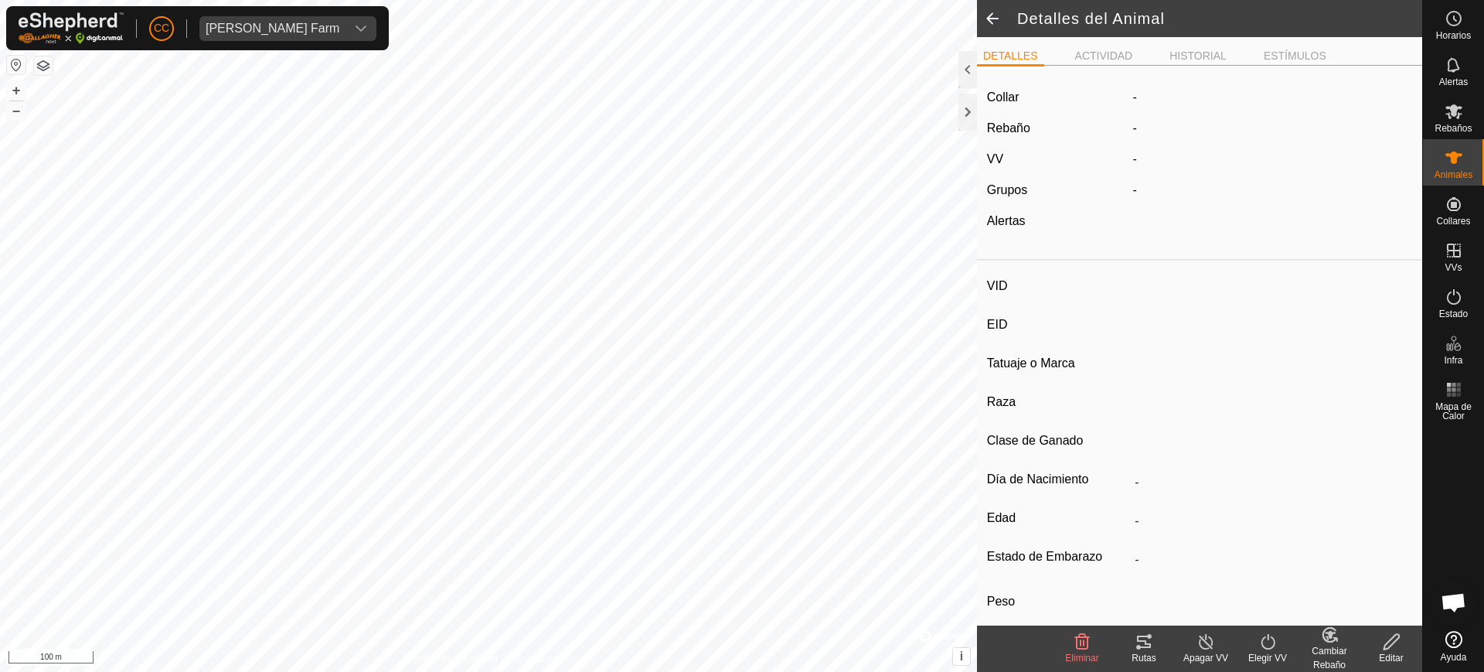
type input "1371"
type input "-"
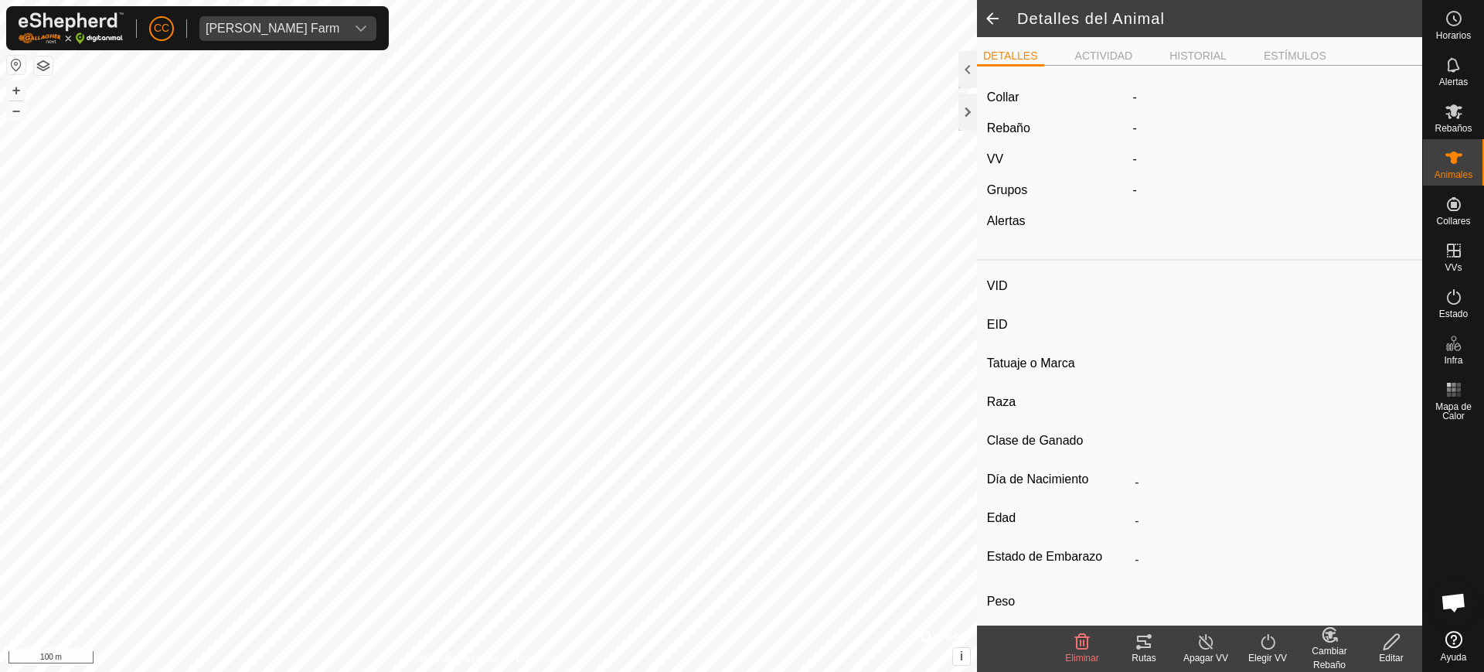
type input "0 kg"
type input "-"
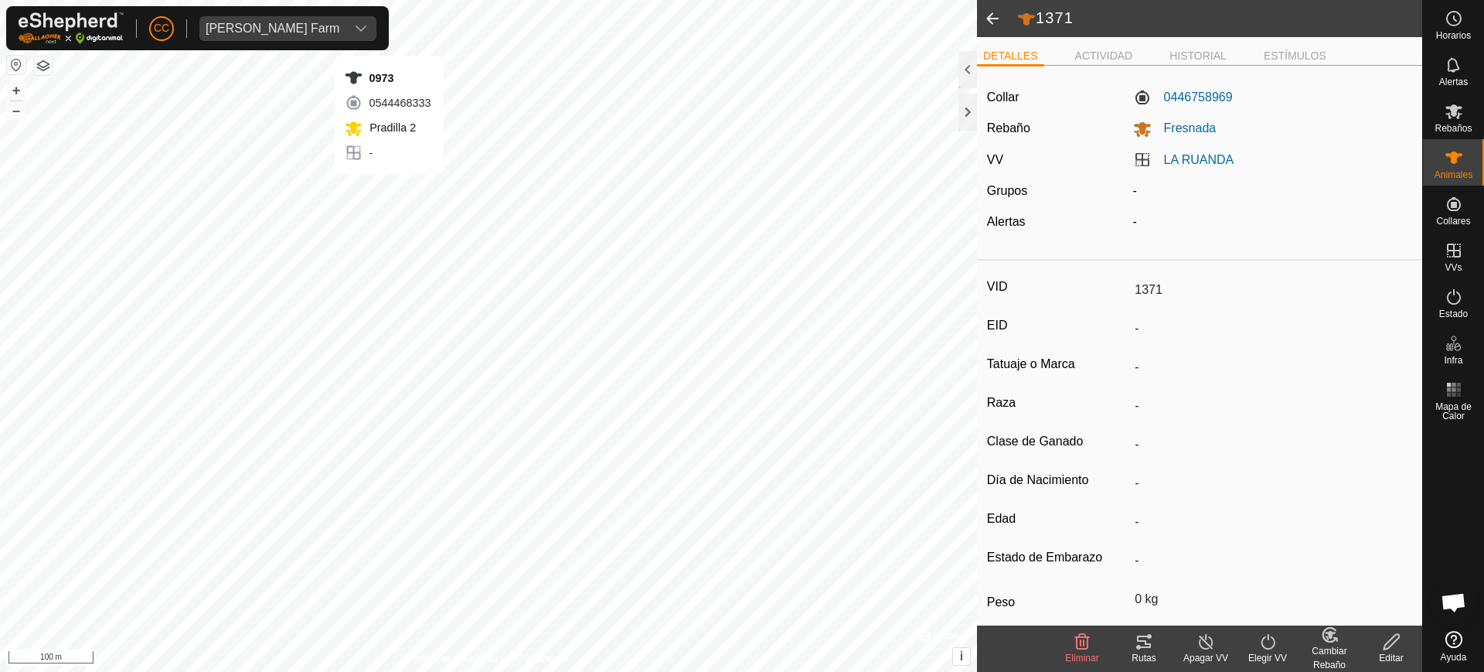
click at [389, 189] on div "0973 0544468333 Pradilla 2 - + – ⇧ i © Mapbox , © OpenStreetMap , Improve this …" at bounding box center [488, 336] width 977 height 672
click at [108, 629] on div "2385 2583213067 Nuevas LA RUANDA + – ⇧ i © Mapbox , © OpenStreetMap , Improve t…" at bounding box center [488, 336] width 977 height 672
click at [293, 278] on div "1589 0626591305 Fresnada LA RUANDA + – ⇧ i © Mapbox , © OpenStreetMap , Improve…" at bounding box center [488, 336] width 977 height 672
click at [247, 336] on div "8577 1543391715 Fresnada LA RUANDA + – ⇧ i © Mapbox , © OpenStreetMap , Improve…" at bounding box center [488, 336] width 977 height 672
click at [192, 347] on div "5260 3058728247 Fresnada - + – ⇧ i © Mapbox , © OpenStreetMap , Improve this ma…" at bounding box center [488, 336] width 977 height 672
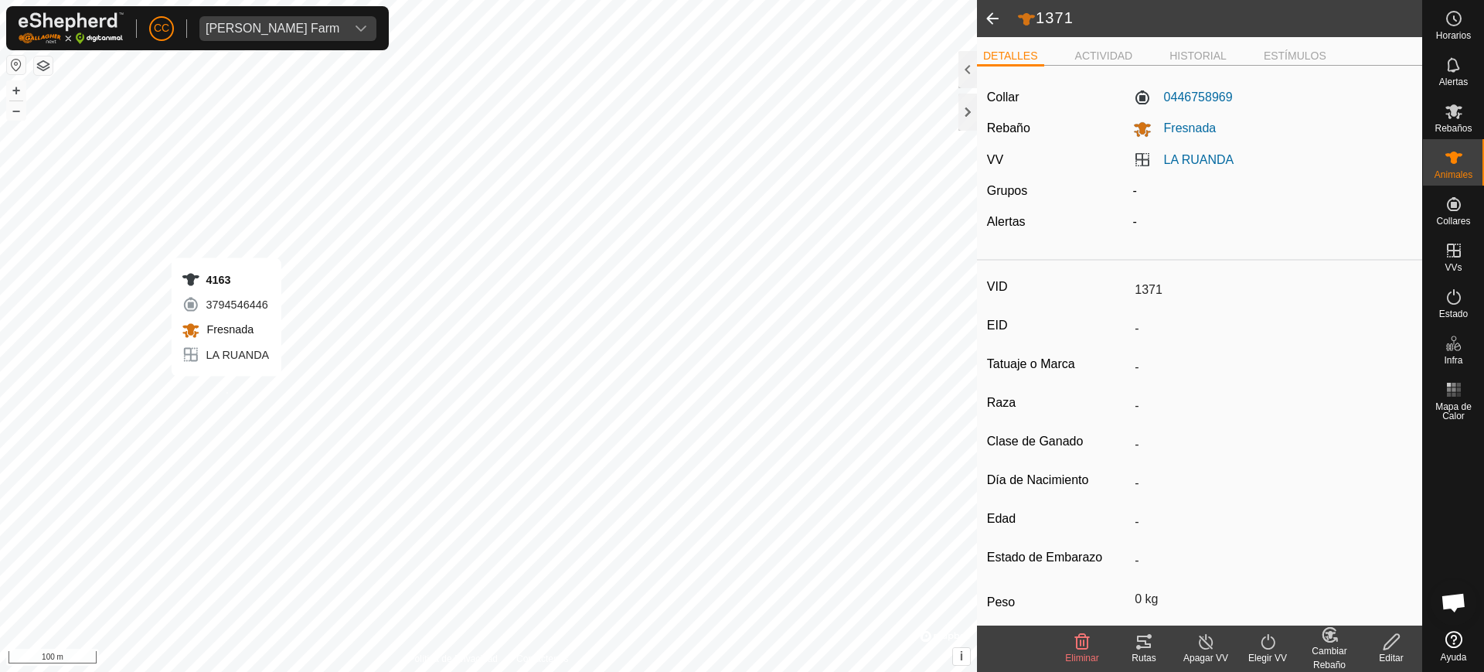
click at [227, 391] on div "4163 3794546446 Fresnada LA RUANDA + – ⇧ i © Mapbox , © OpenStreetMap , Improve…" at bounding box center [488, 336] width 977 height 672
click at [189, 554] on div "6557 1882782191 Fresnada - + – ⇧ i © Mapbox , © OpenStreetMap , Improve this ma…" at bounding box center [488, 336] width 977 height 672
click at [1467, 168] on es-animals-svg-icon at bounding box center [1454, 157] width 28 height 25
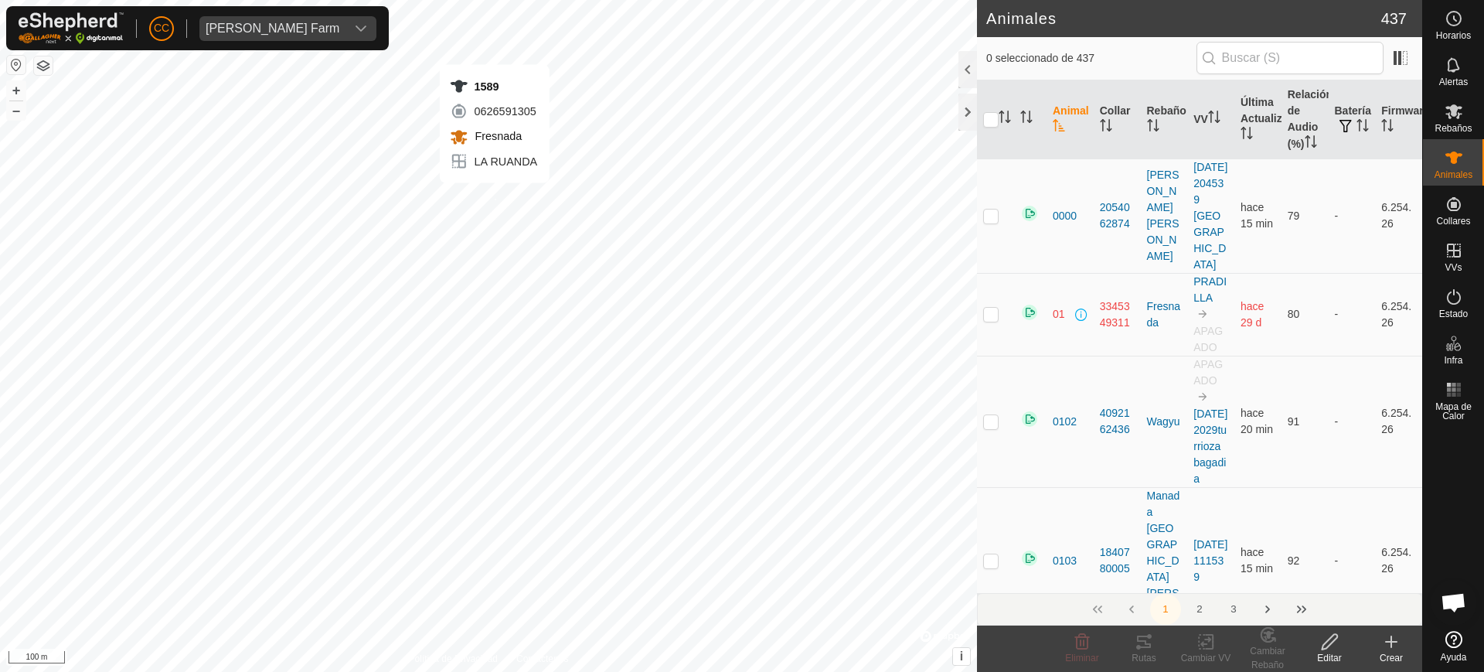
click at [495, 198] on div "1589 0626591305 Fresnada LA RUANDA + – ⇧ i © Mapbox , © OpenStreetMap , Improve…" at bounding box center [488, 336] width 977 height 672
checkbox input "true"
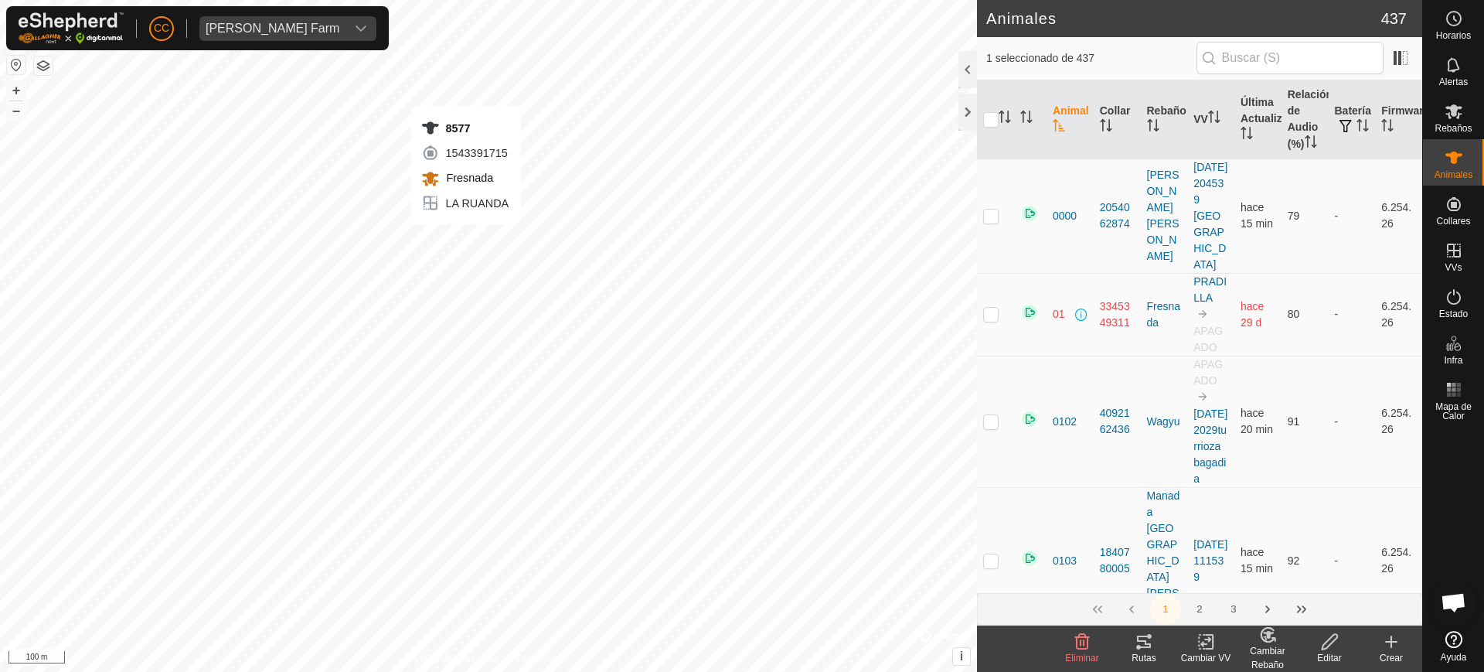
click at [466, 240] on div "8577 1543391715 Fresnada LA RUANDA + – ⇧ i © Mapbox , © OpenStreetMap , Improve…" at bounding box center [488, 336] width 977 height 672
click at [431, 248] on div "5260 3058728247 Fresnada - + – ⇧ i © Mapbox , © OpenStreetMap , Improve this ma…" at bounding box center [488, 336] width 977 height 672
click at [451, 276] on div "4163 3794546446 Fresnada LA RUANDA + – ⇧ i © Mapbox , © OpenStreetMap , Improve…" at bounding box center [488, 336] width 977 height 672
click at [431, 376] on div "6557 1882782191 Fresnada - + – ⇧ i © Mapbox , © OpenStreetMap , Improve this ma…" at bounding box center [488, 336] width 977 height 672
click at [519, 499] on div "0973 0544468333 Pradilla 2 - + – ⇧ i © Mapbox , © OpenStreetMap , Improve this …" at bounding box center [488, 336] width 977 height 672
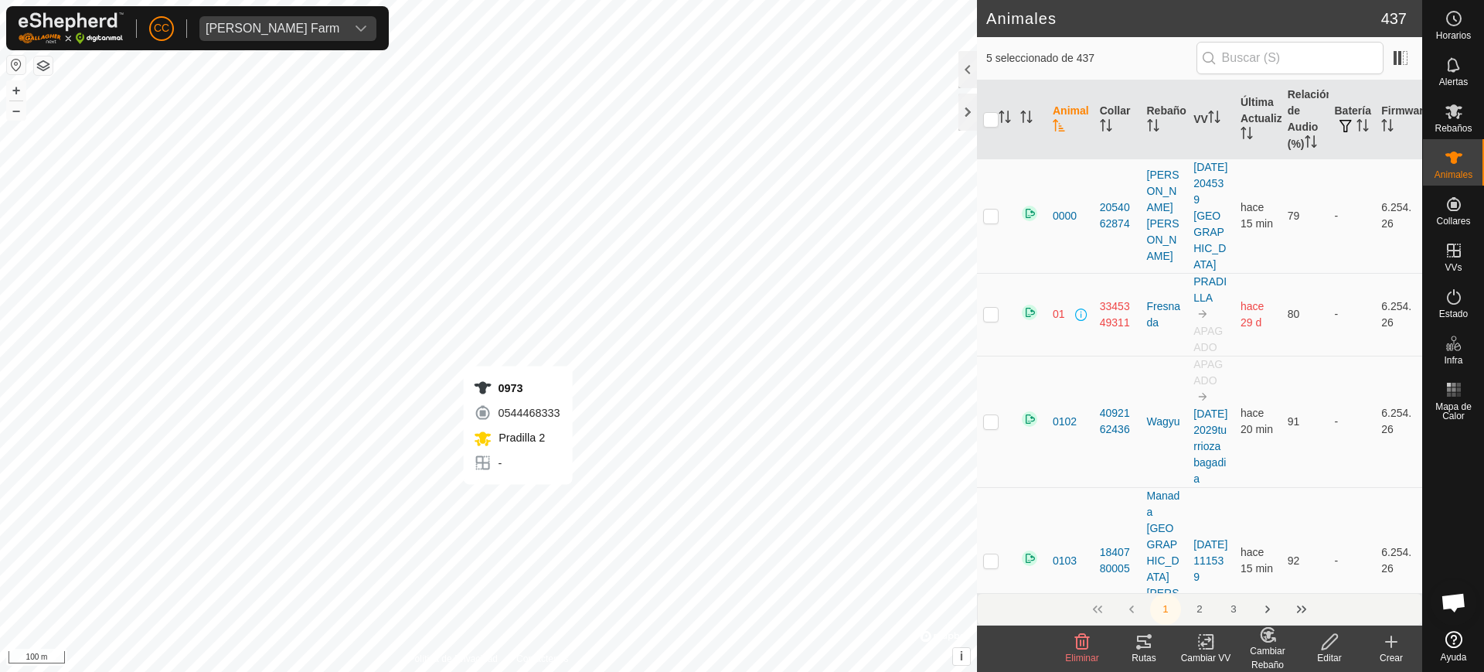
checkbox input "true"
click at [326, 465] on div "0973 0544468333 Pradilla 2 - + – ⇧ i © Mapbox , © OpenStreetMap , Improve this …" at bounding box center [488, 336] width 977 height 672
checkbox input "true"
click at [317, 560] on div "2385 2583213067 Nuevas LA RUANDA + – ⇧ i © Mapbox , © OpenStreetMap , Improve t…" at bounding box center [488, 336] width 977 height 672
checkbox input "true"
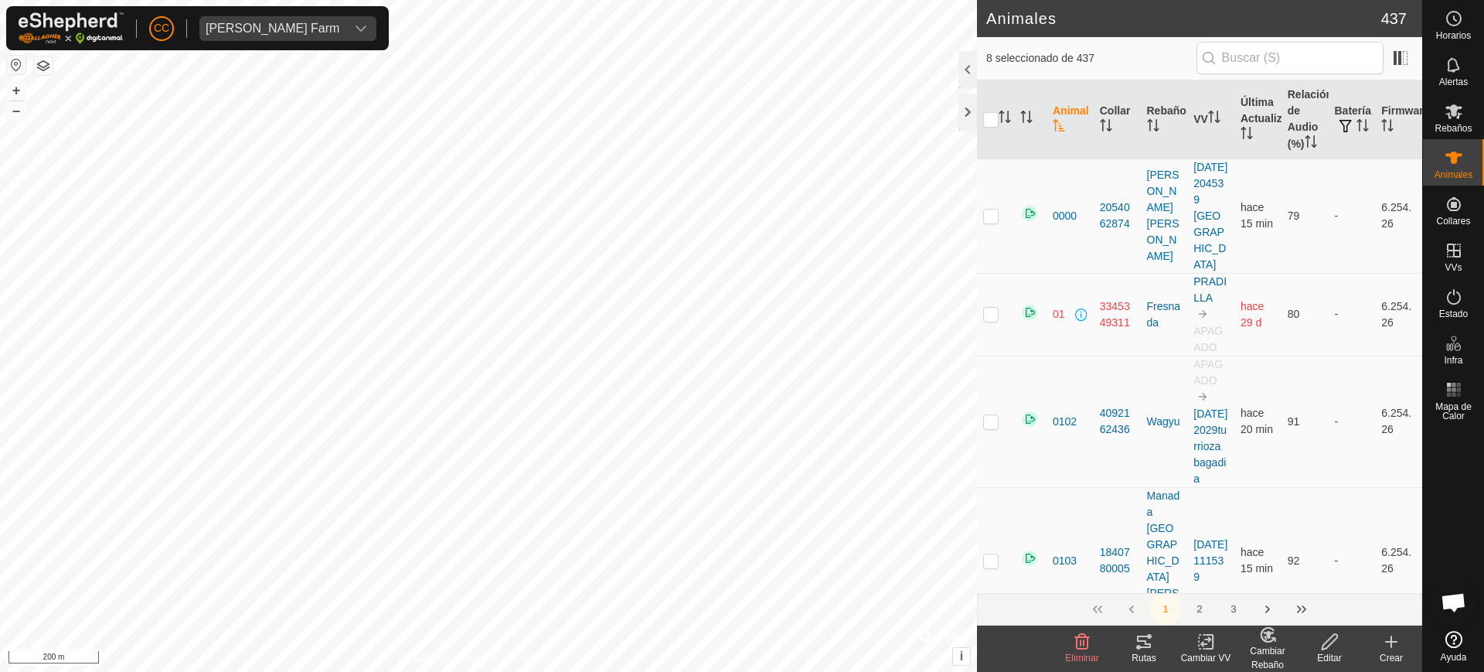
click at [1269, 646] on div "Cambiar Rebaño" at bounding box center [1268, 658] width 62 height 28
click at [1294, 580] on link "Elegir Rebaño..." at bounding box center [1315, 575] width 155 height 31
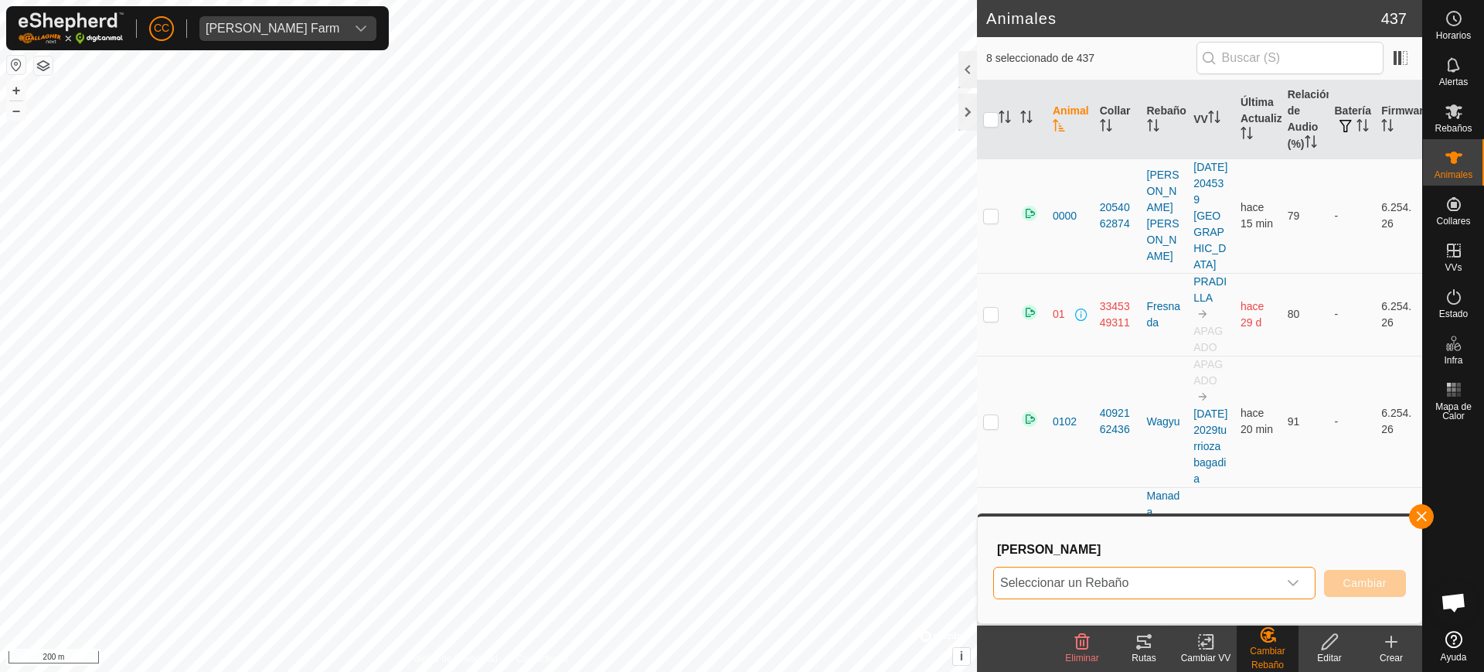
click at [1184, 579] on span "Seleccionar un Rebaño" at bounding box center [1136, 582] width 284 height 31
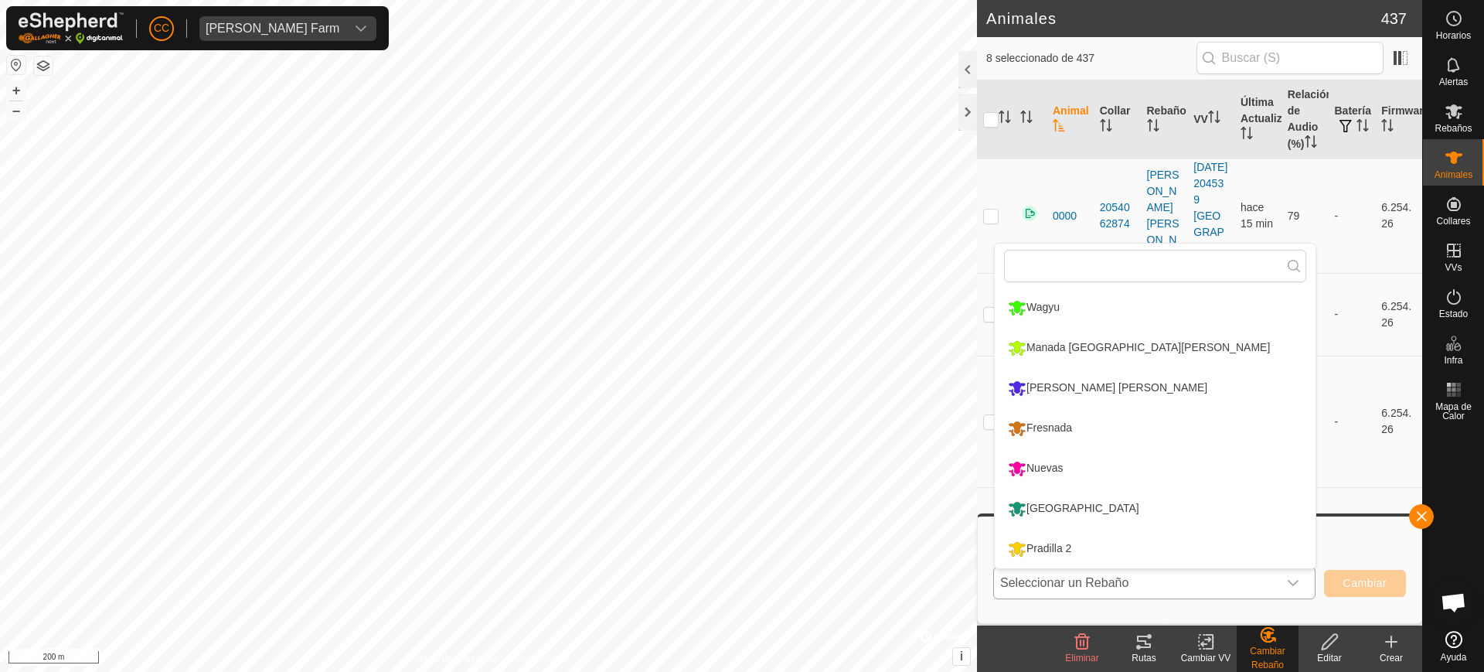
click at [1065, 514] on li "Ruanda" at bounding box center [1155, 508] width 321 height 39
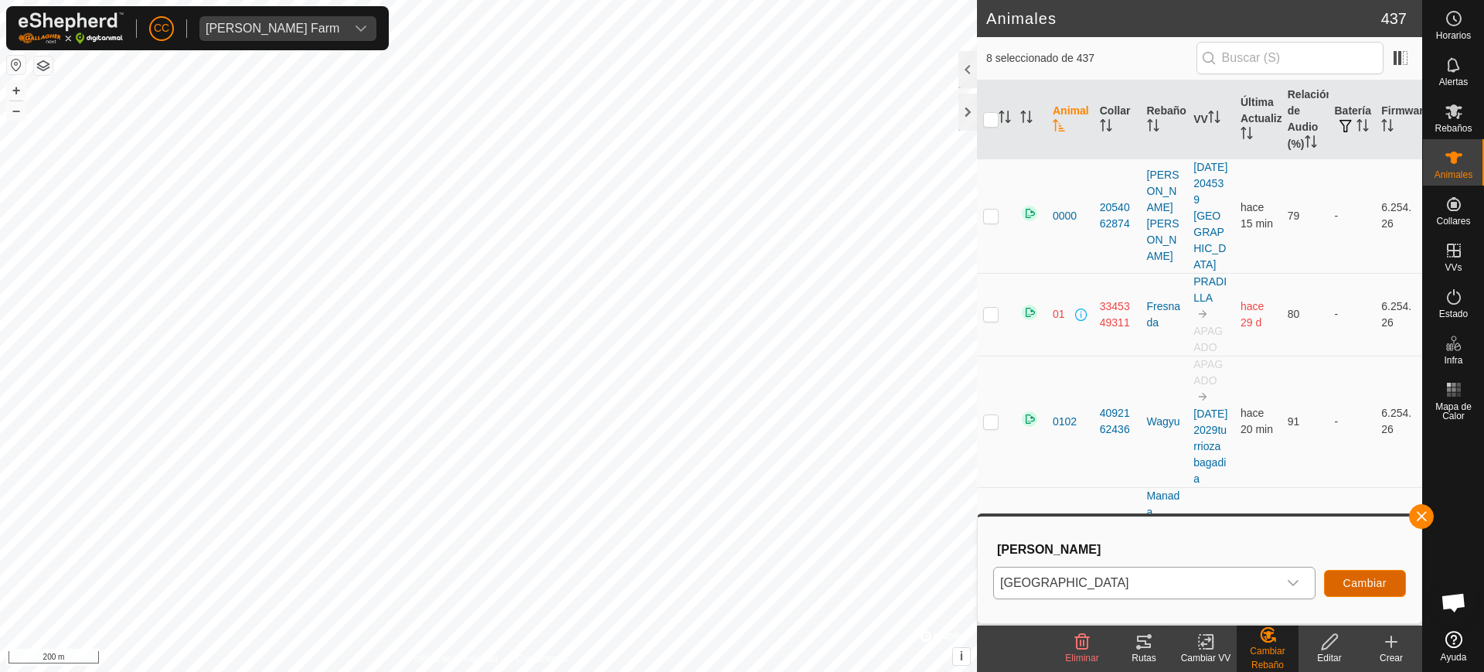
click at [1364, 584] on span "Cambiar" at bounding box center [1365, 583] width 43 height 12
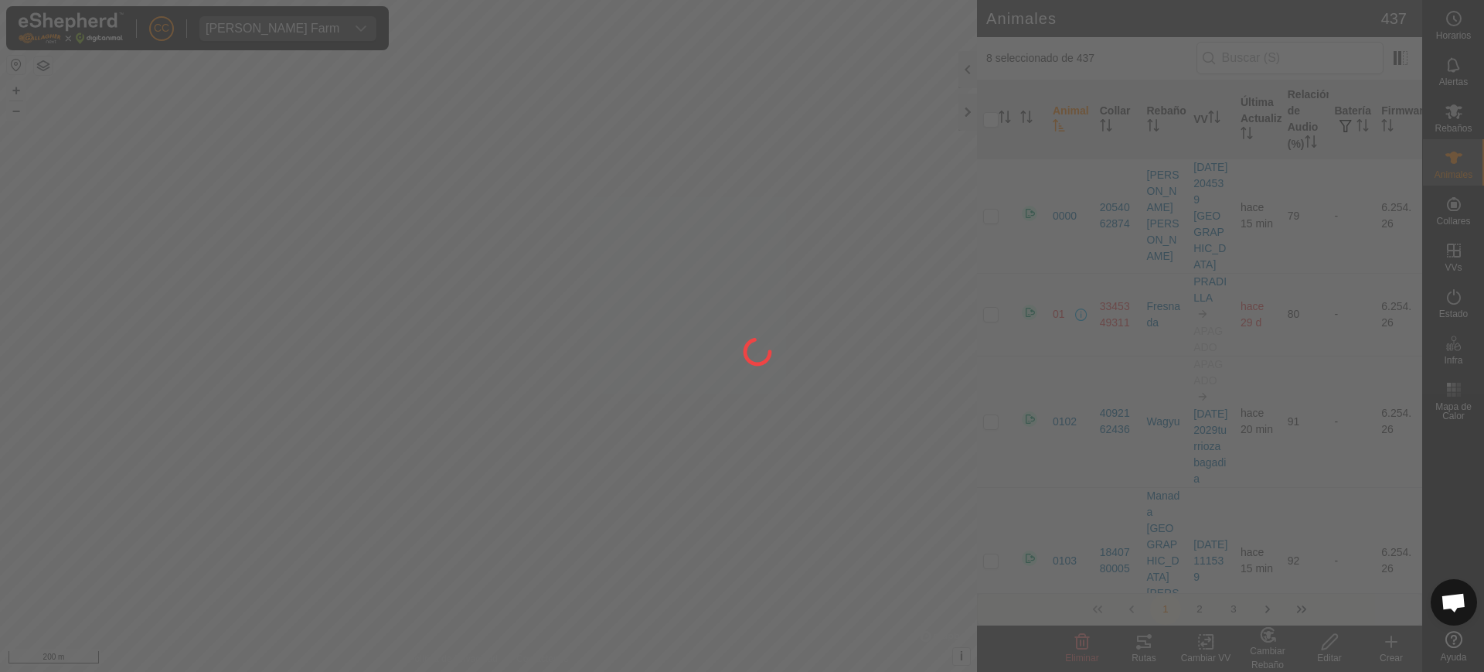
checkbox input "false"
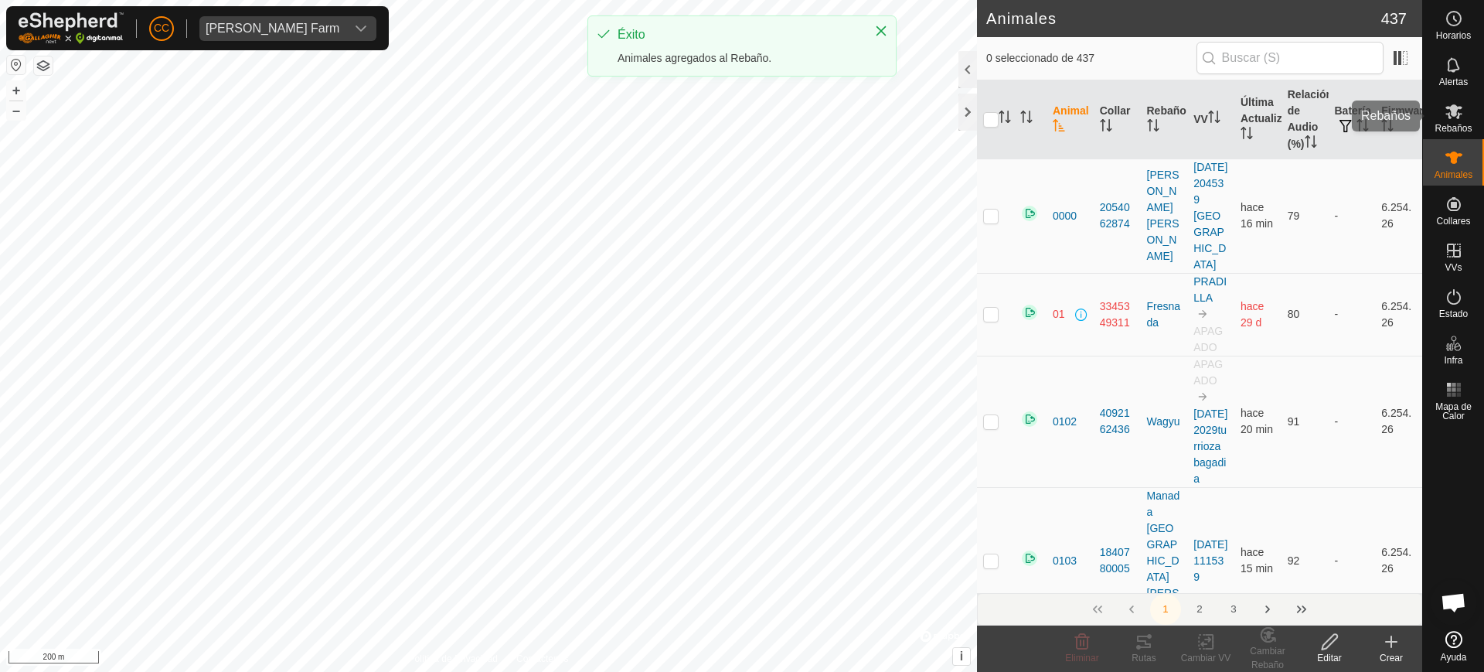
click at [1453, 121] on es-mob-svg-icon at bounding box center [1454, 111] width 28 height 25
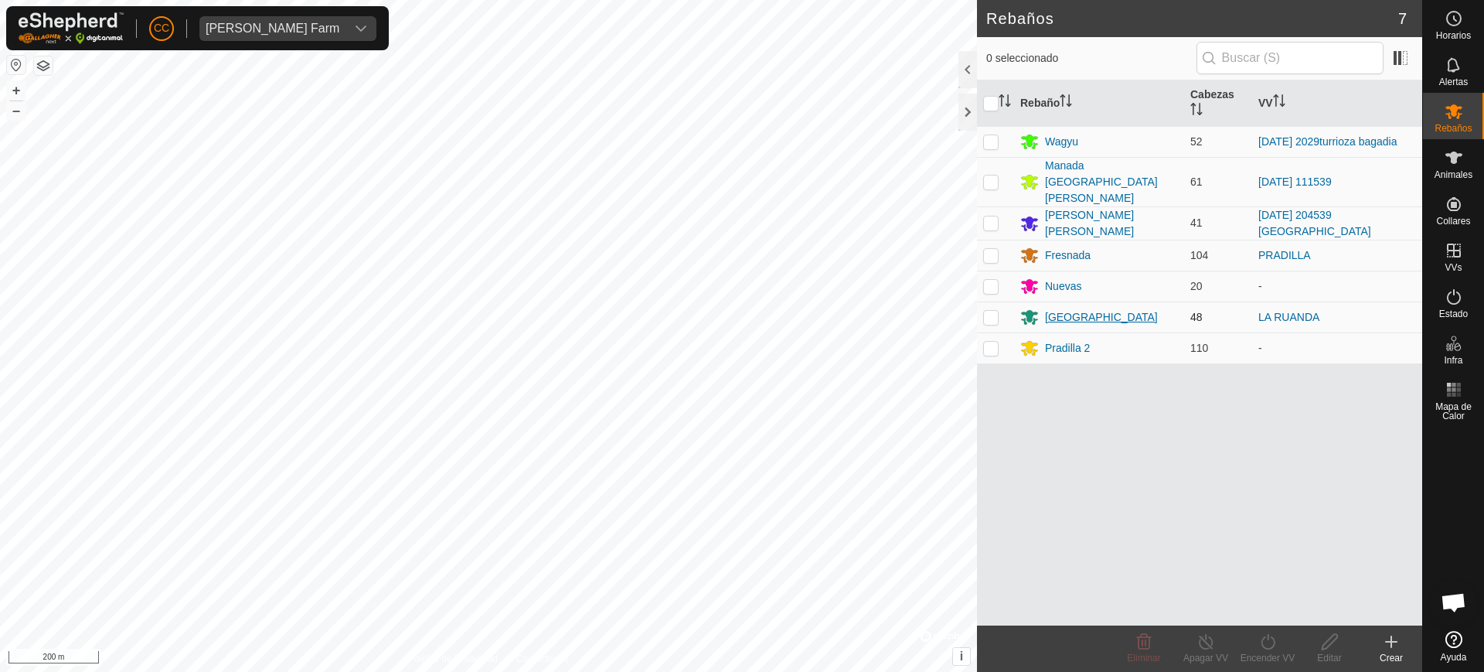
click at [1073, 309] on div "Ruanda" at bounding box center [1101, 317] width 113 height 16
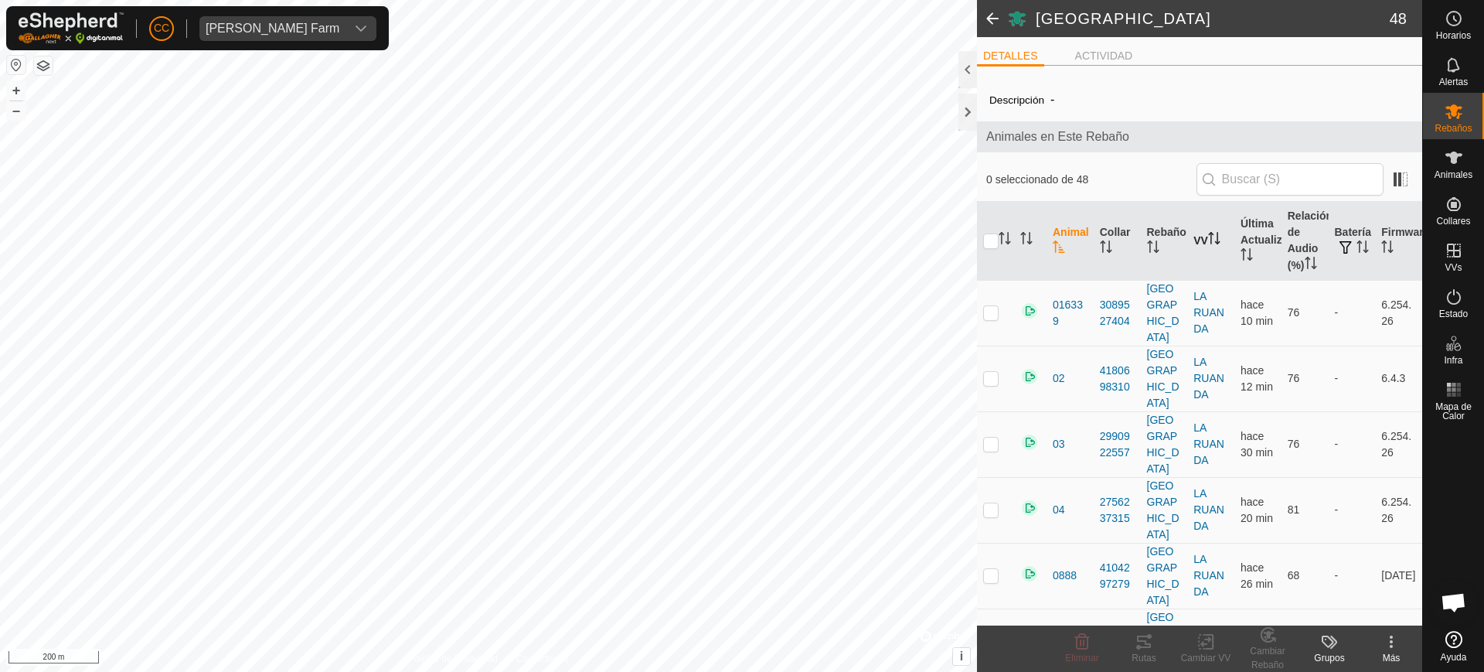
click at [1202, 246] on th "VV" at bounding box center [1210, 241] width 47 height 79
drag, startPoint x: 992, startPoint y: 295, endPoint x: 989, endPoint y: 315, distance: 21.1
click at [991, 306] on p-checkbox at bounding box center [990, 312] width 15 height 12
checkbox input "true"
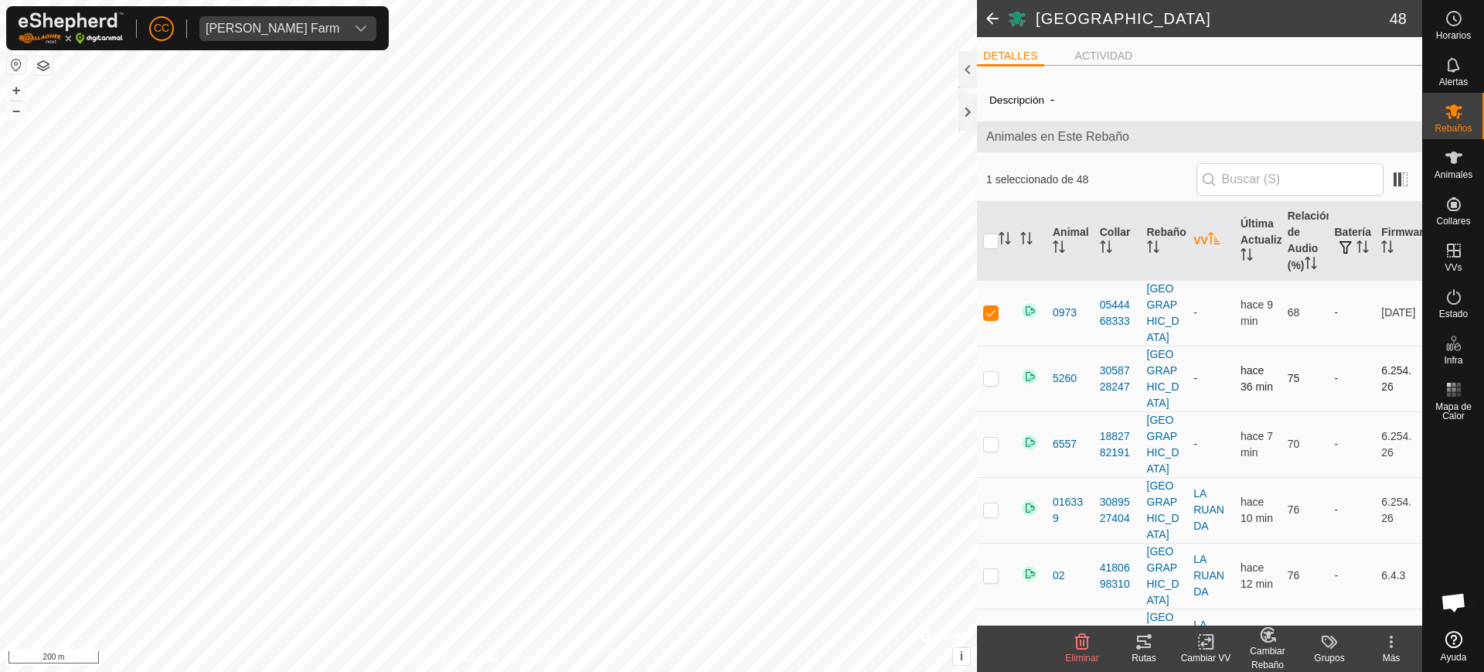
drag, startPoint x: 990, startPoint y: 332, endPoint x: 997, endPoint y: 358, distance: 26.4
click at [990, 372] on p-checkbox at bounding box center [990, 378] width 15 height 12
checkbox input "true"
click at [996, 438] on p-checkbox at bounding box center [990, 444] width 15 height 12
checkbox input "true"
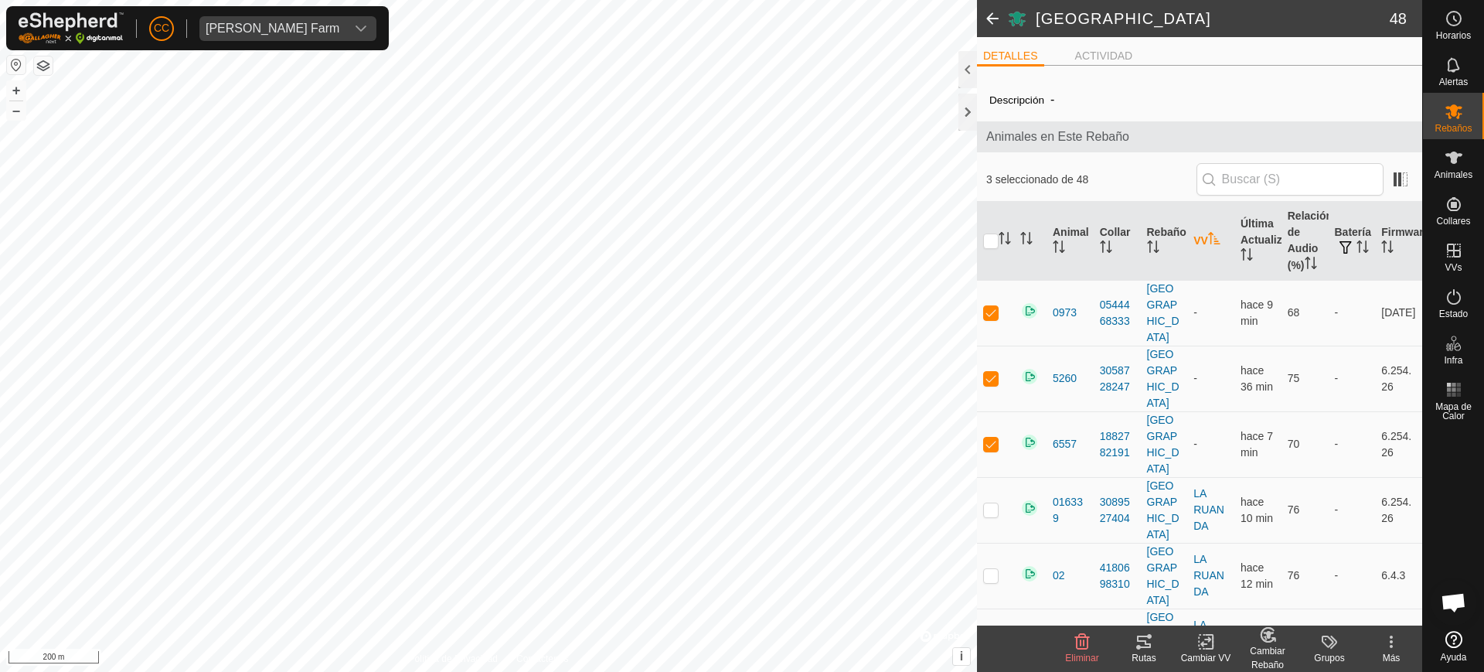
click at [1199, 647] on icon at bounding box center [1206, 641] width 19 height 19
click at [1228, 574] on link "Elegir VV..." at bounding box center [1252, 575] width 153 height 31
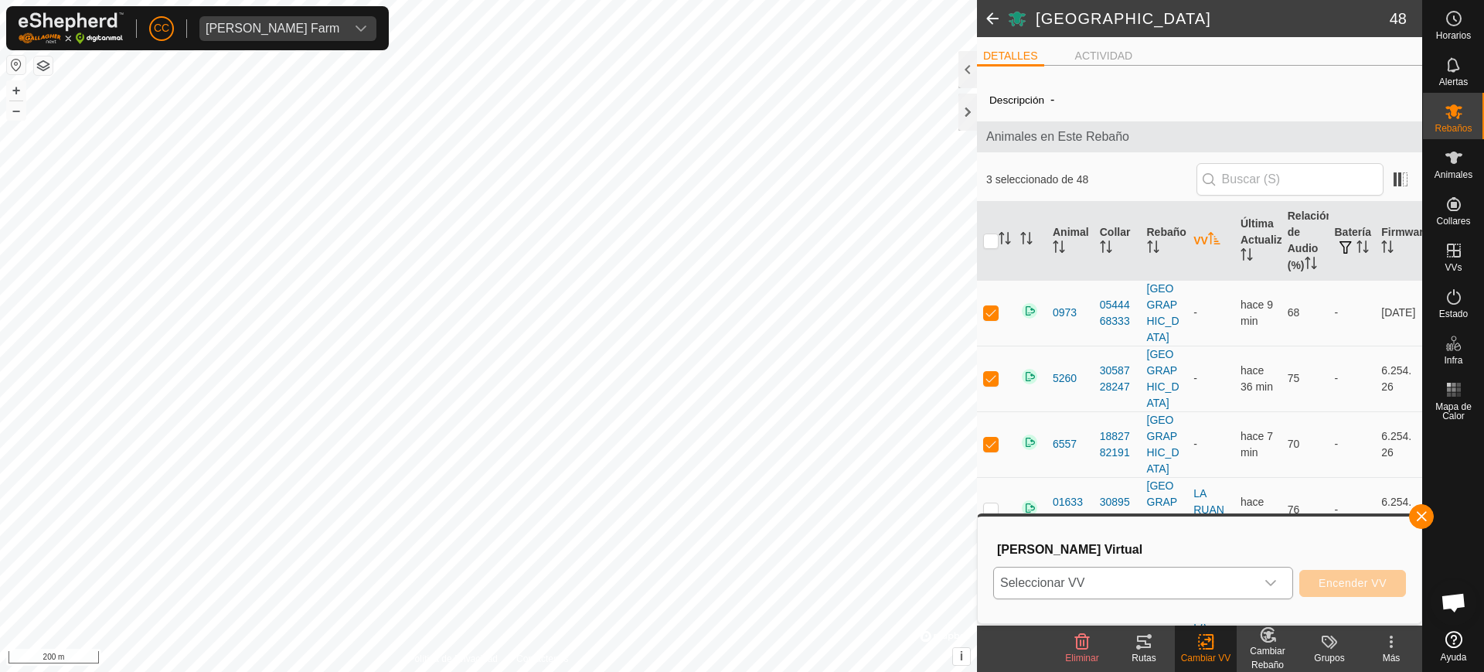
click at [1088, 574] on span "Seleccionar VV" at bounding box center [1124, 582] width 261 height 31
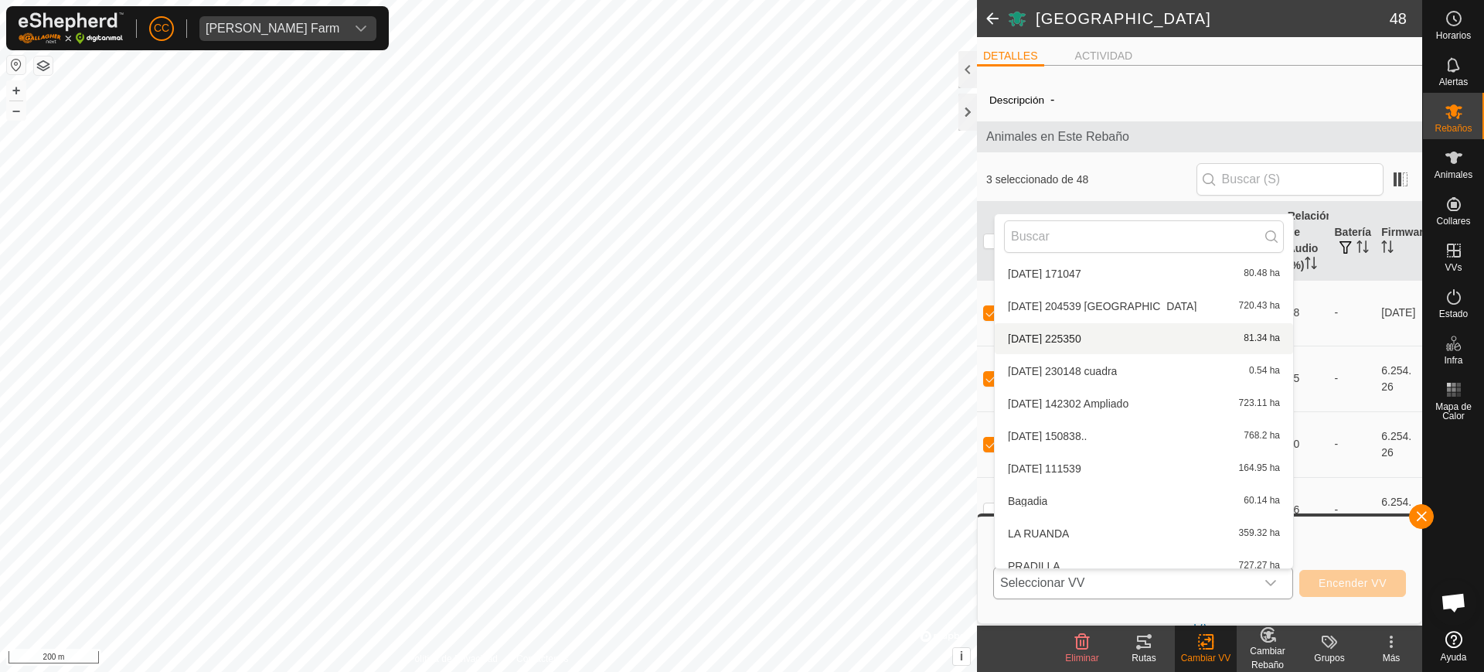
scroll to position [342, 0]
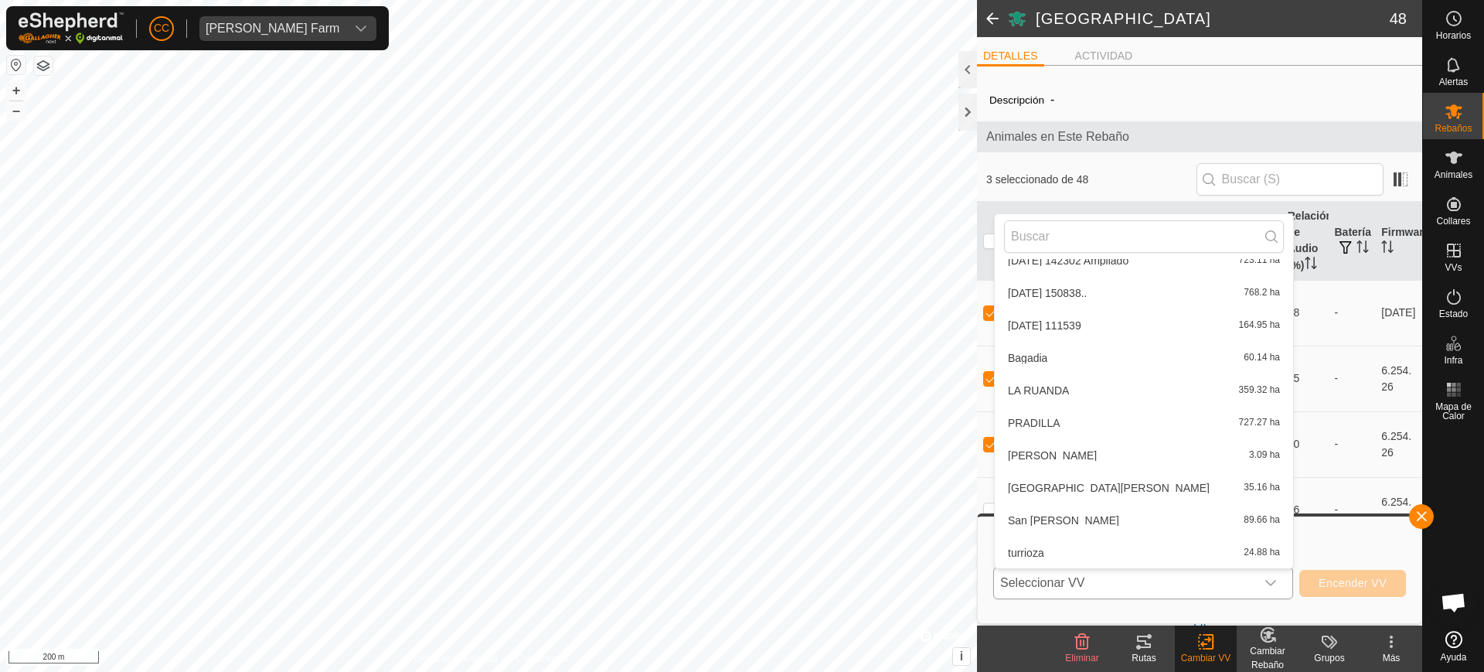
click at [1056, 390] on li "LA RUANDA 359.32 ha" at bounding box center [1144, 390] width 298 height 31
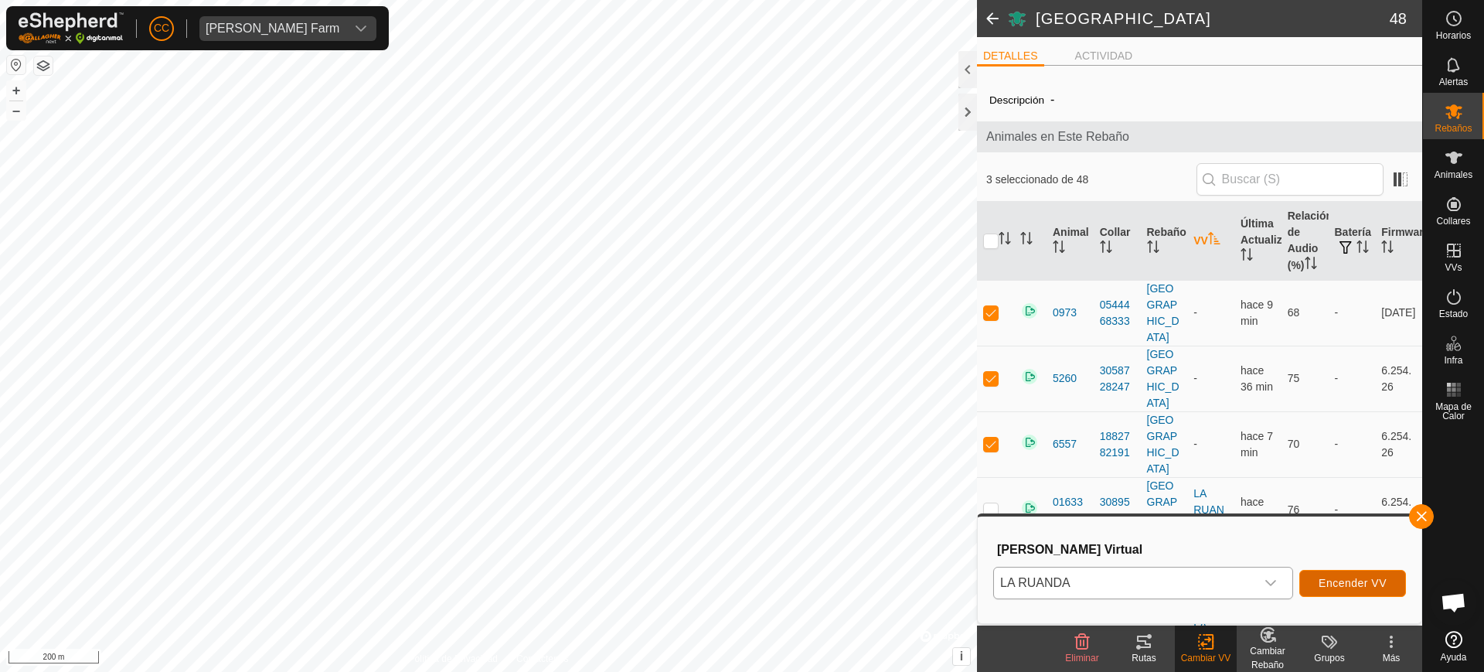
click at [1358, 583] on span "Encender VV" at bounding box center [1353, 583] width 68 height 12
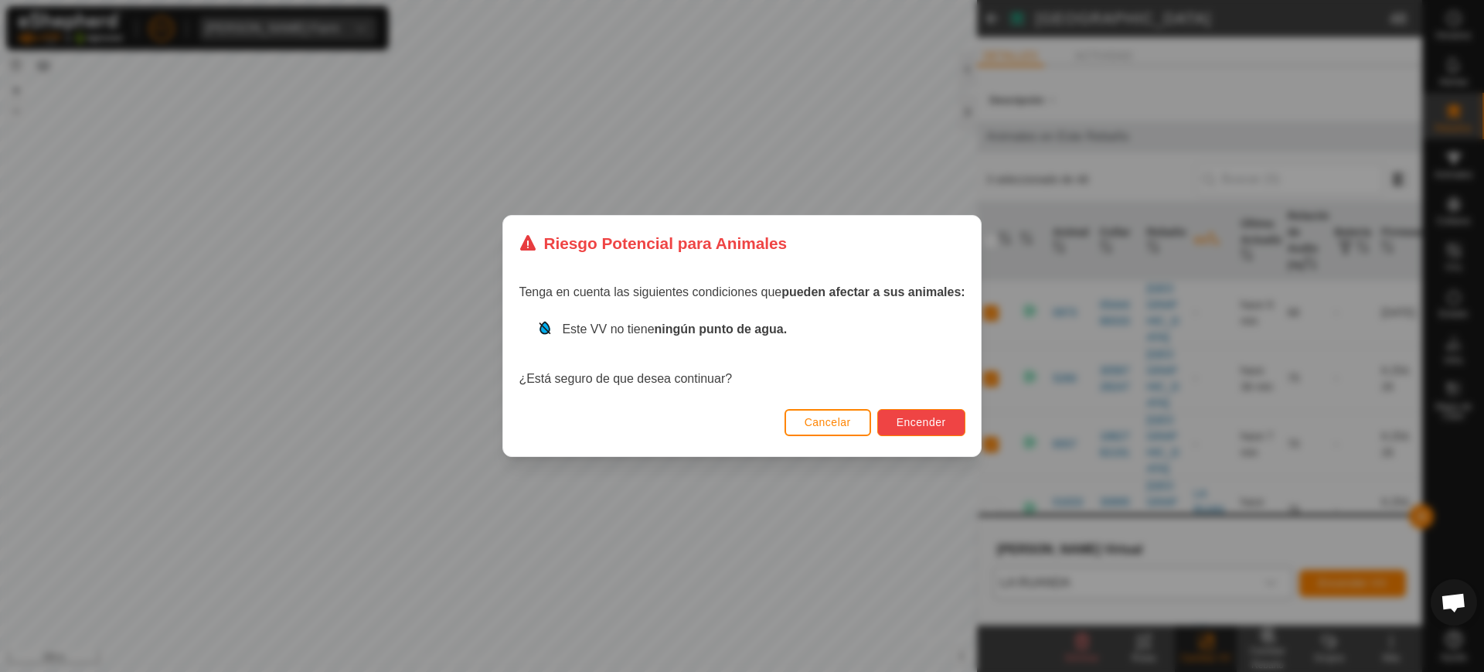
click at [915, 423] on span "Encender" at bounding box center [921, 422] width 49 height 12
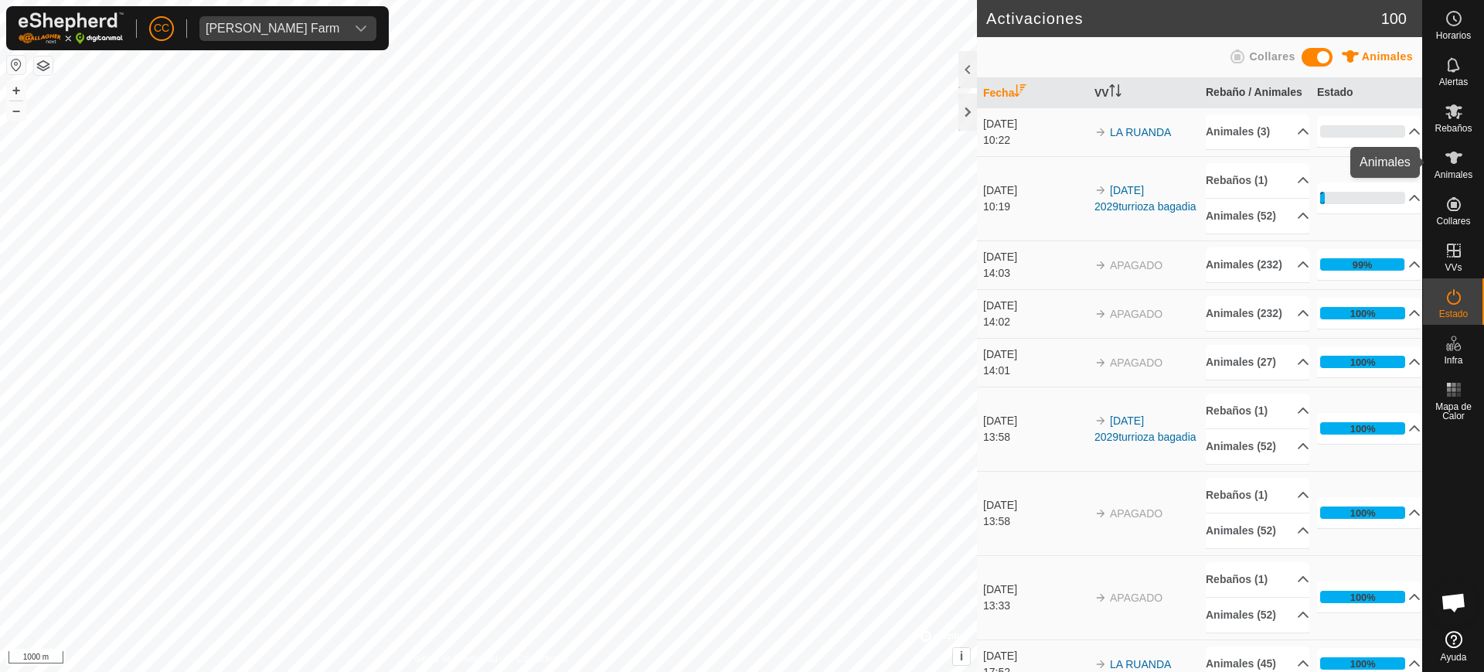
click at [1454, 171] on span "Animales" at bounding box center [1454, 174] width 38 height 9
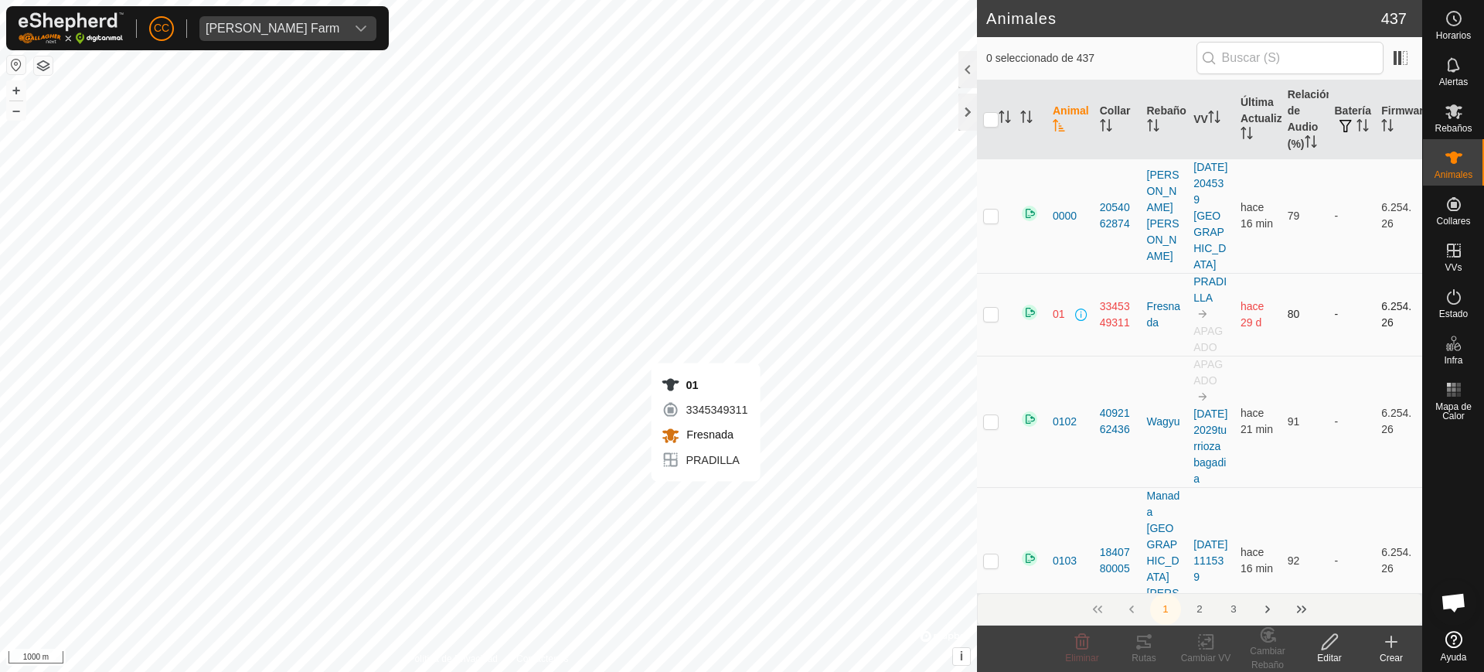
checkbox input "true"
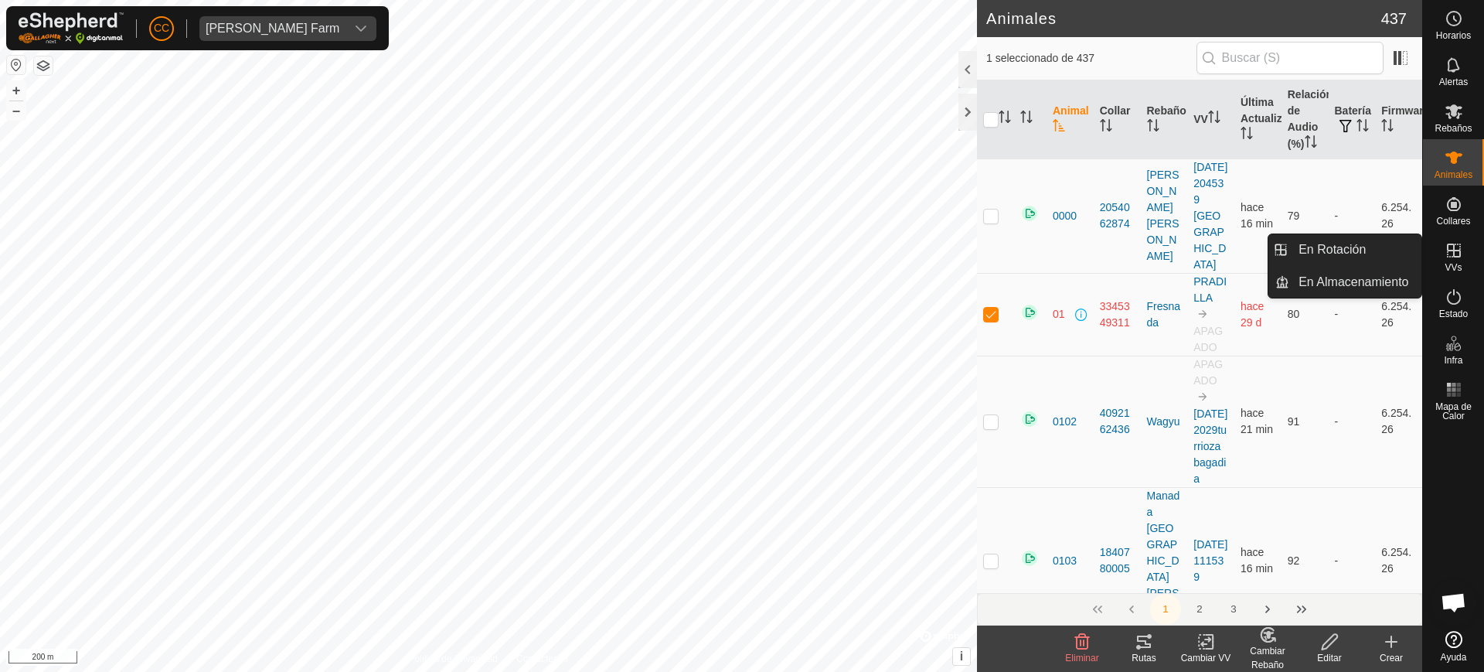
click at [1458, 252] on icon at bounding box center [1454, 250] width 19 height 19
click at [1379, 252] on link "En Rotación" at bounding box center [1356, 249] width 132 height 31
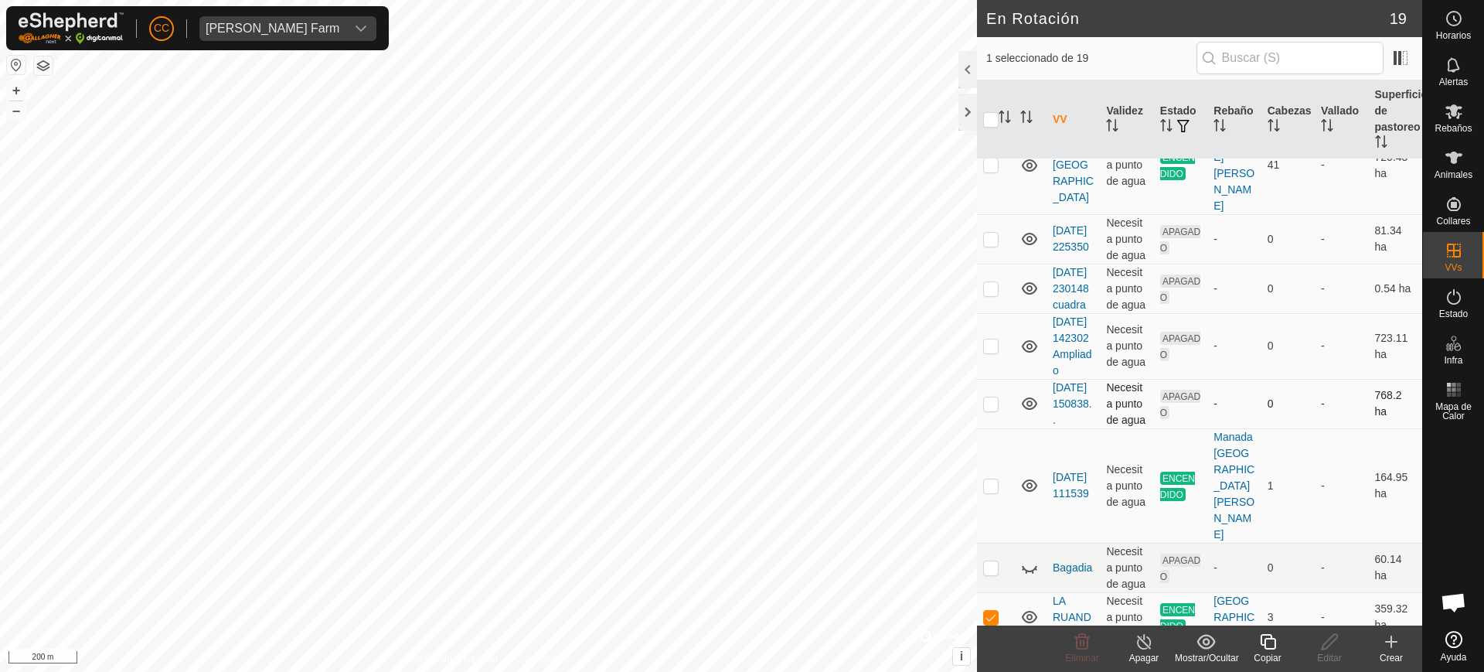
scroll to position [683, 0]
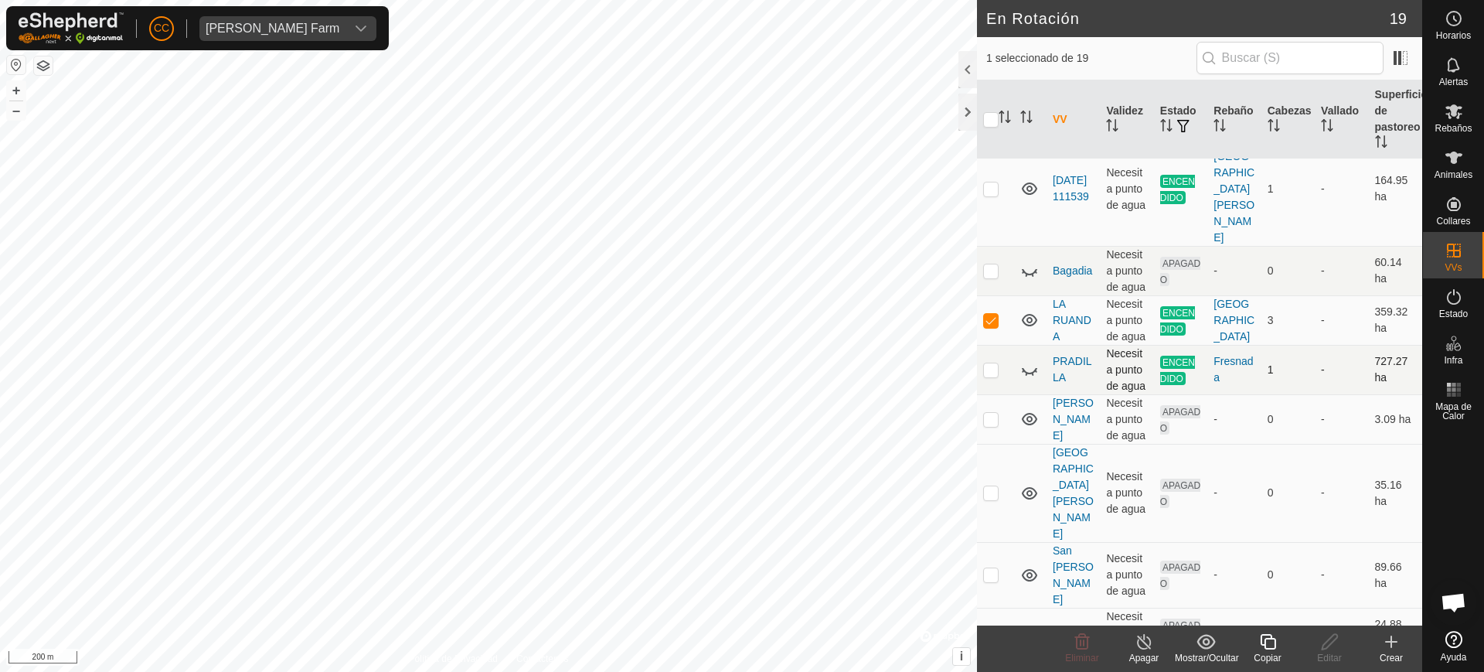
click at [989, 371] on p-checkbox at bounding box center [990, 369] width 15 height 12
checkbox input "true"
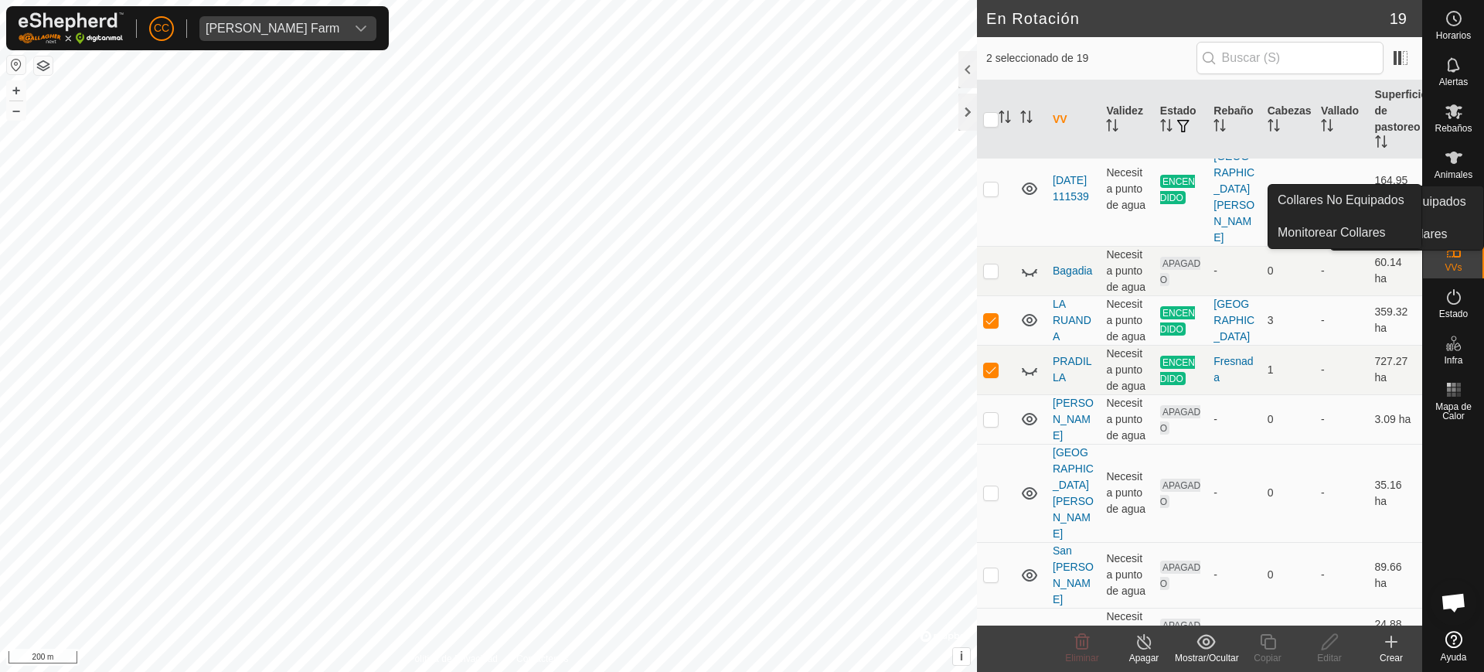
click at [1446, 199] on icon at bounding box center [1454, 204] width 19 height 19
click at [1359, 213] on link "Collares No Equipados" at bounding box center [1345, 200] width 153 height 31
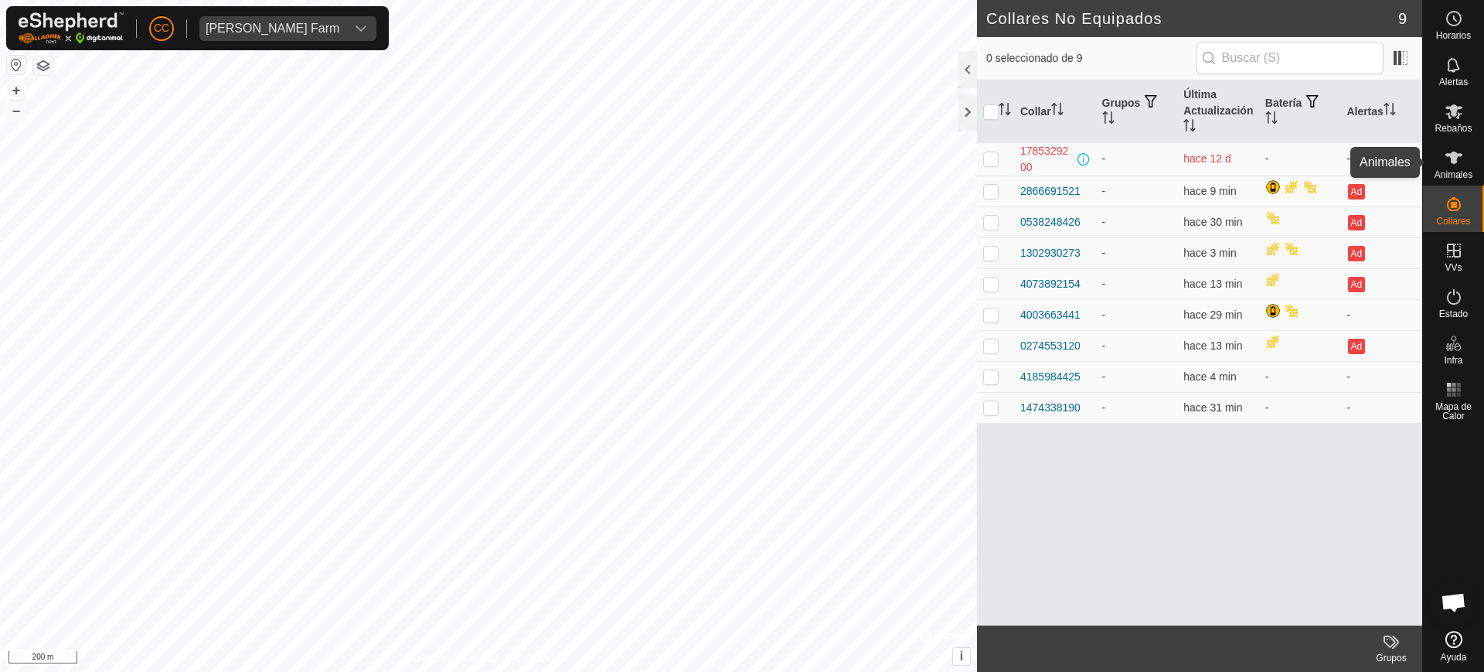
click at [1454, 167] on es-animals-svg-icon at bounding box center [1454, 157] width 28 height 25
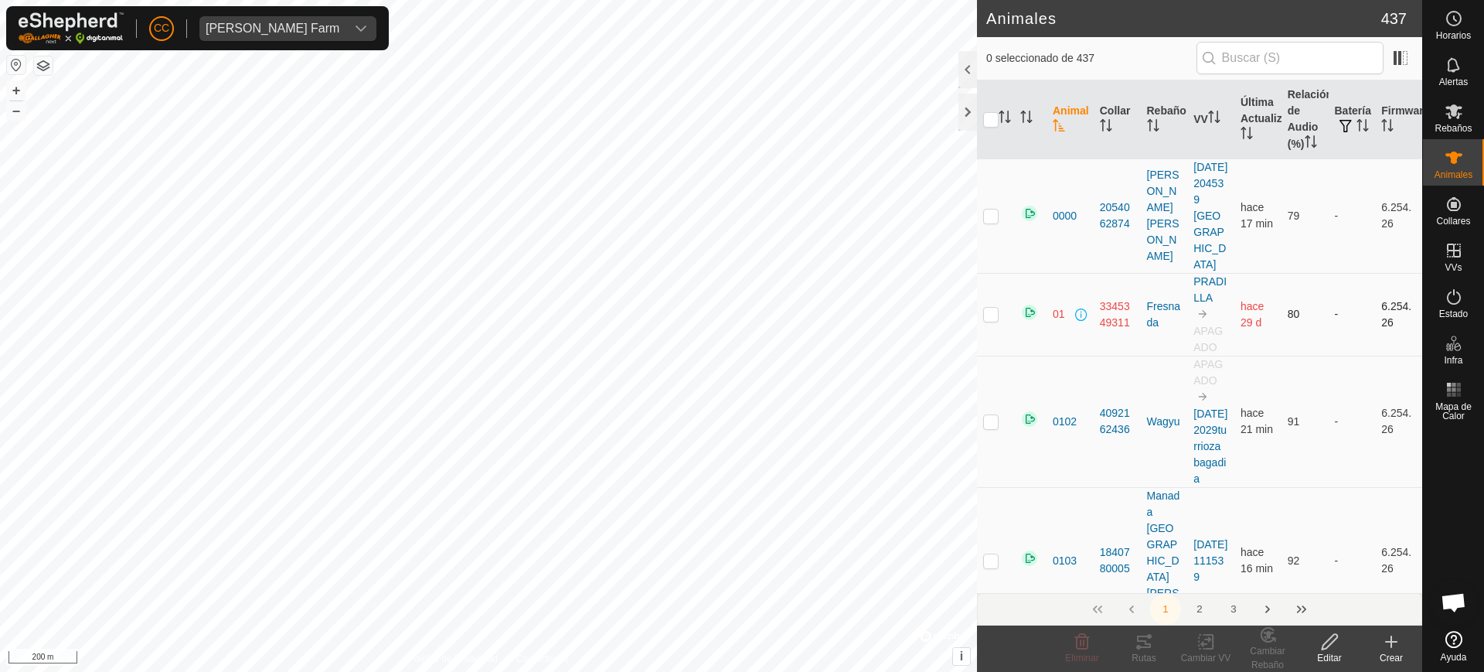
drag, startPoint x: 1129, startPoint y: 306, endPoint x: 1095, endPoint y: 288, distance: 38.4
click at [1095, 288] on td "3345349311" at bounding box center [1117, 314] width 47 height 83
copy div "3345349311"
click at [263, 36] on span "Alarcia Monja Farm" at bounding box center [272, 28] width 146 height 25
type input "iñig"
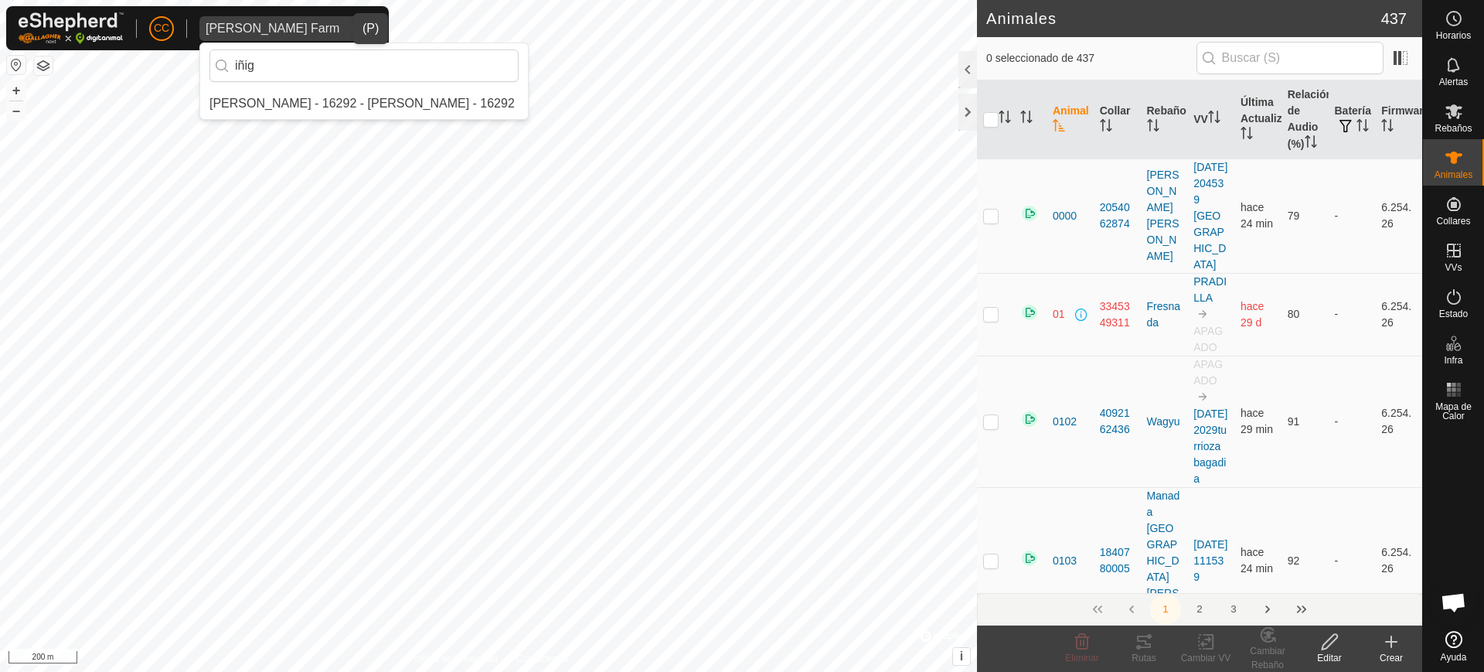
click at [346, 103] on li "[PERSON_NAME] - 16292 - [PERSON_NAME] - 16292" at bounding box center [364, 103] width 328 height 31
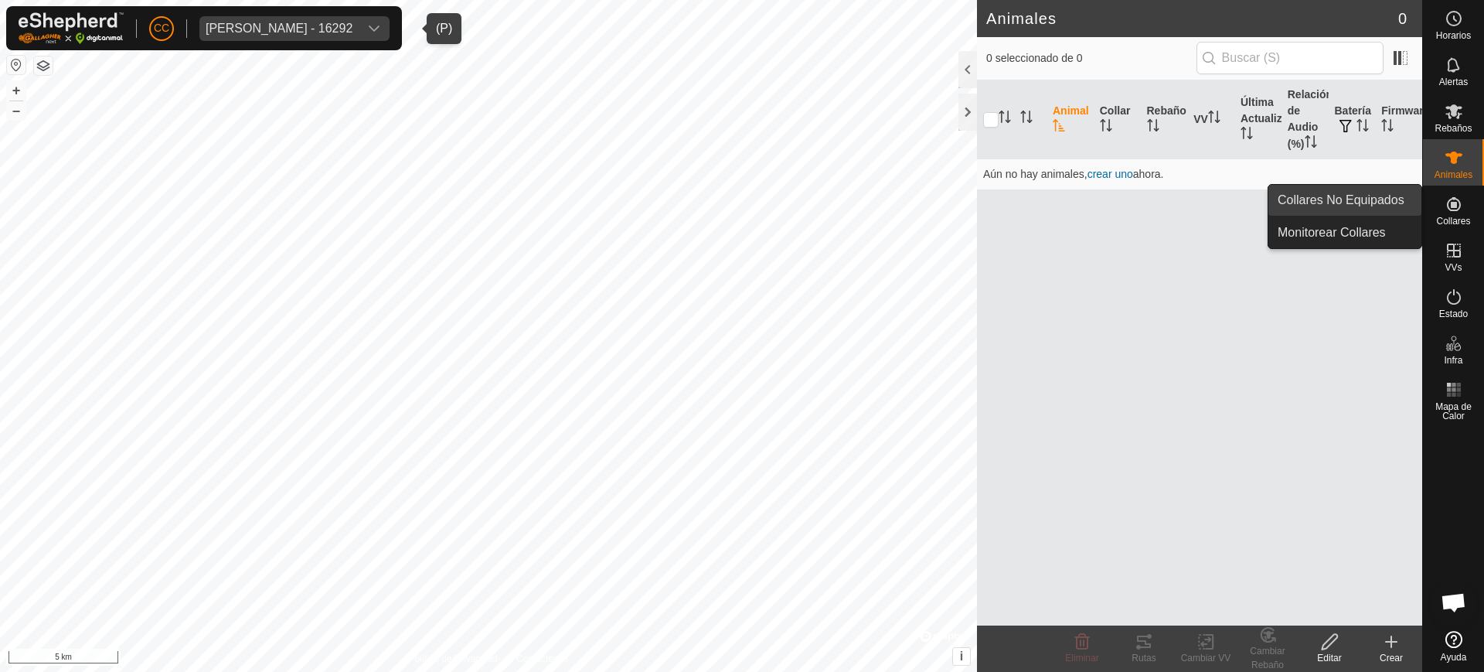
click at [1419, 200] on link "Collares No Equipados" at bounding box center [1345, 200] width 153 height 31
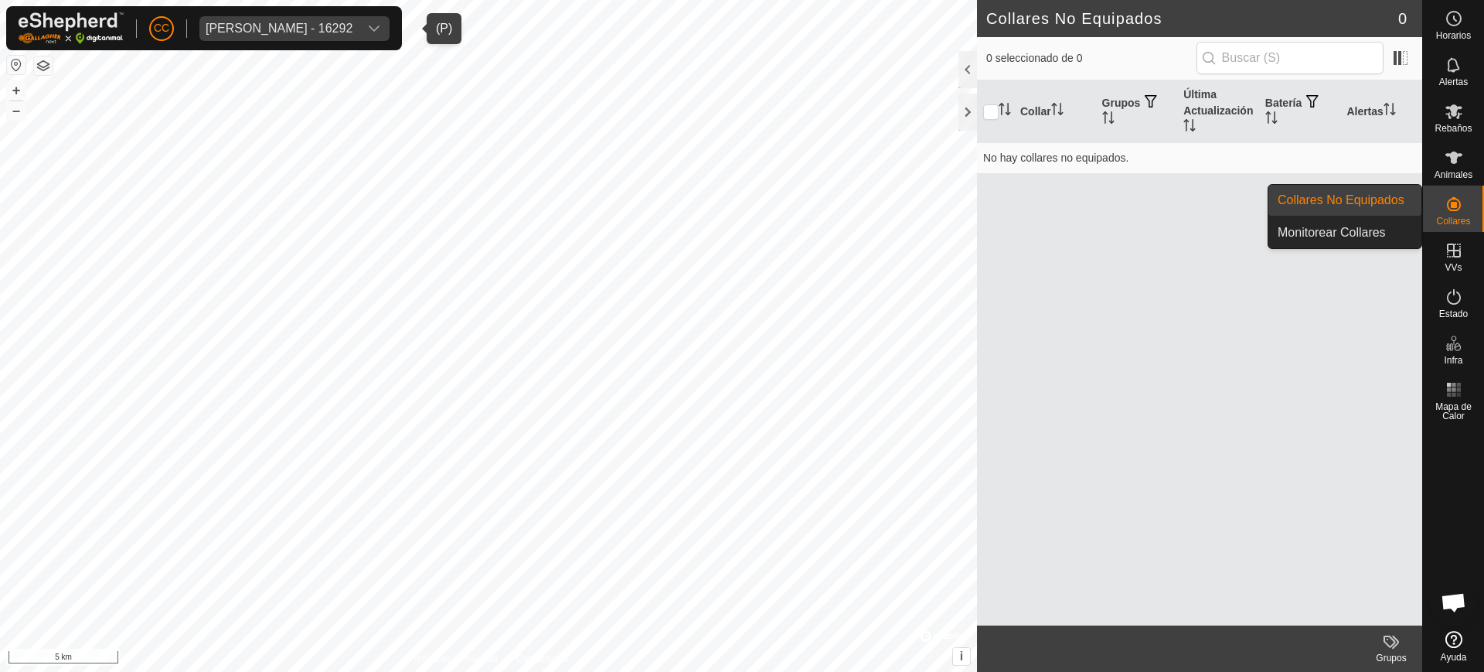
click at [1455, 205] on icon at bounding box center [1454, 204] width 14 height 14
click at [1377, 197] on link "Collares No Equipados" at bounding box center [1345, 200] width 153 height 31
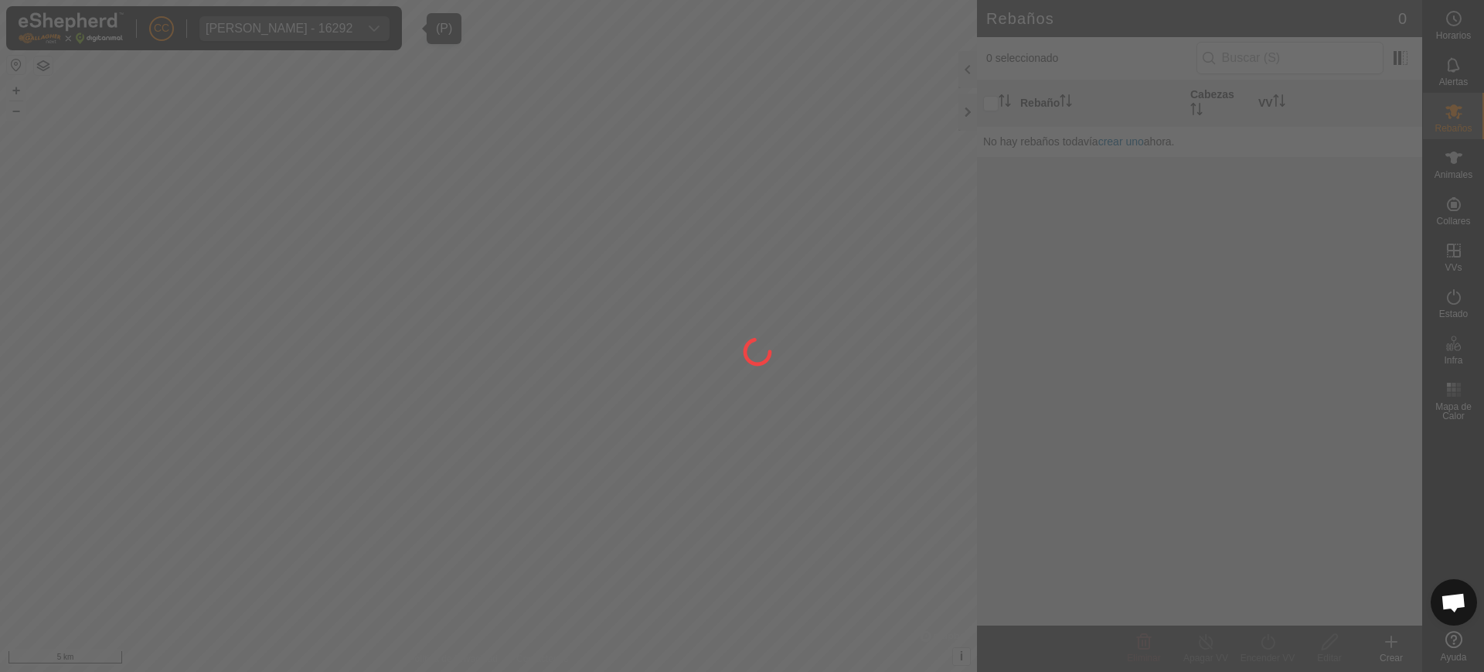
click at [1377, 197] on div at bounding box center [742, 336] width 1484 height 672
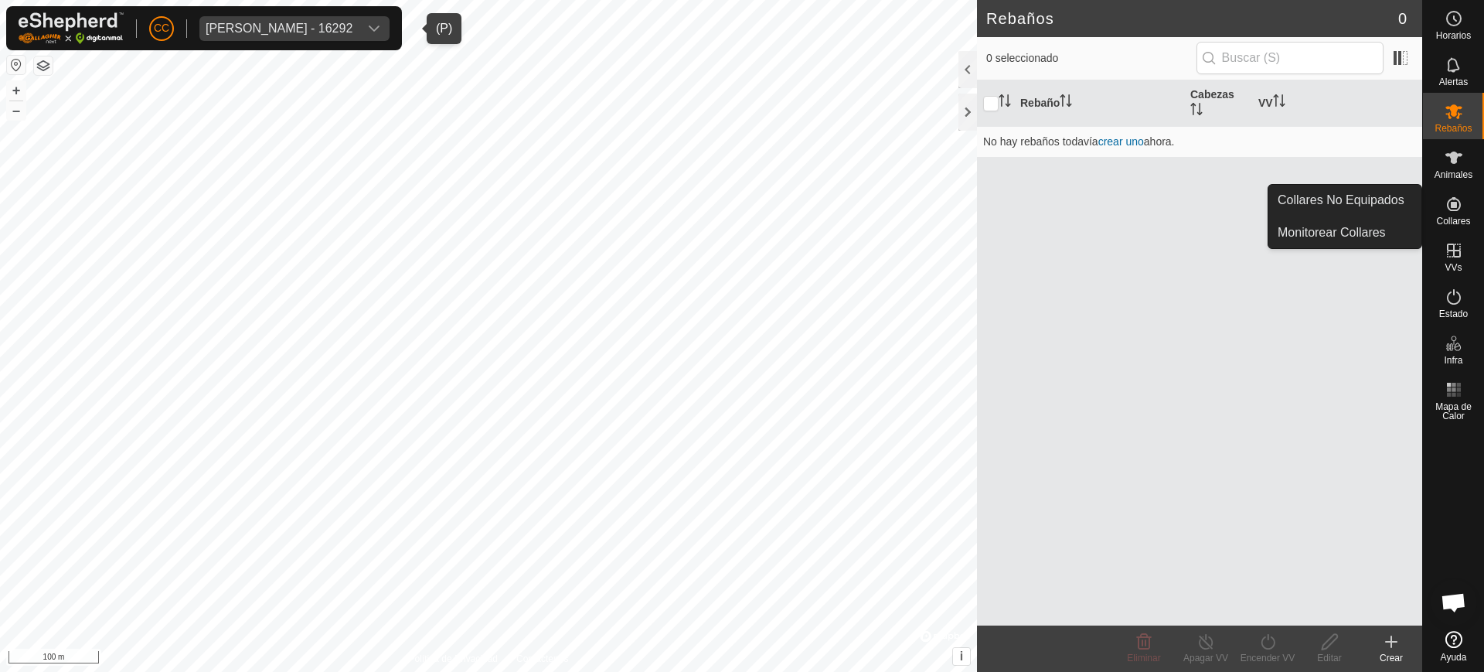
click at [1456, 207] on icon at bounding box center [1454, 204] width 14 height 14
click at [1393, 203] on link "Collares No Equipados" at bounding box center [1345, 200] width 153 height 31
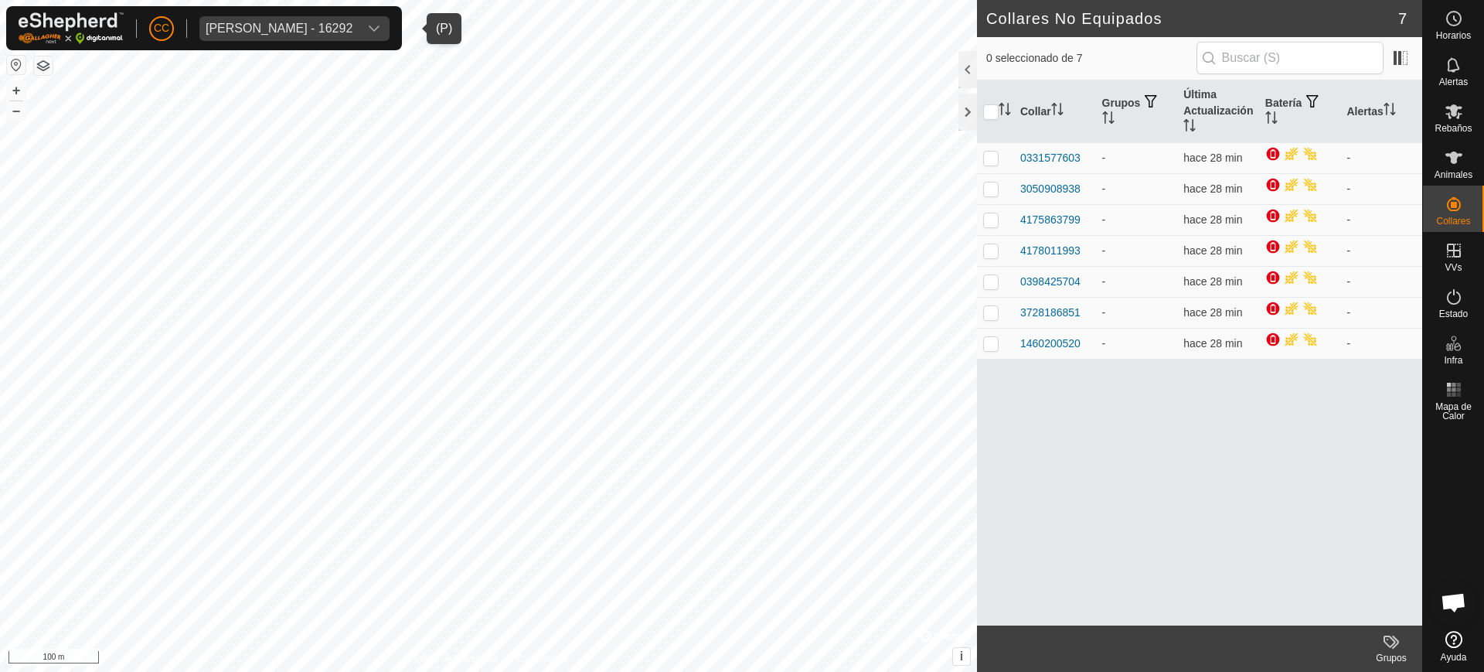
click at [1453, 640] on icon at bounding box center [1454, 639] width 17 height 17
click at [278, 33] on div "Inigo Almorza Aranguren - 16292" at bounding box center [279, 28] width 147 height 12
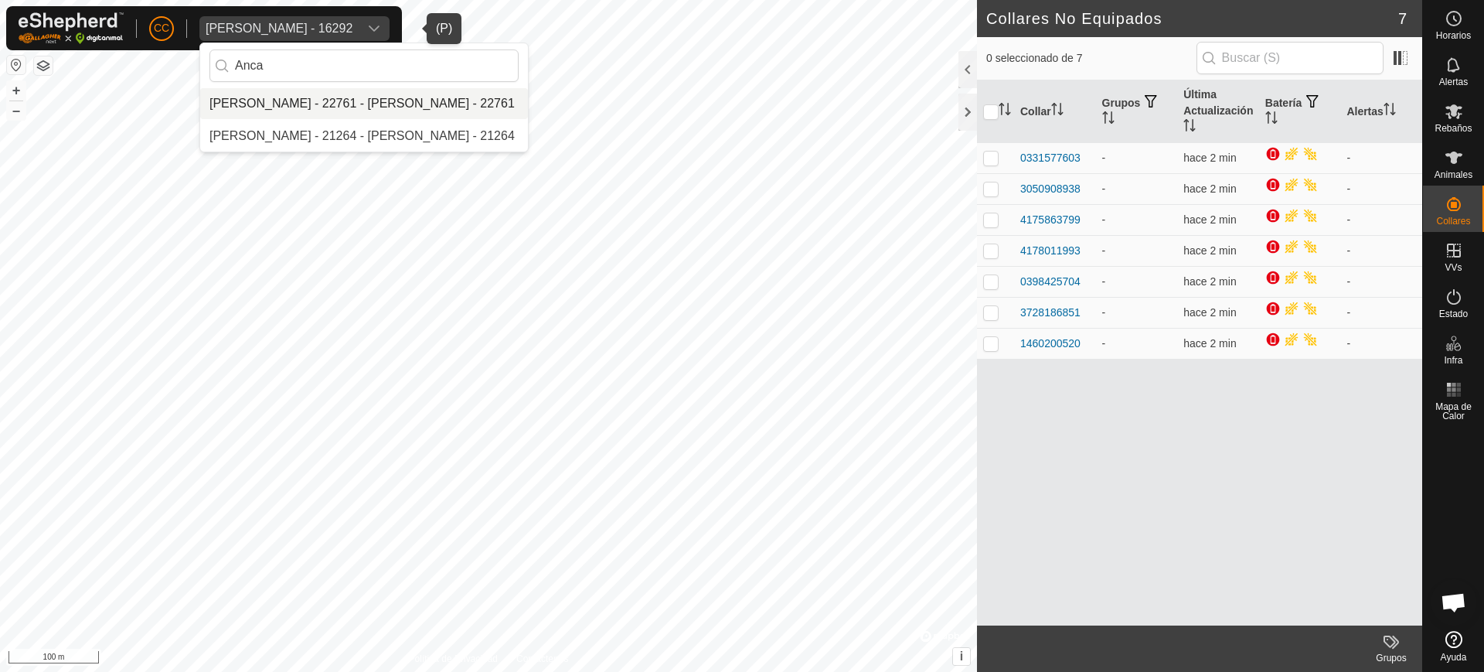
type input "Anca"
click at [299, 97] on li "[PERSON_NAME] - 22761 - [PERSON_NAME] - 22761" at bounding box center [364, 103] width 328 height 31
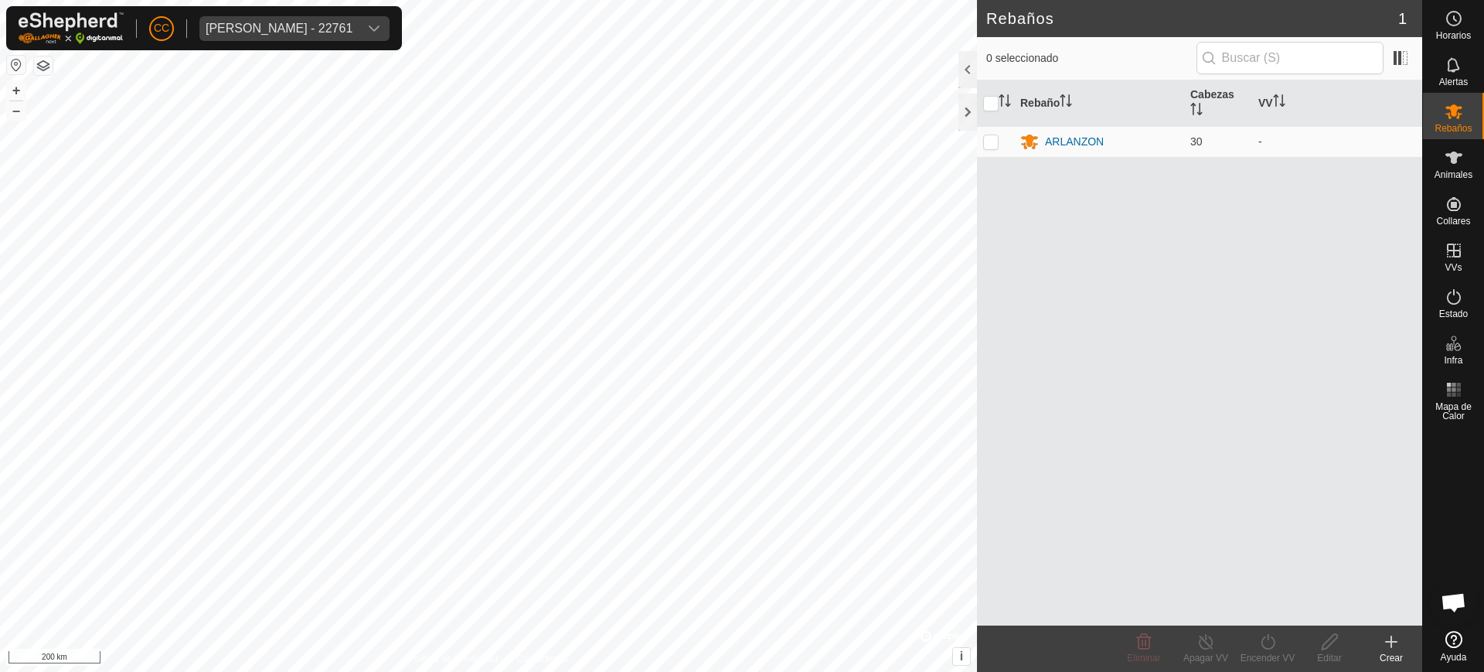
click at [9, 63] on button "button" at bounding box center [16, 65] width 19 height 19
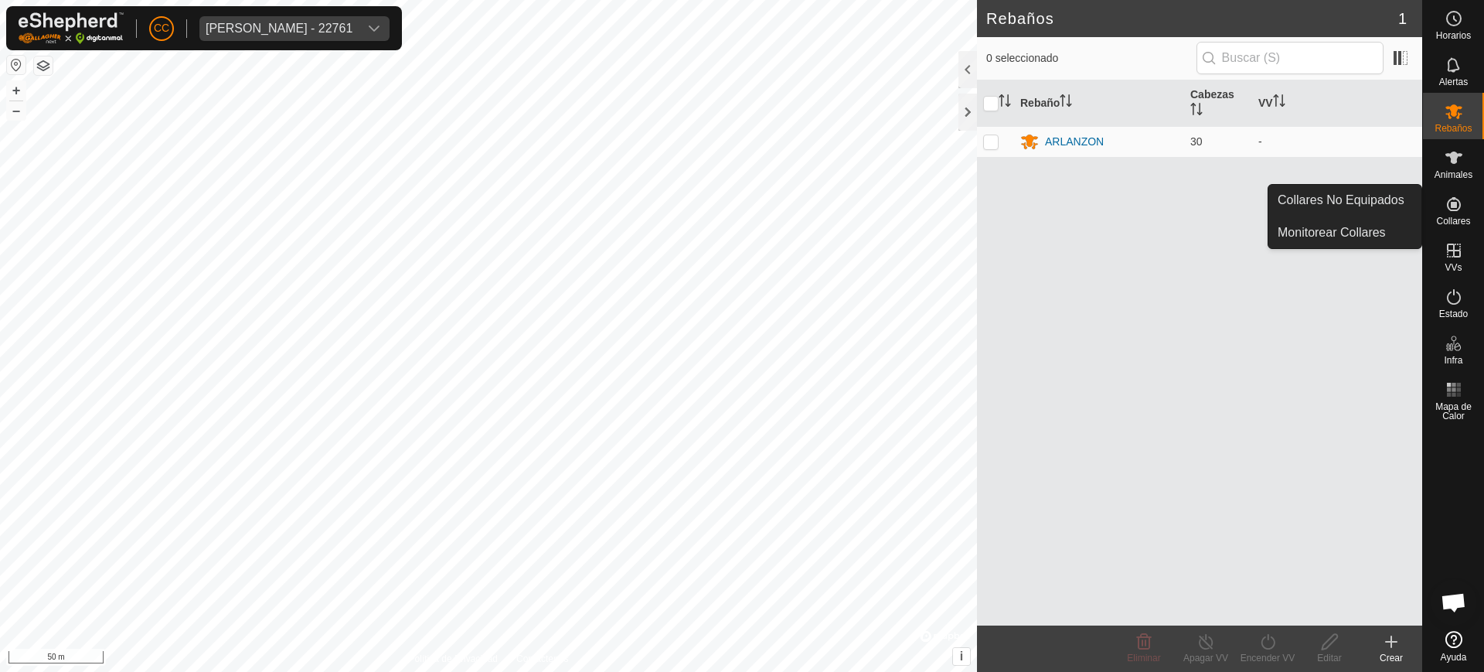
click at [1461, 213] on es-neckbands-svg-icon at bounding box center [1454, 204] width 28 height 25
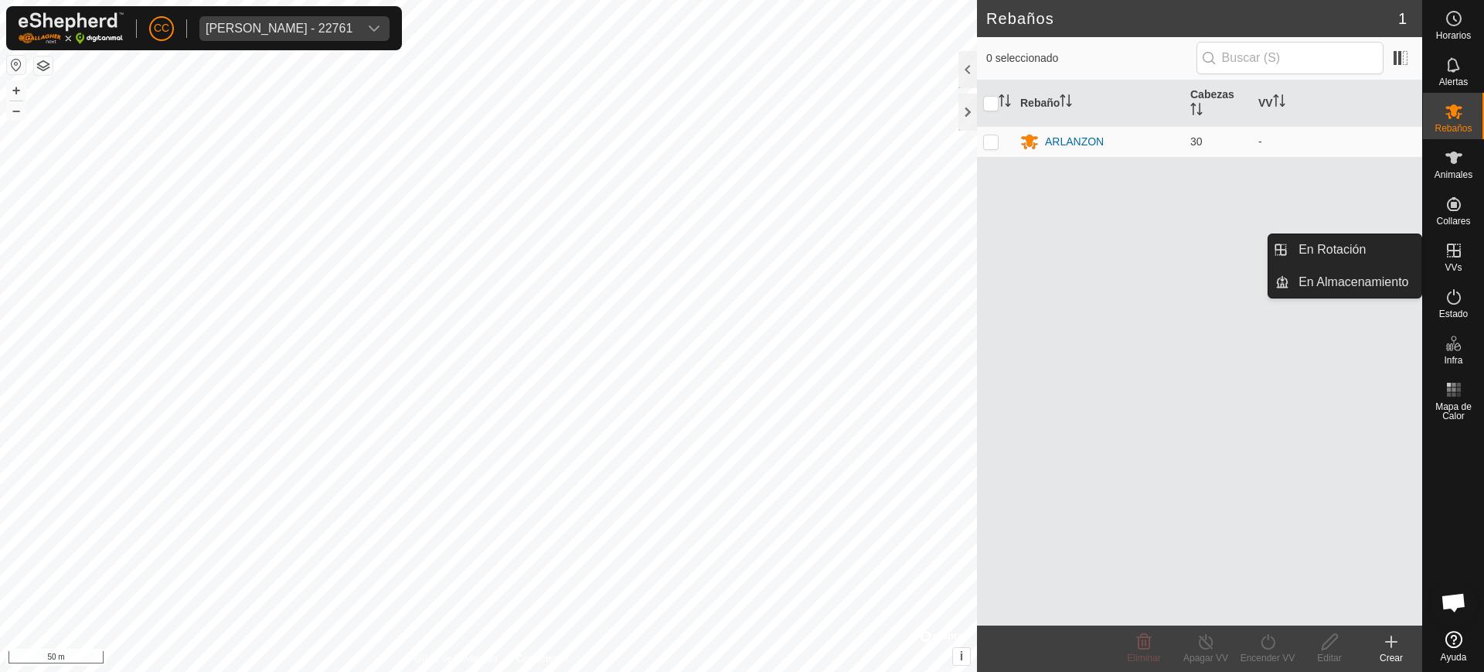
click at [1447, 256] on icon at bounding box center [1454, 251] width 14 height 14
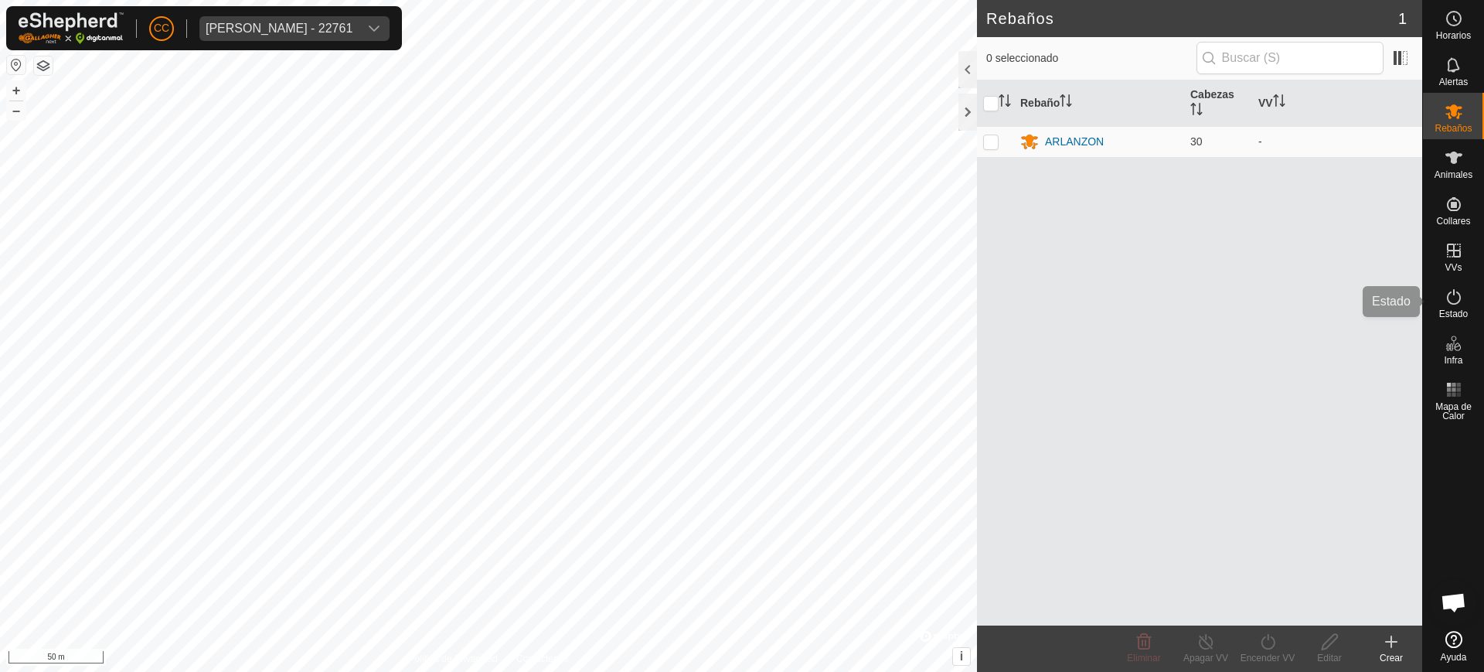
click at [1455, 297] on icon at bounding box center [1454, 297] width 19 height 19
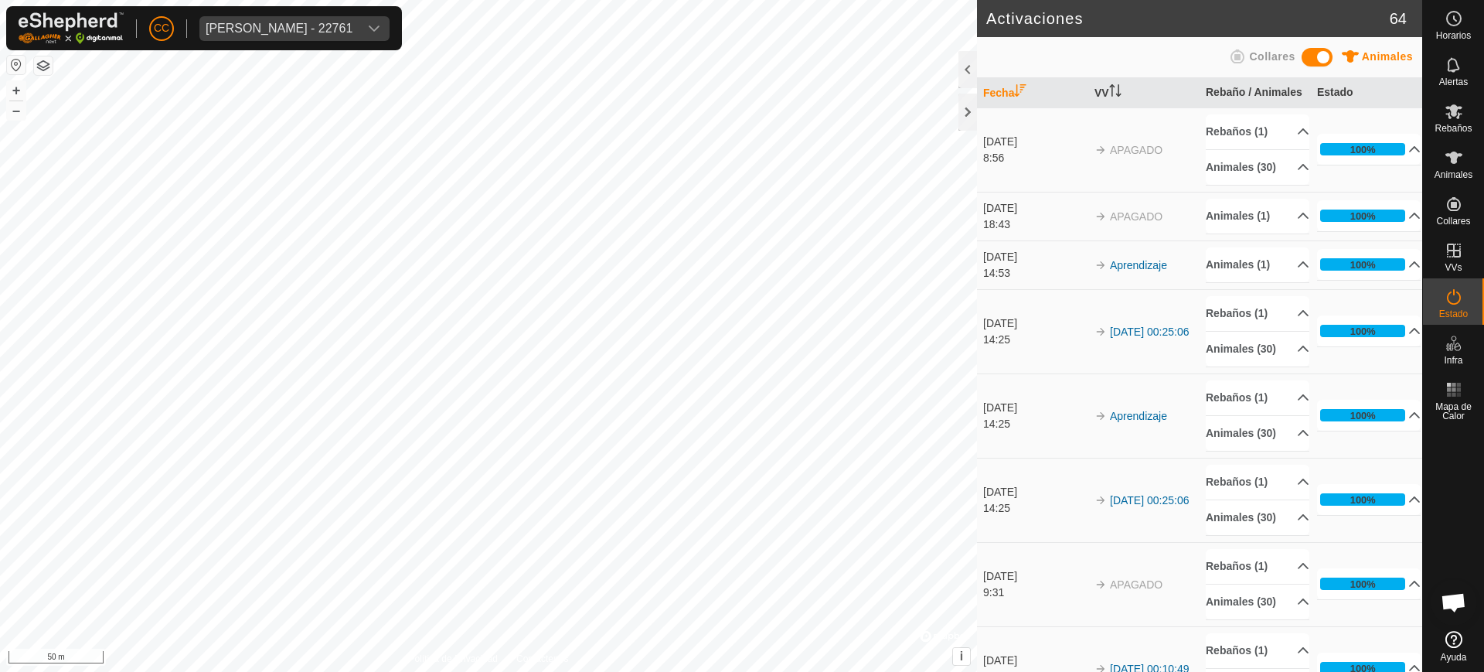
click at [1022, 233] on div "18:43" at bounding box center [1035, 224] width 104 height 16
click at [997, 216] on div "6 oct 2025" at bounding box center [1035, 208] width 104 height 16
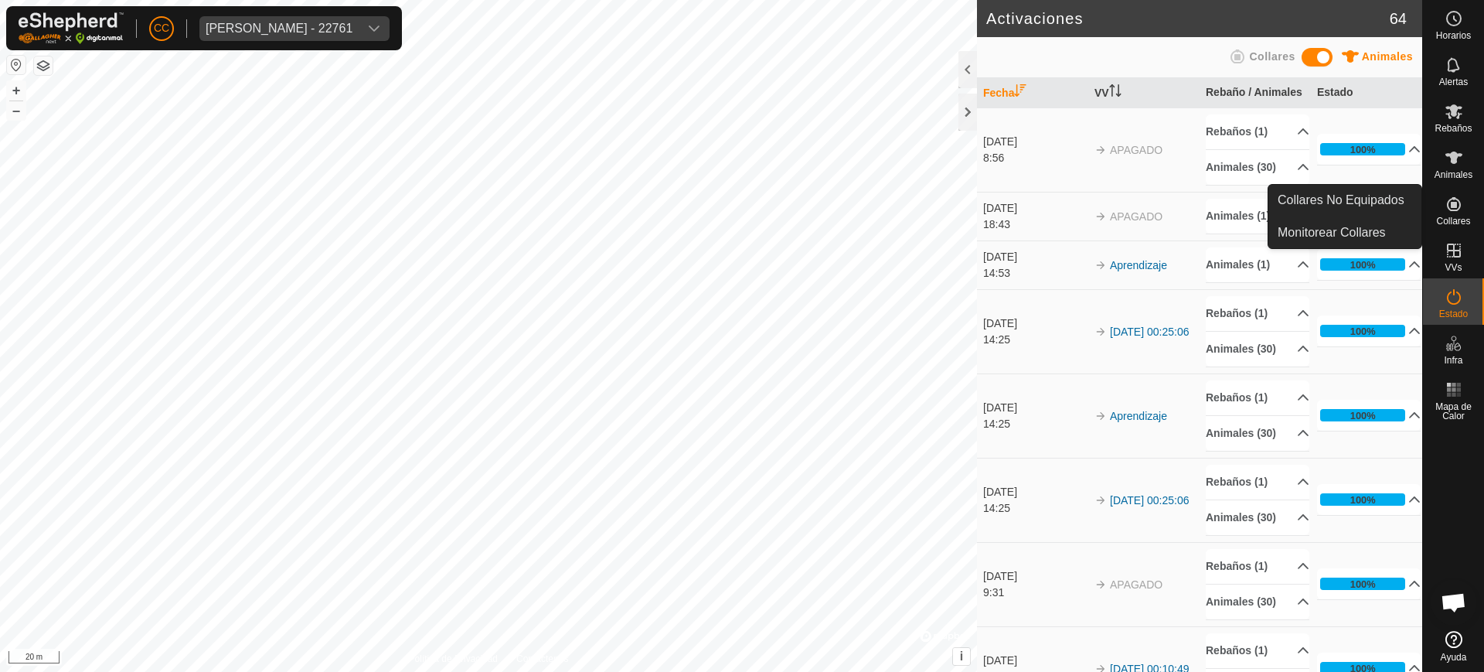
click at [1445, 208] on icon at bounding box center [1454, 204] width 19 height 19
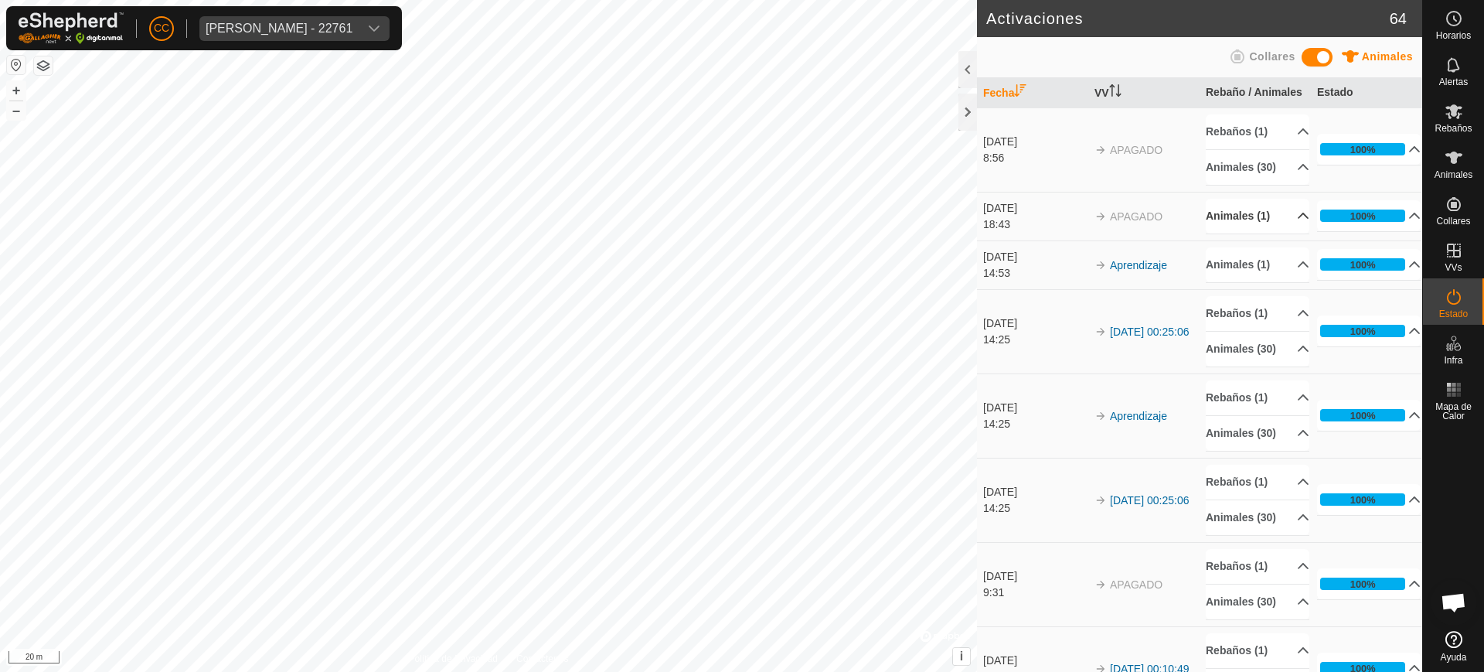
click at [1289, 233] on p-accordion-header "Animales (1)" at bounding box center [1258, 216] width 104 height 35
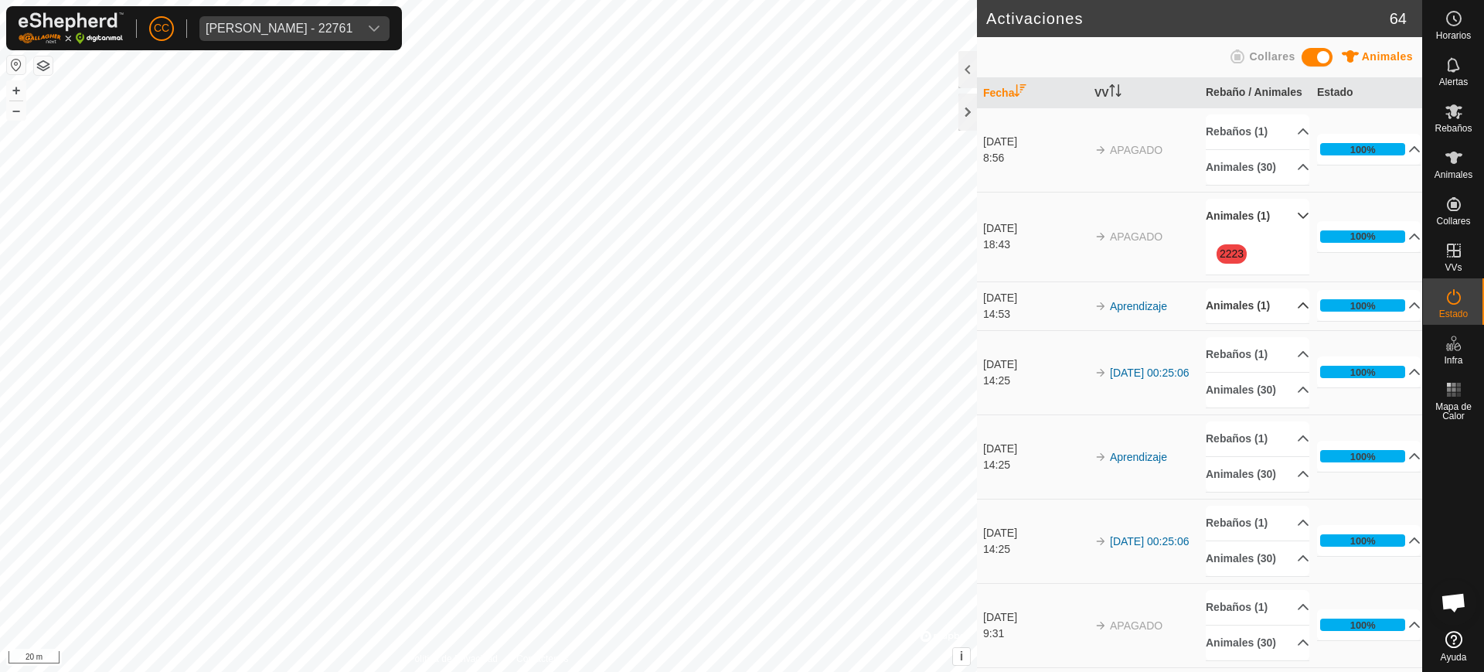
click at [1286, 323] on p-accordion-header "Animales (1)" at bounding box center [1258, 305] width 104 height 35
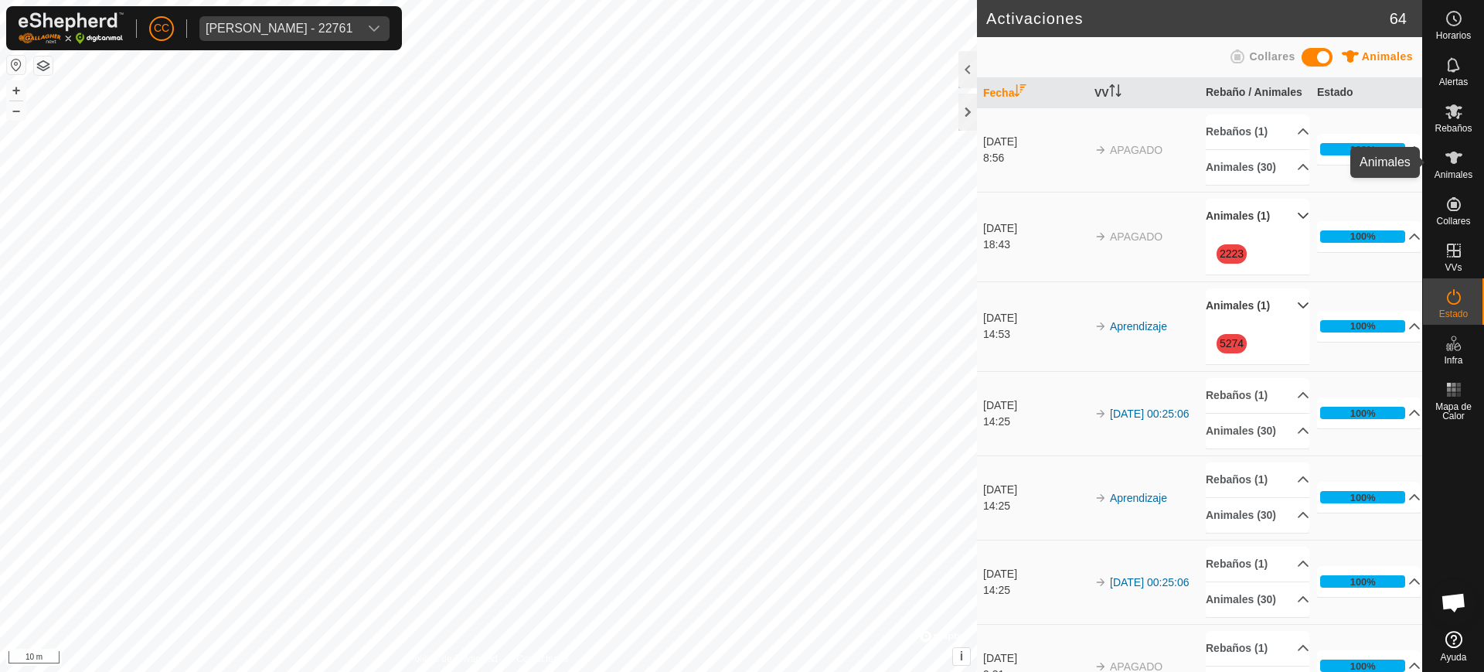
click at [1452, 155] on icon at bounding box center [1454, 158] width 17 height 12
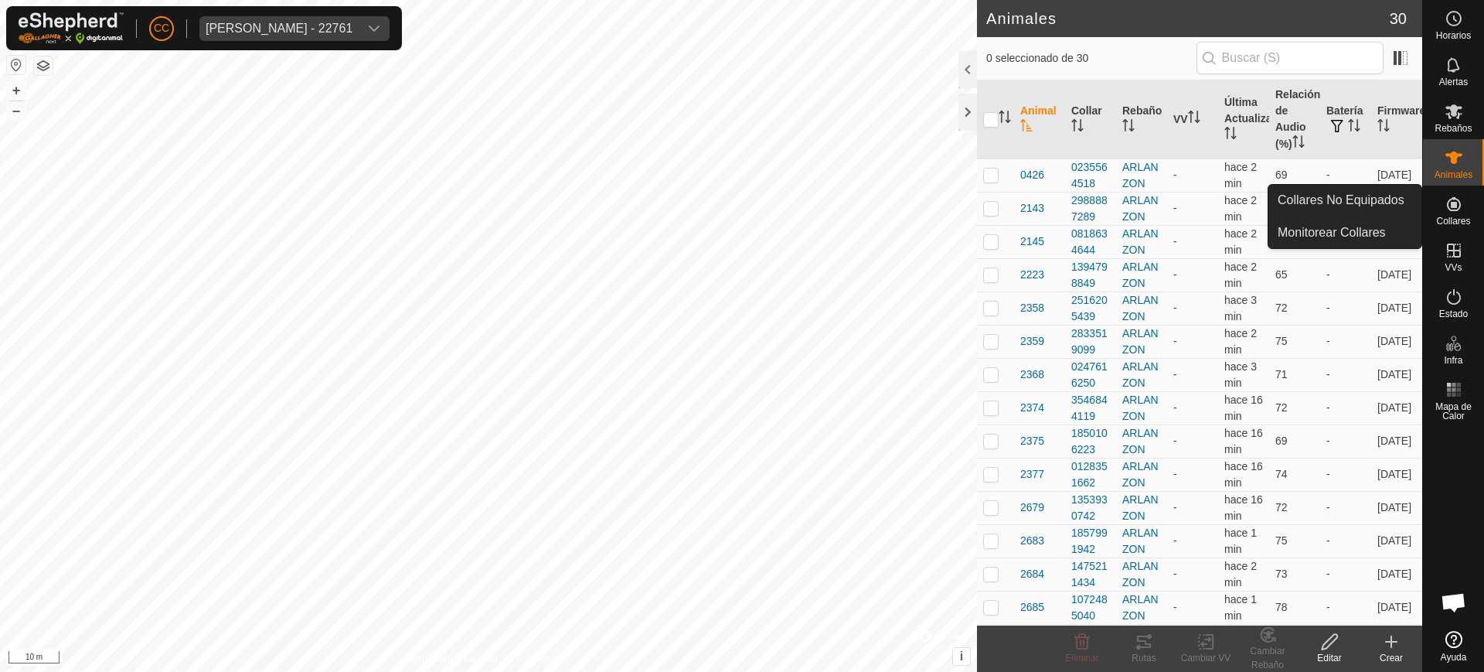
click at [1436, 203] on div "Collares" at bounding box center [1453, 209] width 61 height 46
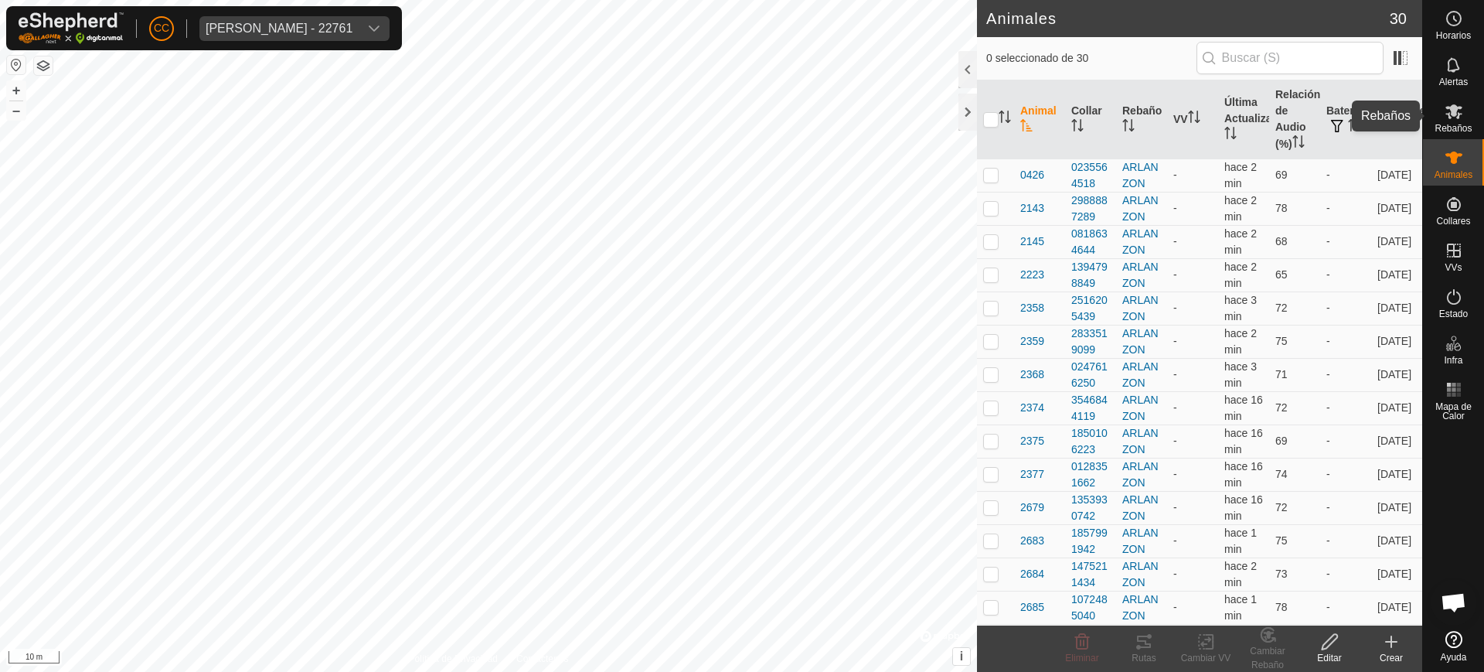
click at [1450, 111] on icon at bounding box center [1454, 111] width 19 height 19
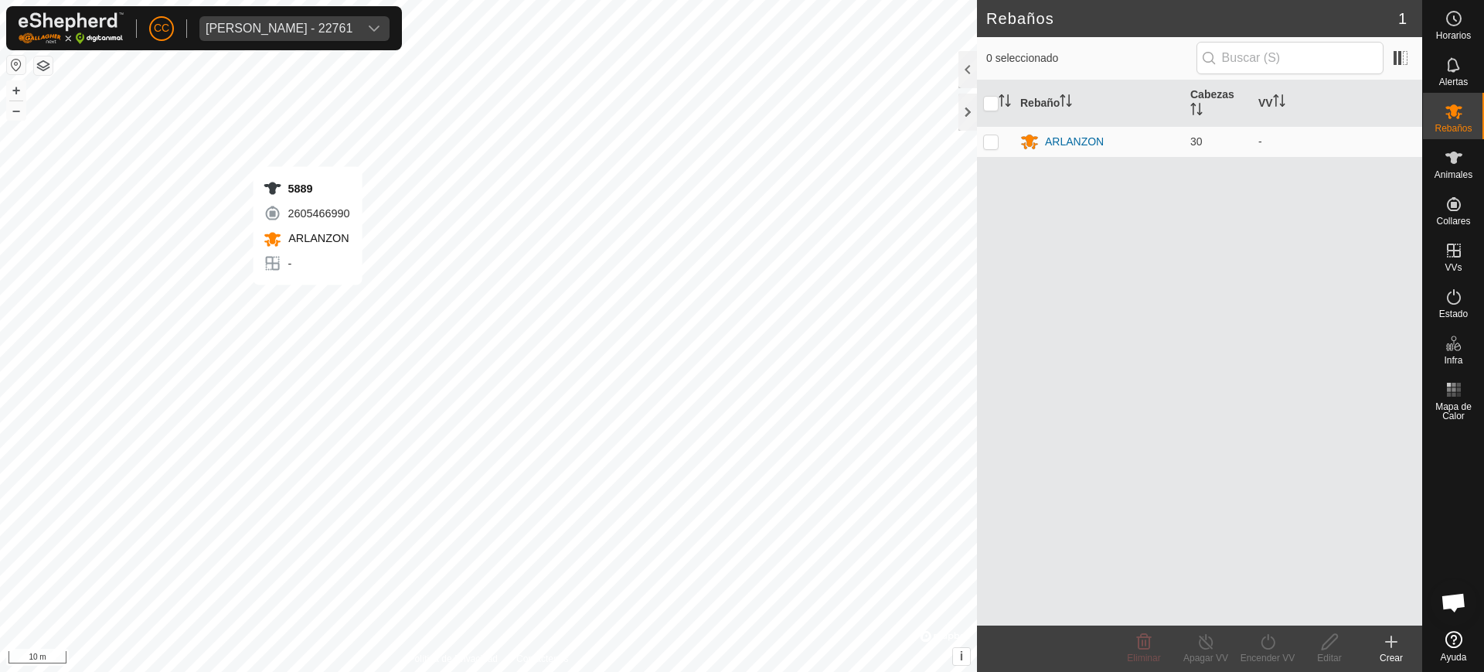
click at [308, 301] on div "5889 2605466990 ARLANZON - + – ⇧ i © Mapbox , © OpenStreetMap , Improve this ma…" at bounding box center [488, 336] width 977 height 672
click at [258, 232] on div "5393 2066080312 ARLANZON - + – ⇧ i © Mapbox , © OpenStreetMap , Improve this ma…" at bounding box center [488, 336] width 977 height 672
click at [227, 259] on div "3161 1154268466 ARLANZON - + – ⇧ i © Mapbox , © OpenStreetMap , Improve this ma…" at bounding box center [488, 336] width 977 height 672
click at [338, 230] on div "0426 0235564518 ARLANZON - + – ⇧ i © Mapbox , © OpenStreetMap , Improve this ma…" at bounding box center [488, 336] width 977 height 672
click at [251, 240] on div "5393 2066080312 ARLANZON - + – ⇧ i © Mapbox , © OpenStreetMap , Improve this ma…" at bounding box center [488, 336] width 977 height 672
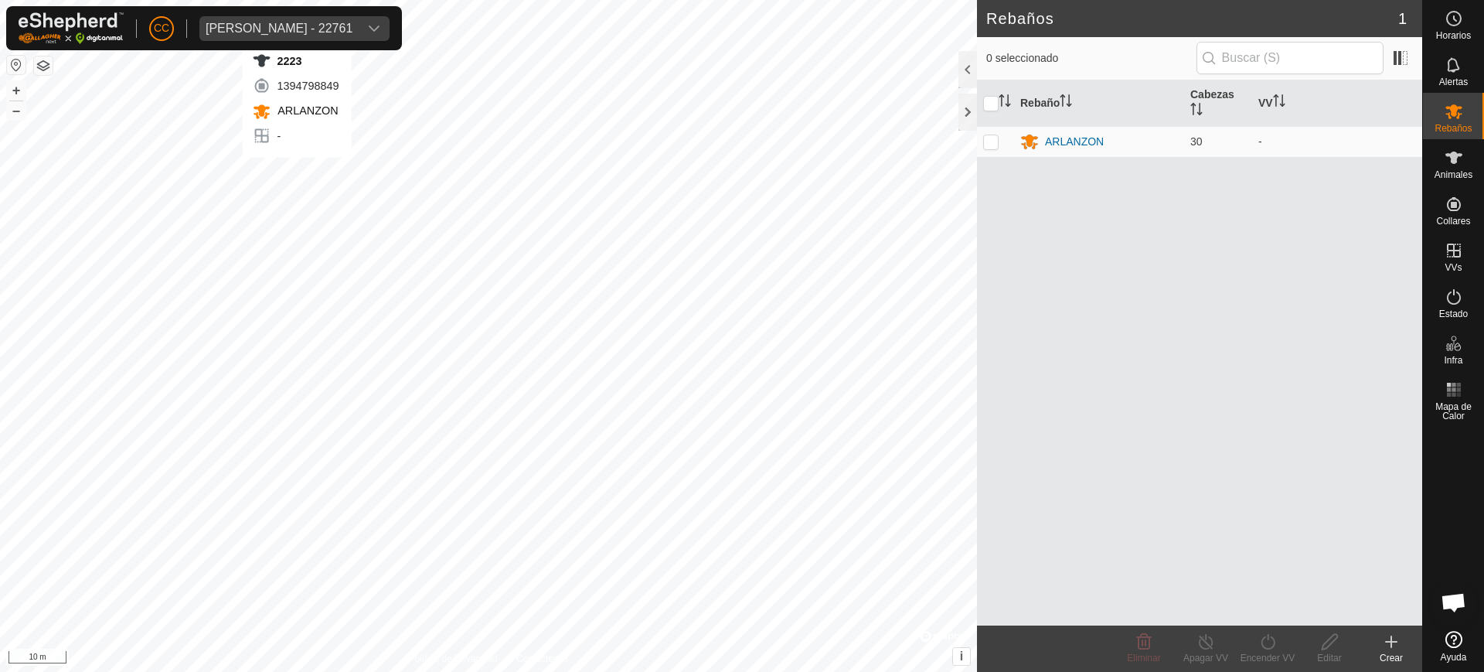
click at [298, 174] on div "2223 1394798849 ARLANZON - + – ⇧ i © Mapbox , © OpenStreetMap , Improve this ma…" at bounding box center [488, 336] width 977 height 672
click at [356, 186] on div "8708 1550810233 ARLANZON - + – ⇧ i © Mapbox , © OpenStreetMap , Improve this ma…" at bounding box center [488, 336] width 977 height 672
click at [356, 219] on div "9388 3700516481 ARLANZON - + – ⇧ i © Mapbox , © OpenStreetMap , Improve this ma…" at bounding box center [488, 336] width 977 height 672
click at [543, 281] on div "5274 0643806914 ARLANZON - + – ⇧ i © Mapbox , © OpenStreetMap , Improve this ma…" at bounding box center [488, 336] width 977 height 672
click at [1456, 159] on icon at bounding box center [1454, 158] width 17 height 12
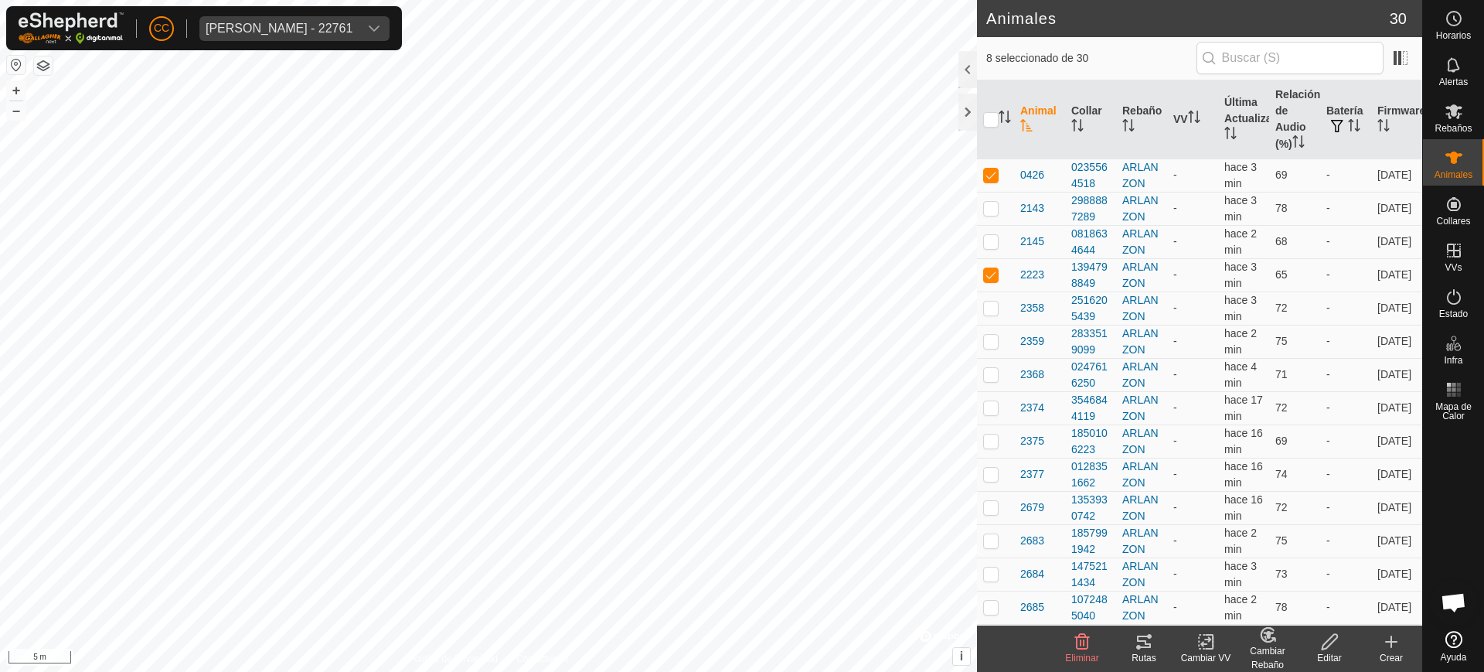
click at [1202, 649] on icon at bounding box center [1206, 641] width 19 height 19
click at [1249, 574] on link "Elegir VV..." at bounding box center [1252, 575] width 153 height 31
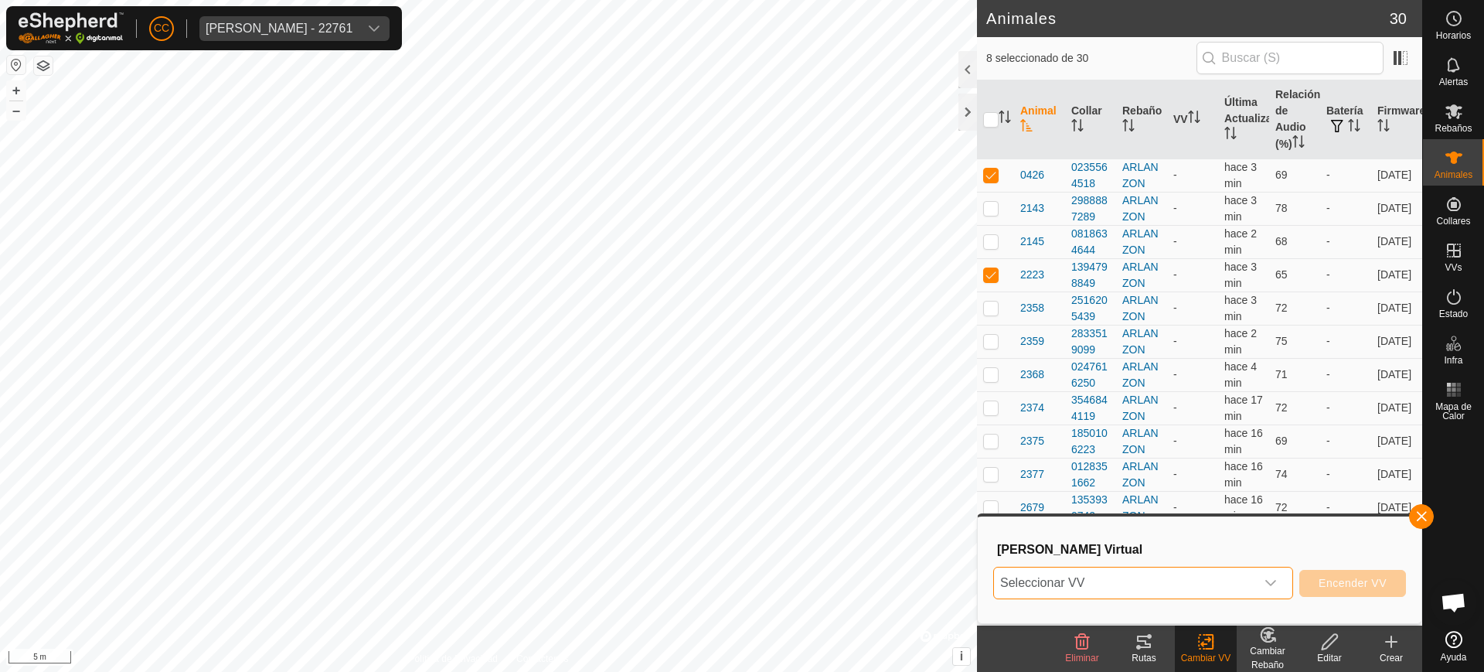
click at [1112, 583] on span "Seleccionar VV" at bounding box center [1124, 582] width 261 height 31
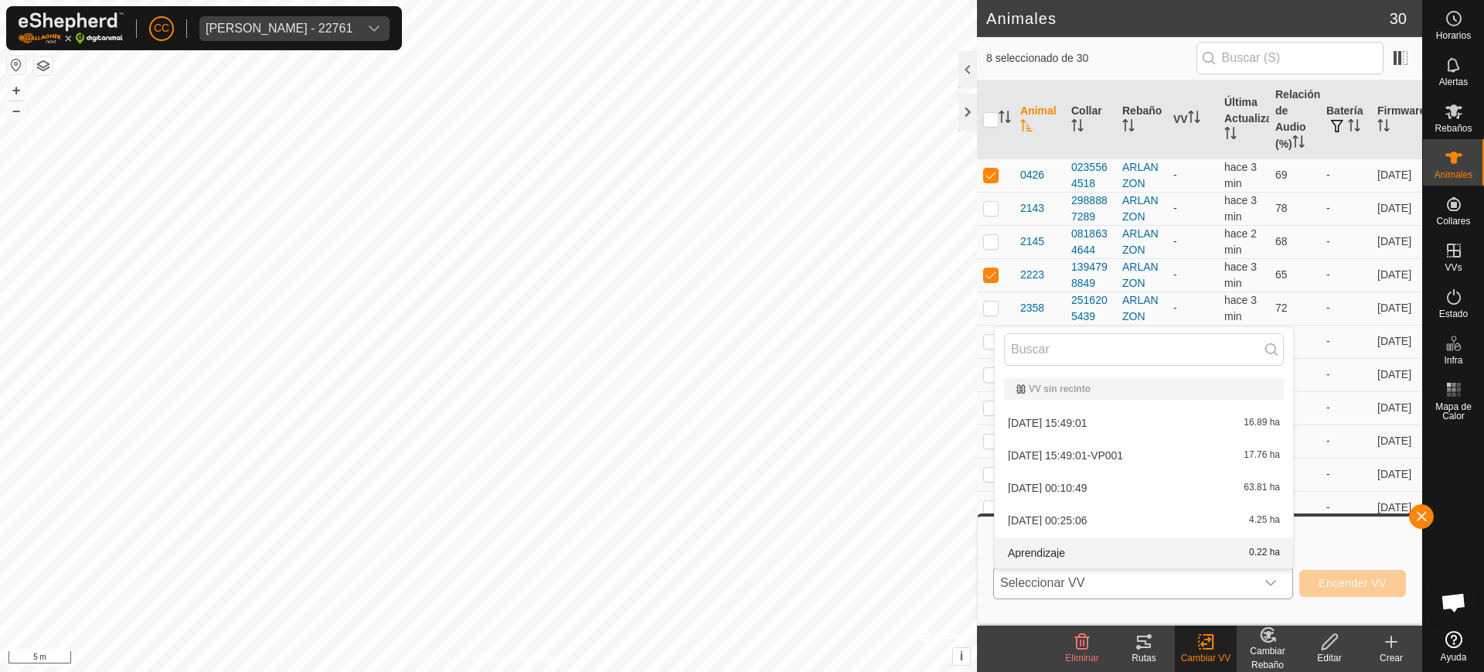
click at [1090, 547] on li "Aprendizaje 0.22 ha" at bounding box center [1144, 552] width 298 height 31
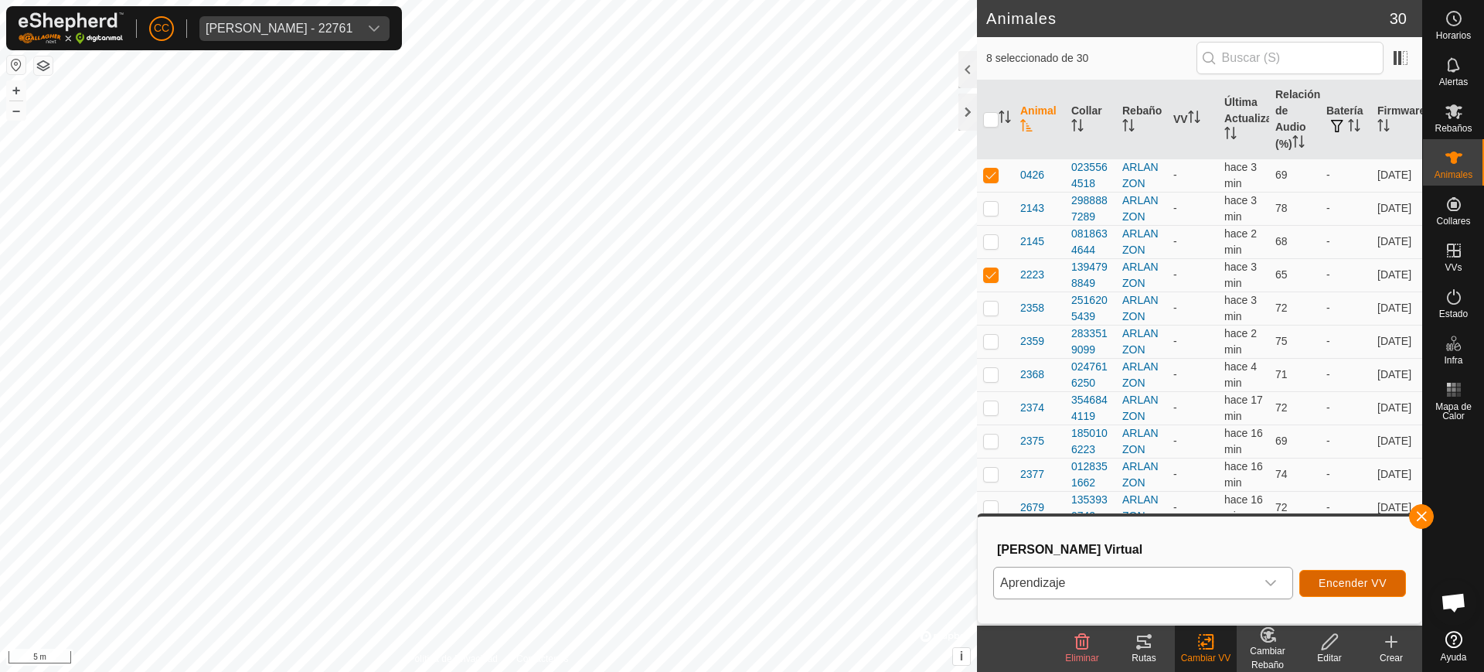
click at [1362, 588] on span "Encender VV" at bounding box center [1353, 583] width 68 height 12
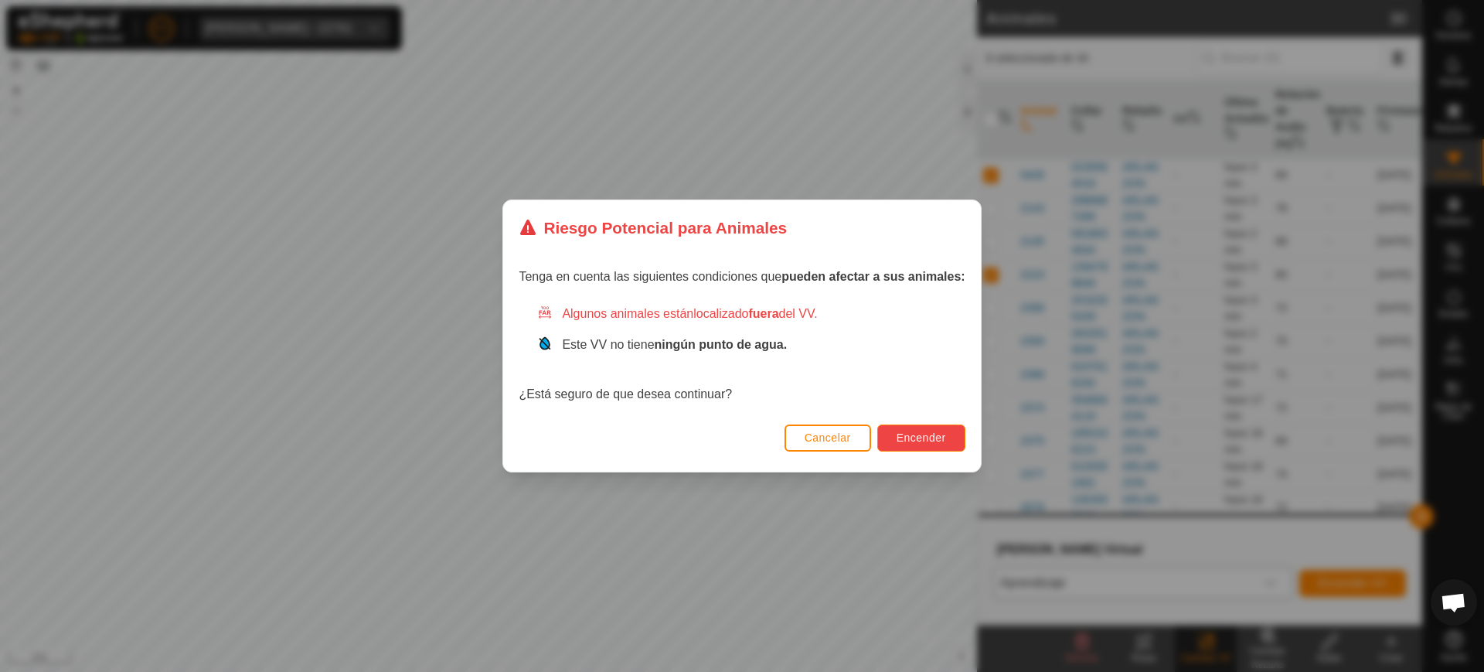
click at [905, 426] on button "Encender" at bounding box center [921, 437] width 88 height 27
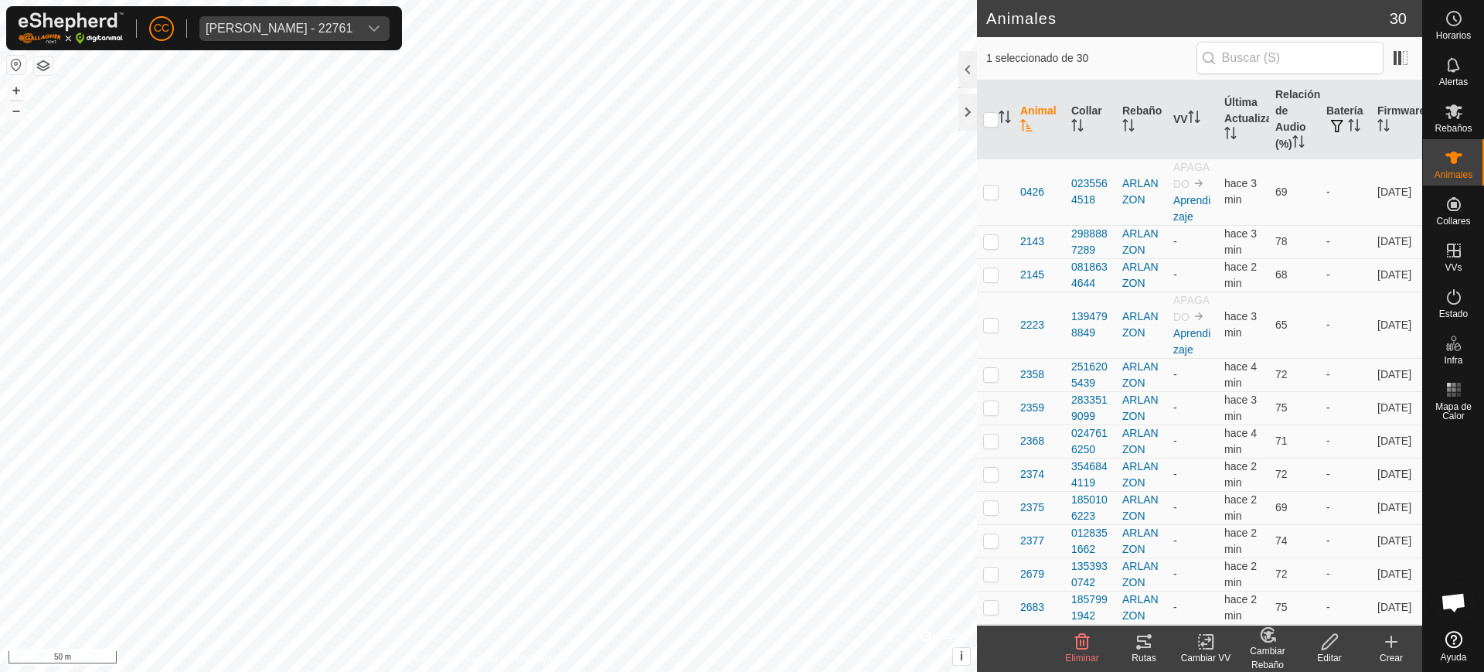
click at [1269, 642] on icon at bounding box center [1267, 635] width 13 height 14
click at [1211, 652] on div "Cambiar VV" at bounding box center [1206, 658] width 62 height 14
click at [1232, 577] on link "Elegir VV..." at bounding box center [1252, 575] width 153 height 31
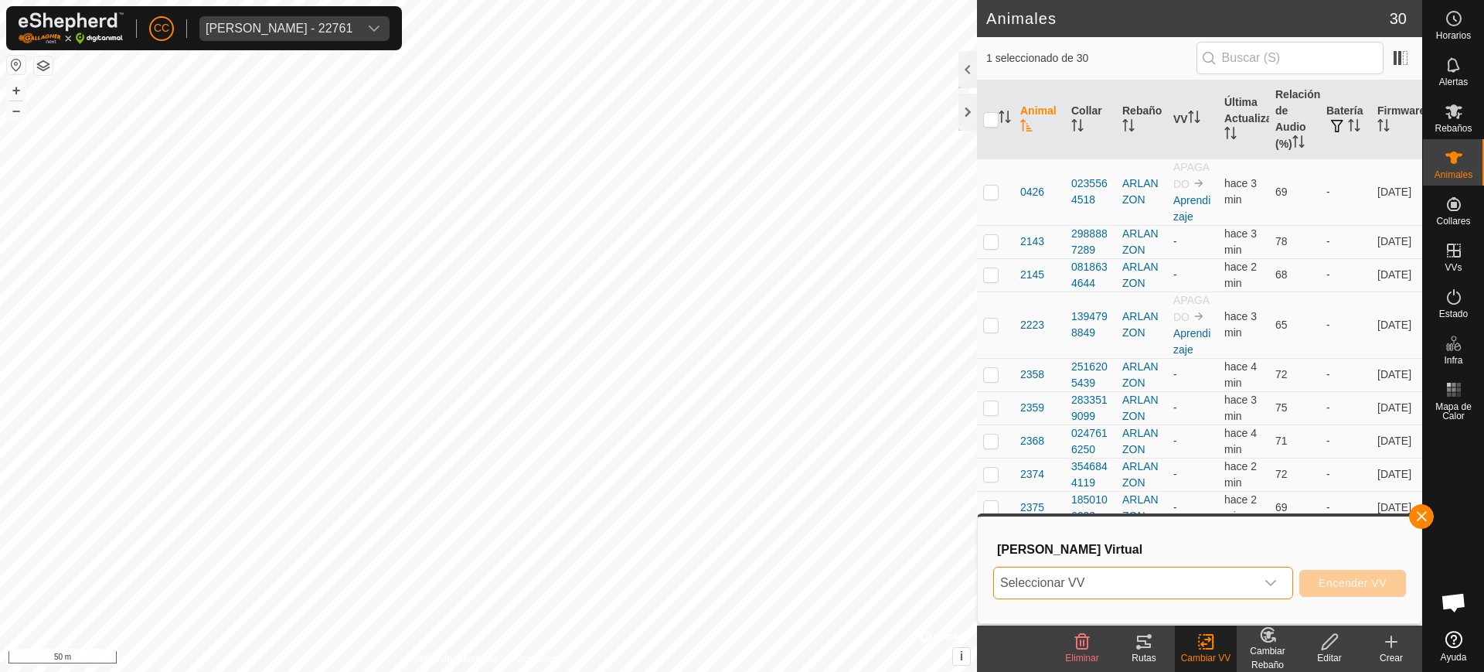
click at [1094, 576] on span "Seleccionar VV" at bounding box center [1124, 582] width 261 height 31
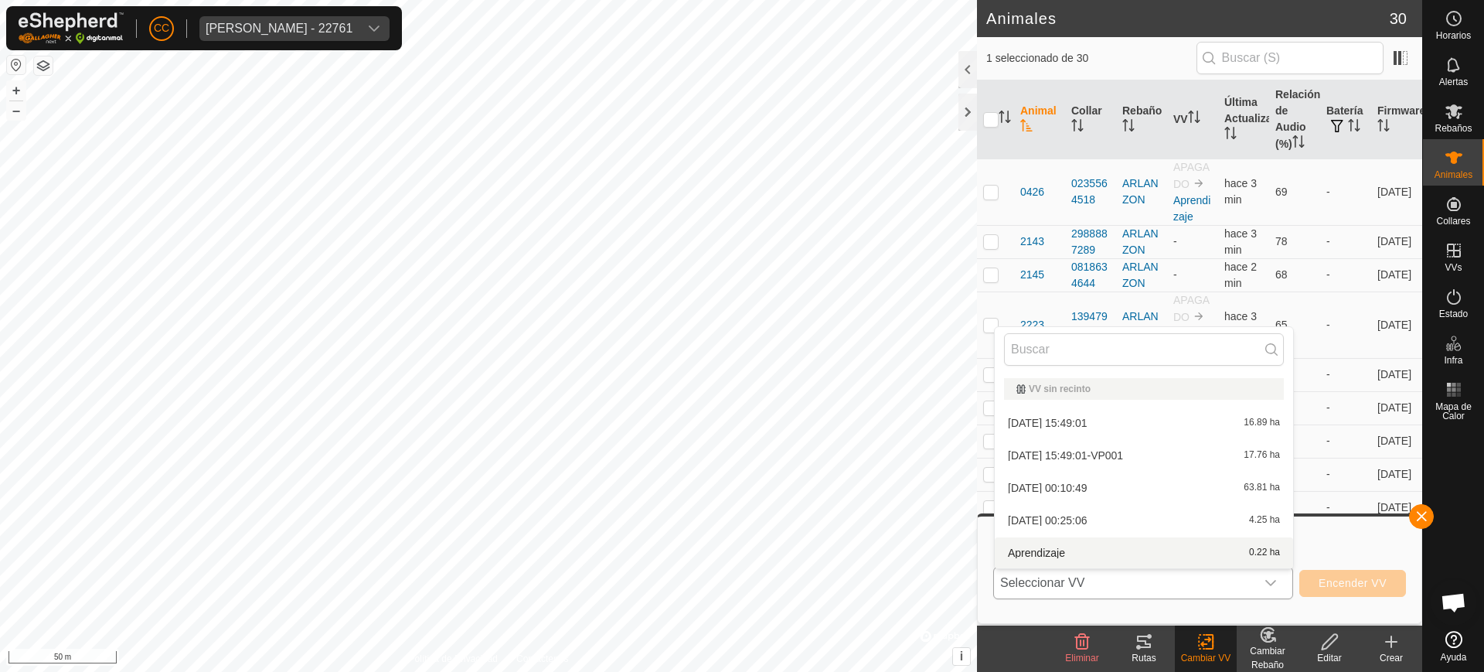
click at [1068, 551] on li "Aprendizaje 0.22 ha" at bounding box center [1144, 552] width 298 height 31
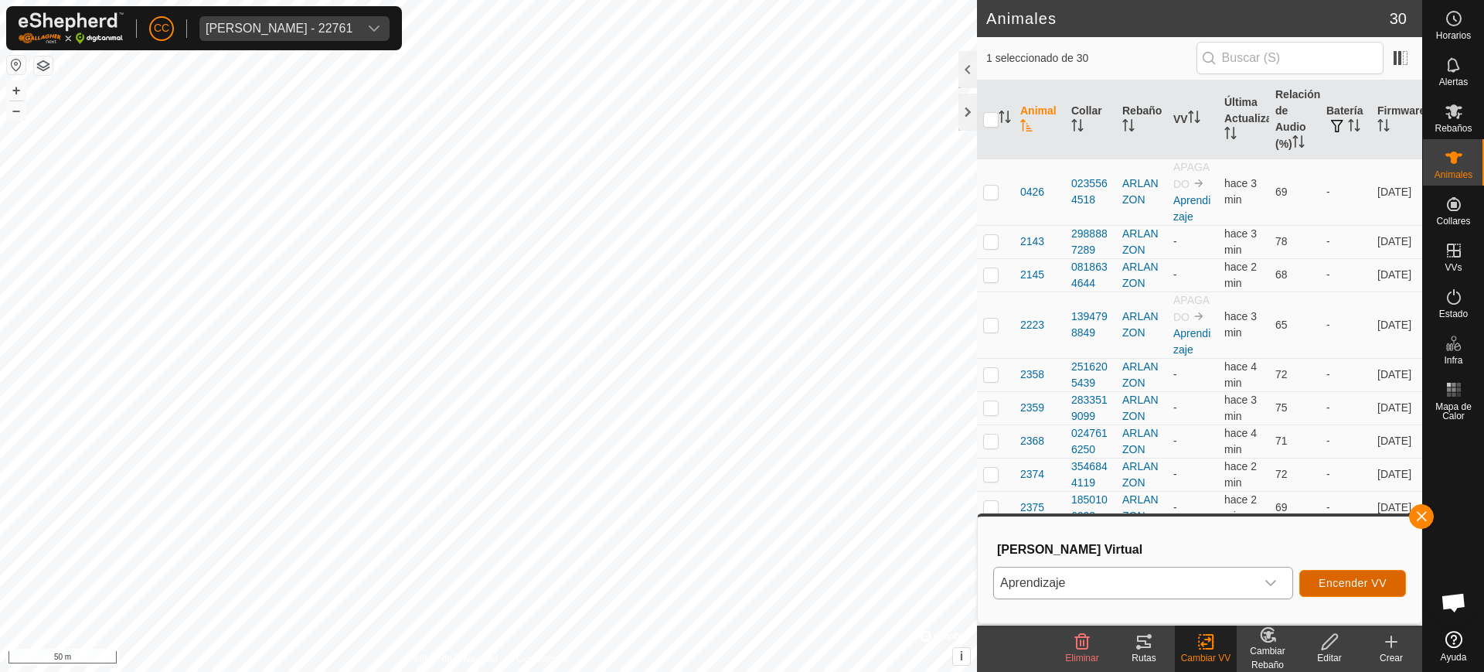
click at [1334, 586] on span "Encender VV" at bounding box center [1353, 583] width 68 height 12
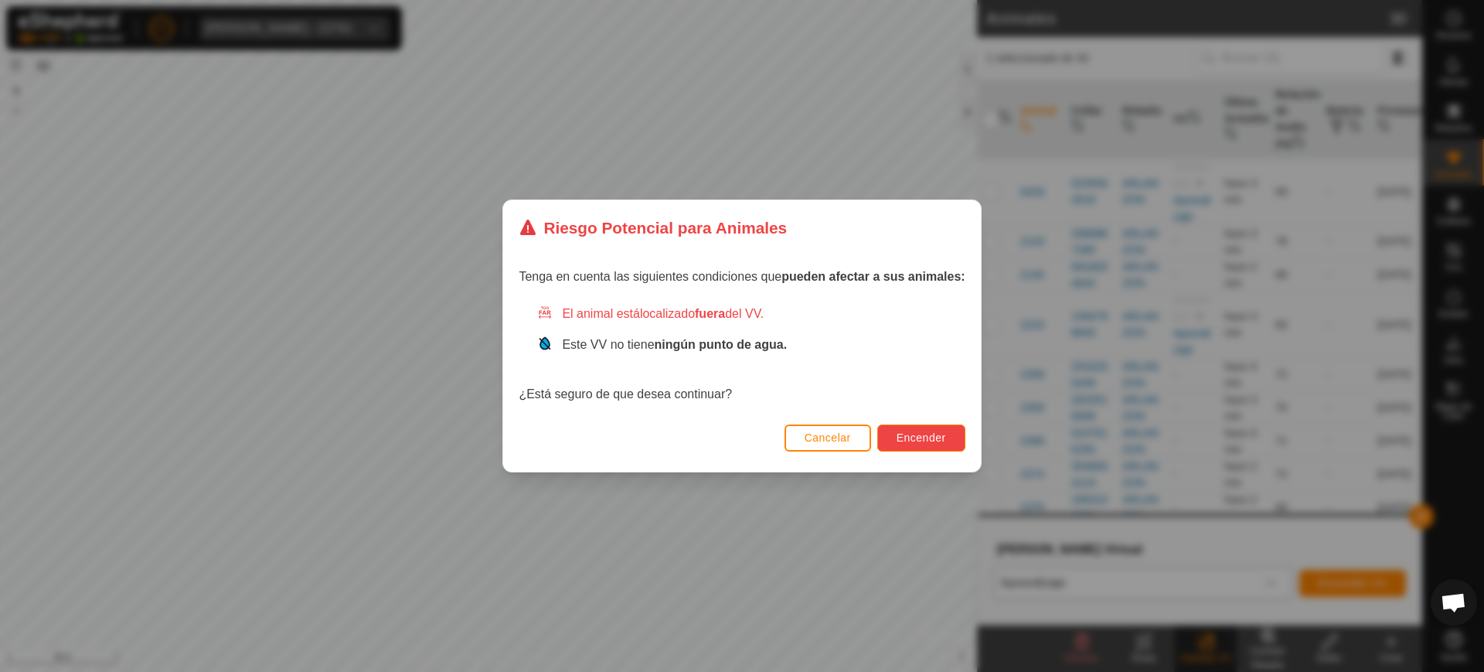
click at [916, 424] on button "Encender" at bounding box center [921, 437] width 88 height 27
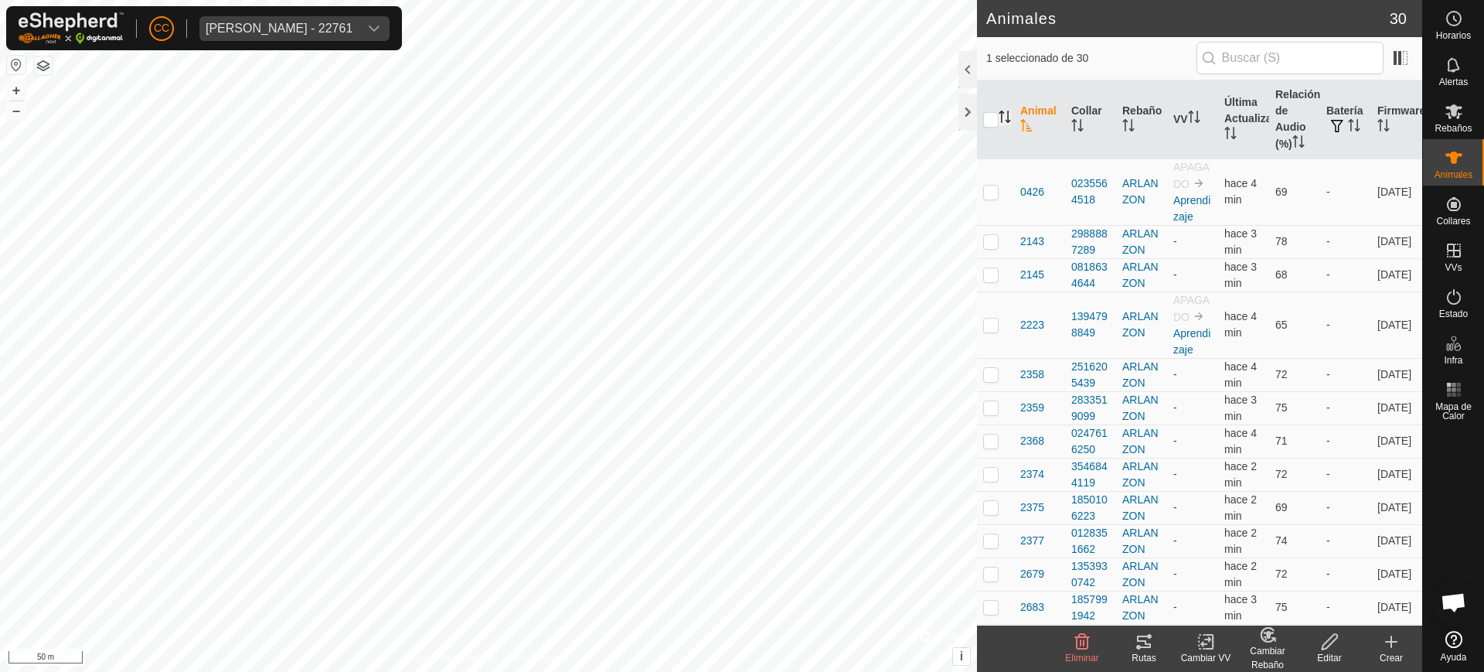
click at [1007, 118] on icon "Activar para ordenar" at bounding box center [1005, 117] width 12 height 12
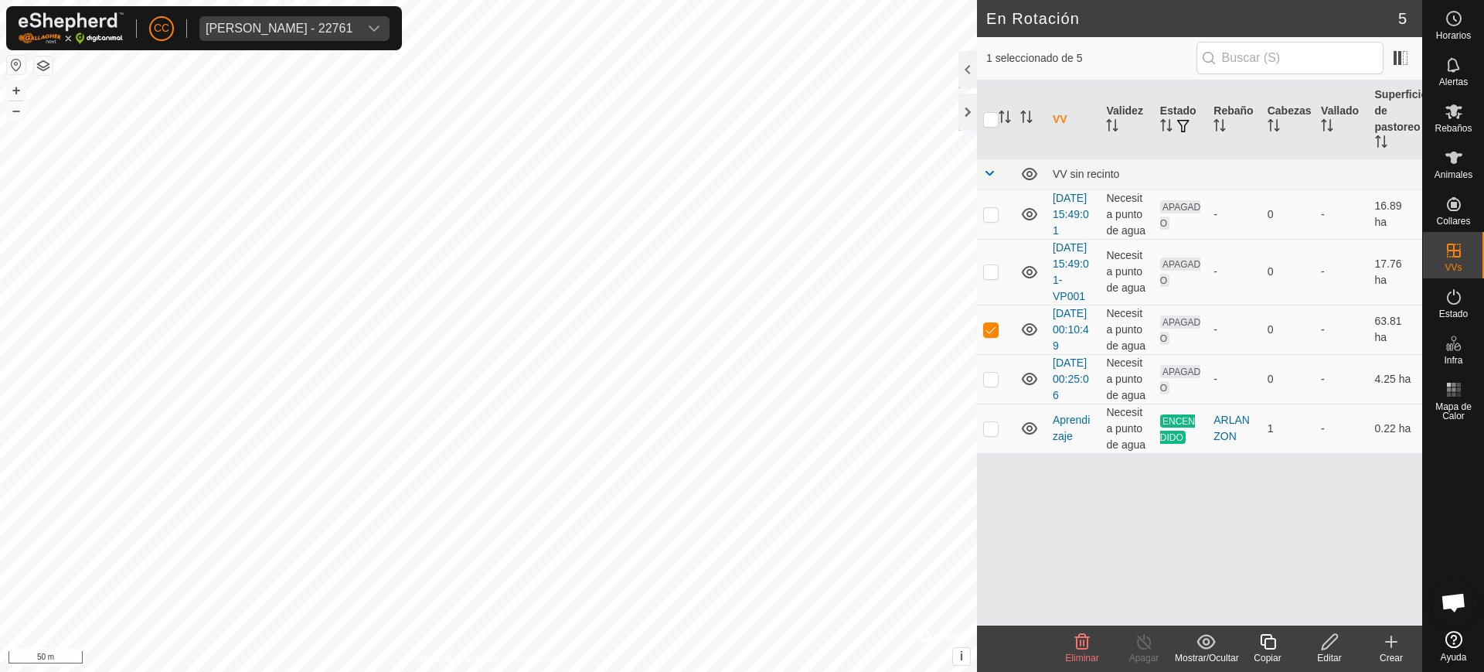
click at [1327, 646] on icon at bounding box center [1329, 641] width 19 height 19
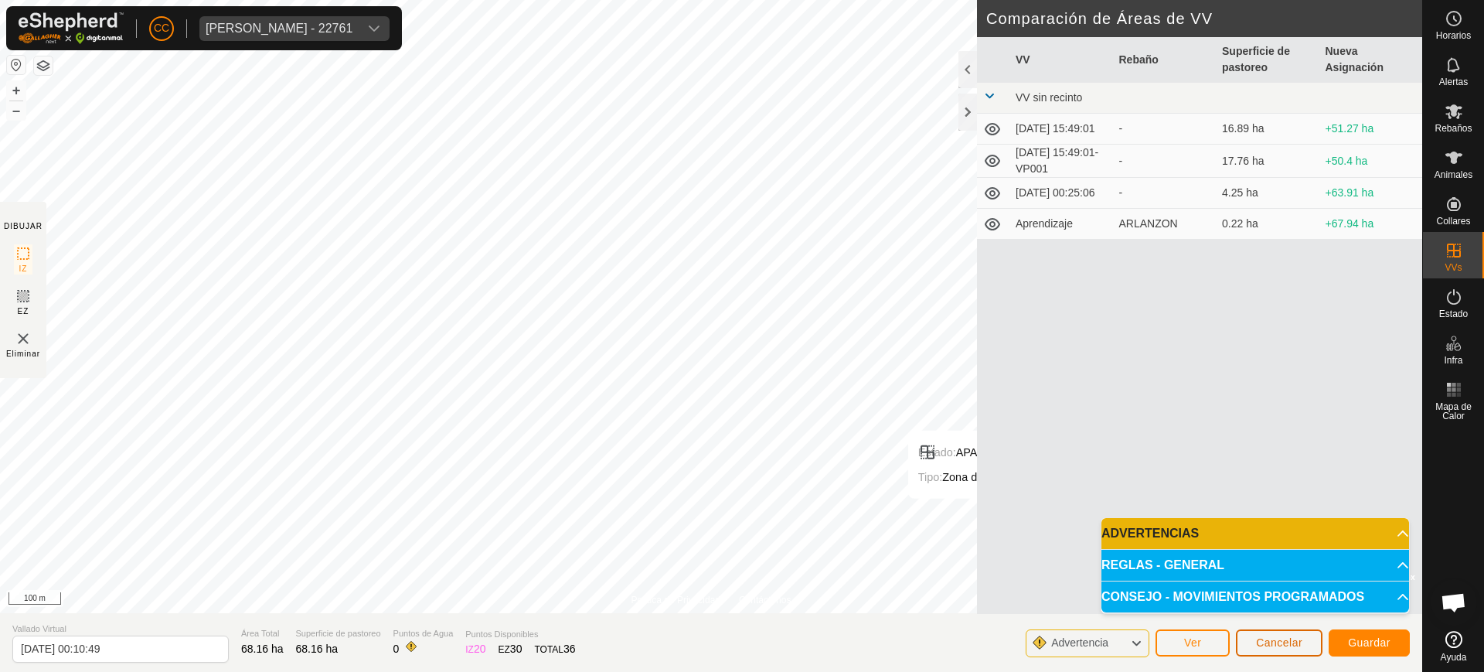
click at [1306, 645] on button "Cancelar" at bounding box center [1279, 642] width 87 height 27
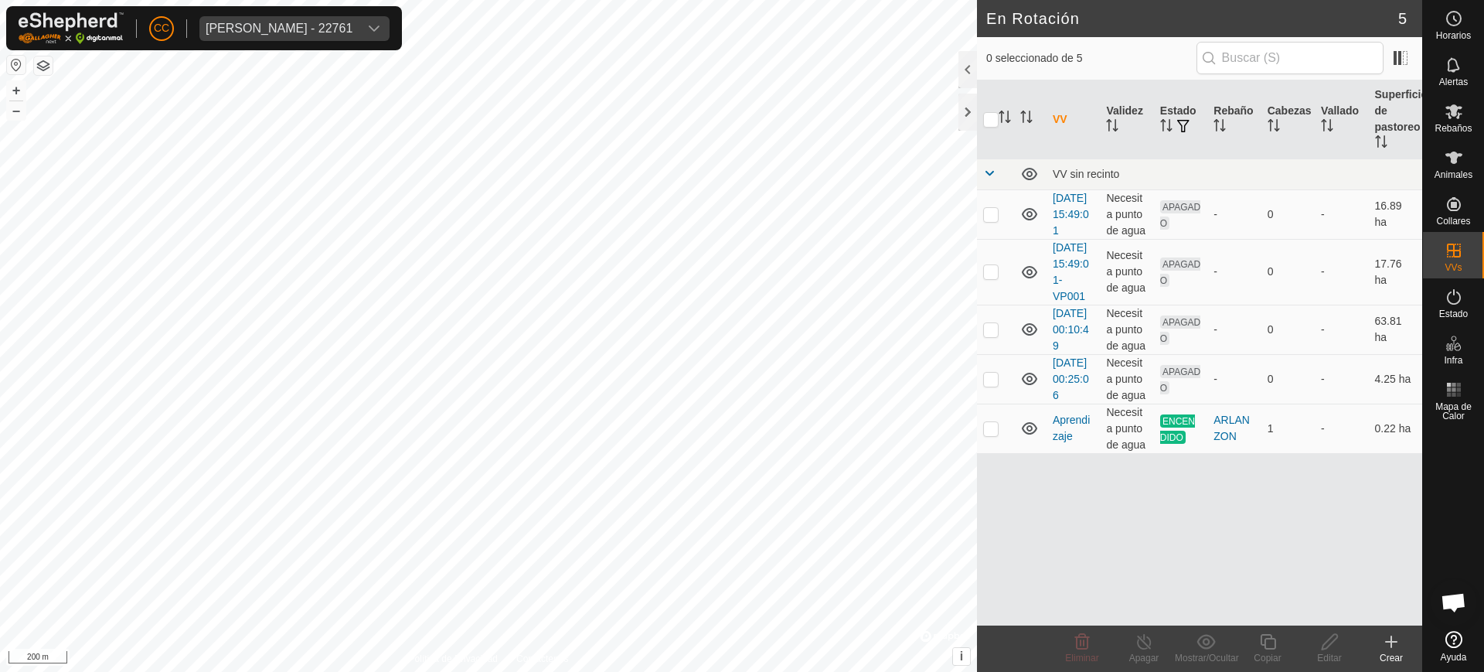
checkbox input "true"
click at [1310, 642] on edit-svg-icon at bounding box center [1330, 641] width 62 height 19
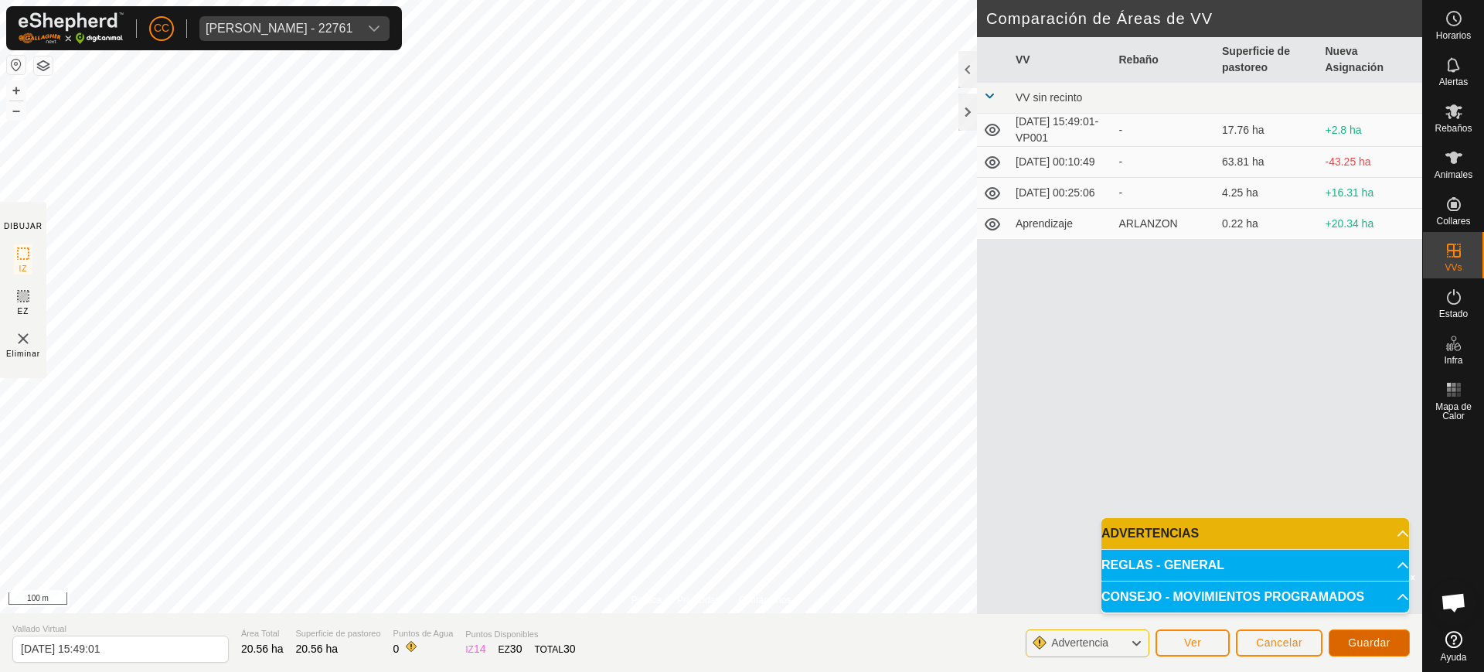
click at [1358, 642] on span "Guardar" at bounding box center [1369, 642] width 43 height 12
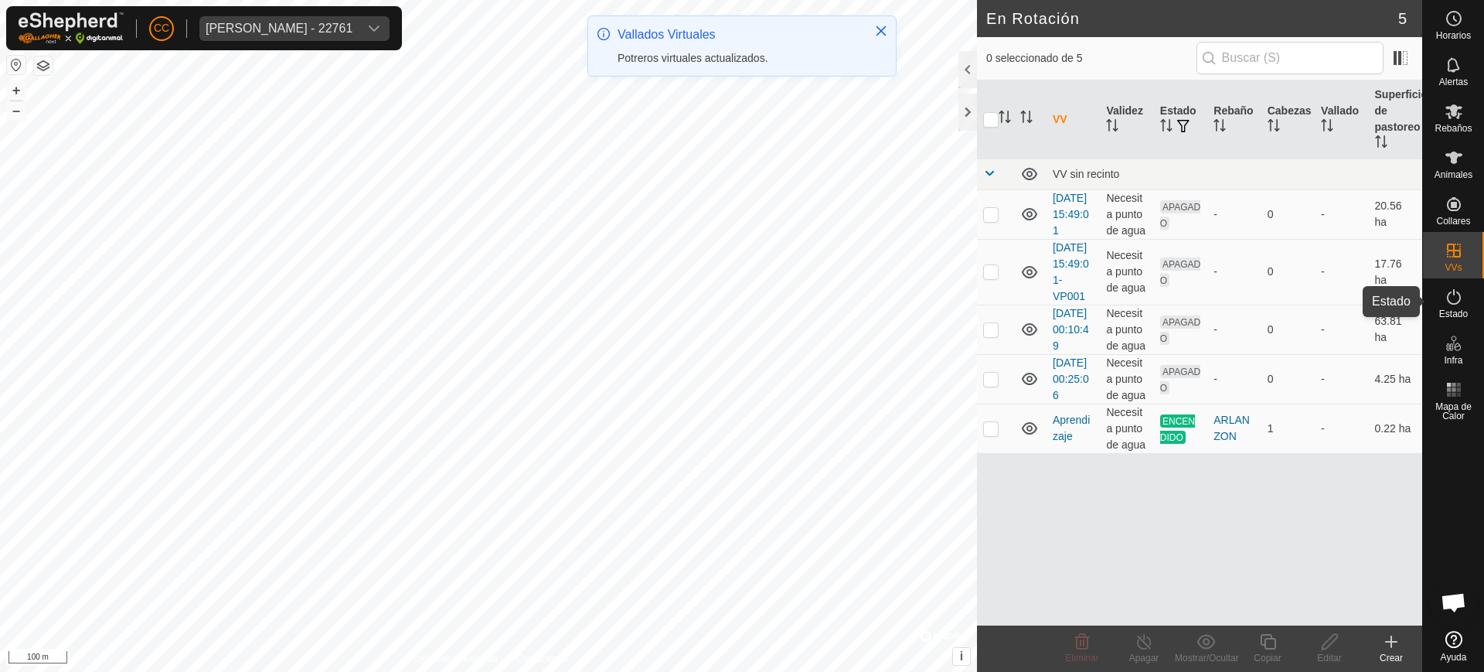
click at [1446, 300] on icon at bounding box center [1454, 297] width 19 height 19
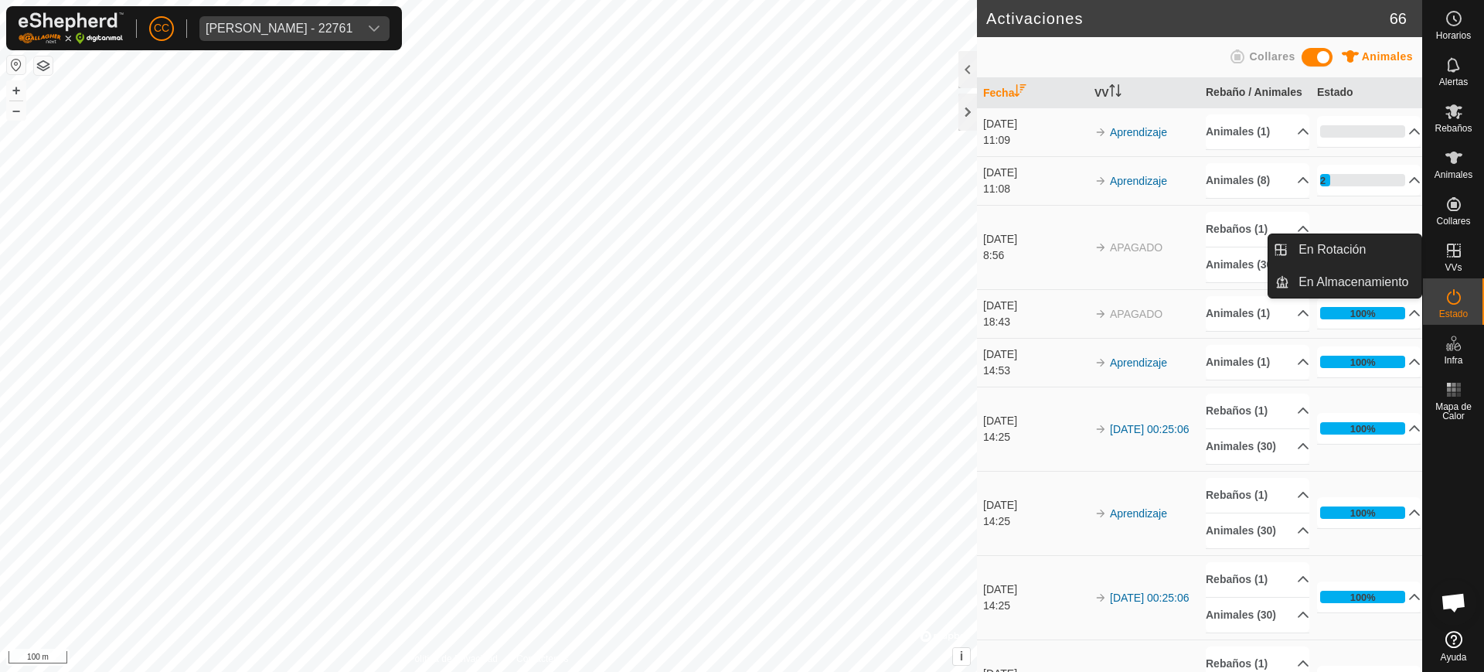
drag, startPoint x: 1476, startPoint y: 277, endPoint x: 1453, endPoint y: 261, distance: 27.2
click at [1453, 263] on span "VVs" at bounding box center [1453, 267] width 17 height 9
click at [1447, 236] on div "VVs" at bounding box center [1453, 255] width 61 height 46
click at [1344, 245] on link "En Rotación" at bounding box center [1356, 249] width 132 height 31
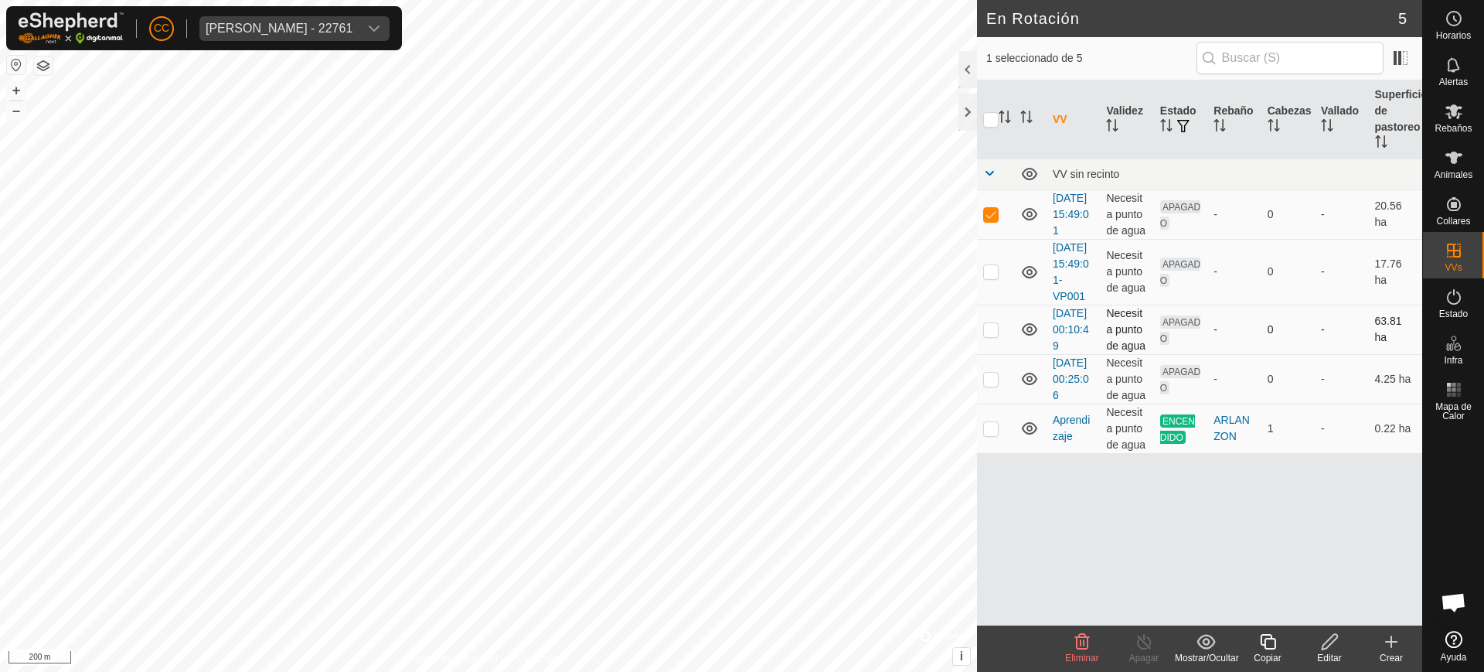
checkbox input "false"
click at [1085, 651] on div "Eliminar" at bounding box center [1082, 658] width 62 height 14
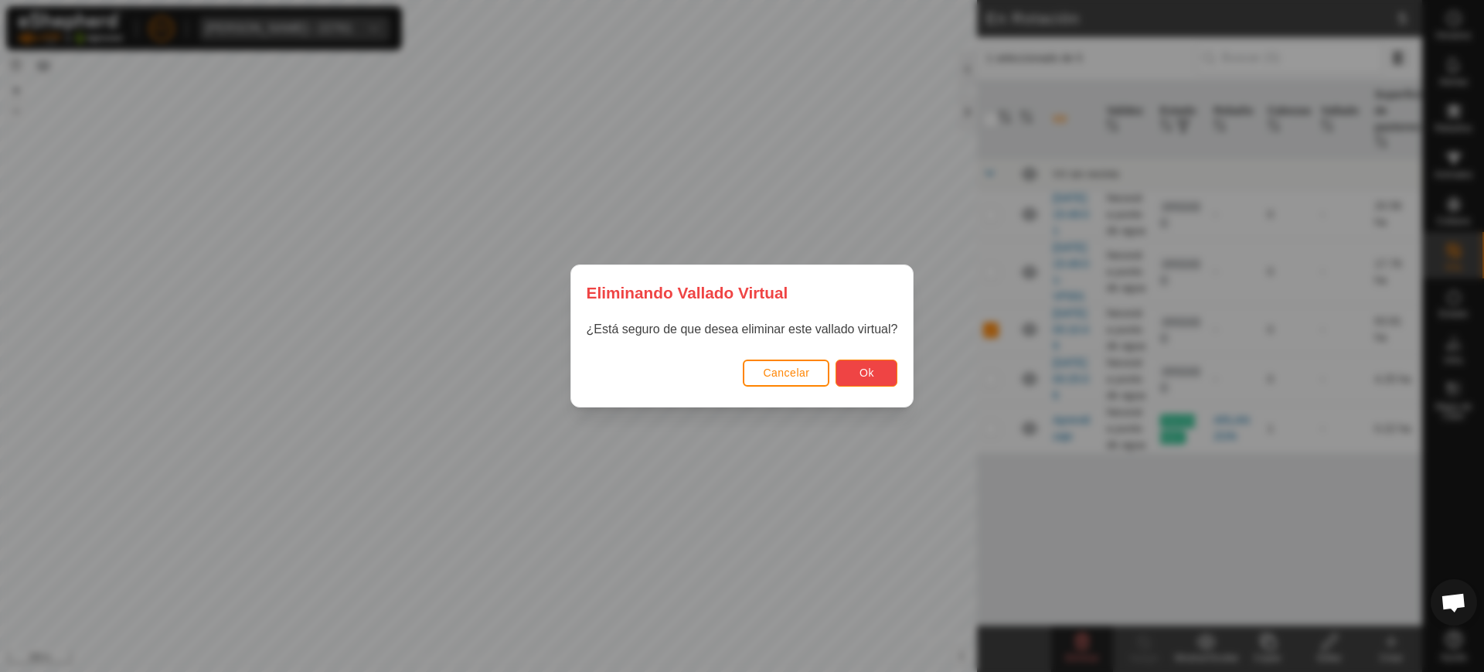
click at [874, 374] on span "Ok" at bounding box center [867, 372] width 15 height 12
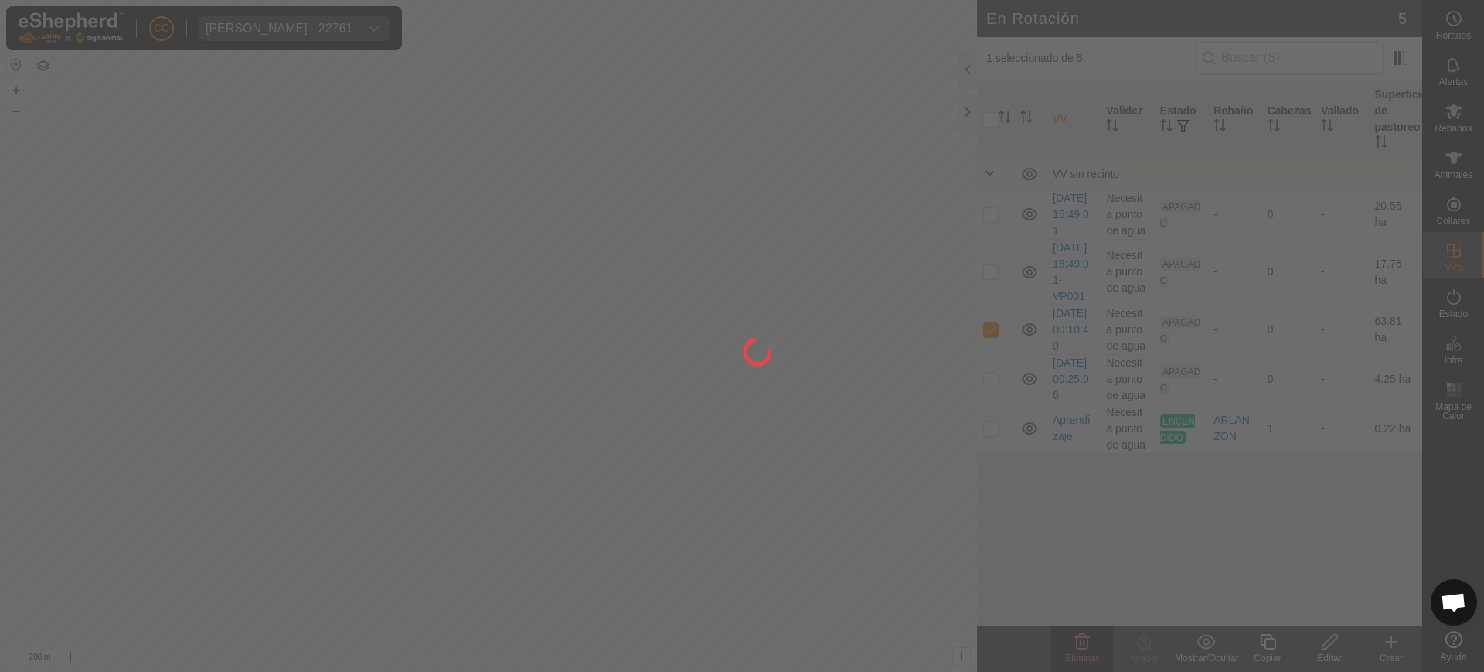
checkbox input "false"
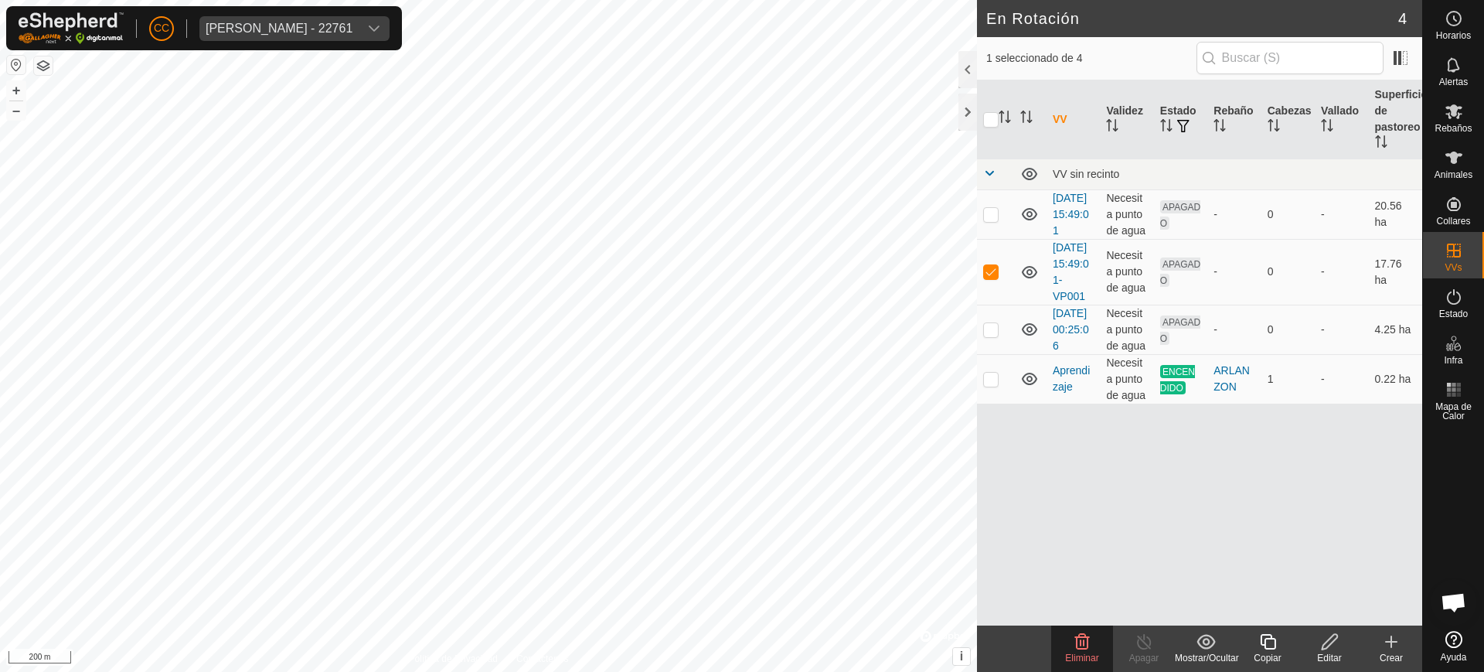
checkbox input "false"
checkbox input "true"
checkbox input "false"
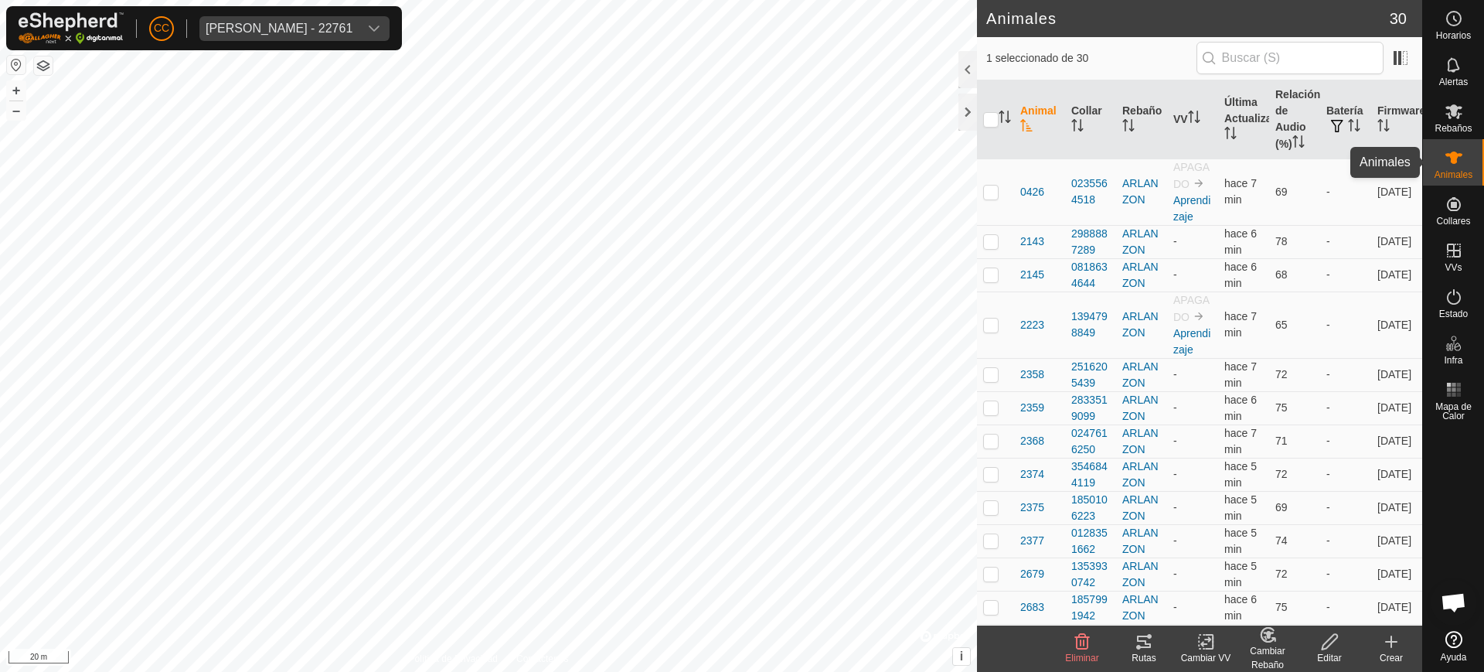
click at [1463, 158] on icon at bounding box center [1454, 157] width 19 height 19
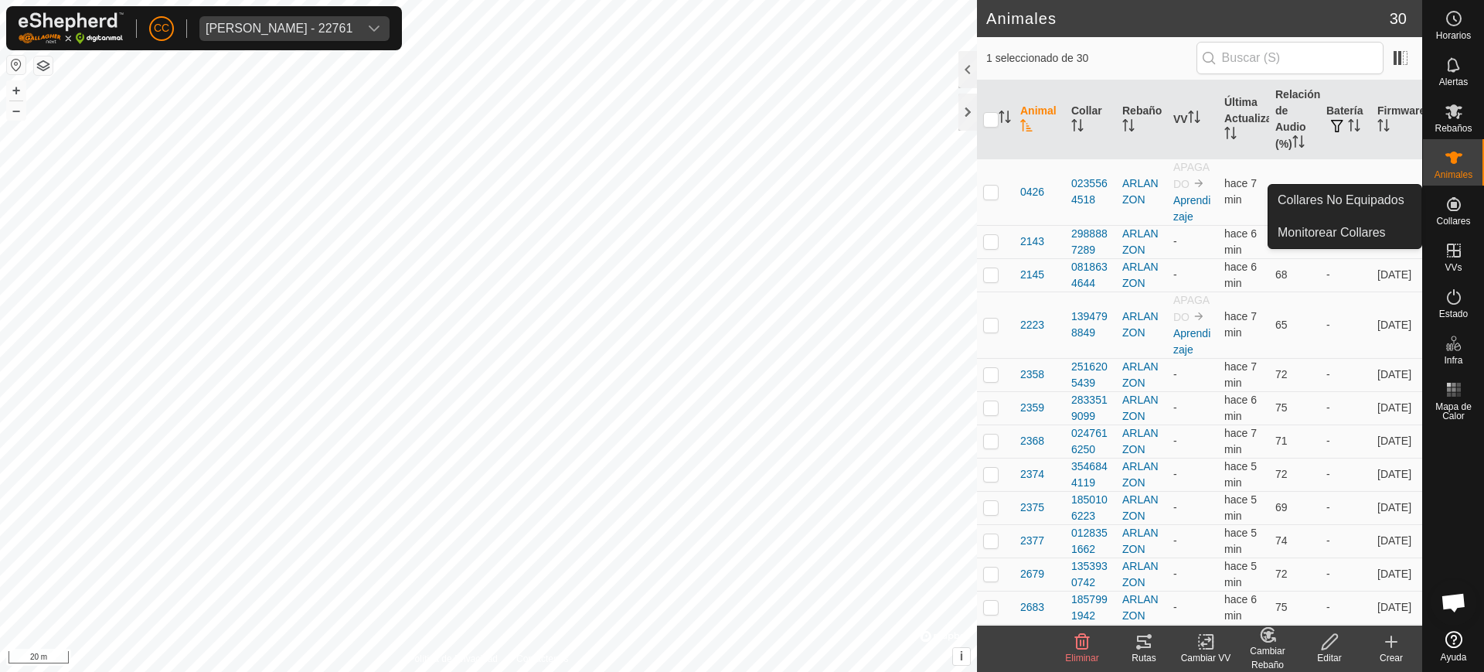
click at [1448, 216] on span "Collares" at bounding box center [1453, 220] width 34 height 9
click at [1445, 198] on icon at bounding box center [1454, 204] width 19 height 19
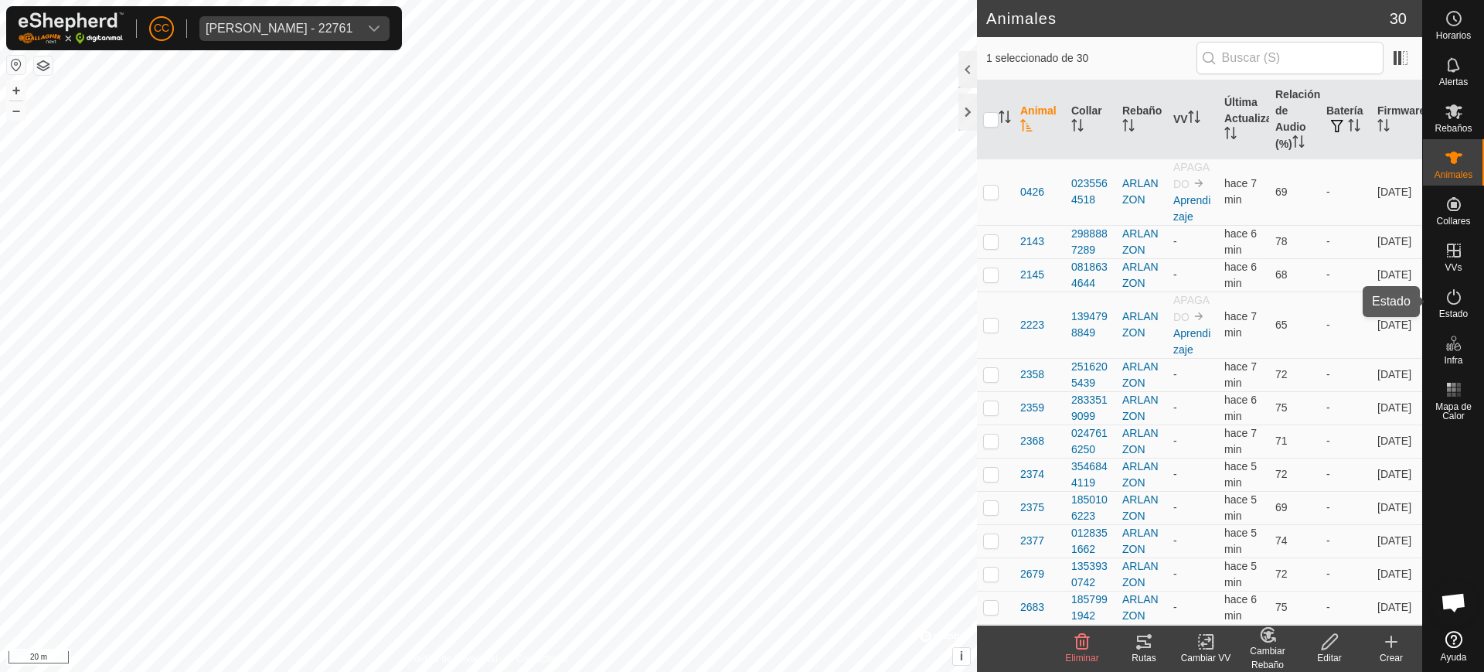
click at [1437, 295] on div "Estado" at bounding box center [1453, 301] width 61 height 46
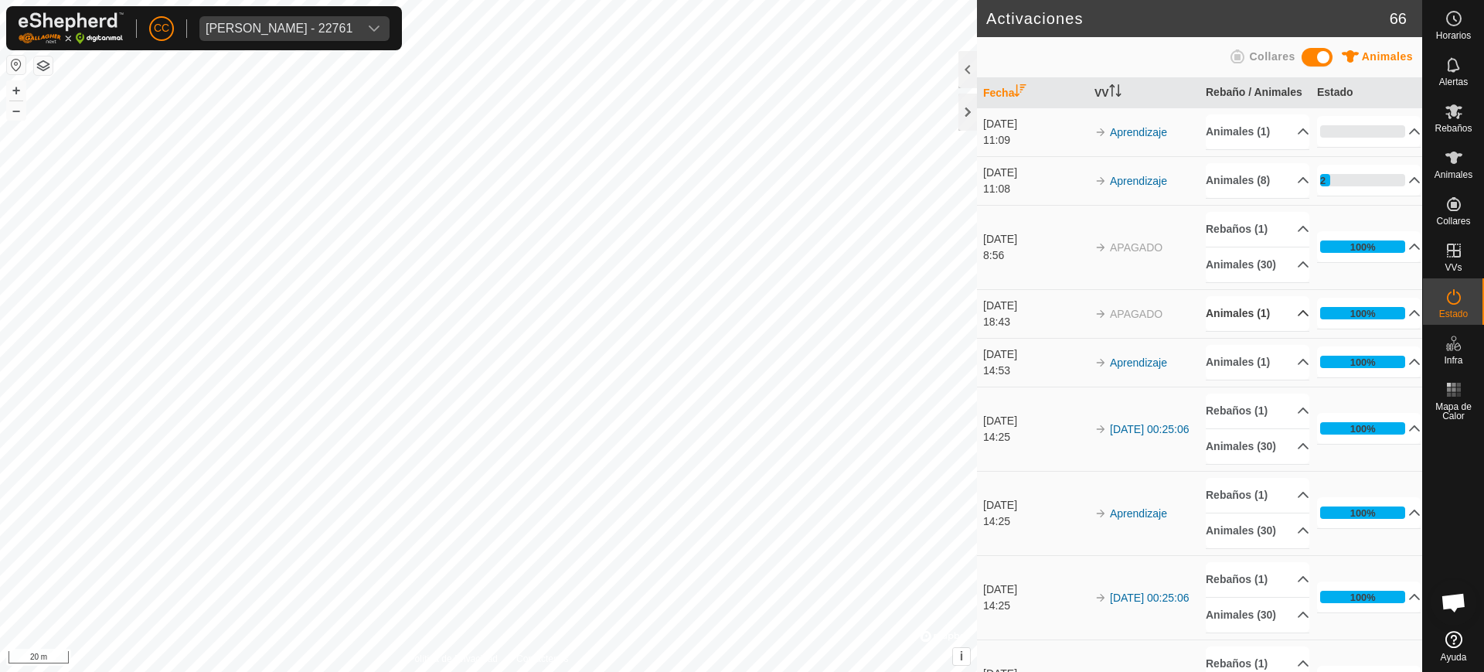
click at [1287, 331] on p-accordion-header "Animales (1)" at bounding box center [1258, 313] width 104 height 35
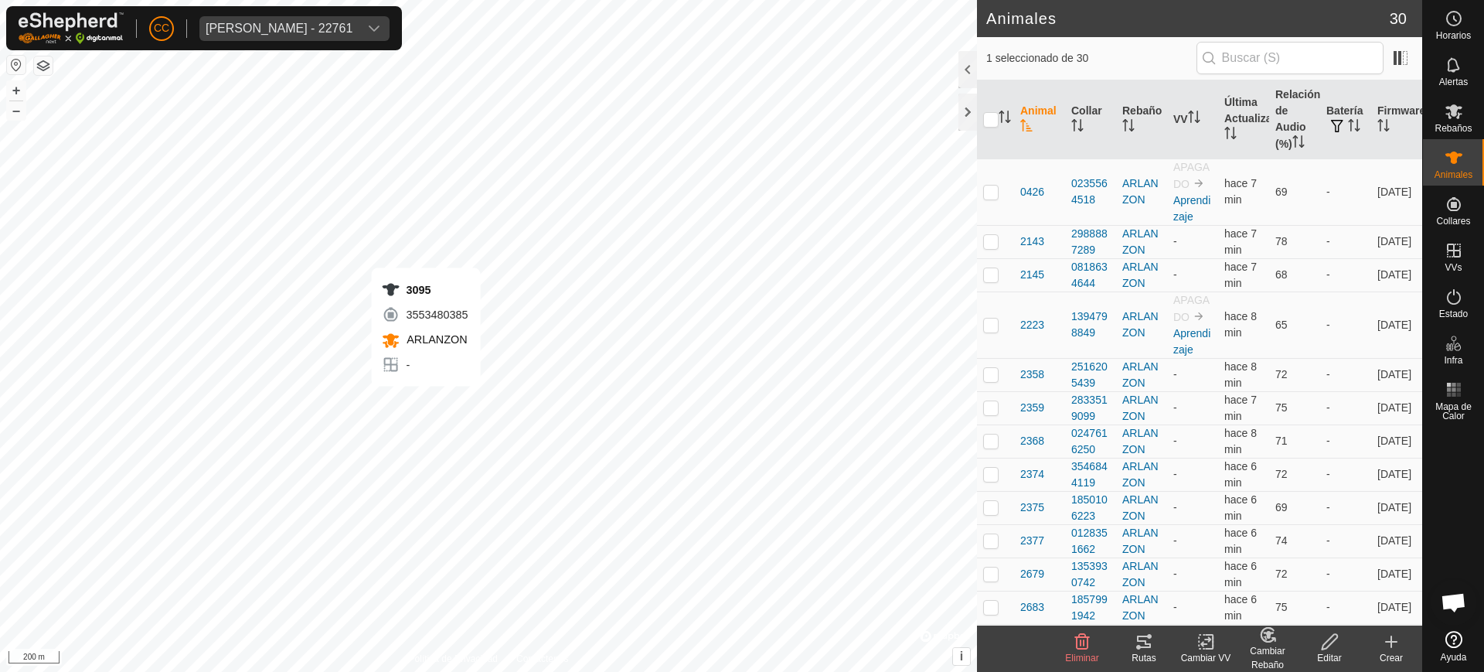
checkbox input "true"
checkbox input "false"
checkbox input "true"
click at [329, 22] on div "Anca Sanda Bercian - 22761" at bounding box center [279, 28] width 147 height 12
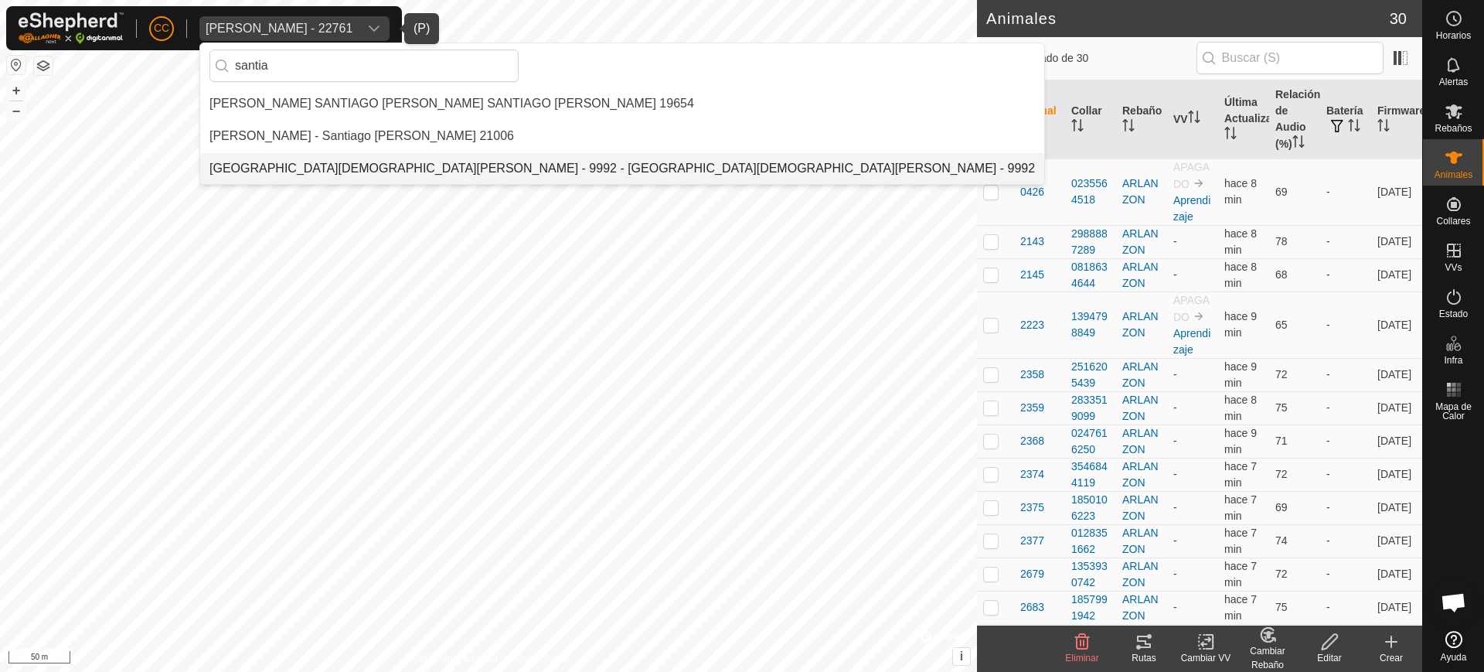
type input "santia"
click at [471, 167] on li "[GEOGRAPHIC_DATA][DEMOGRAPHIC_DATA][PERSON_NAME] - 9992 - [GEOGRAPHIC_DATA][DEM…" at bounding box center [622, 168] width 844 height 31
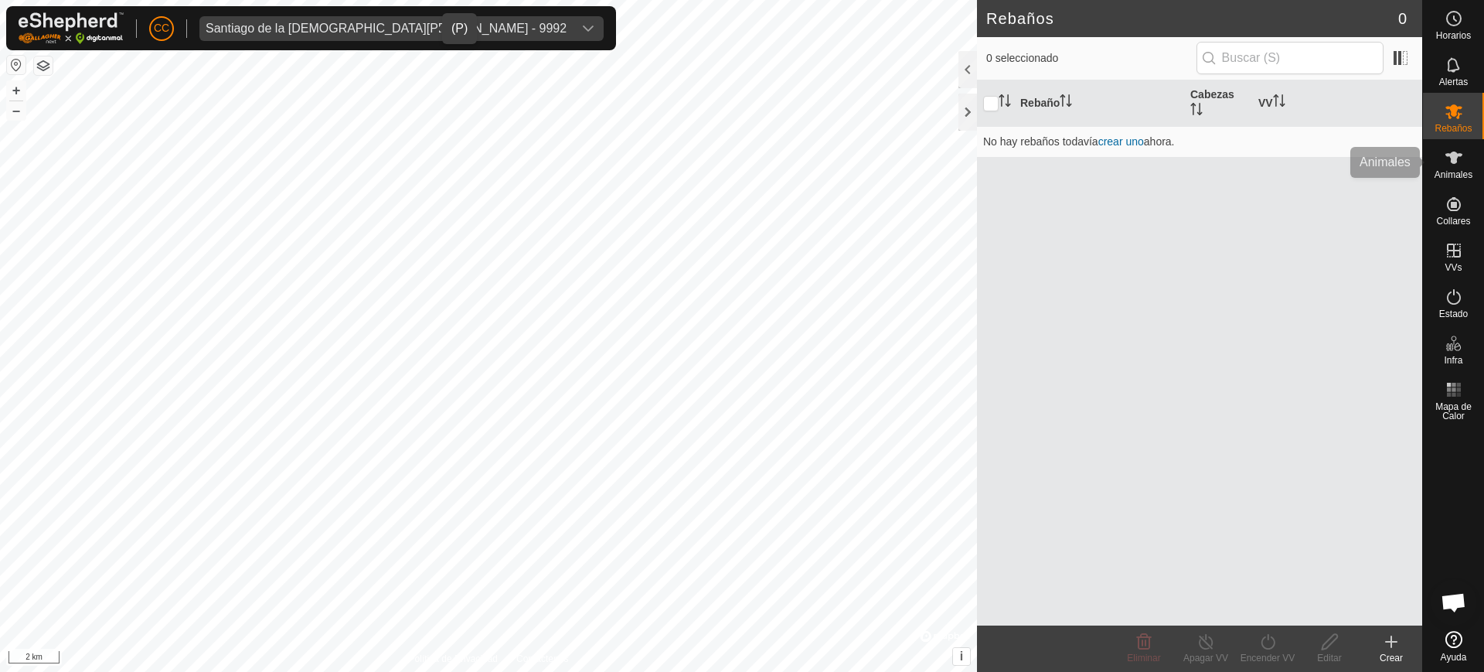
click at [1467, 161] on es-animals-svg-icon at bounding box center [1454, 157] width 28 height 25
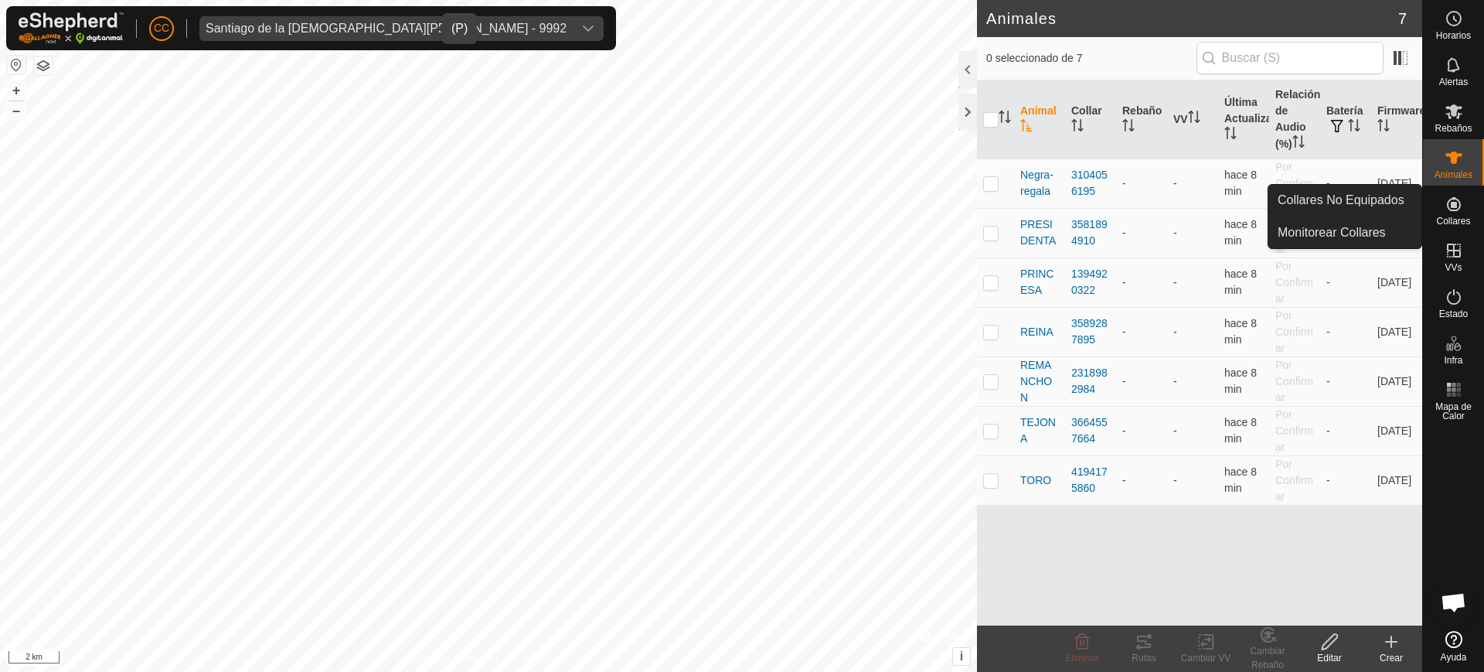
click at [1460, 213] on es-neckbands-svg-icon at bounding box center [1454, 204] width 28 height 25
click at [1352, 194] on link "Collares No Equipados" at bounding box center [1345, 200] width 153 height 31
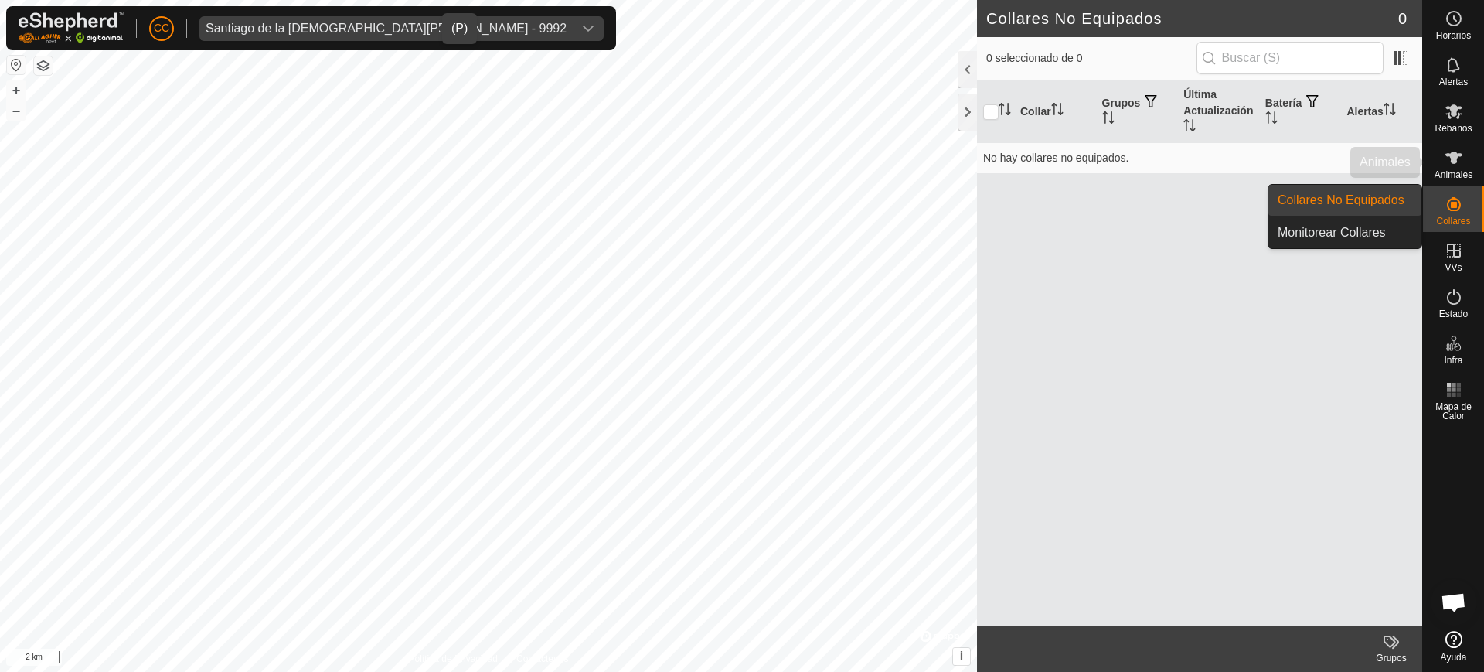
drag, startPoint x: 1465, startPoint y: 174, endPoint x: 1431, endPoint y: 175, distance: 34.0
click at [1464, 174] on span "Animales" at bounding box center [1454, 174] width 38 height 9
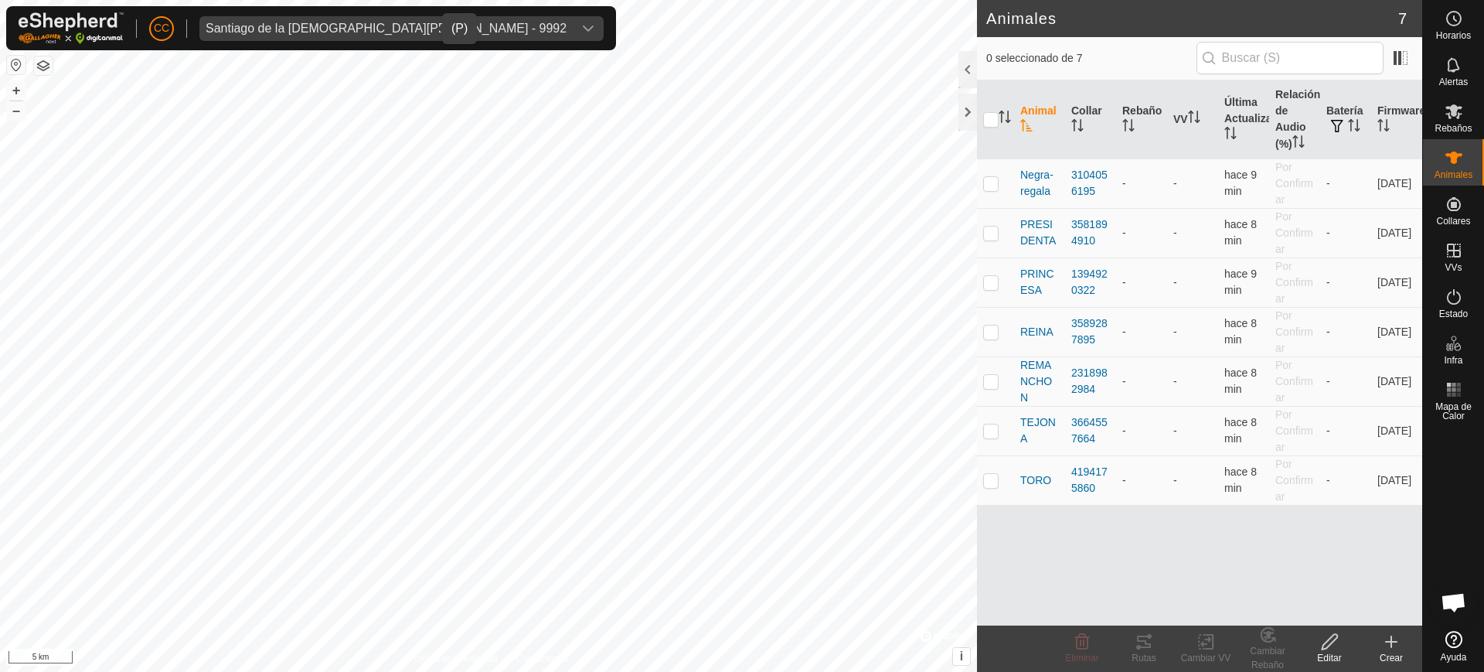
click at [11, 66] on button "button" at bounding box center [16, 65] width 19 height 19
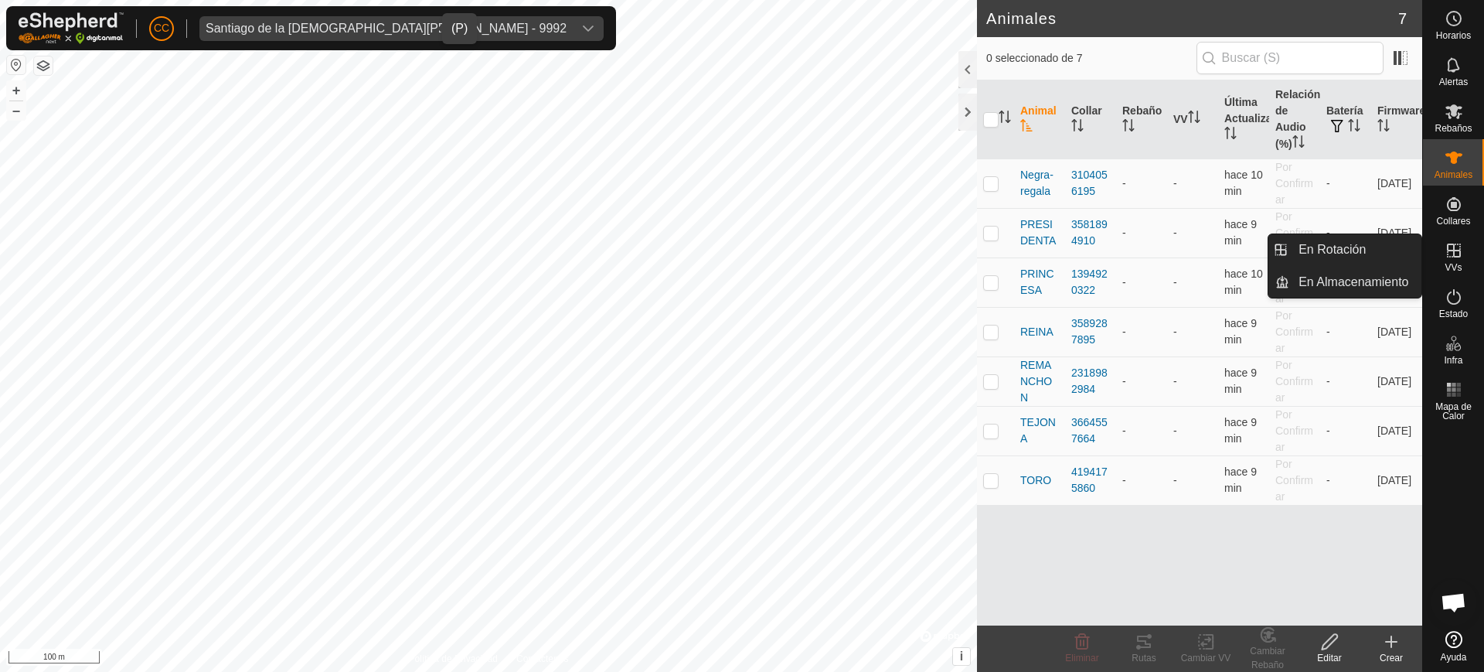
click at [1453, 249] on icon at bounding box center [1454, 250] width 19 height 19
click at [1378, 254] on link "En Rotación" at bounding box center [1356, 249] width 132 height 31
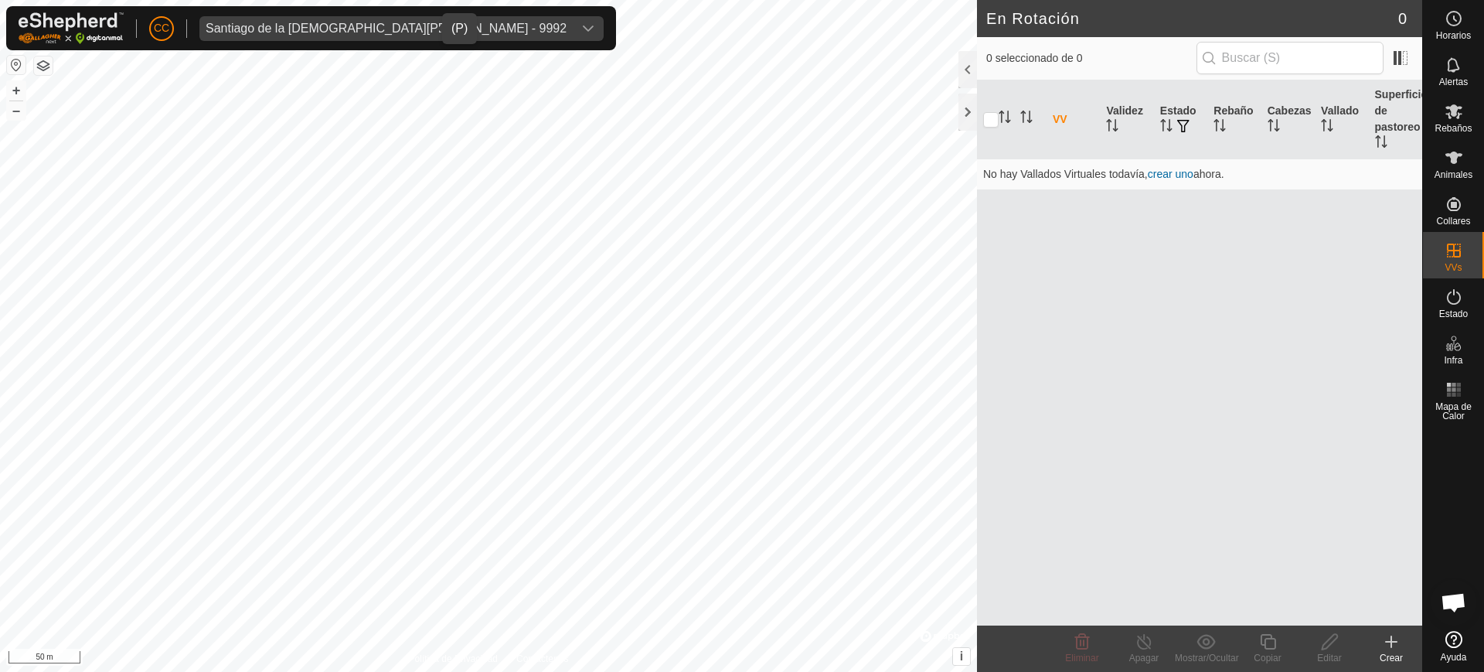
click at [355, 36] on span "Santiago de la Iglesia Garcia - 9992" at bounding box center [385, 28] width 373 height 25
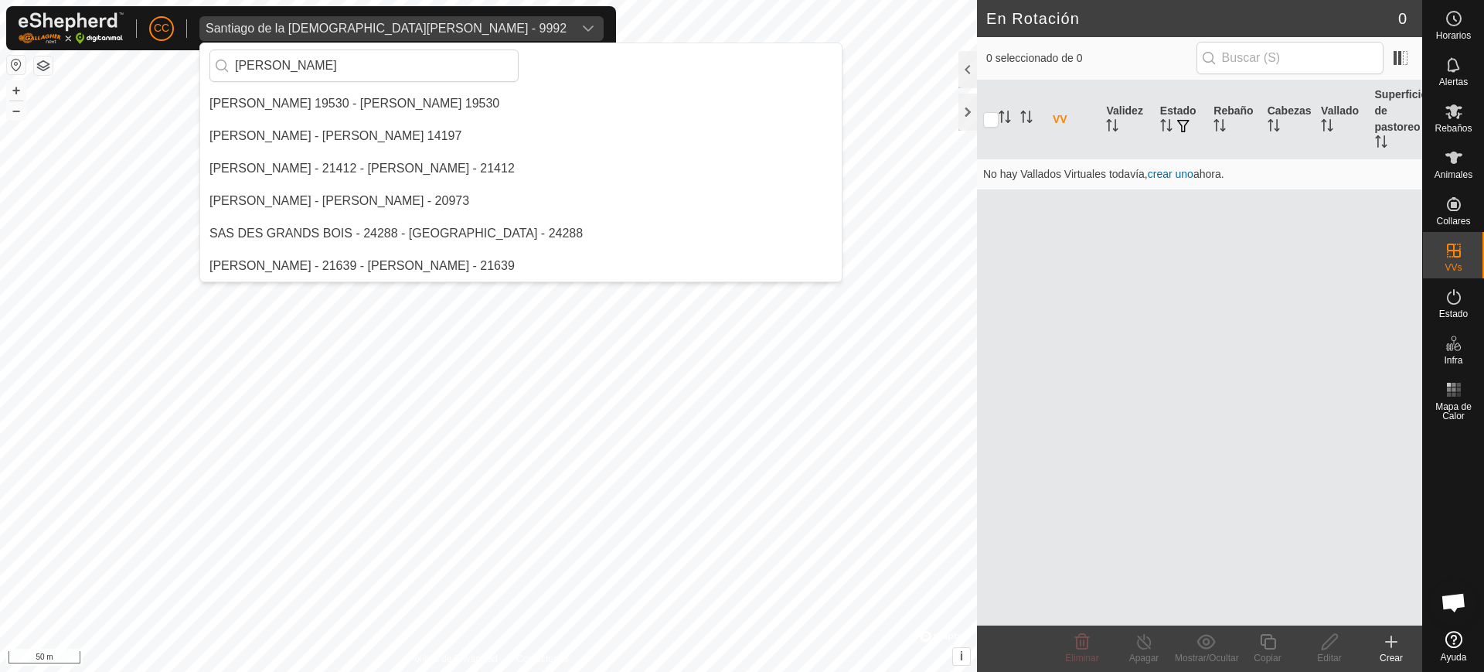
scroll to position [65, 0]
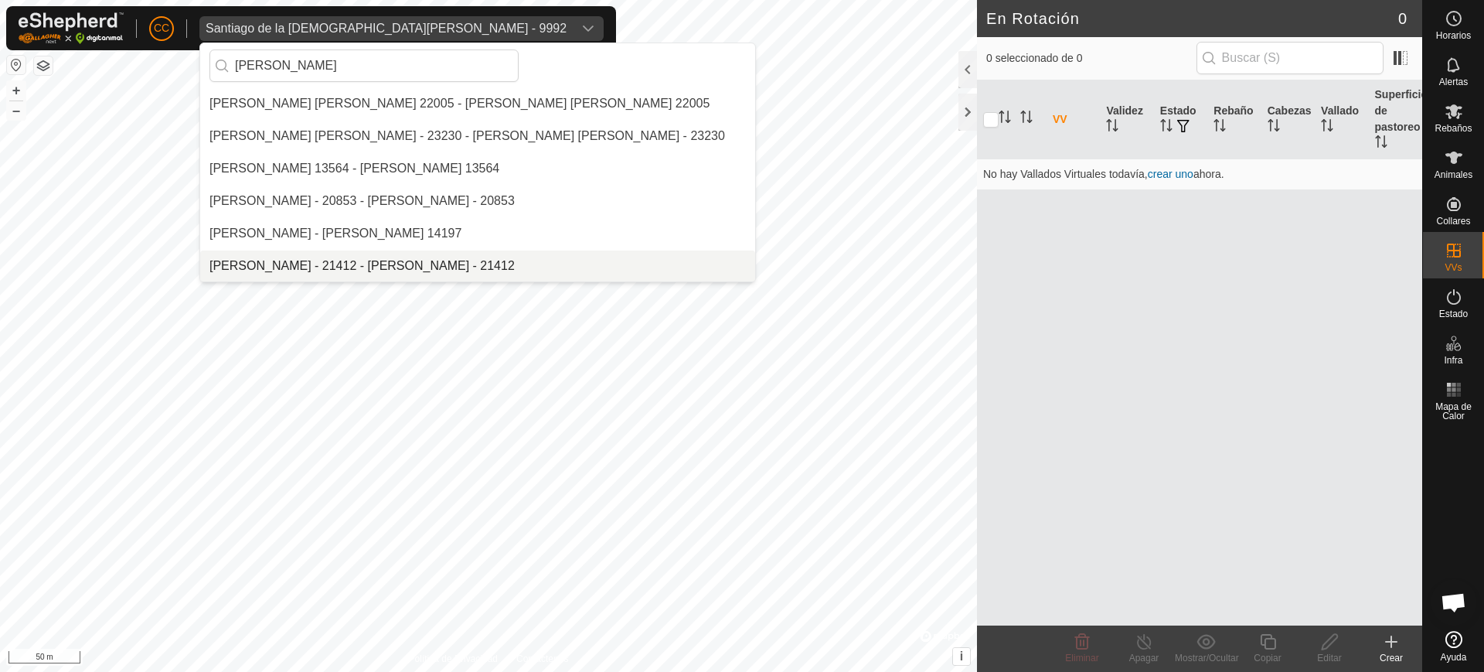
type input "isabel"
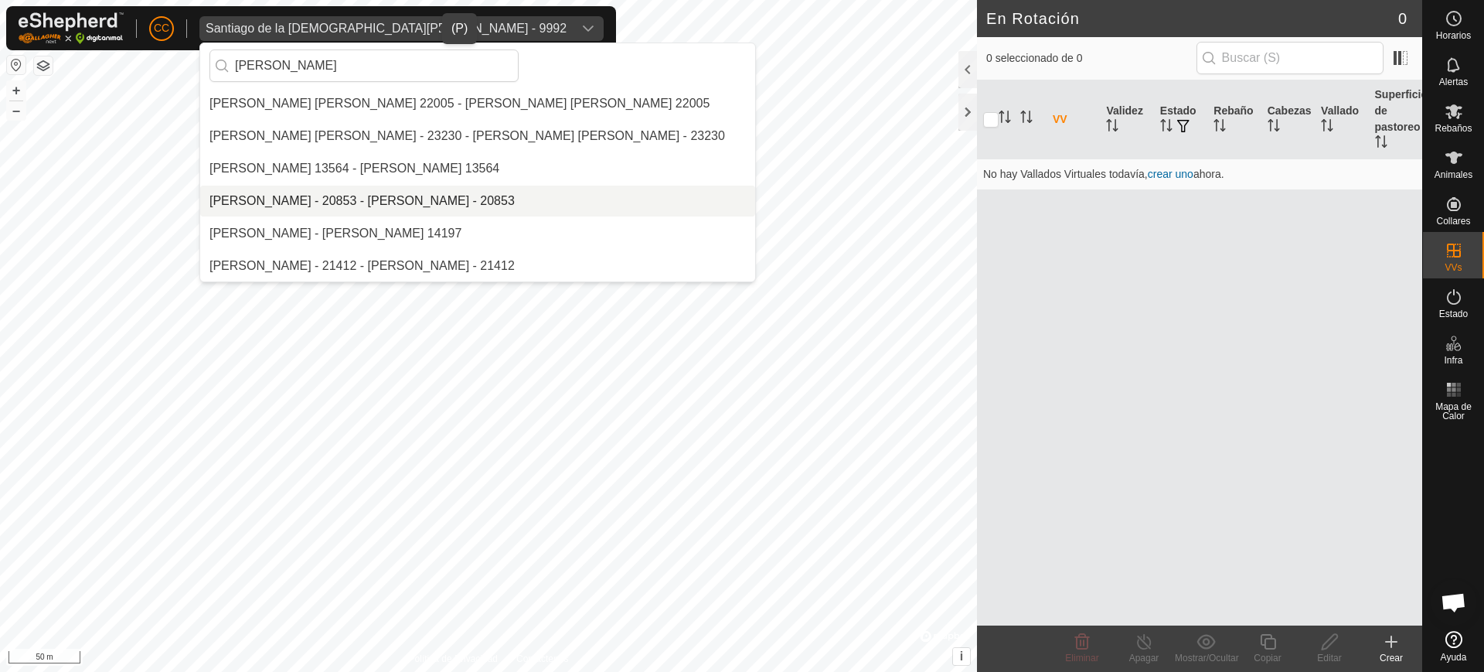
click at [325, 196] on li "[PERSON_NAME] - 20853 - [PERSON_NAME] - 20853" at bounding box center [477, 201] width 555 height 31
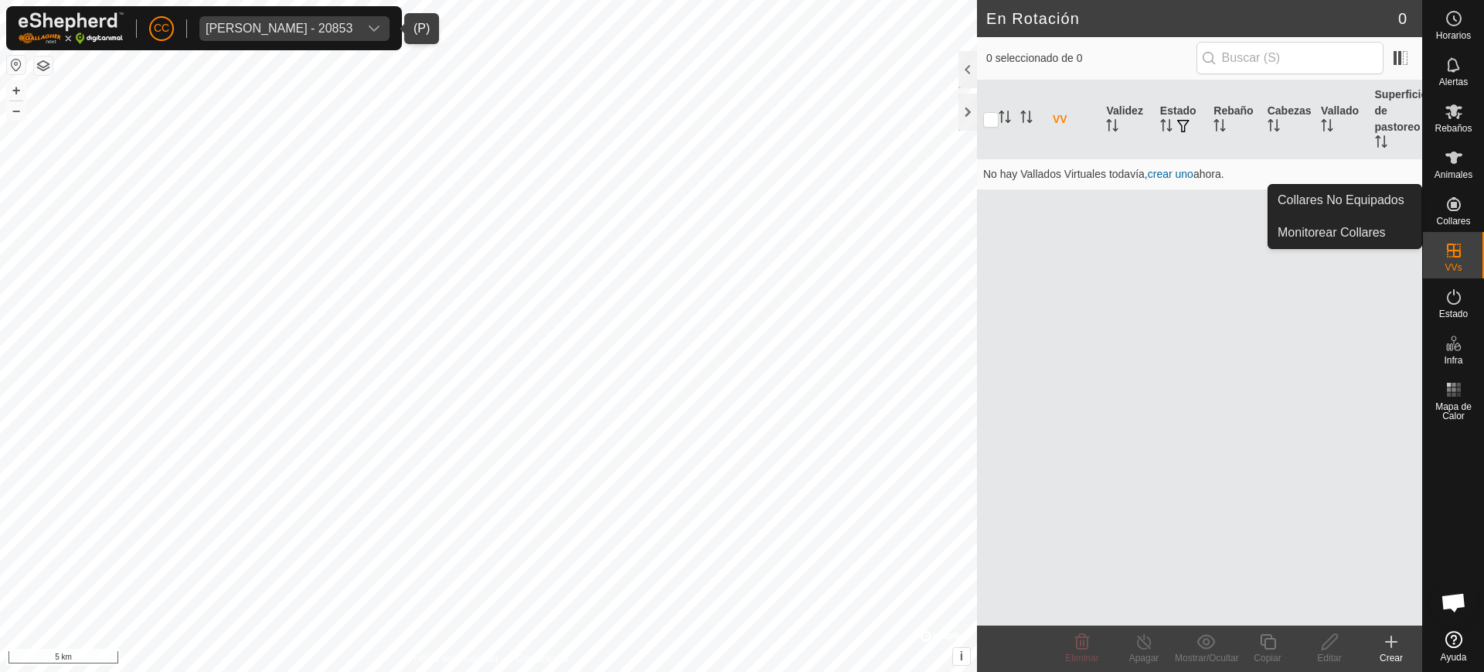
click at [1470, 201] on div "Collares" at bounding box center [1453, 209] width 61 height 46
click at [1456, 212] on icon at bounding box center [1454, 204] width 19 height 19
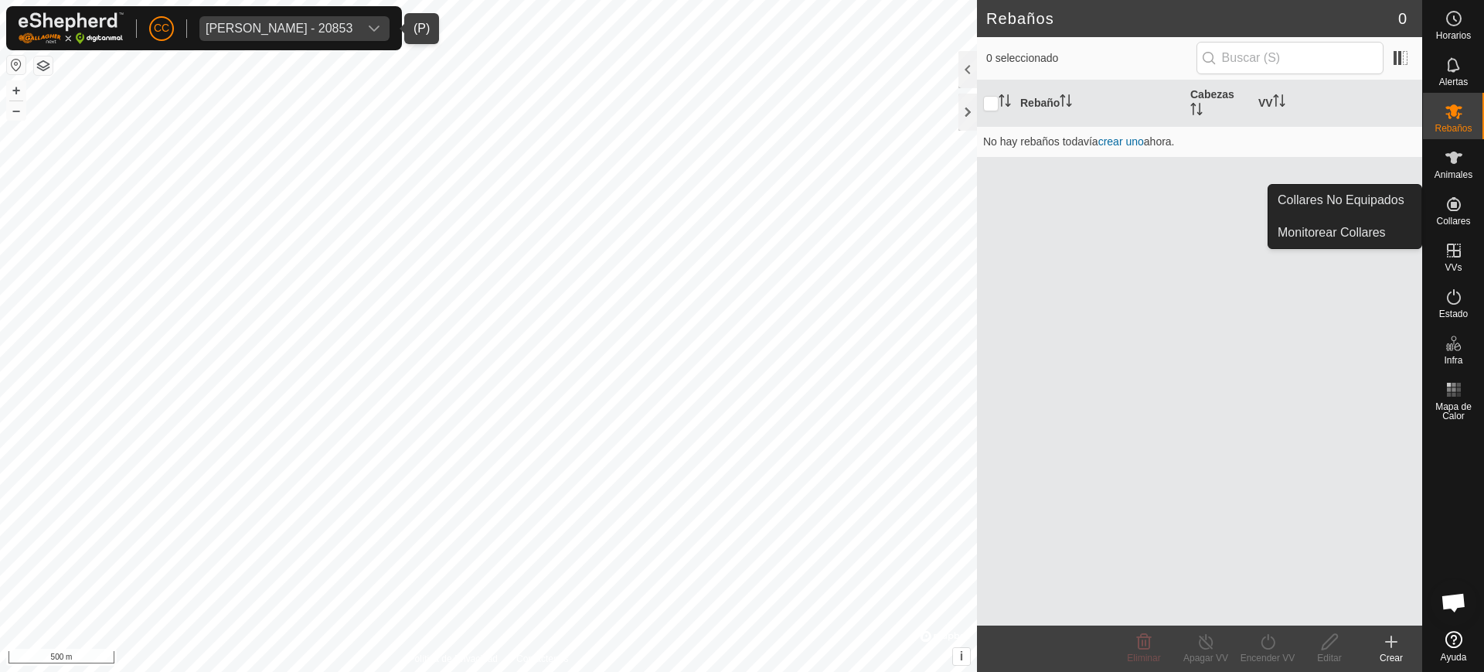
click at [1450, 216] on span "Collares" at bounding box center [1453, 220] width 34 height 9
click at [1404, 206] on link "Collares No Equipados" at bounding box center [1345, 200] width 153 height 31
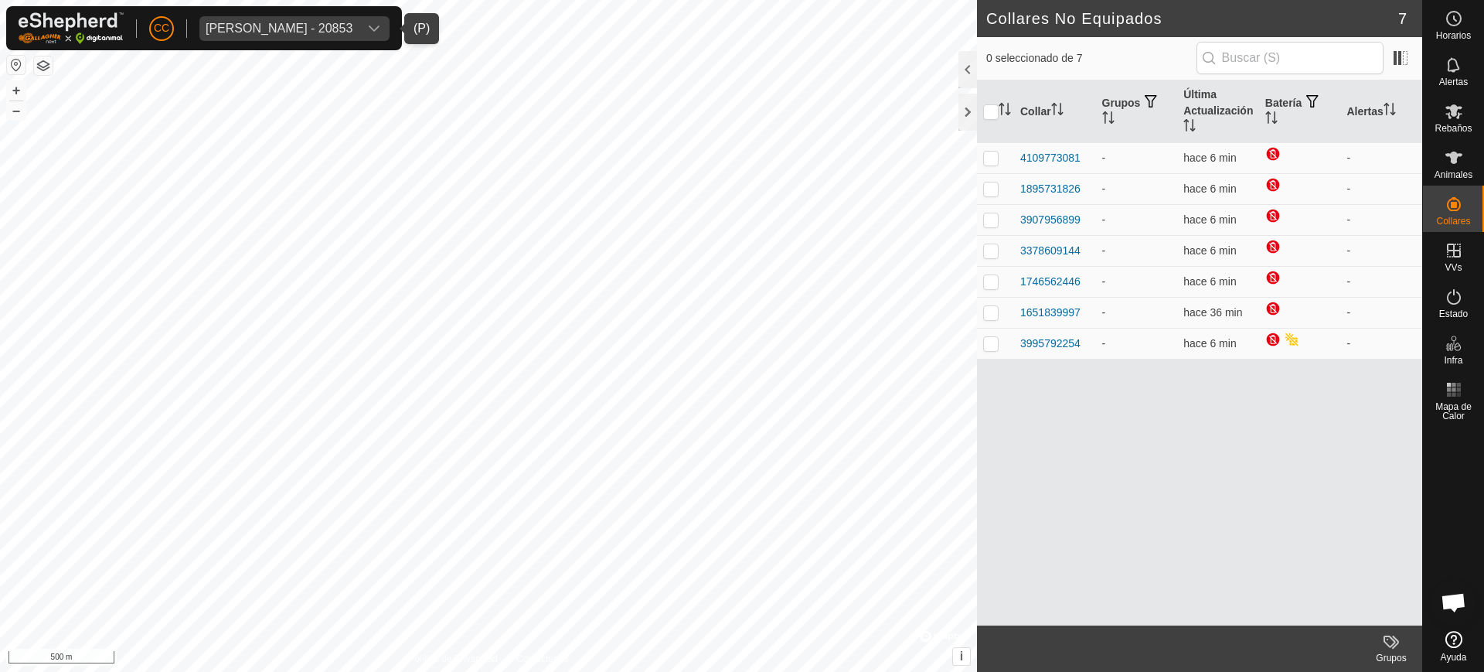
click at [280, 32] on div "Isabel Ibanez Garcia - 20853" at bounding box center [279, 28] width 147 height 12
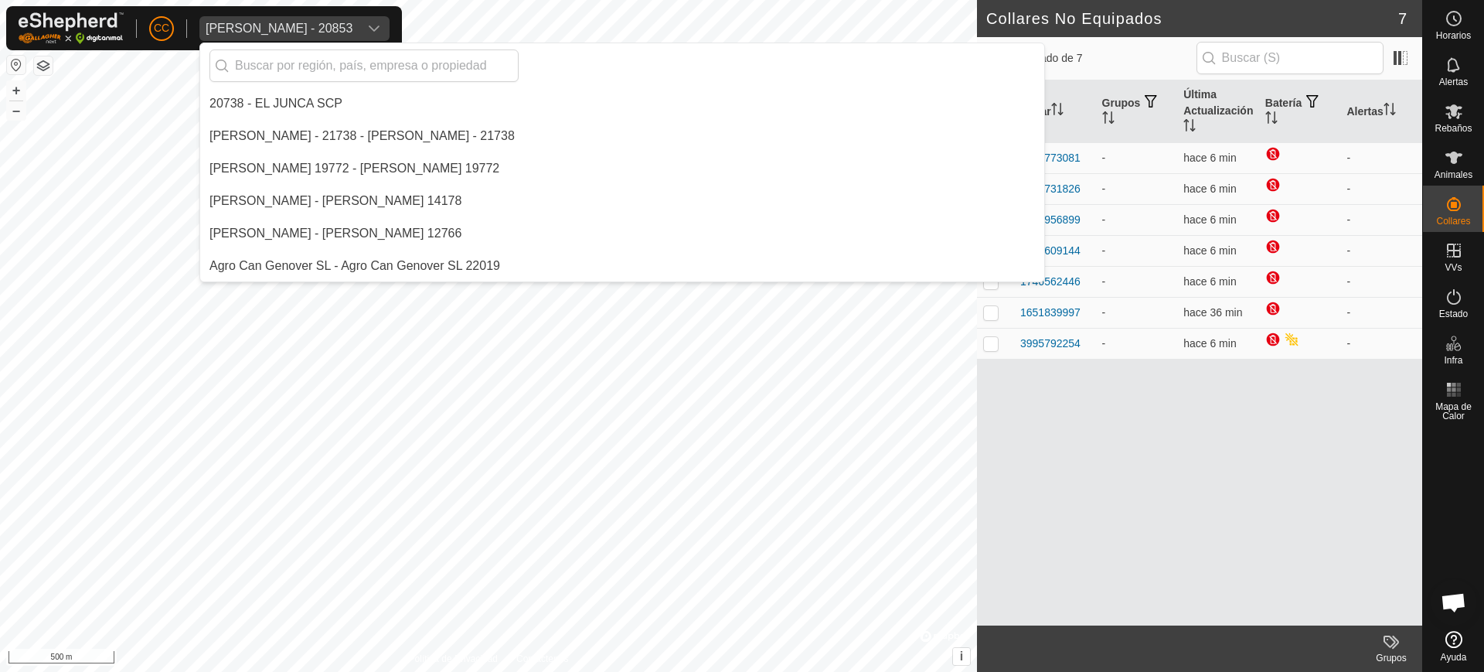
scroll to position [5812, 0]
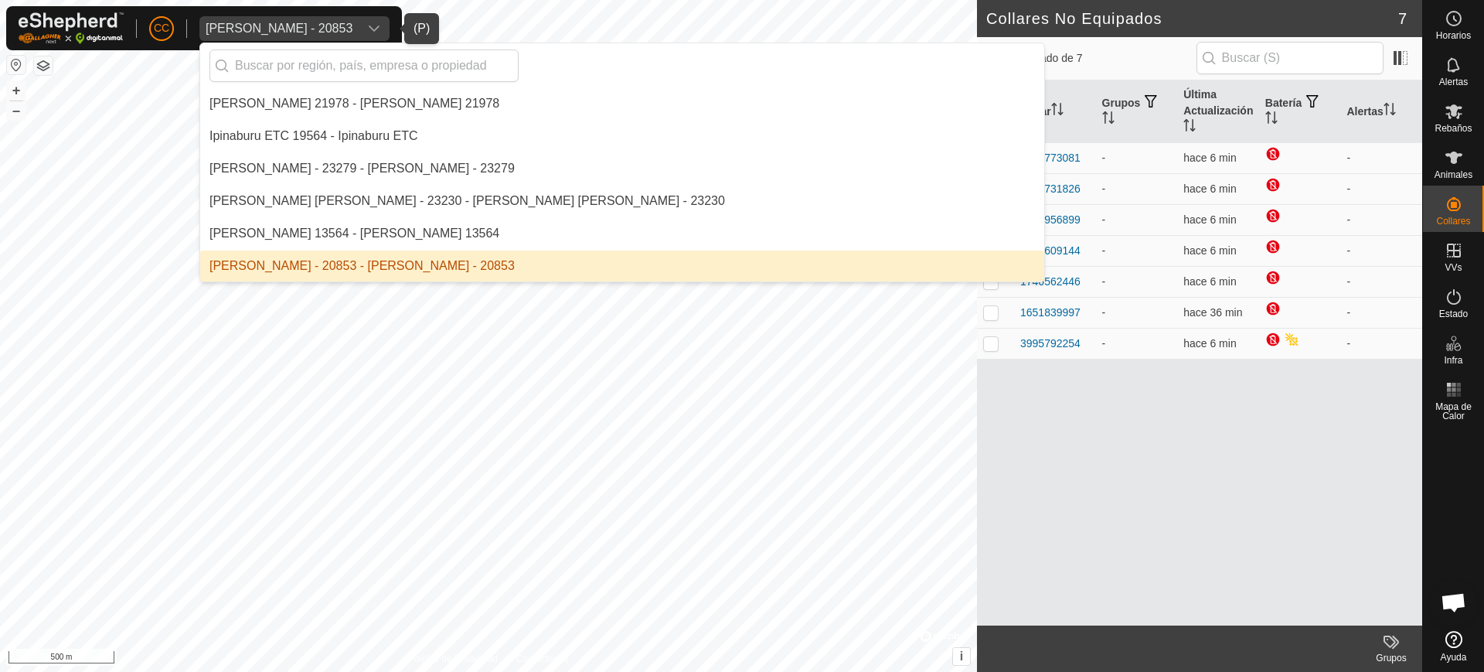
click at [385, 264] on li "[PERSON_NAME] - 20853 - [PERSON_NAME] - 20853" at bounding box center [622, 265] width 844 height 31
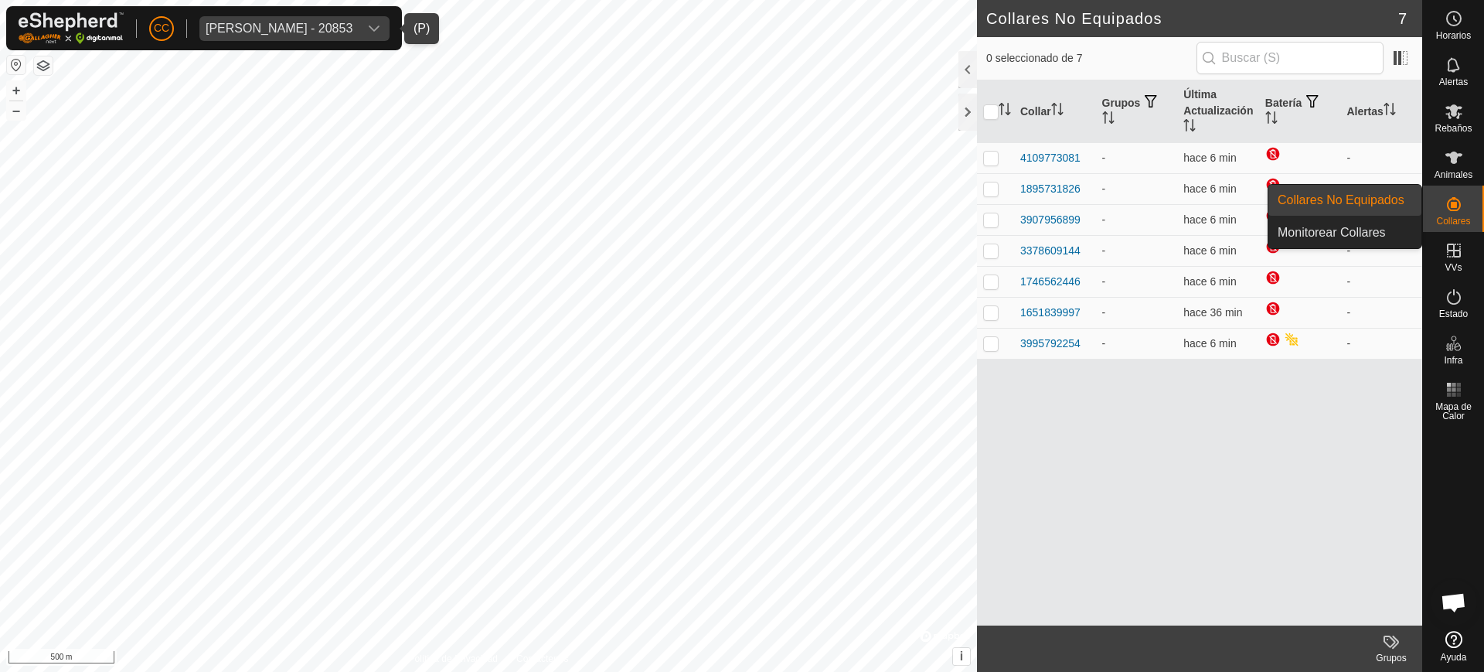
click at [1475, 207] on div "Collares" at bounding box center [1453, 209] width 61 height 46
click at [1405, 201] on link "Collares No Equipados" at bounding box center [1345, 200] width 153 height 31
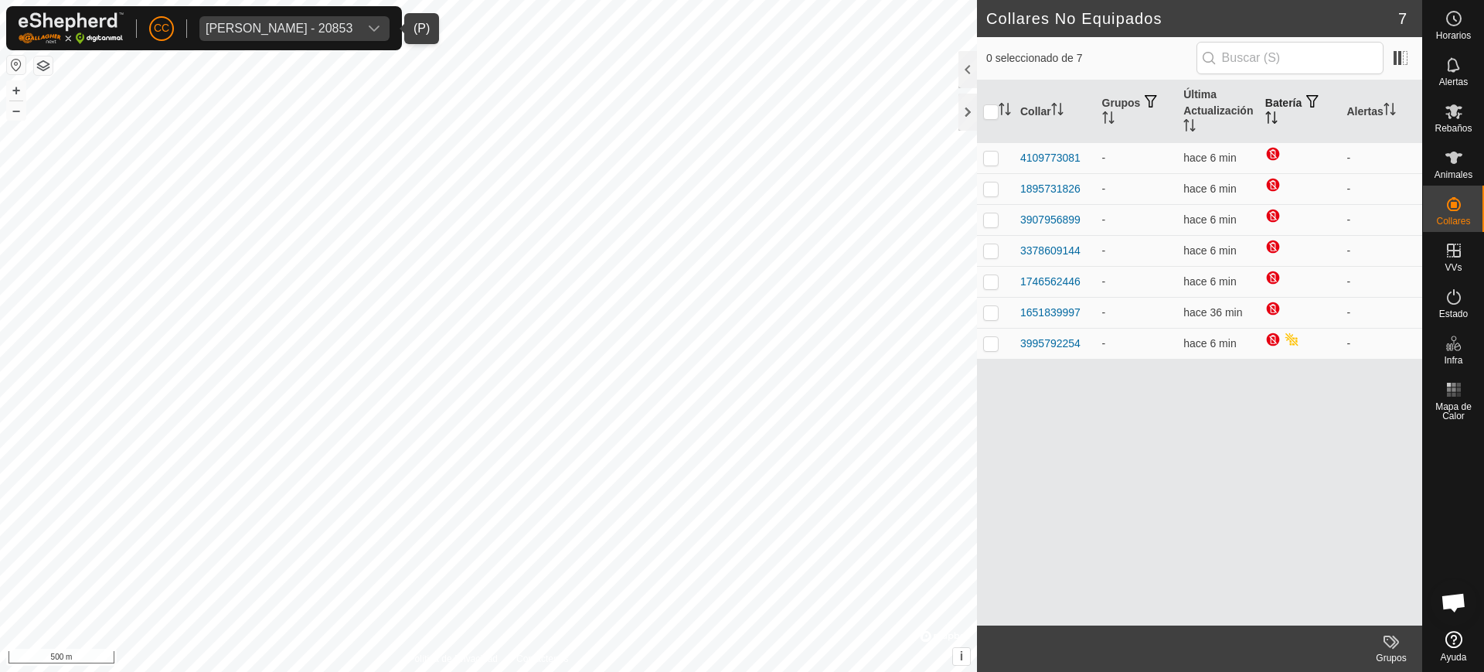
click at [1274, 121] on icon "Activar para ordenar" at bounding box center [1272, 117] width 12 height 12
click at [268, 39] on span "Isabel Ibanez Garcia - 20853" at bounding box center [278, 28] width 159 height 25
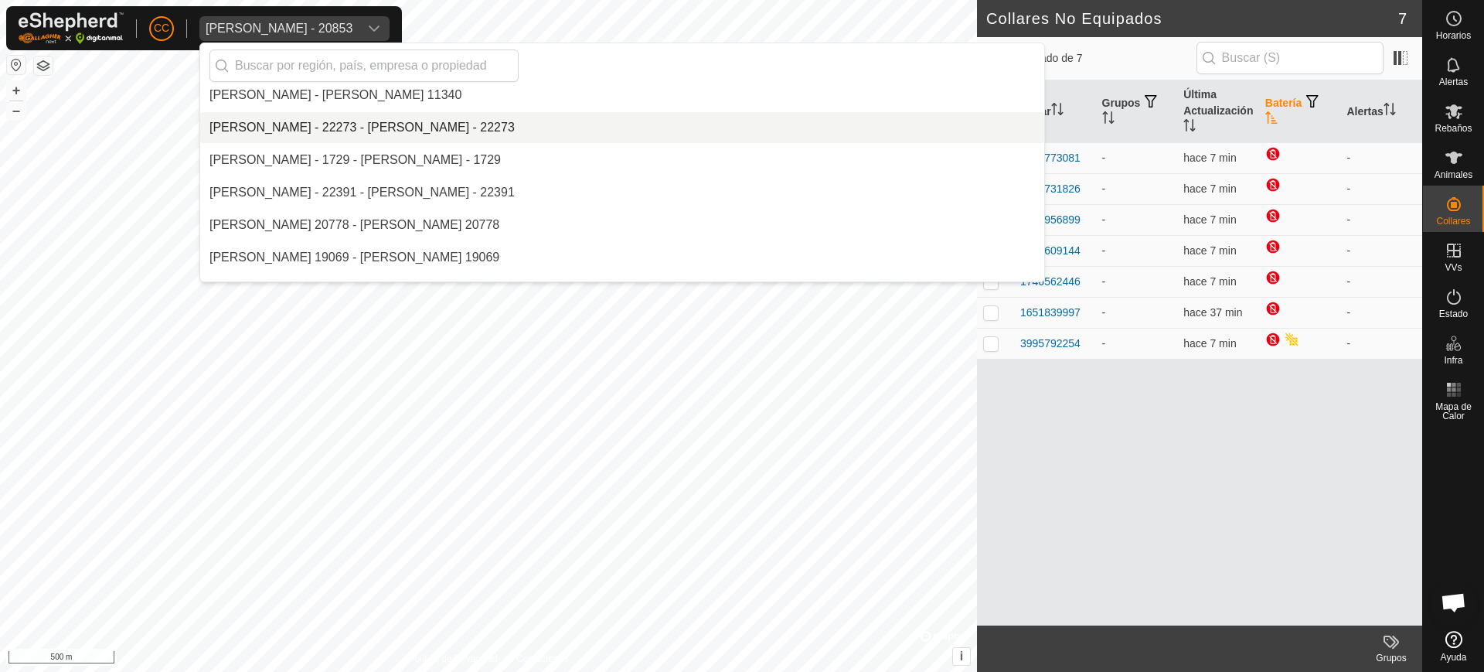
scroll to position [6778, 0]
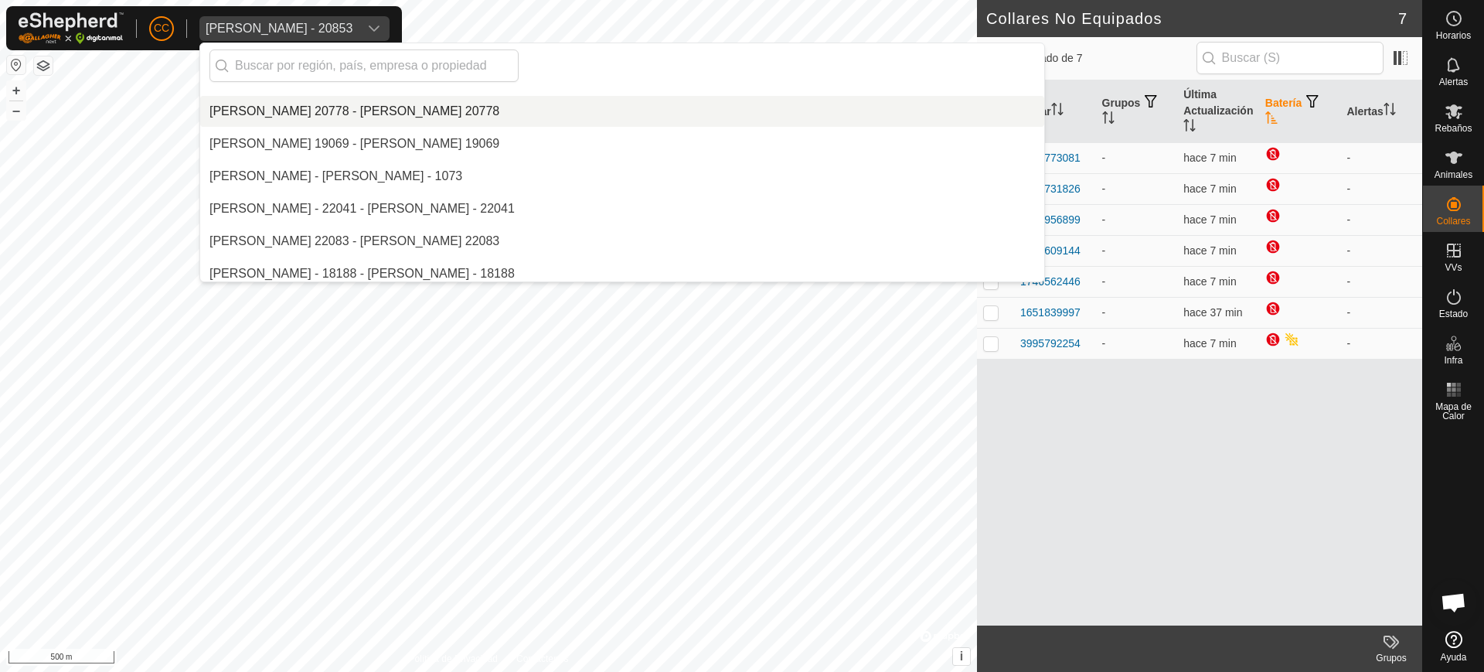
click at [308, 40] on div "CC Isabel Ibanez Garcia - 20853 20738 - EL JUNCA SCP Aaron Rull Dealbert - 2173…" at bounding box center [204, 28] width 396 height 44
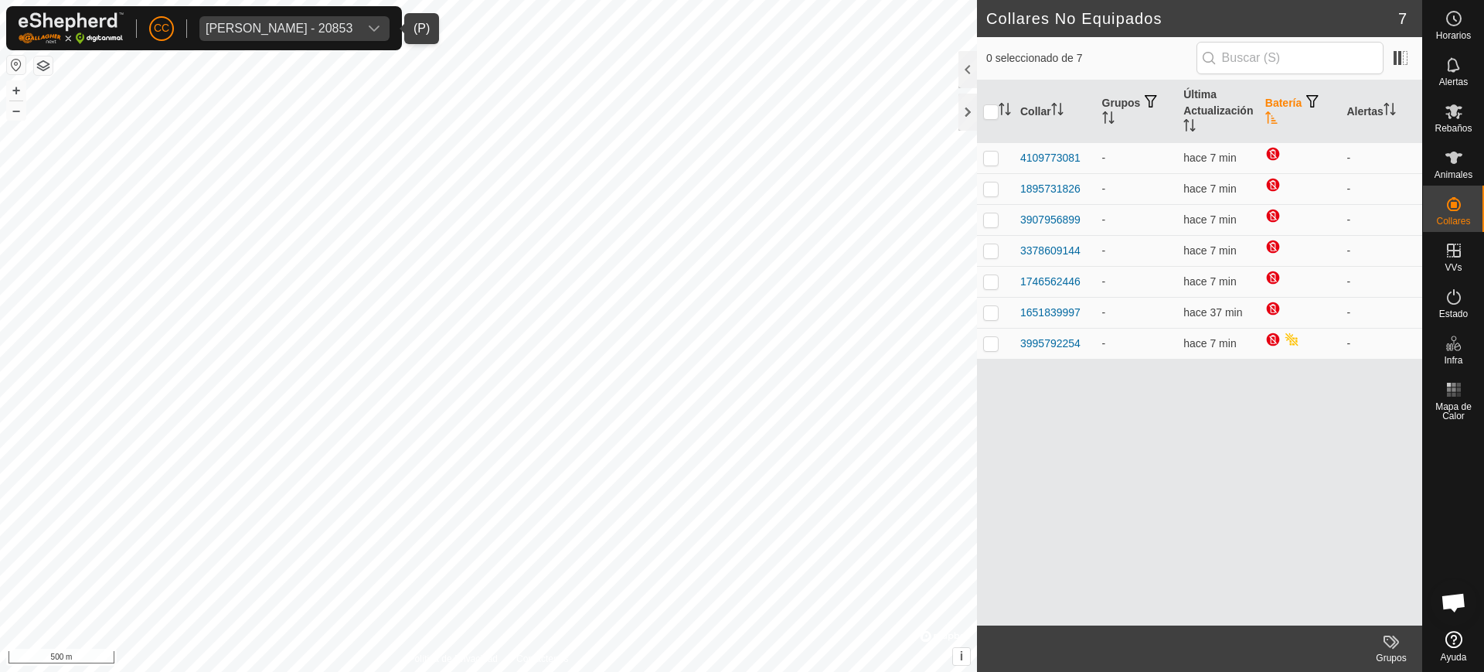
click at [314, 32] on div "Isabel Ibanez Garcia - 20853" at bounding box center [279, 28] width 147 height 12
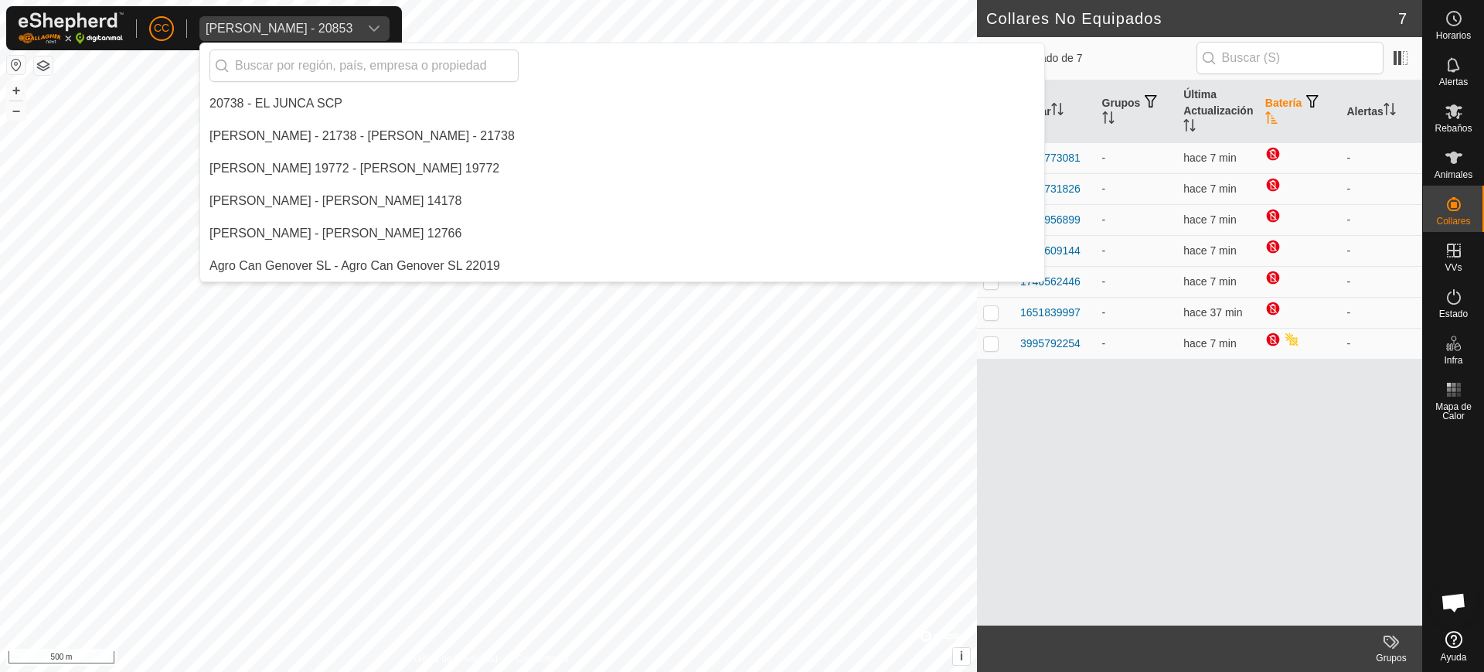
scroll to position [5812, 0]
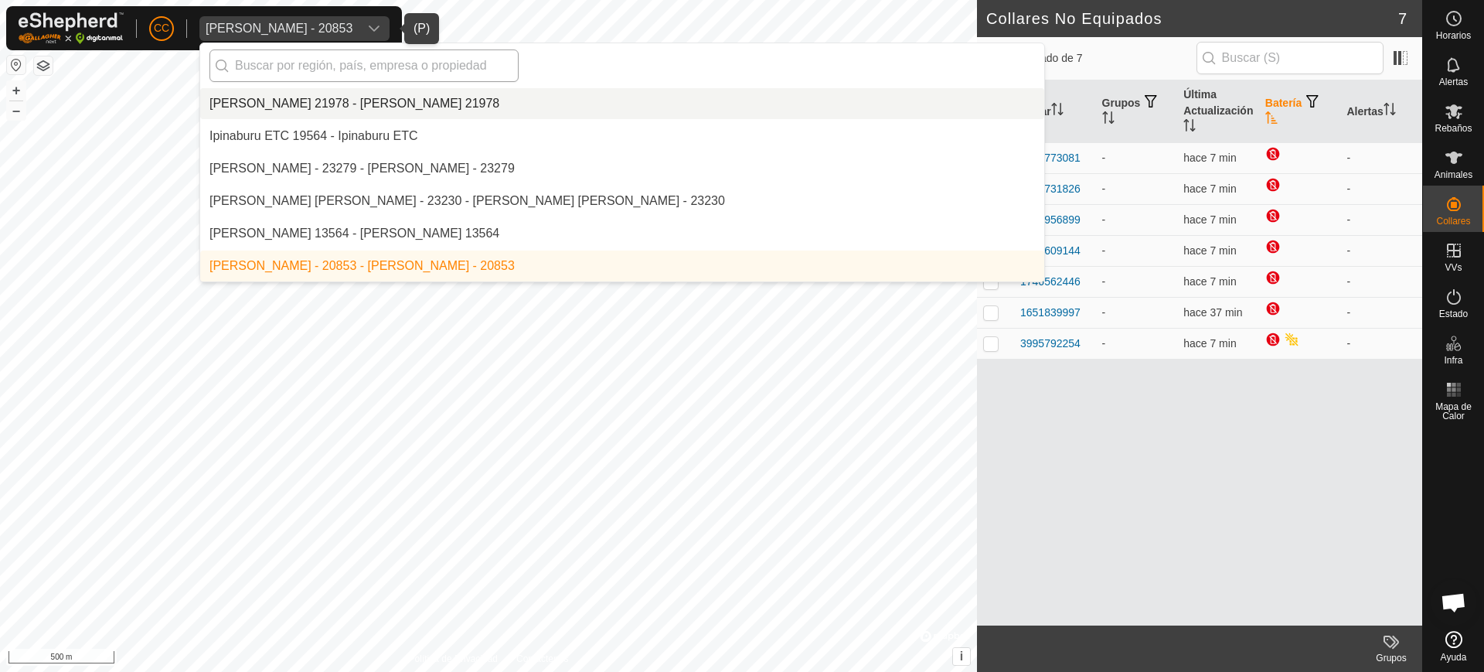
click at [341, 70] on input "text" at bounding box center [364, 65] width 309 height 32
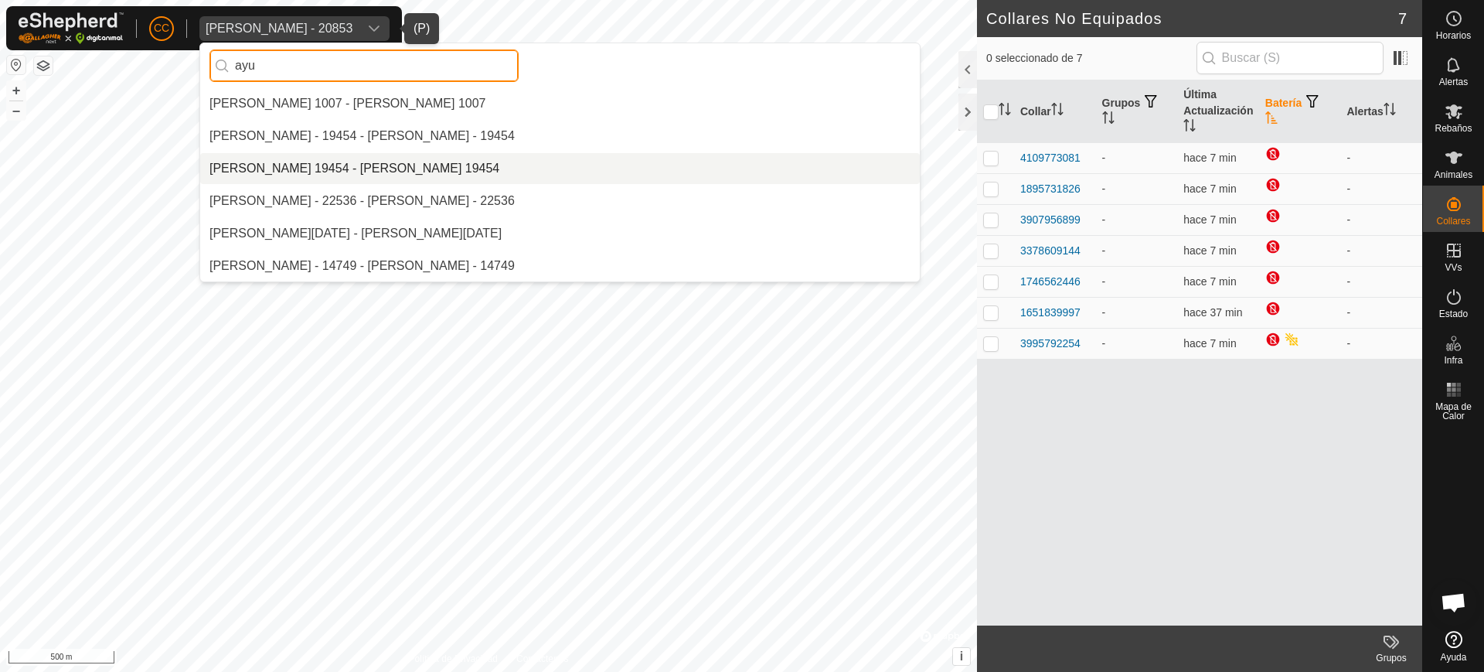
scroll to position [0, 0]
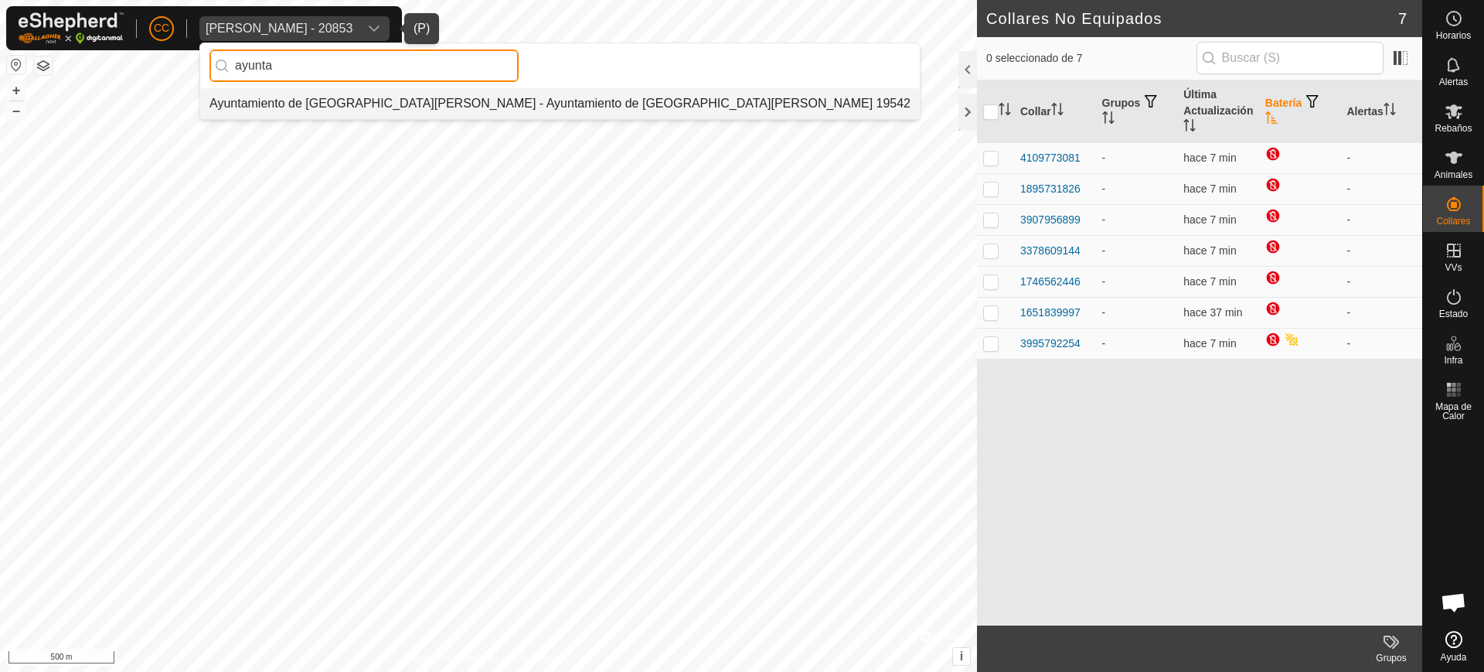
type input "ayunta"
click at [411, 101] on li "Ayuntamiento de [GEOGRAPHIC_DATA][PERSON_NAME] - Ayuntamiento de [GEOGRAPHIC_DA…" at bounding box center [560, 103] width 720 height 31
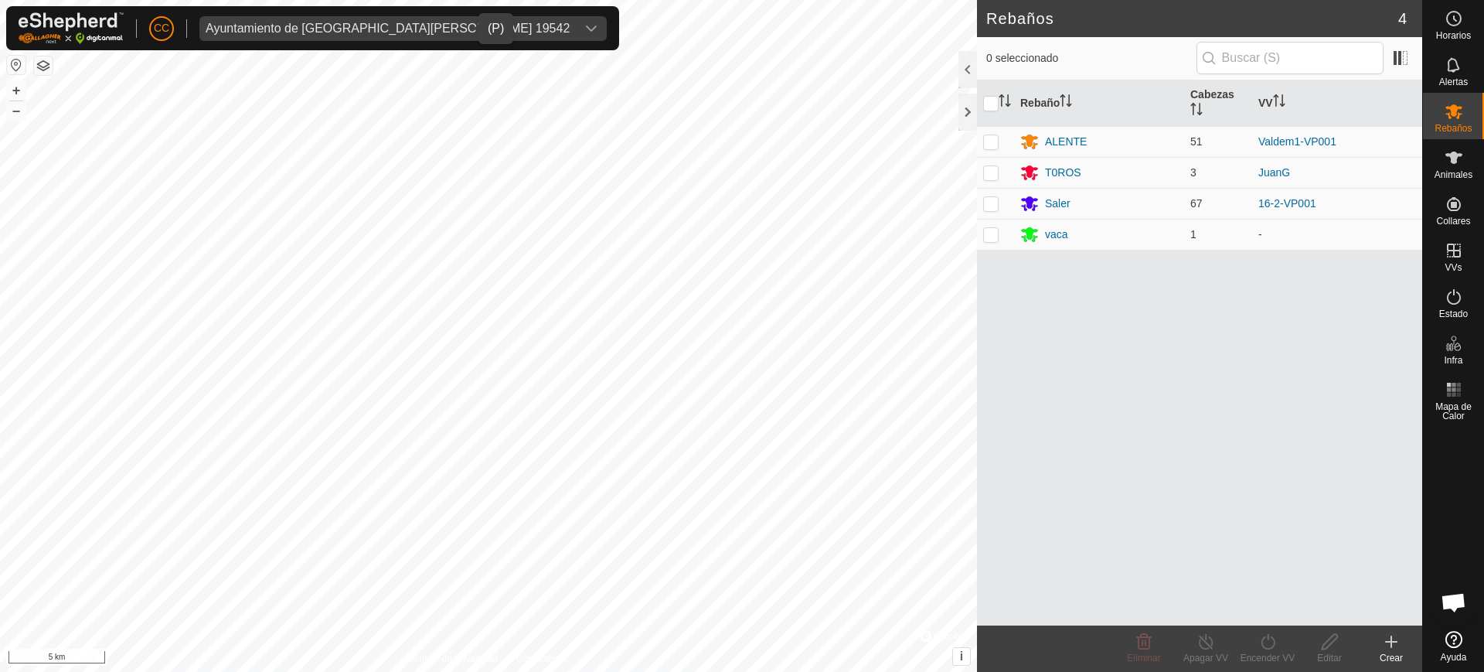
click at [393, 25] on div "Ayuntamiento de Almaraz de Duero 19542" at bounding box center [388, 28] width 364 height 12
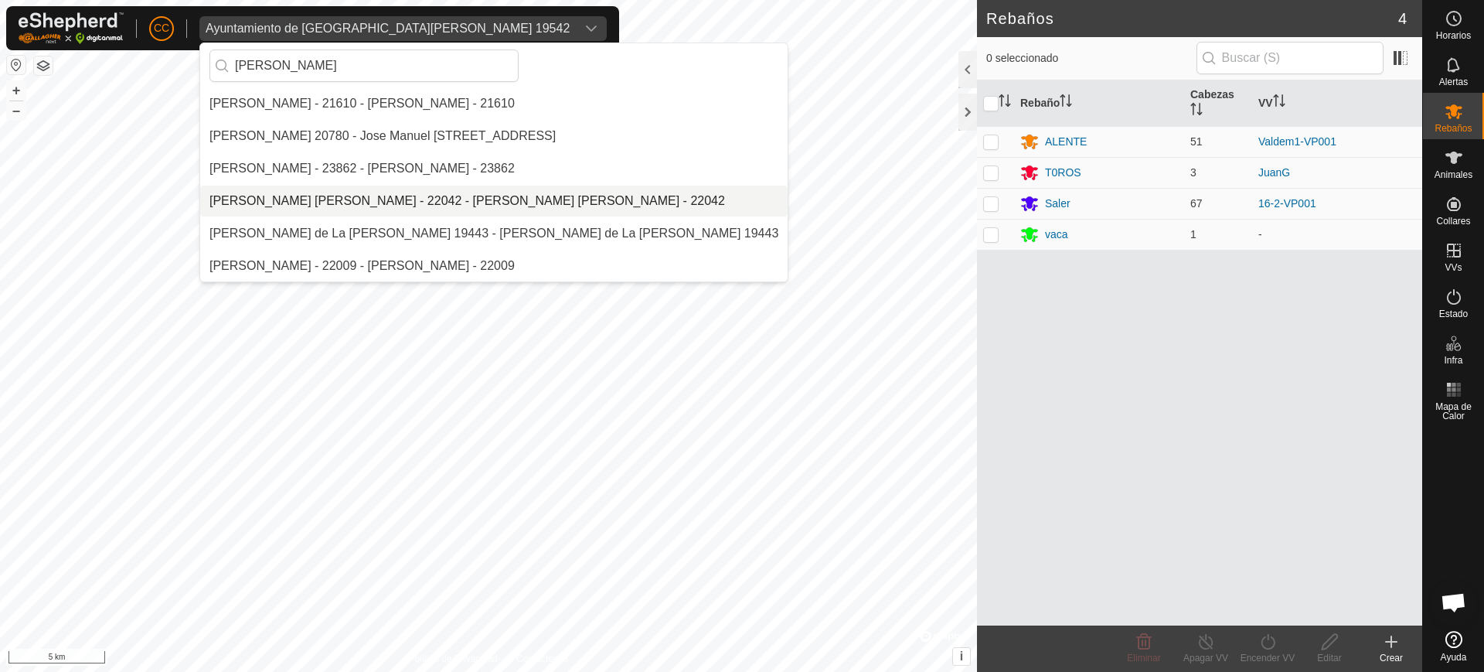
type input "[PERSON_NAME]"
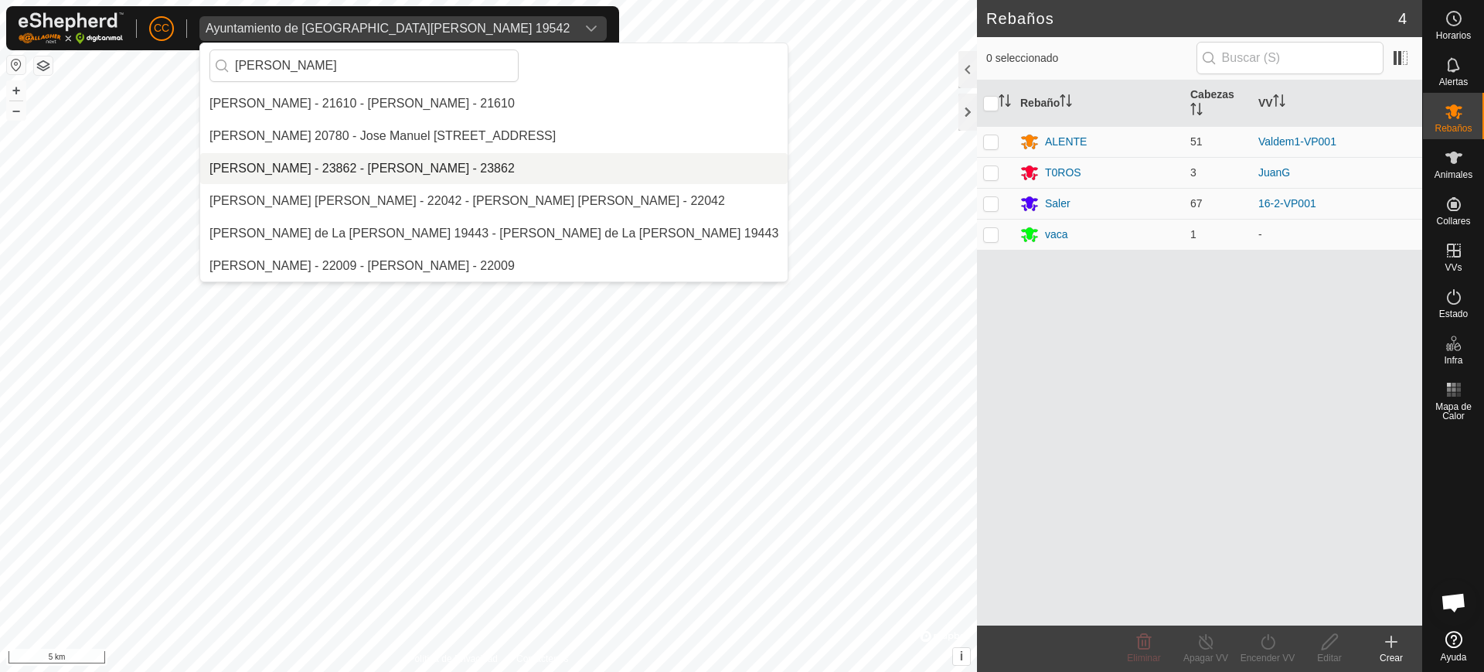
click at [384, 166] on li "[PERSON_NAME] - 23862 - [PERSON_NAME] - 23862" at bounding box center [494, 168] width 588 height 31
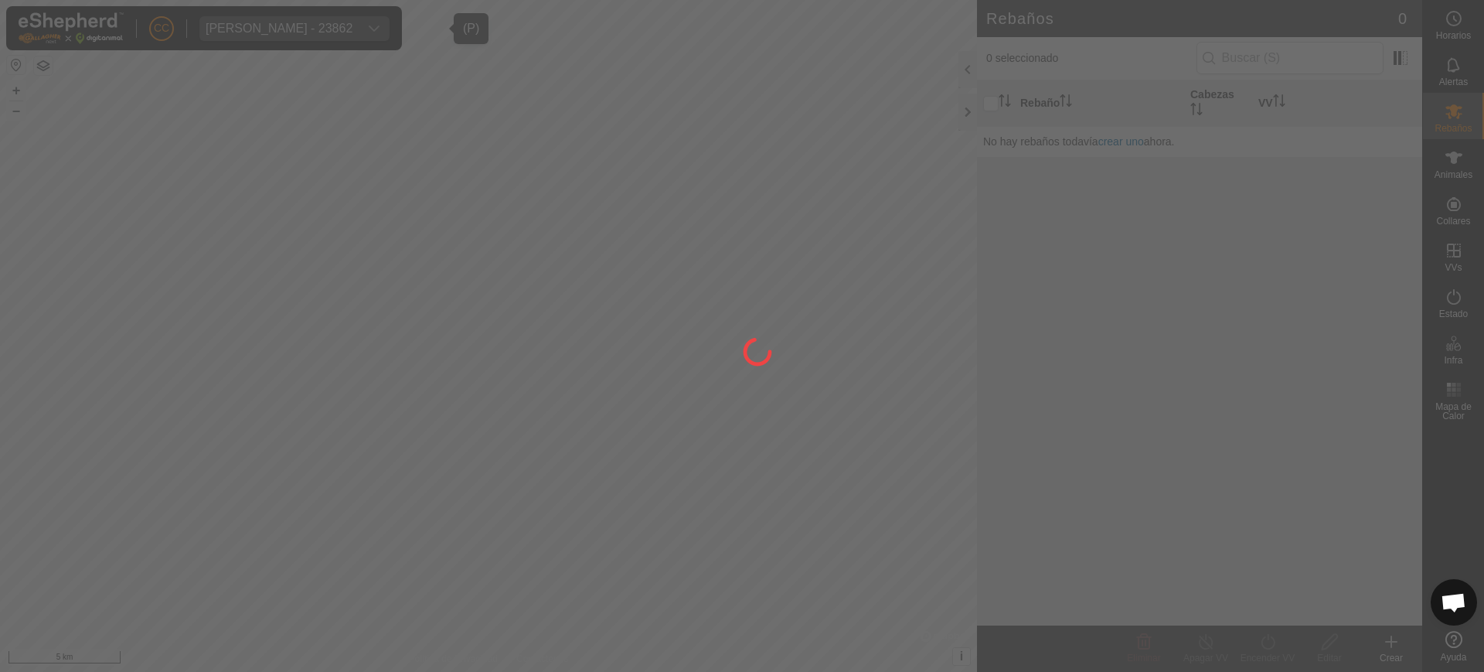
click at [1416, 216] on div at bounding box center [742, 336] width 1484 height 672
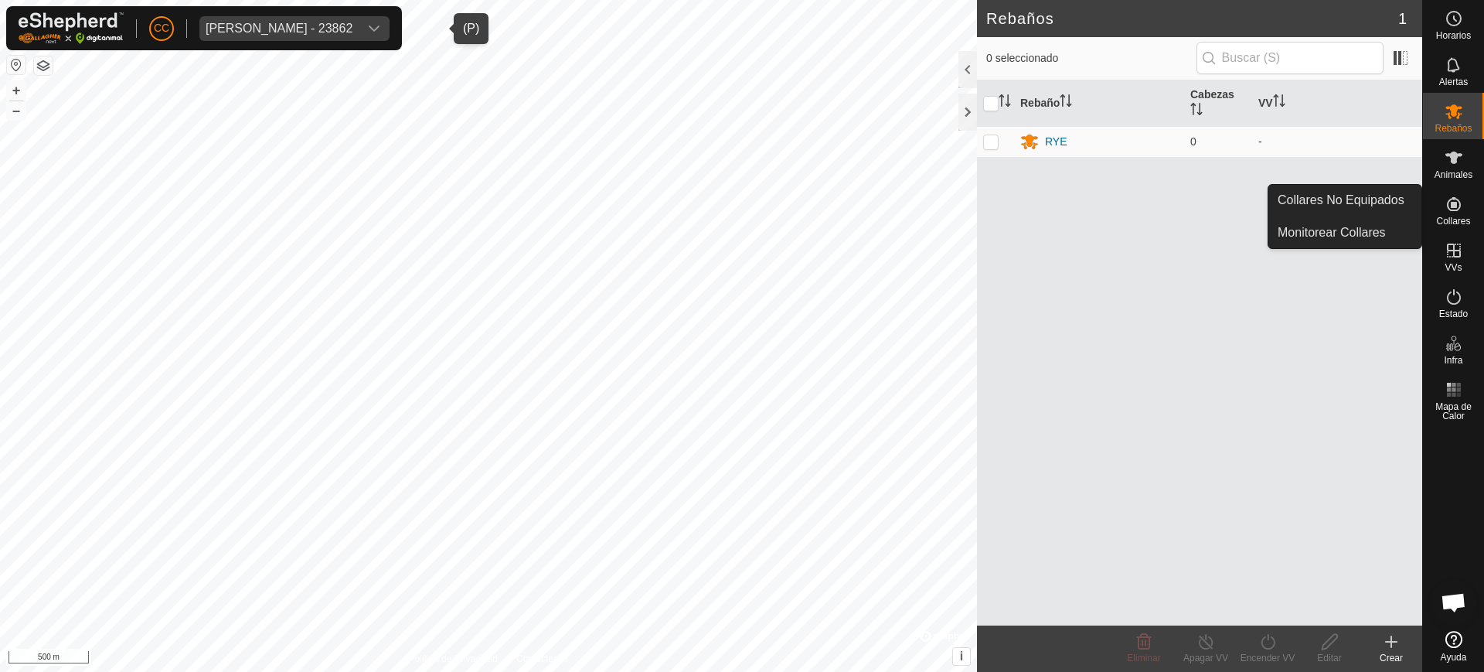
click at [1464, 204] on es-neckbands-svg-icon at bounding box center [1454, 204] width 28 height 25
click at [1402, 201] on link "Collares No Equipados" at bounding box center [1345, 200] width 153 height 31
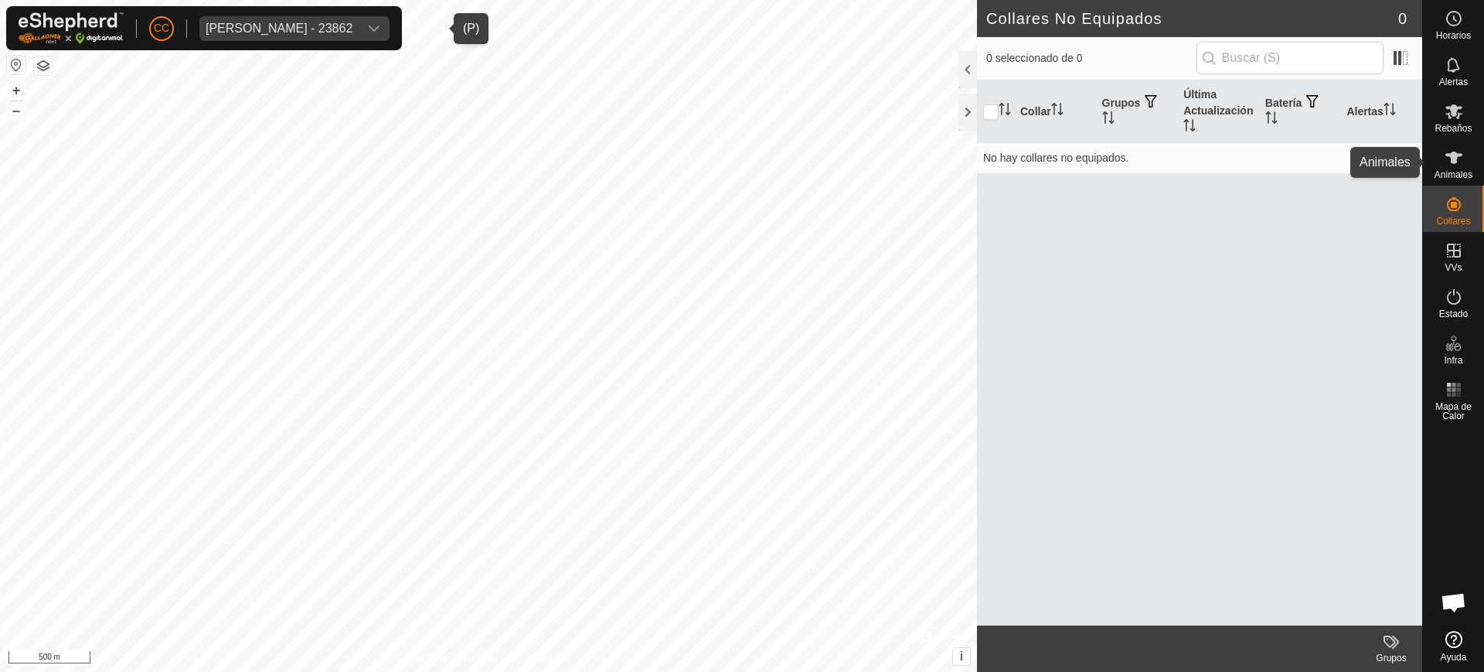
click at [1467, 167] on es-animals-svg-icon at bounding box center [1454, 157] width 28 height 25
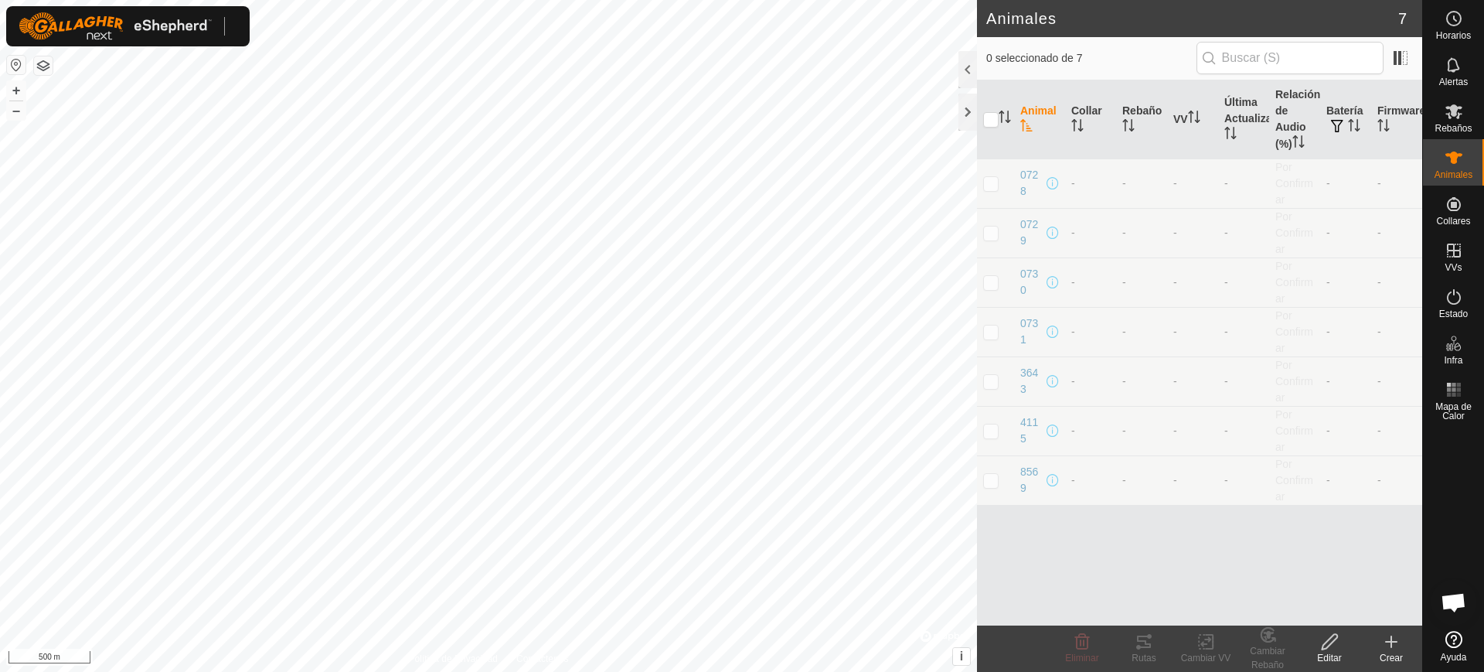
scroll to position [1259, 0]
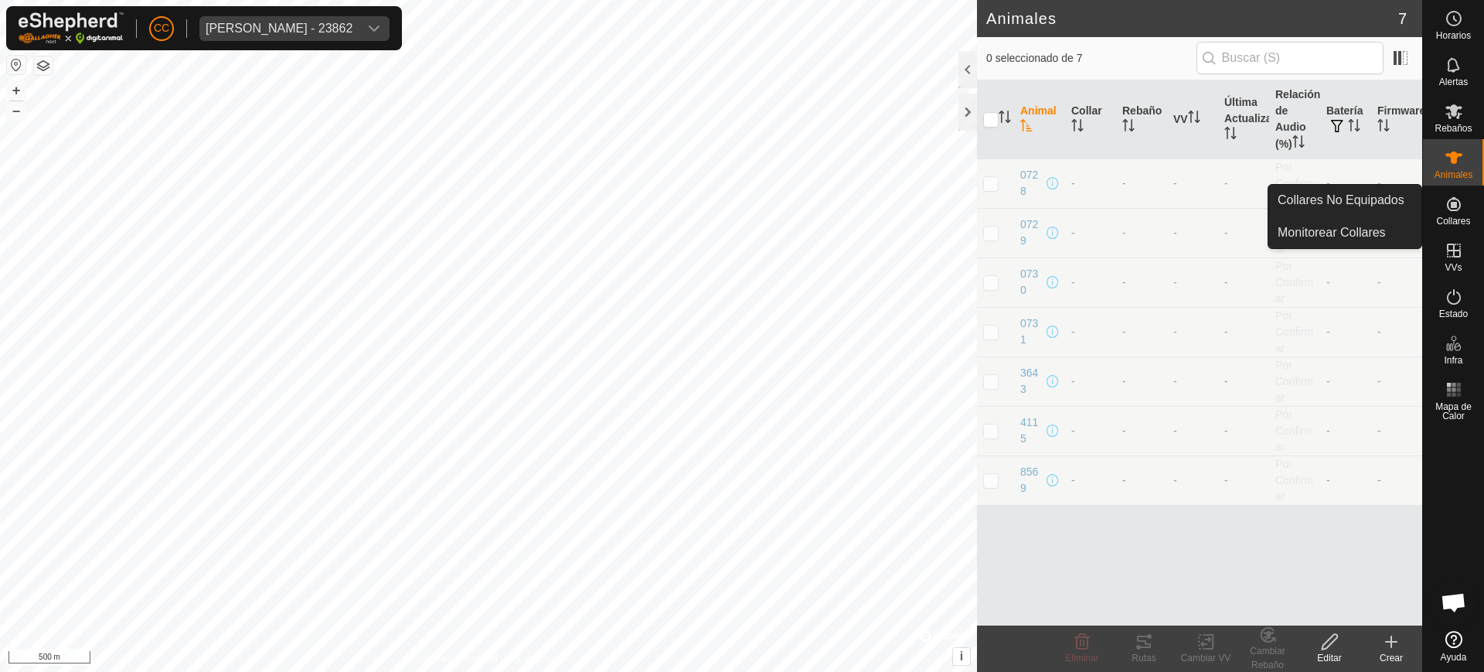
click at [1453, 207] on icon at bounding box center [1454, 204] width 14 height 14
drag, startPoint x: 1421, startPoint y: 207, endPoint x: 1400, endPoint y: 203, distance: 21.2
click at [1401, 203] on link "Collares No Equipados" at bounding box center [1345, 200] width 153 height 31
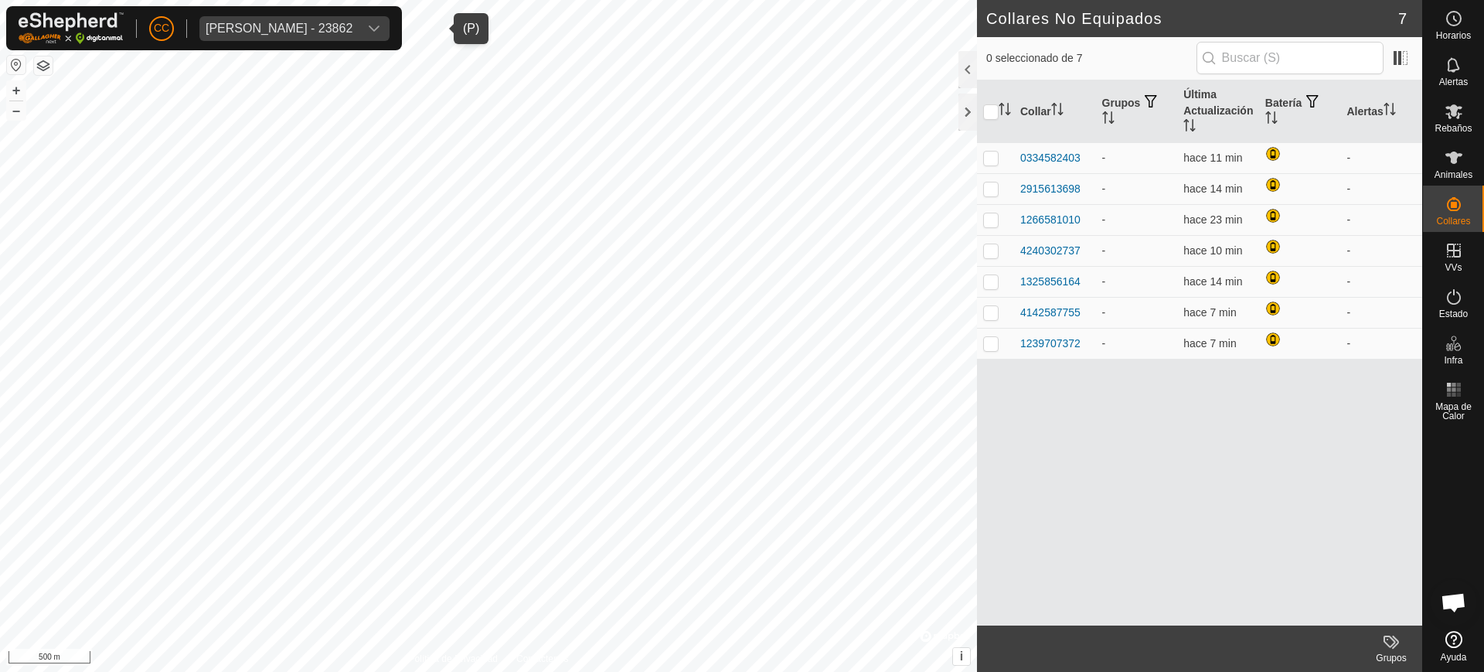
click at [226, 32] on div "[PERSON_NAME] - 23862" at bounding box center [279, 28] width 147 height 12
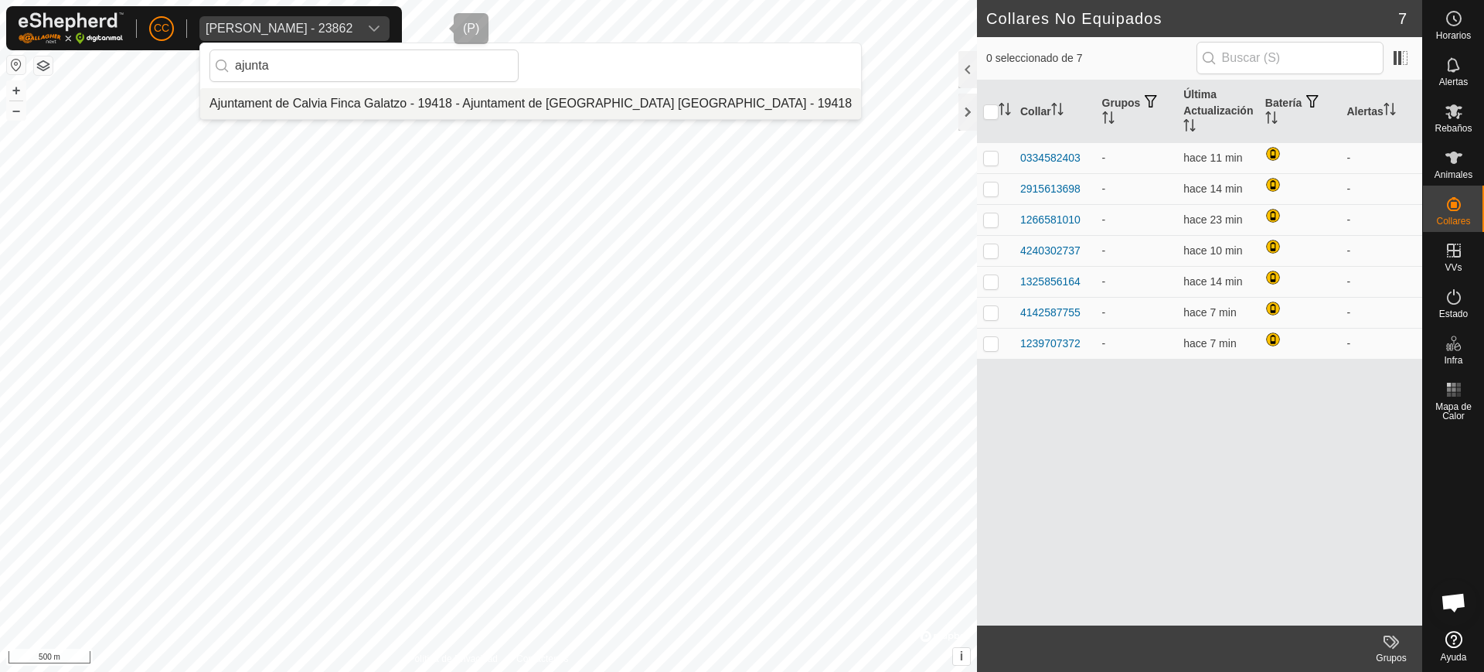
type input "ajunta"
click at [471, 83] on div "ajunta" at bounding box center [530, 65] width 661 height 45
click at [473, 97] on li "Ajuntament de Calvia Finca Galatzo - 19418 - Ajuntament de [GEOGRAPHIC_DATA] [G…" at bounding box center [530, 103] width 661 height 31
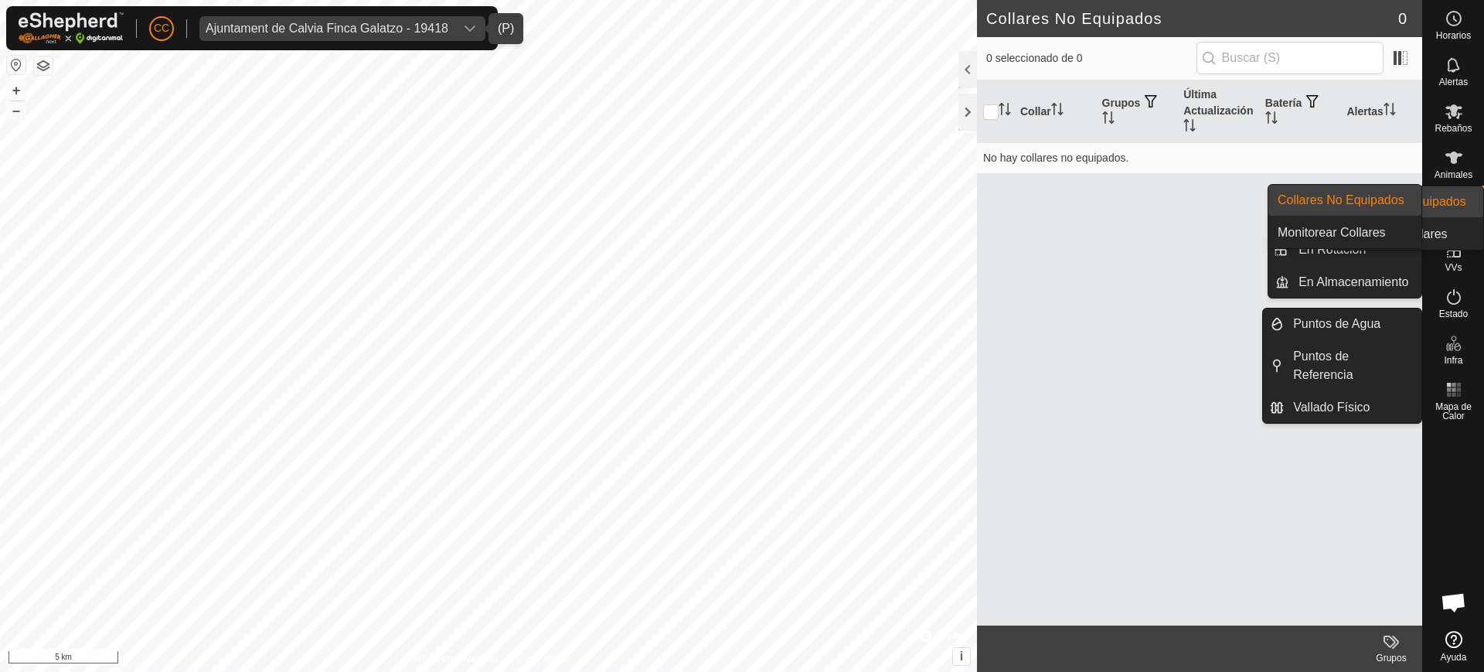
click at [1458, 208] on icon at bounding box center [1454, 204] width 14 height 14
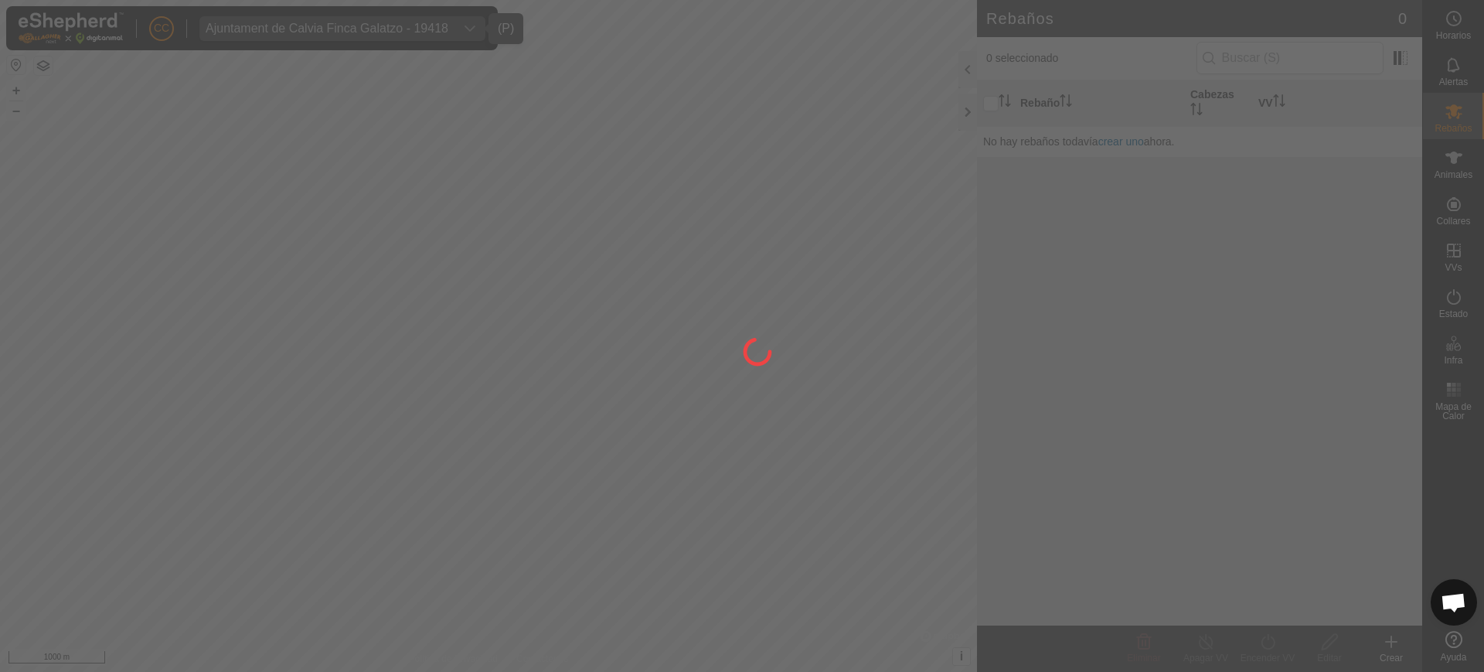
click at [1456, 209] on div at bounding box center [742, 336] width 1484 height 672
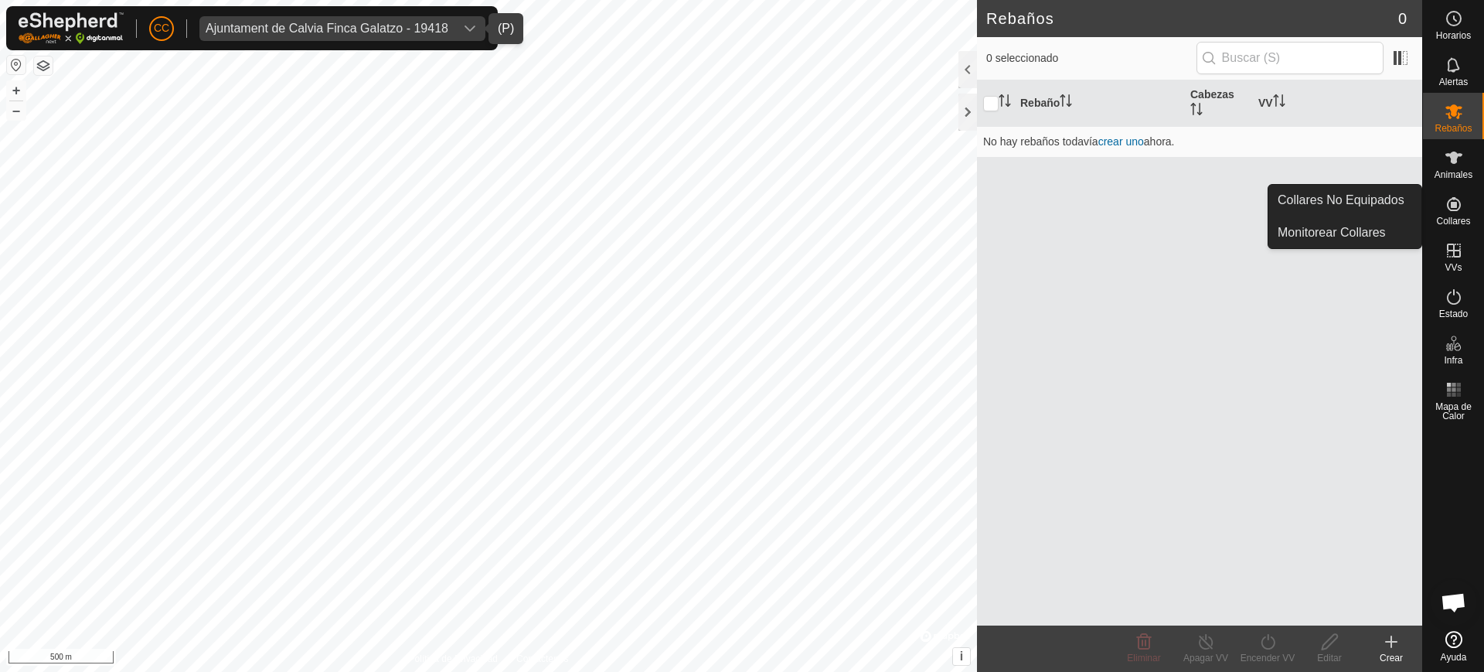
click at [1456, 213] on icon at bounding box center [1454, 204] width 19 height 19
click at [1372, 196] on link "Collares No Equipados" at bounding box center [1345, 200] width 153 height 31
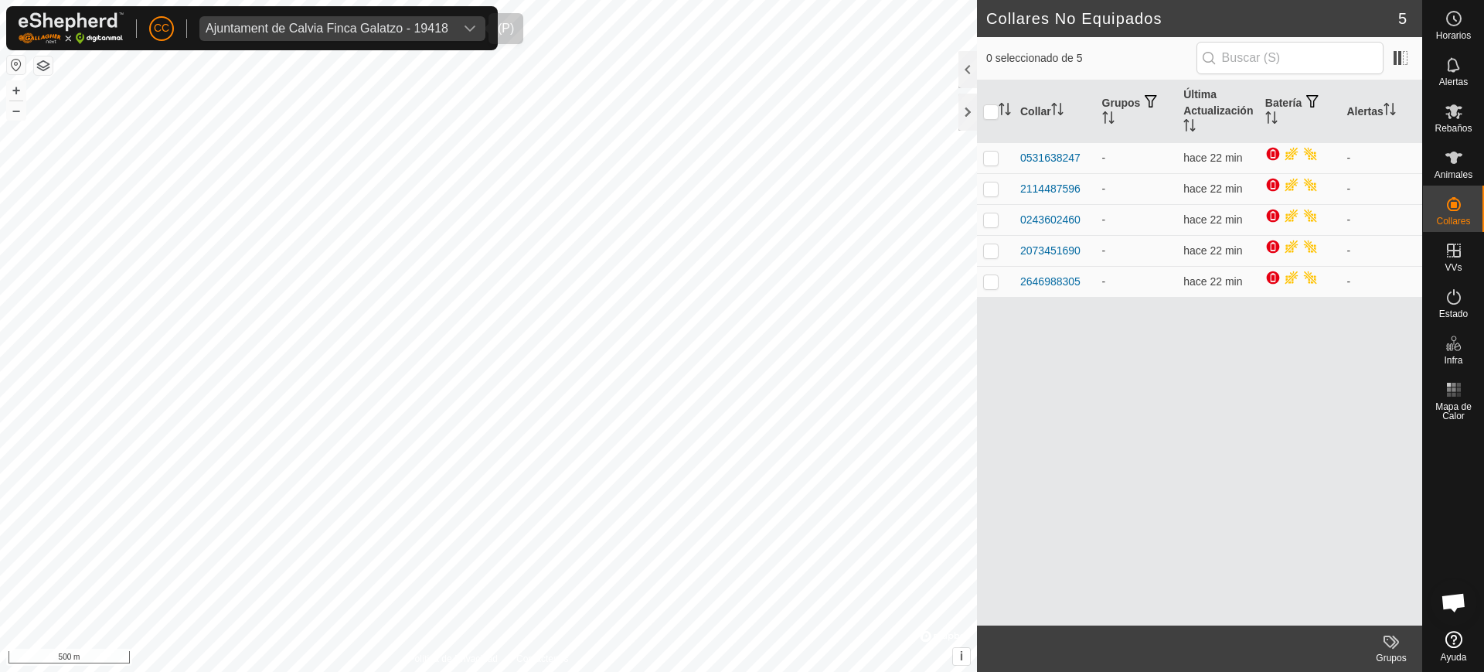
click at [358, 23] on div "Ajuntament de Calvia Finca Galatzo - 19418" at bounding box center [327, 28] width 243 height 12
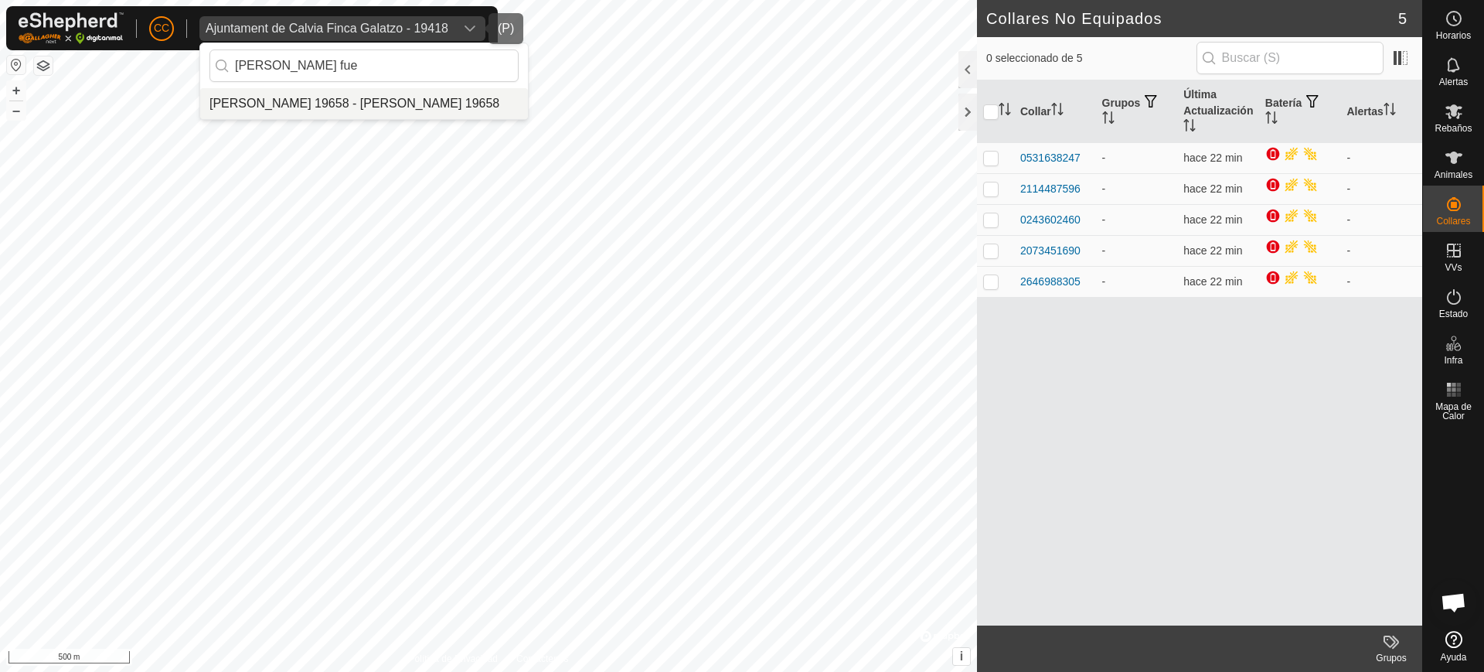
type input "[PERSON_NAME] fue"
click at [347, 106] on li "[PERSON_NAME] 19658 - [PERSON_NAME] 19658" at bounding box center [364, 103] width 328 height 31
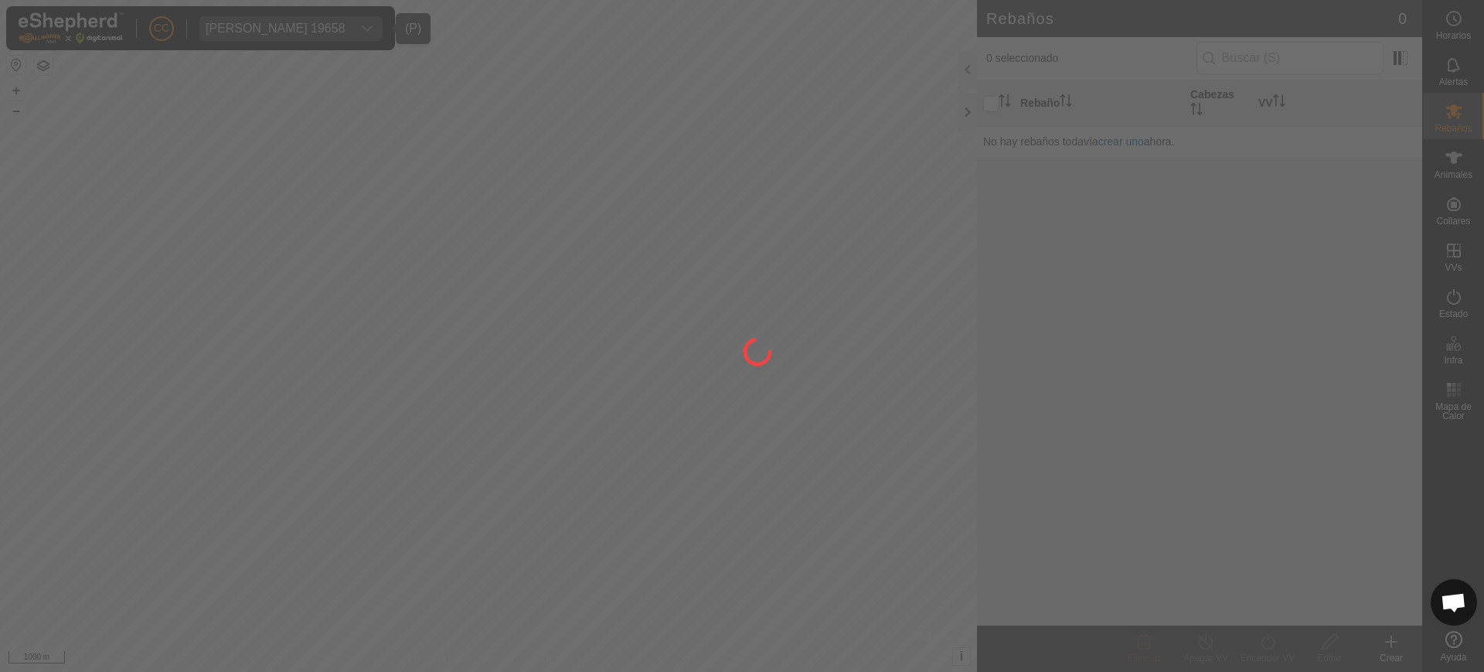
click at [16, 58] on div at bounding box center [742, 336] width 1484 height 672
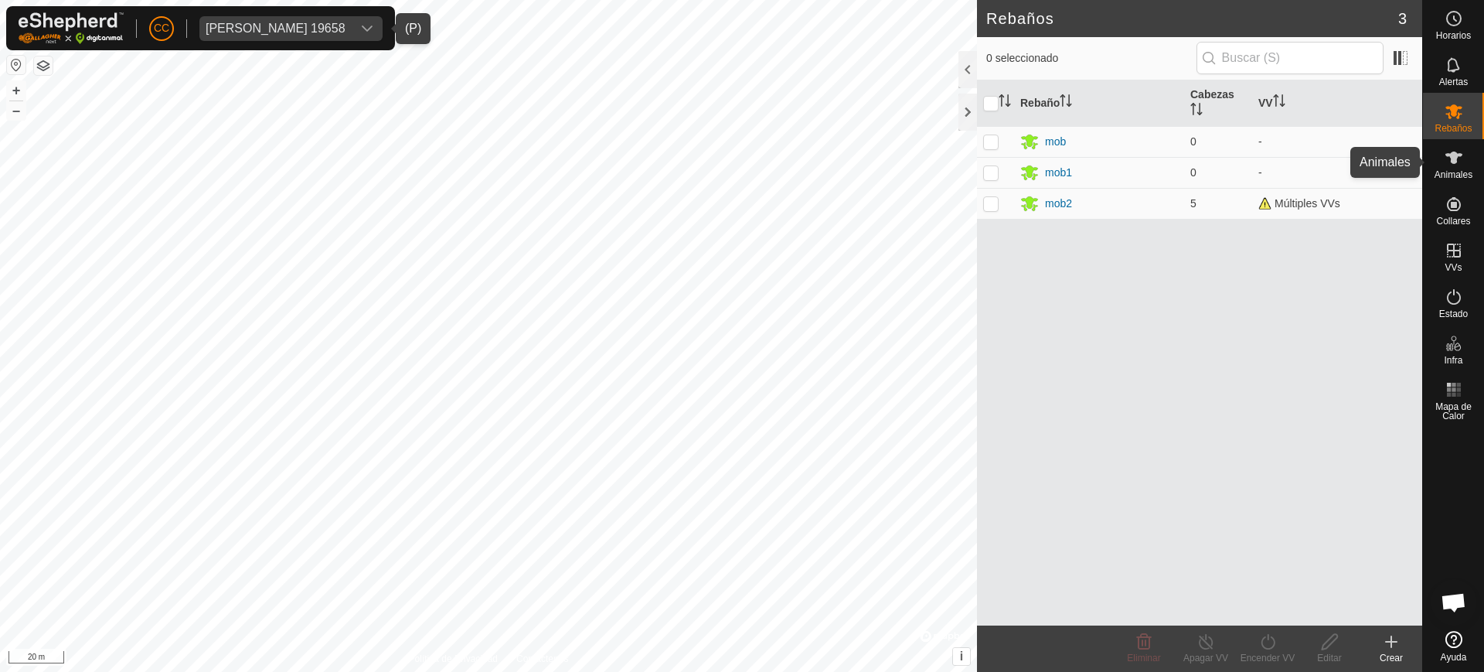
click at [1462, 163] on icon at bounding box center [1454, 157] width 19 height 19
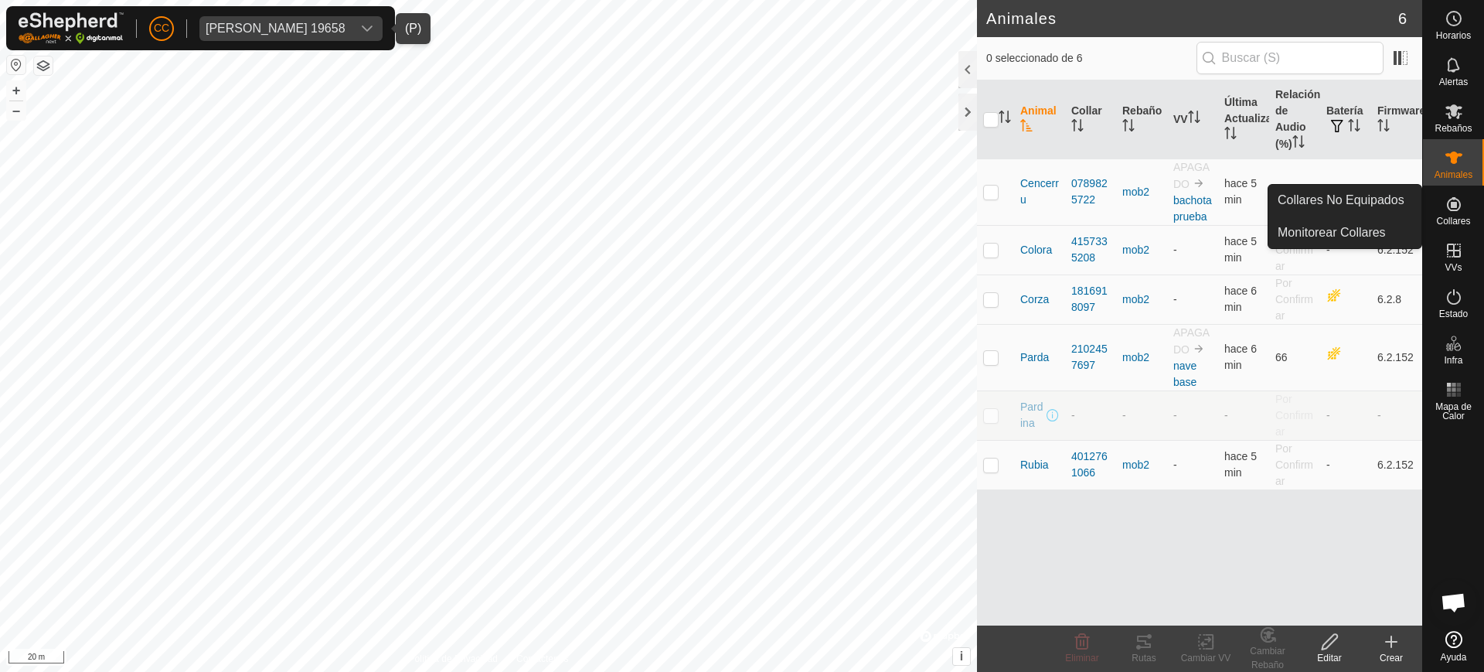
click at [1456, 208] on icon at bounding box center [1454, 204] width 19 height 19
click at [1459, 206] on icon at bounding box center [1454, 204] width 14 height 14
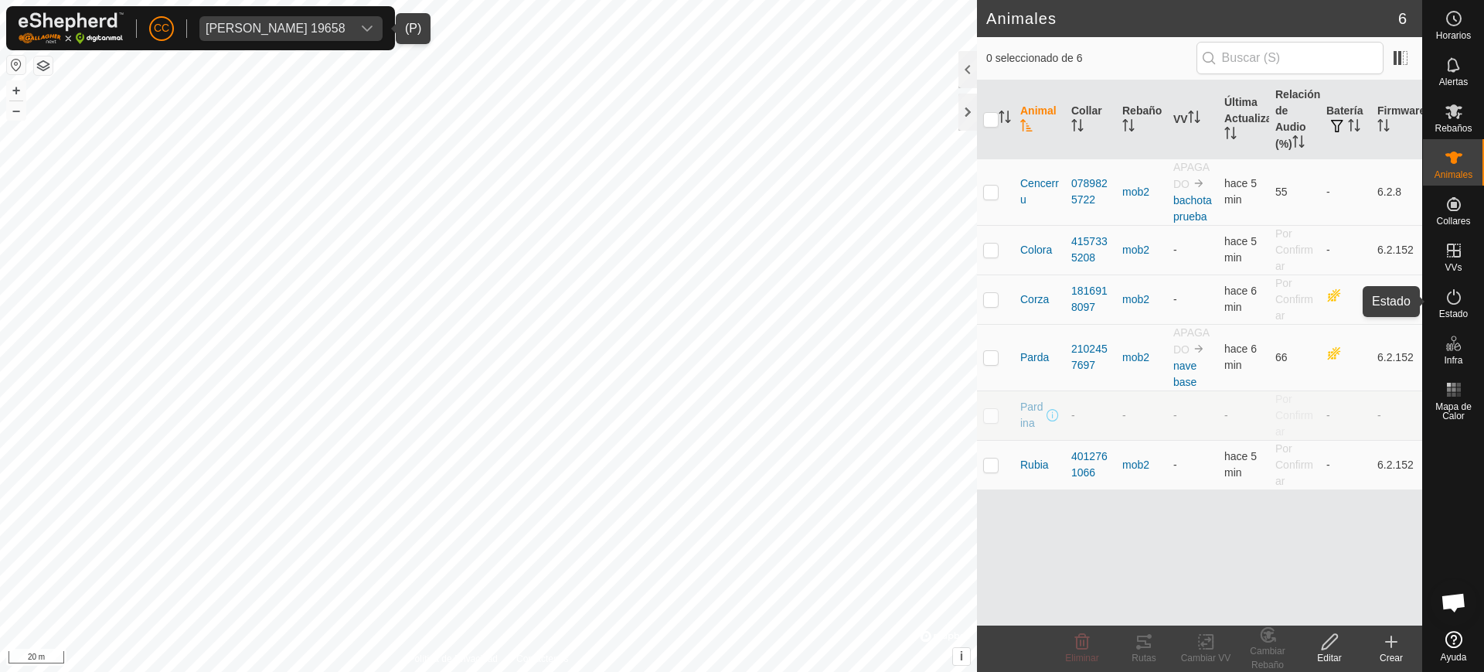
click at [1449, 297] on icon at bounding box center [1454, 297] width 19 height 19
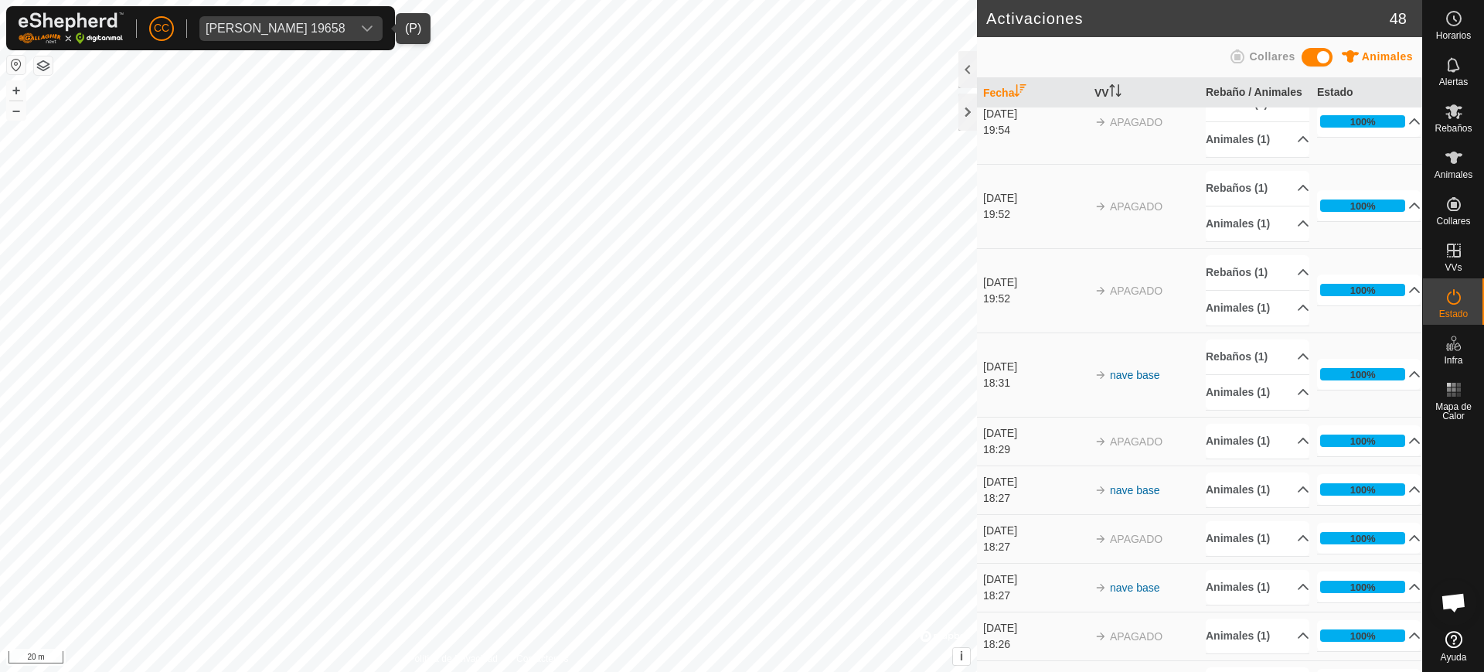
scroll to position [2181, 0]
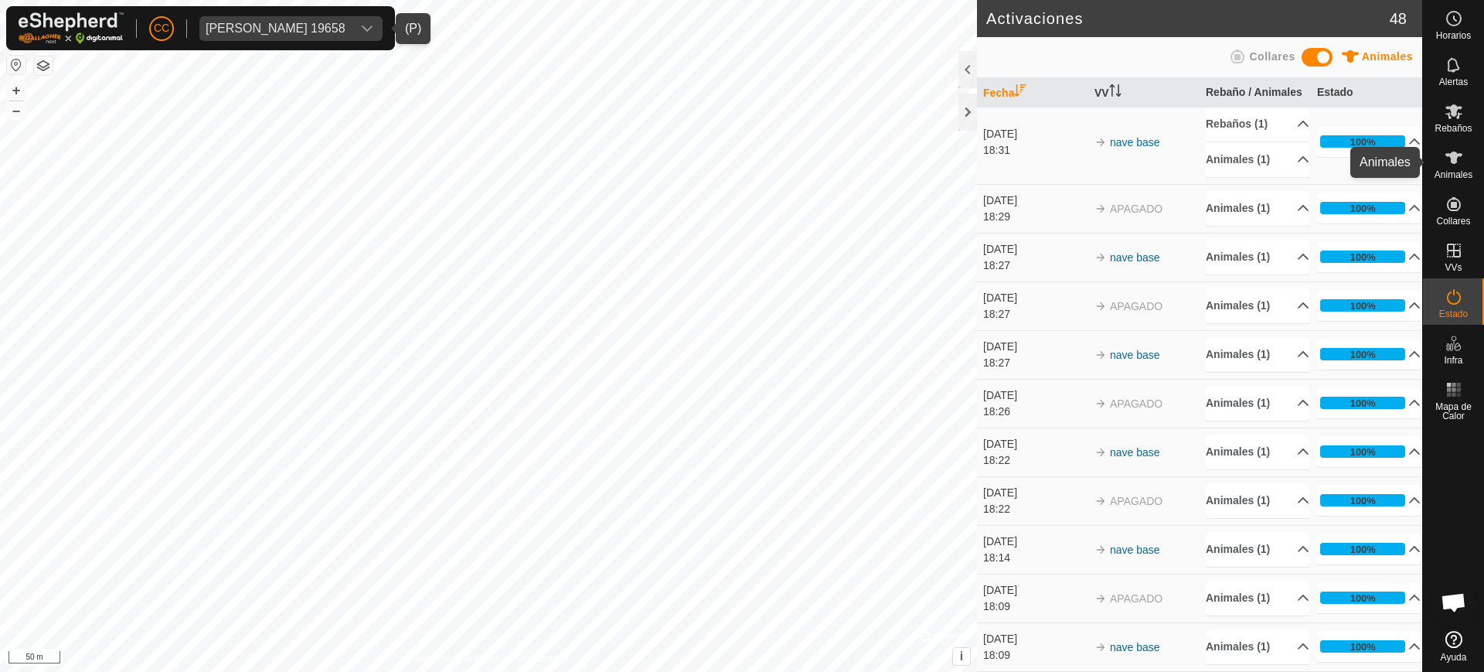
click at [1472, 165] on div "Animales" at bounding box center [1453, 162] width 61 height 46
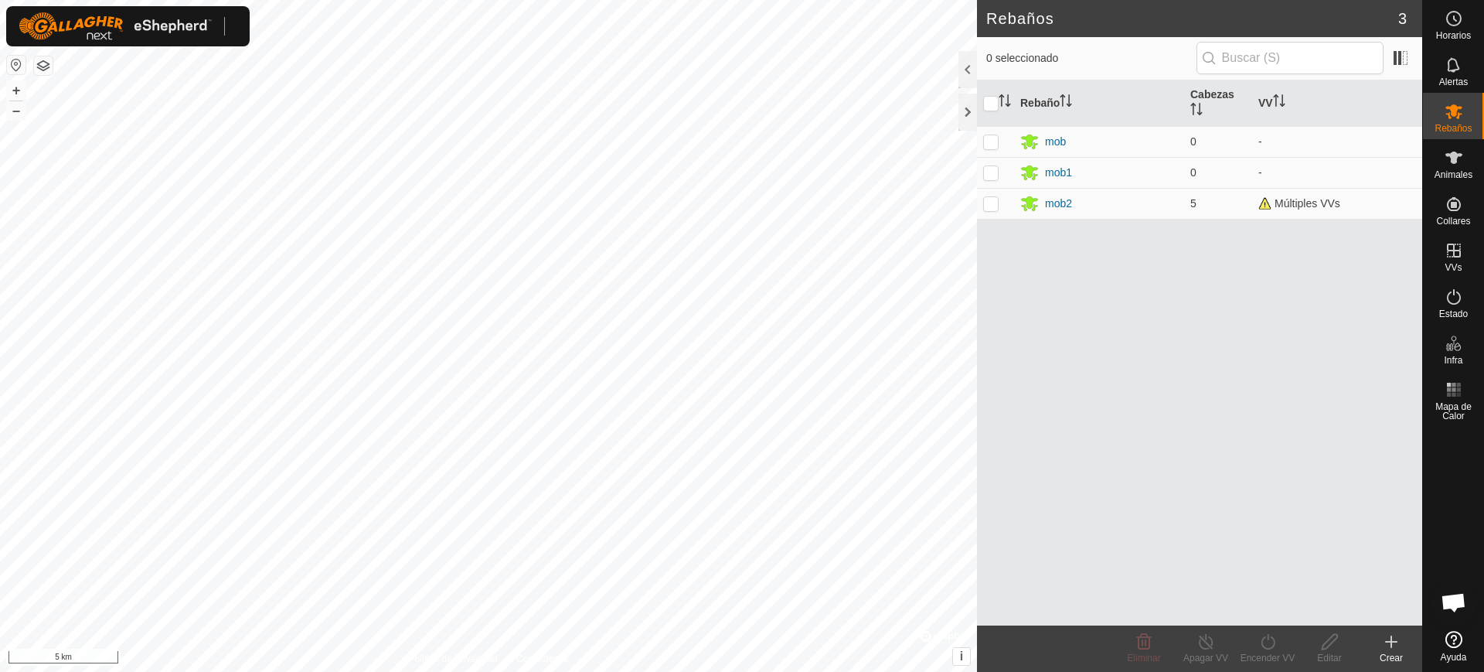
scroll to position [1259, 0]
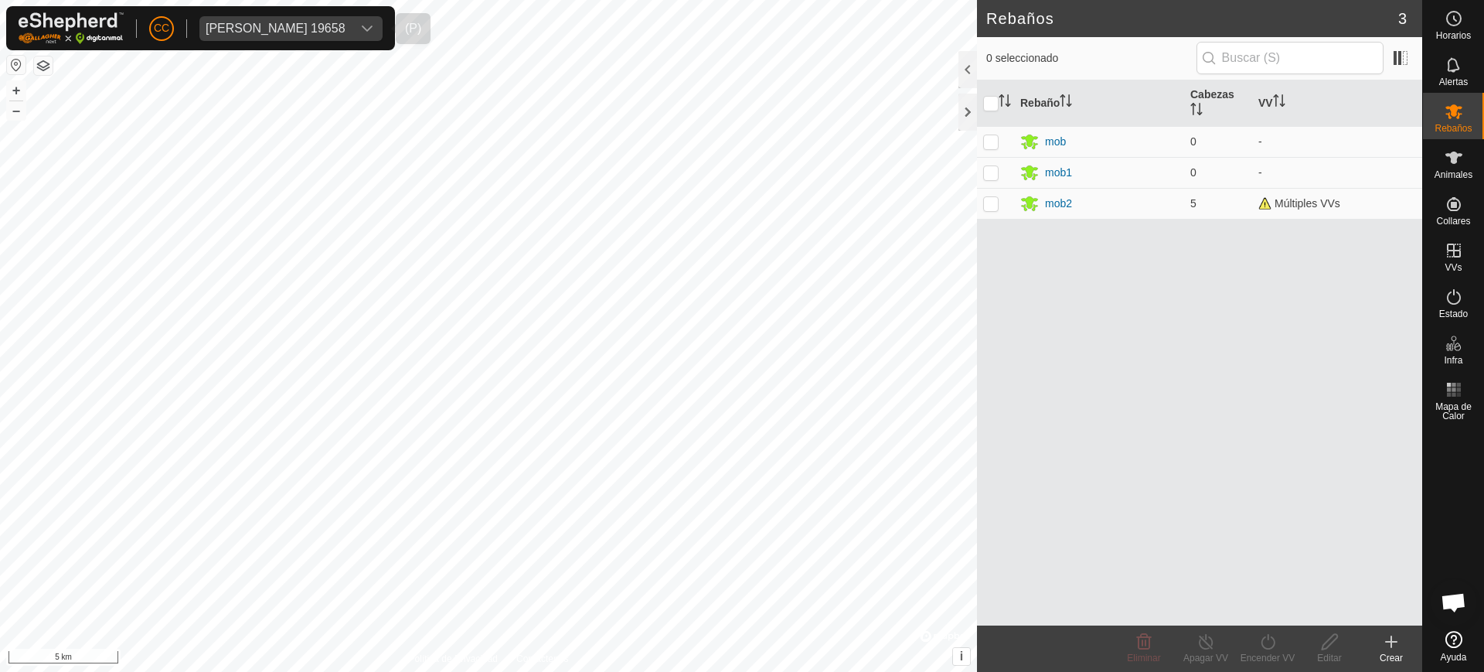
click at [302, 34] on span "[PERSON_NAME] 19658" at bounding box center [275, 28] width 152 height 25
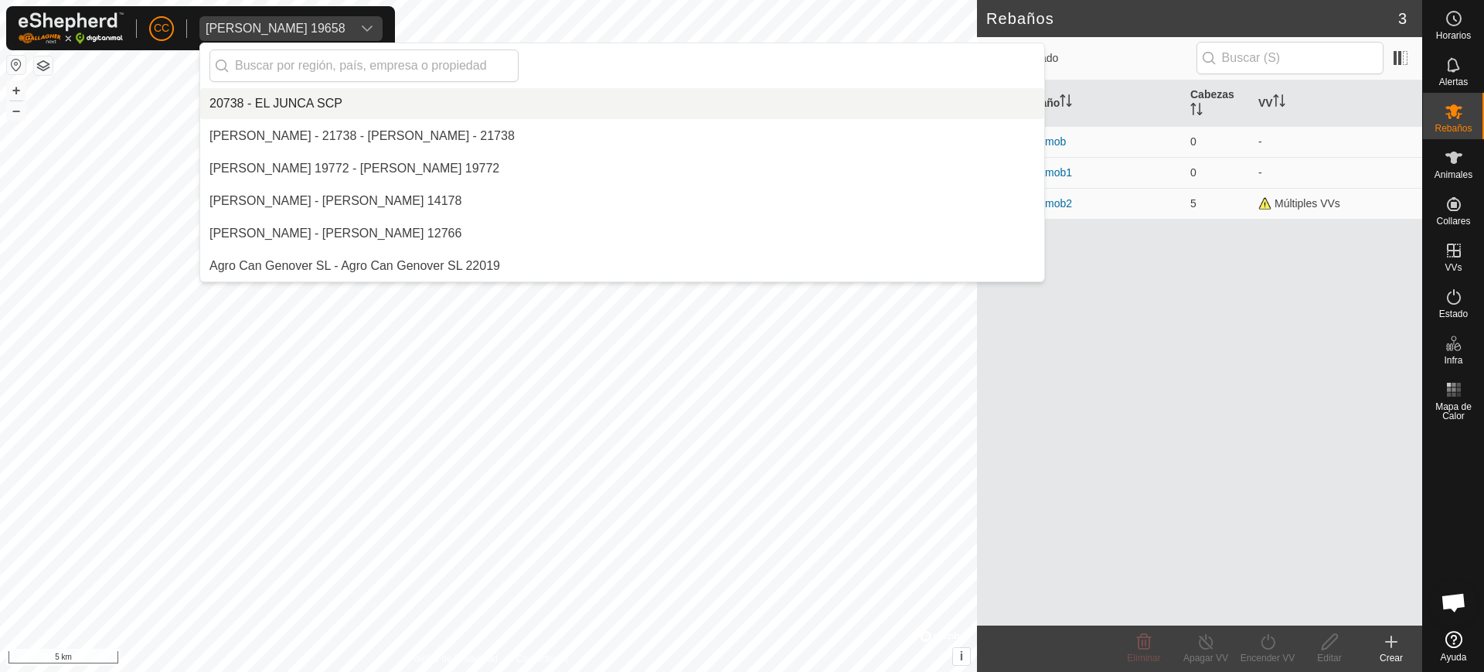
scroll to position [3279, 0]
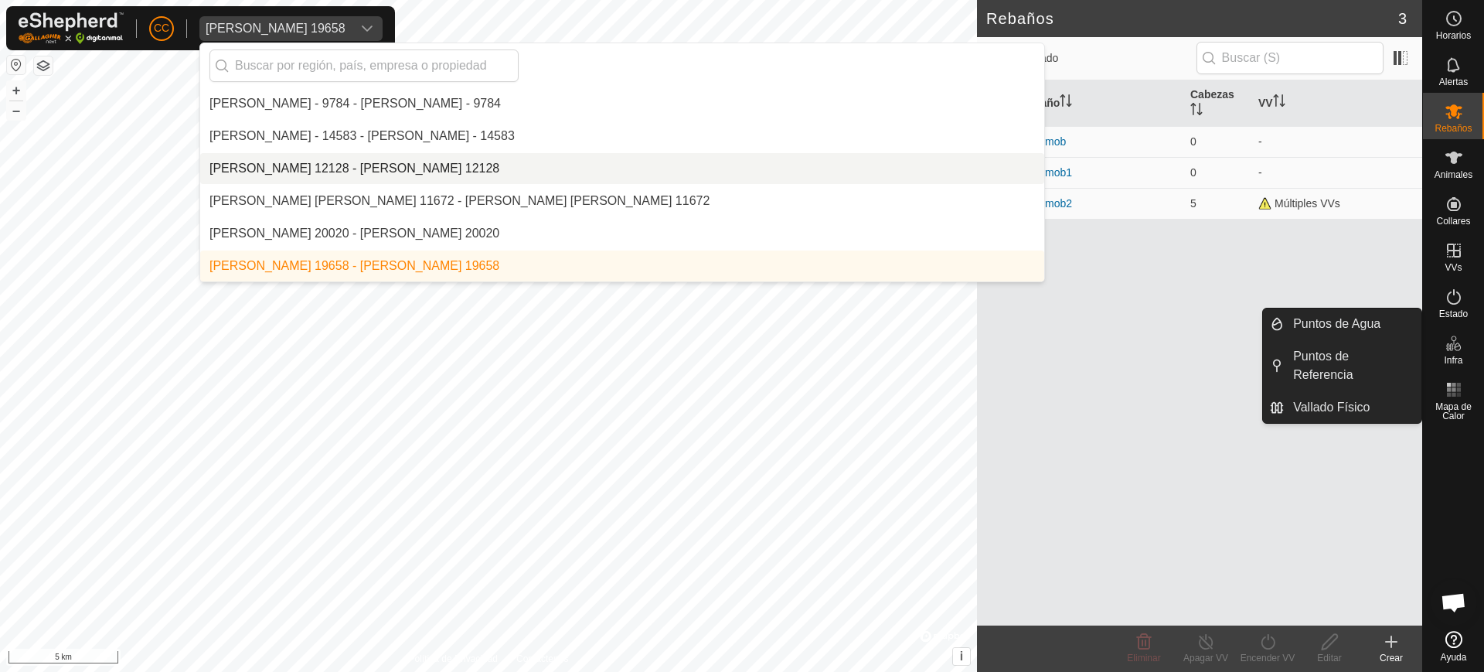
click at [1460, 348] on icon at bounding box center [1457, 346] width 7 height 9
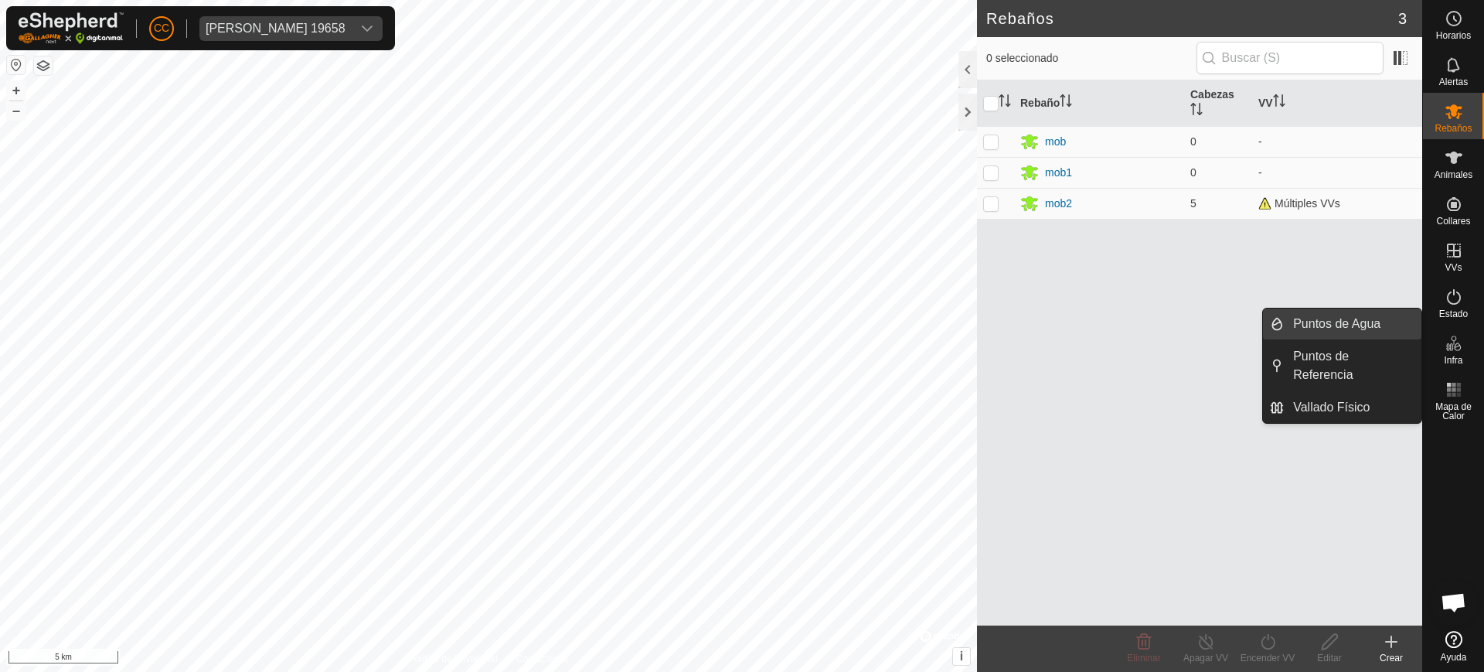
click at [1373, 330] on link "Puntos de Agua" at bounding box center [1353, 323] width 138 height 31
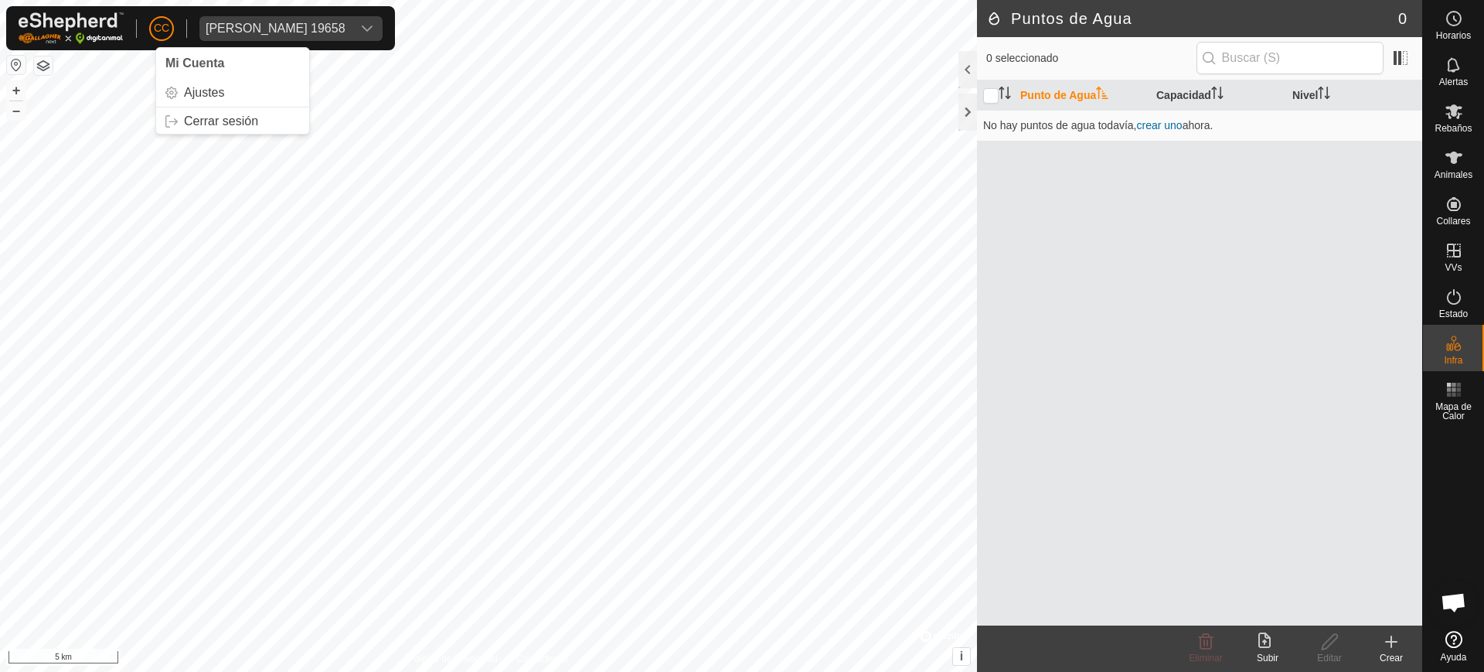
click at [155, 28] on span "CC" at bounding box center [161, 28] width 15 height 16
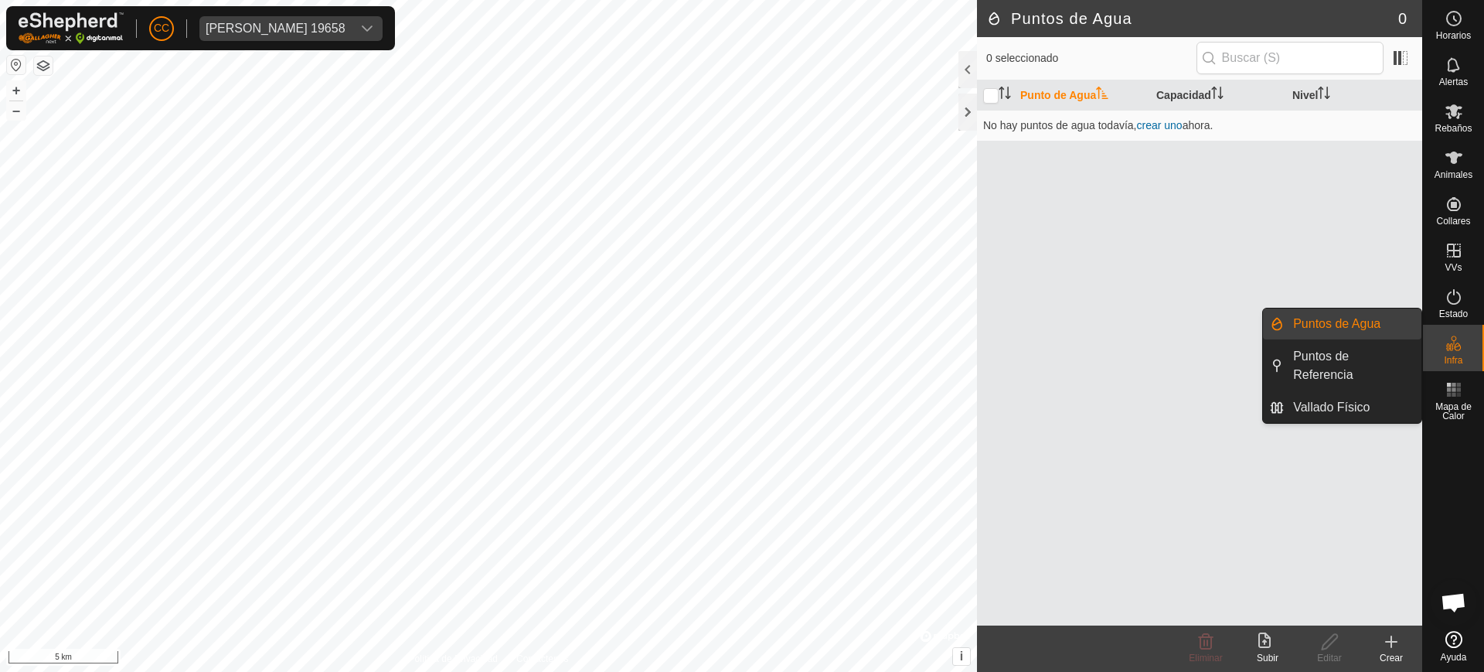
click at [1466, 361] on div "Infra" at bounding box center [1453, 348] width 61 height 46
click at [1375, 329] on link "Puntos de Agua" at bounding box center [1353, 323] width 138 height 31
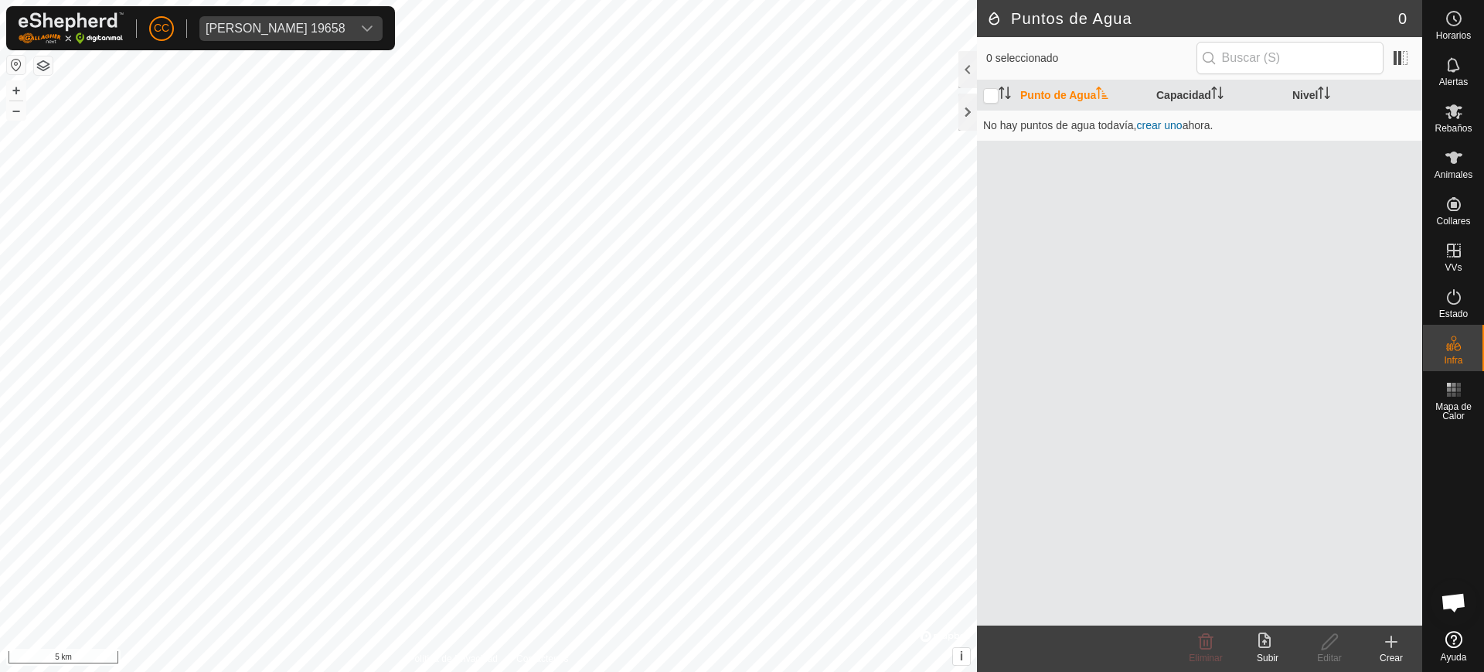
click at [1392, 651] on div "Crear" at bounding box center [1392, 658] width 62 height 14
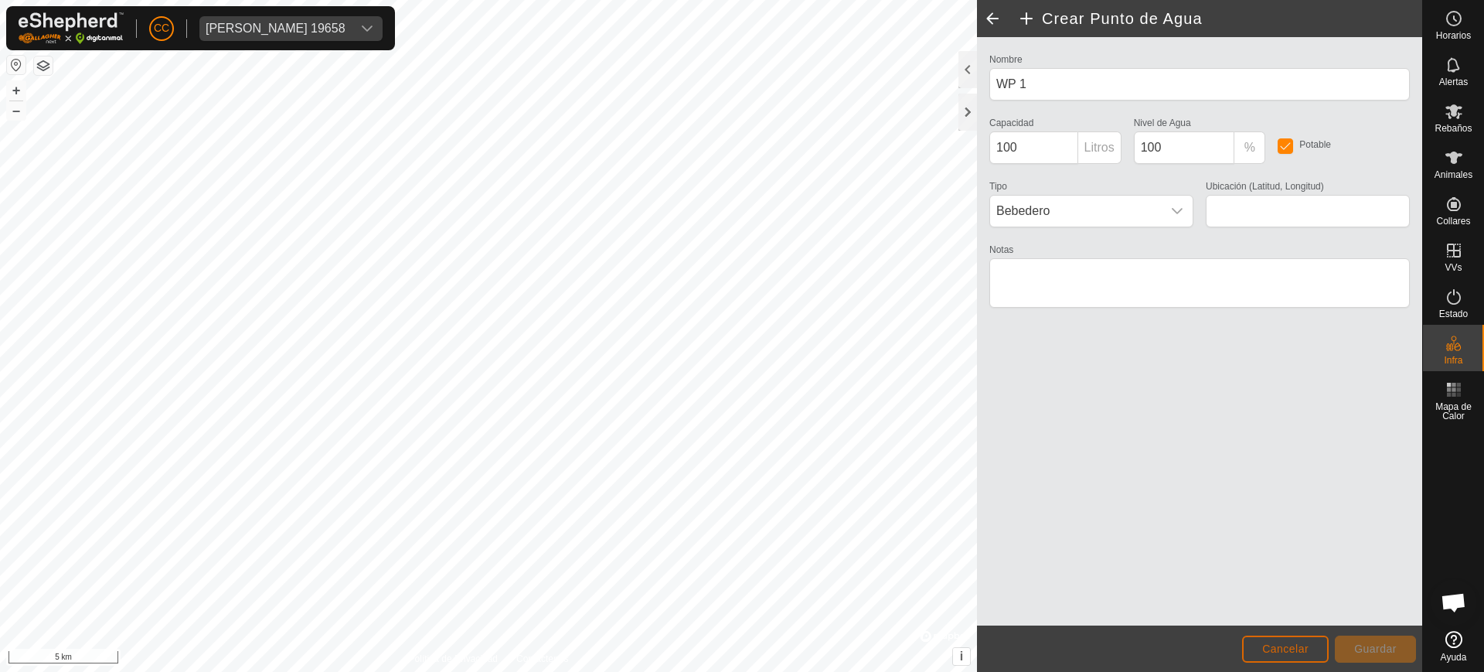
click at [1298, 655] on button "Cancelar" at bounding box center [1285, 648] width 87 height 27
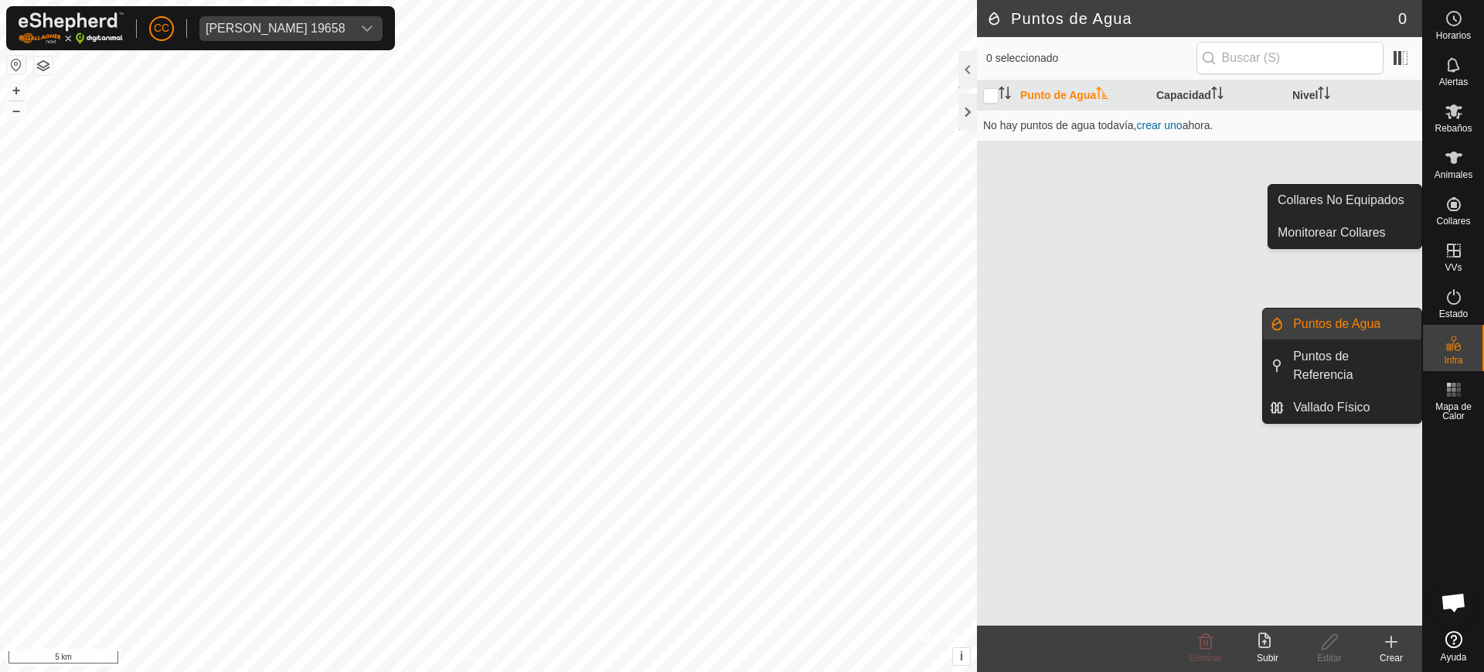
drag, startPoint x: 1468, startPoint y: 353, endPoint x: 1445, endPoint y: 342, distance: 25.9
click at [1466, 351] on div "Infra" at bounding box center [1453, 348] width 61 height 46
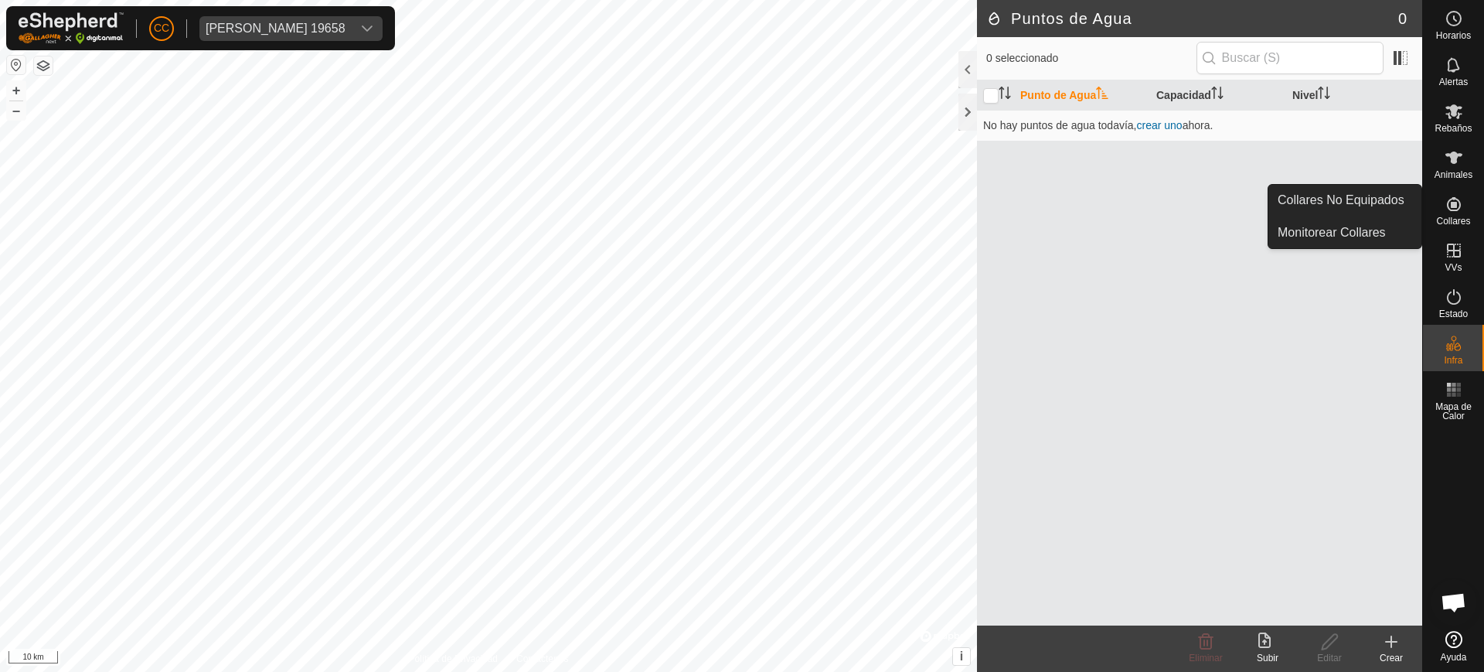
click at [1439, 210] on div "Collares" at bounding box center [1453, 209] width 61 height 46
click at [1470, 211] on div "Collares" at bounding box center [1453, 209] width 61 height 46
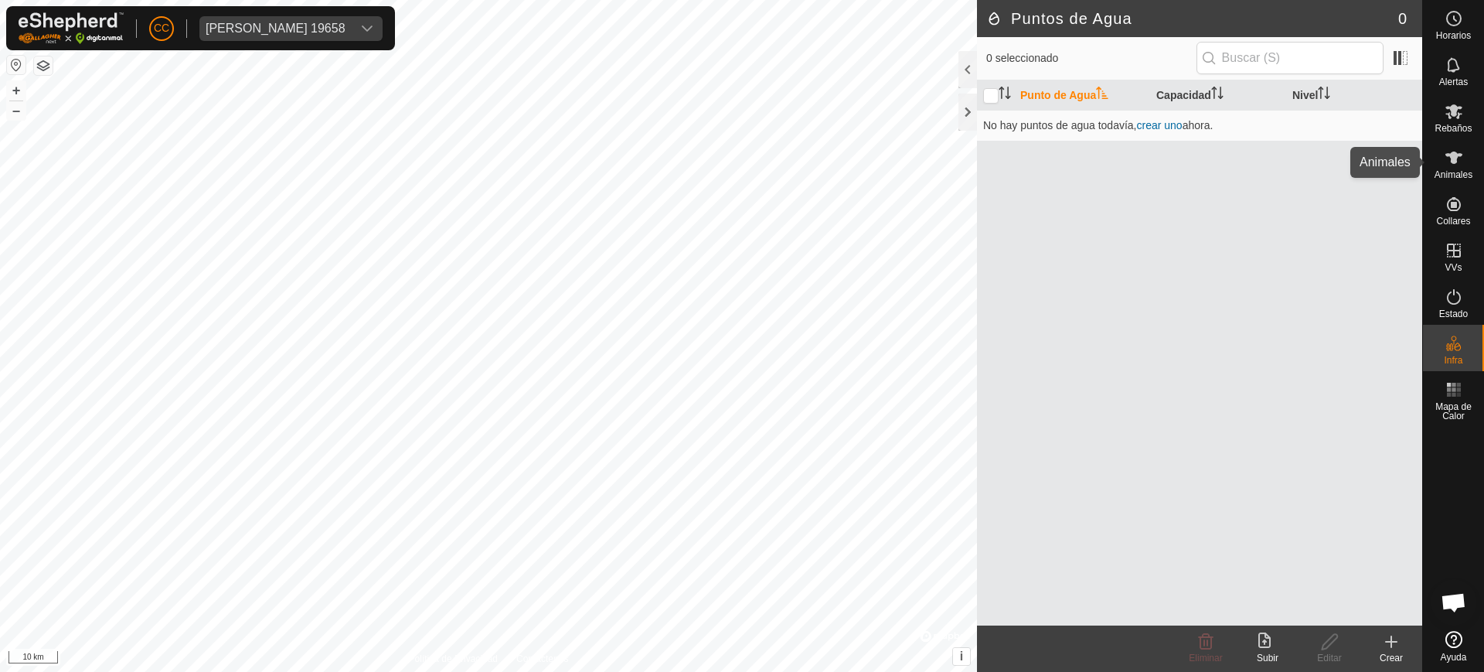
click at [1455, 176] on span "Animales" at bounding box center [1454, 174] width 38 height 9
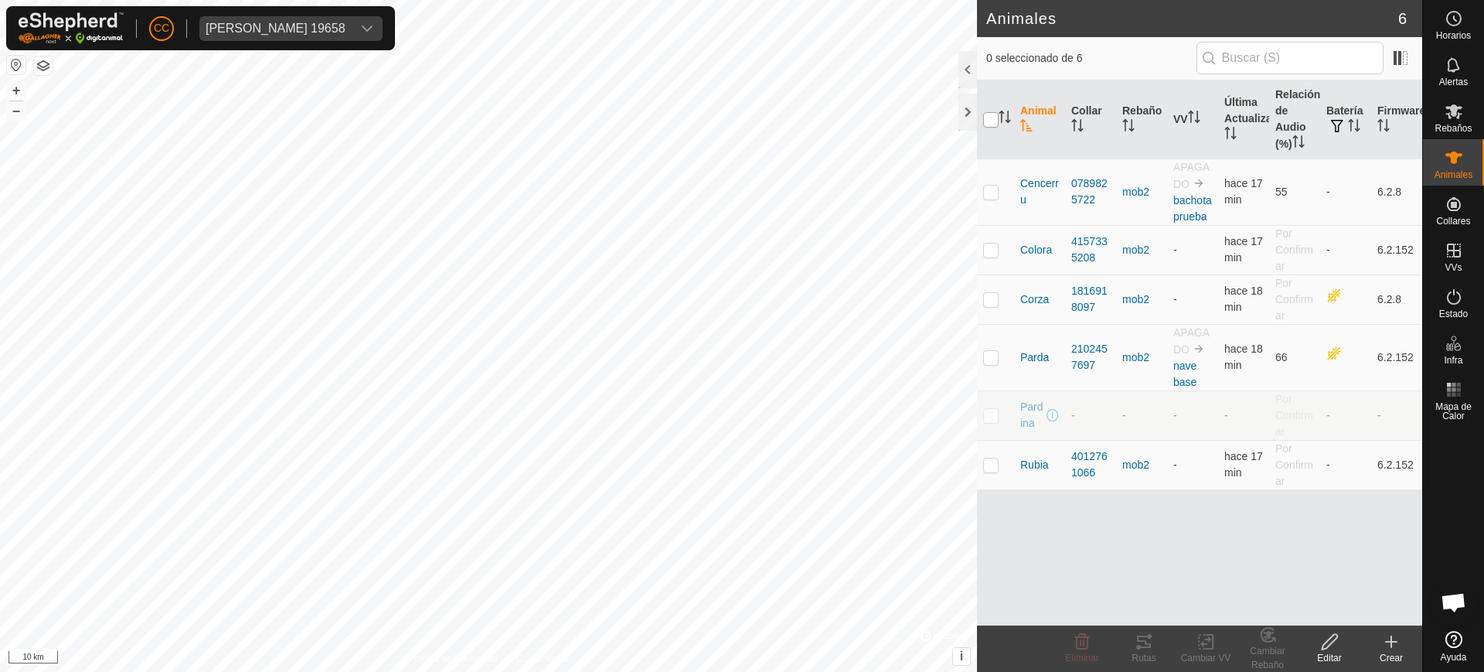
click at [987, 121] on input "checkbox" at bounding box center [990, 119] width 15 height 15
checkbox input "true"
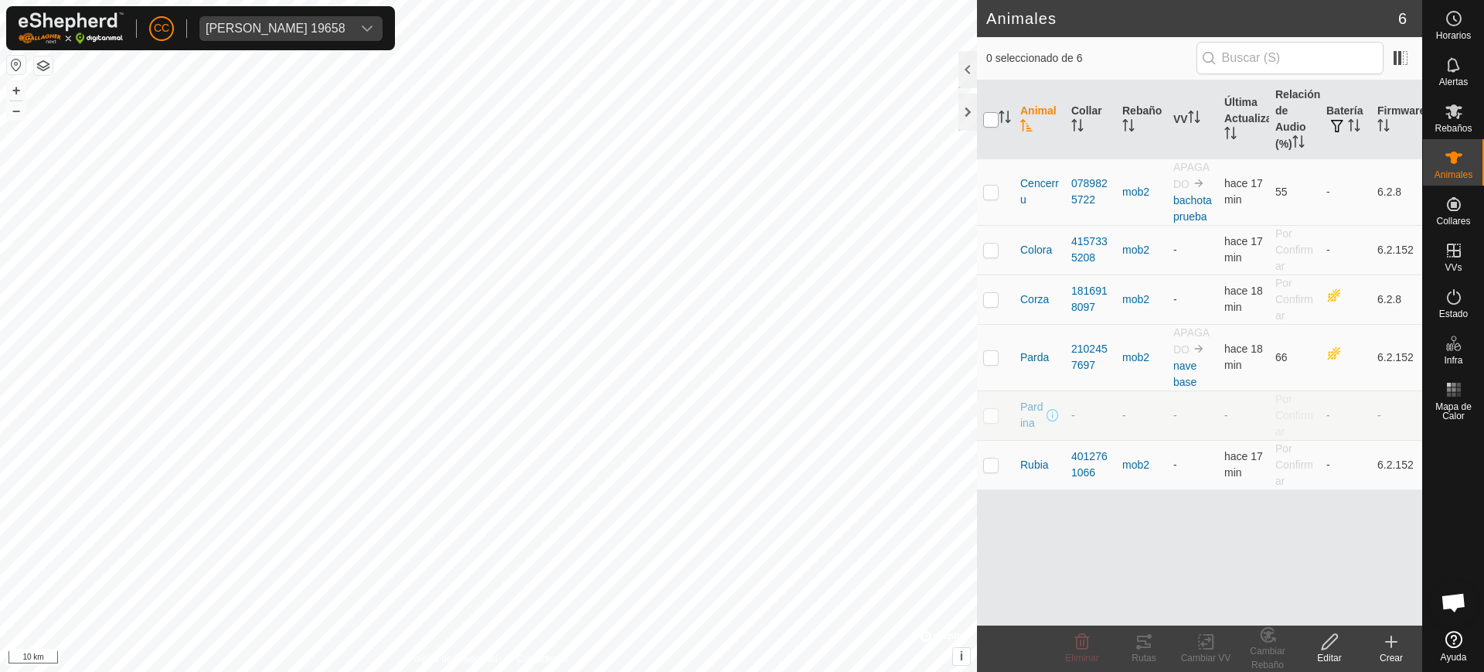
checkbox input "true"
click at [1143, 649] on icon at bounding box center [1144, 641] width 19 height 19
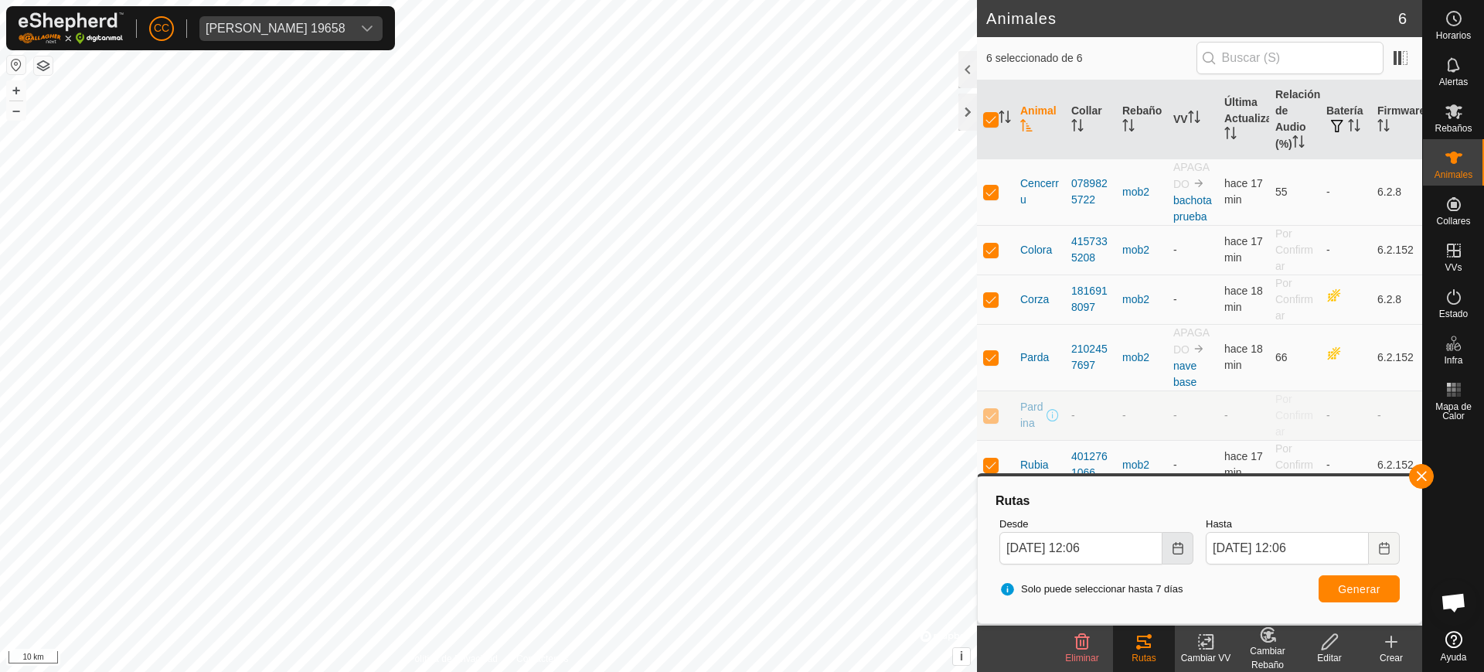
click at [1181, 554] on button "Choose Date" at bounding box center [1178, 548] width 31 height 32
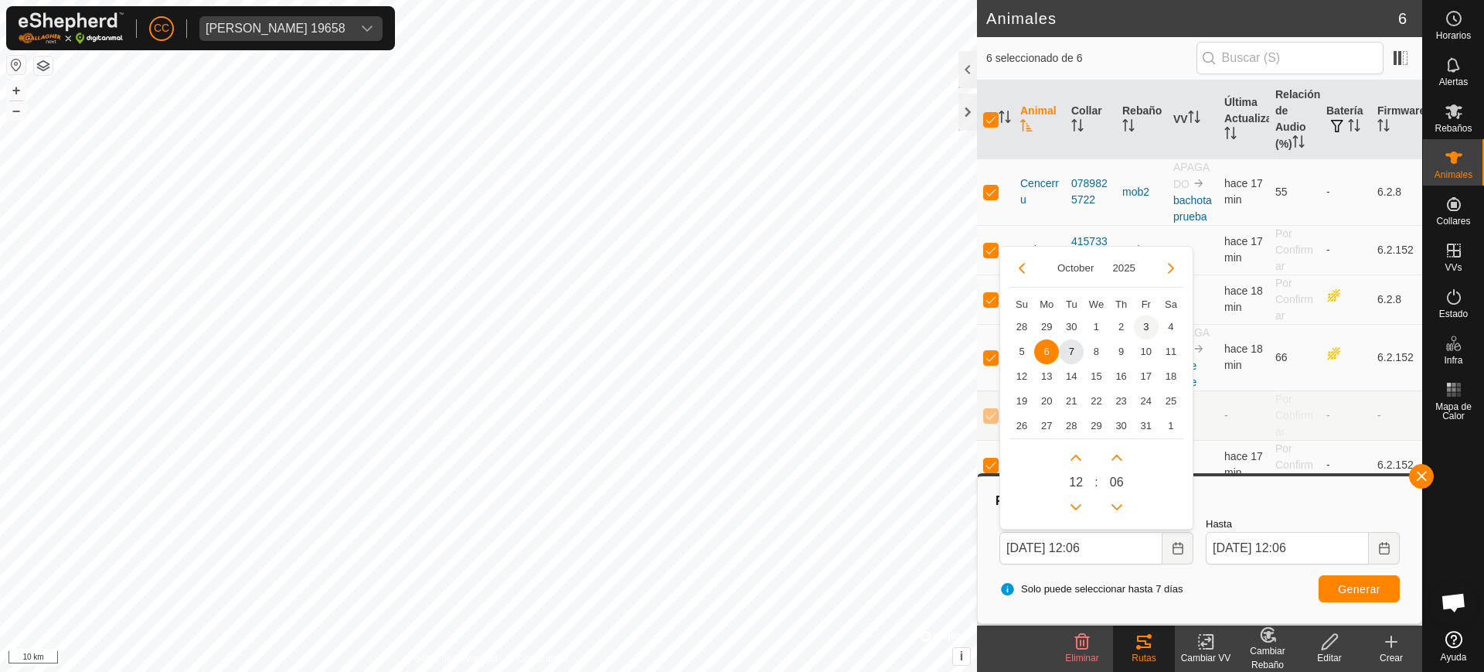
click at [1140, 324] on span "3" at bounding box center [1146, 327] width 25 height 25
type input "[DATE] 12:06"
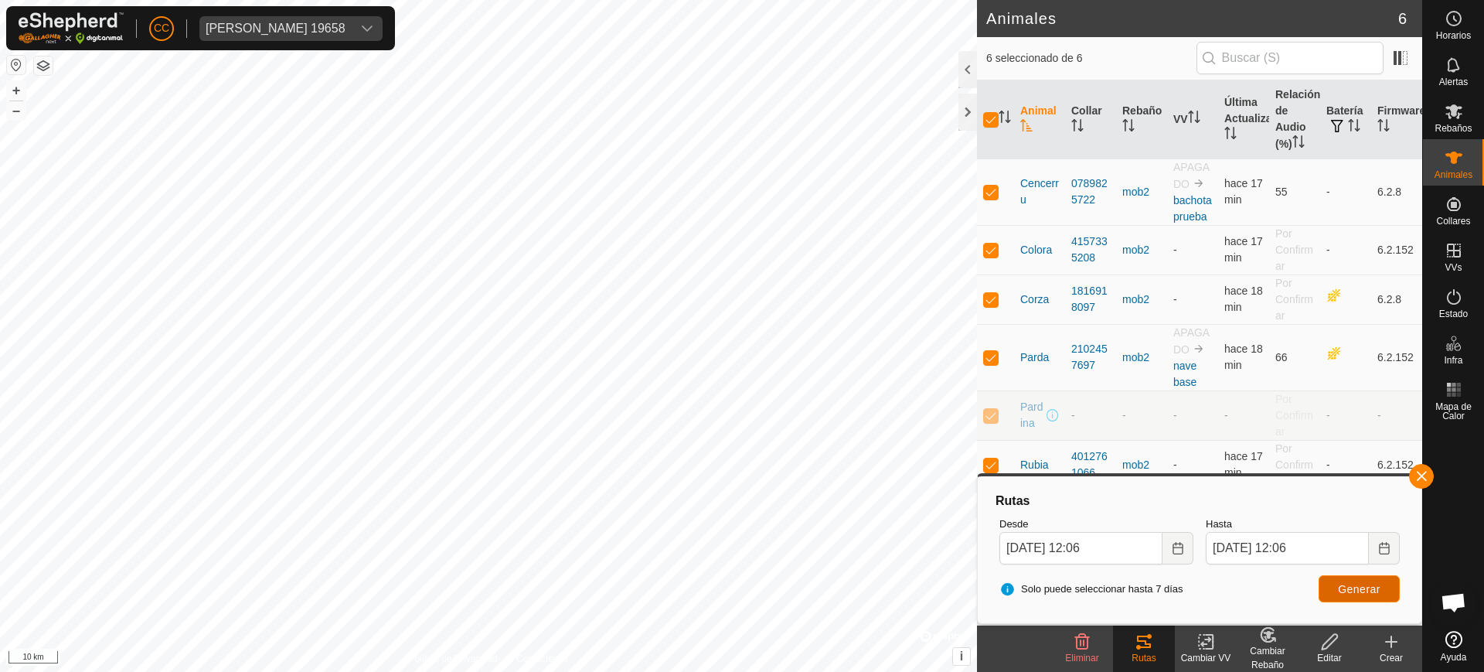
click at [1362, 594] on span "Generar" at bounding box center [1359, 589] width 43 height 12
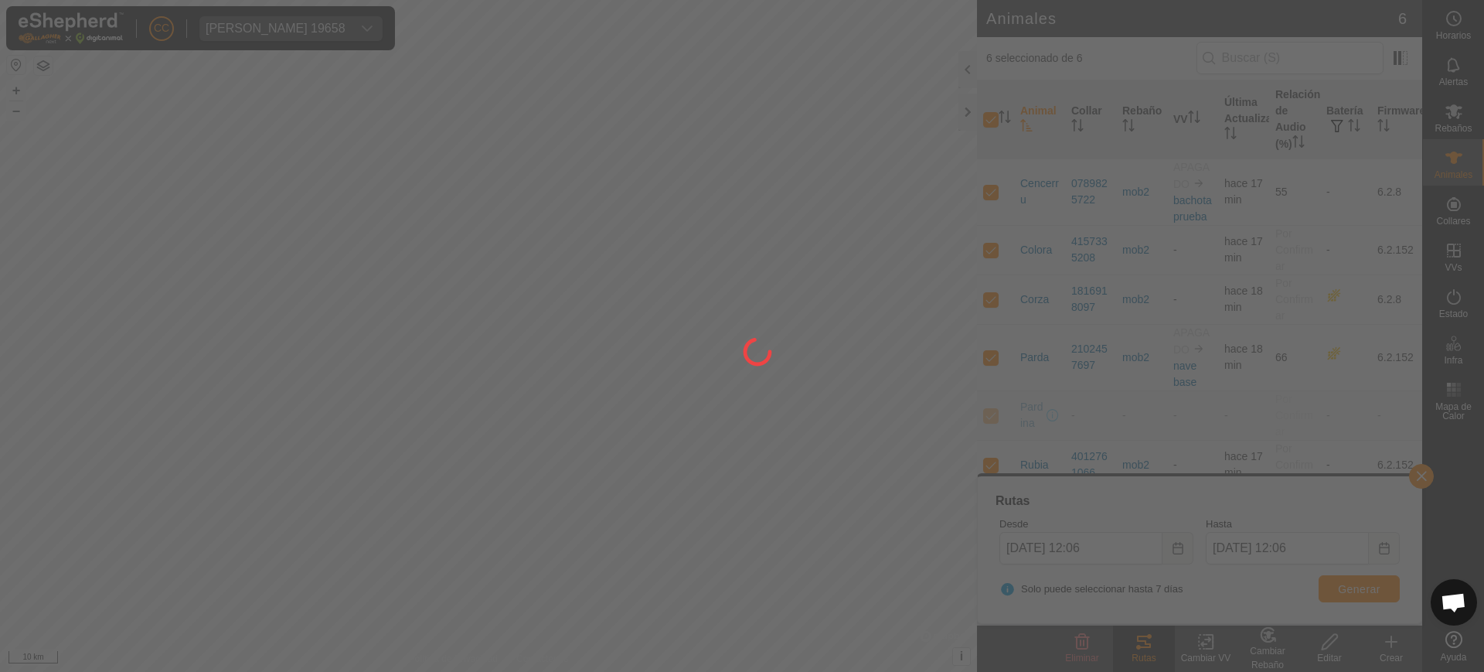
click at [13, 61] on div at bounding box center [742, 336] width 1484 height 672
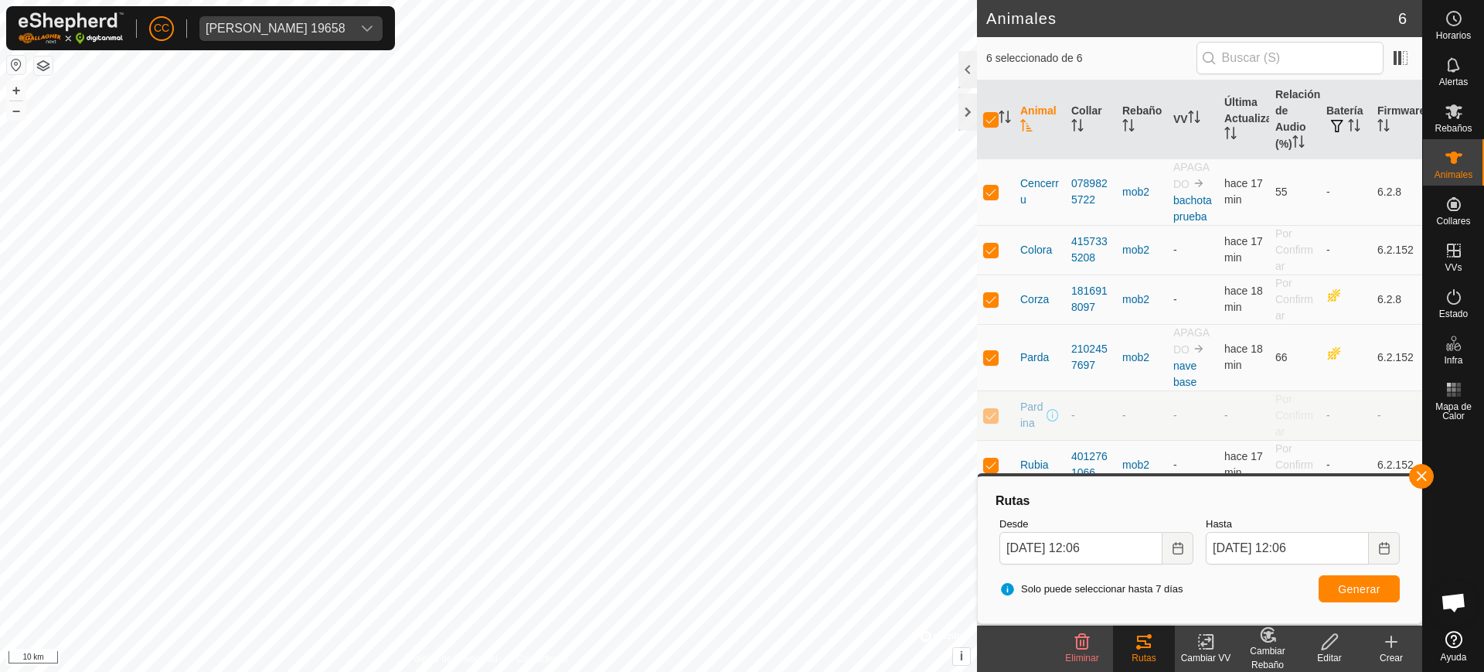
click at [18, 65] on button "button" at bounding box center [16, 65] width 19 height 19
click at [1031, 134] on th "Animal" at bounding box center [1039, 119] width 51 height 79
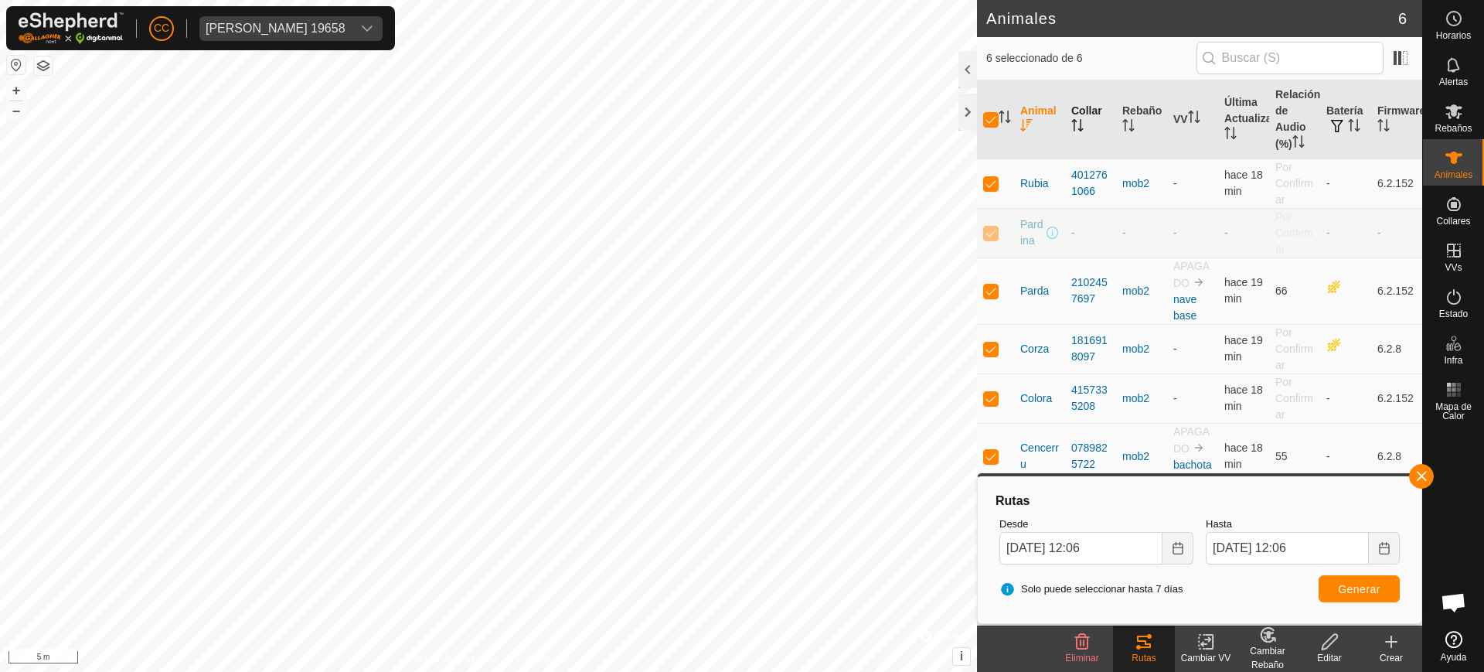
click at [1080, 116] on th "Collar" at bounding box center [1090, 119] width 51 height 79
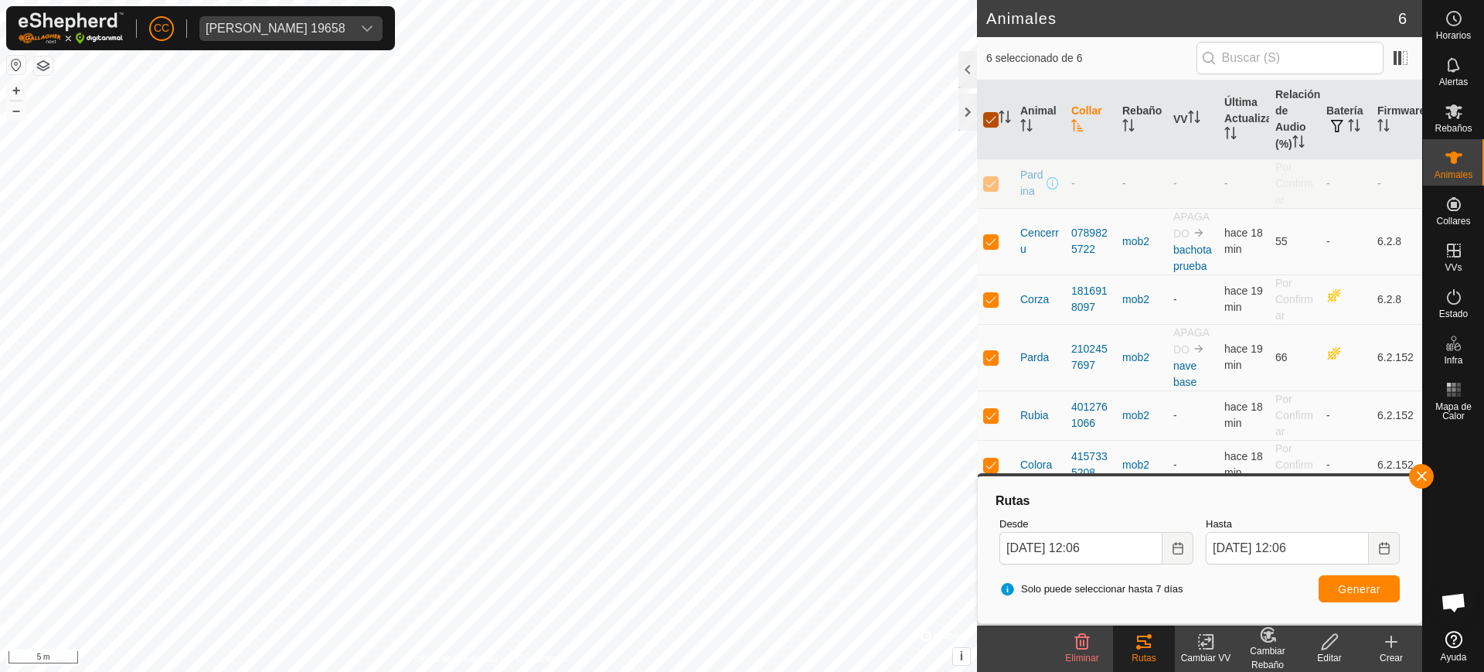
click at [986, 113] on input "checkbox" at bounding box center [990, 119] width 15 height 15
checkbox input "false"
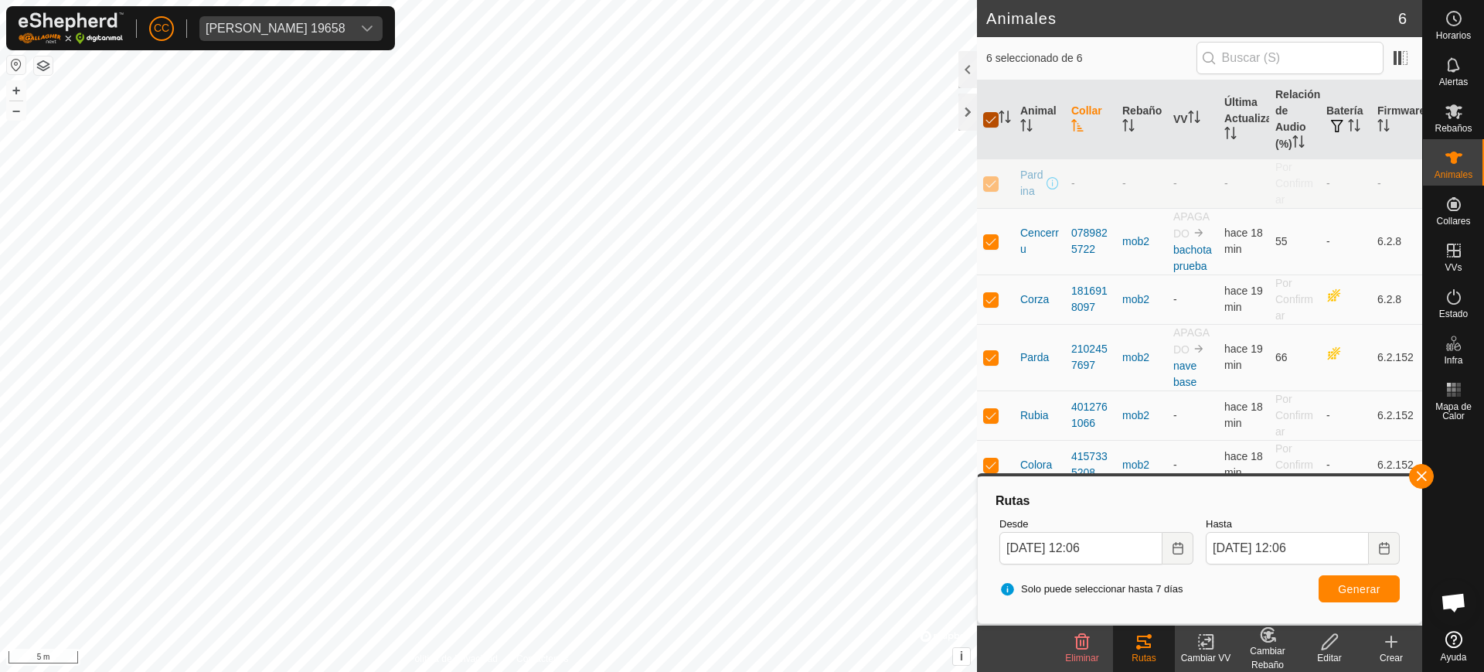
checkbox input "false"
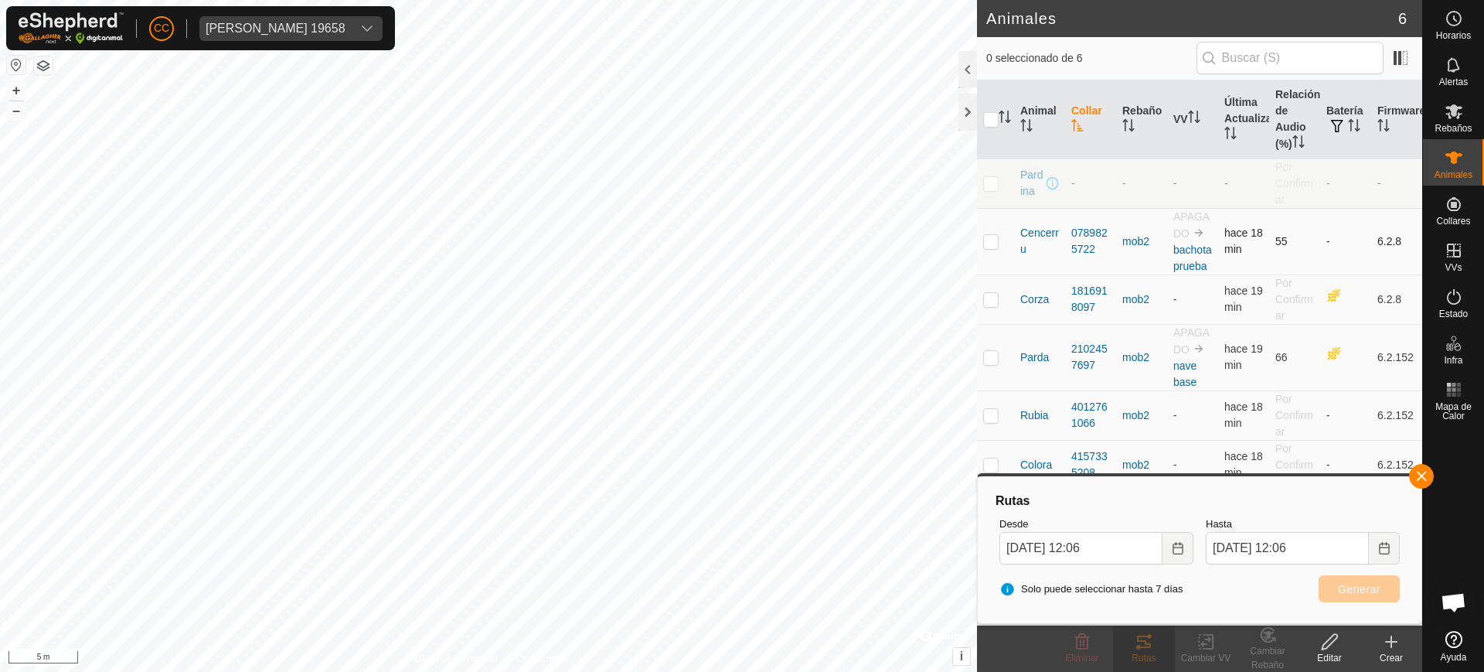
click at [993, 244] on p-checkbox at bounding box center [990, 241] width 15 height 12
checkbox input "true"
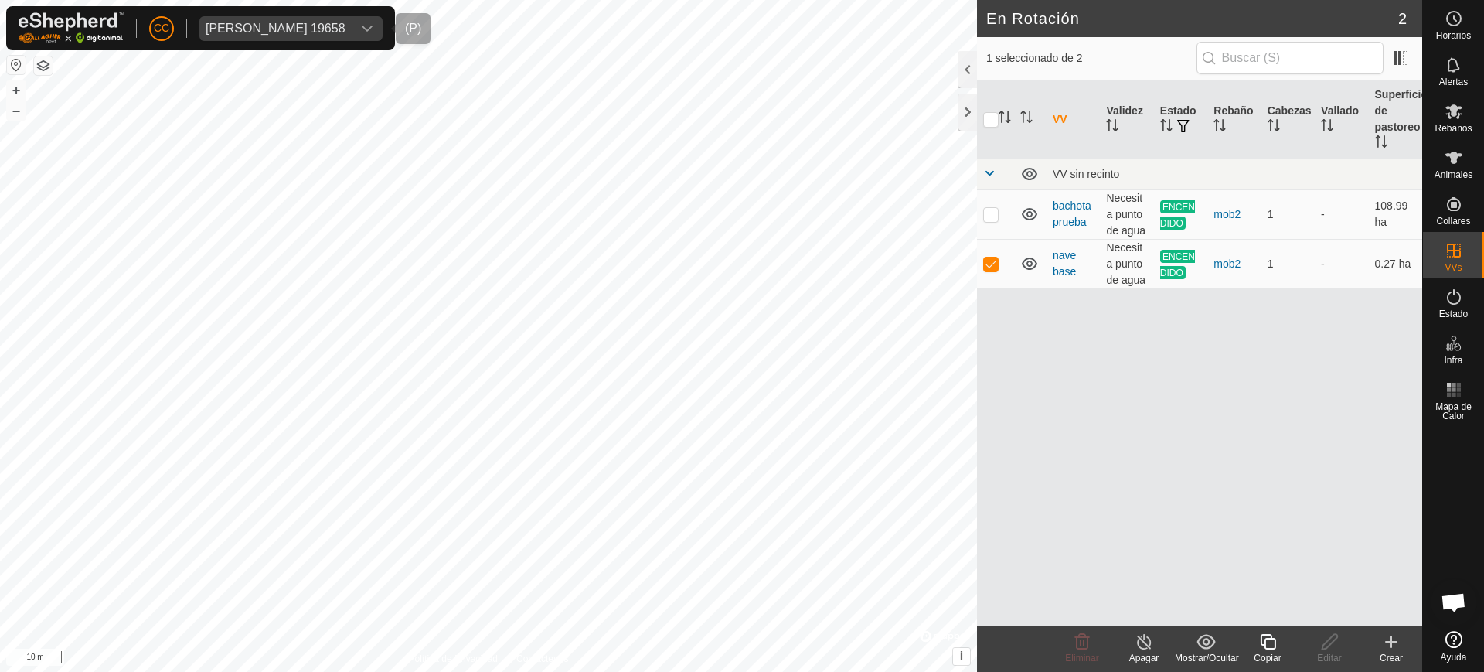
click at [226, 26] on div "[PERSON_NAME] 19658" at bounding box center [276, 28] width 140 height 12
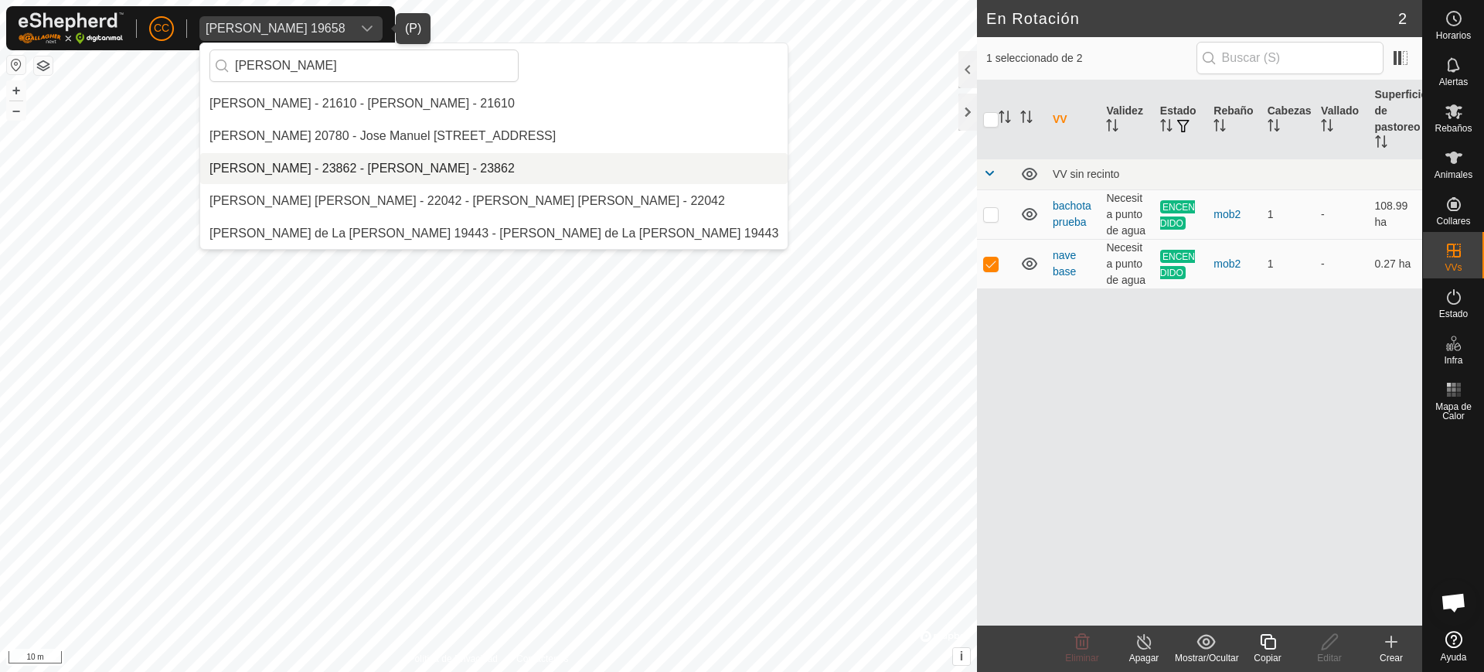
type input "[PERSON_NAME]"
click at [308, 169] on li "[PERSON_NAME] - 23862 - [PERSON_NAME] - 23862" at bounding box center [494, 168] width 588 height 31
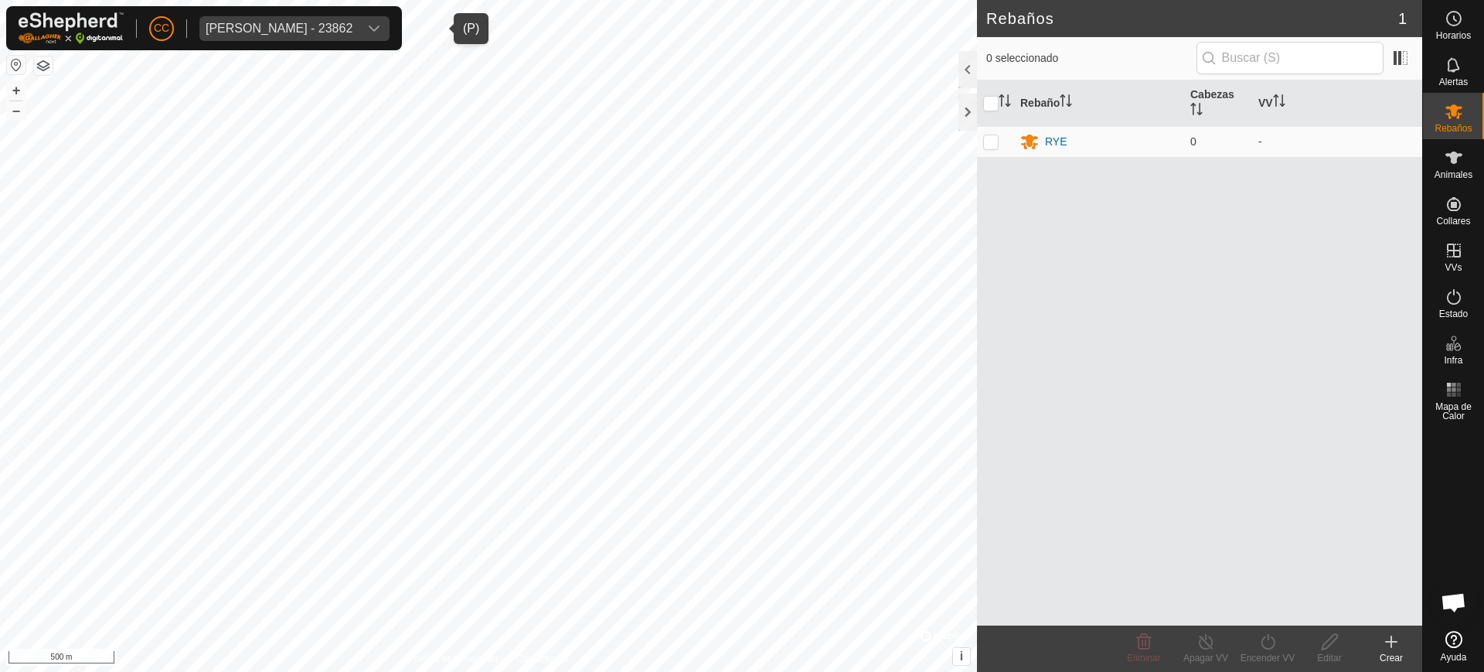
click at [16, 69] on button "button" at bounding box center [16, 65] width 19 height 19
click at [1447, 152] on icon at bounding box center [1454, 157] width 19 height 19
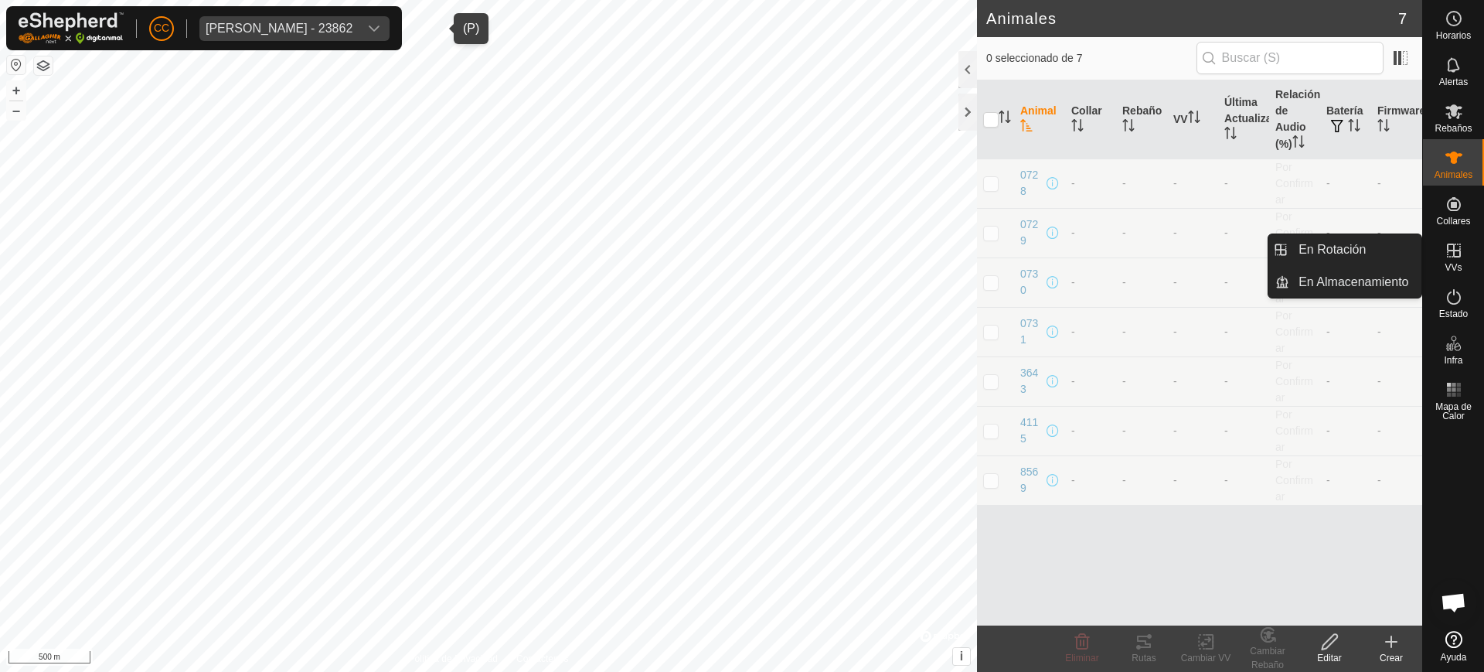
drag, startPoint x: 1480, startPoint y: 236, endPoint x: 1477, endPoint y: 250, distance: 14.9
click at [1479, 250] on div "VVs" at bounding box center [1453, 255] width 61 height 46
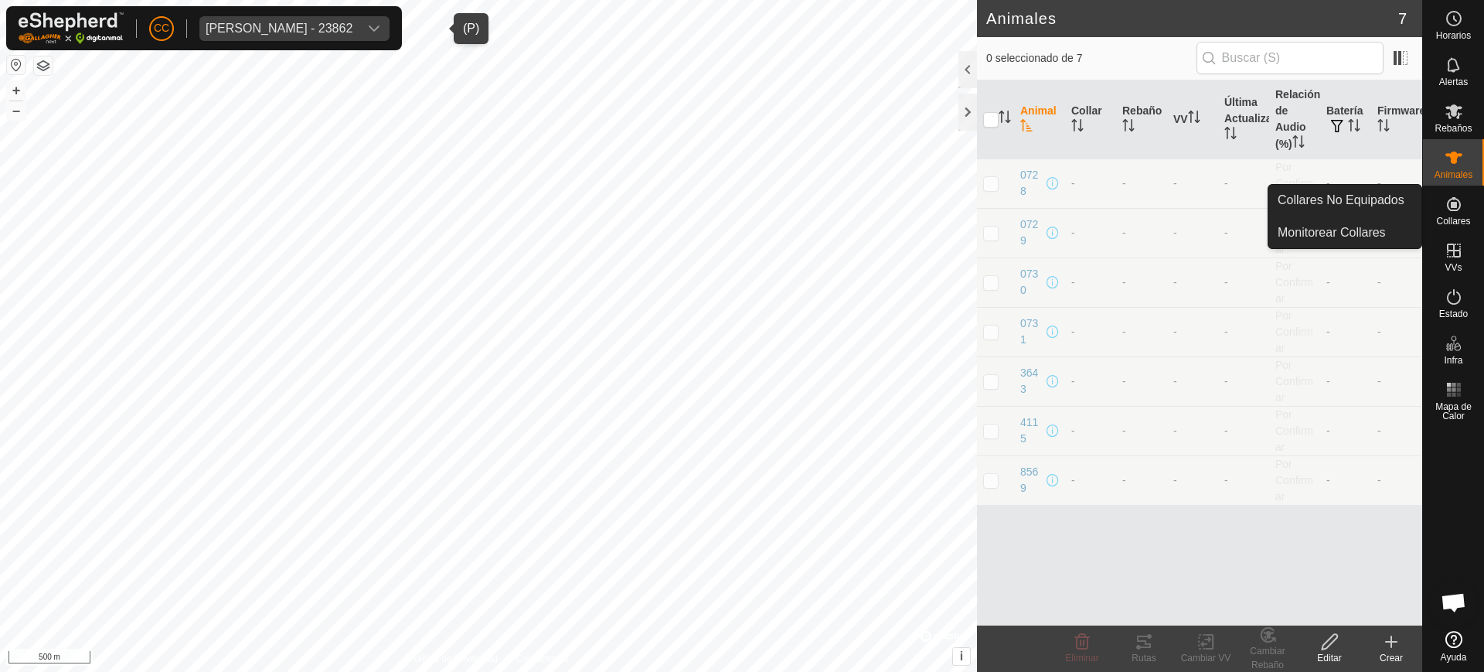
click at [1450, 225] on span "Collares" at bounding box center [1453, 220] width 34 height 9
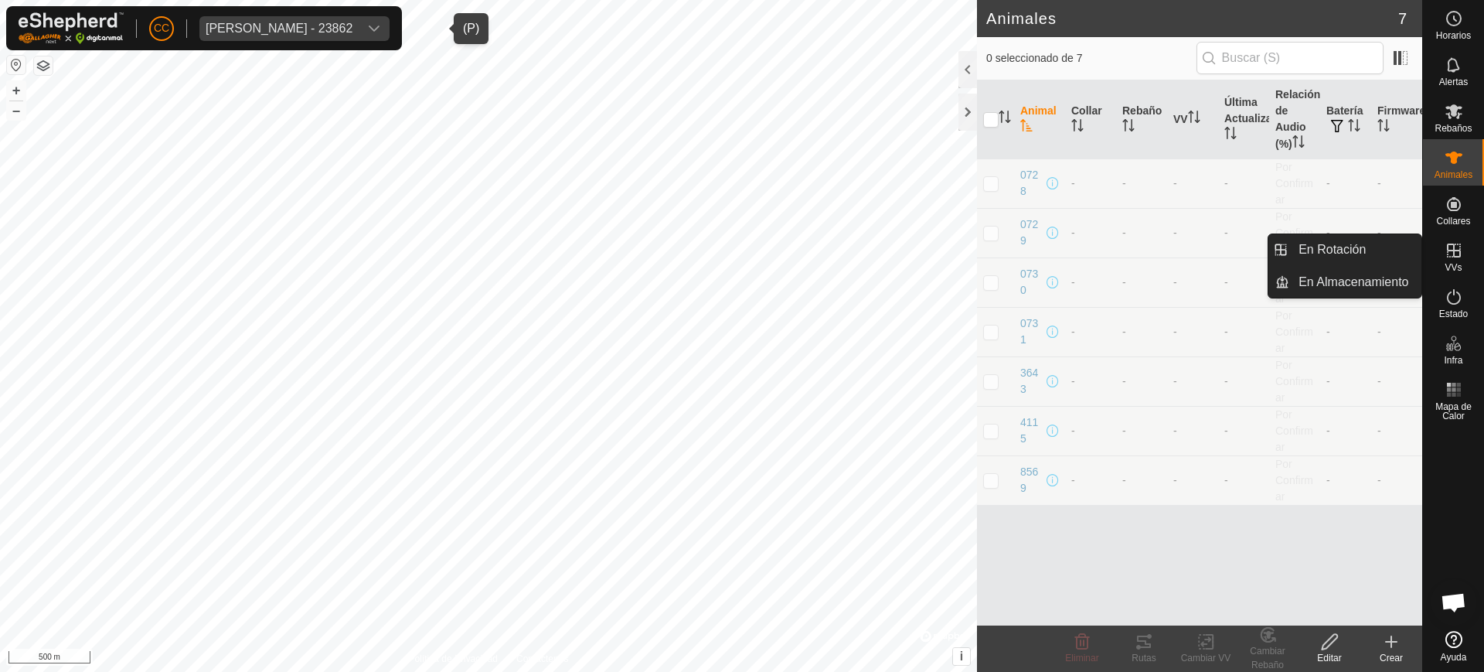
click at [1445, 247] on icon at bounding box center [1454, 250] width 19 height 19
click at [1402, 251] on link "En Rotación" at bounding box center [1356, 249] width 132 height 31
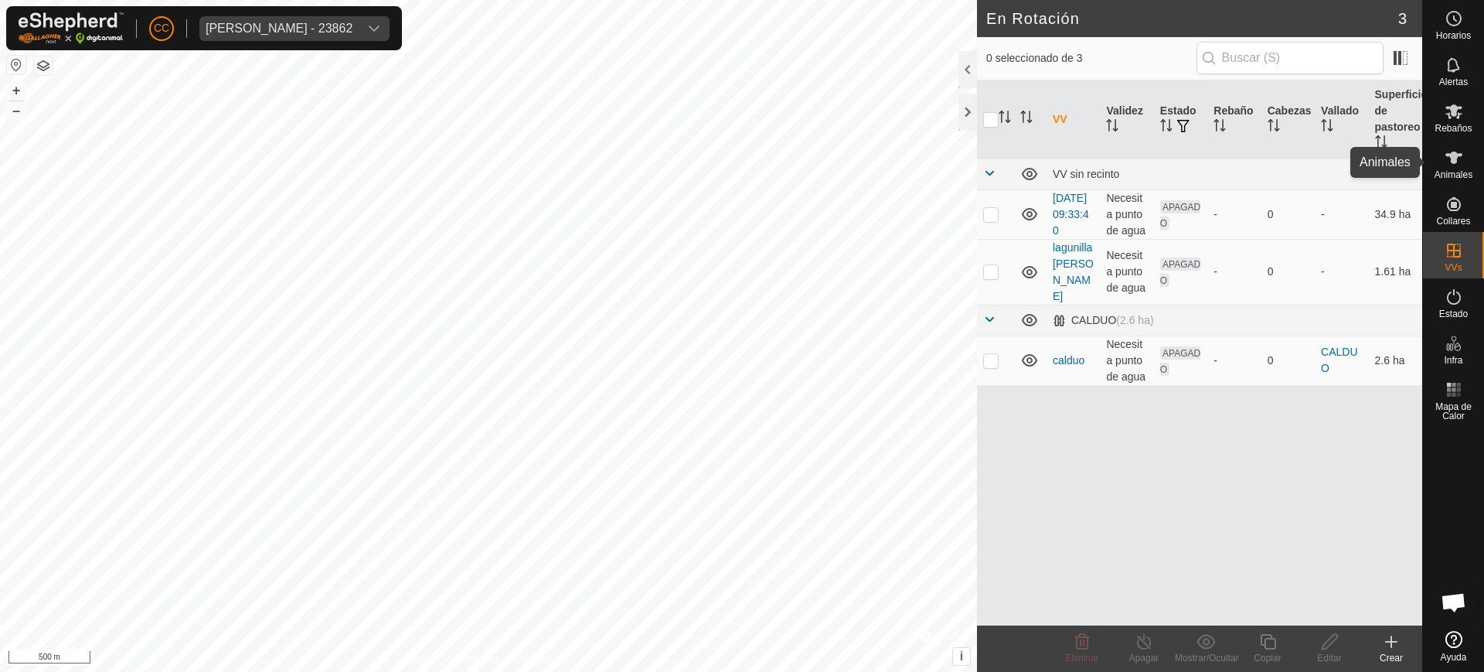
click at [1467, 175] on span "Animales" at bounding box center [1454, 174] width 38 height 9
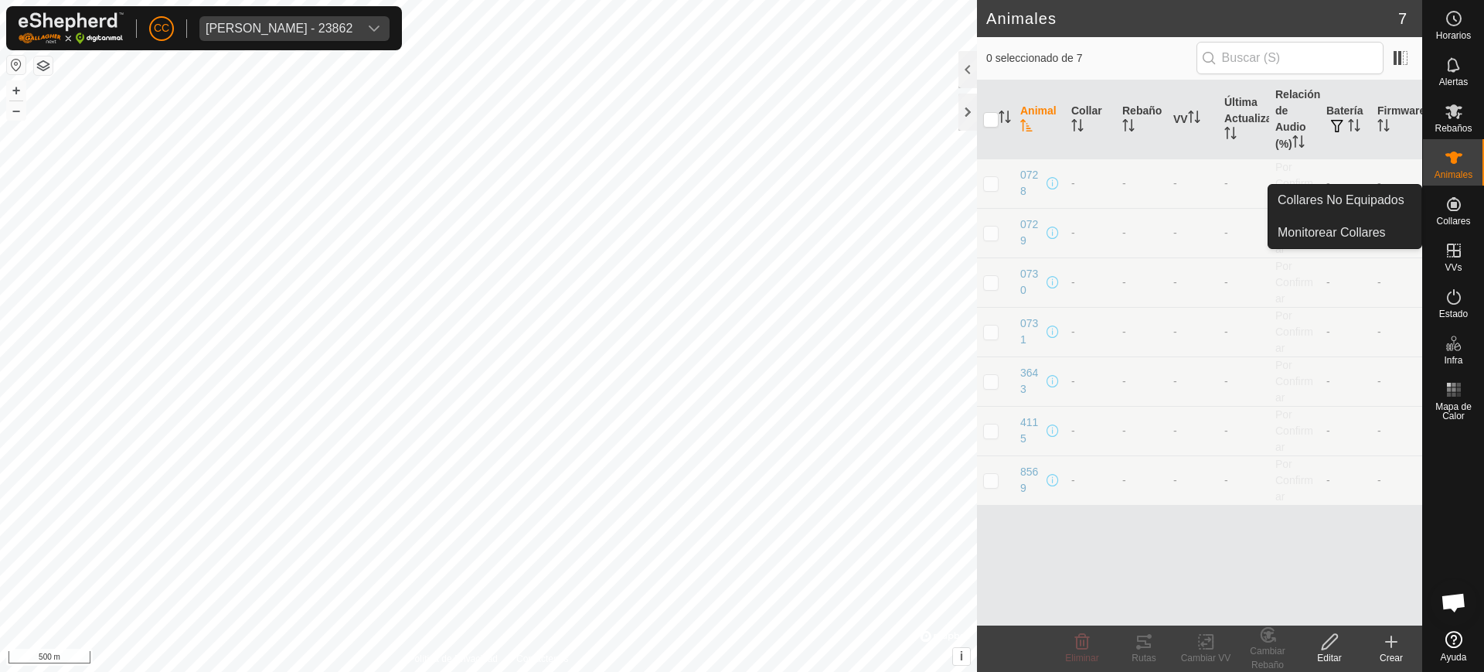
click at [1463, 224] on span "Collares" at bounding box center [1453, 220] width 34 height 9
click at [1452, 216] on span "Collares" at bounding box center [1453, 220] width 34 height 9
click at [1412, 204] on link "Collares No Equipados" at bounding box center [1345, 200] width 153 height 31
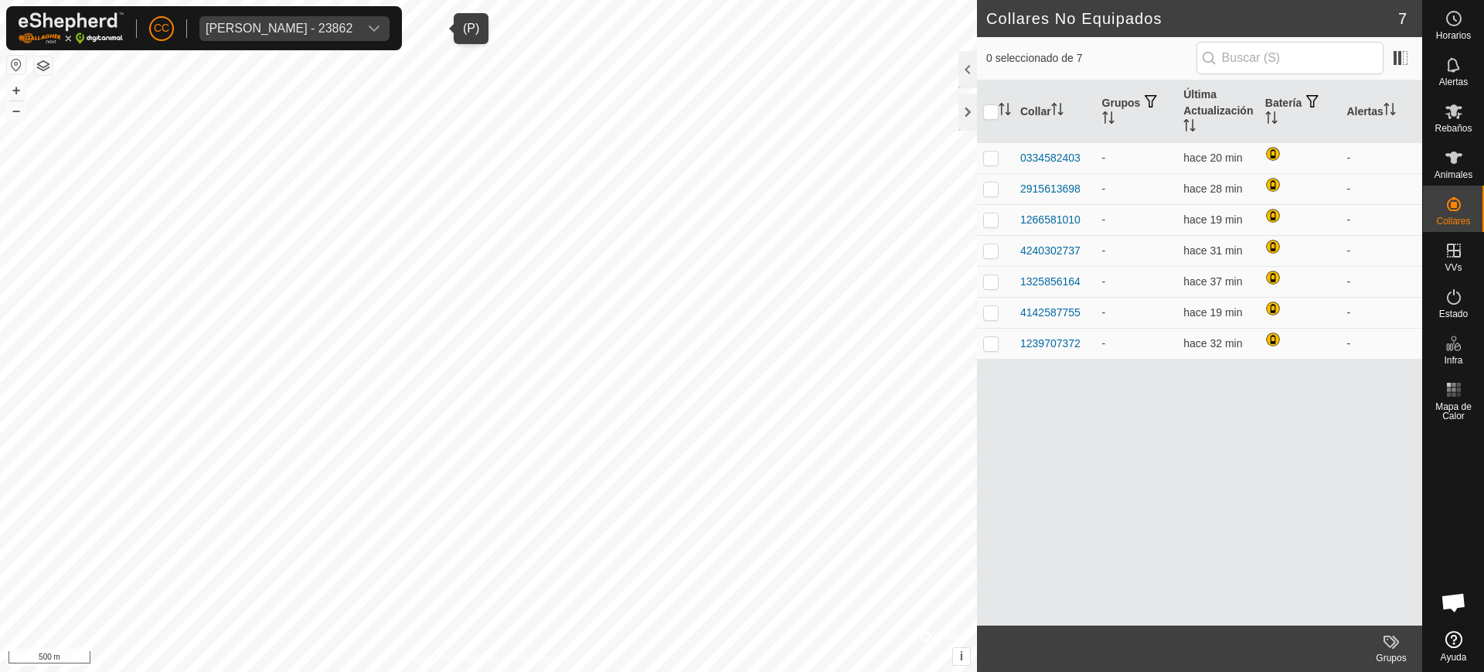
click at [342, 26] on div "[PERSON_NAME] - 23862" at bounding box center [279, 28] width 147 height 12
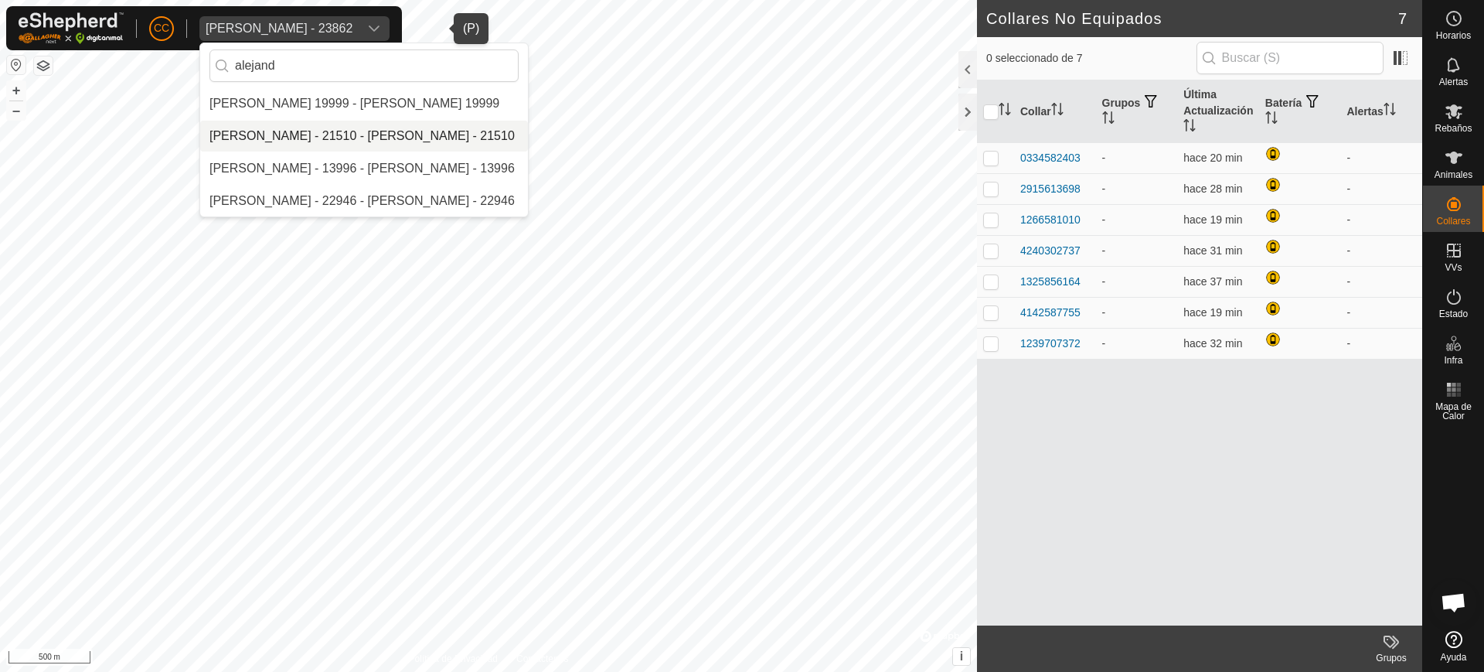
type input "alejand"
click at [274, 135] on li "[PERSON_NAME] - 21510 - [PERSON_NAME] - 21510" at bounding box center [364, 136] width 328 height 31
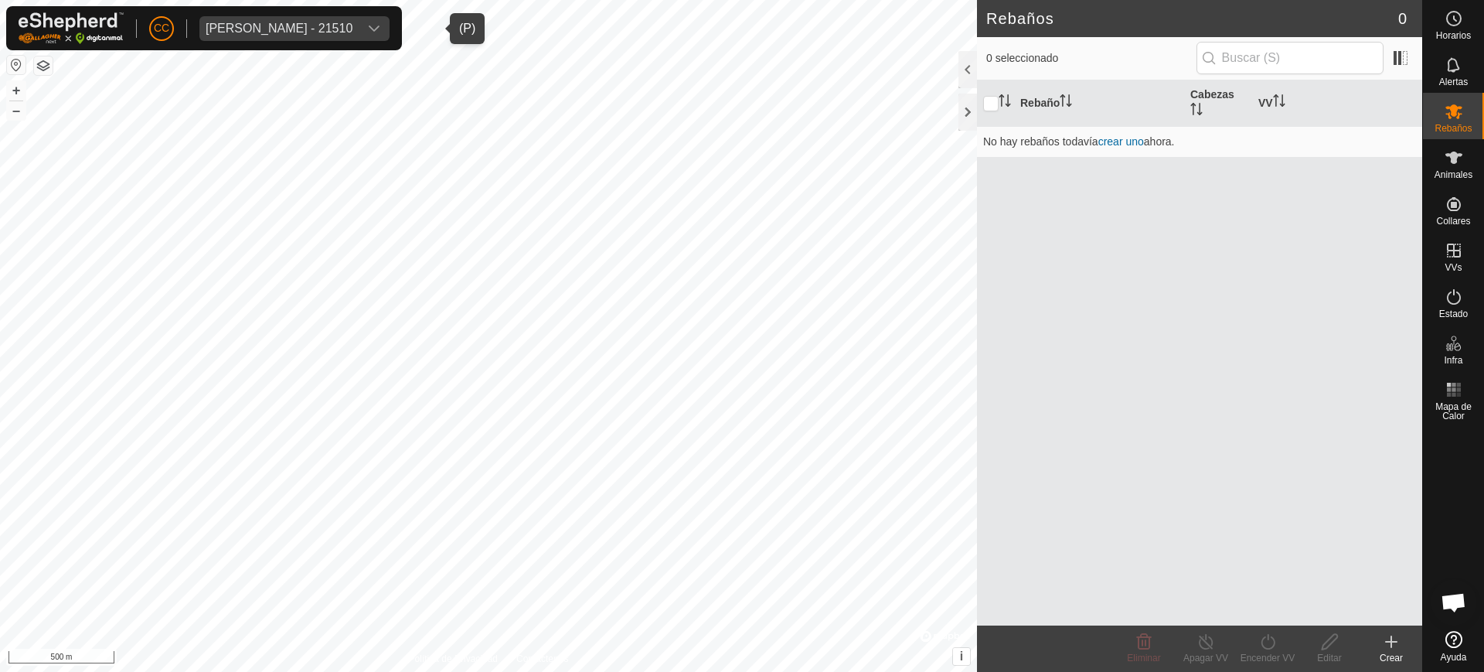
click at [25, 63] on button "button" at bounding box center [16, 65] width 19 height 19
click at [12, 63] on button "button" at bounding box center [16, 65] width 19 height 19
click at [1463, 156] on icon at bounding box center [1454, 157] width 19 height 19
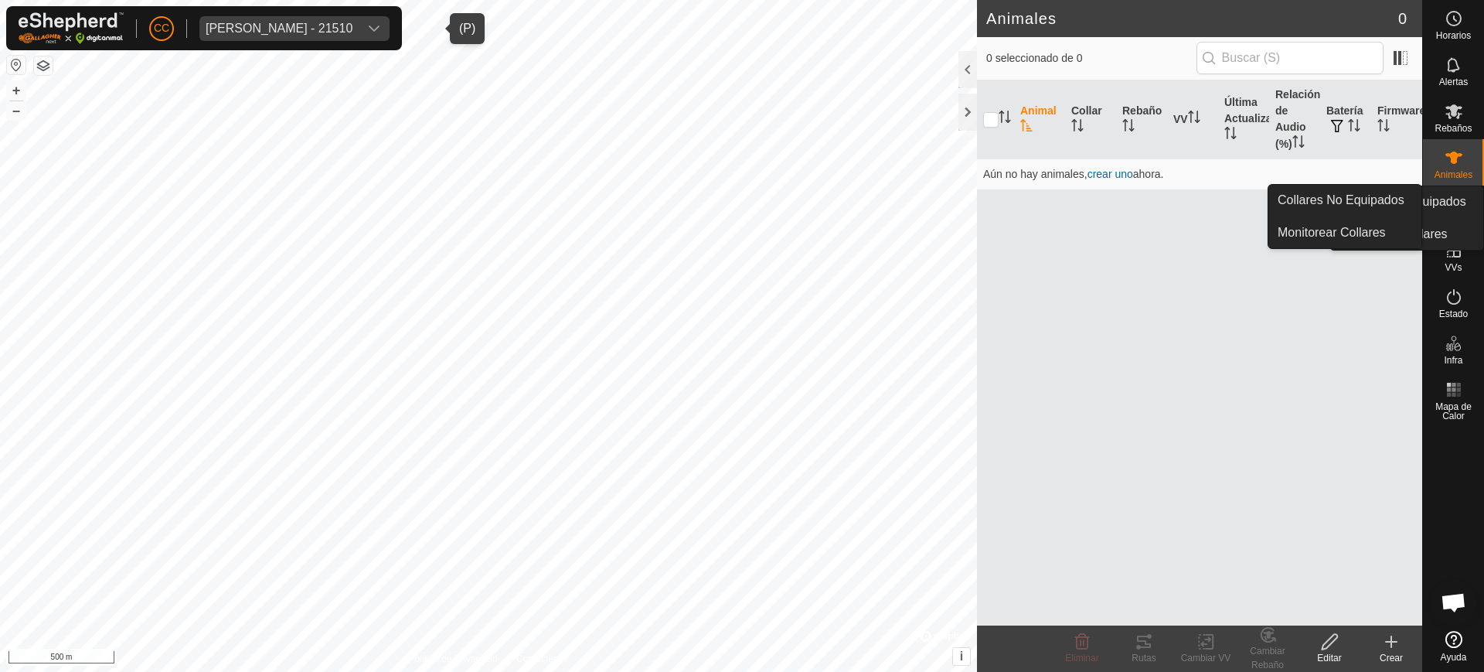
click at [1463, 204] on icon at bounding box center [1454, 204] width 19 height 19
click at [1388, 198] on link "Collares No Equipados" at bounding box center [1345, 200] width 153 height 31
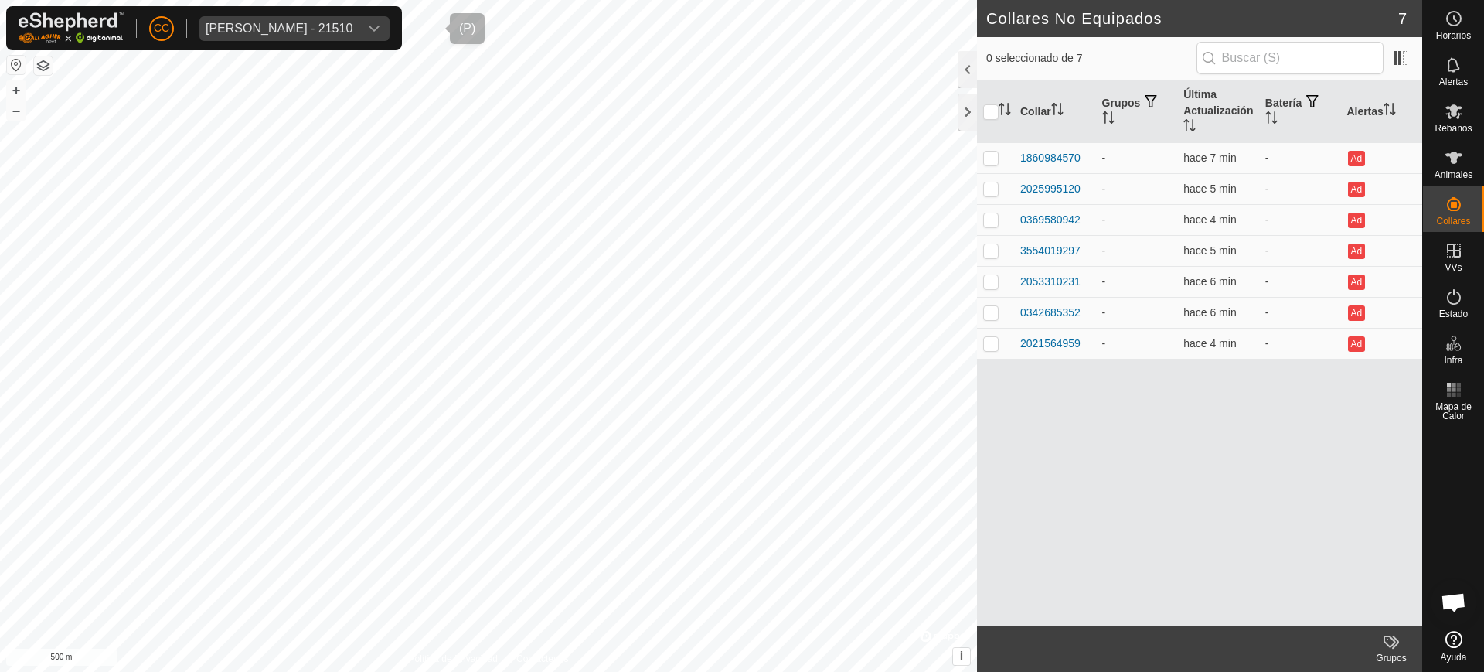
click at [243, 32] on div "[PERSON_NAME] - 21510" at bounding box center [279, 28] width 147 height 12
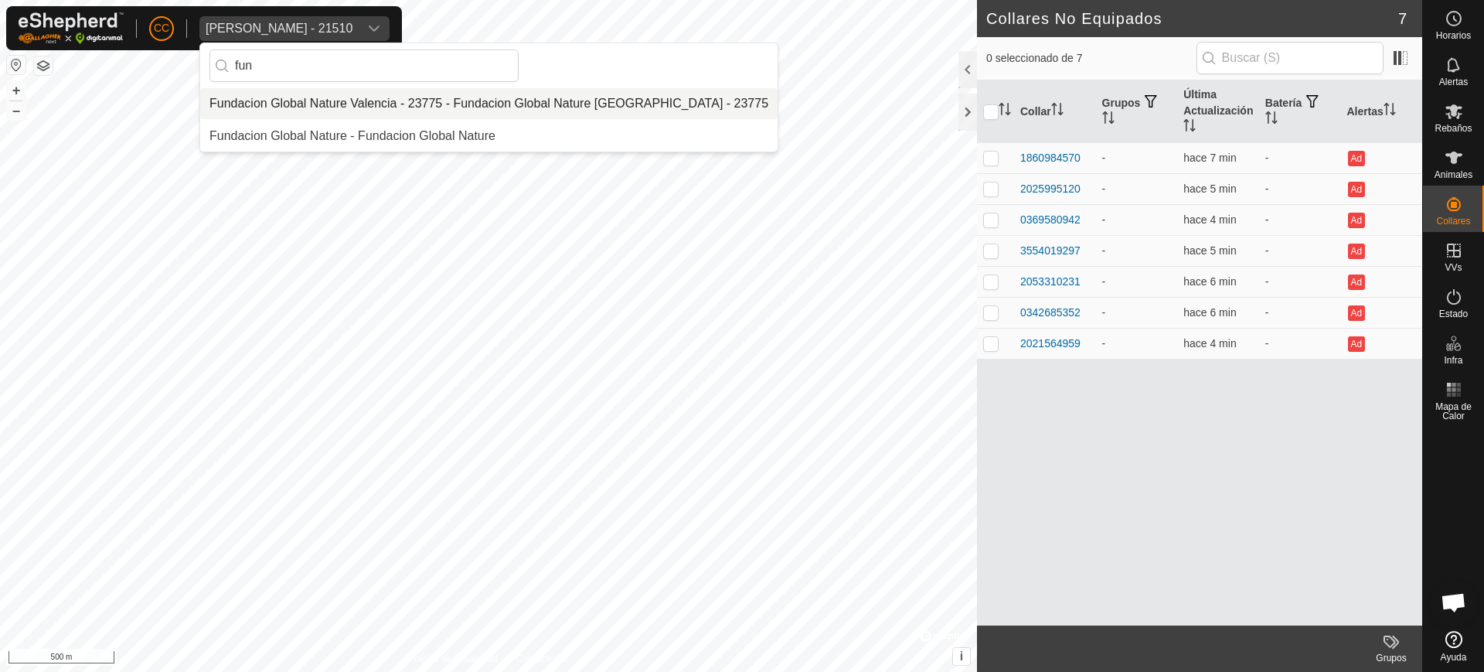
type input "fun"
click at [381, 90] on li "Fundacion Global Nature Valencia - 23775 - Fundacion Global Nature [GEOGRAPHIC_…" at bounding box center [488, 103] width 577 height 31
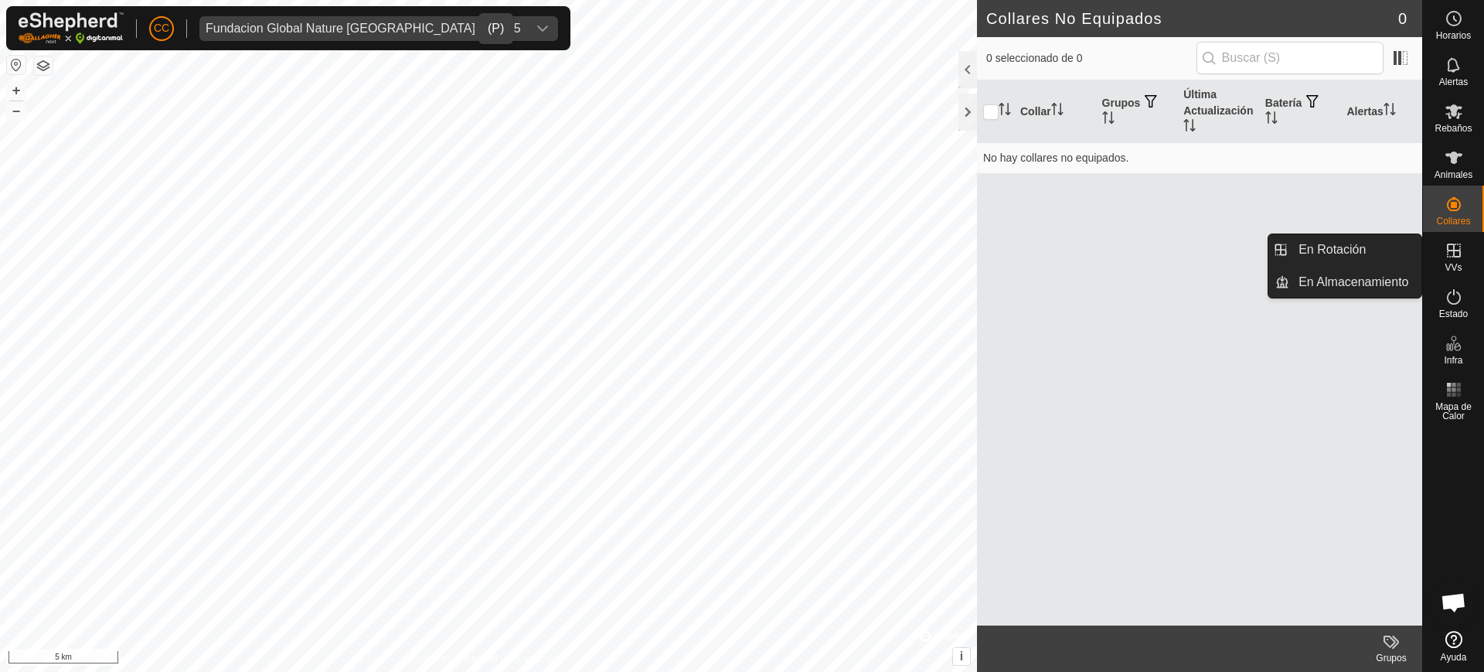
click at [1443, 238] on es-virtualpaddocks-svg-icon at bounding box center [1454, 250] width 28 height 25
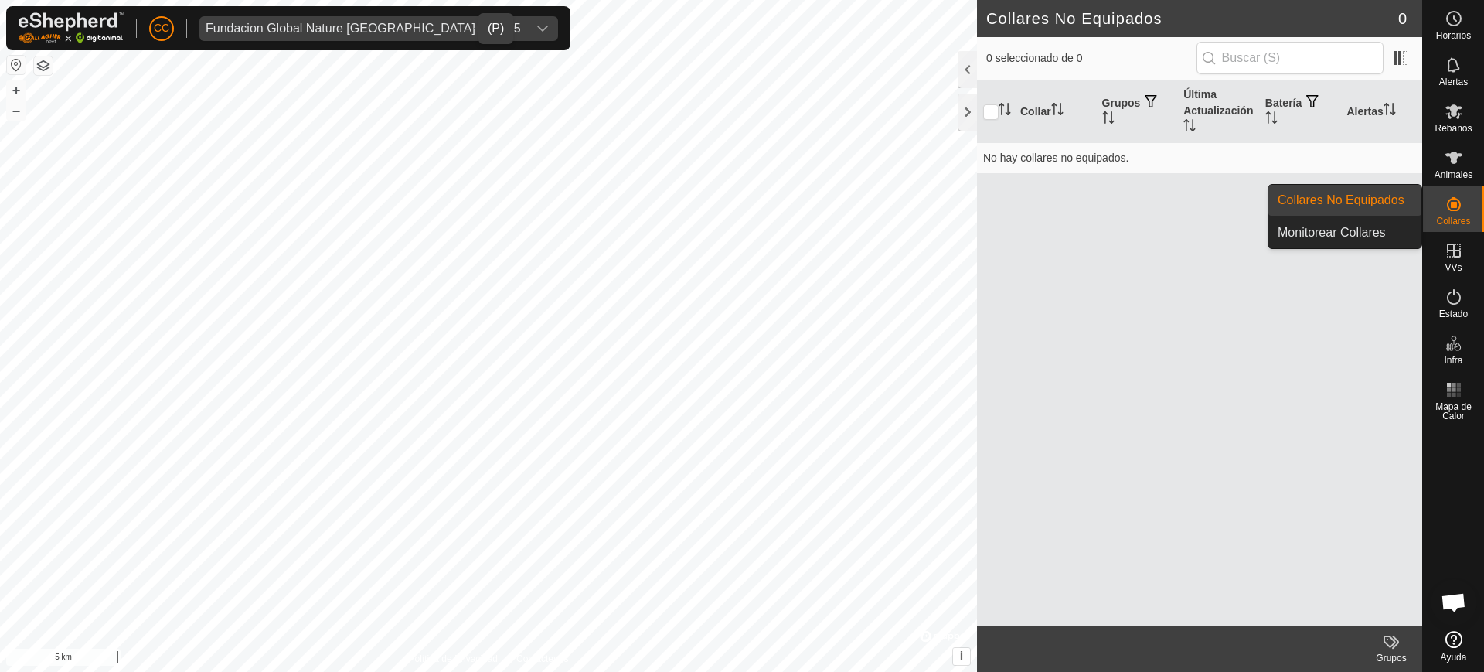
click at [1453, 216] on span "Collares" at bounding box center [1453, 220] width 34 height 9
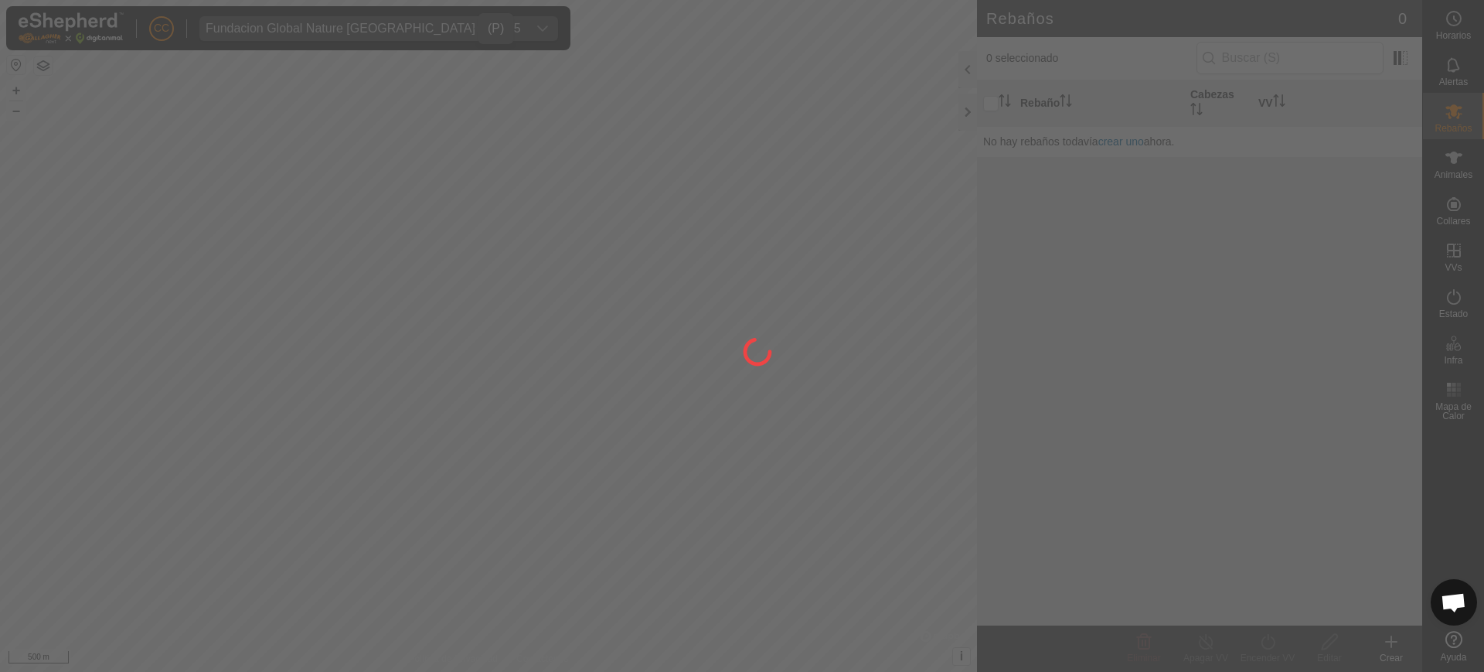
click at [1473, 198] on div at bounding box center [742, 336] width 1484 height 672
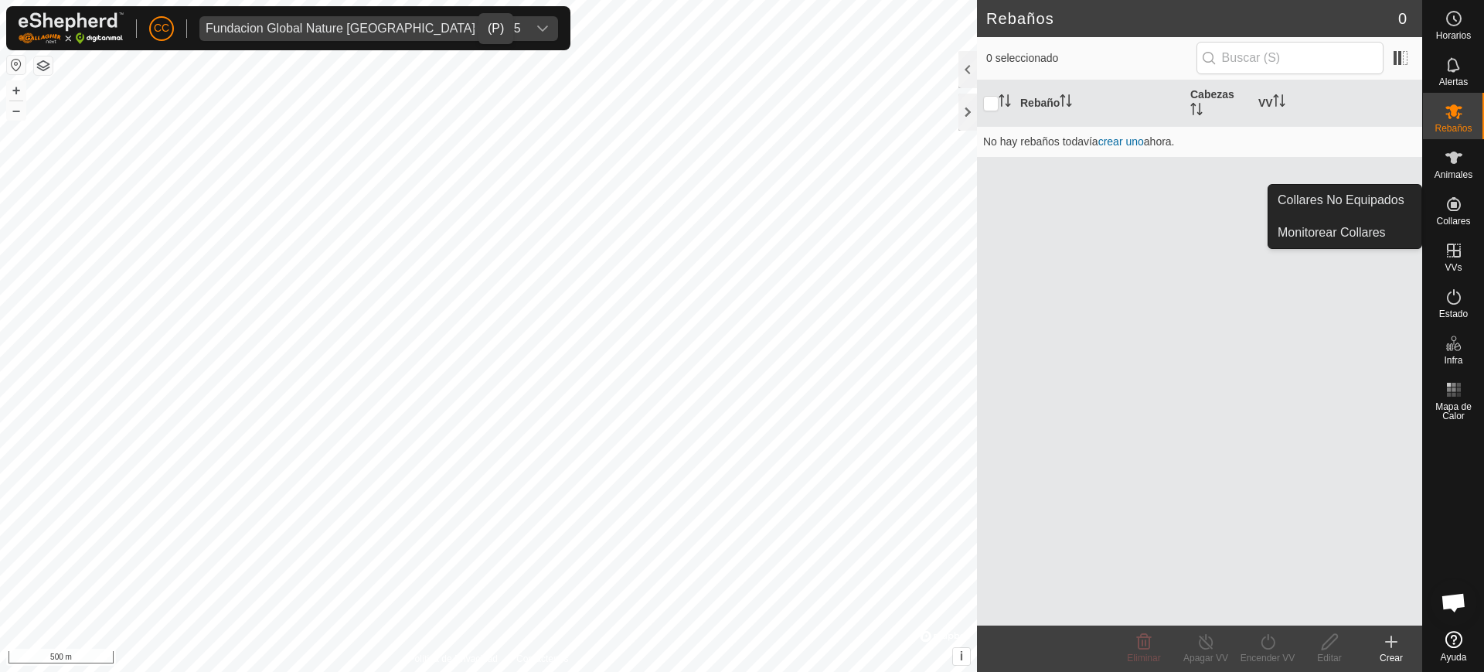
click at [1470, 205] on div "Collares" at bounding box center [1453, 209] width 61 height 46
click at [1422, 203] on es-menu-bar "Horarios Alertas Rebaños Animales Collares VVs Estado Infra Mapa de Calor Ayuda…" at bounding box center [1453, 336] width 62 height 672
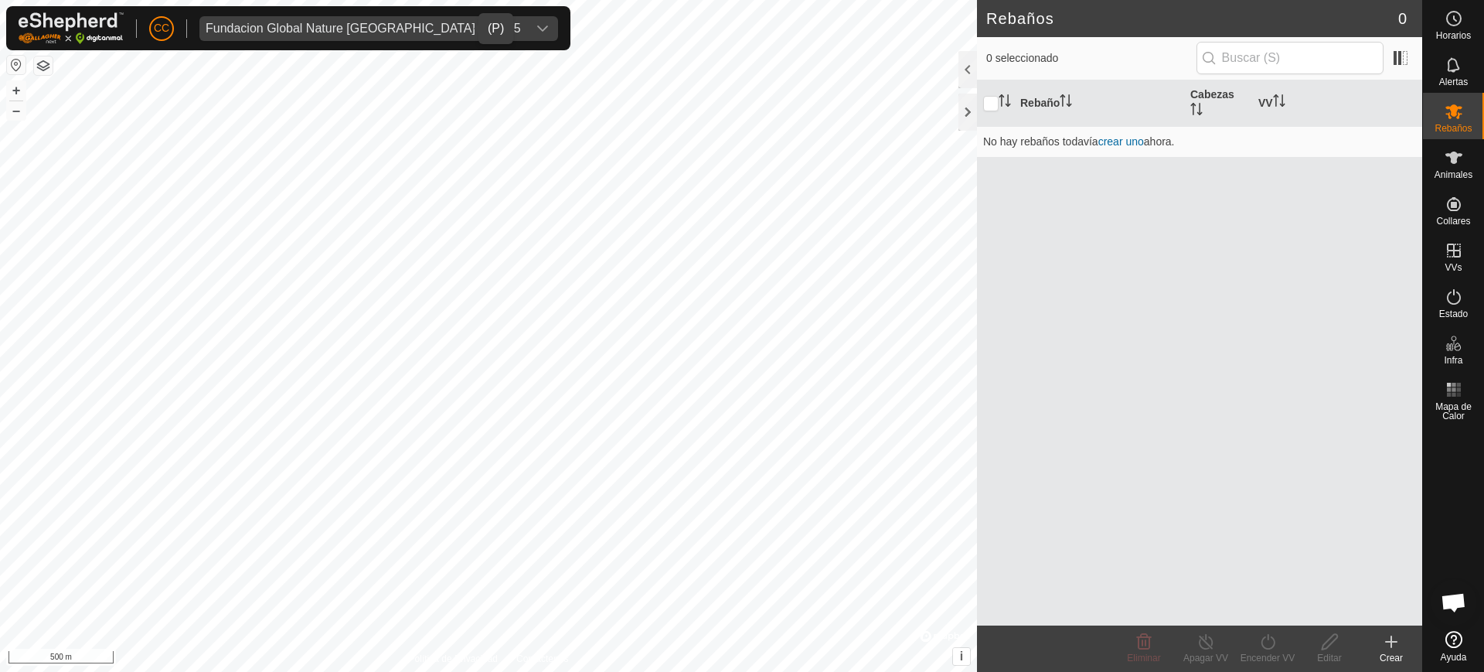
click at [1404, 203] on div "Rebaño Cabezas VV No hay rebaños todavía crear uno ahora." at bounding box center [1199, 352] width 445 height 545
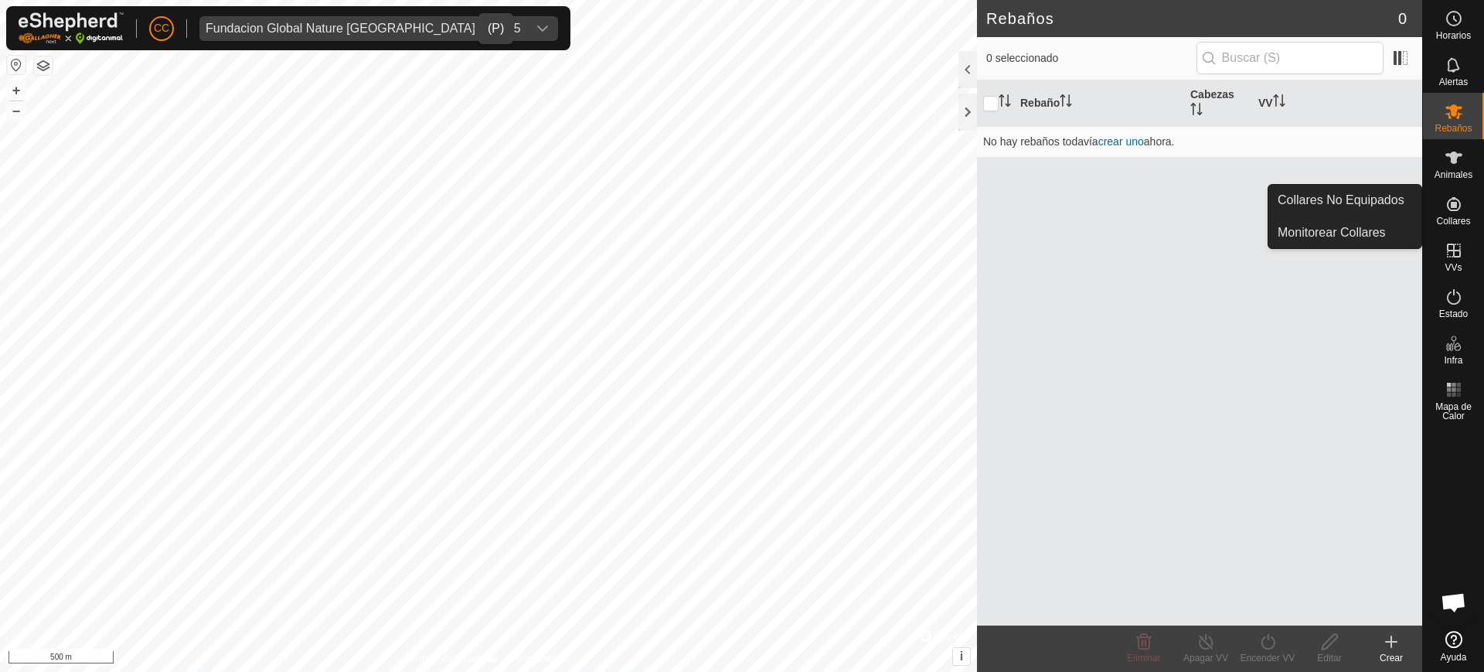
click at [1452, 203] on icon at bounding box center [1454, 204] width 19 height 19
click at [1386, 201] on link "Collares No Equipados" at bounding box center [1345, 200] width 153 height 31
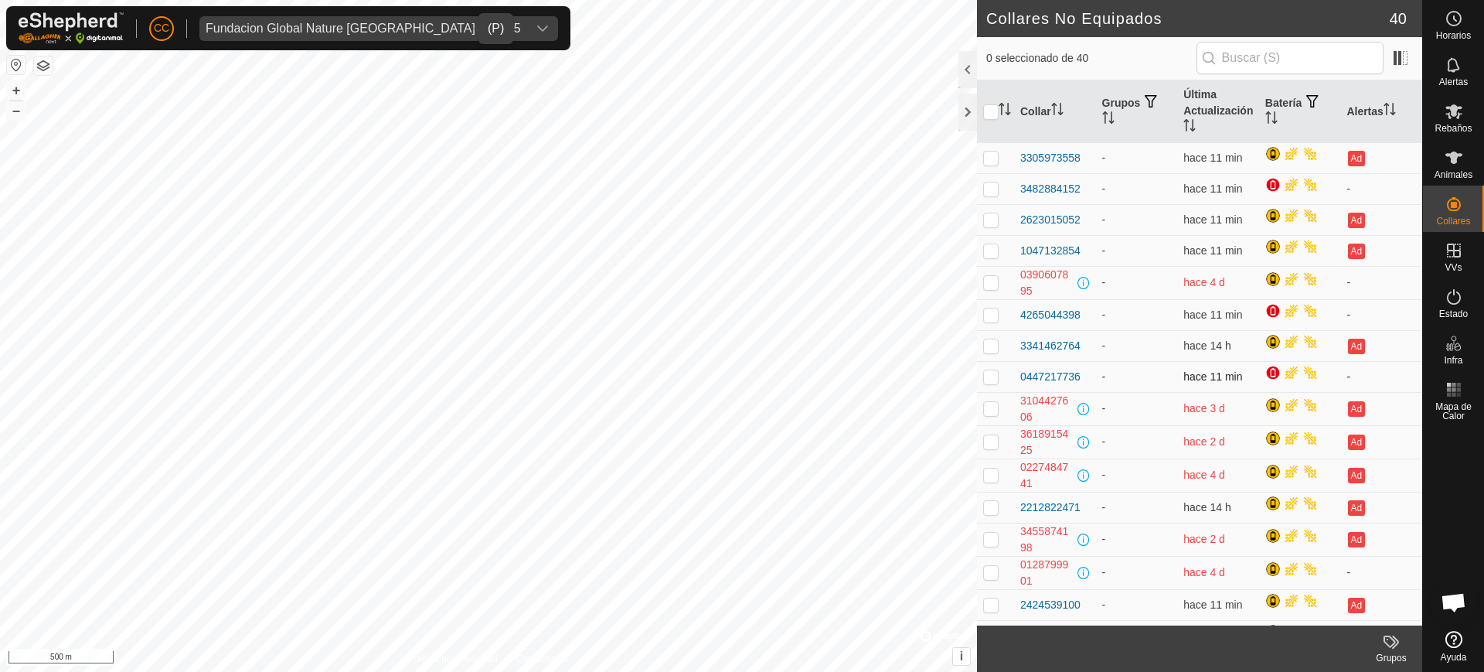
scroll to position [193, 0]
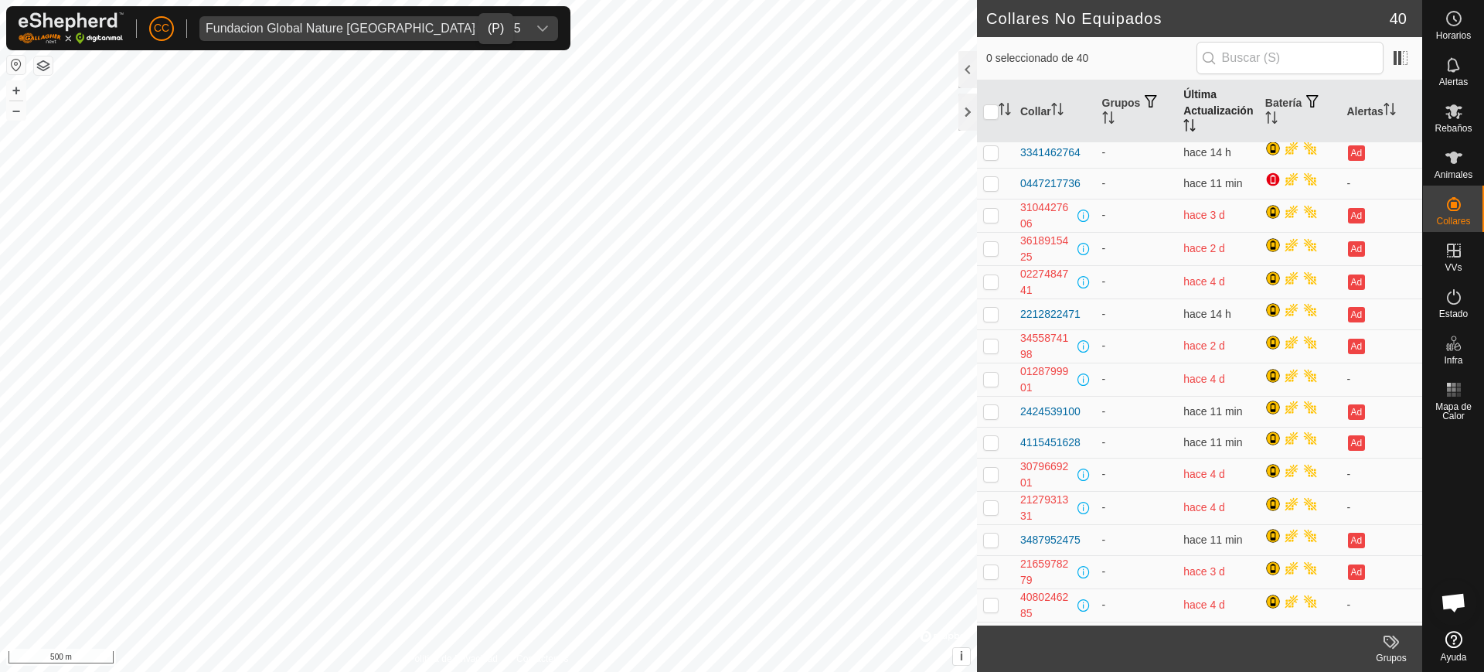
click at [1179, 90] on th "Última Actualización" at bounding box center [1218, 111] width 82 height 63
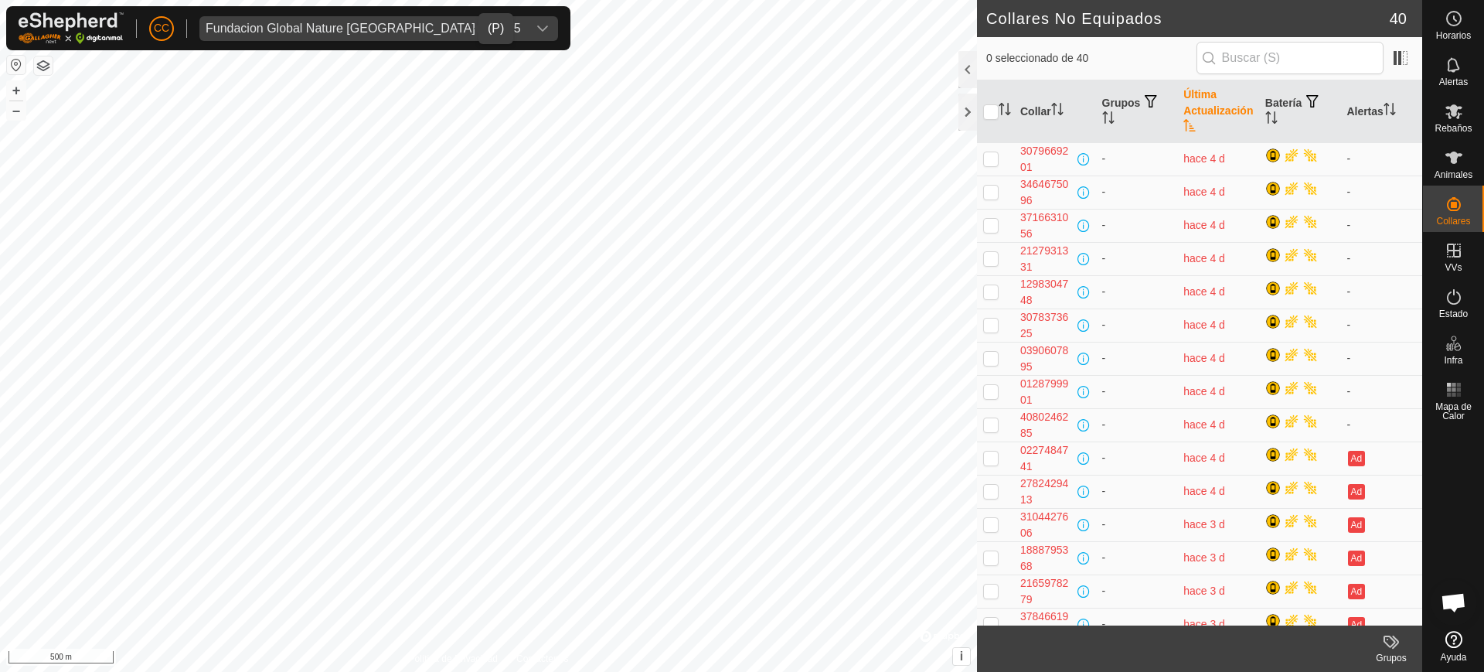
click at [1186, 98] on th "Última Actualización" at bounding box center [1218, 111] width 82 height 63
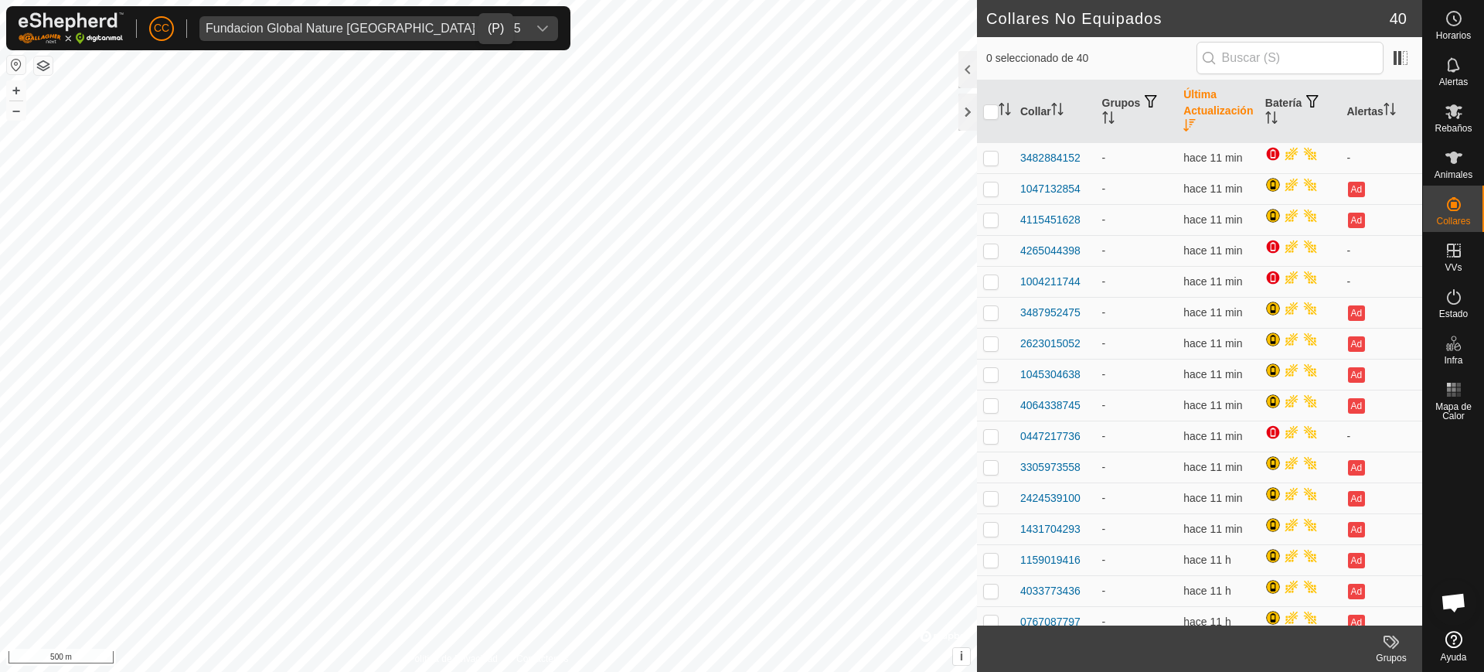
click at [1187, 100] on th "Última Actualización" at bounding box center [1218, 111] width 82 height 63
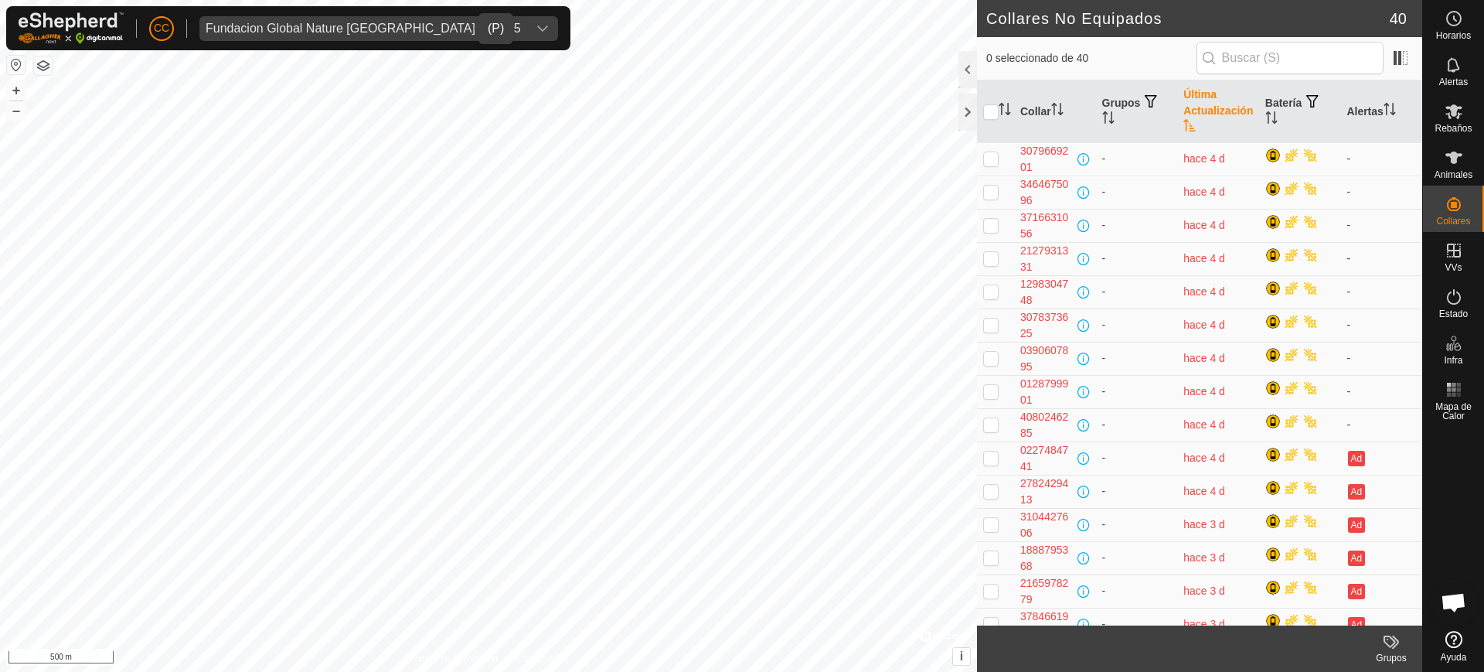
click at [1187, 100] on th "Última Actualización" at bounding box center [1218, 111] width 82 height 63
